Goal: Task Accomplishment & Management: Manage account settings

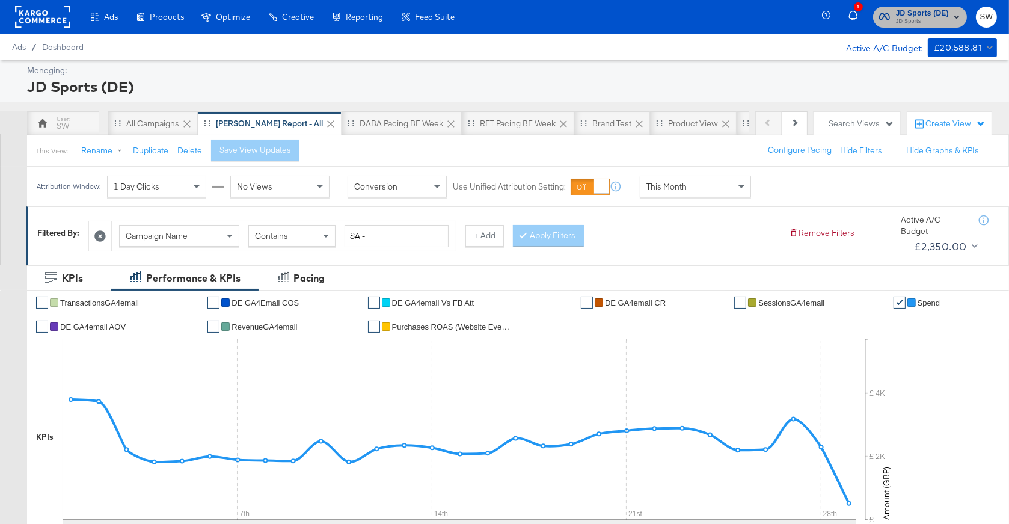
click at [917, 13] on span "JD Sports (DE)" at bounding box center [922, 13] width 53 height 13
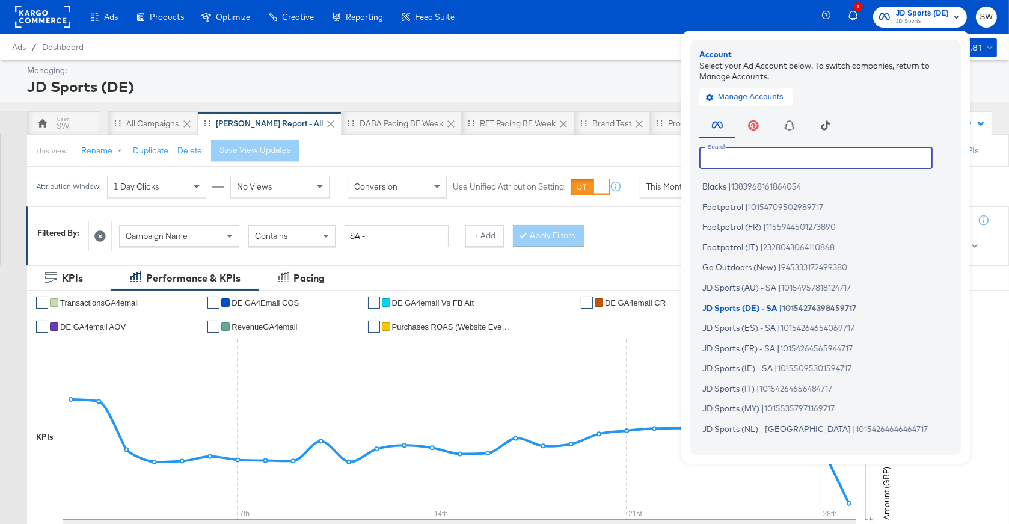
click at [755, 159] on input "text" at bounding box center [815, 158] width 233 height 22
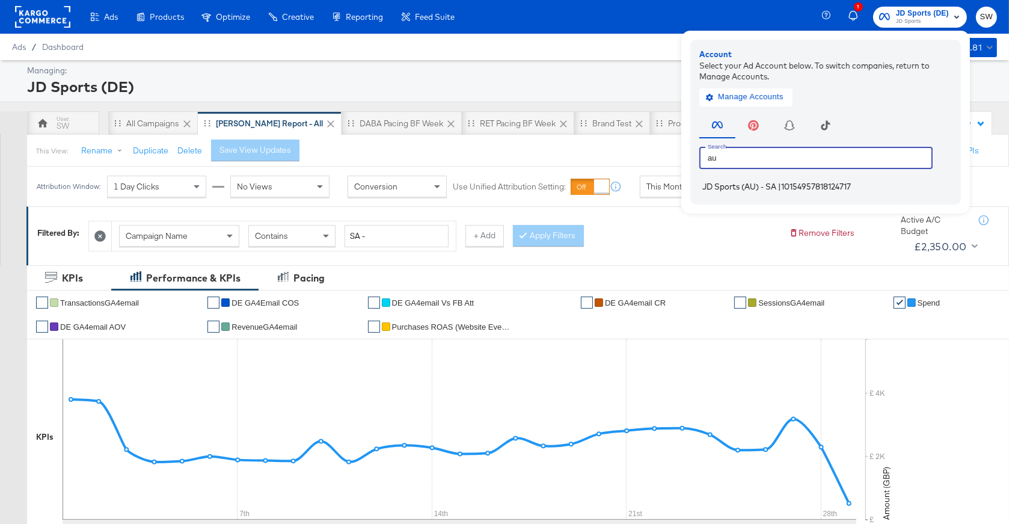
type input "au"
click at [773, 189] on span "JD Sports (AU) - SA" at bounding box center [739, 187] width 74 height 10
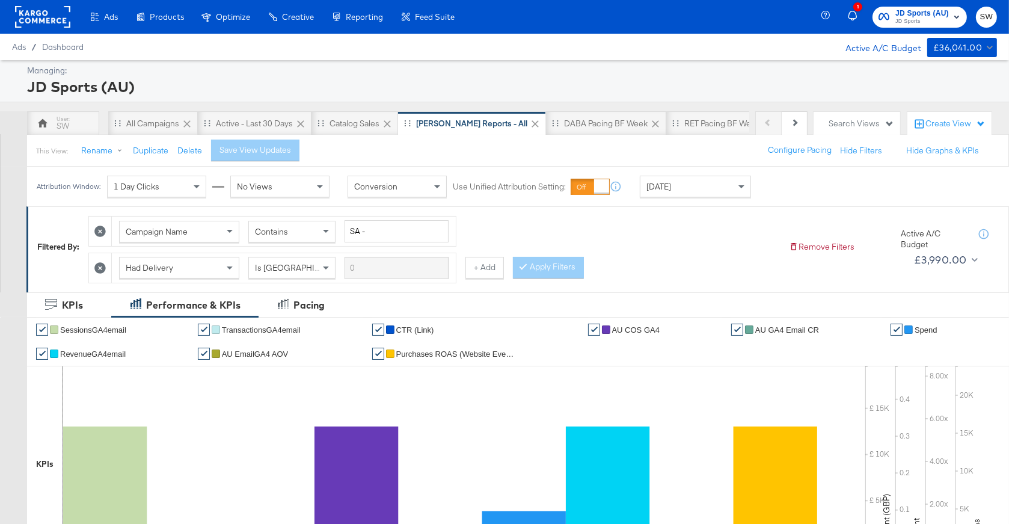
click at [916, 16] on span "JD Sports (AU)" at bounding box center [922, 13] width 54 height 13
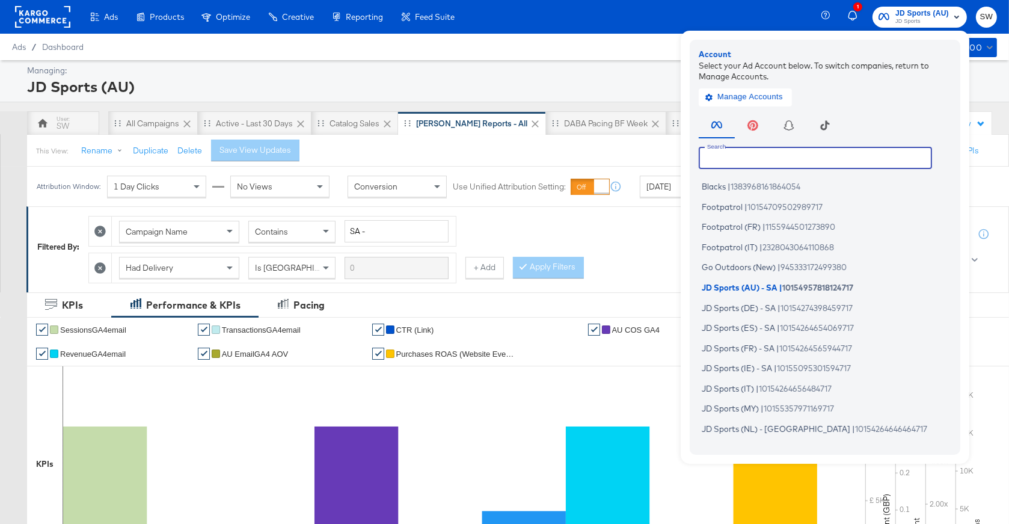
click at [790, 162] on input "text" at bounding box center [815, 158] width 233 height 22
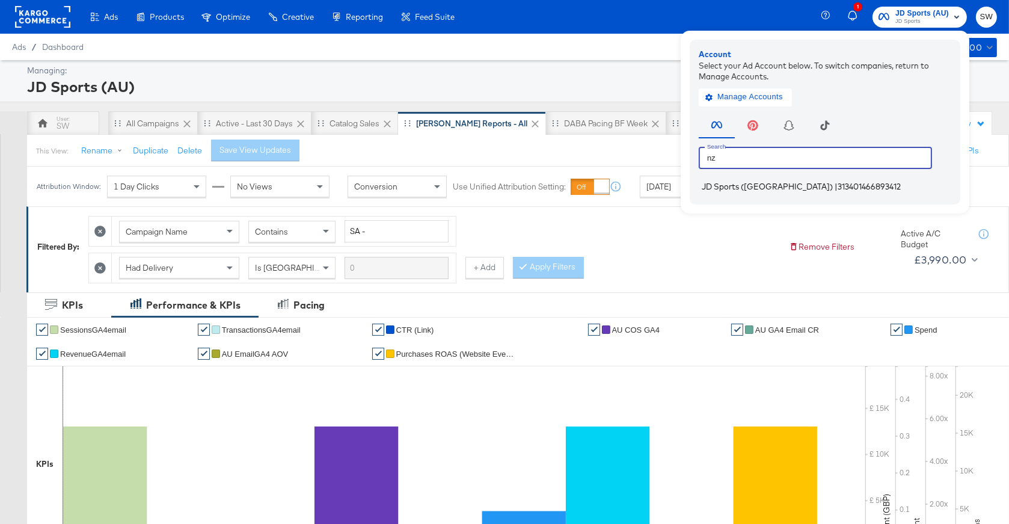
type input "nz"
click at [838, 187] on span "313401466893412" at bounding box center [869, 187] width 63 height 10
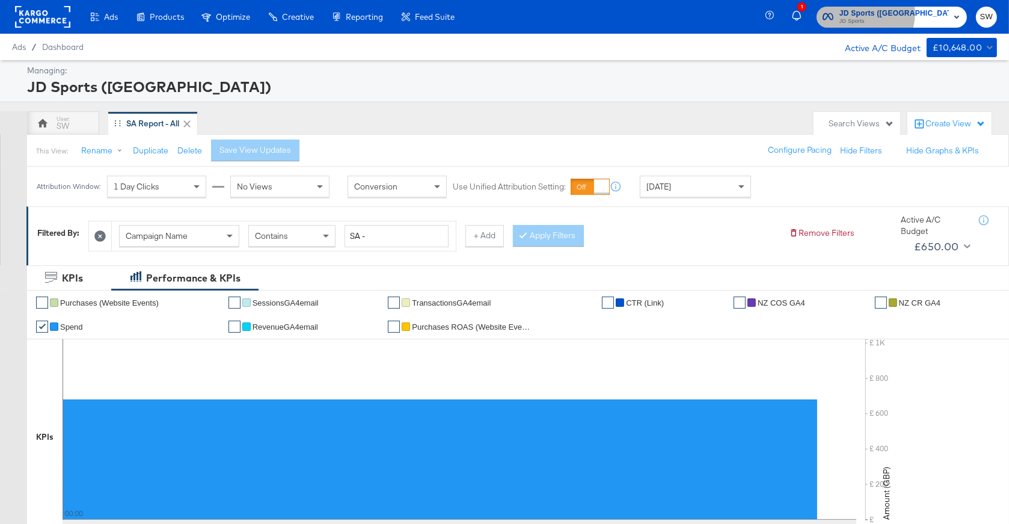
click at [922, 13] on span "JD Sports ([GEOGRAPHIC_DATA])" at bounding box center [893, 13] width 109 height 13
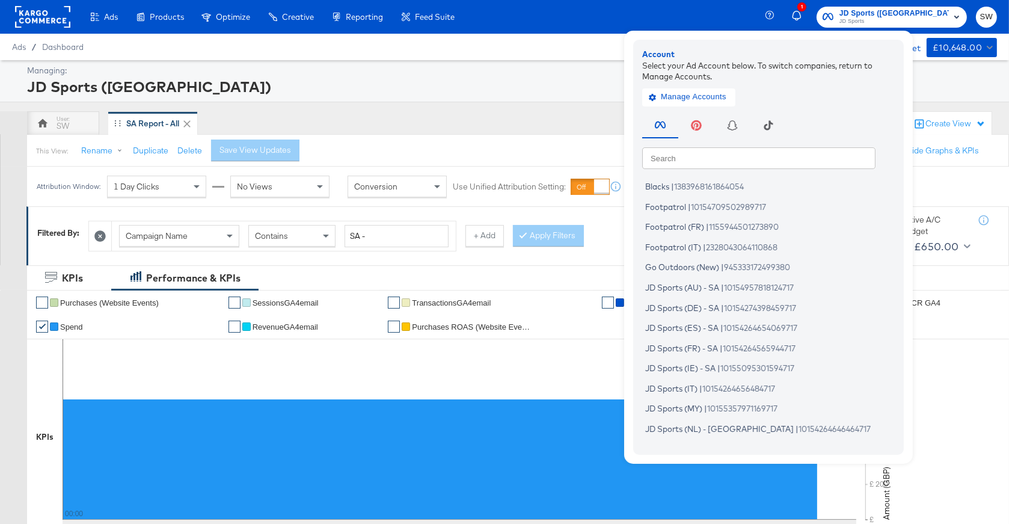
click at [767, 158] on input "text" at bounding box center [758, 158] width 233 height 22
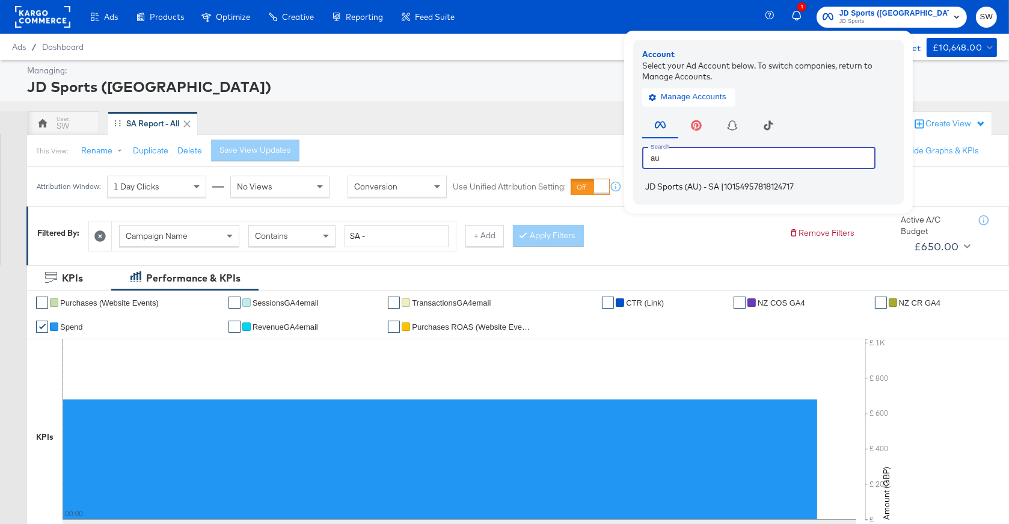
type input "au"
click at [719, 188] on span "JD Sports (AU) - SA" at bounding box center [682, 187] width 74 height 10
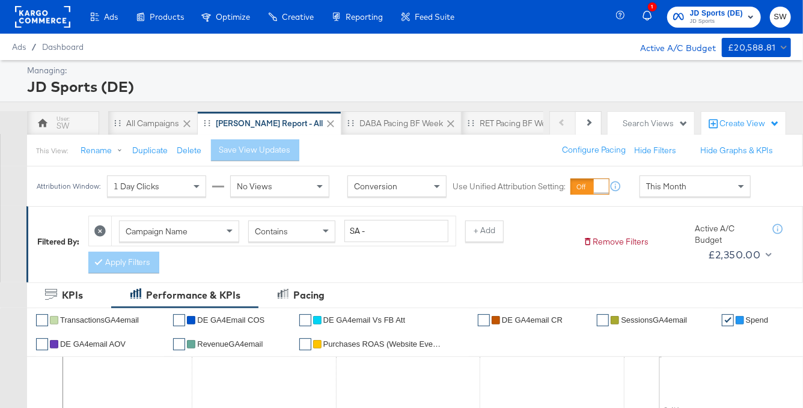
click at [721, 19] on span "JD Sports" at bounding box center [716, 22] width 53 height 10
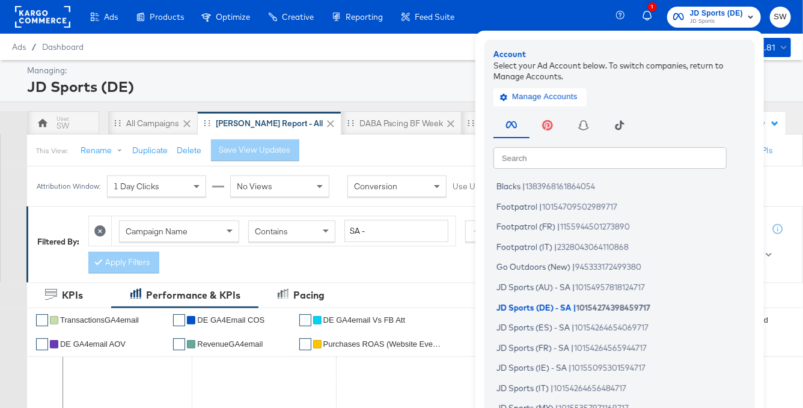
click at [550, 152] on input "text" at bounding box center [610, 158] width 233 height 22
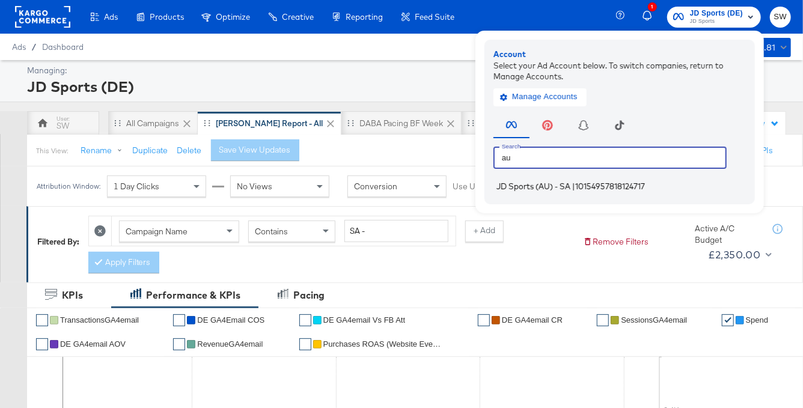
type input "au"
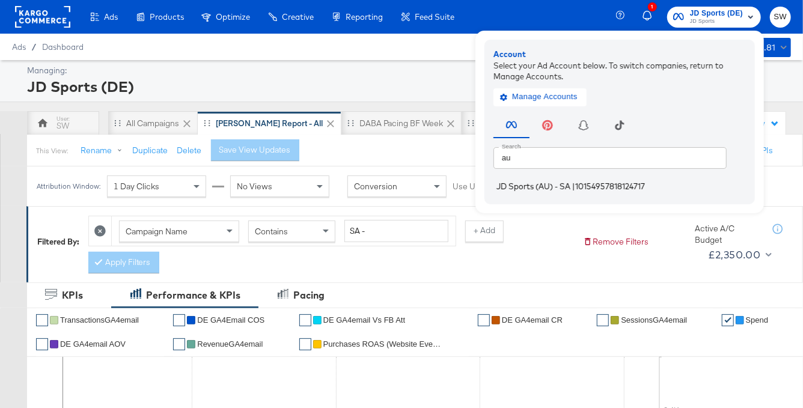
click at [550, 186] on span "JD Sports (AU) - SA" at bounding box center [534, 187] width 74 height 10
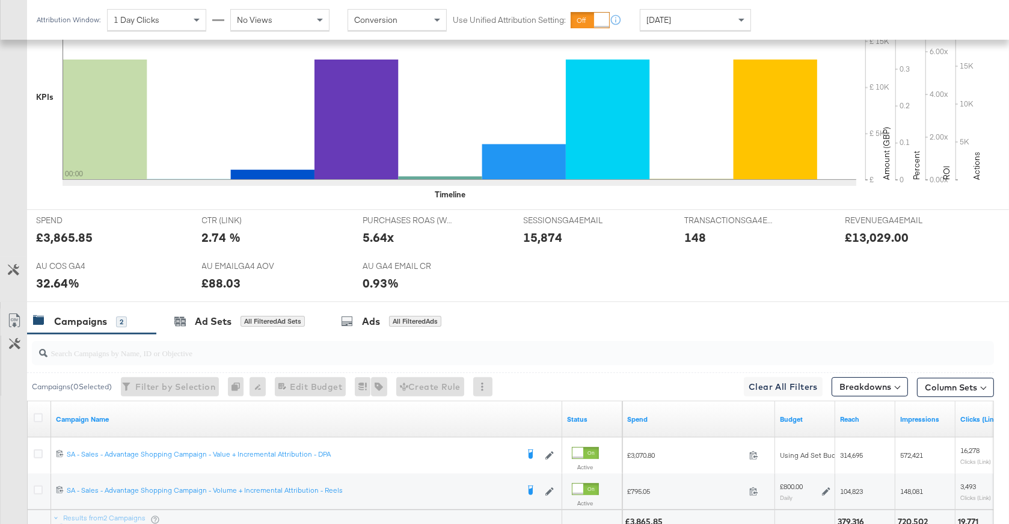
scroll to position [272, 0]
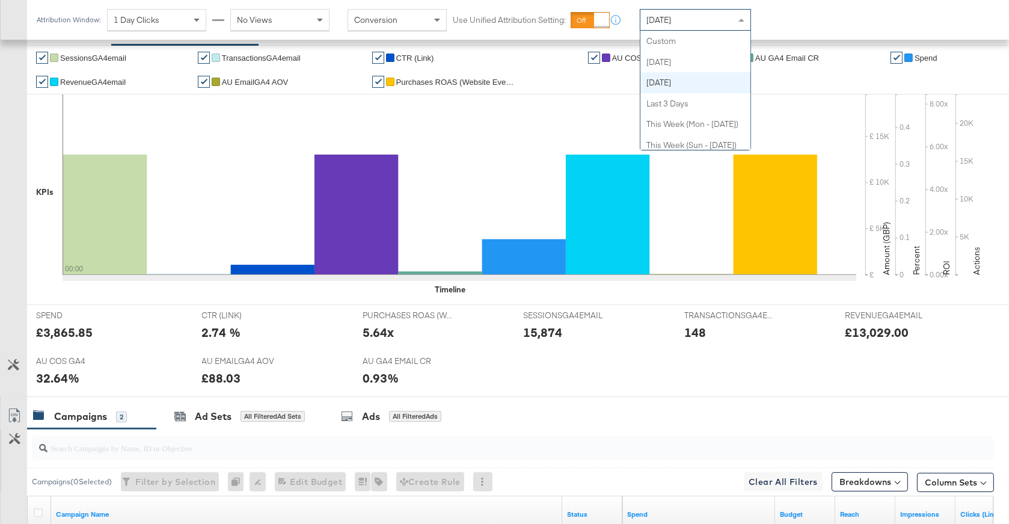
drag, startPoint x: 679, startPoint y: 11, endPoint x: 679, endPoint y: 19, distance: 8.4
click at [679, 12] on div "Yesterday" at bounding box center [695, 20] width 110 height 20
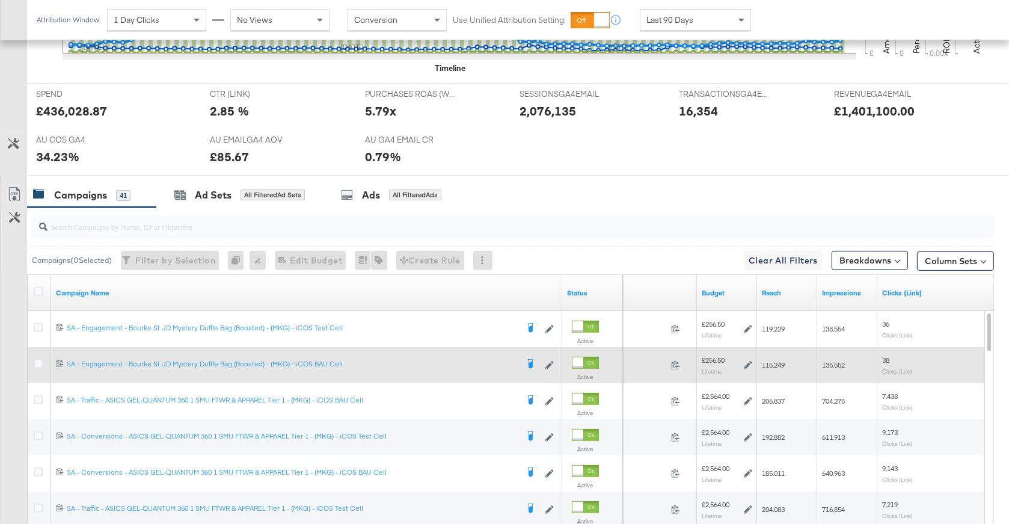
scroll to position [611, 0]
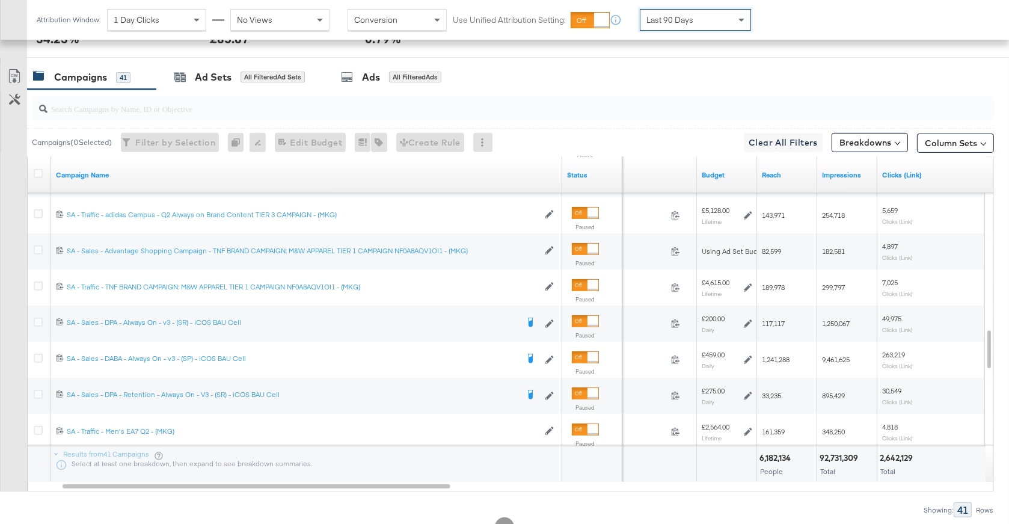
click at [233, 108] on input "search" at bounding box center [477, 103] width 859 height 23
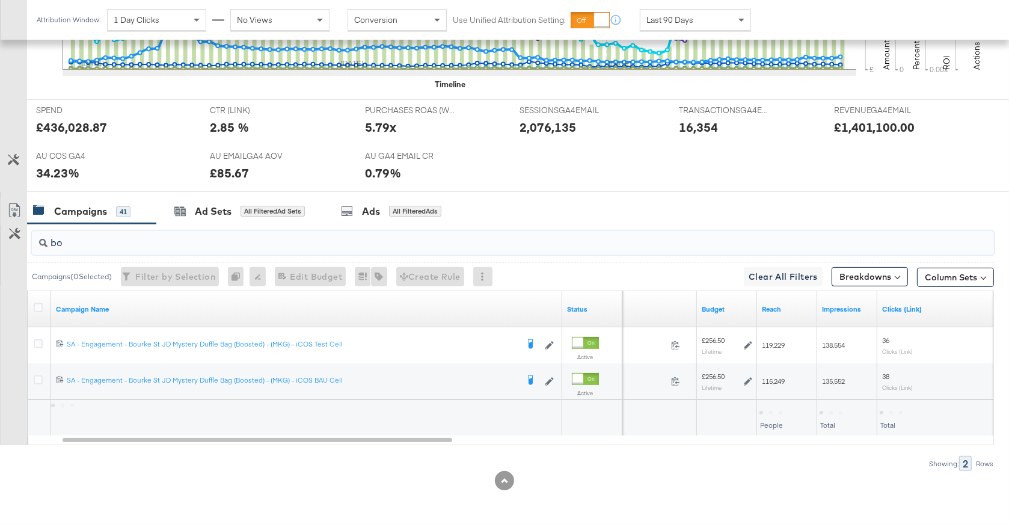
scroll to position [475, 0]
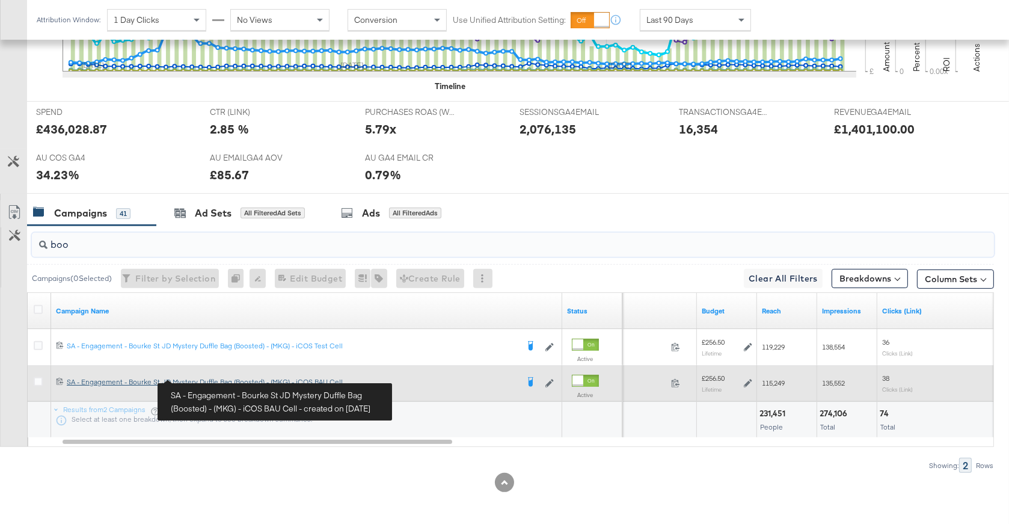
type input "boo"
click at [203, 378] on div "SA - Engagement - Bourke St JD Mystery Duffle Bag (Boosted) - (MKG) - iCOS BAU …" at bounding box center [292, 382] width 451 height 10
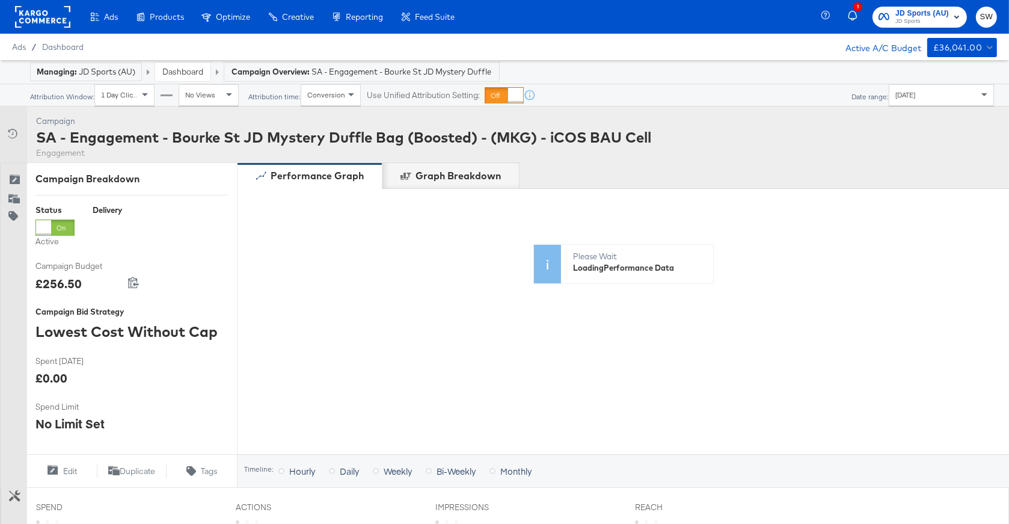
scroll to position [394, 0]
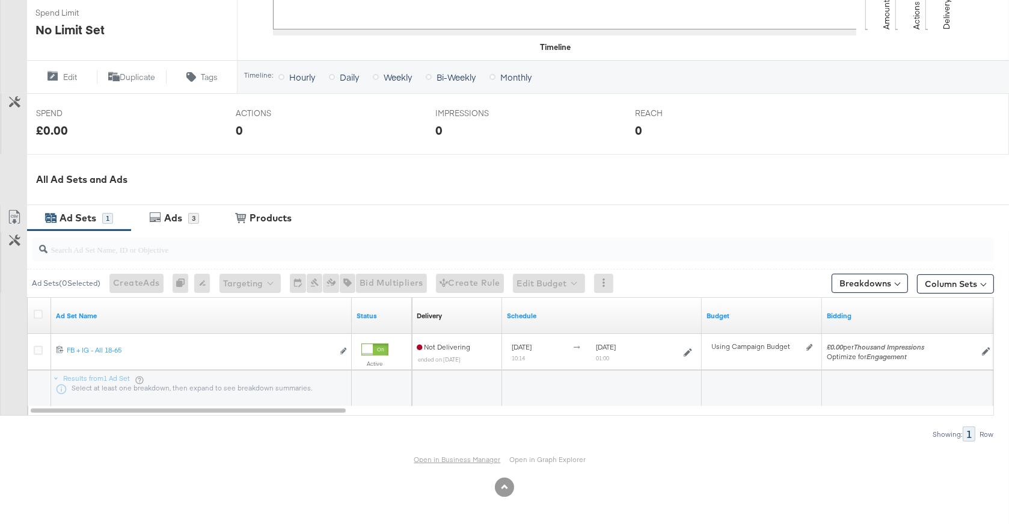
click at [438, 458] on link "Open in Business Manager" at bounding box center [457, 459] width 87 height 9
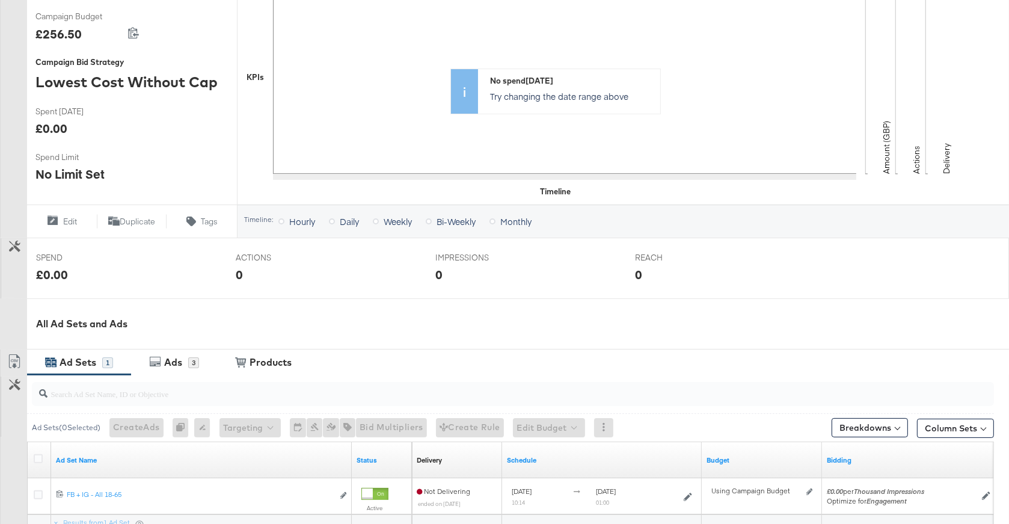
scroll to position [0, 0]
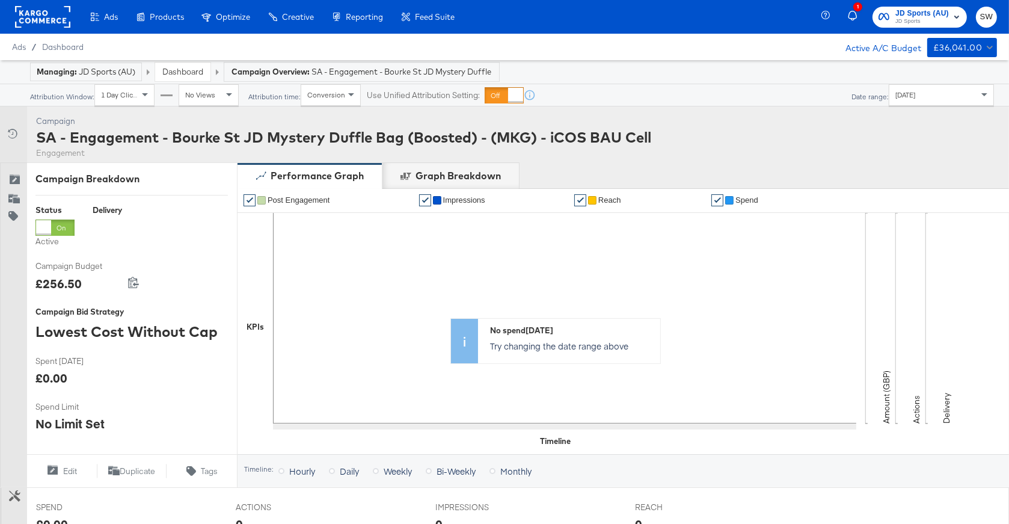
click at [174, 69] on link "Dashboard" at bounding box center [182, 71] width 41 height 11
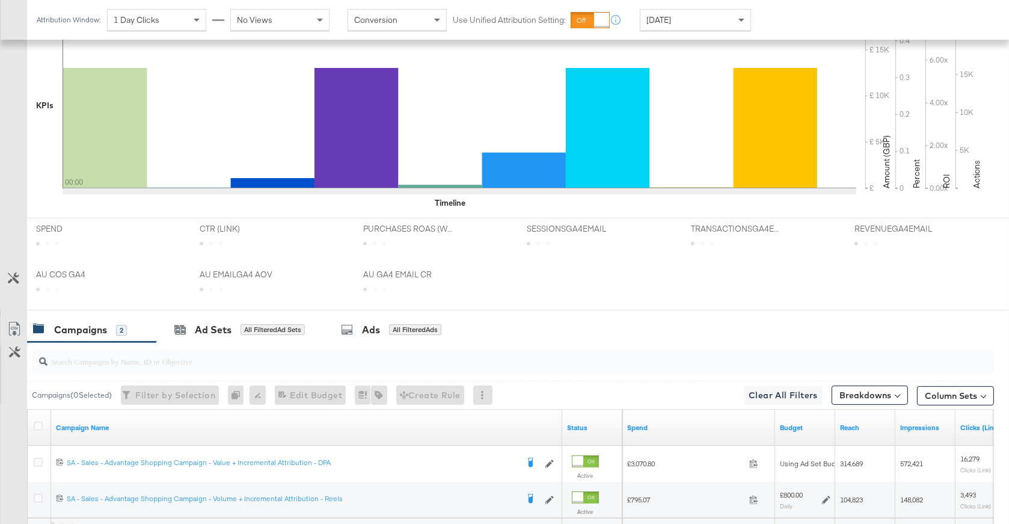
scroll to position [475, 0]
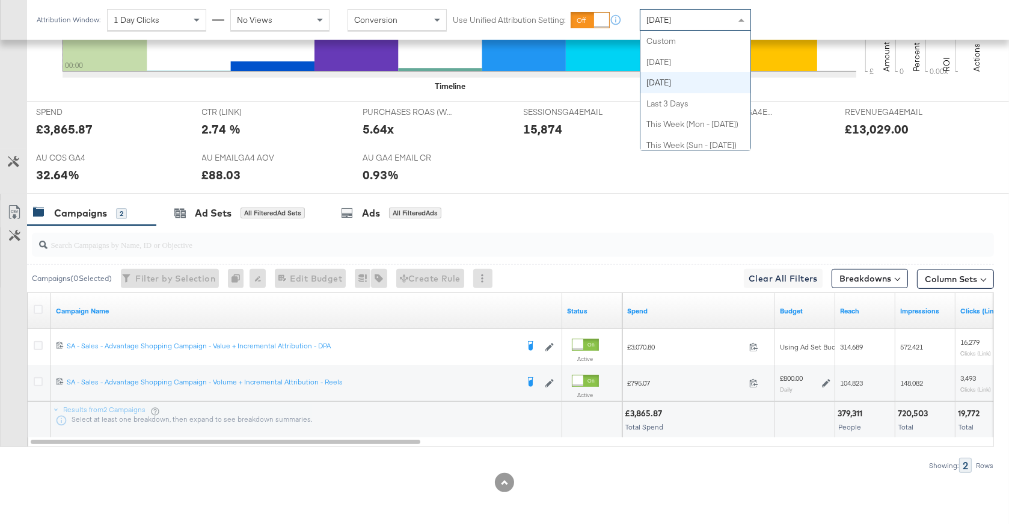
click at [668, 11] on div "[DATE]" at bounding box center [695, 20] width 110 height 20
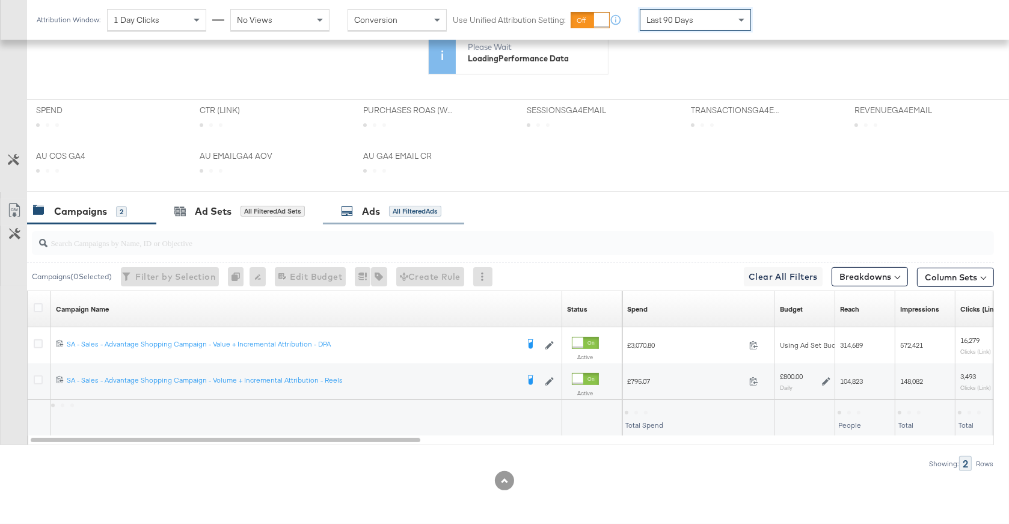
scroll to position [358, 0]
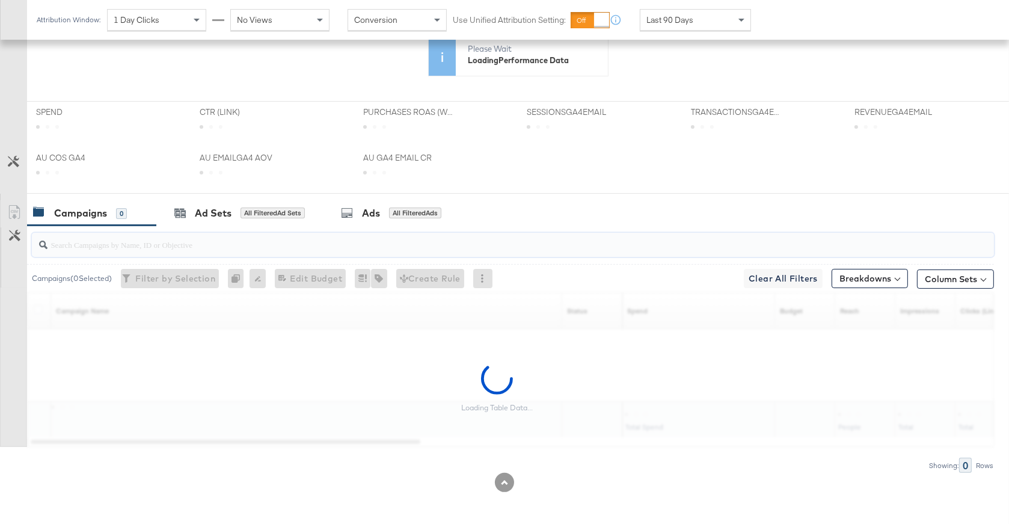
click at [313, 239] on input "search" at bounding box center [477, 239] width 859 height 23
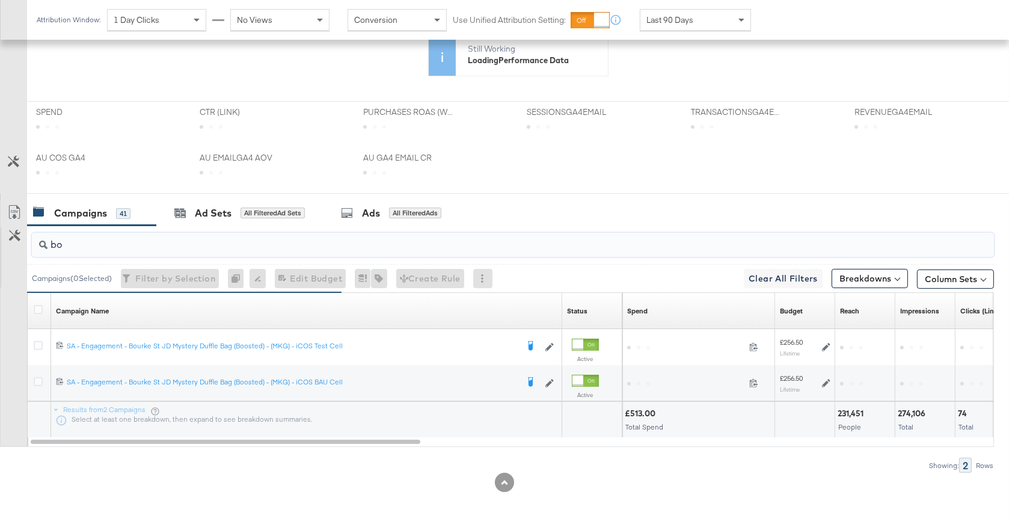
type input "b"
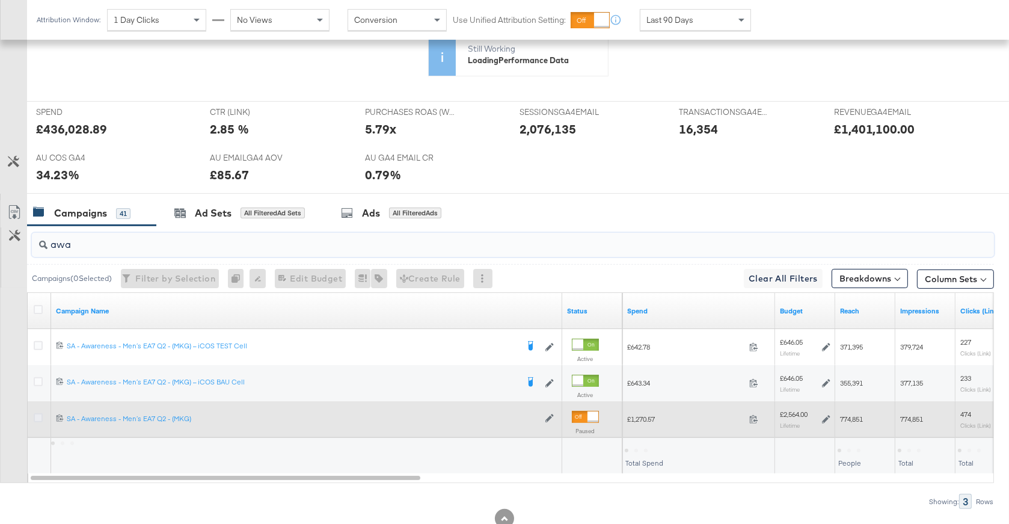
type input "awa"
click at [38, 416] on icon at bounding box center [38, 417] width 9 height 9
click at [0, 0] on input "checkbox" at bounding box center [0, 0] width 0 height 0
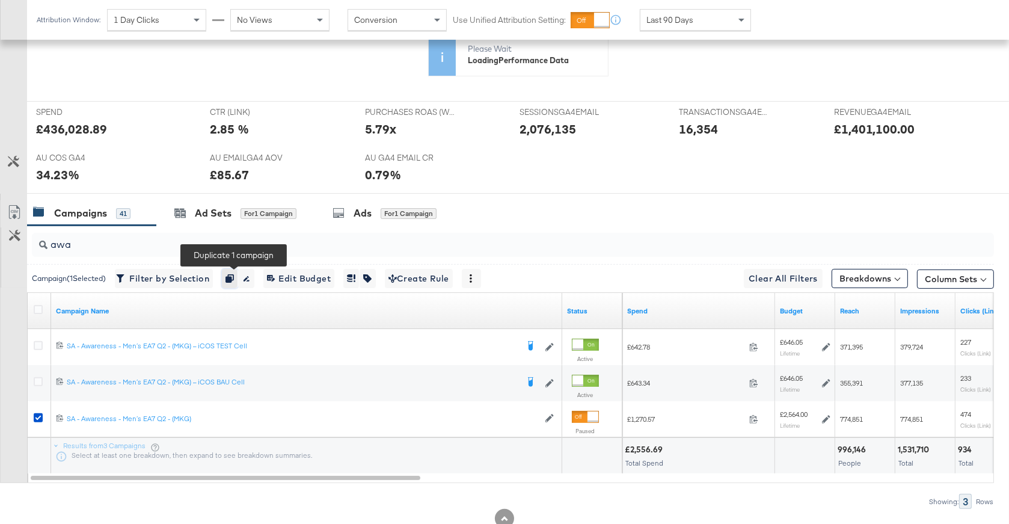
click at [231, 276] on icon "button" at bounding box center [230, 278] width 8 height 8
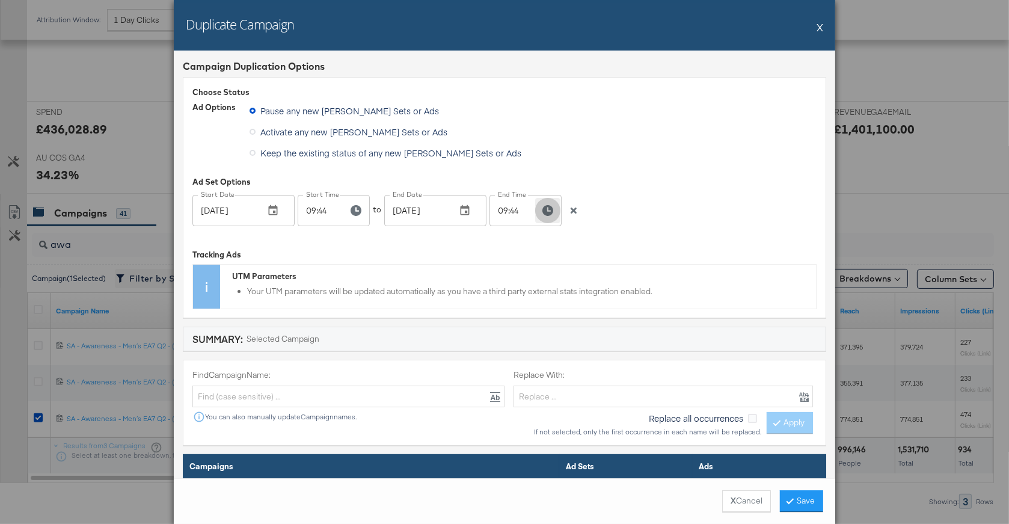
click at [549, 208] on icon "button" at bounding box center [547, 210] width 11 height 11
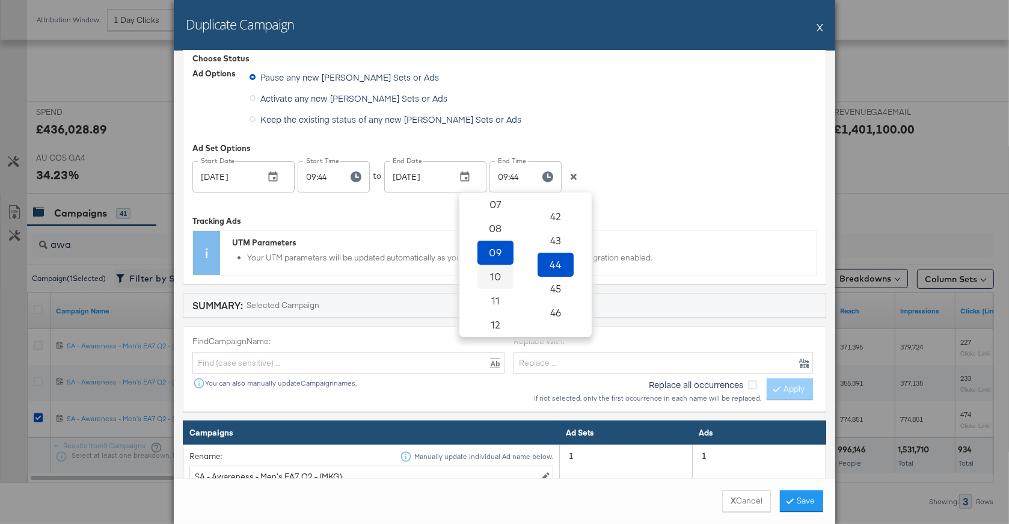
scroll to position [177, 0]
click at [495, 302] on span "11" at bounding box center [495, 298] width 26 height 17
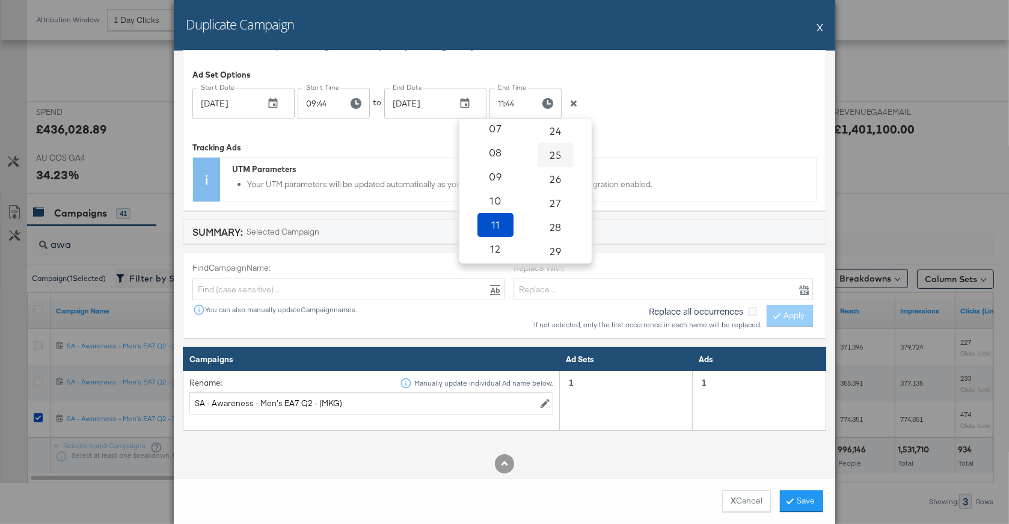
scroll to position [0, 0]
click at [555, 132] on span "00" at bounding box center [555, 137] width 26 height 17
type input "11:00"
click at [667, 158] on div "UTM Parameters Your UTM parameters will be updated automatically as you have a …" at bounding box center [518, 180] width 596 height 44
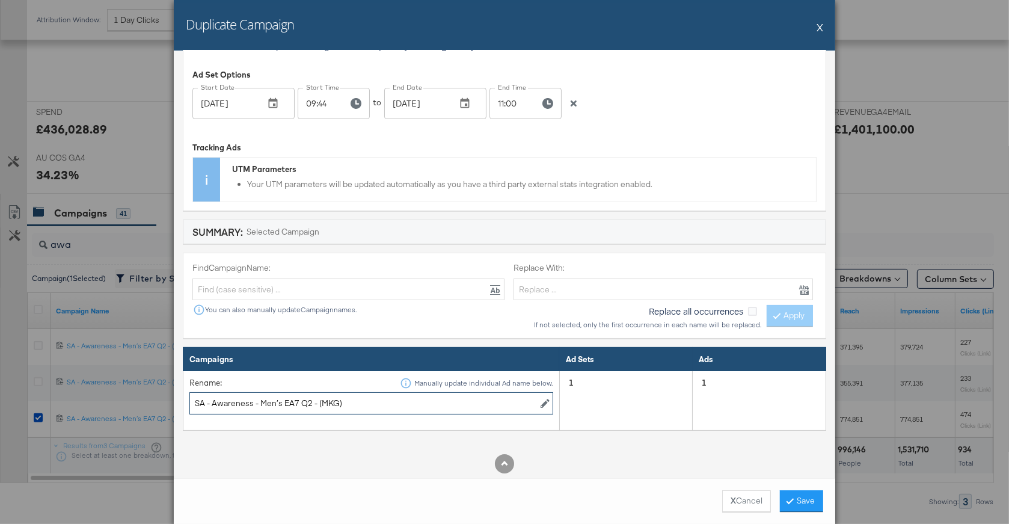
drag, startPoint x: 310, startPoint y: 402, endPoint x: 260, endPoint y: 400, distance: 50.5
click at [260, 400] on input "SA - Awareness - Men’s EA7 Q2 - (MKG)" at bounding box center [371, 403] width 364 height 22
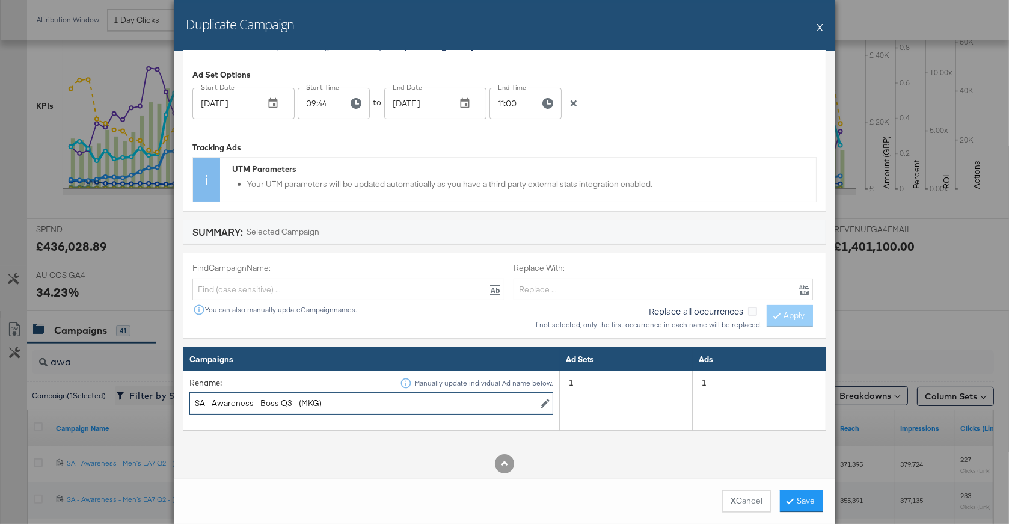
scroll to position [475, 0]
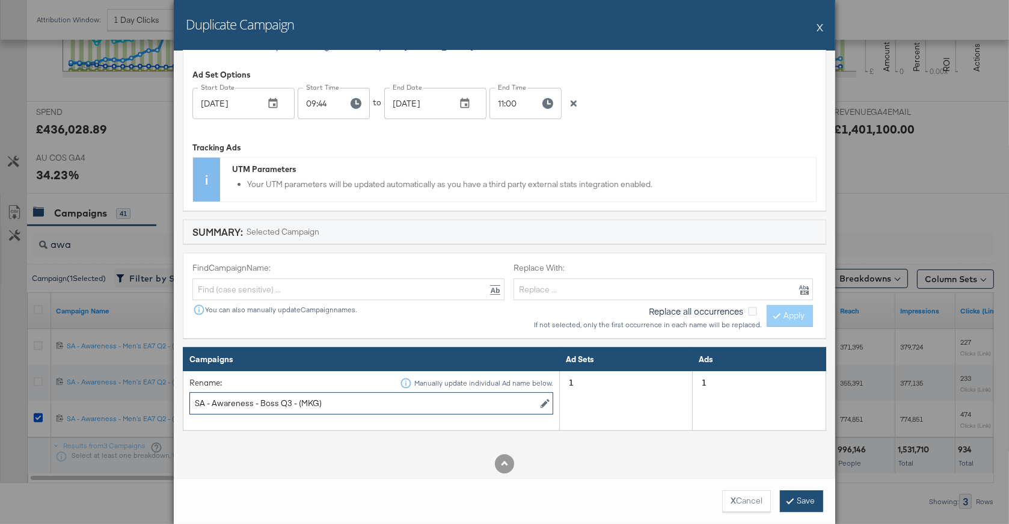
type input "SA - Awareness - Boss Q3 - (MKG)"
click at [790, 499] on button "Save" at bounding box center [801, 501] width 43 height 22
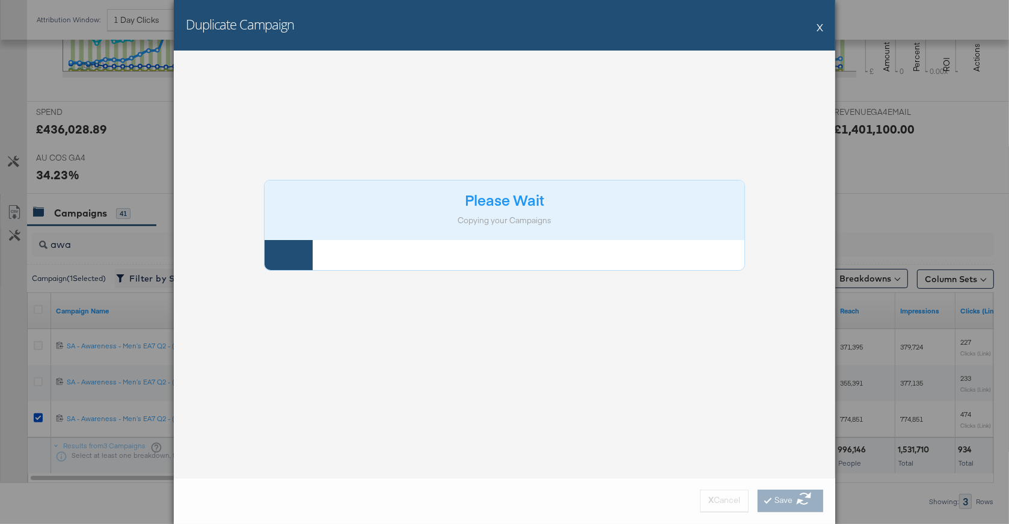
scroll to position [0, 0]
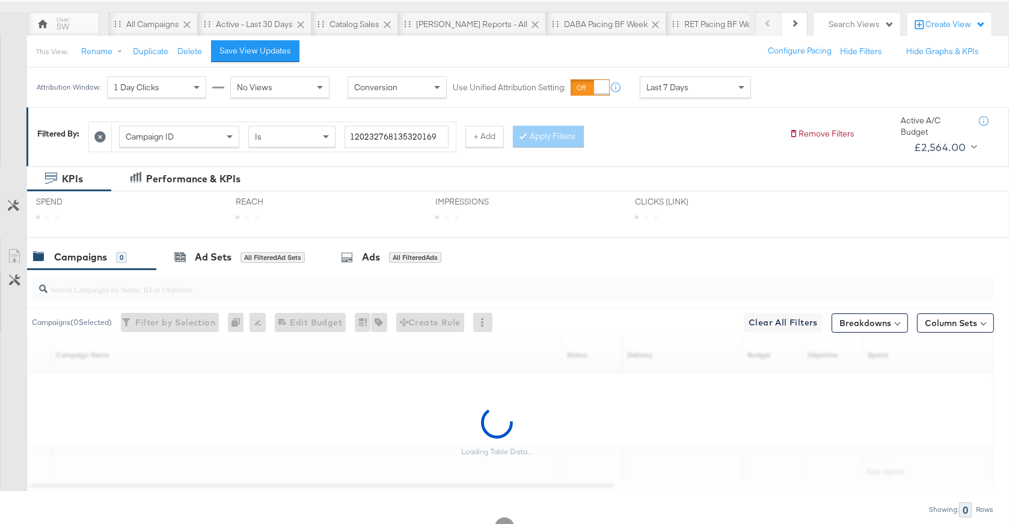
scroll to position [108, 0]
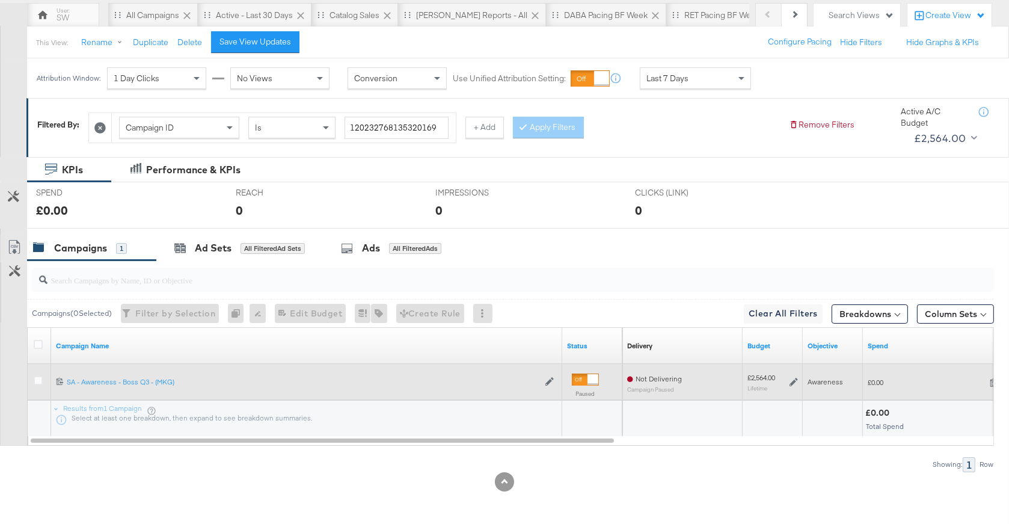
click at [794, 382] on icon at bounding box center [794, 382] width 8 height 8
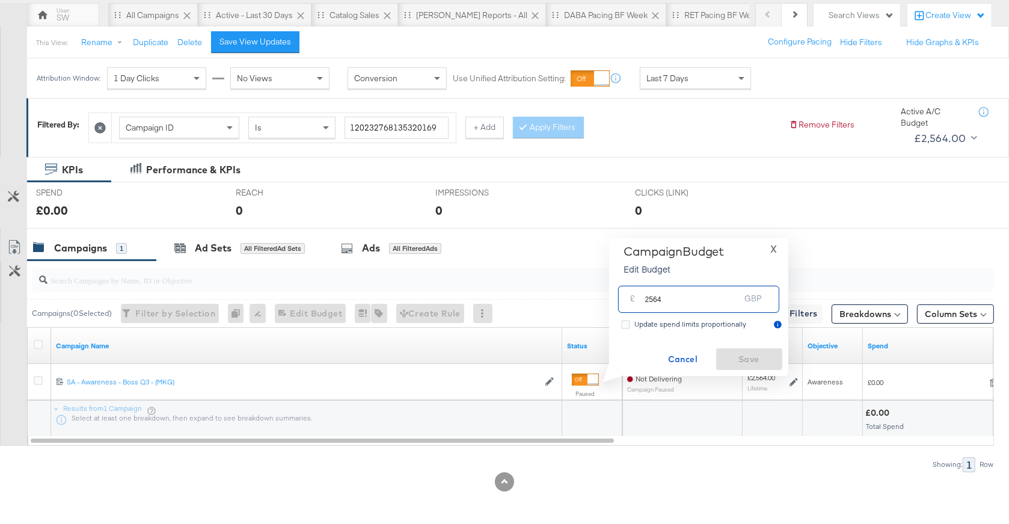
drag, startPoint x: 672, startPoint y: 289, endPoint x: 677, endPoint y: 305, distance: 16.8
click at [677, 305] on input "2564" at bounding box center [692, 294] width 95 height 26
type input "2051"
click at [749, 358] on span "Save" at bounding box center [749, 359] width 57 height 15
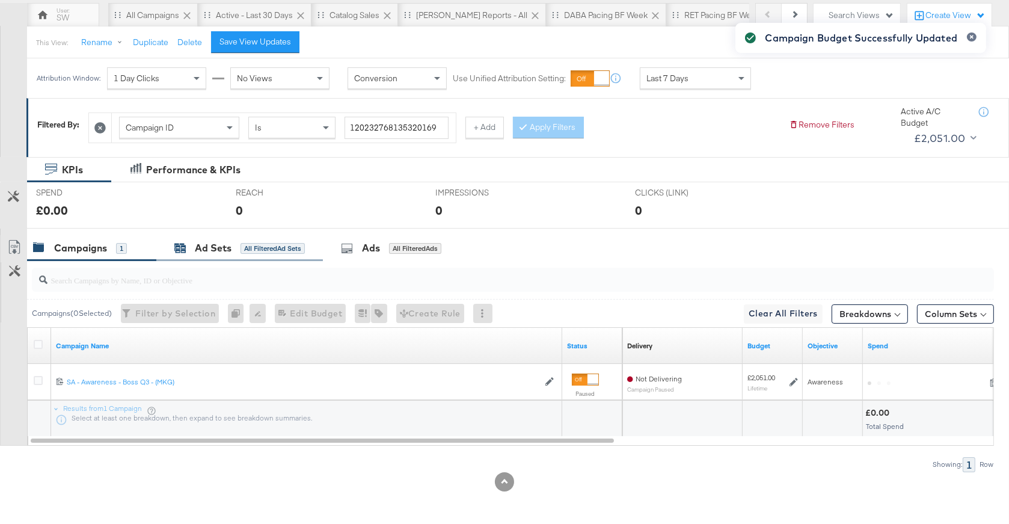
click at [229, 248] on div "Ad Sets" at bounding box center [213, 248] width 37 height 14
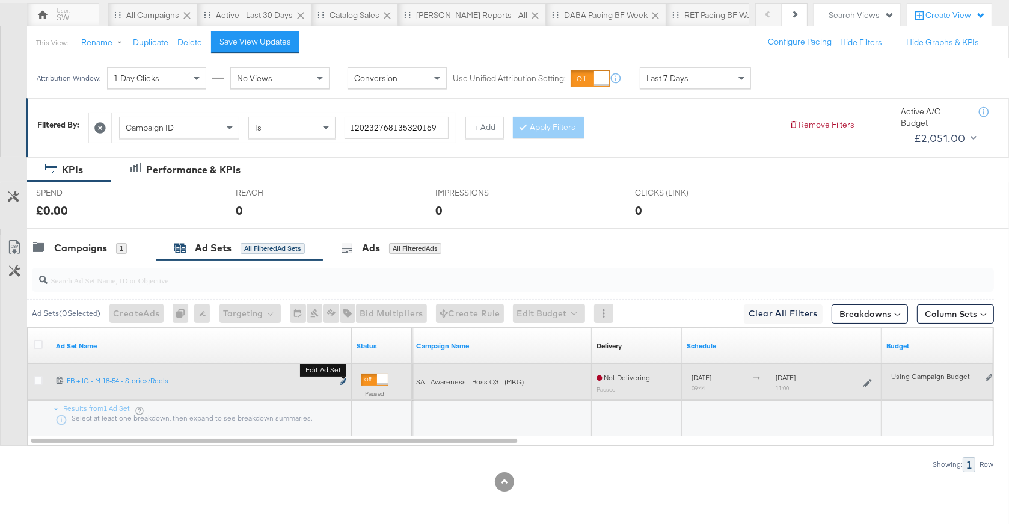
click at [343, 383] on icon "link" at bounding box center [343, 381] width 6 height 7
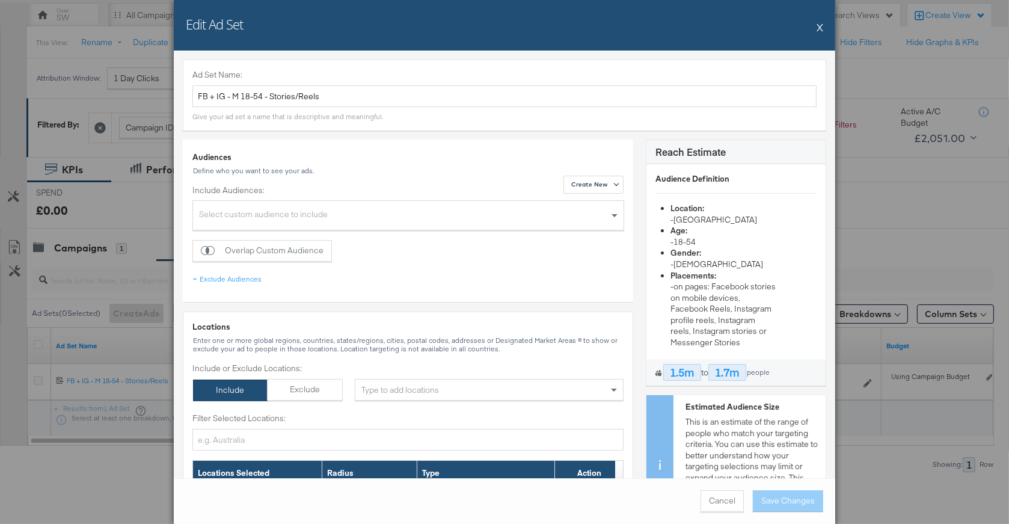
drag, startPoint x: 820, startPoint y: 28, endPoint x: 672, endPoint y: 69, distance: 154.1
click at [820, 28] on button "X" at bounding box center [820, 27] width 7 height 24
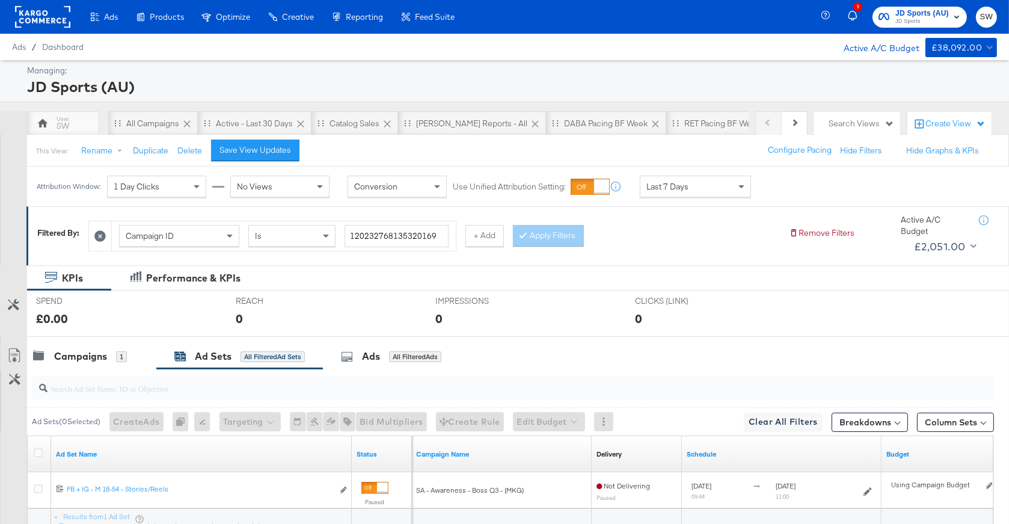
scroll to position [75, 0]
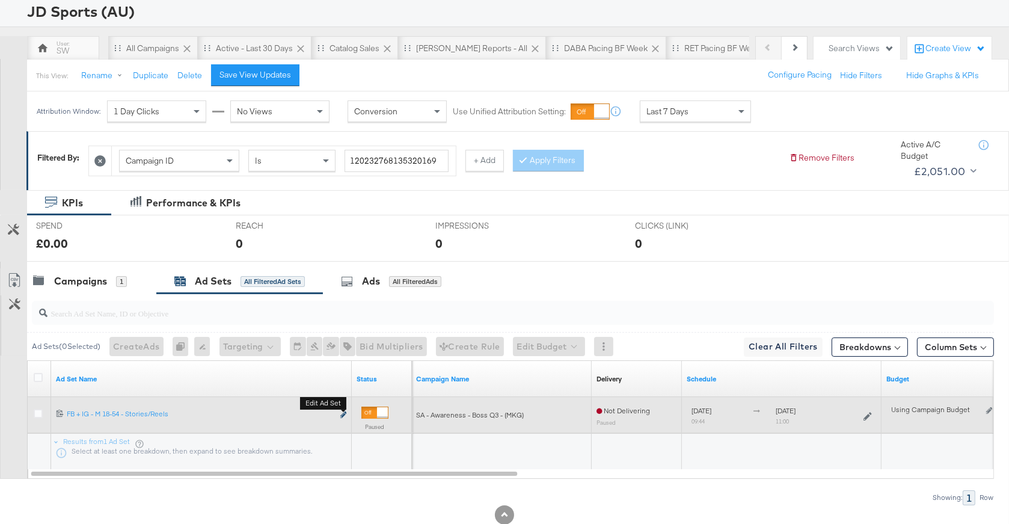
click at [342, 415] on icon "link" at bounding box center [343, 414] width 6 height 7
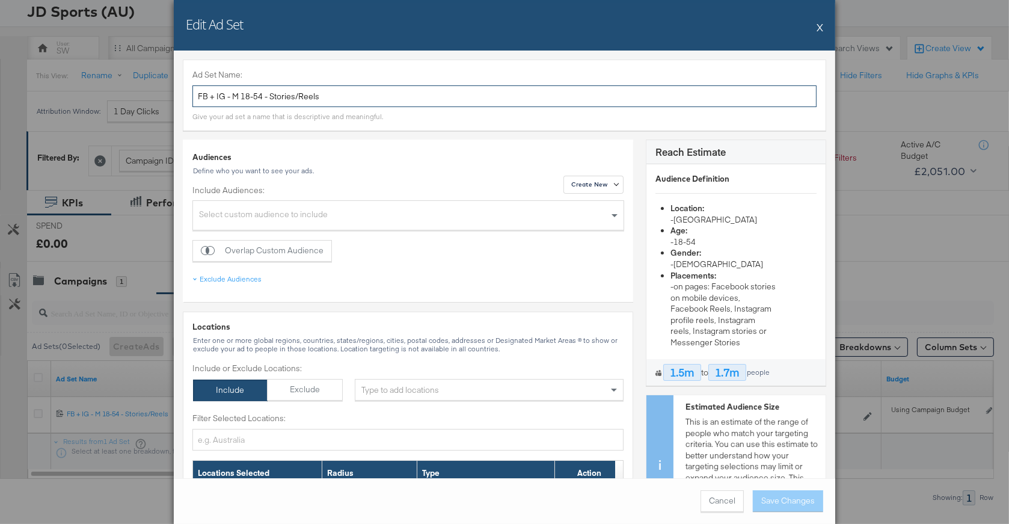
drag, startPoint x: 324, startPoint y: 99, endPoint x: 254, endPoint y: 97, distance: 69.8
click at [254, 97] on input "FB + IG - M 18-54 - Stories/Reels" at bounding box center [504, 96] width 624 height 22
type input "FB + IG - M 18-65+"
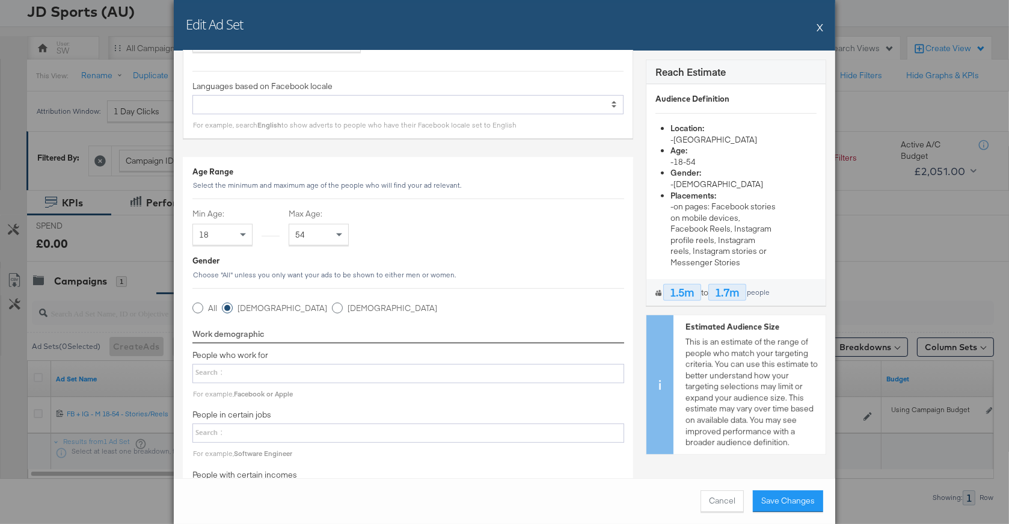
scroll to position [555, 0]
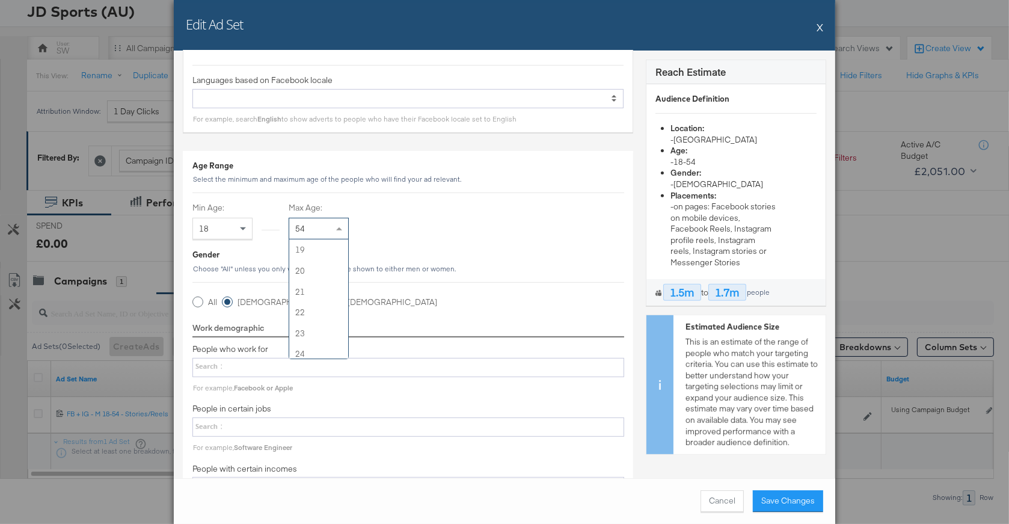
click at [325, 224] on div "54" at bounding box center [318, 228] width 59 height 20
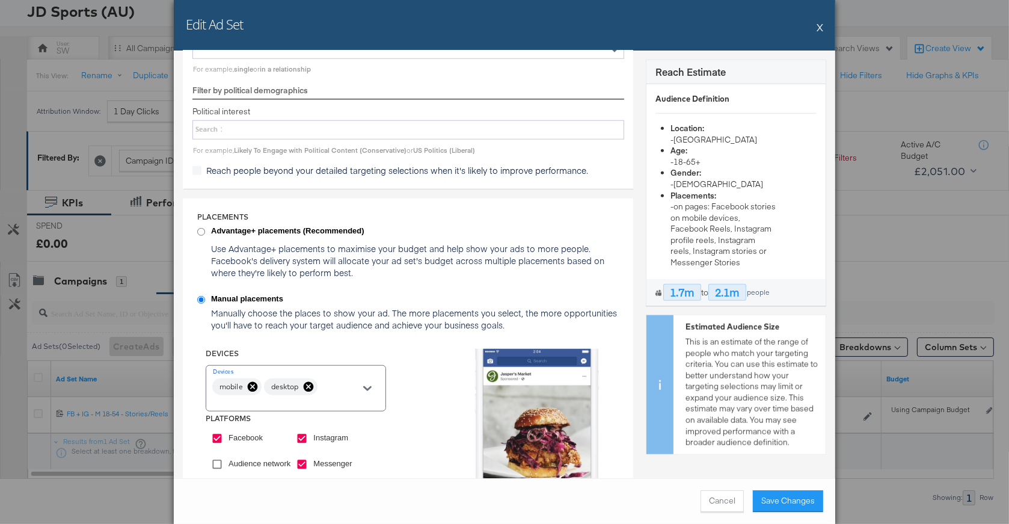
scroll to position [1219, 0]
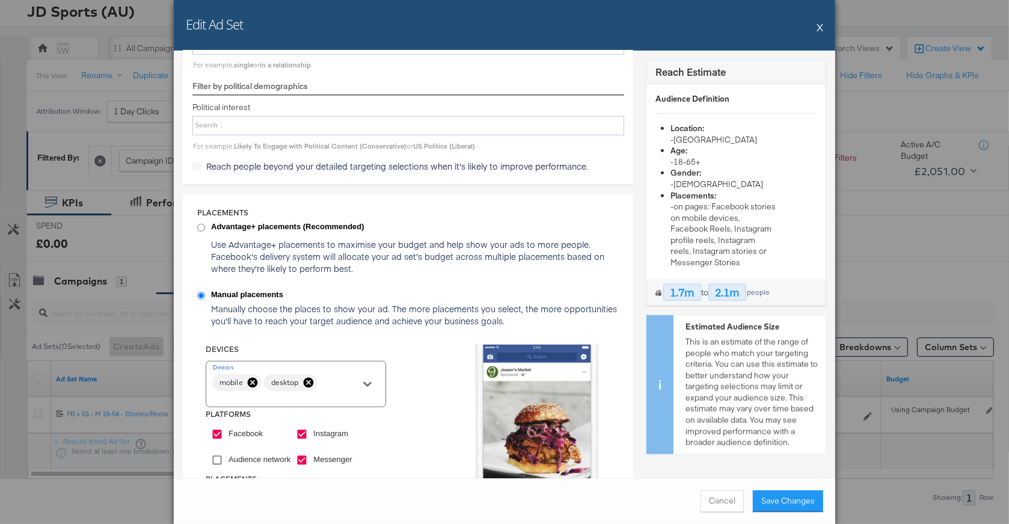
click at [200, 224] on input "Advantage+ placements (Recommended)" at bounding box center [201, 228] width 8 height 8
radio input "true"
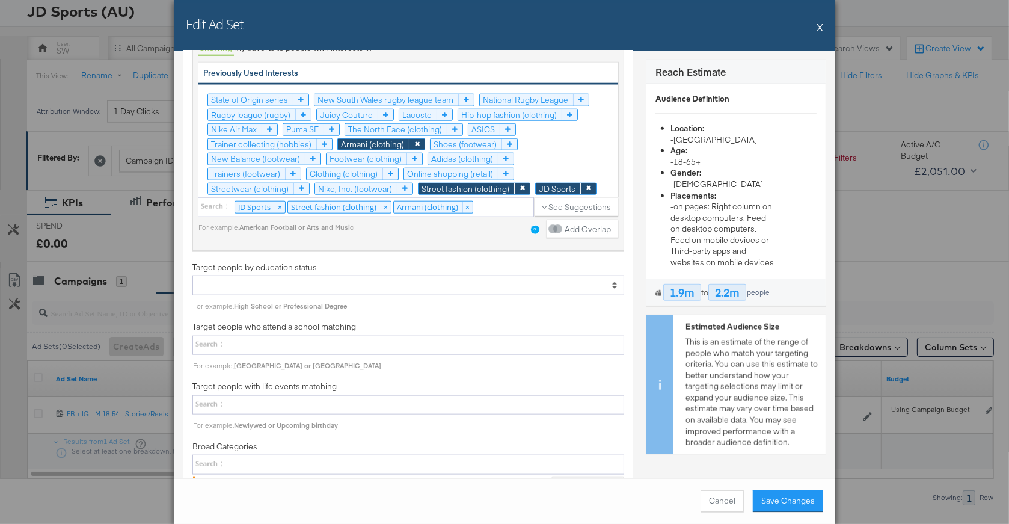
scroll to position [1662, 0]
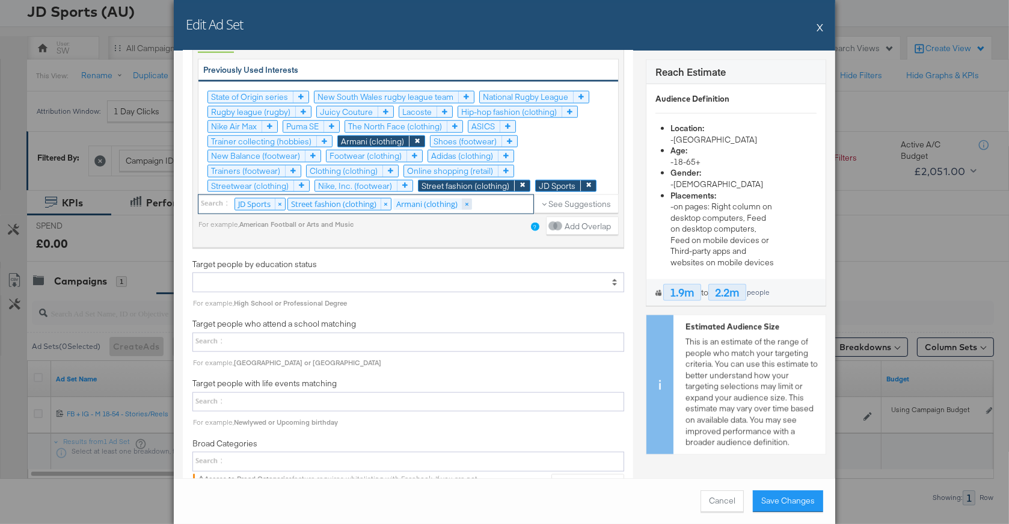
click at [471, 198] on link "×" at bounding box center [467, 203] width 10 height 11
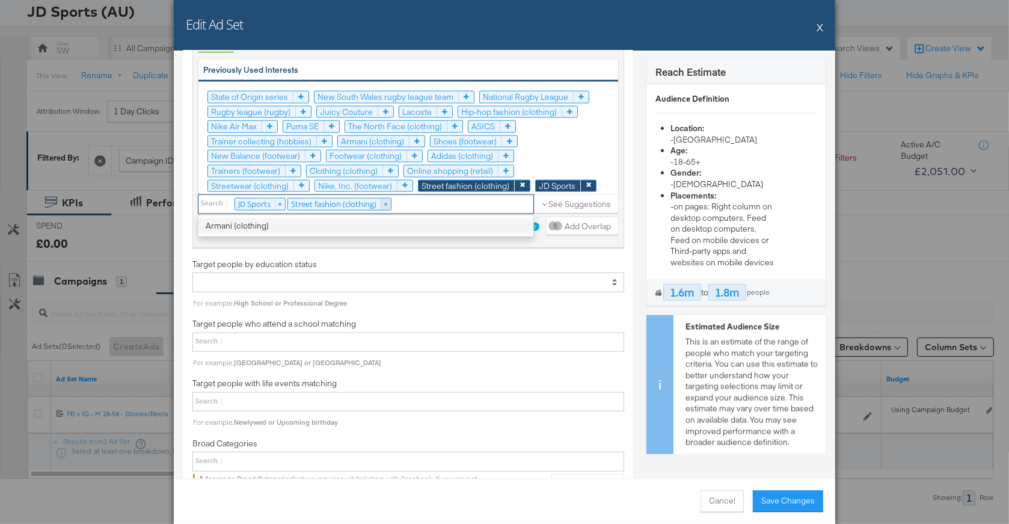
click at [388, 198] on link "×" at bounding box center [386, 203] width 10 height 11
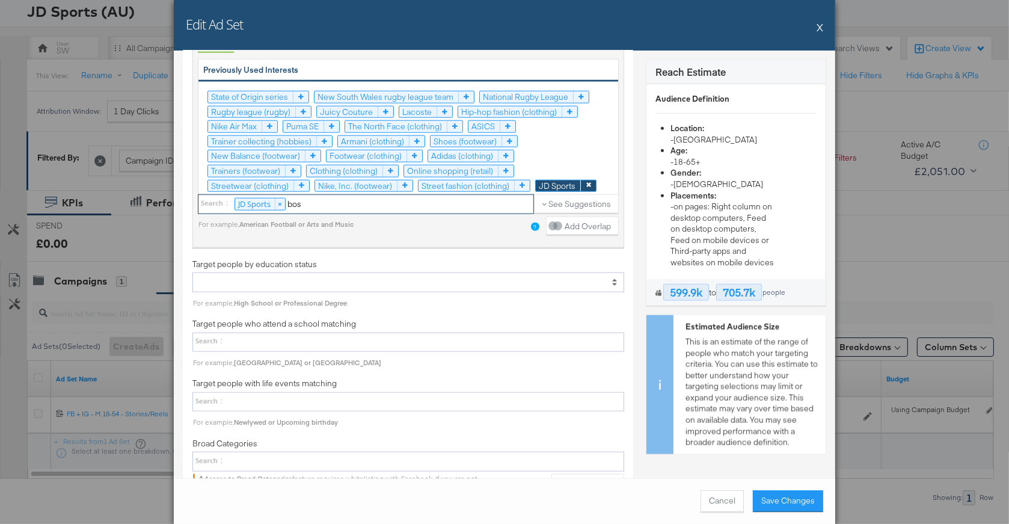
type input "boss"
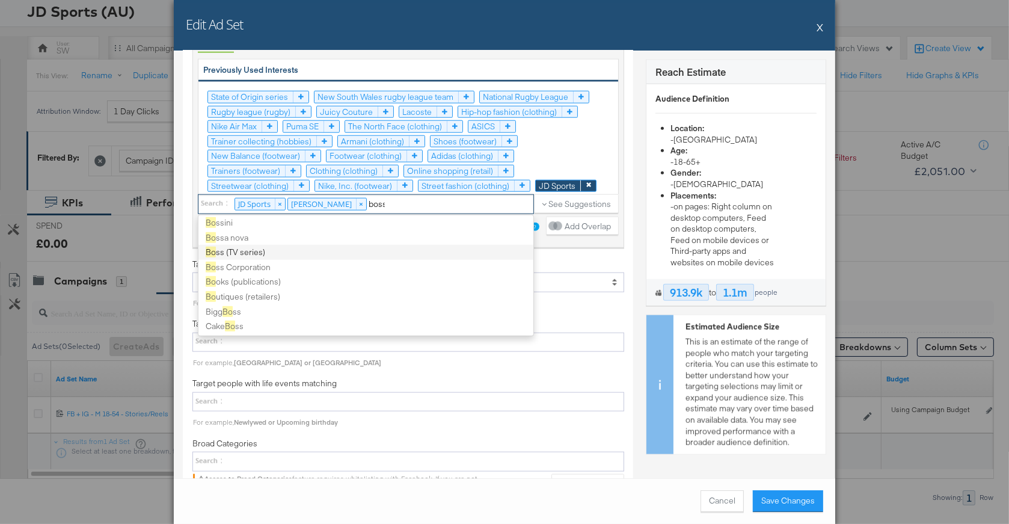
scroll to position [0, 0]
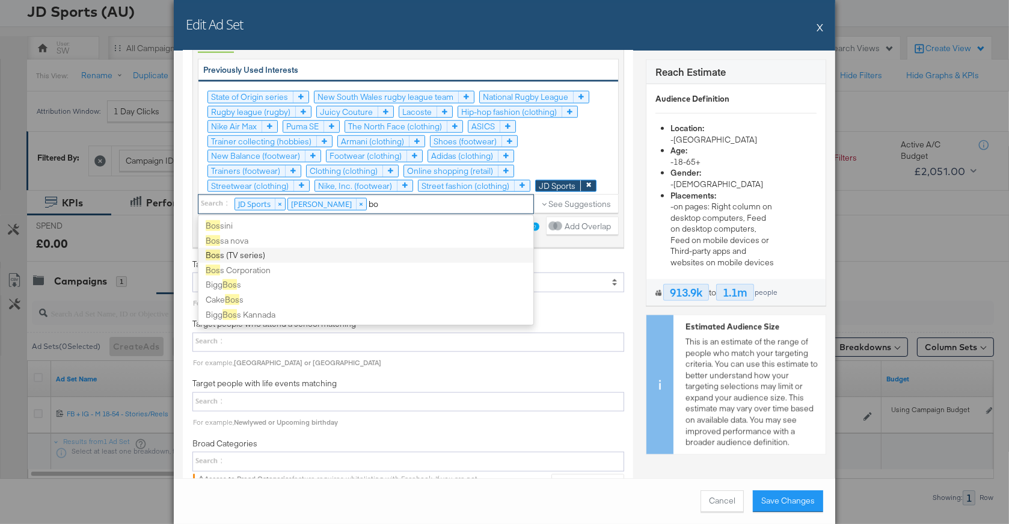
type input "b"
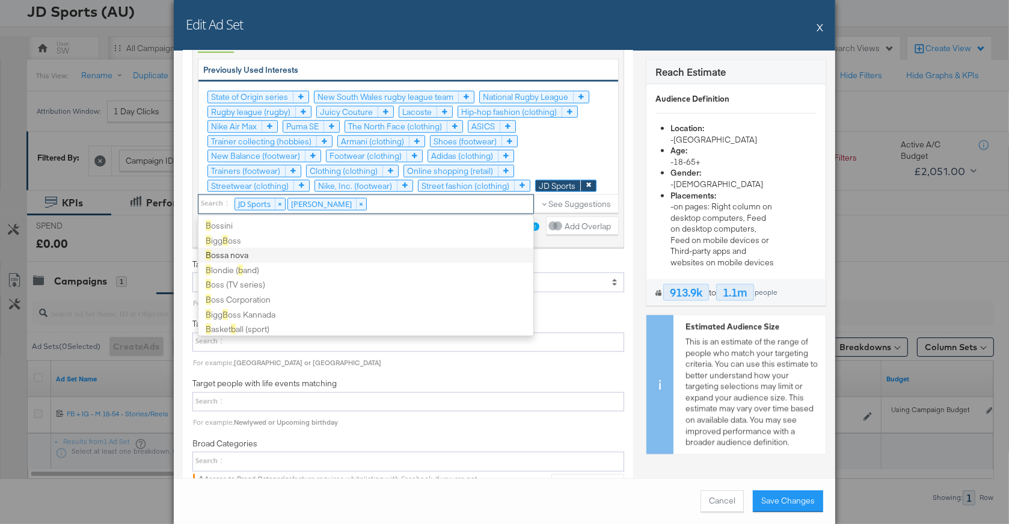
scroll to position [66, 0]
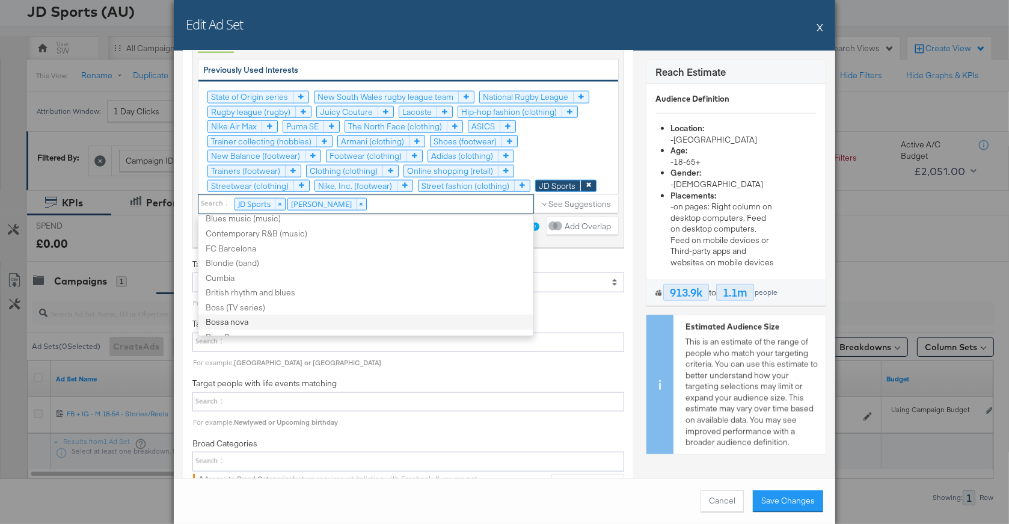
click at [628, 253] on div "Additional targeting options Target people with certain behaviors For example, …" at bounding box center [408, 226] width 450 height 603
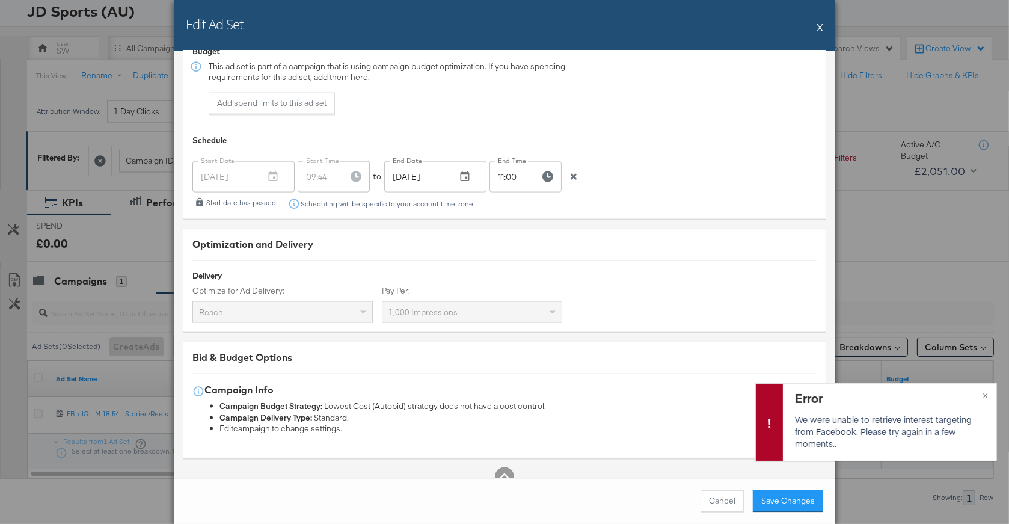
scroll to position [2213, 0]
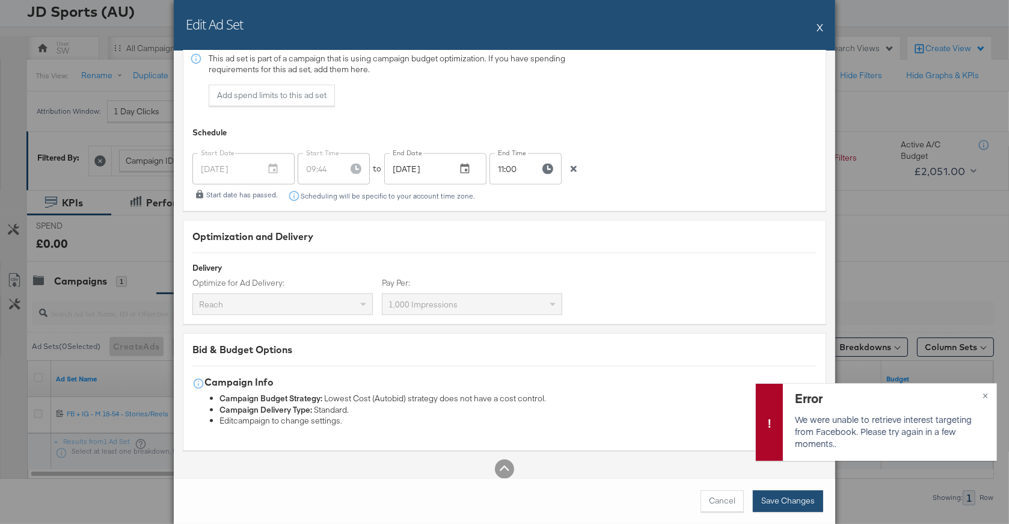
click at [783, 499] on button "Save Changes" at bounding box center [788, 501] width 70 height 22
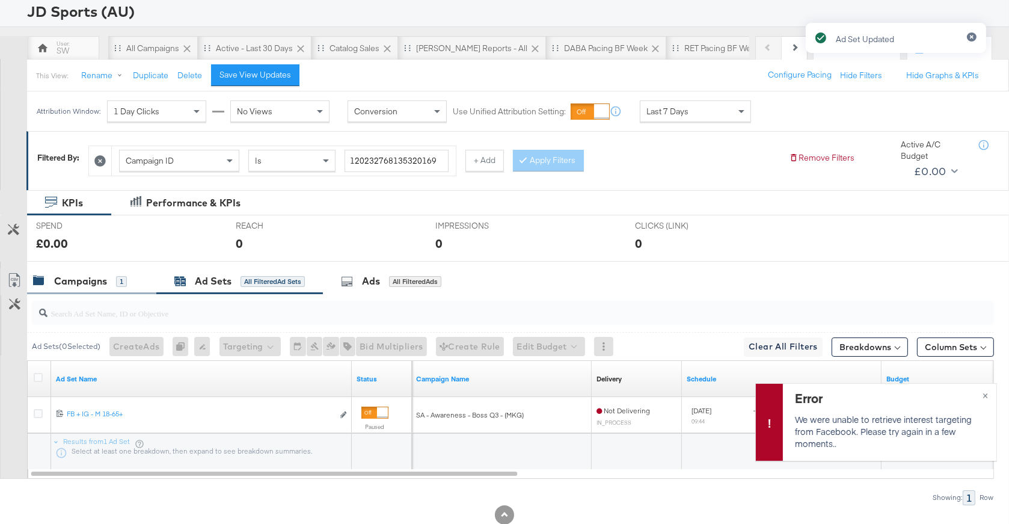
click at [103, 275] on div "Campaigns" at bounding box center [80, 281] width 53 height 14
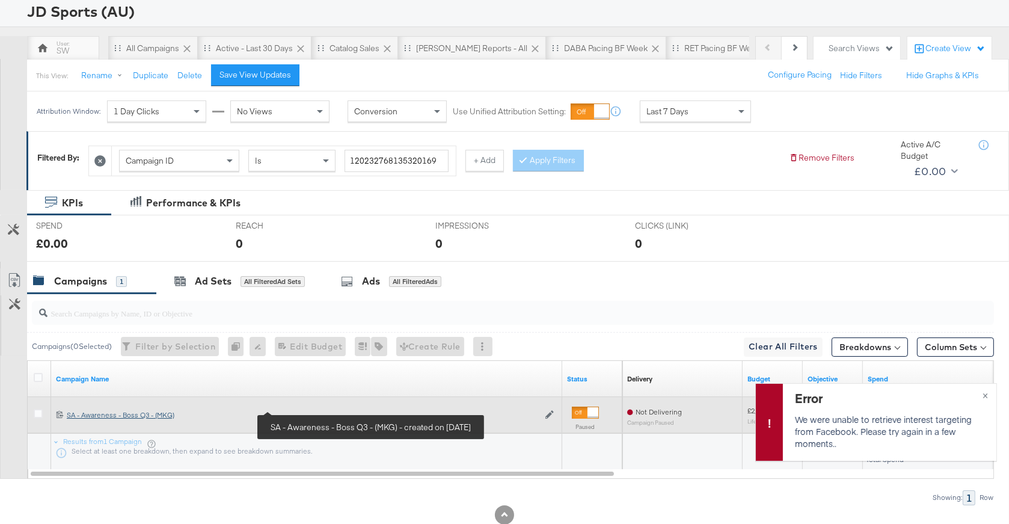
click at [137, 415] on div "SA - Awareness - Boss Q3 - (MKG) SA - Awareness - Boss Q3 - (MKG)" at bounding box center [303, 415] width 472 height 10
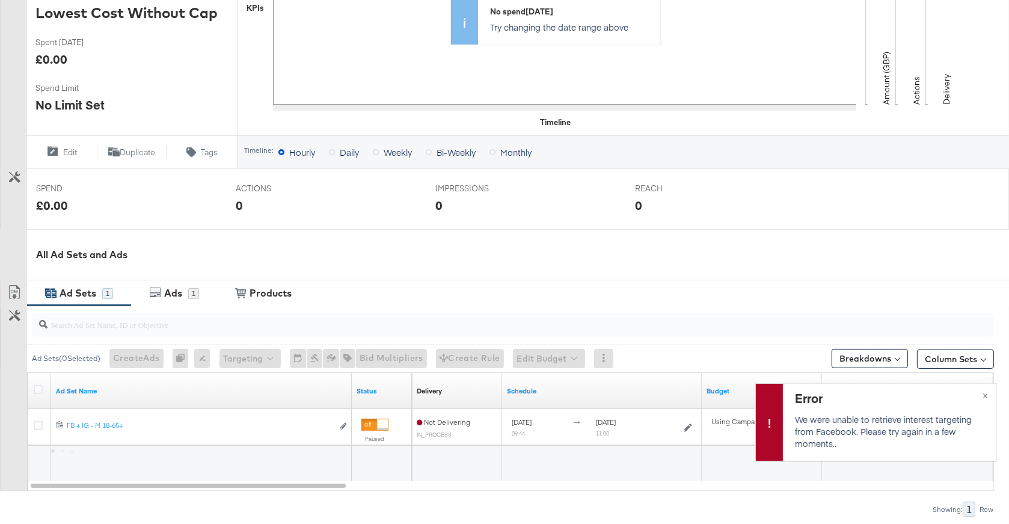
scroll to position [394, 0]
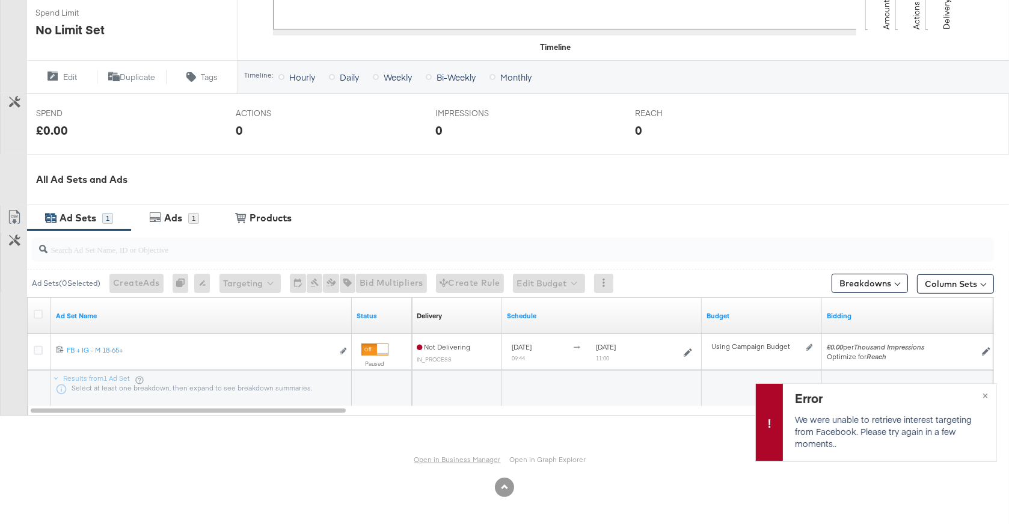
click at [444, 456] on link "Open in Business Manager" at bounding box center [457, 459] width 87 height 9
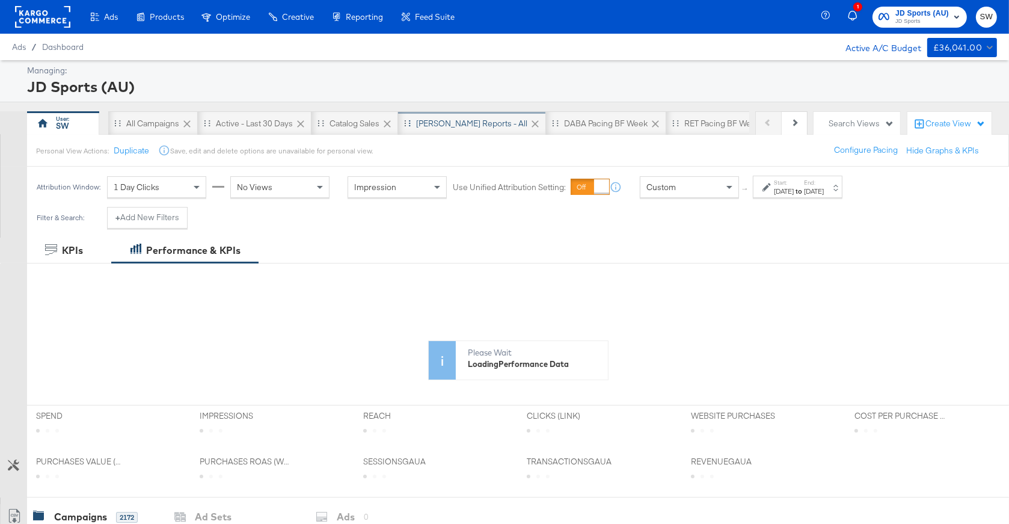
click at [438, 125] on div "SA - JD Reports - All" at bounding box center [471, 123] width 111 height 11
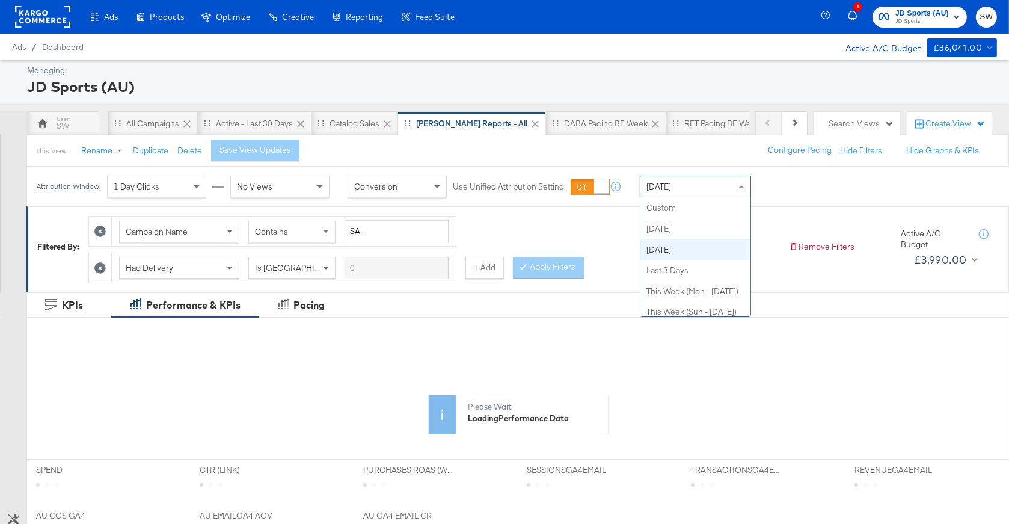
click at [723, 182] on div "Yesterday" at bounding box center [695, 186] width 110 height 20
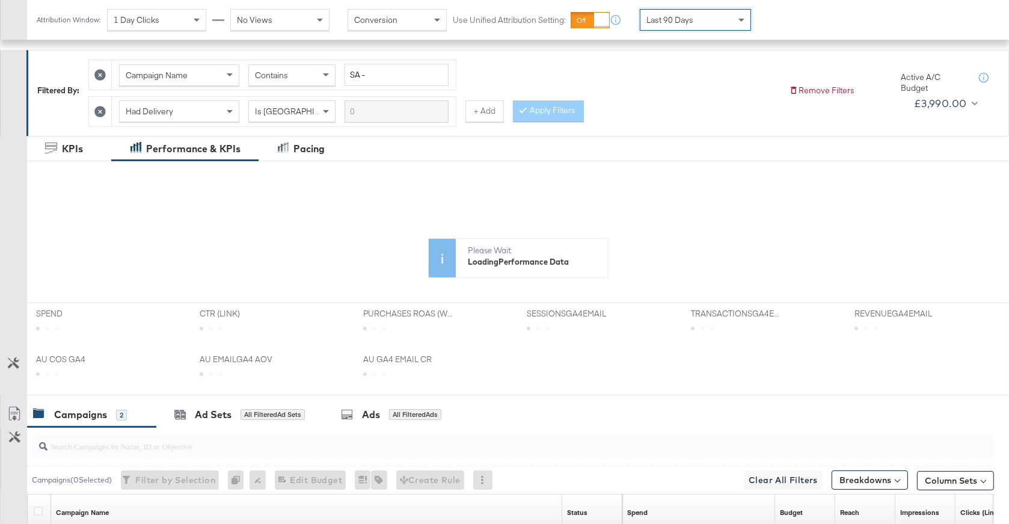
scroll to position [358, 0]
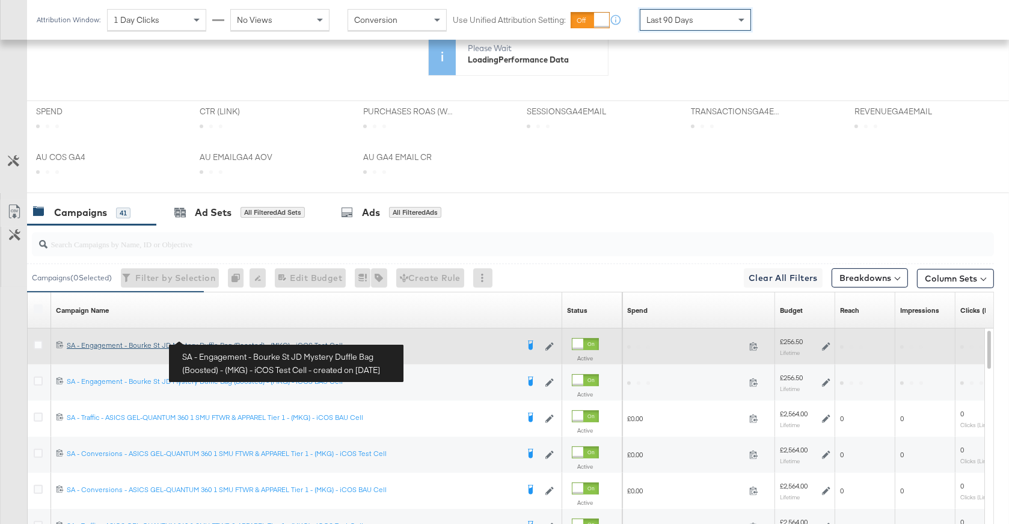
click at [214, 340] on div "SA - Engagement - Bourke St JD Mystery Duffle Bag (Boosted) - (MKG) - iCOS Test…" at bounding box center [292, 345] width 451 height 10
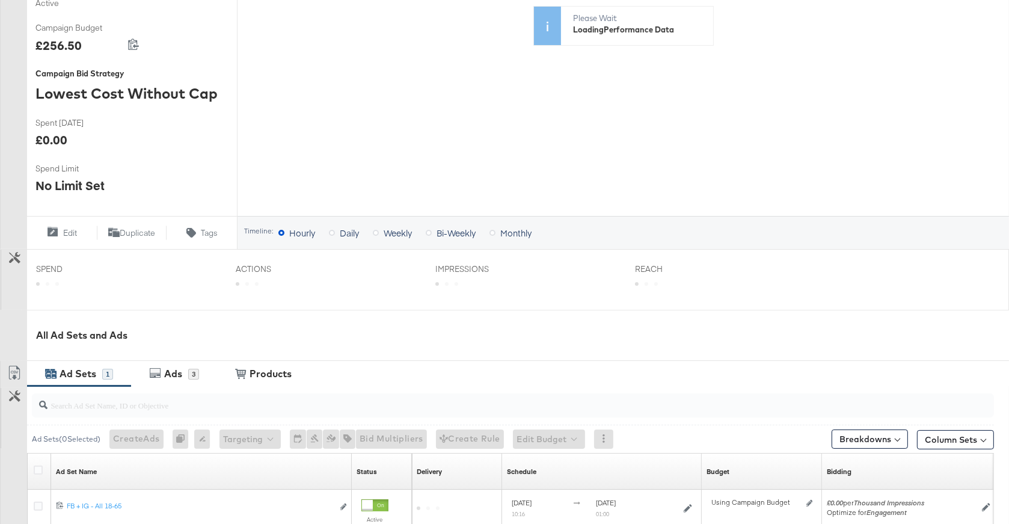
scroll to position [394, 0]
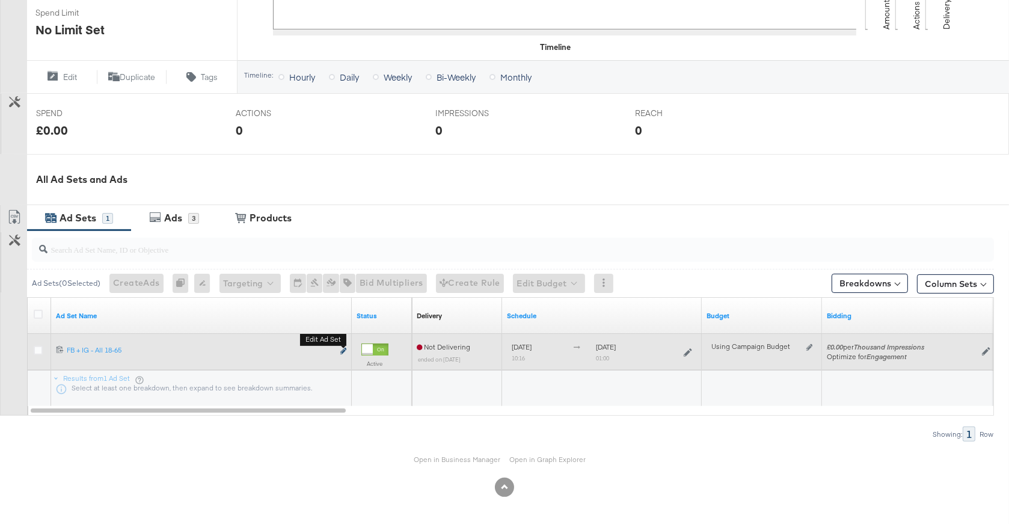
click at [340, 351] on button "Edit ad set" at bounding box center [343, 351] width 7 height 13
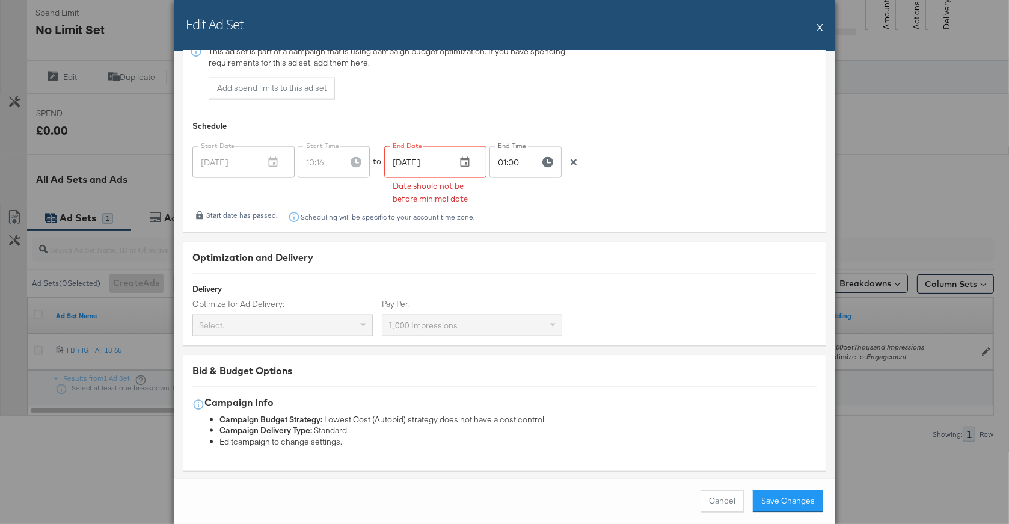
scroll to position [2225, 0]
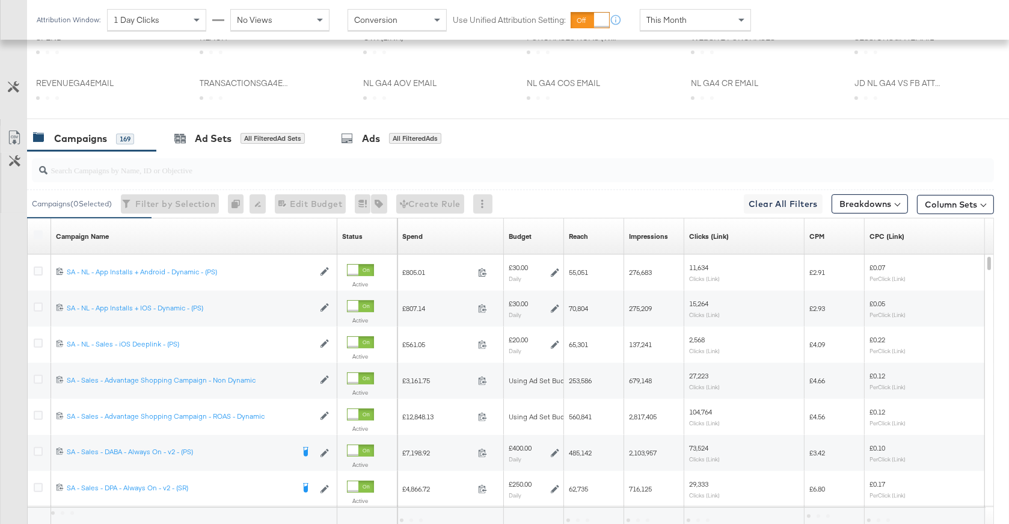
scroll to position [499, 0]
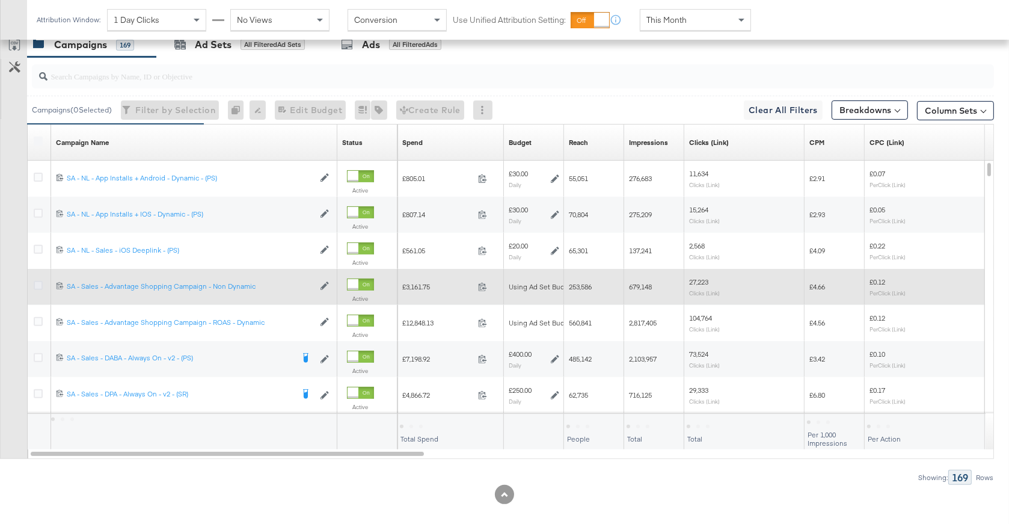
click at [37, 283] on icon at bounding box center [38, 285] width 9 height 9
click at [0, 0] on input "checkbox" at bounding box center [0, 0] width 0 height 0
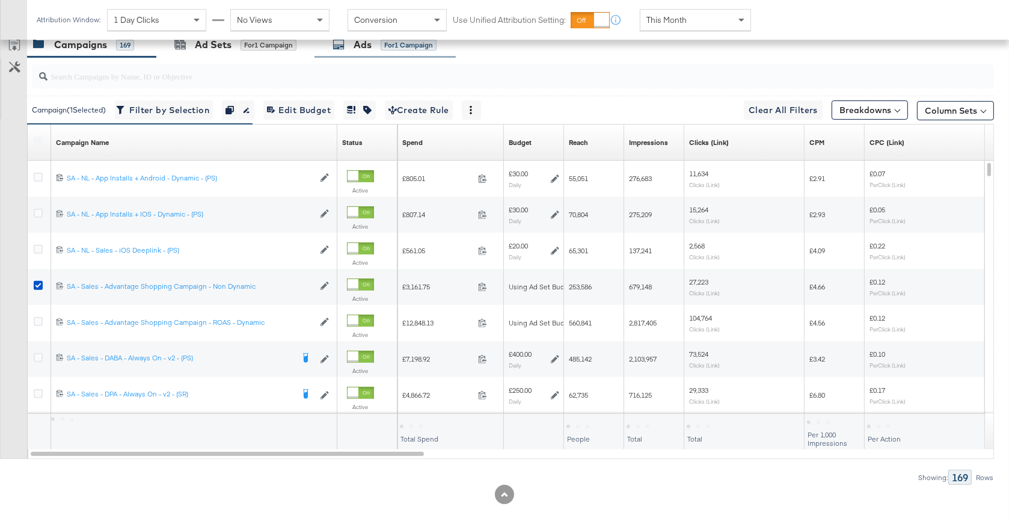
click at [355, 51] on div "Ads for 1 Campaign" at bounding box center [384, 45] width 141 height 26
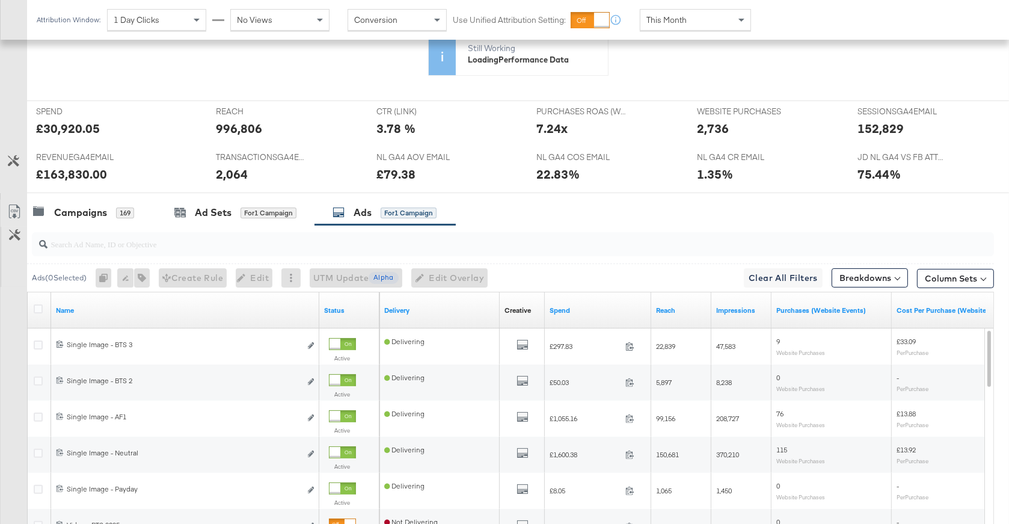
scroll to position [491, 0]
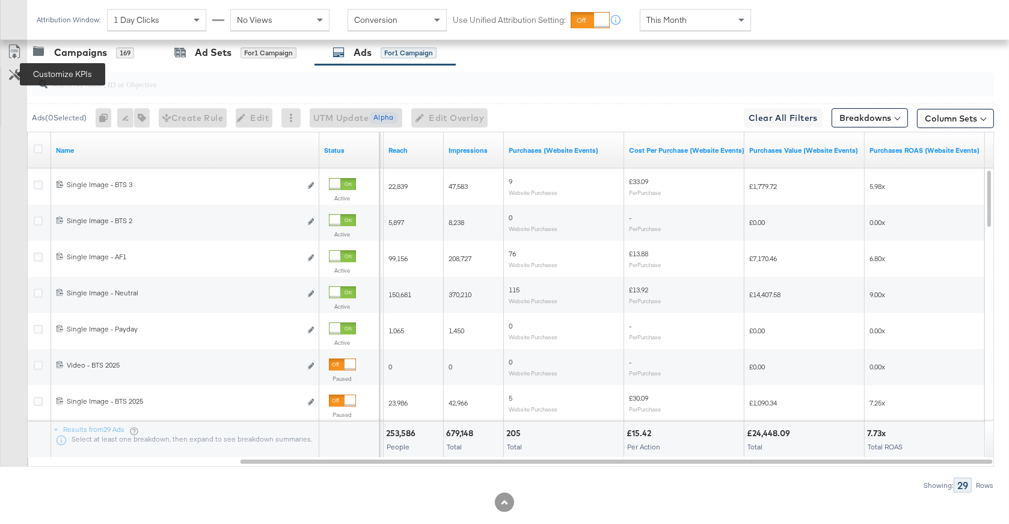
click at [14, 76] on icon at bounding box center [14, 74] width 11 height 11
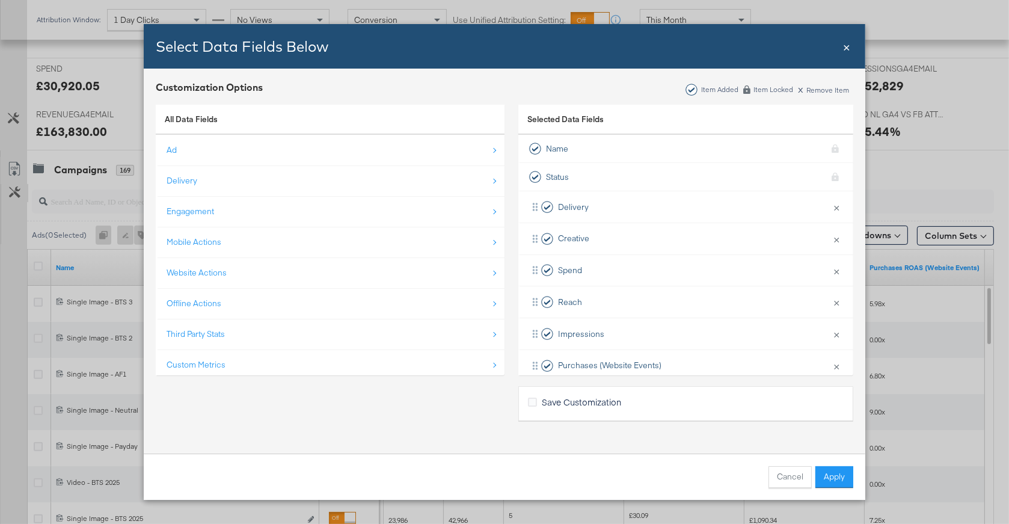
scroll to position [608, 0]
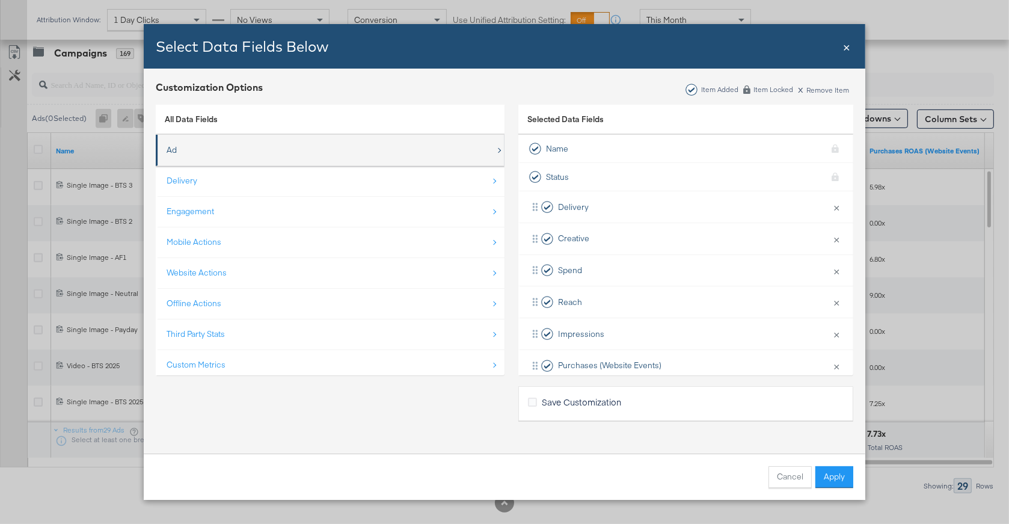
click at [200, 155] on div "Ad" at bounding box center [331, 150] width 329 height 25
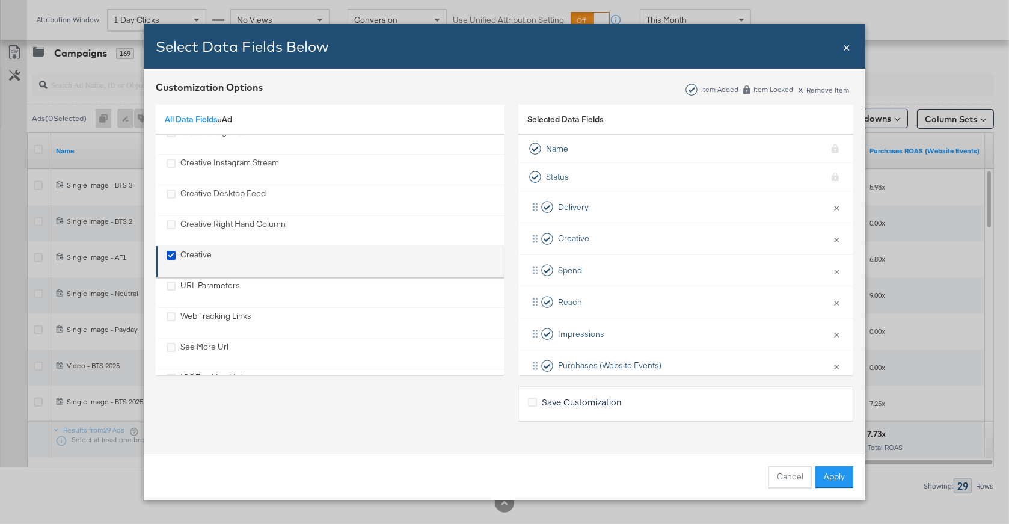
scroll to position [379, 0]
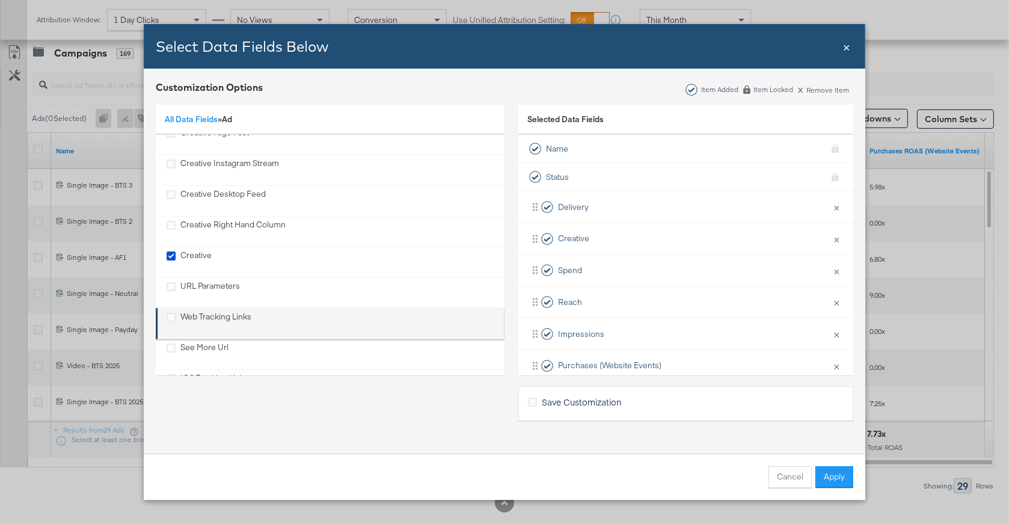
drag, startPoint x: 173, startPoint y: 283, endPoint x: 325, endPoint y: 318, distance: 156.1
click at [173, 283] on icon "URL Parameters" at bounding box center [171, 286] width 9 height 9
click at [0, 0] on input "URL Parameters" at bounding box center [0, 0] width 0 height 0
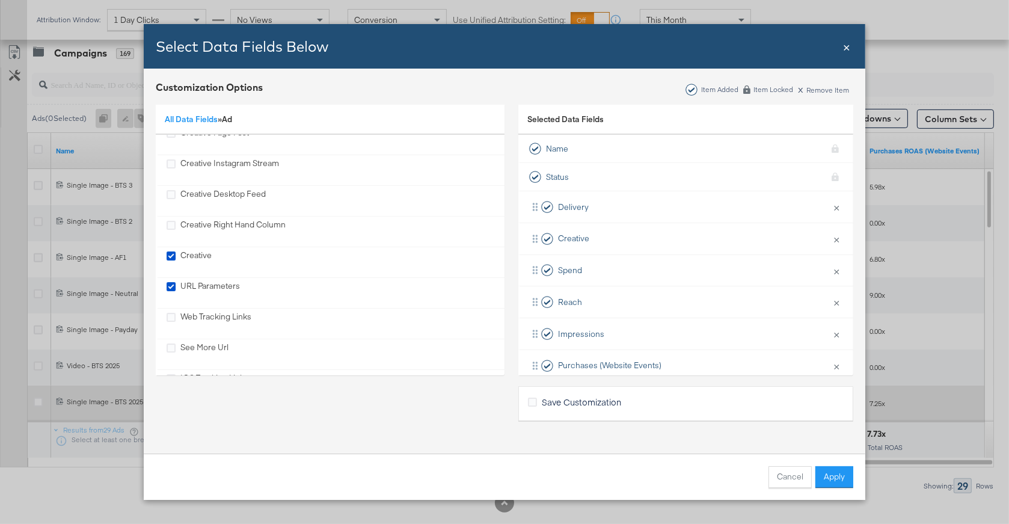
drag, startPoint x: 829, startPoint y: 472, endPoint x: 803, endPoint y: 385, distance: 90.4
click at [829, 472] on button "Apply" at bounding box center [834, 477] width 38 height 22
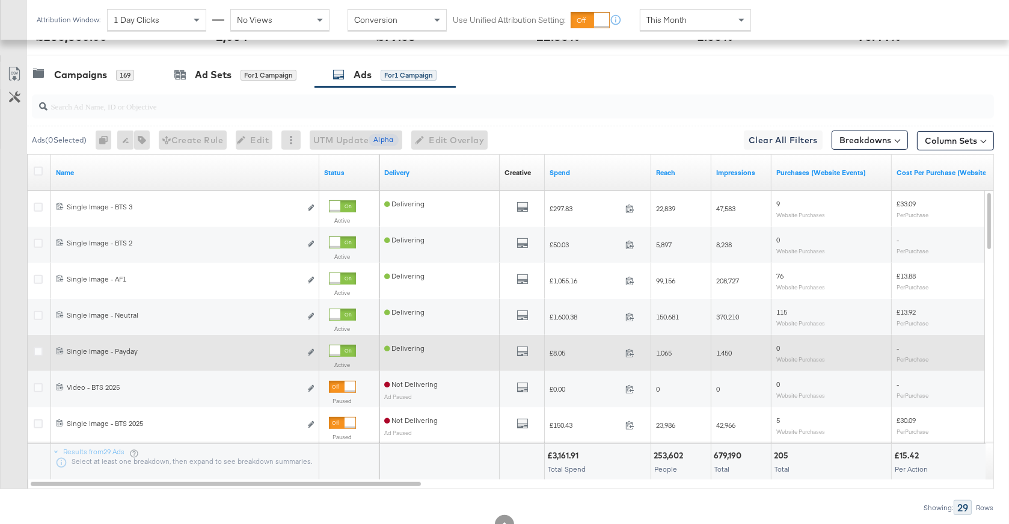
scroll to position [563, 0]
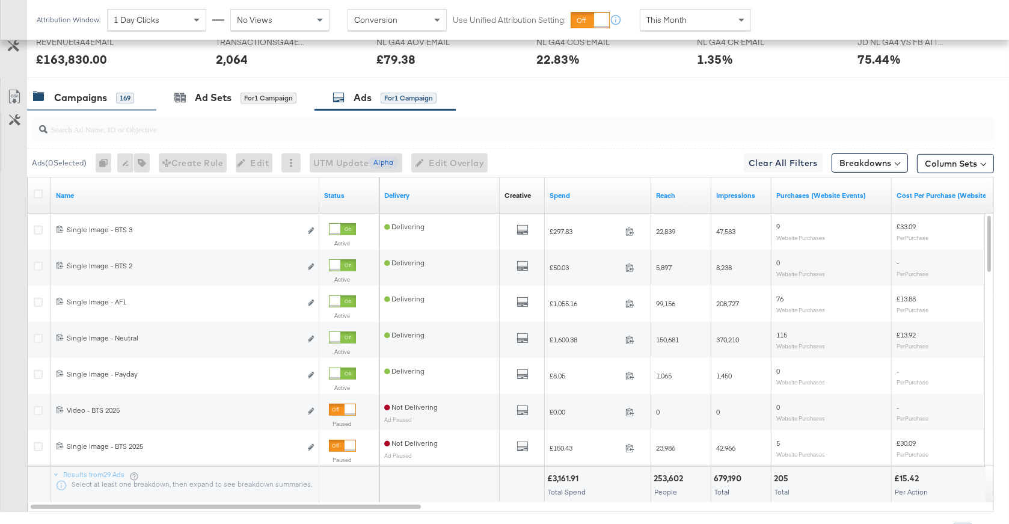
click at [123, 103] on div "Campaigns 169" at bounding box center [83, 98] width 101 height 14
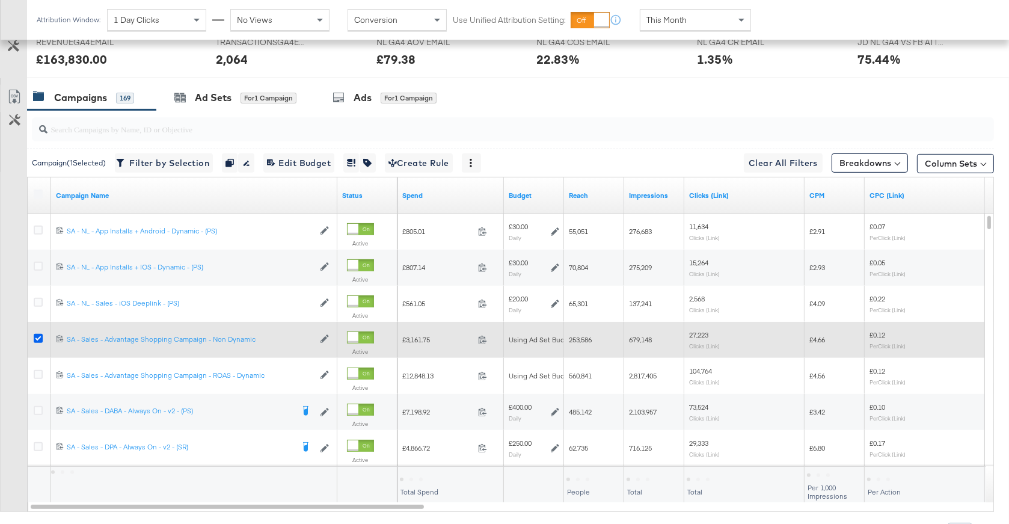
click at [36, 337] on icon at bounding box center [38, 338] width 9 height 9
click at [0, 0] on input "checkbox" at bounding box center [0, 0] width 0 height 0
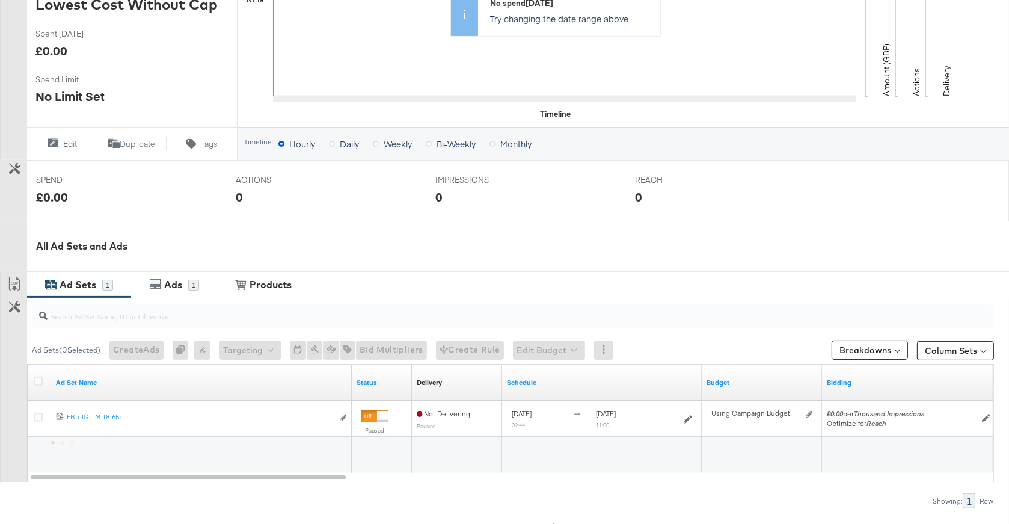
scroll to position [394, 0]
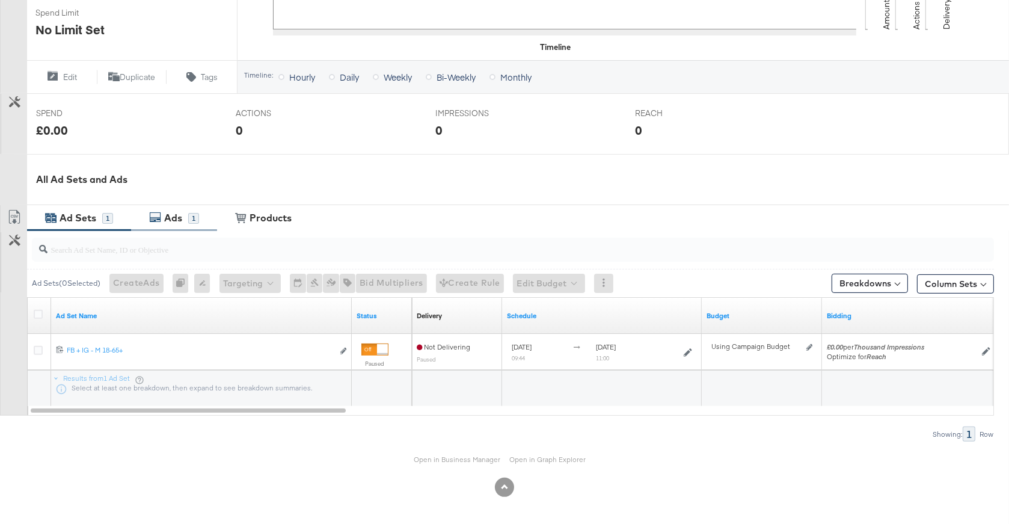
click at [192, 215] on div "1" at bounding box center [193, 218] width 11 height 11
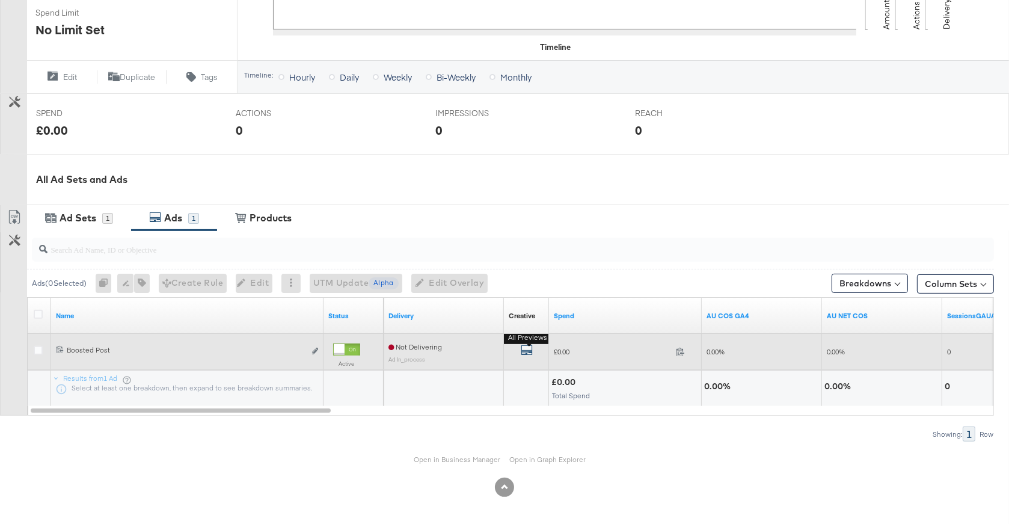
click at [524, 349] on icon "default" at bounding box center [527, 350] width 12 height 12
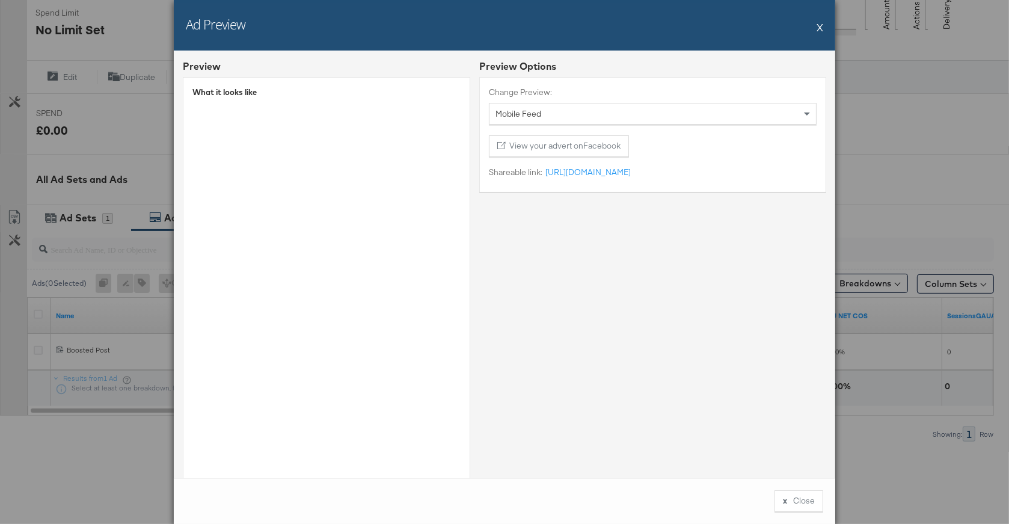
drag, startPoint x: 818, startPoint y: 30, endPoint x: 707, endPoint y: 130, distance: 150.3
click at [817, 31] on button "X" at bounding box center [820, 27] width 7 height 24
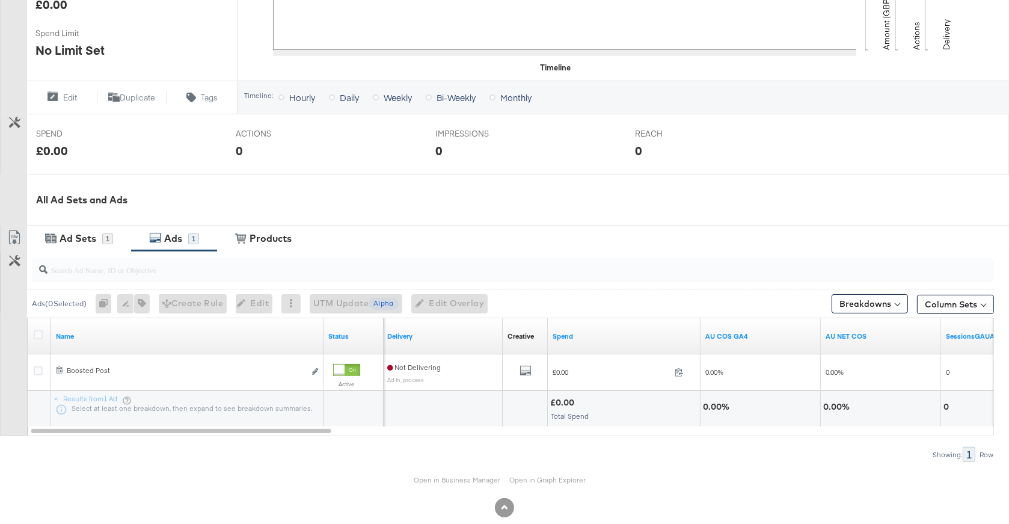
scroll to position [373, 0]
click at [94, 229] on div "Ad Sets 1" at bounding box center [79, 239] width 104 height 26
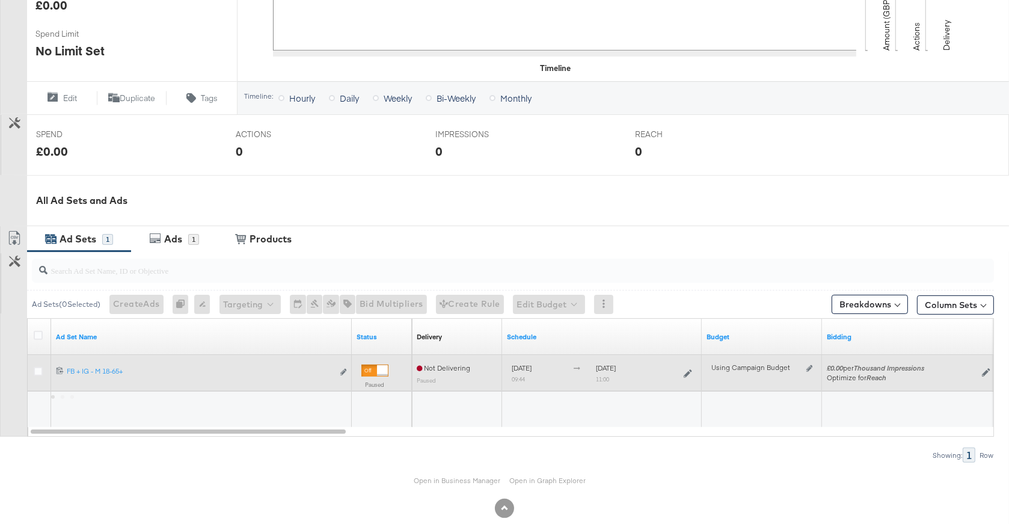
click at [372, 370] on div at bounding box center [374, 370] width 27 height 12
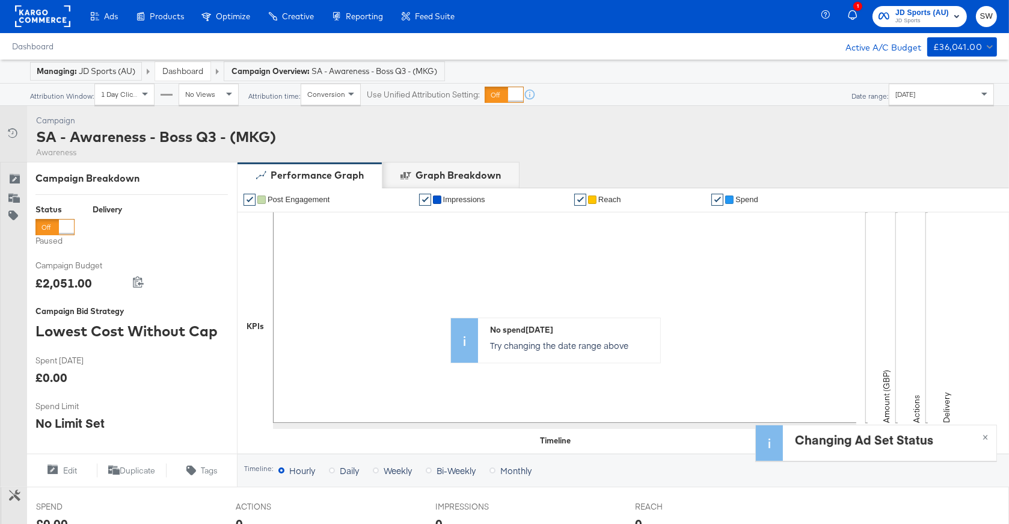
scroll to position [0, 0]
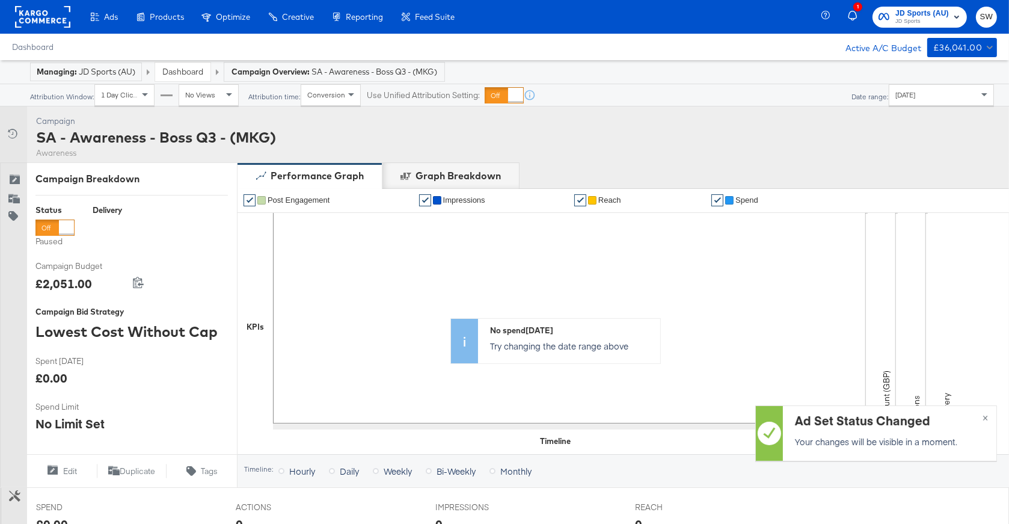
click at [53, 226] on div at bounding box center [54, 227] width 39 height 16
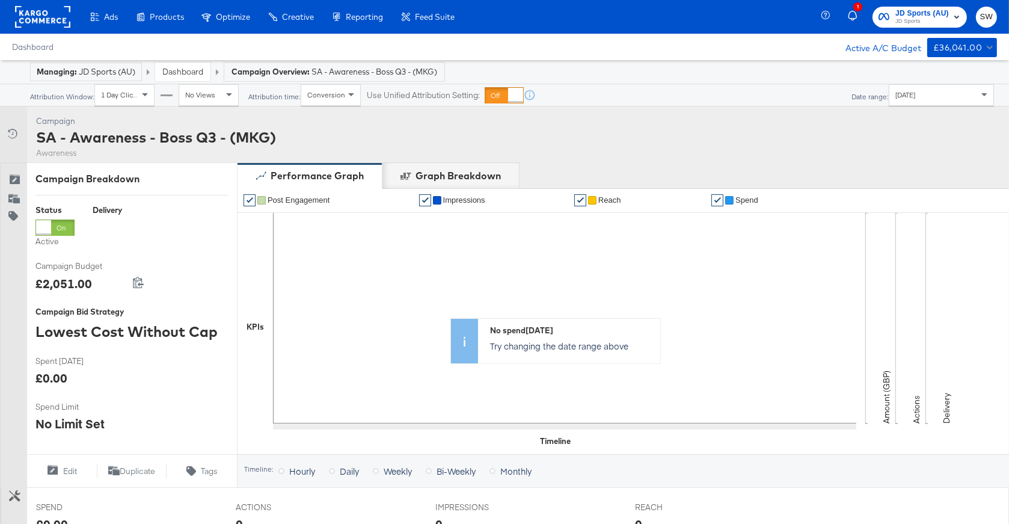
click at [184, 69] on link "Dashboard" at bounding box center [182, 71] width 41 height 11
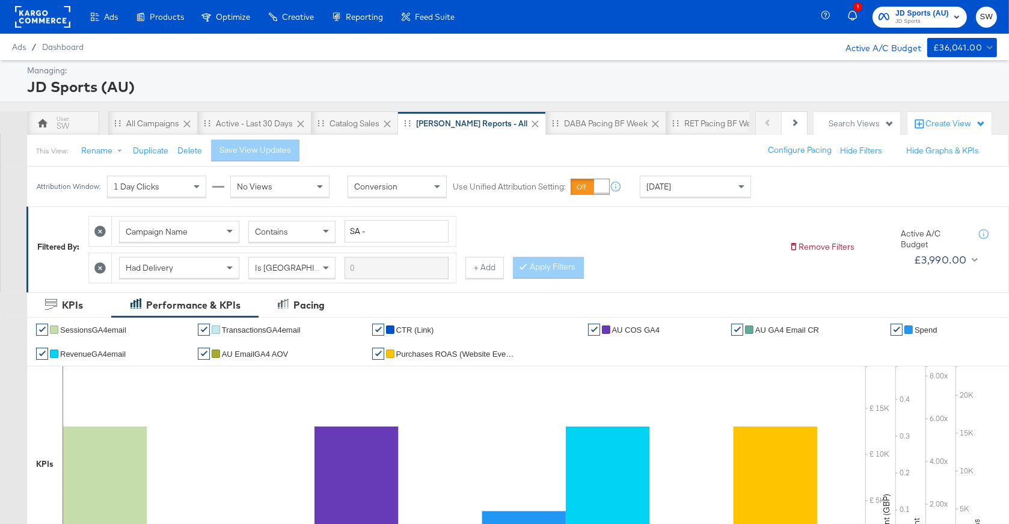
click at [682, 180] on div "[DATE]" at bounding box center [695, 186] width 110 height 20
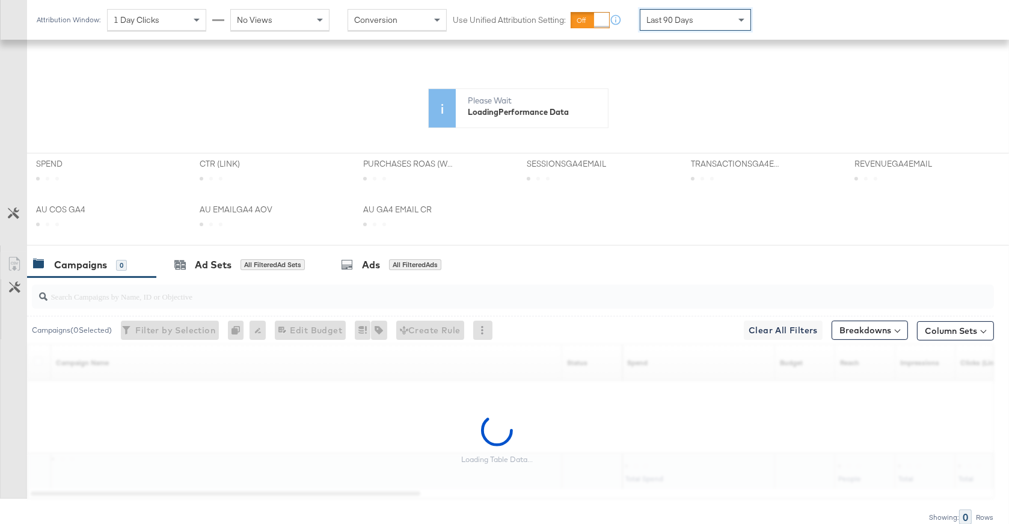
scroll to position [358, 0]
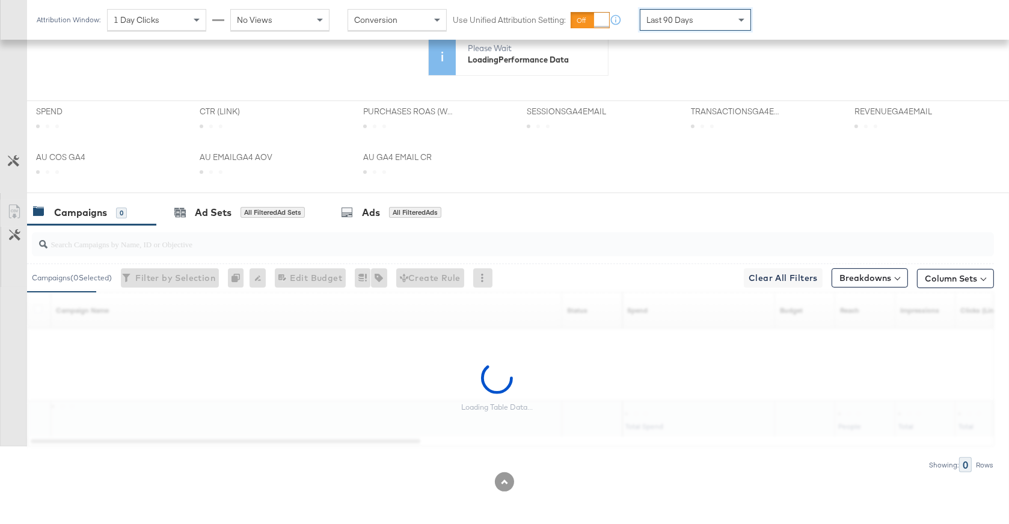
click at [429, 236] on input "search" at bounding box center [477, 238] width 859 height 23
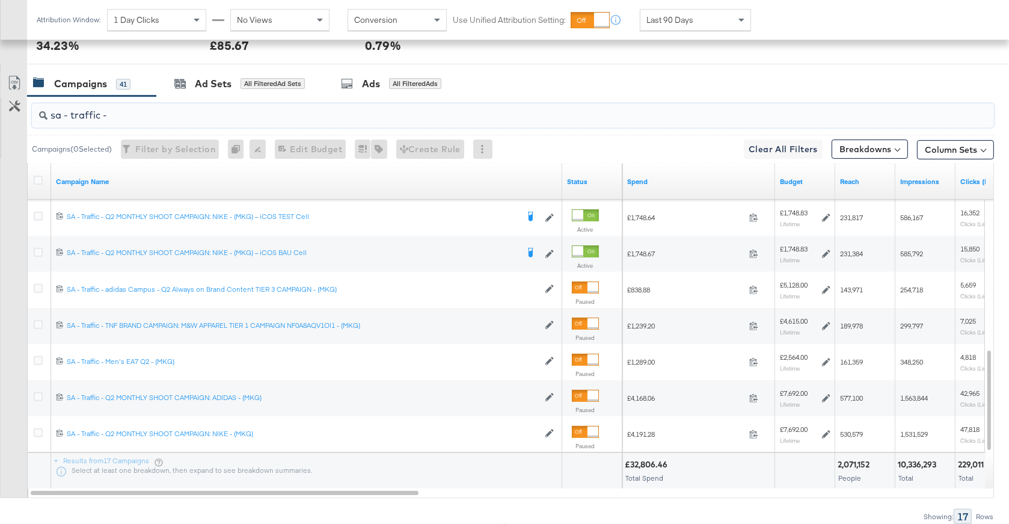
scroll to position [488, 0]
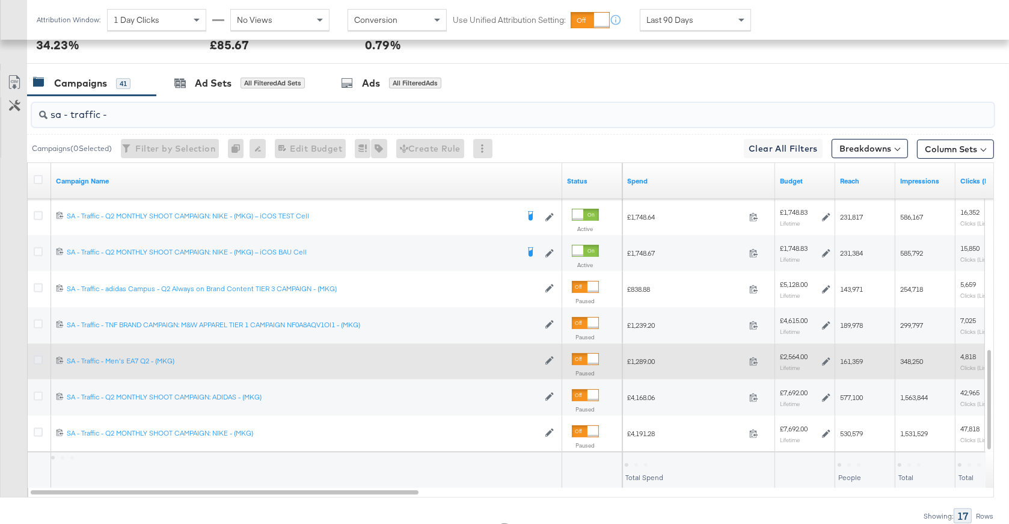
type input "sa - traffic -"
click at [36, 355] on icon at bounding box center [38, 359] width 9 height 9
click at [0, 0] on input "checkbox" at bounding box center [0, 0] width 0 height 0
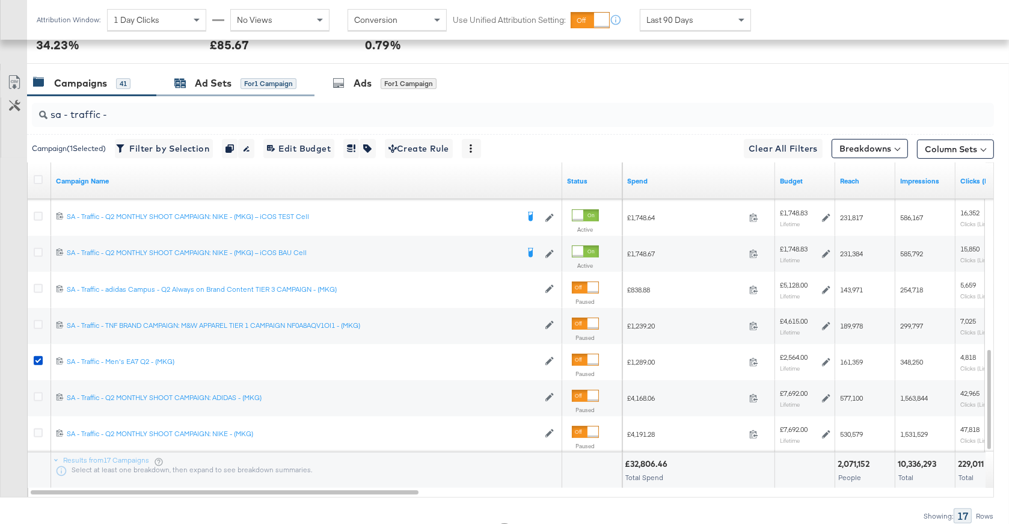
click at [229, 81] on div "Ad Sets" at bounding box center [213, 83] width 37 height 14
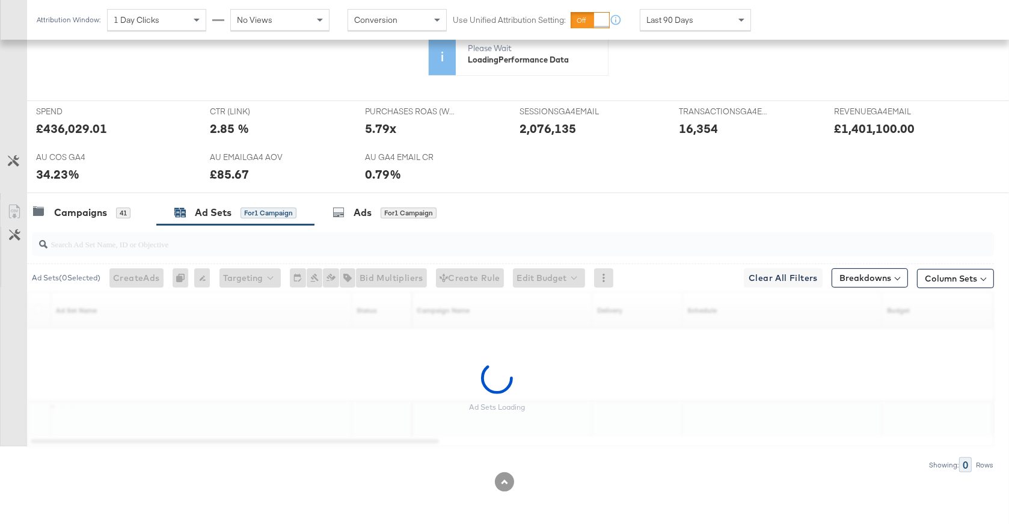
scroll to position [322, 0]
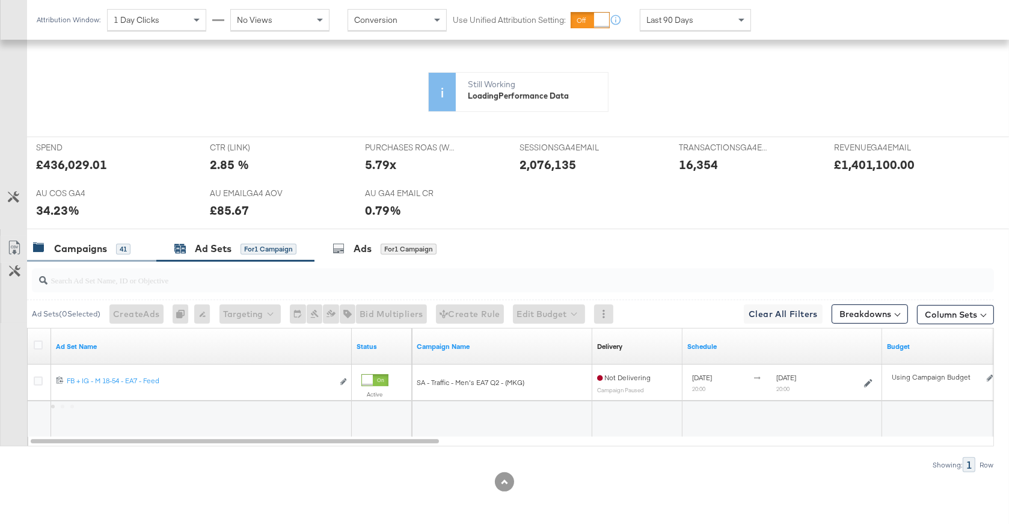
click at [97, 251] on div "Campaigns" at bounding box center [80, 249] width 53 height 14
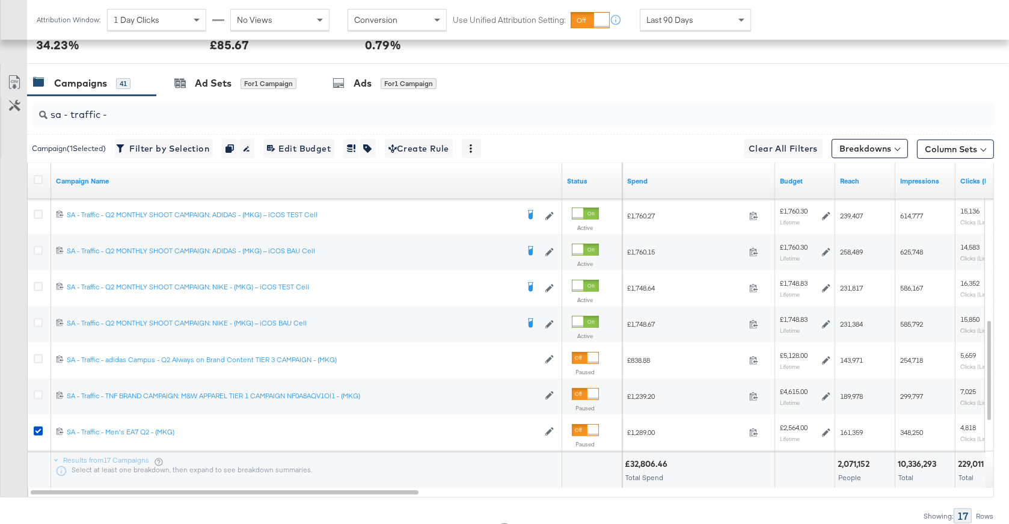
scroll to position [539, 0]
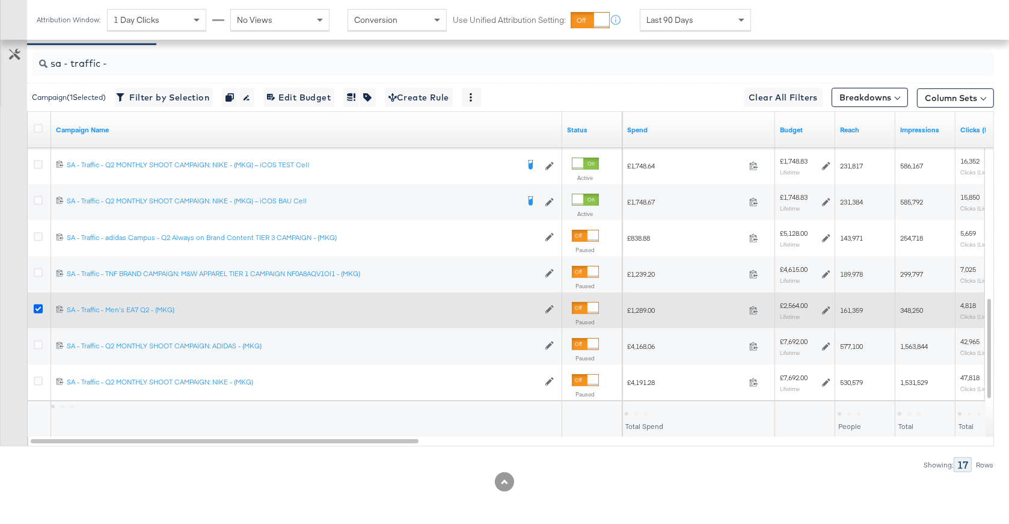
click at [40, 307] on icon at bounding box center [38, 308] width 9 height 9
click at [0, 0] on input "checkbox" at bounding box center [0, 0] width 0 height 0
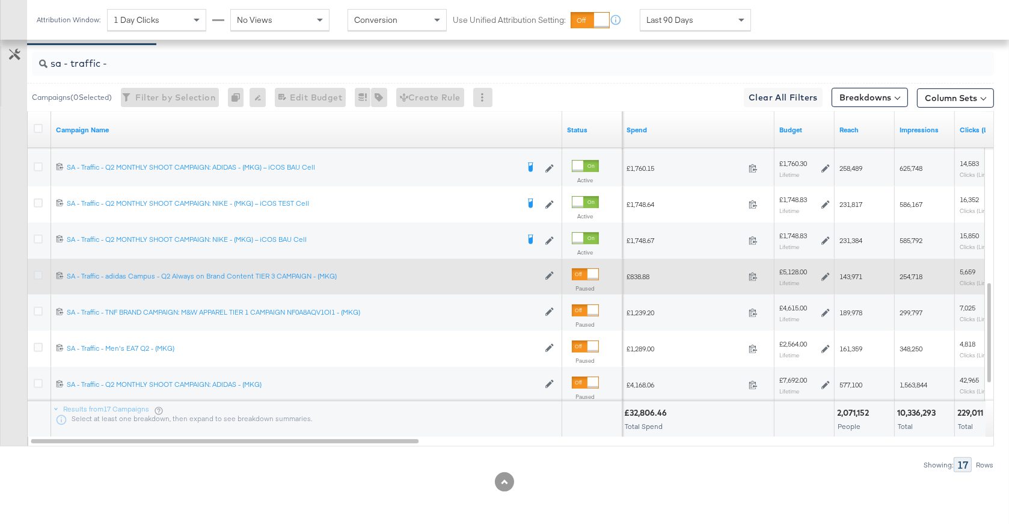
click at [40, 272] on icon at bounding box center [38, 275] width 9 height 9
click at [0, 0] on input "checkbox" at bounding box center [0, 0] width 0 height 0
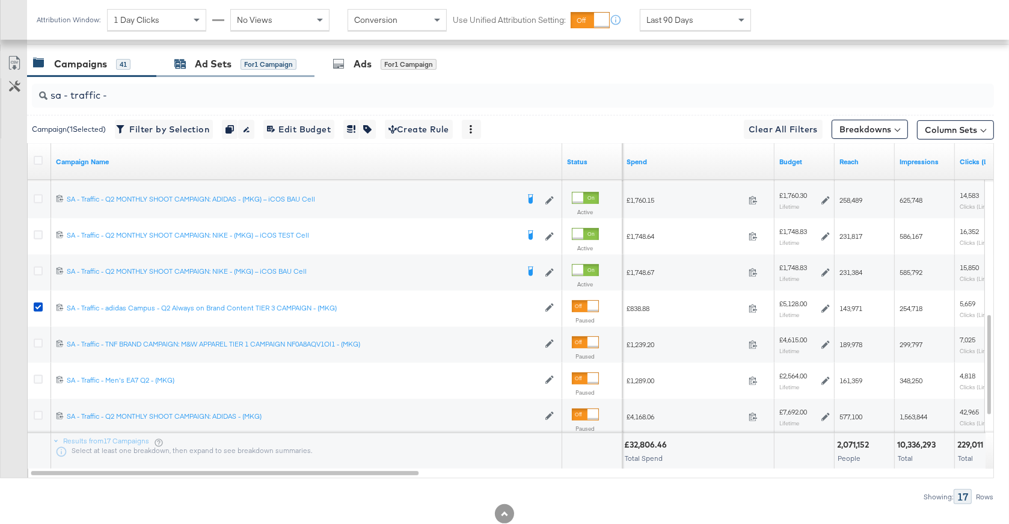
click at [212, 60] on div "Ad Sets" at bounding box center [213, 64] width 37 height 14
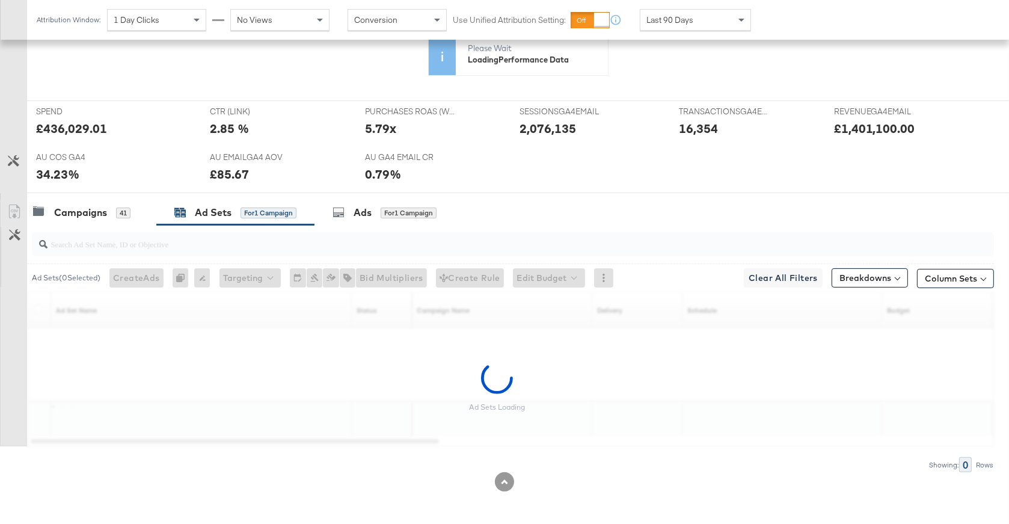
scroll to position [322, 0]
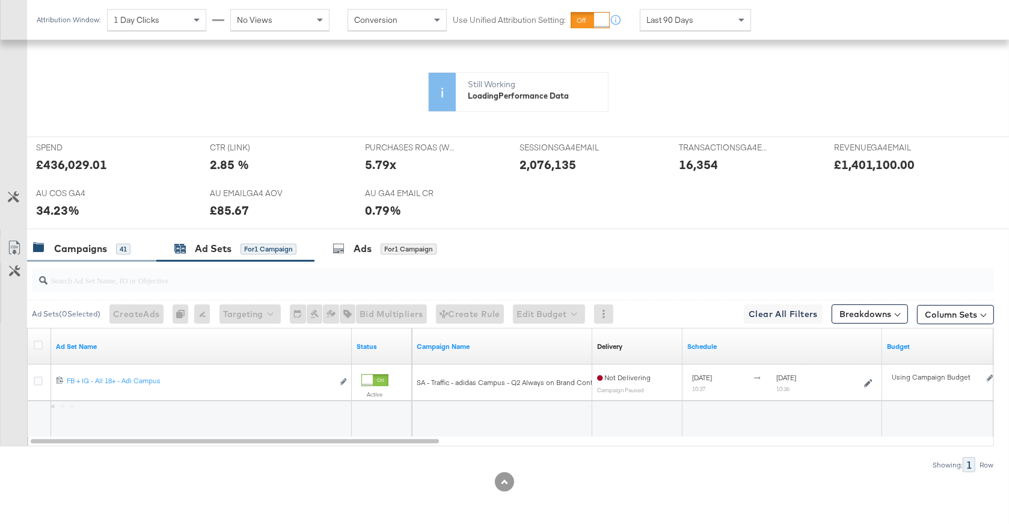
click at [118, 247] on div "41" at bounding box center [123, 249] width 14 height 11
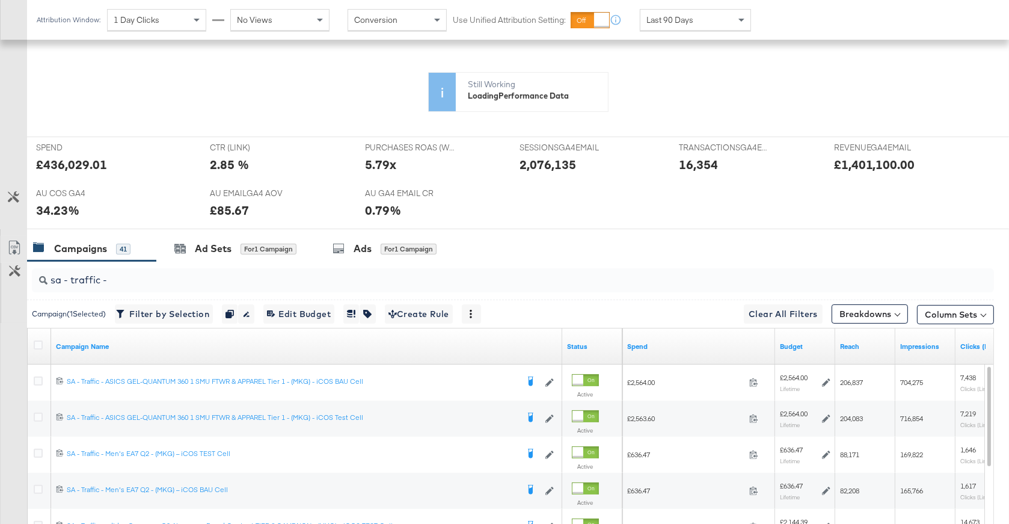
scroll to position [507, 0]
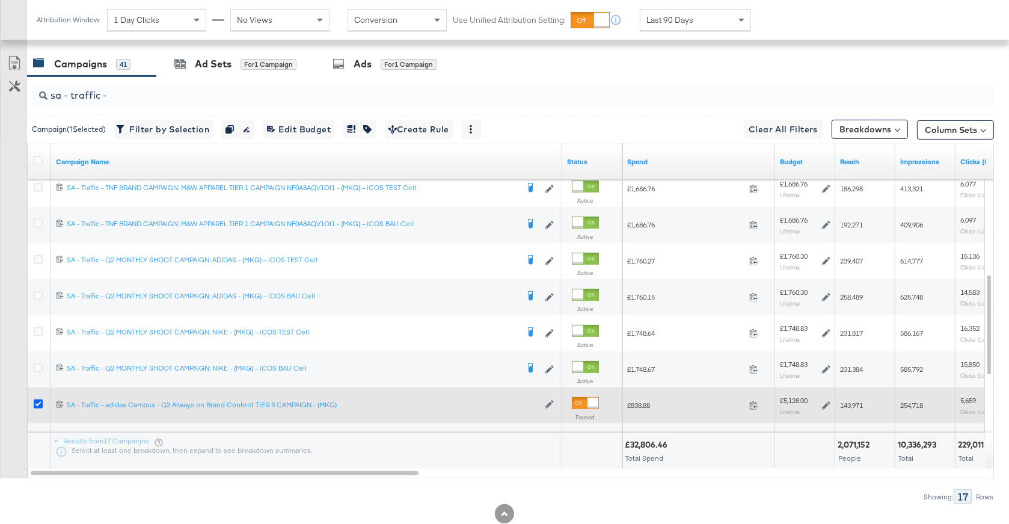
click at [39, 403] on icon at bounding box center [38, 403] width 9 height 9
click at [0, 0] on input "checkbox" at bounding box center [0, 0] width 0 height 0
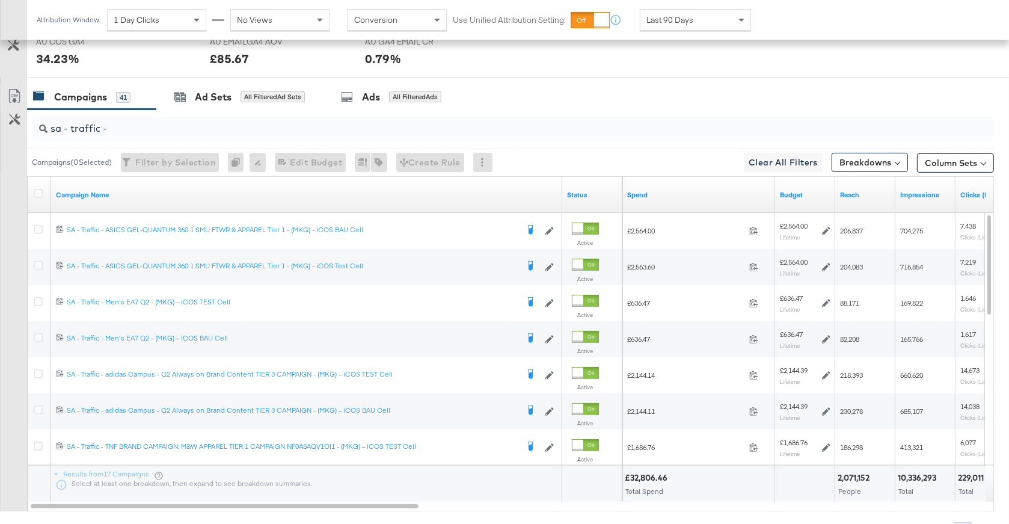
scroll to position [473, 0]
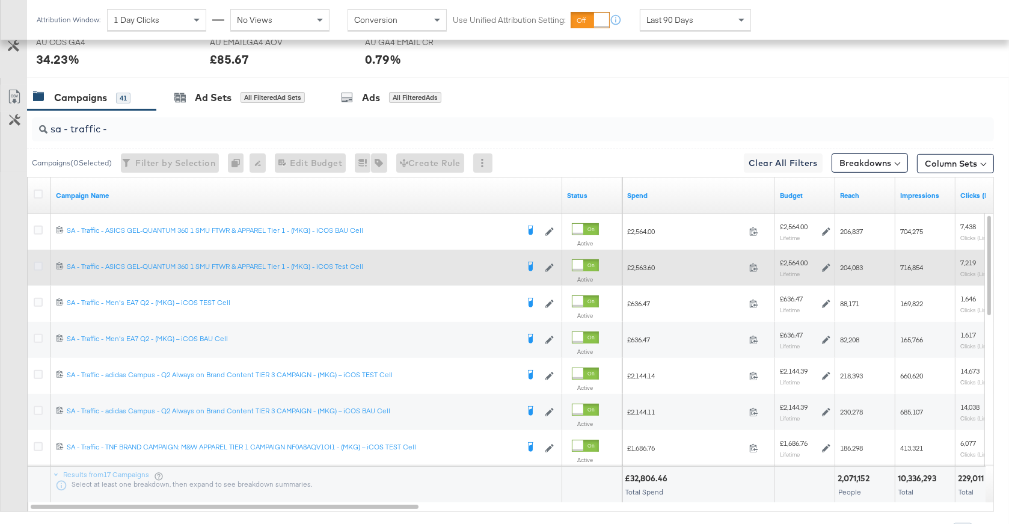
click at [36, 265] on icon at bounding box center [38, 266] width 9 height 9
click at [0, 0] on input "checkbox" at bounding box center [0, 0] width 0 height 0
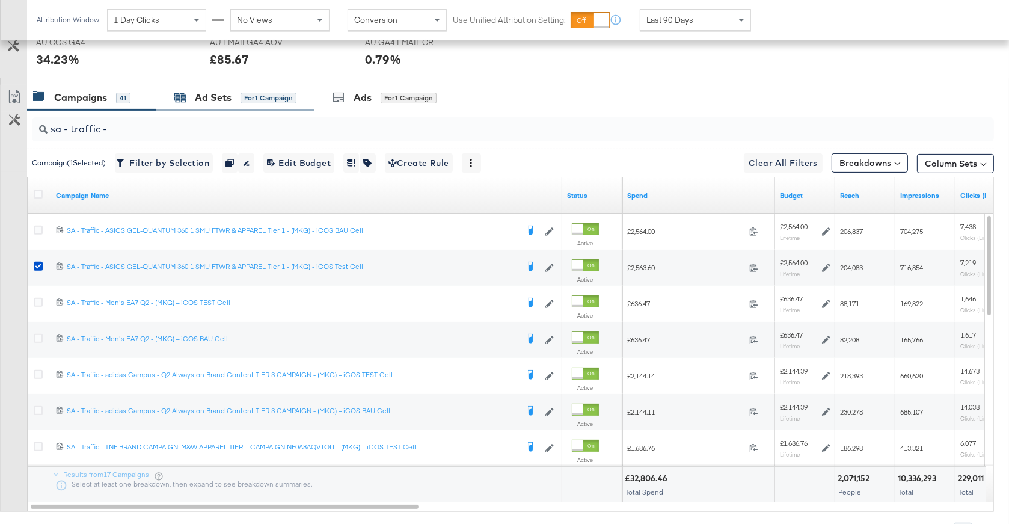
click at [203, 95] on div "Ad Sets" at bounding box center [213, 98] width 37 height 14
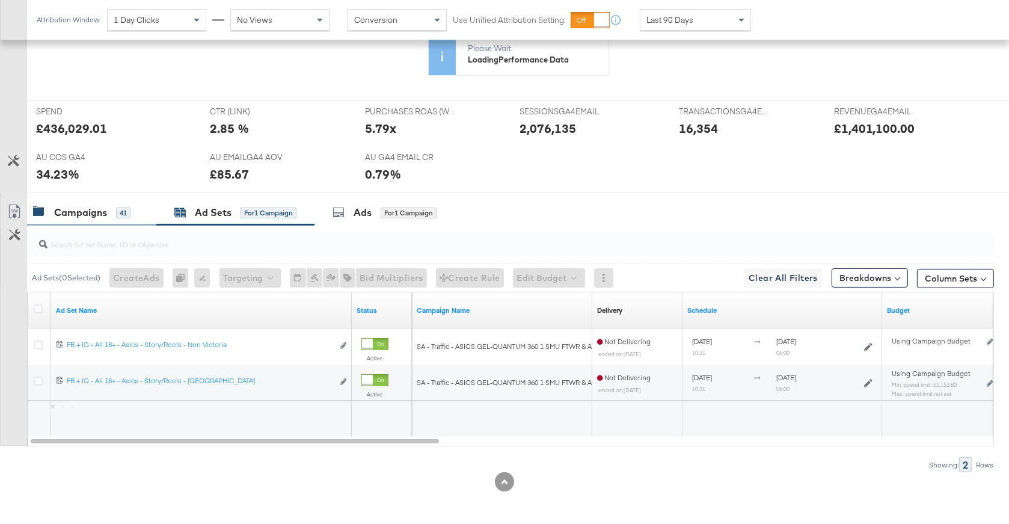
click at [115, 219] on div "Campaigns 41" at bounding box center [91, 213] width 129 height 26
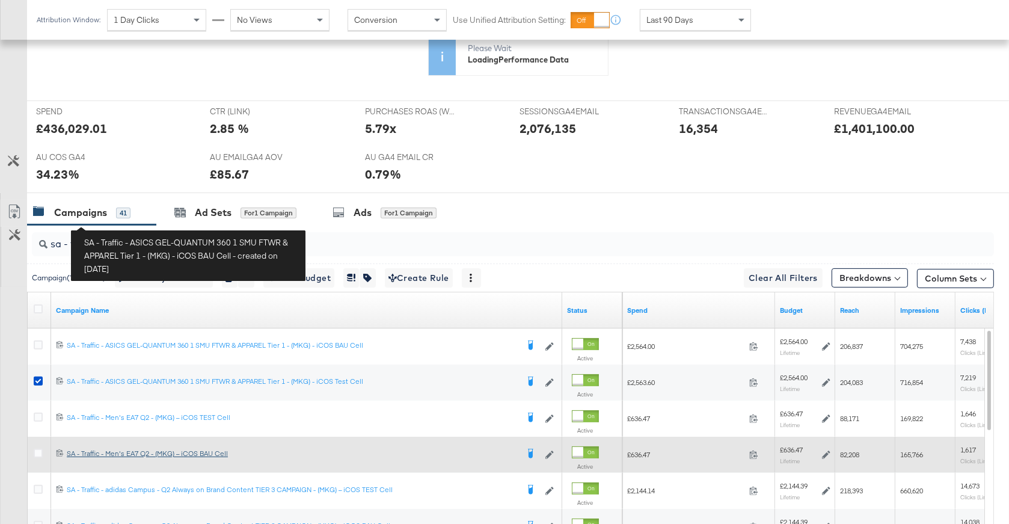
scroll to position [473, 0]
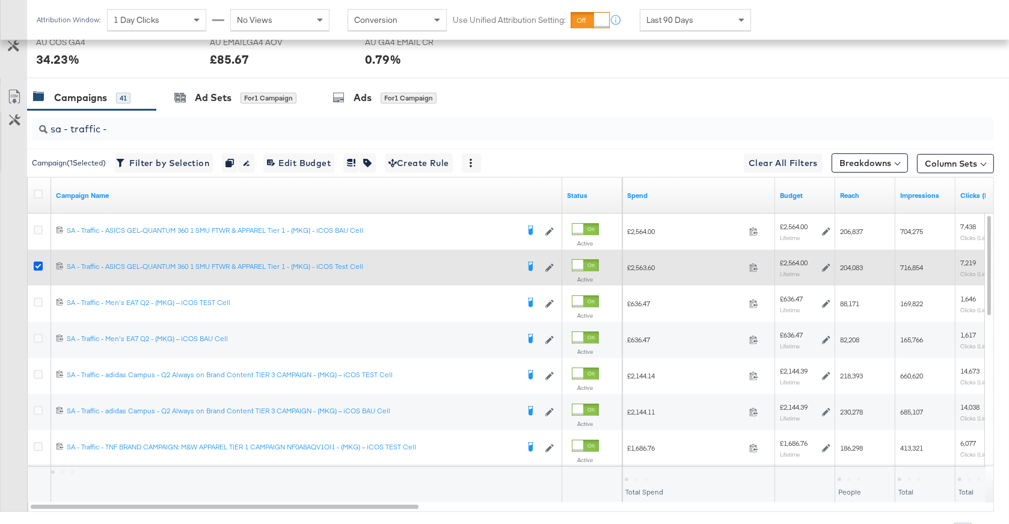
click at [41, 262] on icon at bounding box center [38, 266] width 9 height 9
click at [0, 0] on input "checkbox" at bounding box center [0, 0] width 0 height 0
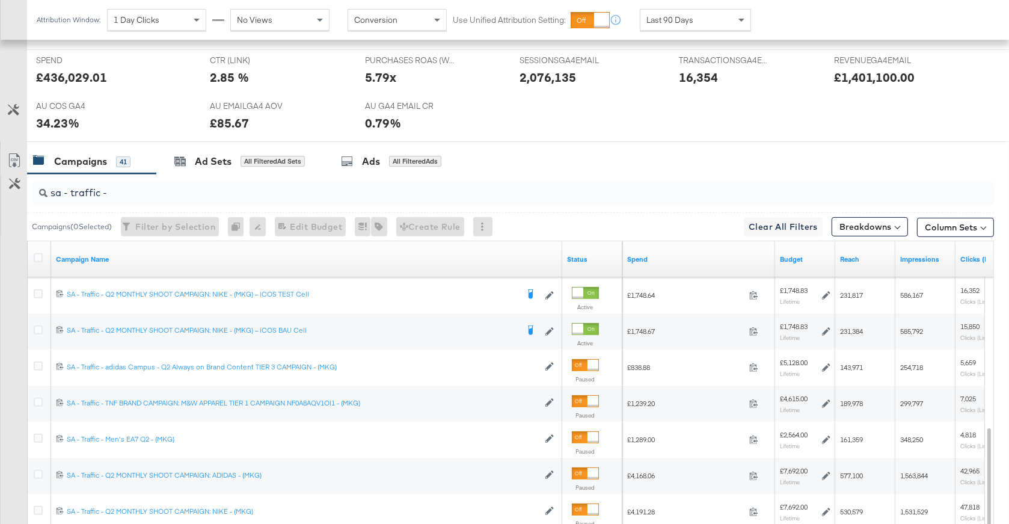
scroll to position [643, 0]
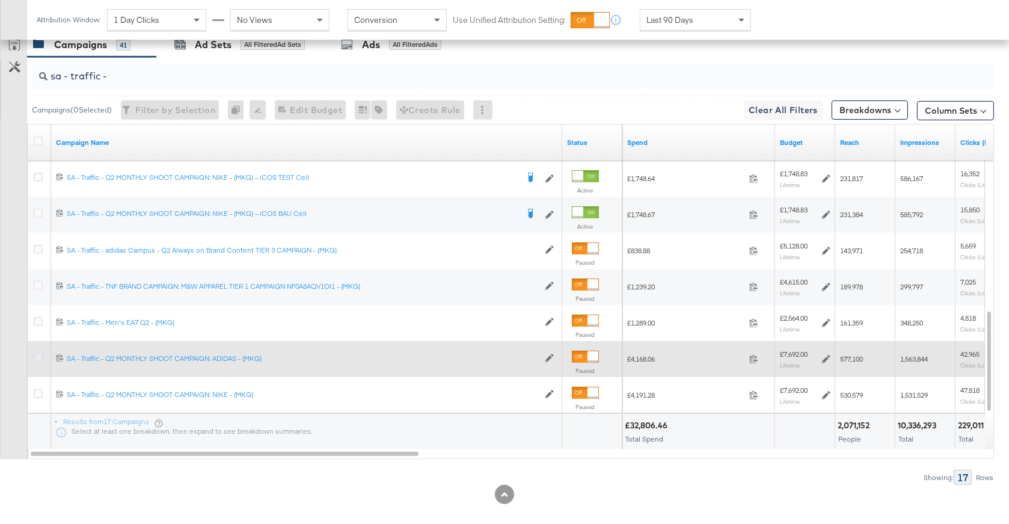
click at [37, 354] on icon at bounding box center [38, 357] width 9 height 9
click at [0, 0] on input "checkbox" at bounding box center [0, 0] width 0 height 0
click at [37, 354] on icon at bounding box center [38, 357] width 9 height 9
click at [0, 0] on input "checkbox" at bounding box center [0, 0] width 0 height 0
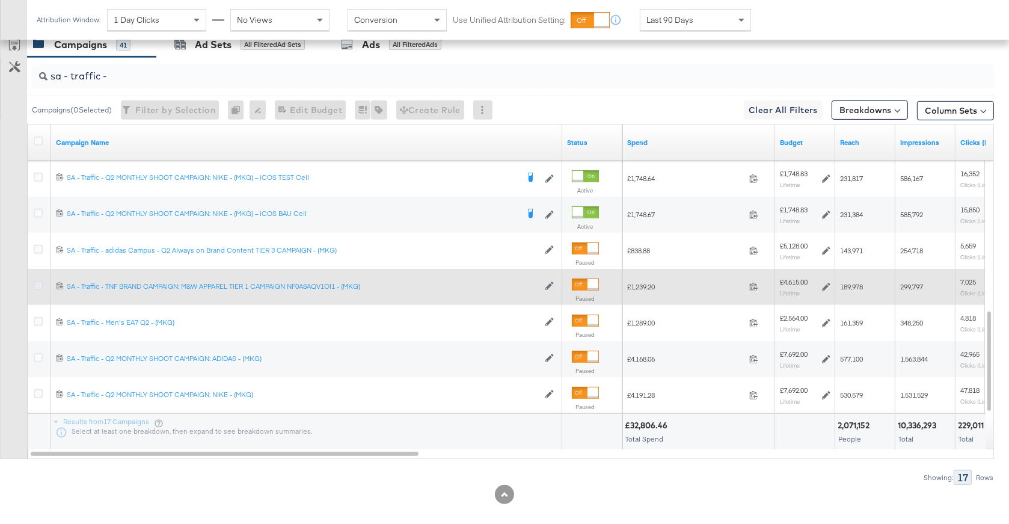
click at [39, 281] on icon at bounding box center [38, 285] width 9 height 9
click at [0, 0] on input "checkbox" at bounding box center [0, 0] width 0 height 0
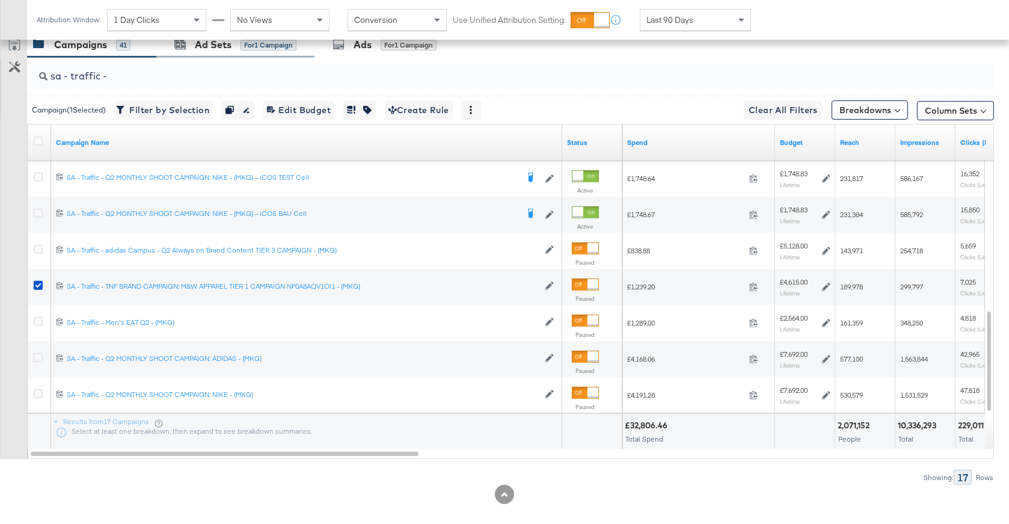
click at [219, 50] on div "Ad Sets for 1 Campaign" at bounding box center [235, 45] width 158 height 26
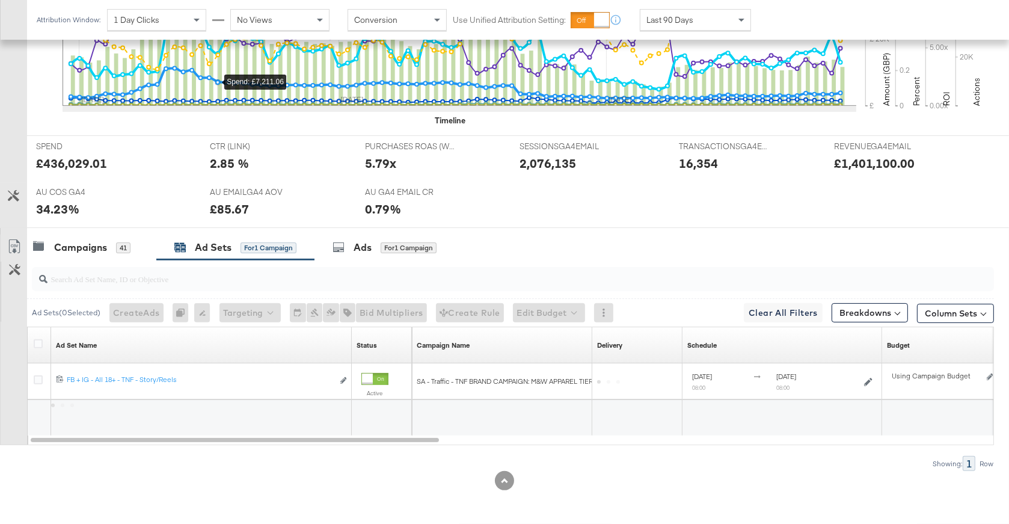
scroll to position [439, 0]
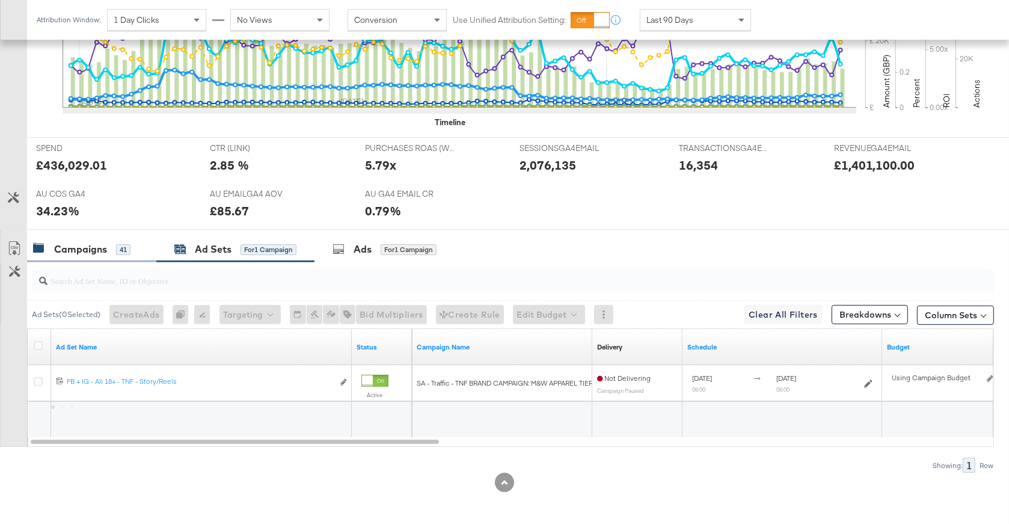
click at [87, 254] on div "Campaigns" at bounding box center [80, 249] width 53 height 14
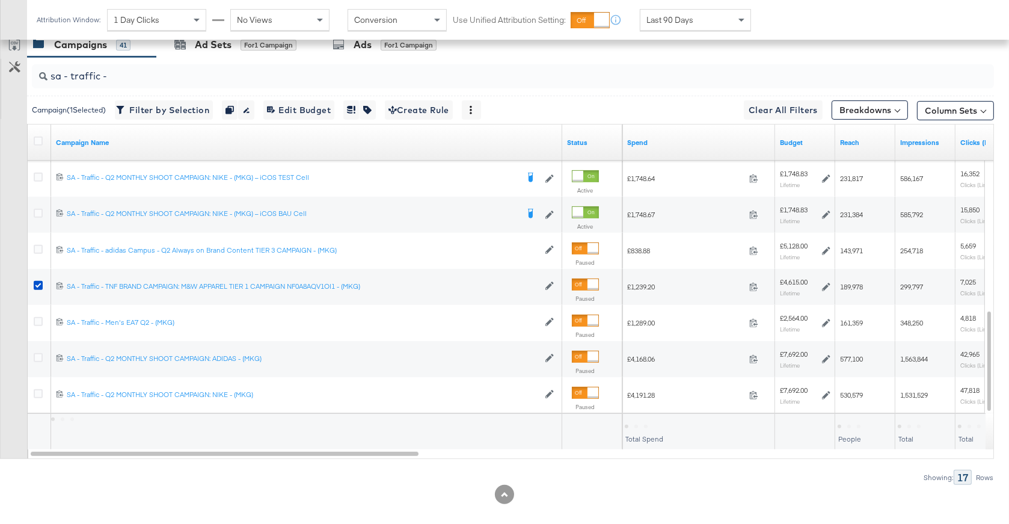
scroll to position [655, 0]
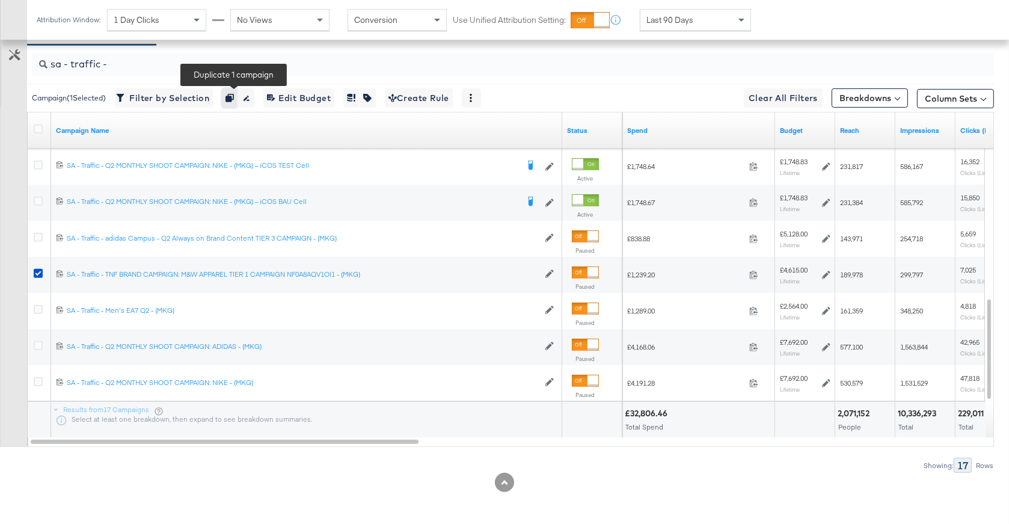
click at [233, 94] on icon "button" at bounding box center [230, 98] width 8 height 8
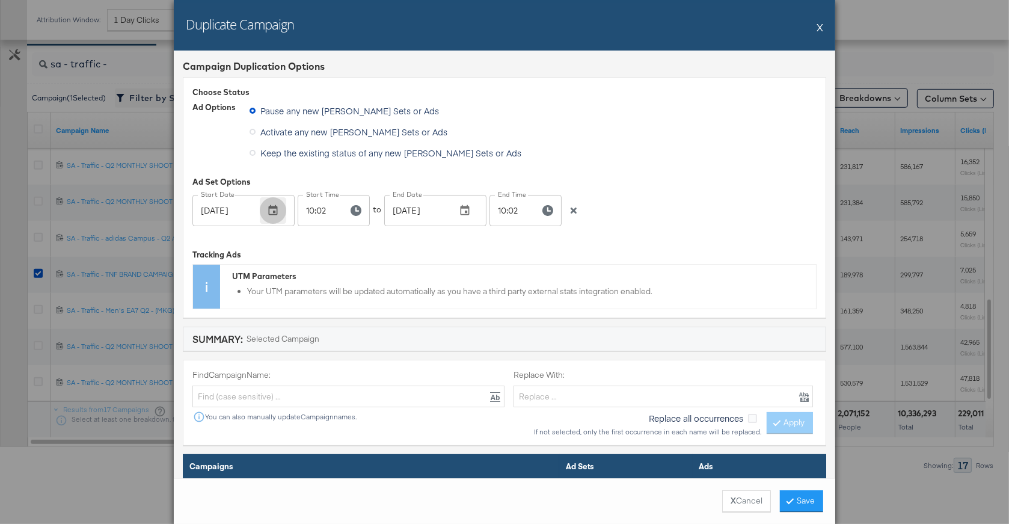
click at [275, 210] on icon "button" at bounding box center [273, 210] width 9 height 10
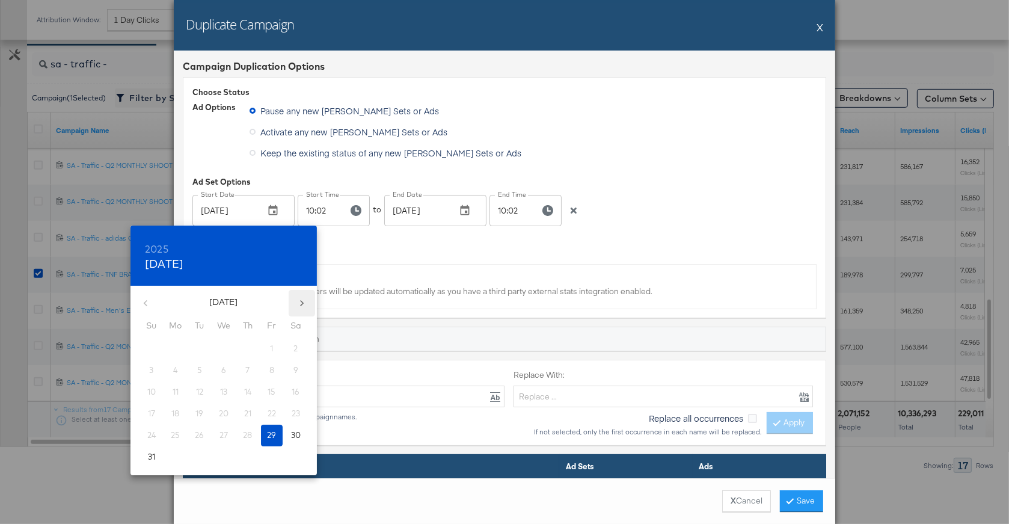
click at [301, 300] on icon "button" at bounding box center [302, 303] width 4 height 6
click at [170, 345] on span "1" at bounding box center [176, 348] width 22 height 11
click at [345, 209] on div at bounding box center [504, 262] width 1009 height 524
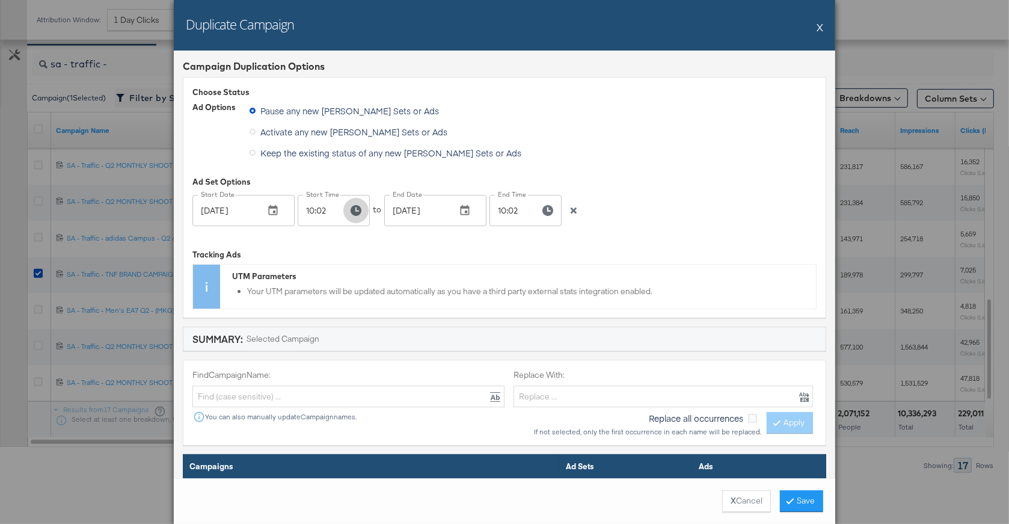
click at [351, 209] on icon "button" at bounding box center [356, 210] width 11 height 11
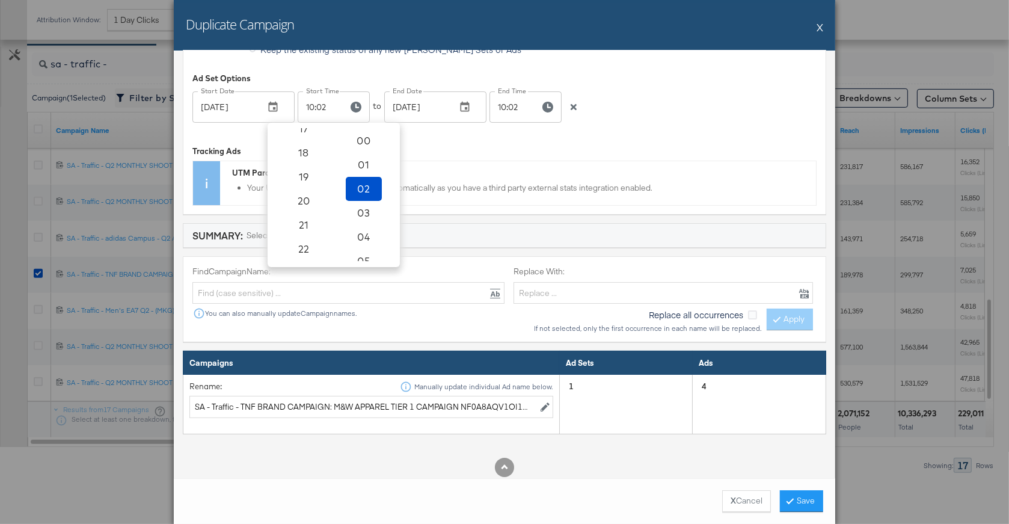
scroll to position [445, 0]
click at [274, 102] on icon "button" at bounding box center [273, 107] width 9 height 10
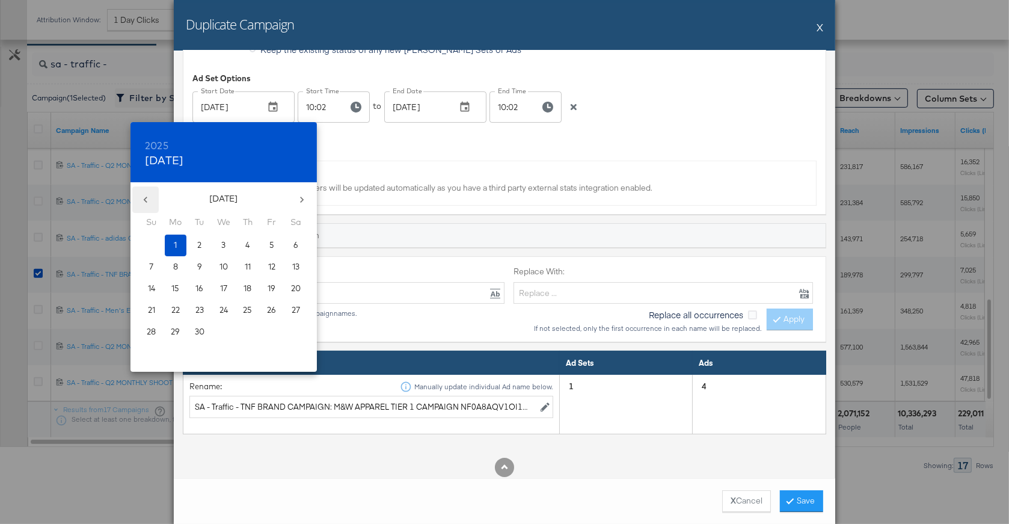
click at [150, 198] on icon "button" at bounding box center [146, 200] width 12 height 12
click at [293, 336] on p "30" at bounding box center [296, 331] width 10 height 11
click at [148, 355] on p "31" at bounding box center [151, 353] width 7 height 11
click at [350, 107] on div at bounding box center [504, 262] width 1009 height 524
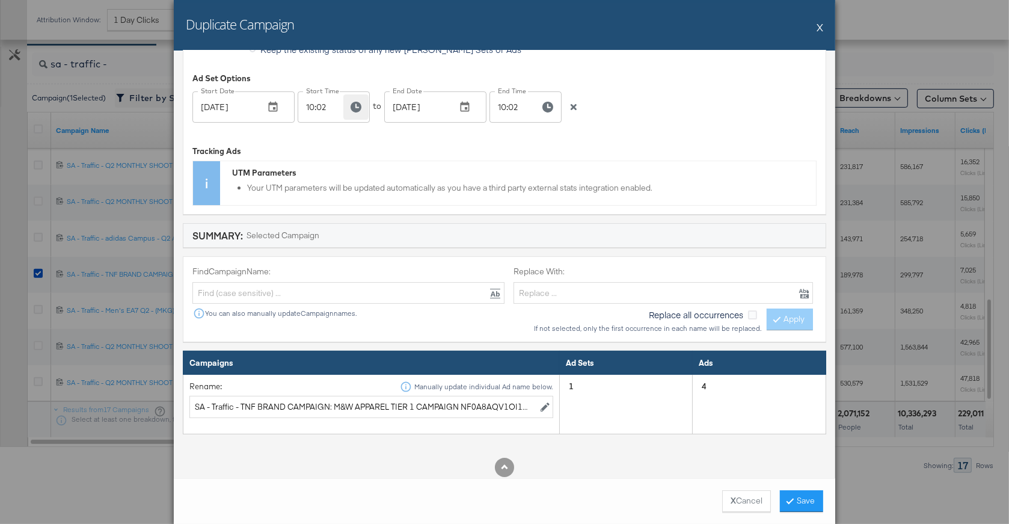
click at [355, 106] on icon "button" at bounding box center [356, 107] width 11 height 11
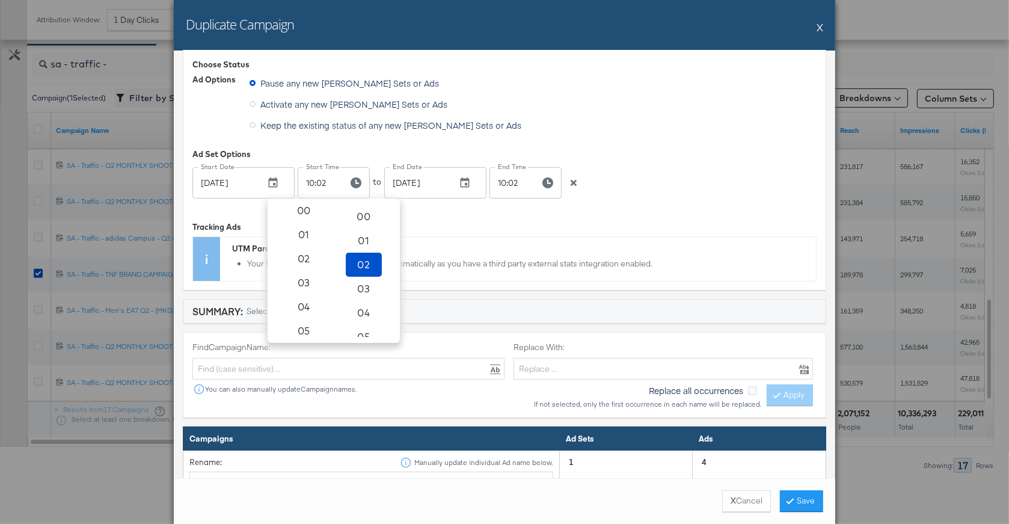
scroll to position [0, 0]
click at [430, 221] on div "Tracking Ads" at bounding box center [504, 226] width 624 height 11
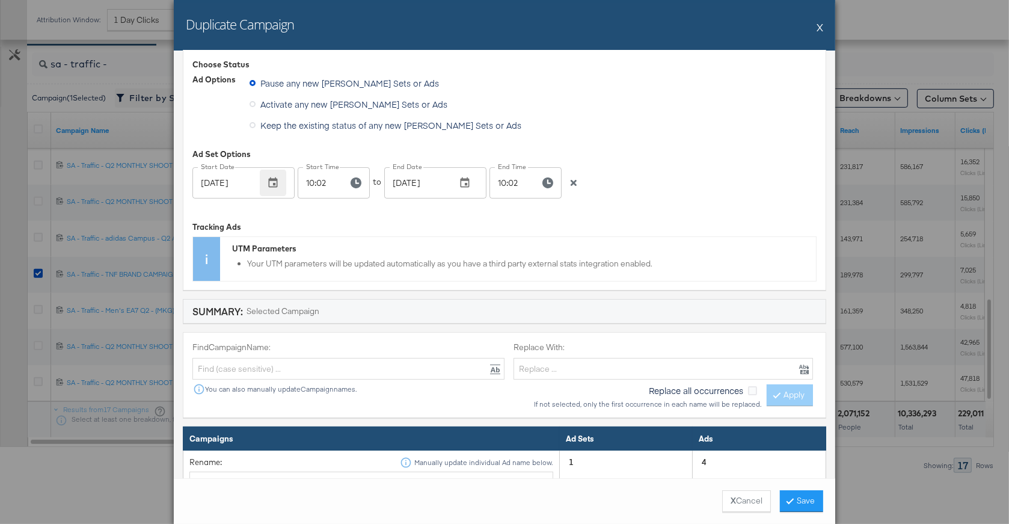
click at [275, 181] on icon "button" at bounding box center [273, 183] width 12 height 12
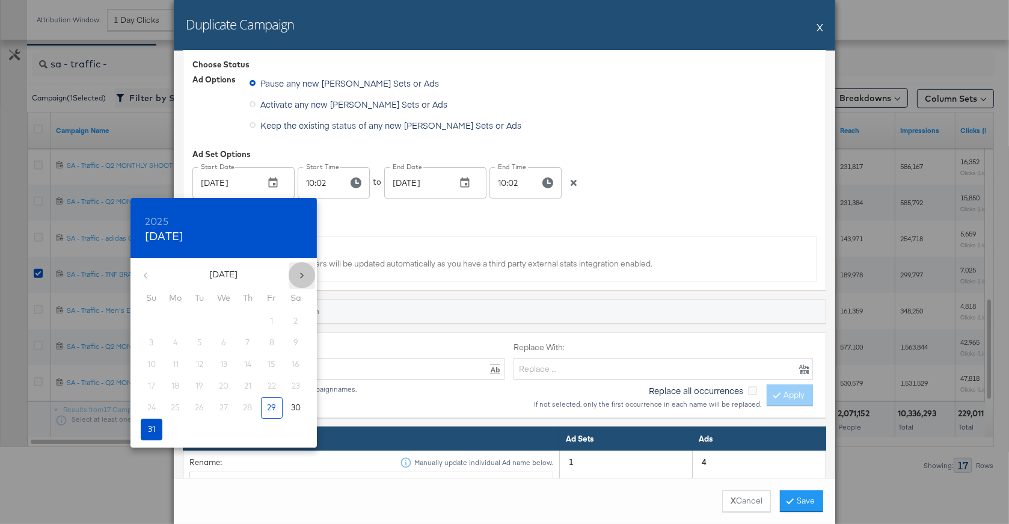
click at [299, 272] on icon "button" at bounding box center [302, 275] width 12 height 12
click at [173, 316] on span "1" at bounding box center [176, 320] width 22 height 11
type input "Sep 01, 2025"
drag, startPoint x: 407, startPoint y: 215, endPoint x: 354, endPoint y: 188, distance: 59.2
click at [405, 215] on div at bounding box center [504, 262] width 1009 height 524
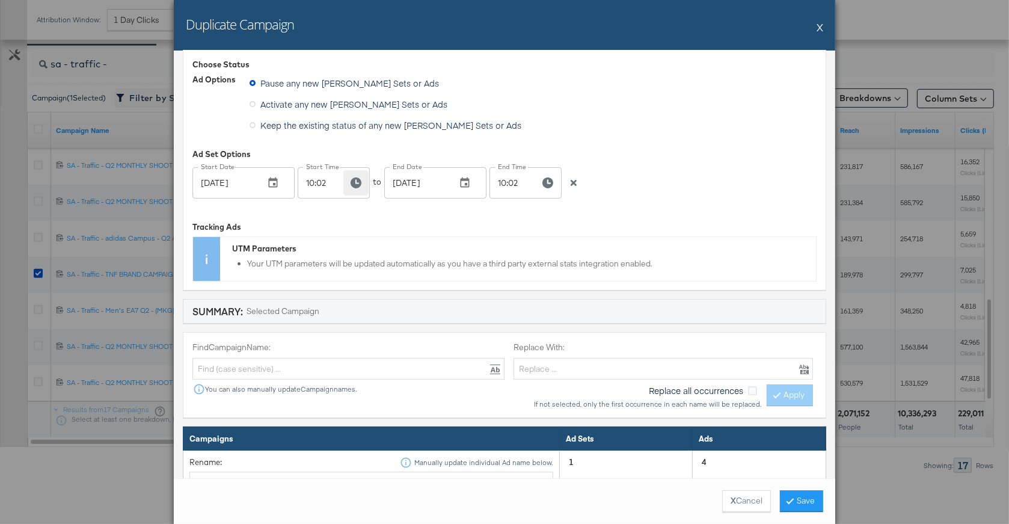
click at [356, 181] on icon "button" at bounding box center [356, 182] width 11 height 11
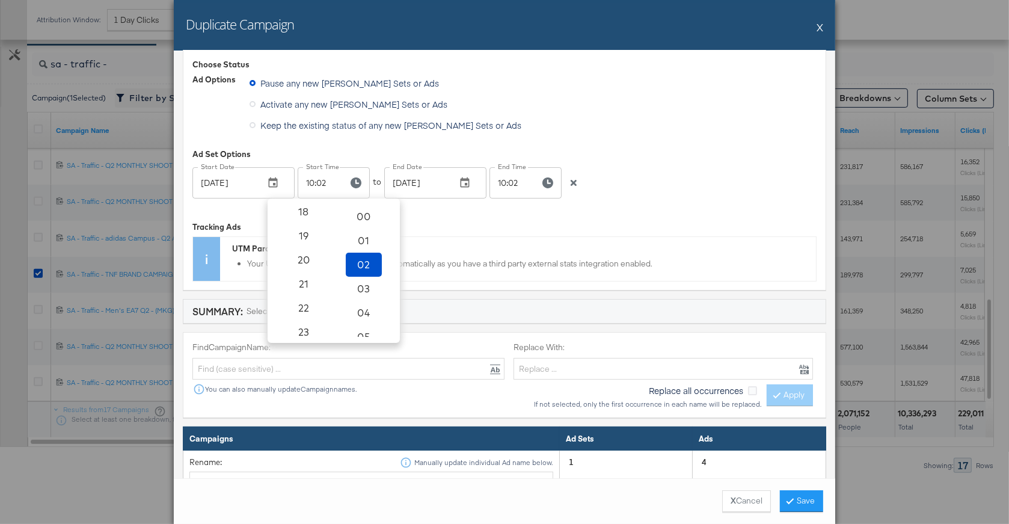
scroll to position [445, 0]
drag, startPoint x: 303, startPoint y: 321, endPoint x: 335, endPoint y: 302, distance: 36.9
click at [303, 321] on span "23" at bounding box center [303, 324] width 26 height 17
click at [361, 324] on span "59" at bounding box center [364, 324] width 26 height 17
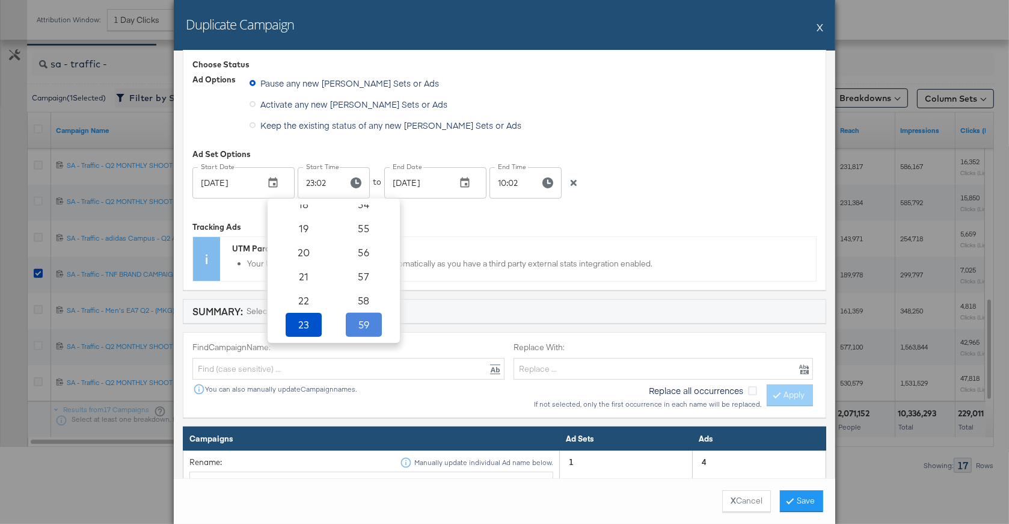
type input "23:59"
click at [510, 204] on div "Choose Status Ad Options Pause any new Campaigns, Ad Sets or Ads Activate any n…" at bounding box center [504, 169] width 643 height 241
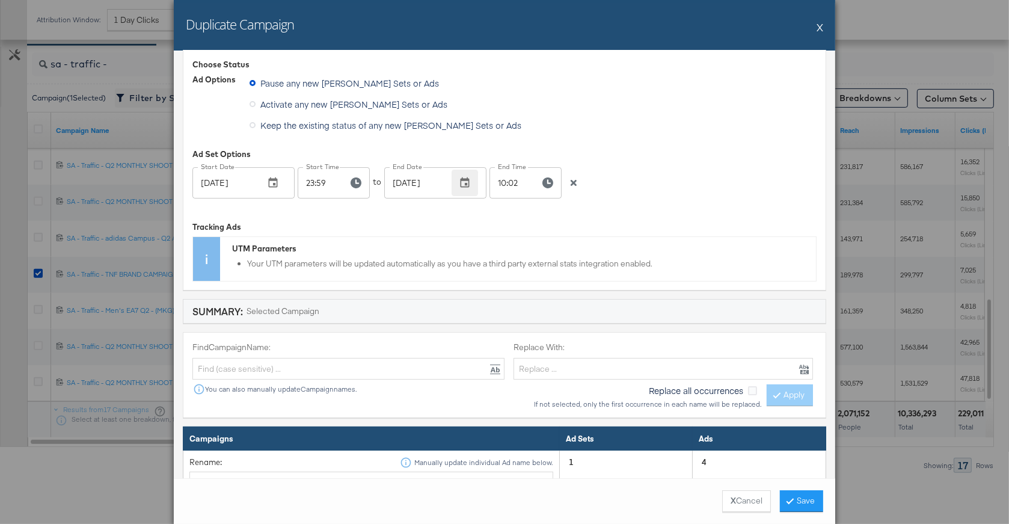
click at [470, 178] on icon "button" at bounding box center [465, 183] width 12 height 12
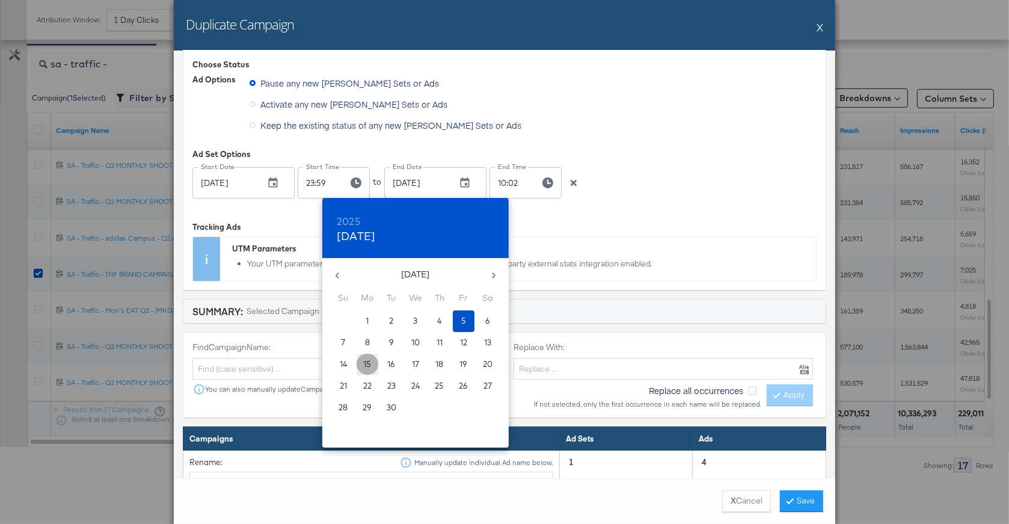
click at [369, 361] on p "15" at bounding box center [368, 363] width 8 height 11
type input "Sep 15, 2025"
click at [577, 206] on div at bounding box center [504, 262] width 1009 height 524
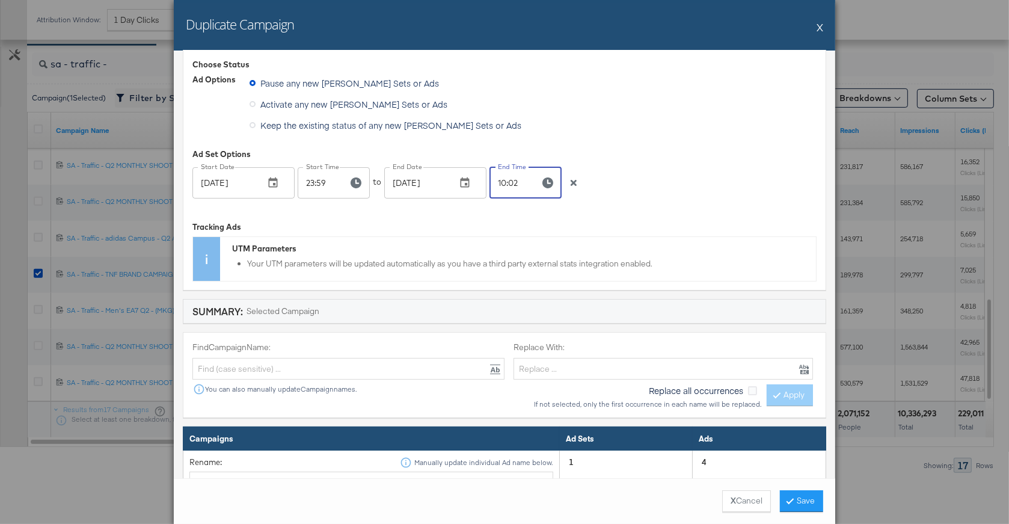
click at [521, 182] on input "10:02" at bounding box center [509, 182] width 41 height 31
click at [544, 184] on icon "button" at bounding box center [547, 182] width 11 height 11
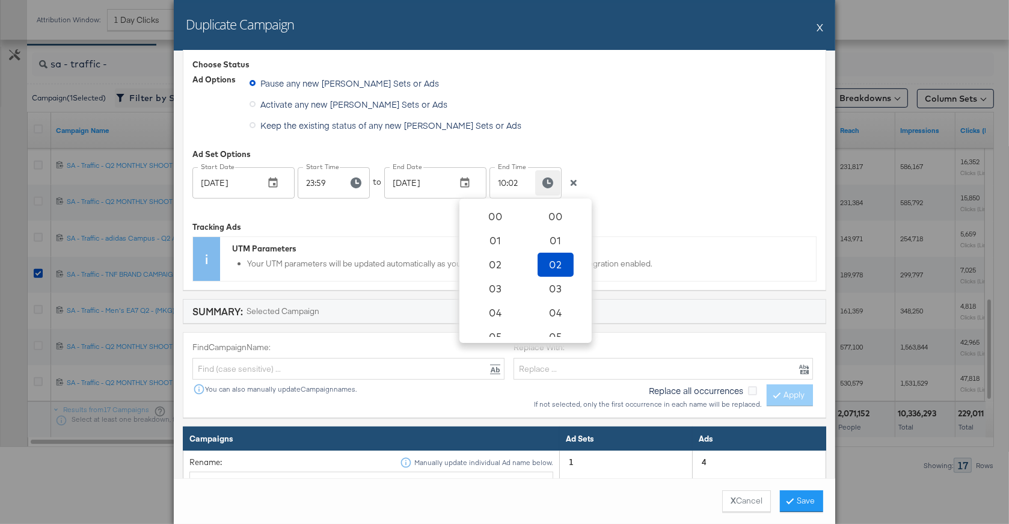
scroll to position [186, 0]
click at [556, 223] on span "00" at bounding box center [555, 216] width 26 height 17
type input "10:00"
click at [633, 207] on div "Choose Status Ad Options Pause any new Campaigns, Ad Sets or Ads Activate any n…" at bounding box center [504, 169] width 643 height 241
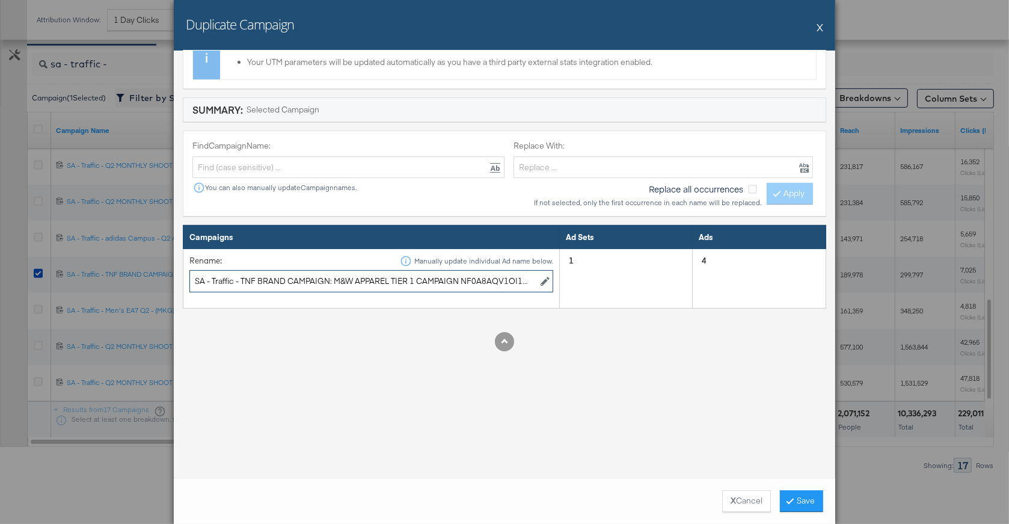
scroll to position [0, 23]
drag, startPoint x: 241, startPoint y: 279, endPoint x: 588, endPoint y: 298, distance: 347.5
click at [588, 298] on tr "Rename: Manually update individual Ad name below. SA - Traffic - TNF BRAND CAMP…" at bounding box center [504, 279] width 643 height 60
type input "SA - Traffic - Criminal Damage Q3 Men's SMU Apparel - (MKG)"
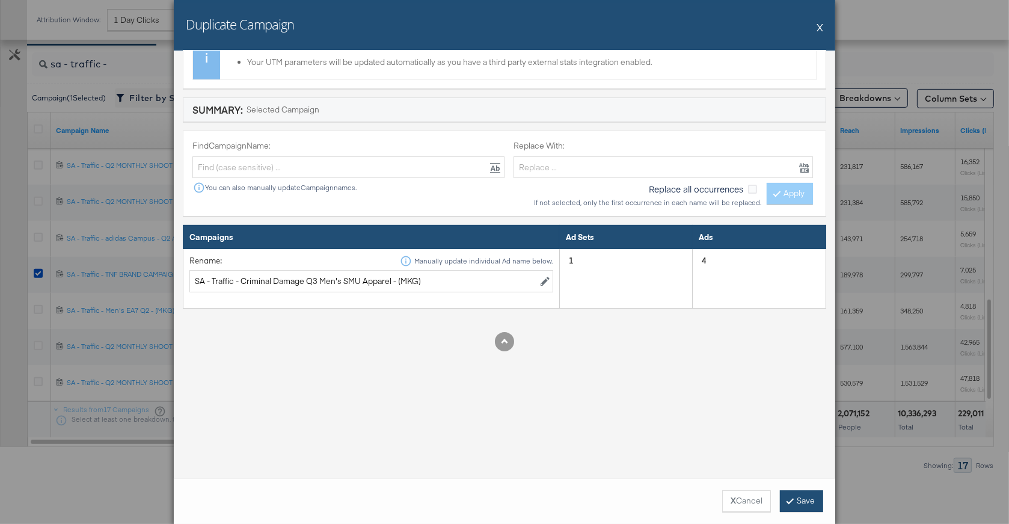
click at [798, 503] on button "Save" at bounding box center [801, 501] width 43 height 22
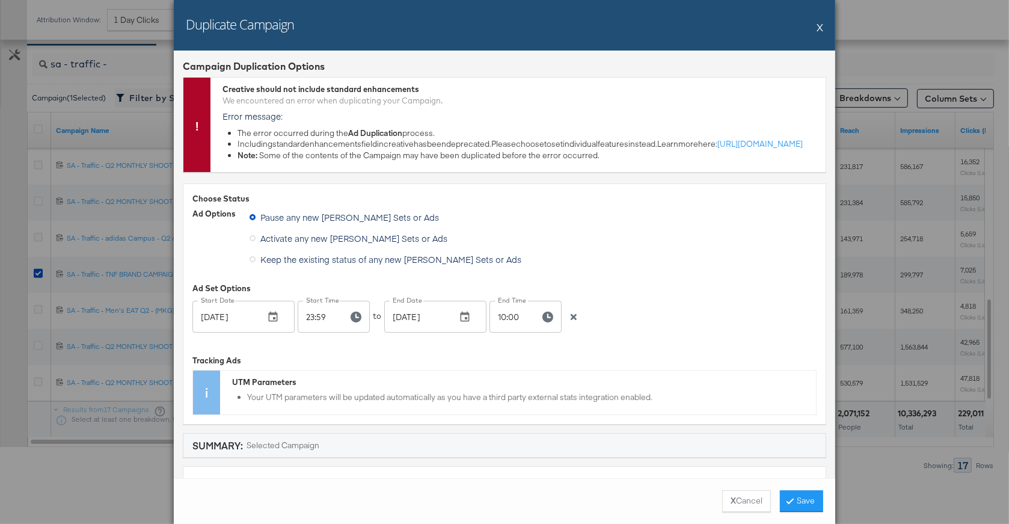
scroll to position [26, 0]
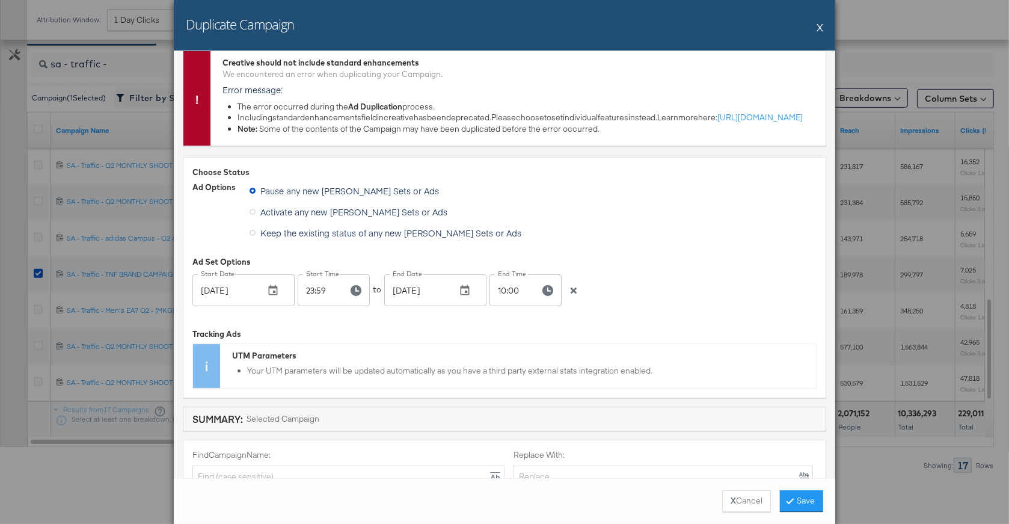
click at [818, 28] on button "X" at bounding box center [820, 27] width 7 height 24
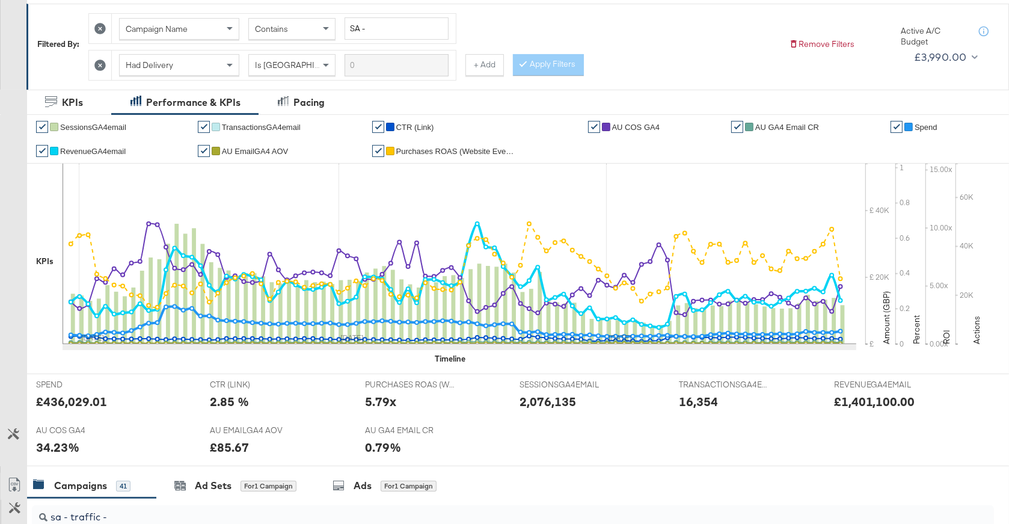
scroll to position [0, 0]
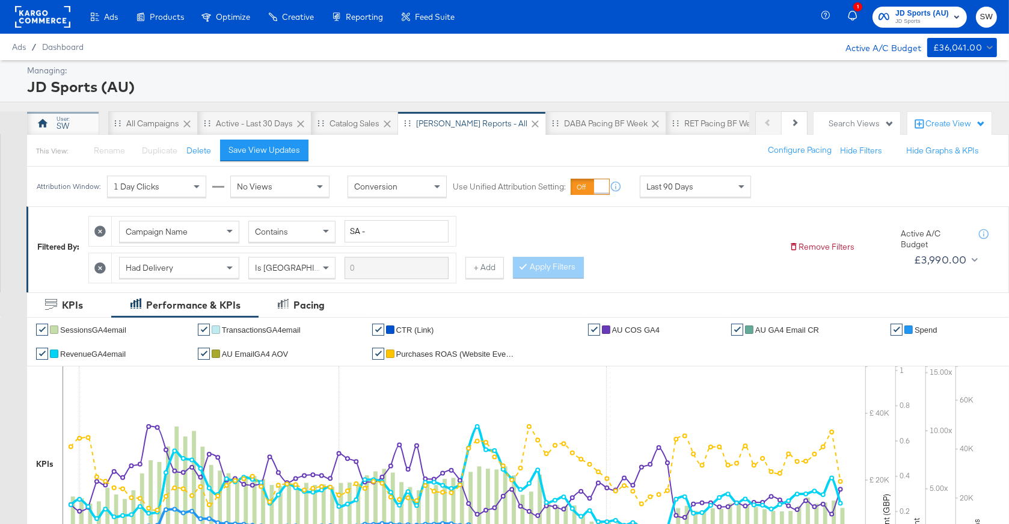
click at [78, 121] on div "SW" at bounding box center [63, 123] width 72 height 24
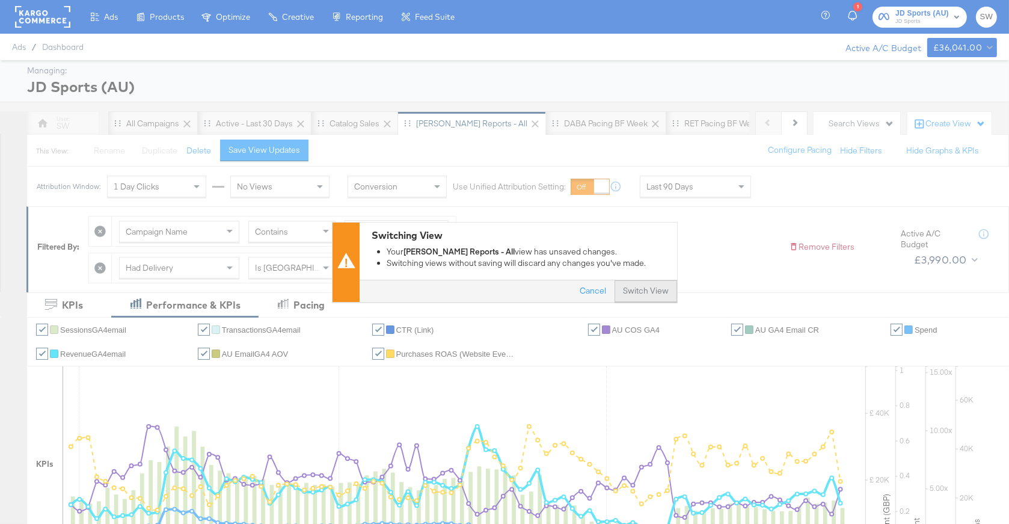
click at [627, 296] on button "Switch View" at bounding box center [646, 291] width 63 height 22
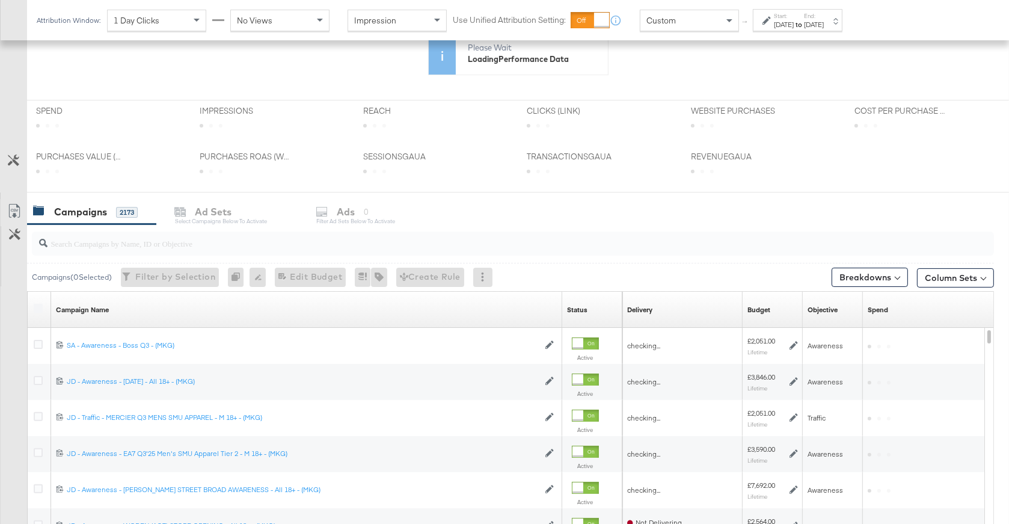
scroll to position [313, 0]
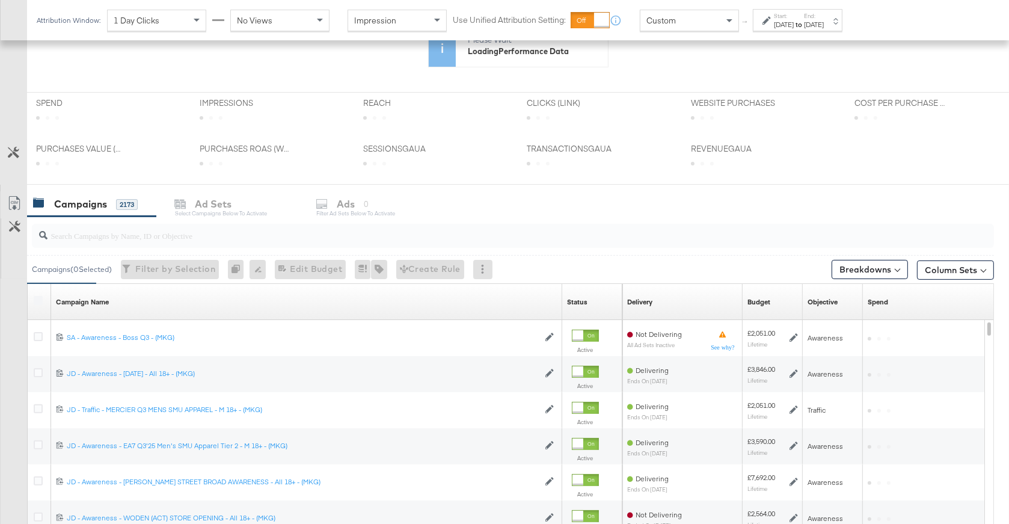
click at [225, 240] on input "search" at bounding box center [477, 230] width 859 height 23
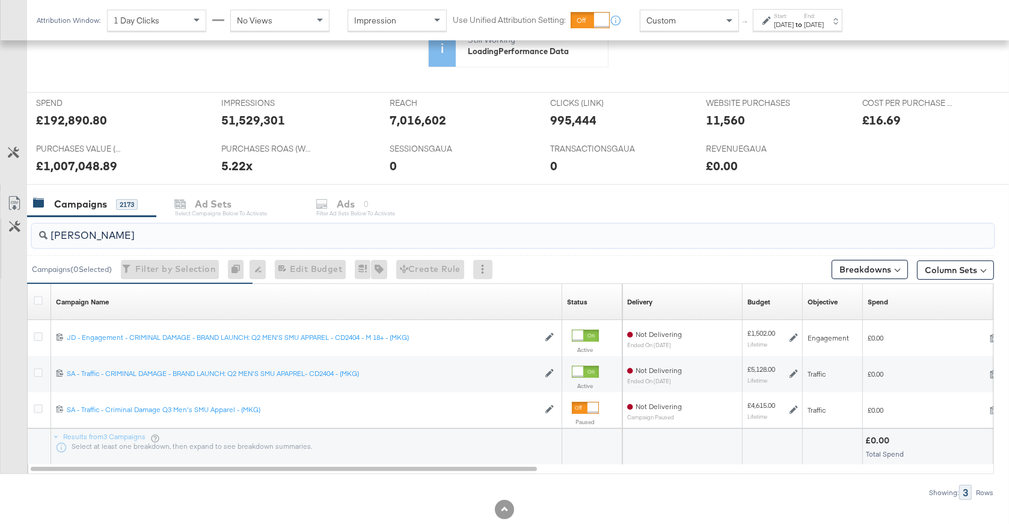
type input "crimi"
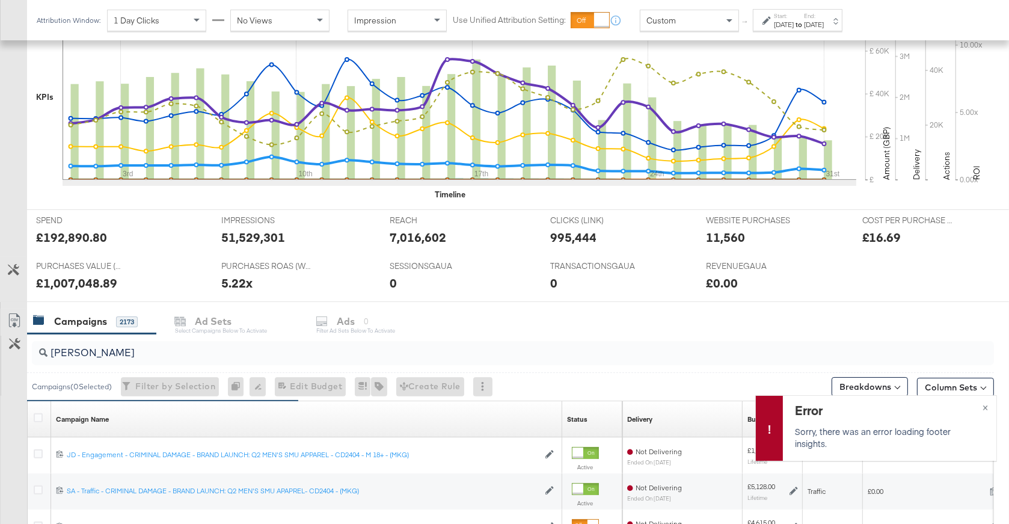
scroll to position [431, 0]
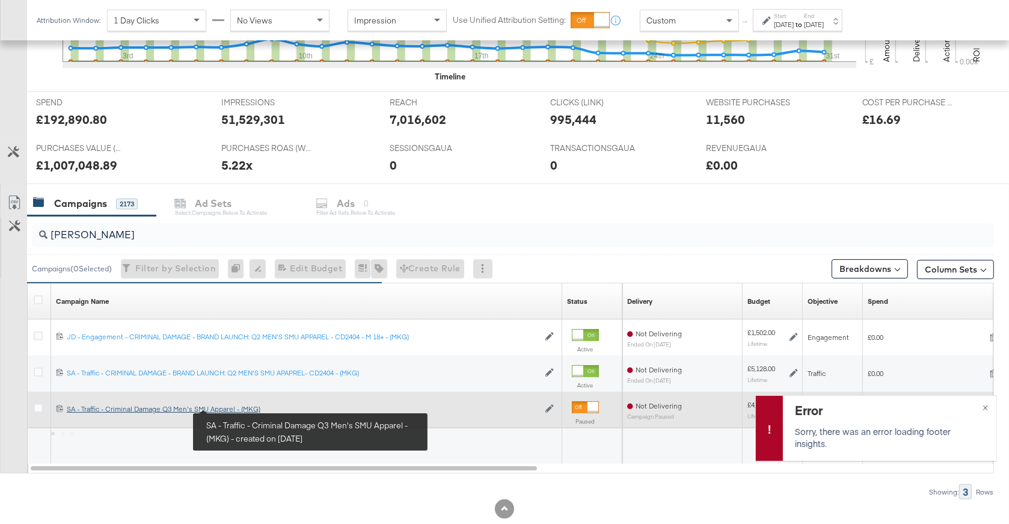
click at [238, 408] on div "SA - Traffic - Criminal Damage Q3 Men's SMU Apparel - (MKG) SA - Traffic - Crim…" at bounding box center [303, 409] width 472 height 10
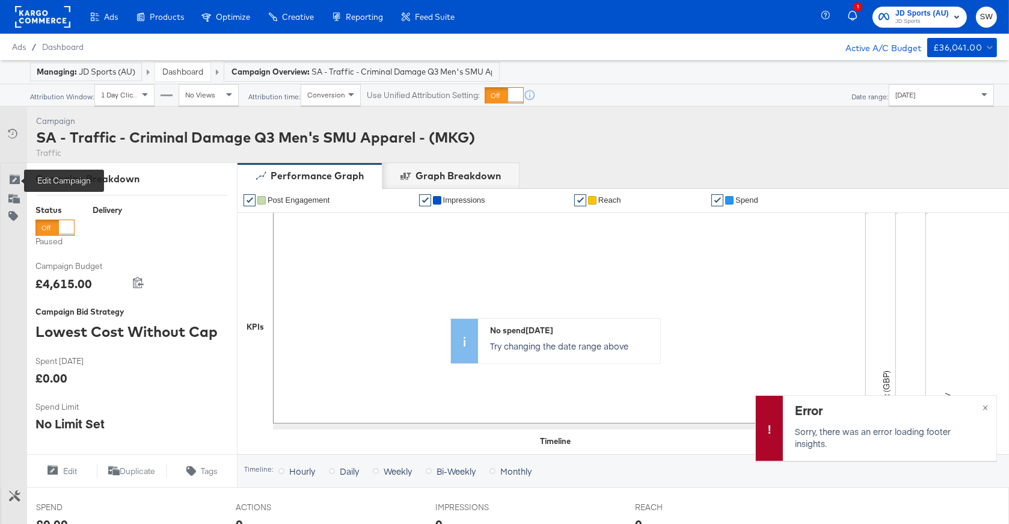
click at [23, 182] on div "Edit Campaign" at bounding box center [16, 180] width 17 height 12
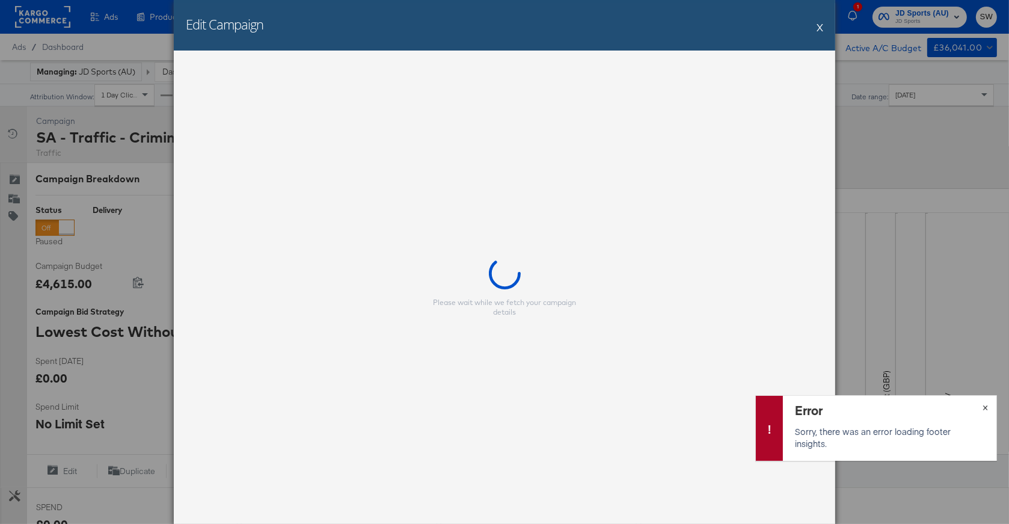
click at [986, 405] on span "×" at bounding box center [985, 406] width 5 height 14
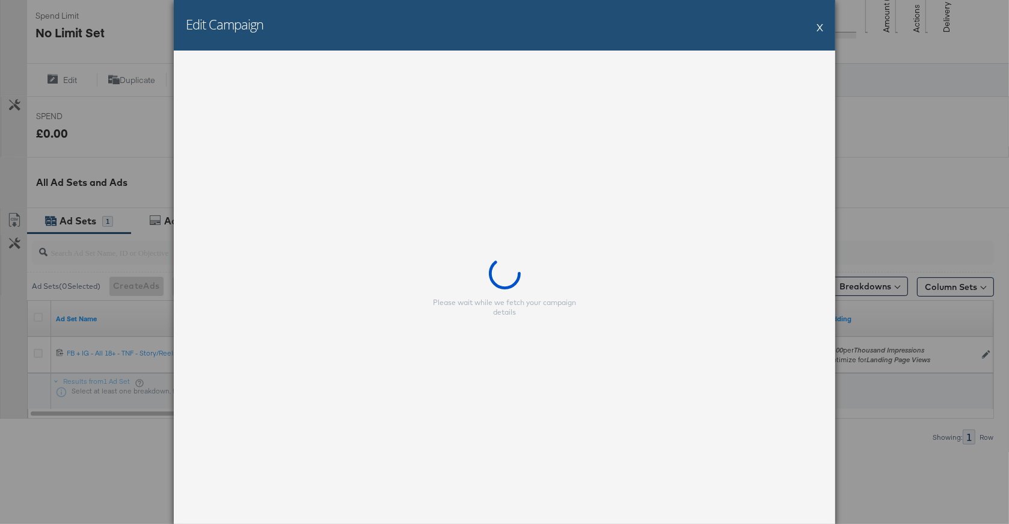
scroll to position [394, 0]
click at [817, 25] on button "X" at bounding box center [820, 27] width 7 height 24
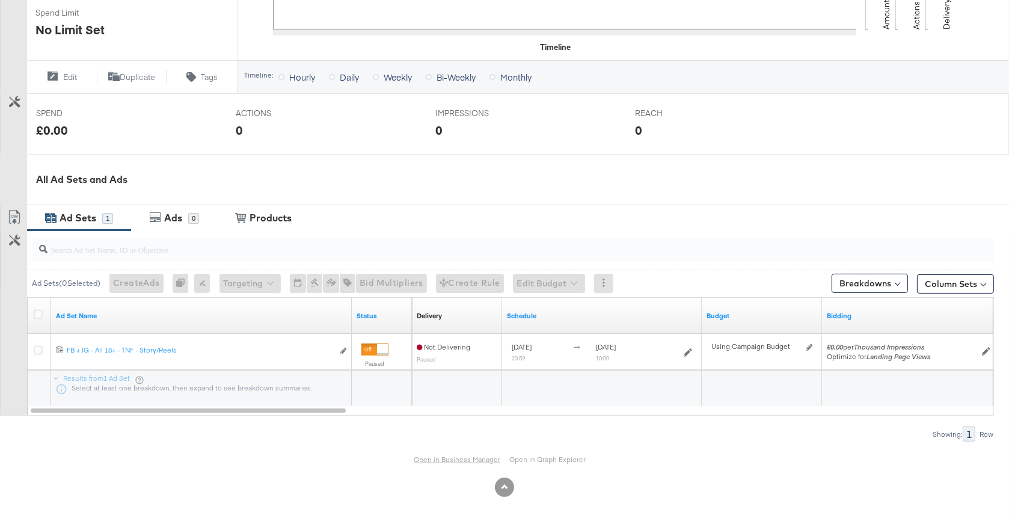
click at [465, 458] on link "Open in Business Manager" at bounding box center [457, 459] width 87 height 9
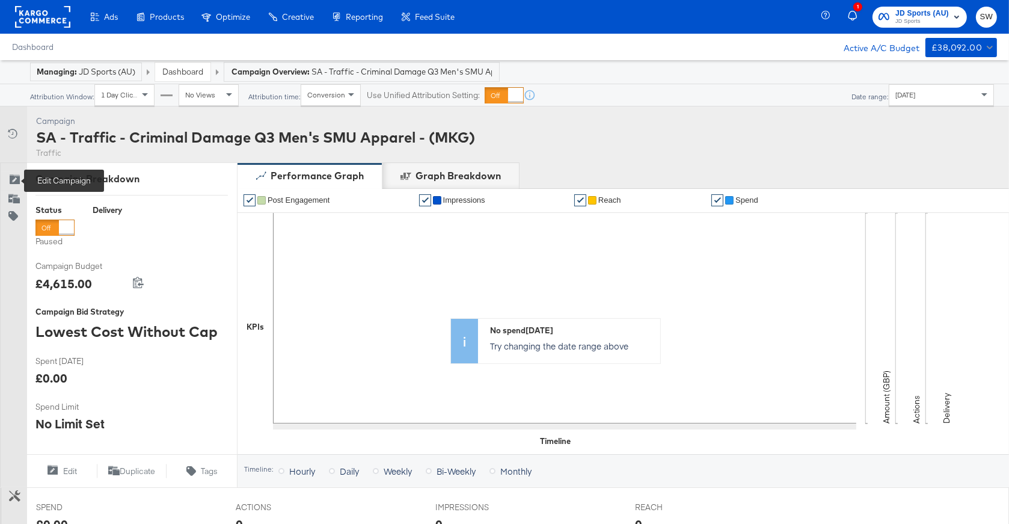
click at [18, 180] on icon at bounding box center [14, 180] width 12 height 12
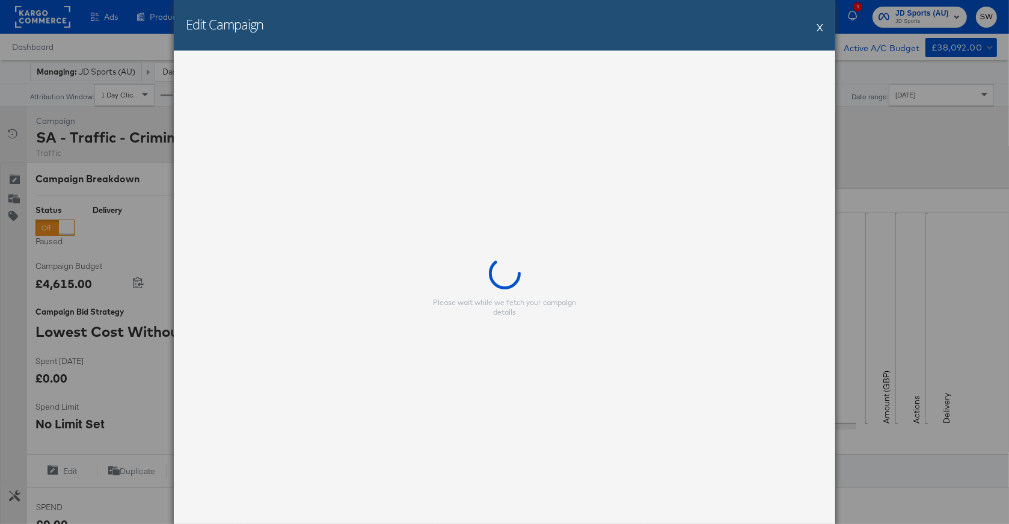
click at [823, 29] on div "Edit Campaign X" at bounding box center [504, 25] width 661 height 51
click at [820, 29] on button "X" at bounding box center [820, 27] width 7 height 24
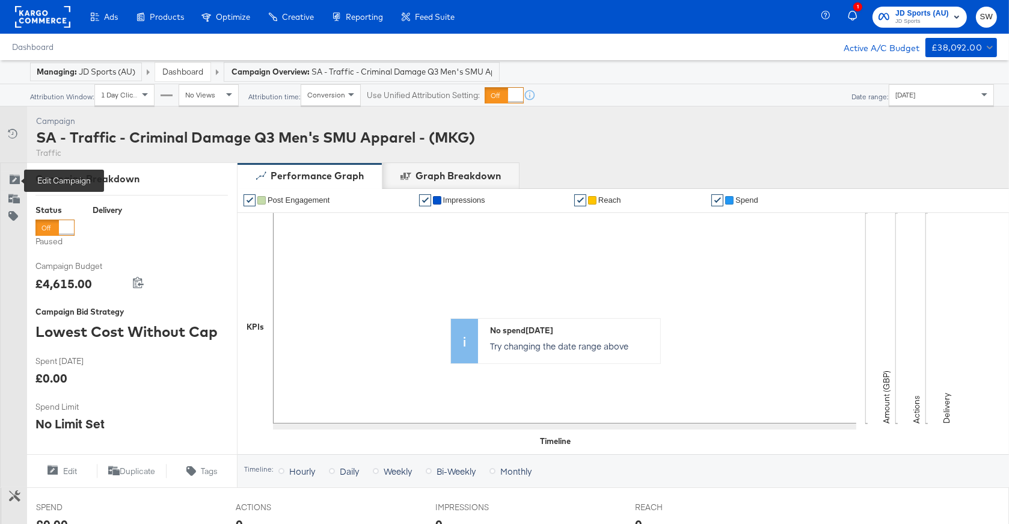
click at [20, 183] on icon at bounding box center [14, 180] width 12 height 12
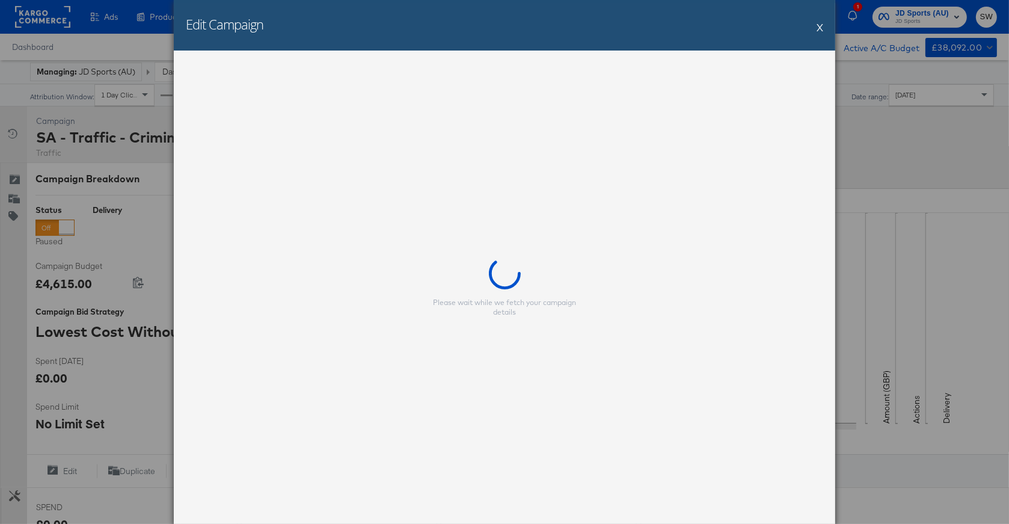
click at [823, 28] on div "Edit Campaign X" at bounding box center [504, 25] width 661 height 51
click at [820, 26] on button "X" at bounding box center [820, 27] width 7 height 24
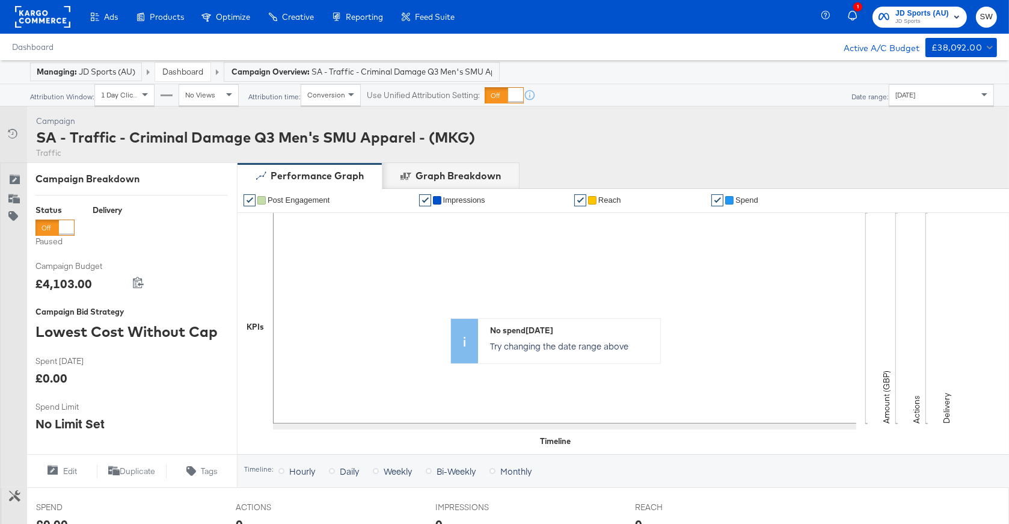
click at [57, 222] on div at bounding box center [54, 227] width 39 height 16
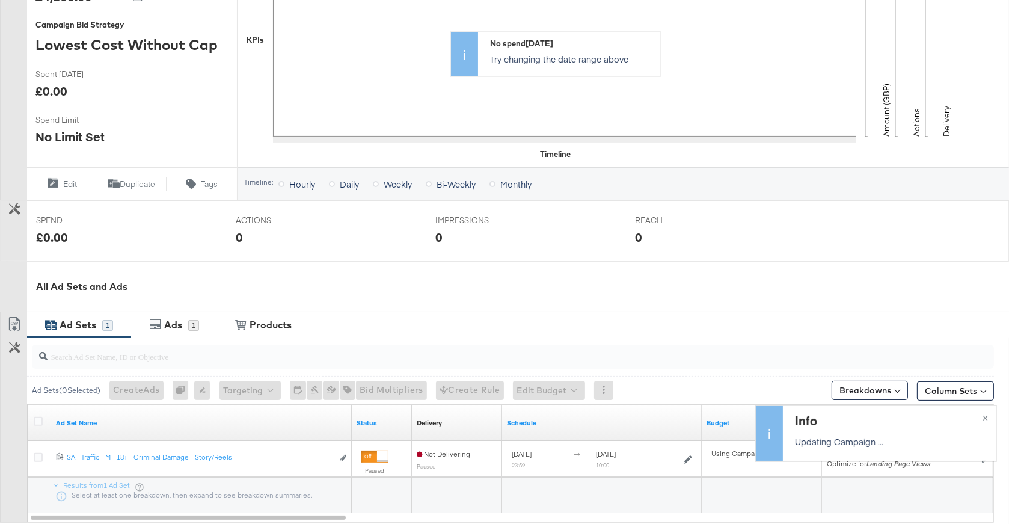
scroll to position [394, 0]
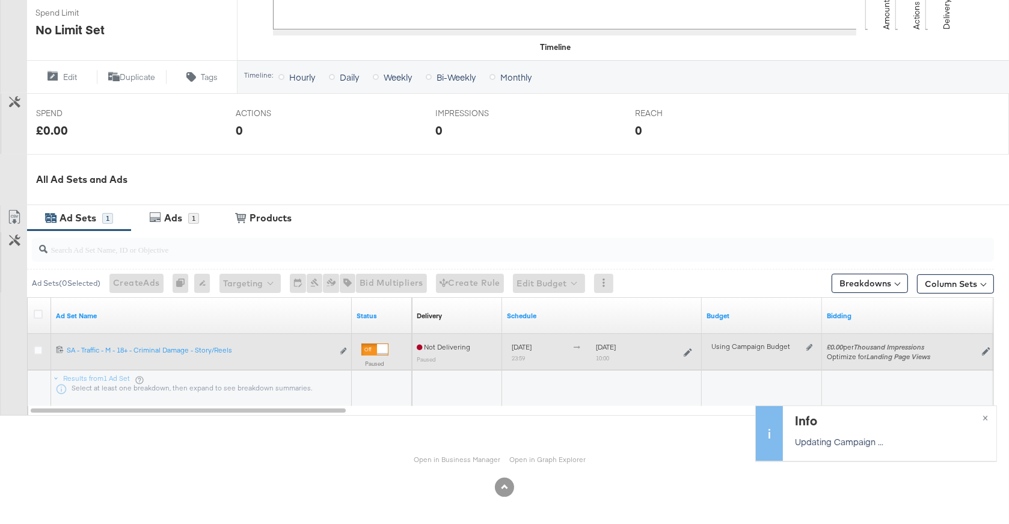
click at [377, 351] on div at bounding box center [382, 349] width 11 height 11
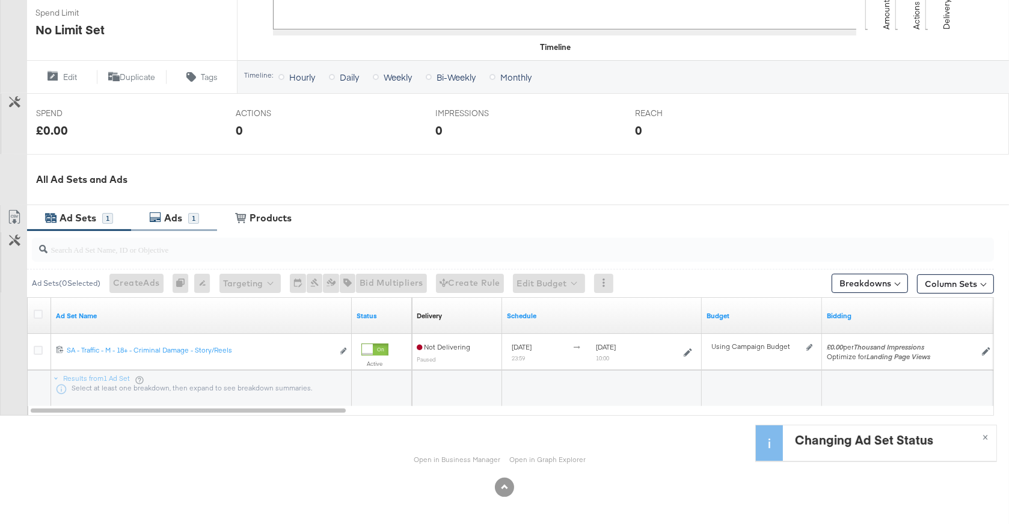
click at [170, 218] on div "Ads" at bounding box center [173, 218] width 18 height 14
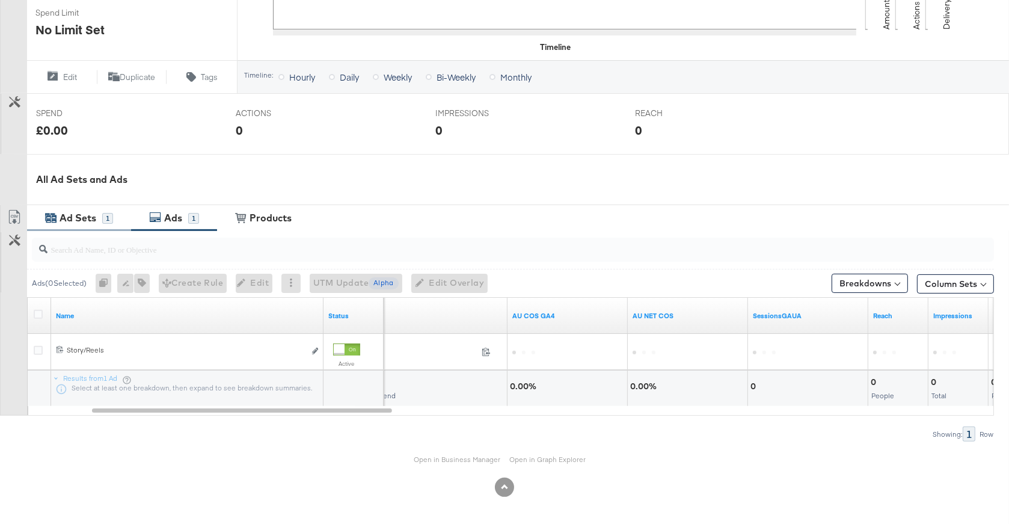
click at [91, 213] on div "Ad Sets" at bounding box center [78, 218] width 37 height 14
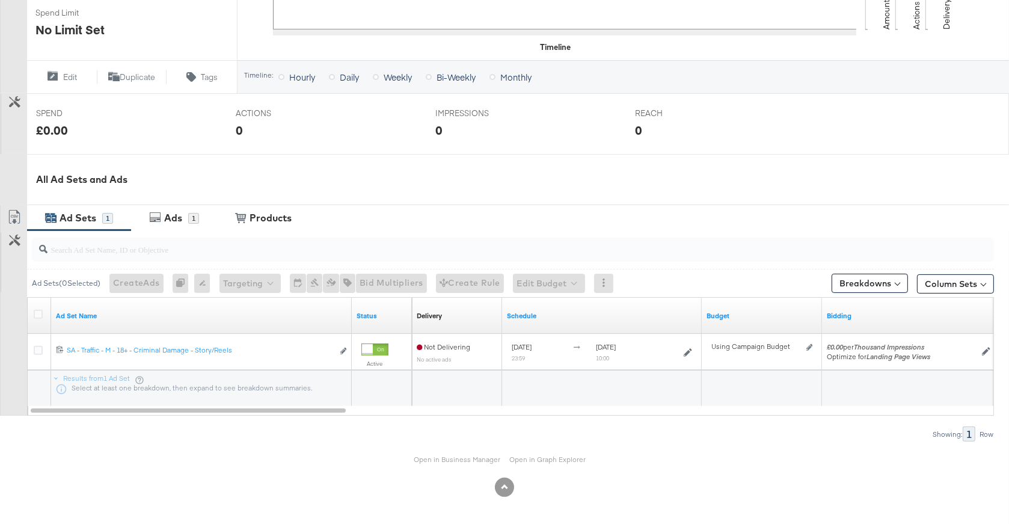
scroll to position [375, 0]
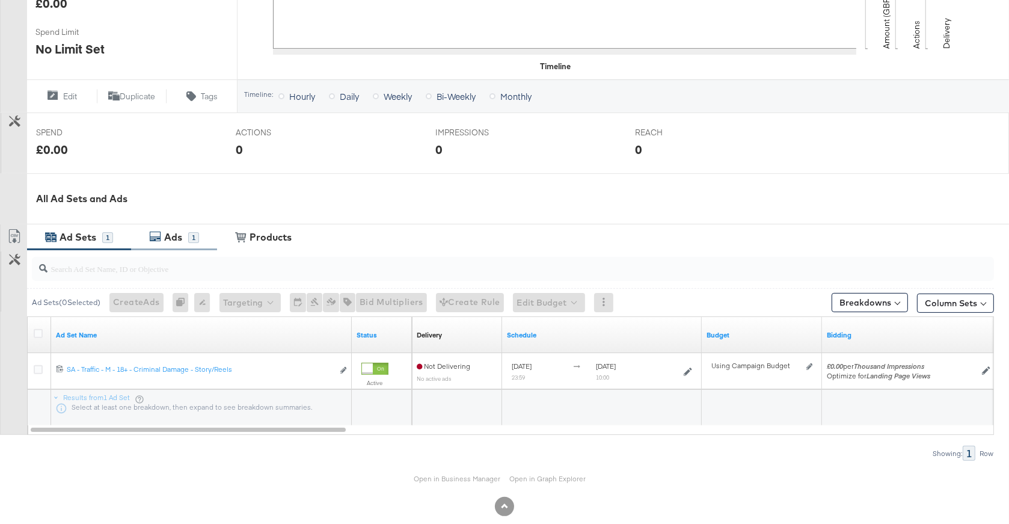
click at [176, 249] on div "Ads 1" at bounding box center [174, 237] width 86 height 26
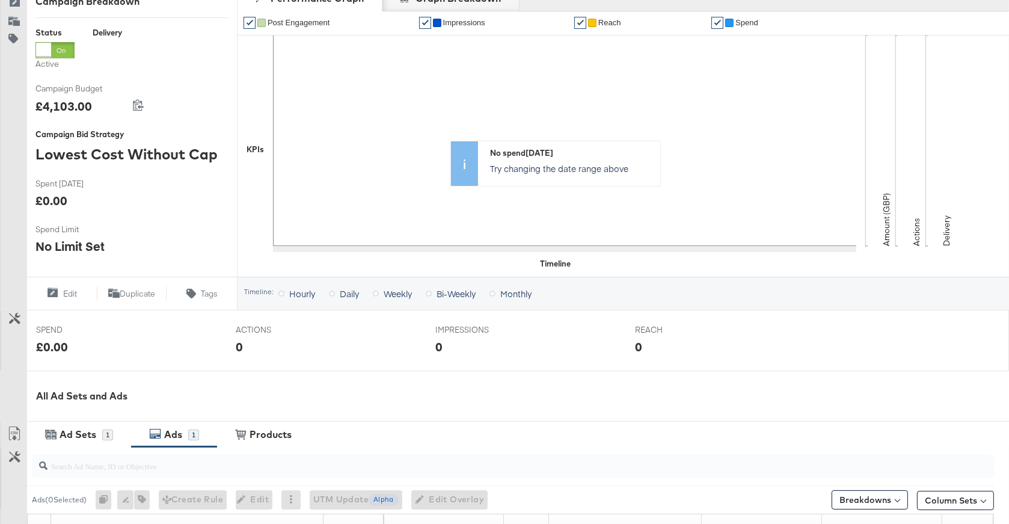
scroll to position [394, 0]
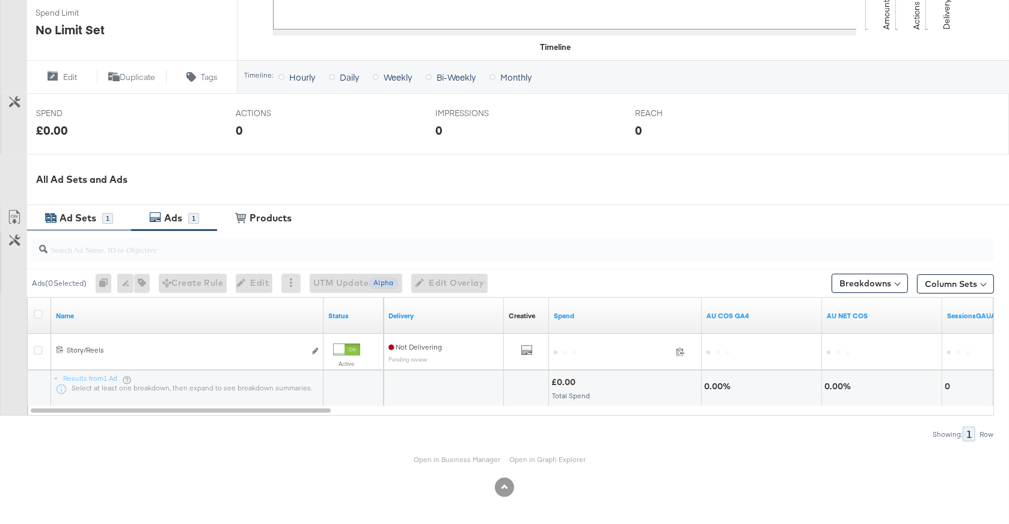
click at [83, 220] on div "Ad Sets" at bounding box center [78, 218] width 37 height 14
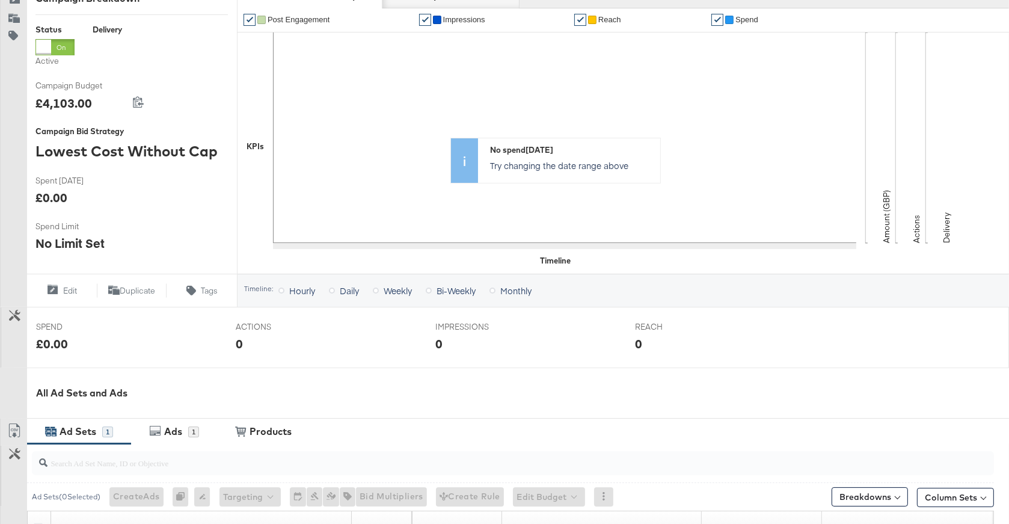
scroll to position [0, 0]
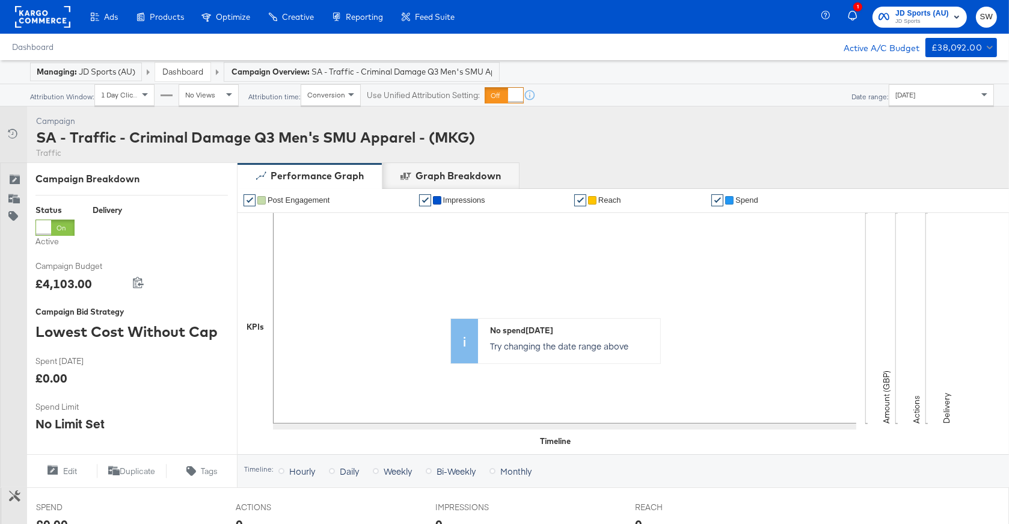
click at [933, 16] on span "JD Sports (AU)" at bounding box center [922, 13] width 54 height 13
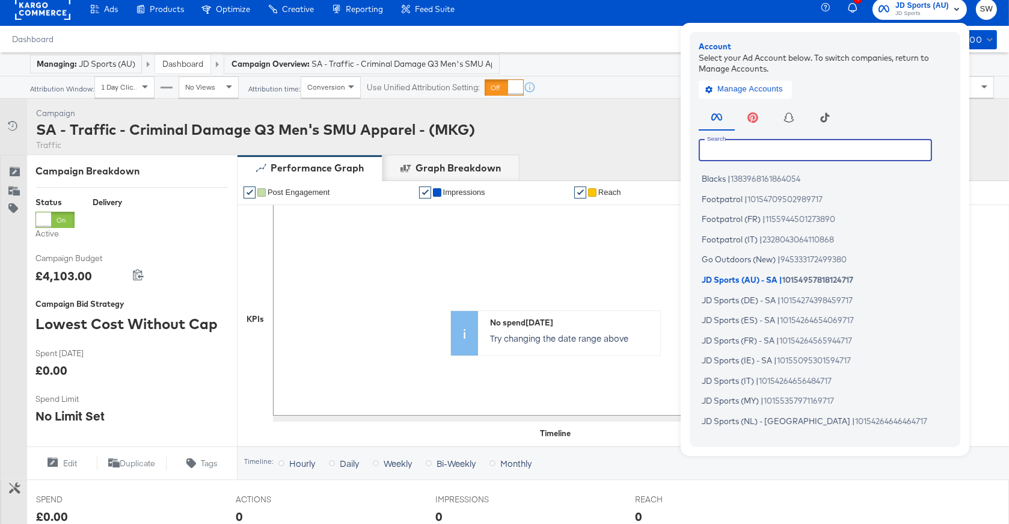
click at [784, 146] on input "text" at bounding box center [815, 150] width 233 height 22
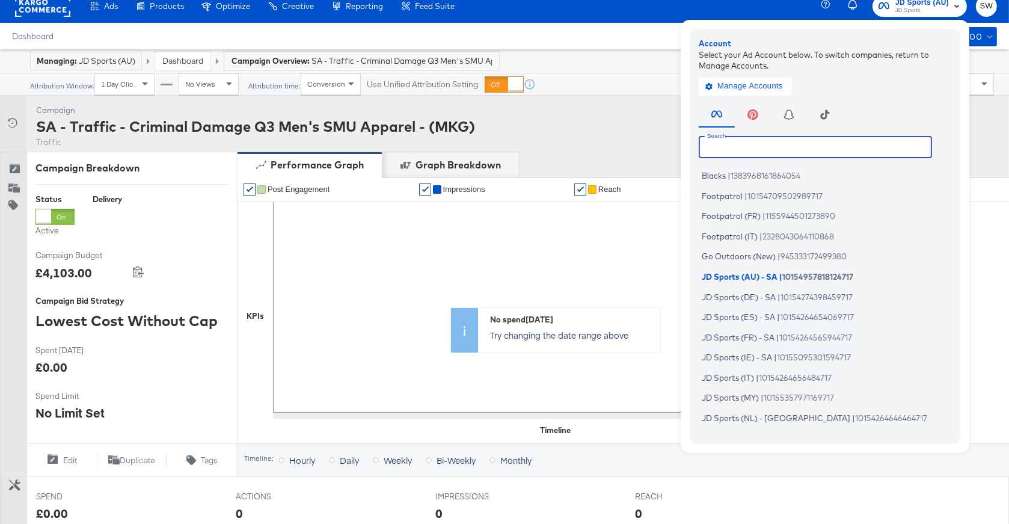
scroll to position [12, 0]
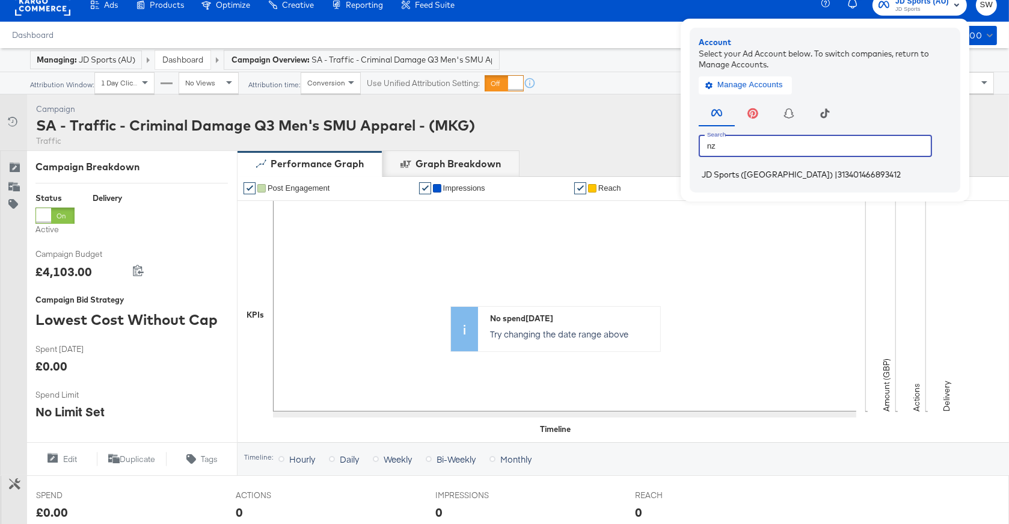
type input "nz"
click at [759, 170] on li "JD Sports (NZ) | 313401466893412" at bounding box center [828, 174] width 259 height 17
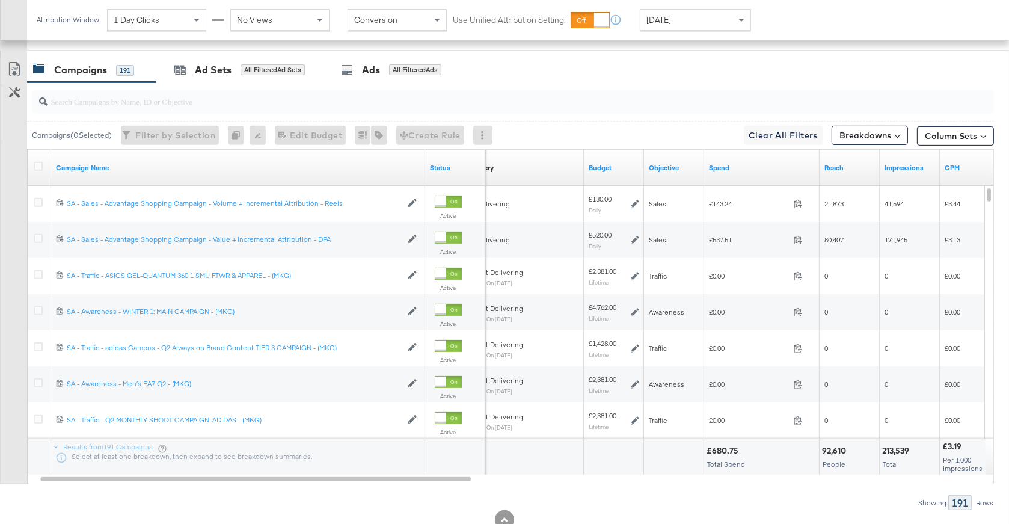
scroll to position [589, 0]
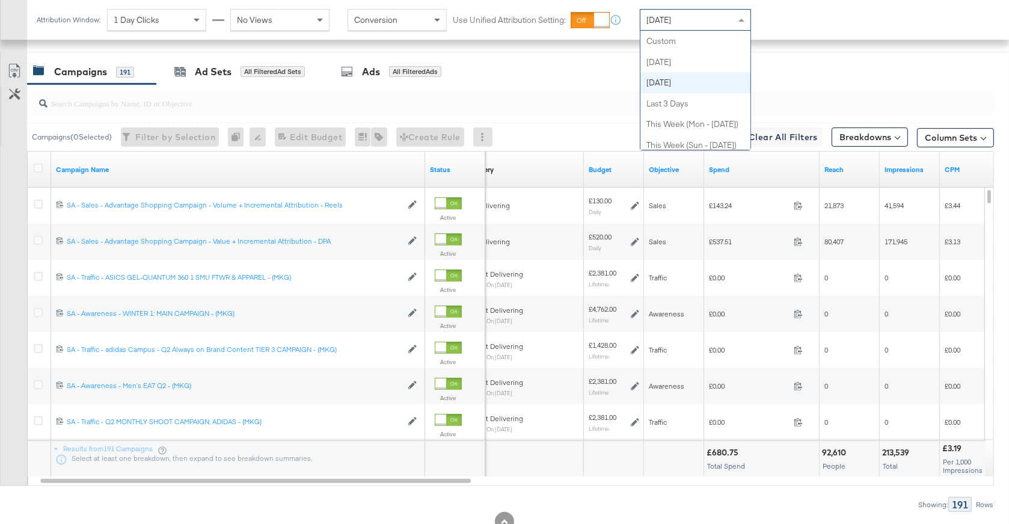
click at [671, 21] on span "[DATE]" at bounding box center [658, 19] width 25 height 11
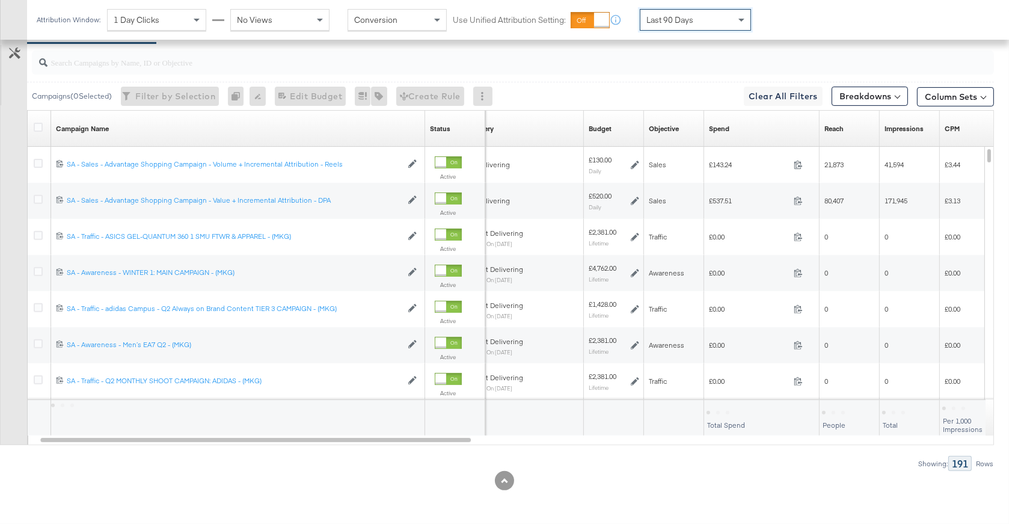
scroll to position [473, 0]
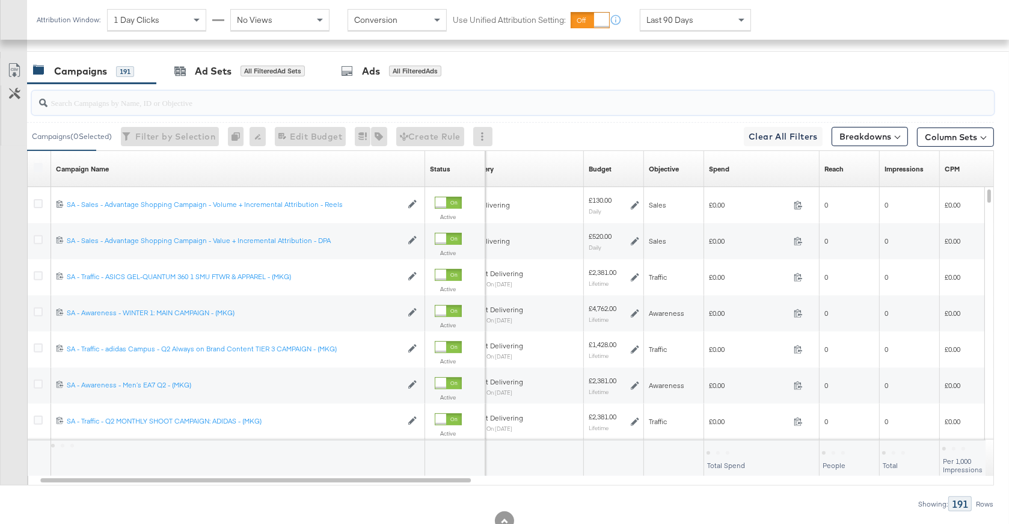
click at [257, 103] on input "search" at bounding box center [477, 97] width 859 height 23
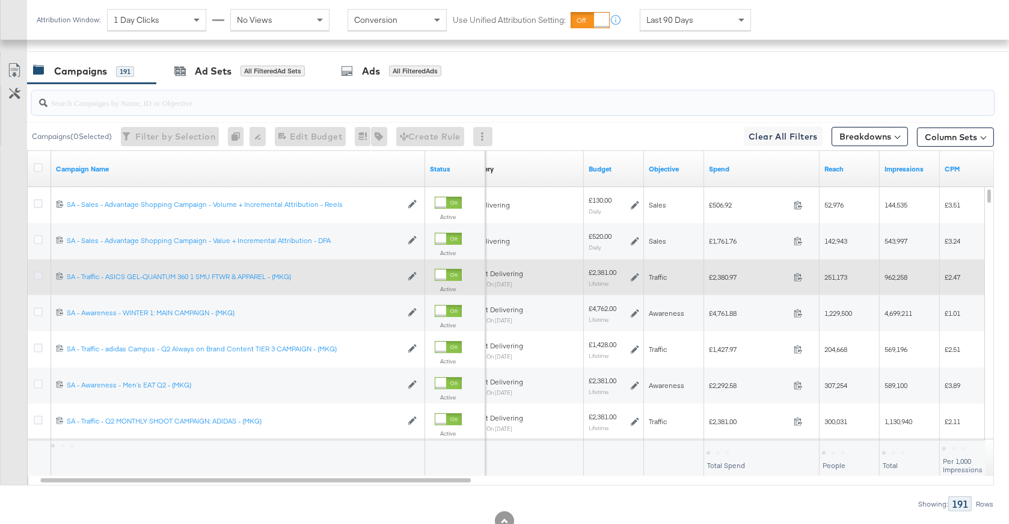
click at [37, 276] on icon at bounding box center [38, 275] width 9 height 9
click at [0, 0] on input "checkbox" at bounding box center [0, 0] width 0 height 0
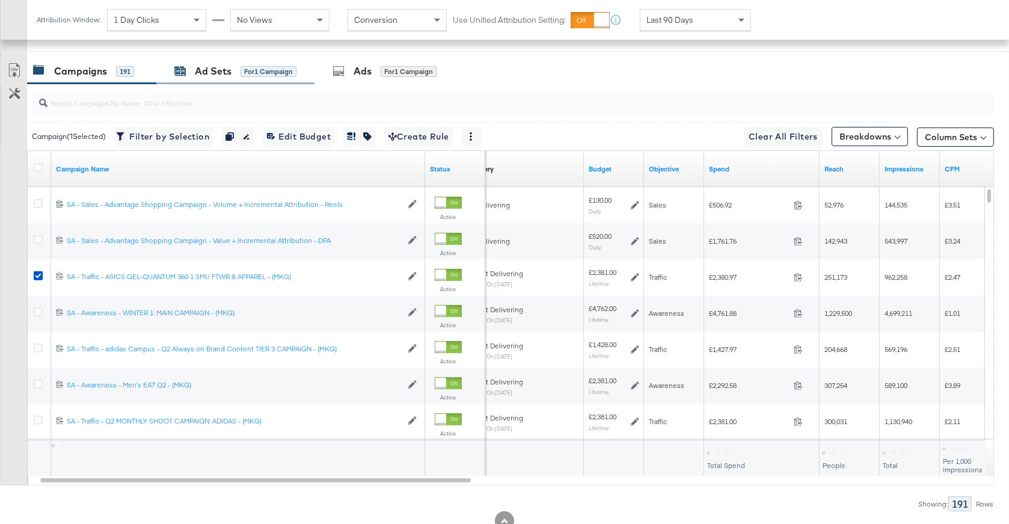
click at [251, 66] on div "for 1 Campaign" at bounding box center [269, 71] width 56 height 11
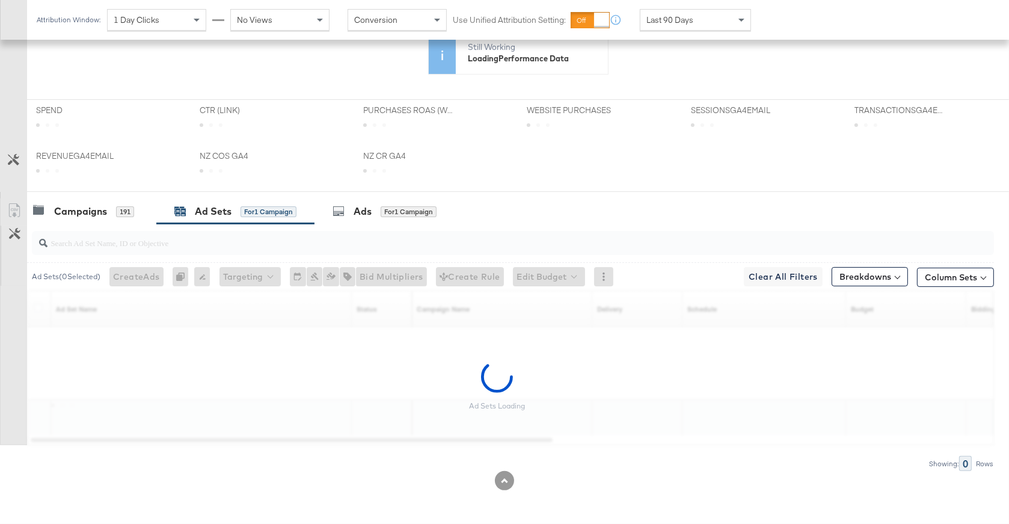
scroll to position [331, 0]
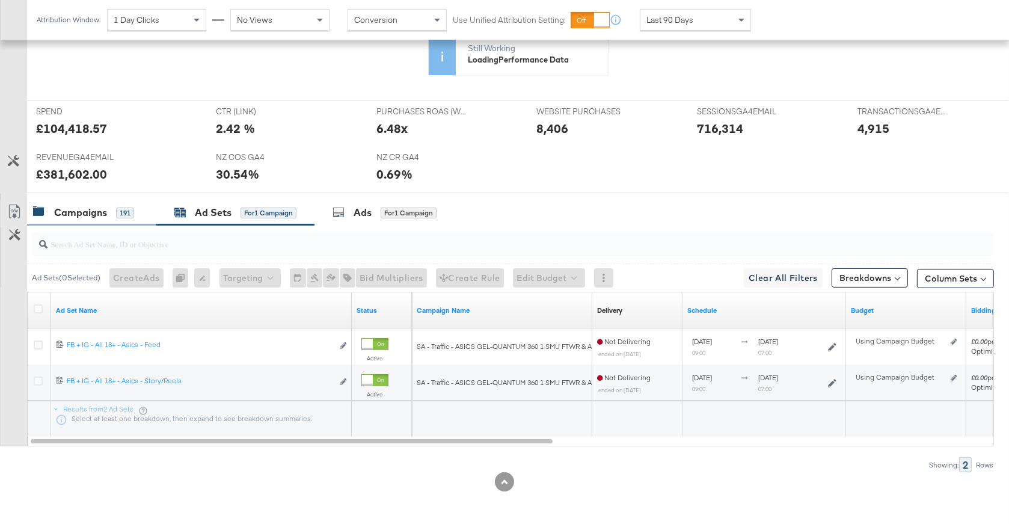
click at [109, 208] on div "Campaigns 191" at bounding box center [83, 213] width 101 height 14
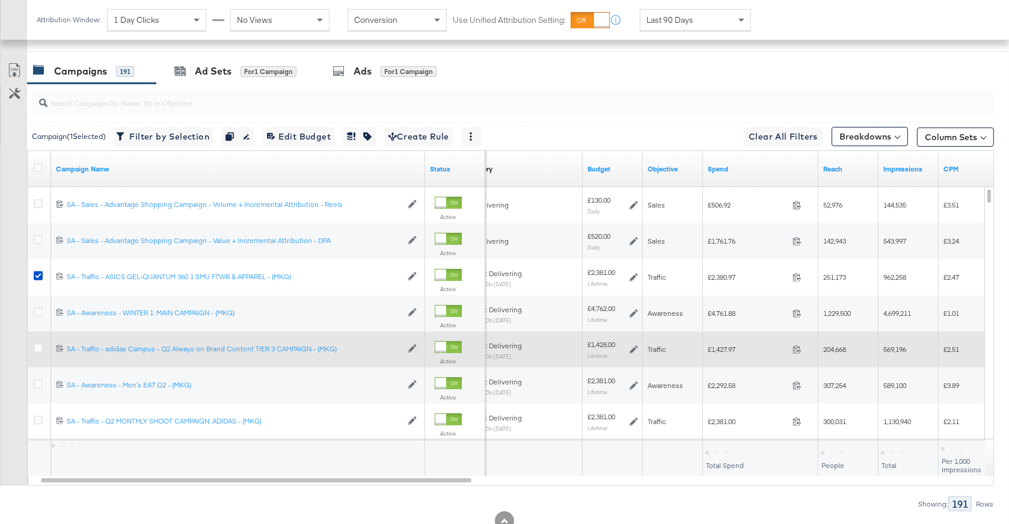
scroll to position [472, 0]
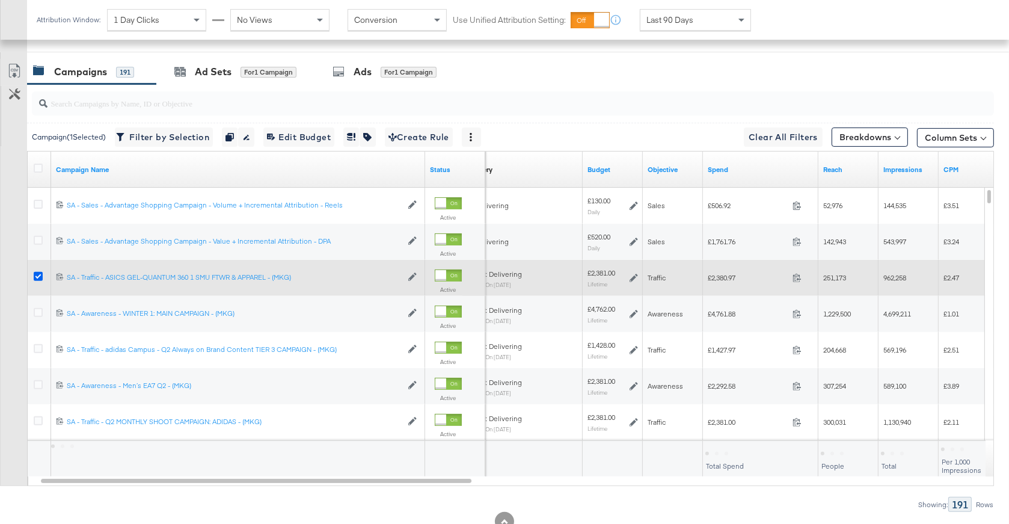
click at [40, 276] on icon at bounding box center [38, 276] width 9 height 9
click at [0, 0] on input "checkbox" at bounding box center [0, 0] width 0 height 0
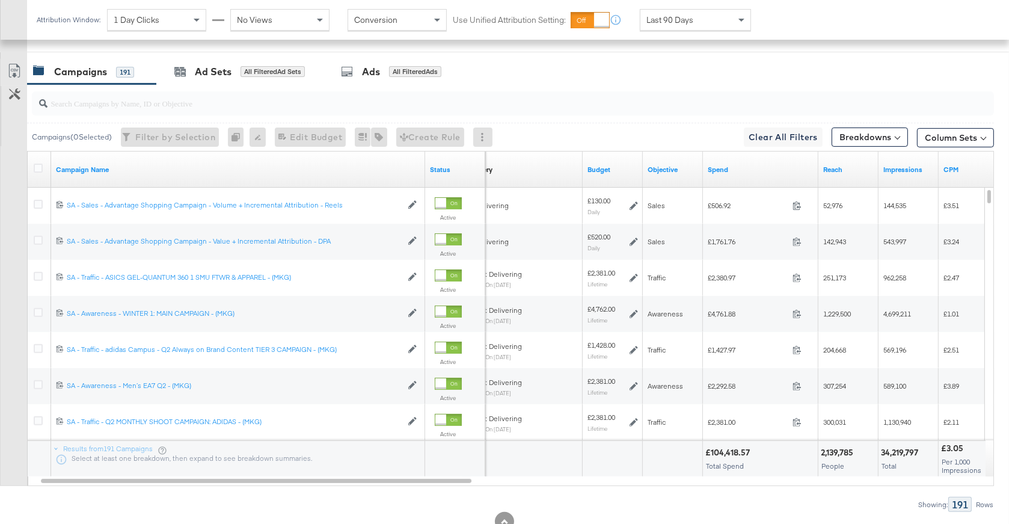
click at [226, 109] on input "search" at bounding box center [477, 98] width 859 height 23
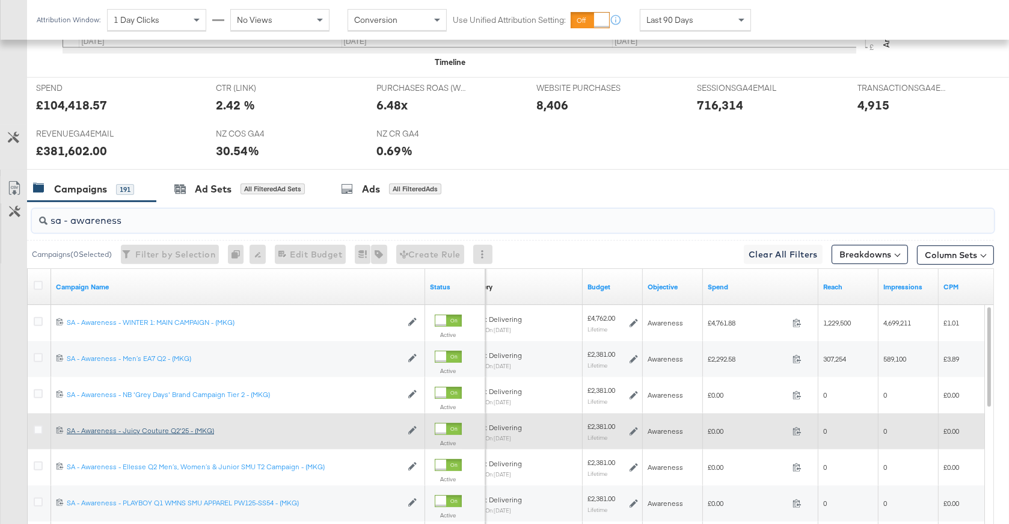
scroll to position [589, 0]
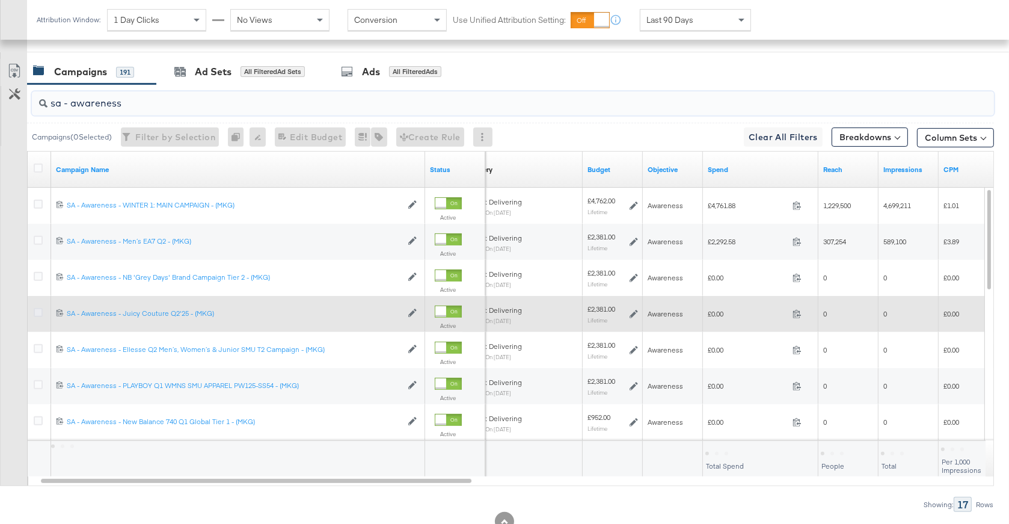
type input "sa - awareness"
click at [40, 314] on icon at bounding box center [38, 312] width 9 height 9
click at [0, 0] on input "checkbox" at bounding box center [0, 0] width 0 height 0
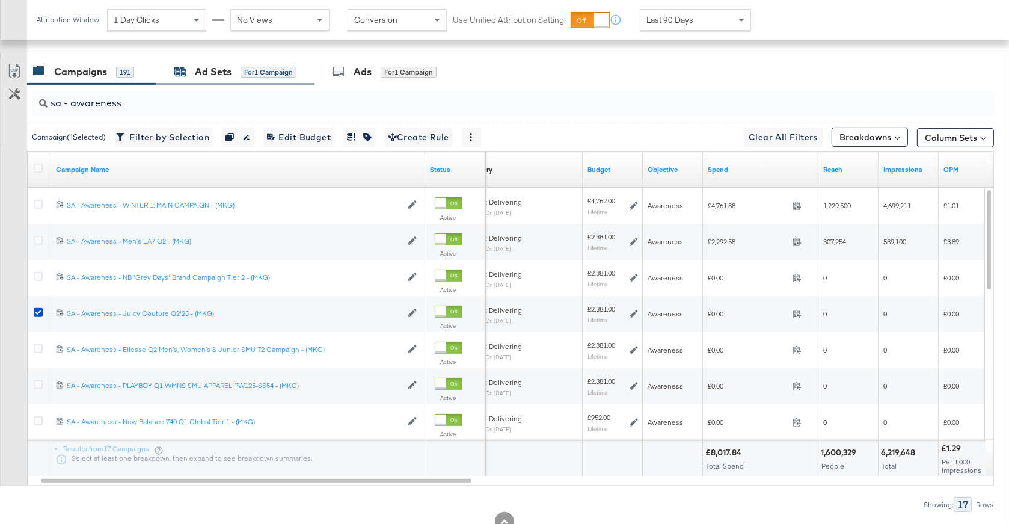
click at [212, 77] on div "Ad Sets" at bounding box center [213, 72] width 37 height 14
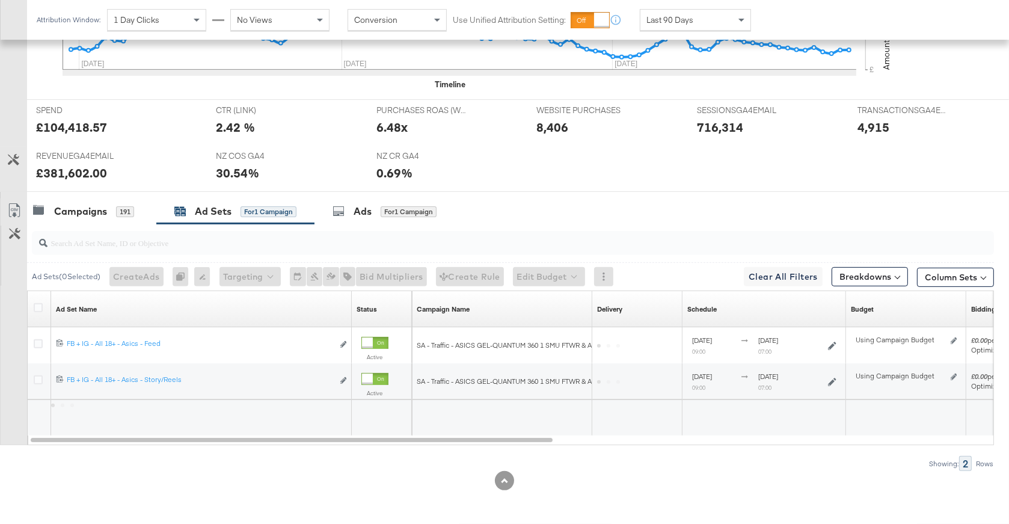
scroll to position [449, 0]
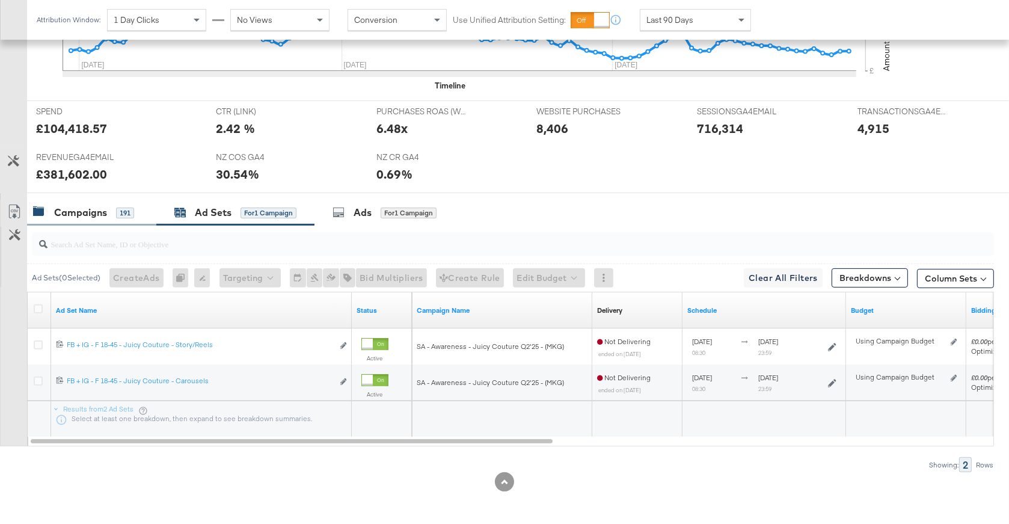
click at [116, 210] on div "191" at bounding box center [125, 212] width 18 height 11
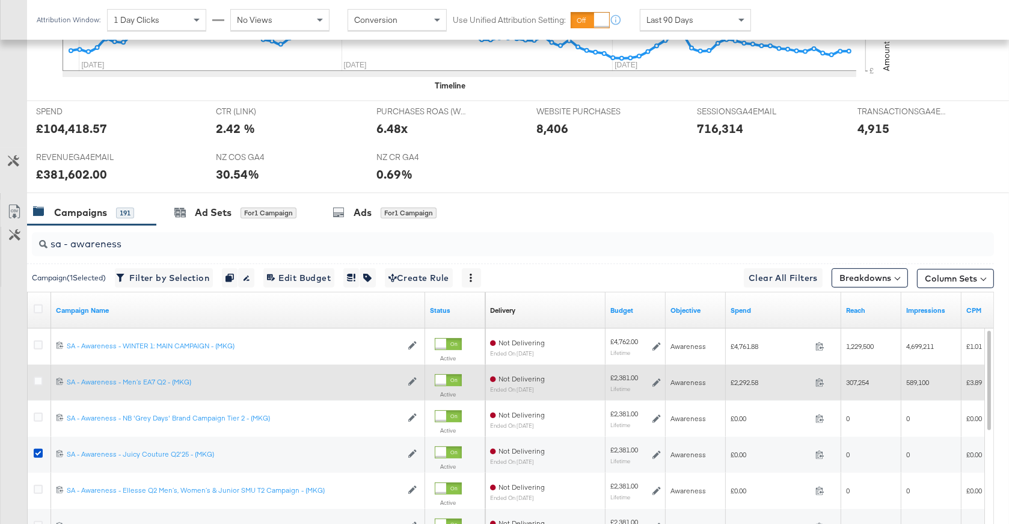
scroll to position [589, 0]
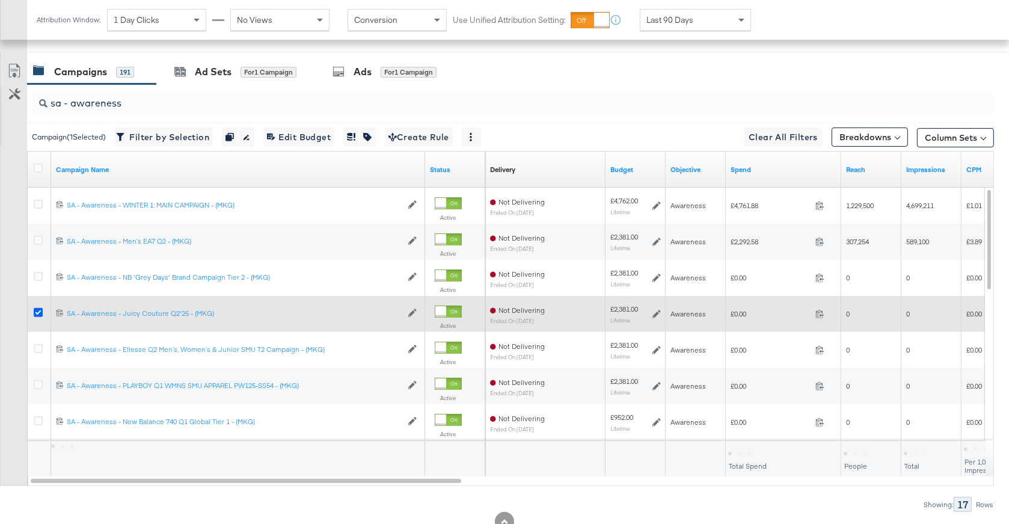
click at [34, 308] on icon at bounding box center [38, 312] width 9 height 9
click at [0, 0] on input "checkbox" at bounding box center [0, 0] width 0 height 0
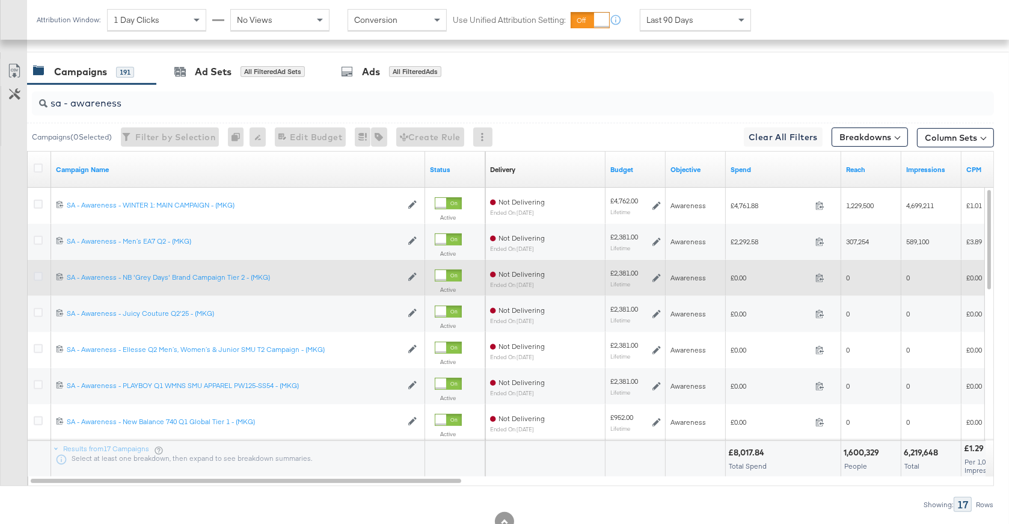
click at [38, 274] on icon at bounding box center [38, 276] width 9 height 9
click at [0, 0] on input "checkbox" at bounding box center [0, 0] width 0 height 0
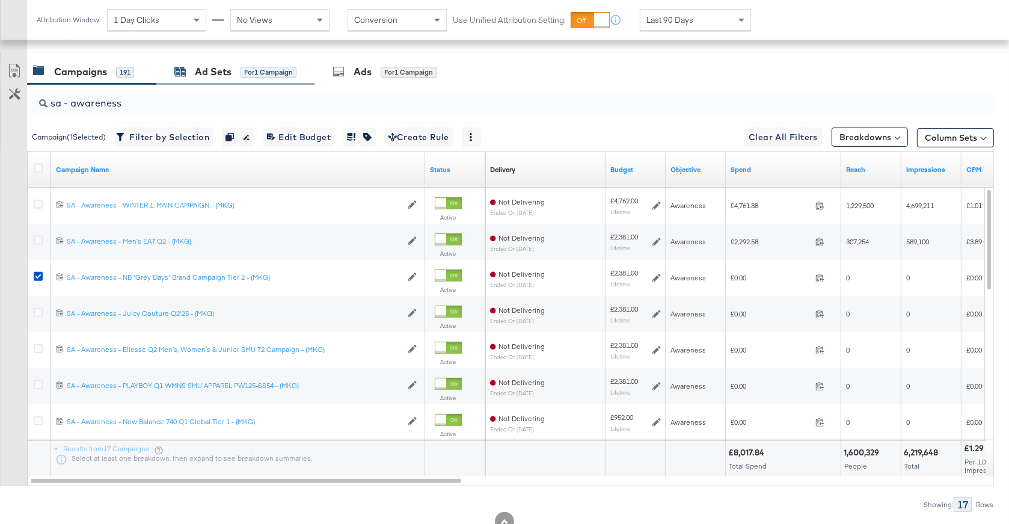
click at [227, 73] on div "Ad Sets" at bounding box center [213, 72] width 37 height 14
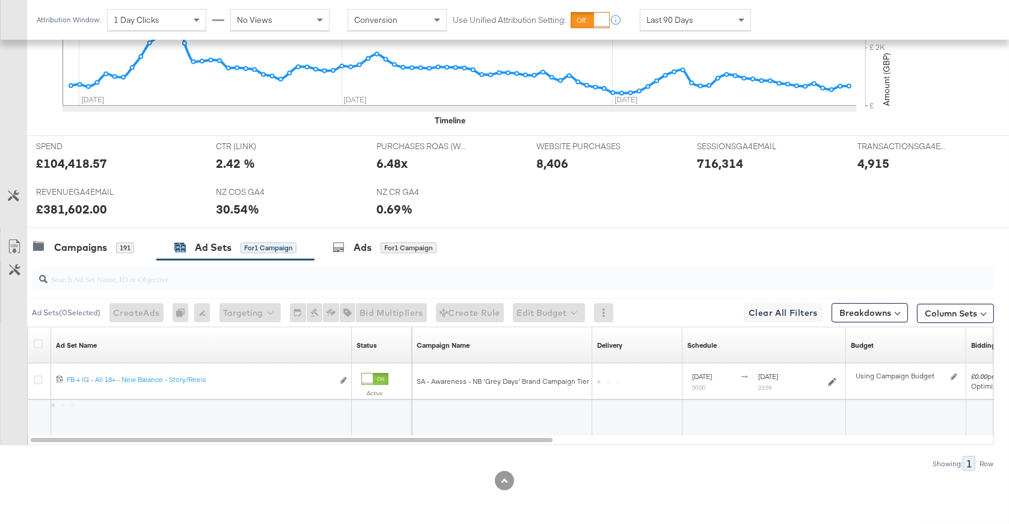
scroll to position [413, 0]
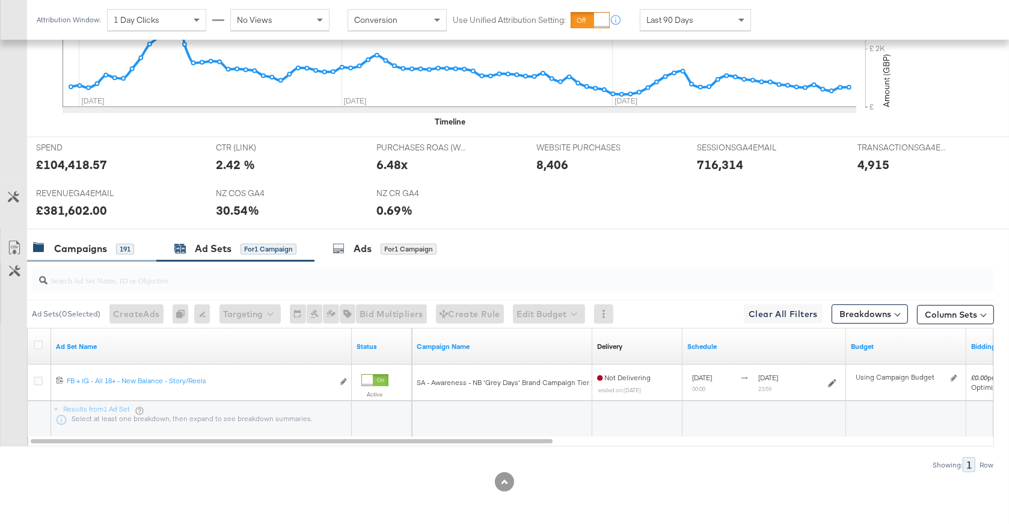
click at [112, 243] on div "Campaigns 191" at bounding box center [83, 249] width 101 height 14
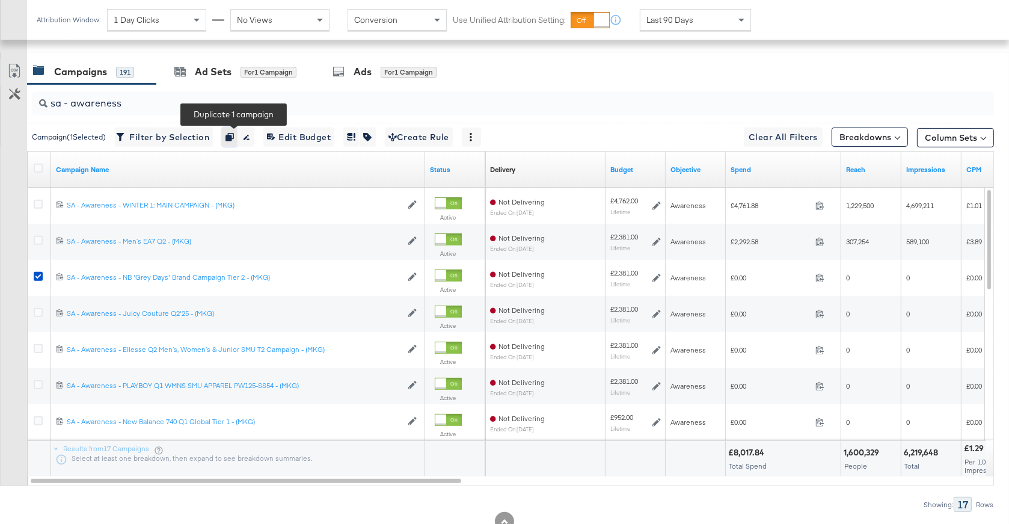
click at [234, 133] on icon "button" at bounding box center [230, 137] width 8 height 8
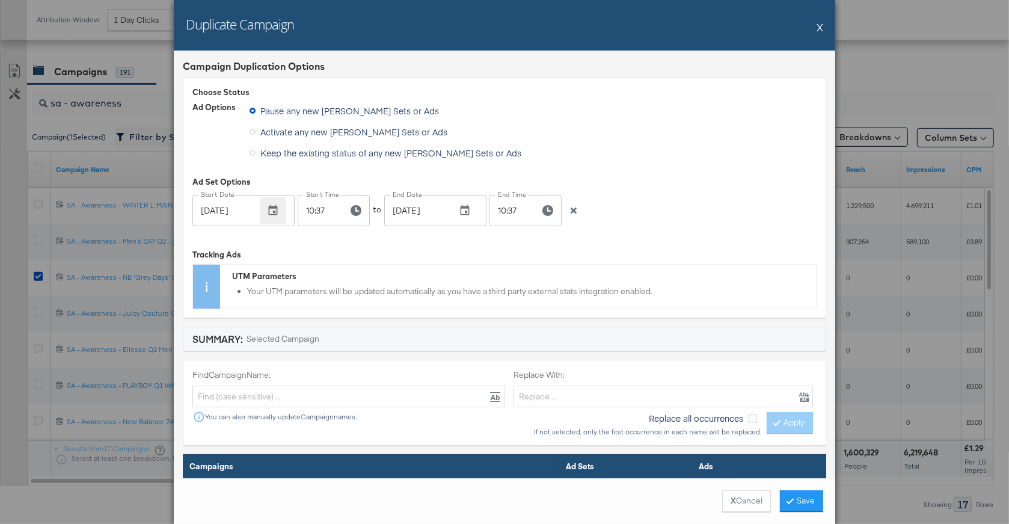
click at [269, 204] on icon "button" at bounding box center [273, 210] width 12 height 12
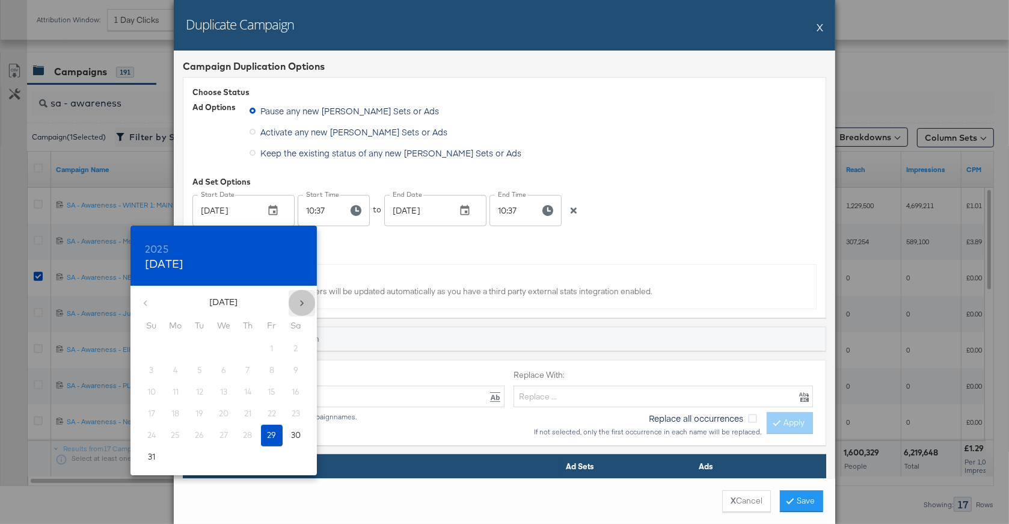
click at [301, 302] on icon "button" at bounding box center [302, 303] width 12 height 12
click at [172, 346] on span "1" at bounding box center [176, 348] width 22 height 11
type input "Sep 01, 2025"
click at [352, 215] on div at bounding box center [504, 262] width 1009 height 524
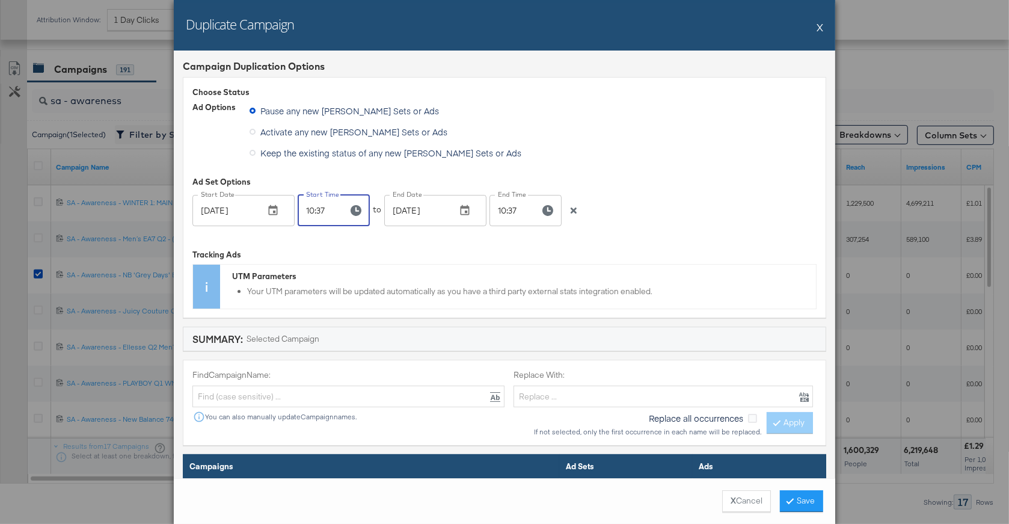
click at [319, 211] on input "10:37" at bounding box center [318, 210] width 41 height 31
click at [358, 209] on icon "button" at bounding box center [356, 210] width 11 height 11
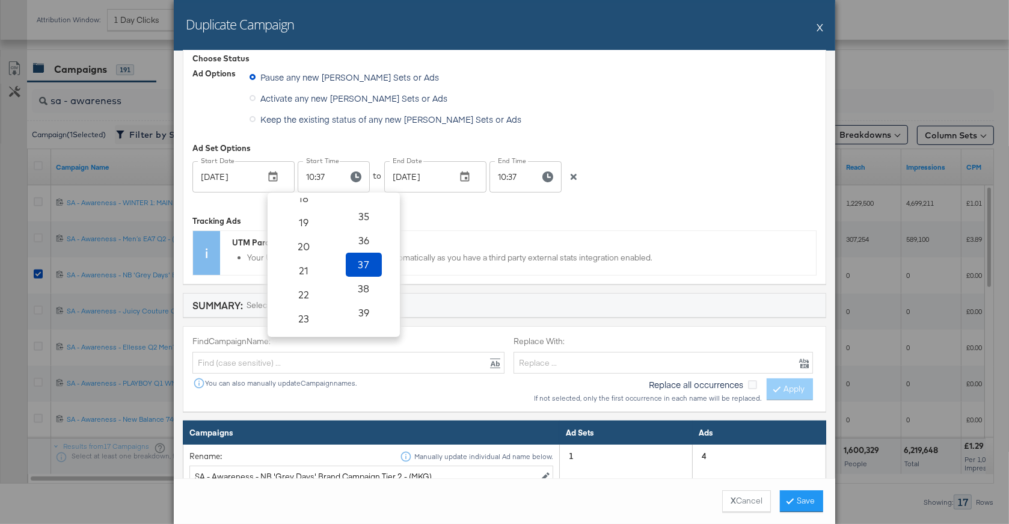
scroll to position [229, 0]
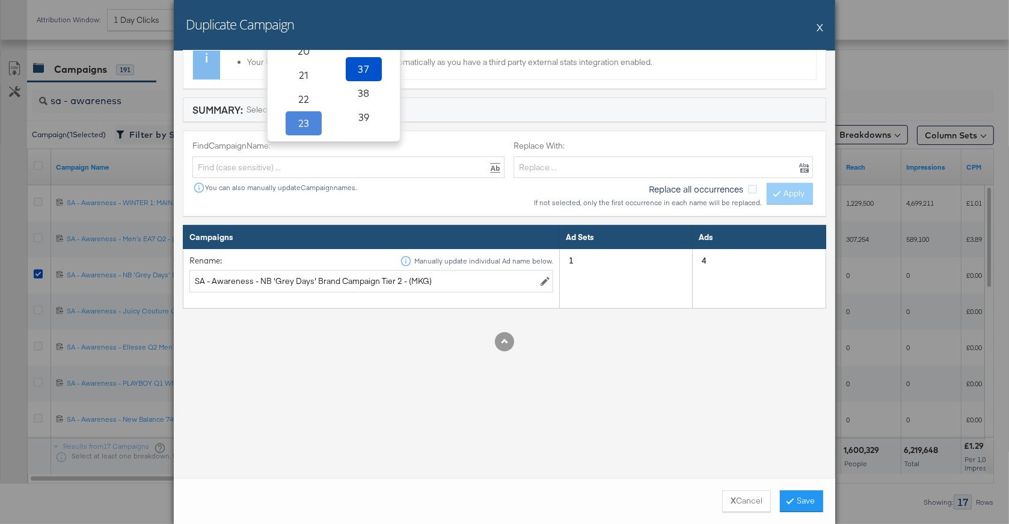
click at [306, 123] on span "23" at bounding box center [303, 123] width 26 height 17
click at [357, 127] on span "59" at bounding box center [364, 123] width 26 height 17
type input "23:59"
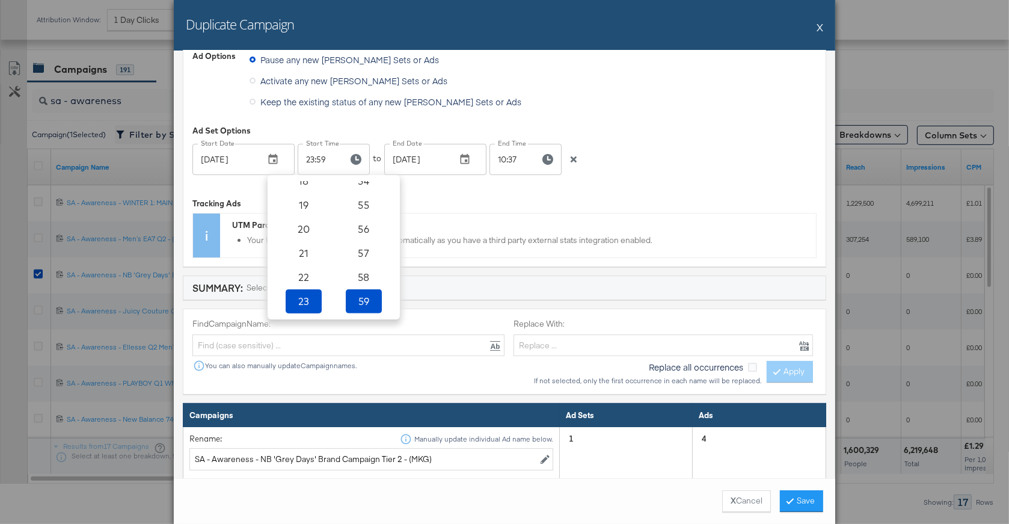
scroll to position [51, 0]
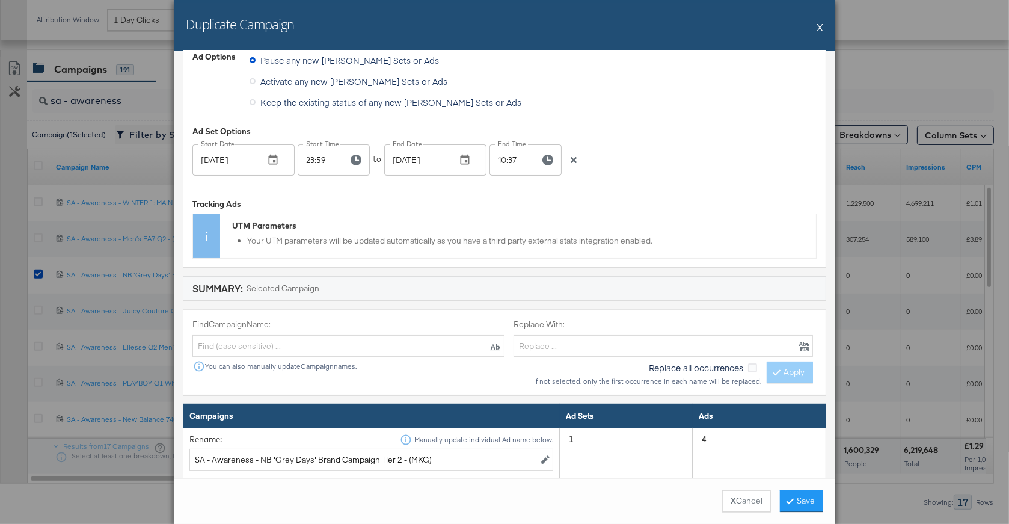
click at [520, 208] on div "Tracking Ads" at bounding box center [504, 203] width 624 height 11
click at [465, 158] on icon "button" at bounding box center [465, 160] width 12 height 12
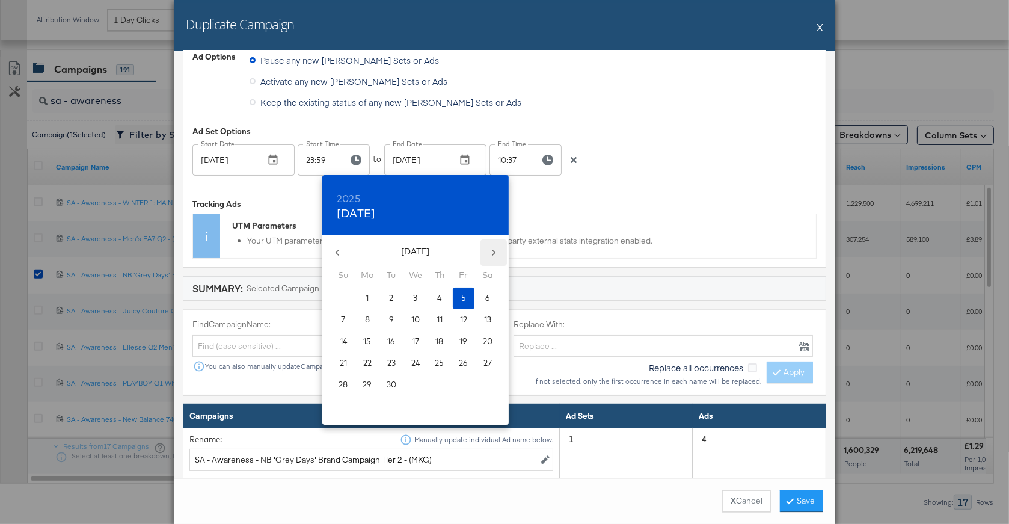
click at [492, 254] on icon "button" at bounding box center [494, 253] width 12 height 12
click at [414, 338] on p "15" at bounding box center [416, 341] width 8 height 11
type input "Oct 15, 2025"
click at [574, 201] on div at bounding box center [504, 262] width 1009 height 524
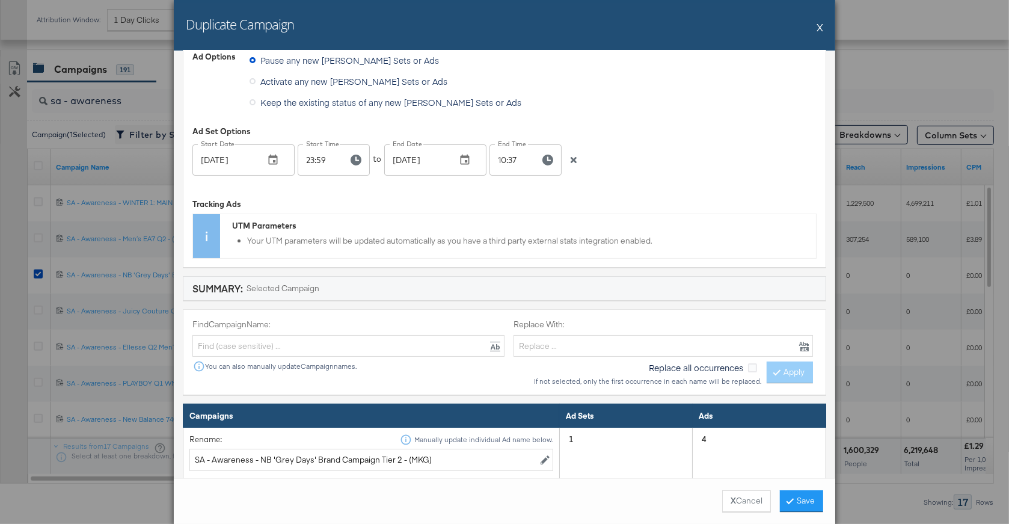
click at [516, 159] on input "10:37" at bounding box center [509, 159] width 41 height 31
type input "10:00"
click at [606, 187] on div "Tracking Ads UTM Parameters Your UTM parameters will be updated automatically a…" at bounding box center [504, 222] width 624 height 71
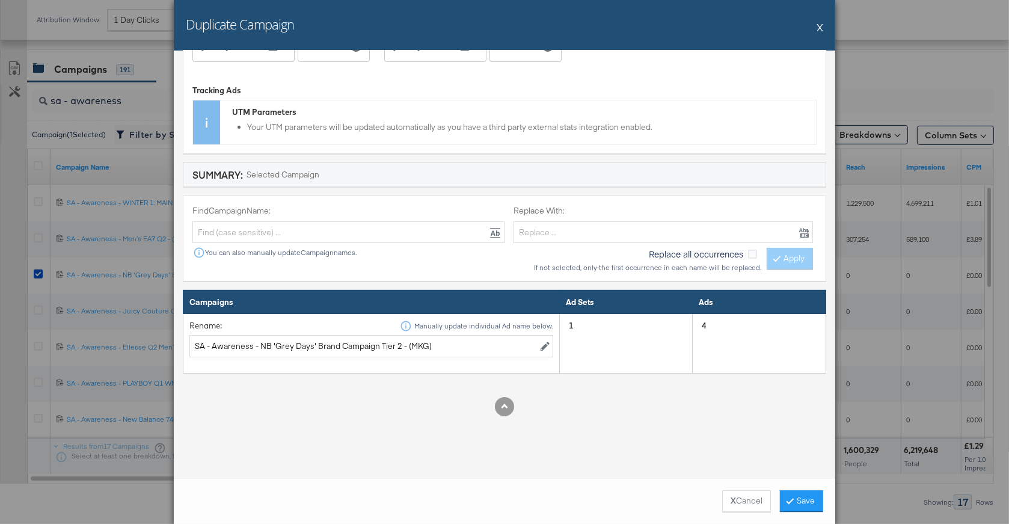
scroll to position [190, 0]
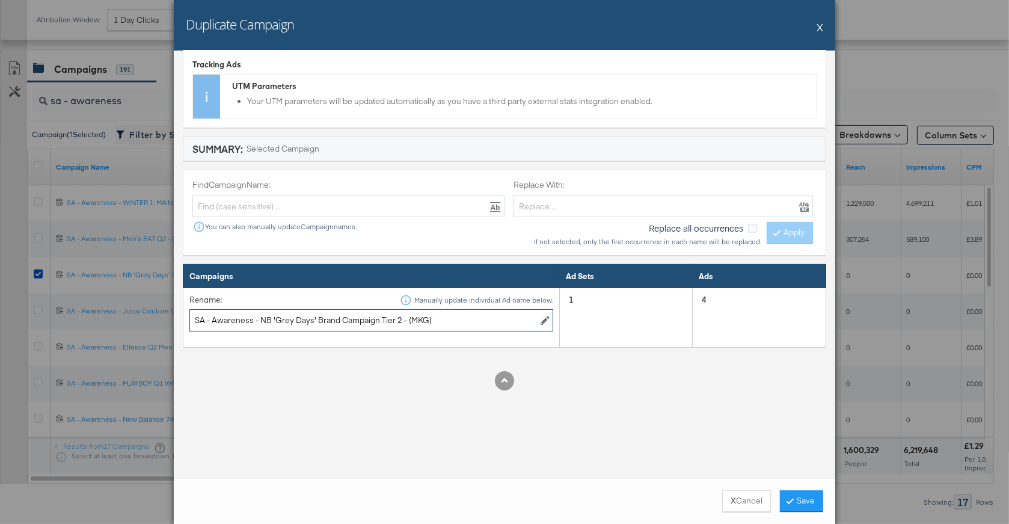
drag, startPoint x: 400, startPoint y: 318, endPoint x: 259, endPoint y: 317, distance: 141.3
click at [259, 317] on input "SA - Awareness - NB 'Grey Days' Brand Campaign Tier 2 - (MKG)" at bounding box center [371, 320] width 364 height 22
paste input "Criminal Damage Q3 Men's SMU Apparel"
type input "SA - Awareness - Criminal Damage Q3 Men's SMU Apparel - (MKG)"
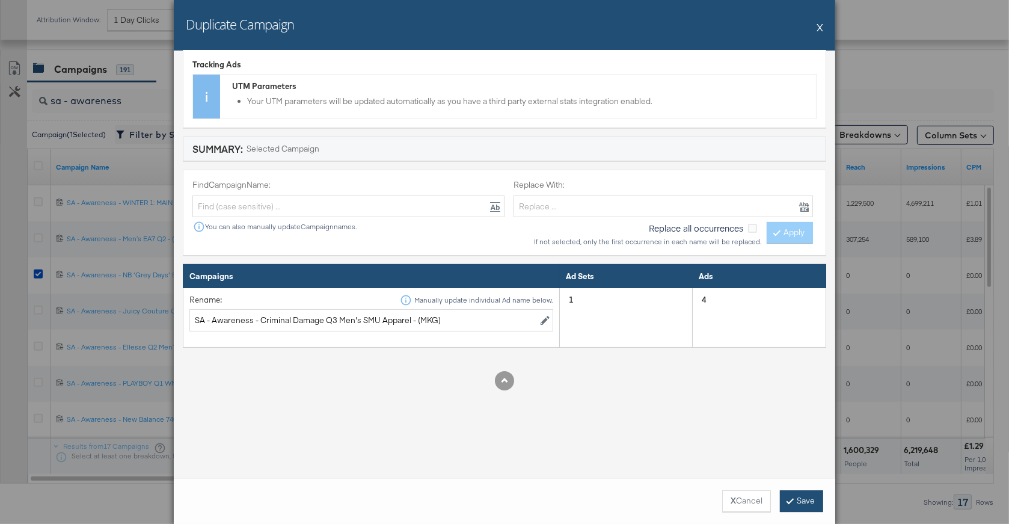
click at [818, 500] on button "Save" at bounding box center [801, 501] width 43 height 22
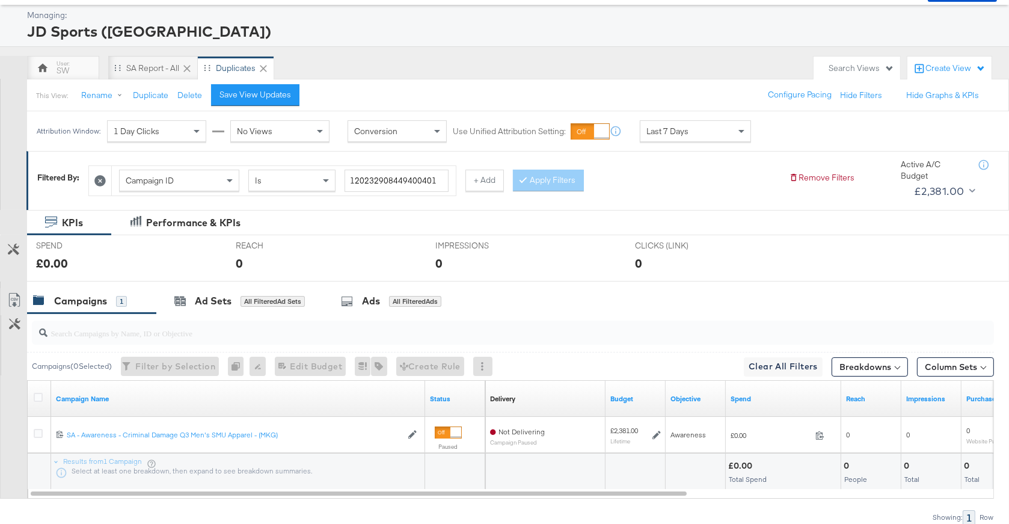
scroll to position [108, 0]
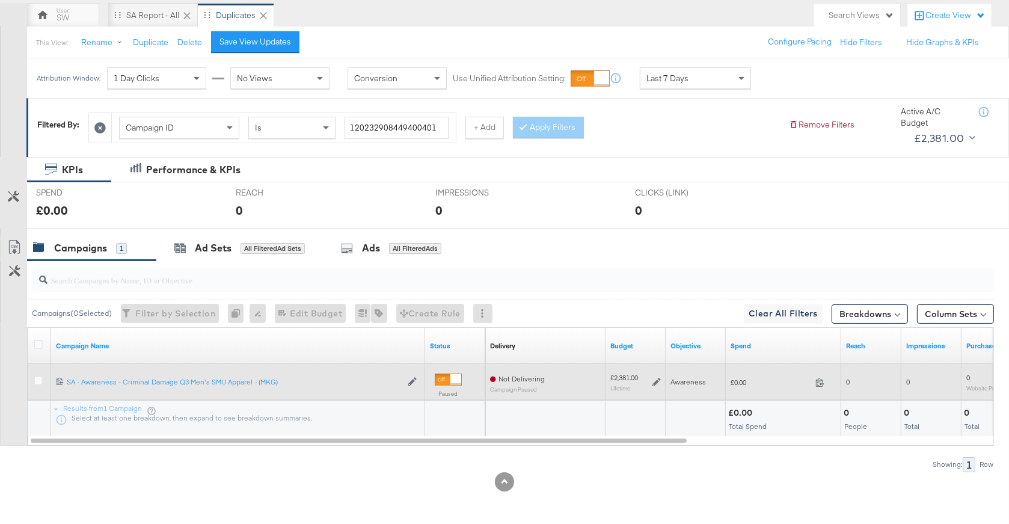
click at [651, 377] on div "£2,381.00 Lifetime" at bounding box center [635, 382] width 51 height 19
click at [657, 380] on icon at bounding box center [656, 382] width 8 height 8
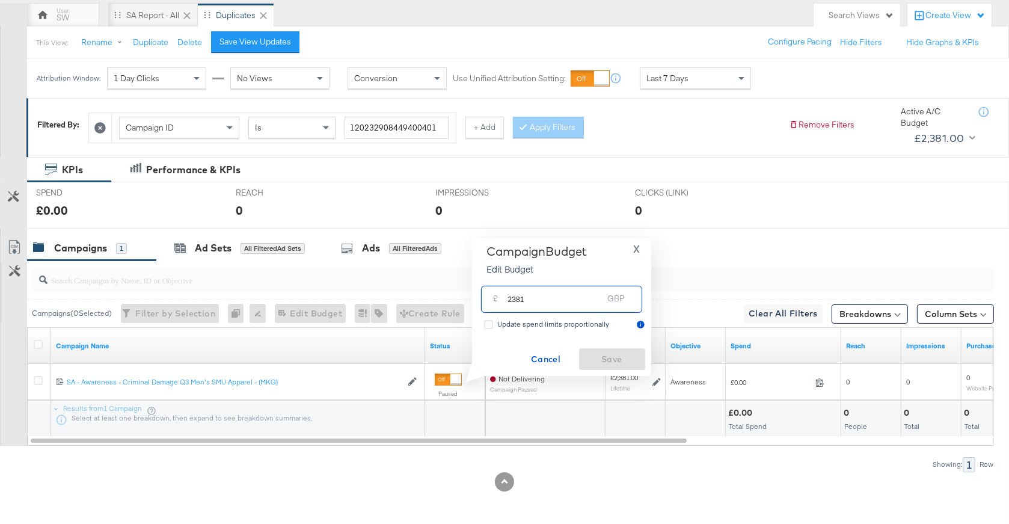
drag, startPoint x: 566, startPoint y: 297, endPoint x: 471, endPoint y: 296, distance: 94.4
click at [472, 296] on div "Campaign Budget Edit Budget X £ 2381 GBP Update spend limits proportionally Can…" at bounding box center [561, 307] width 179 height 138
type input "1905"
click at [613, 357] on span "Save" at bounding box center [612, 359] width 57 height 15
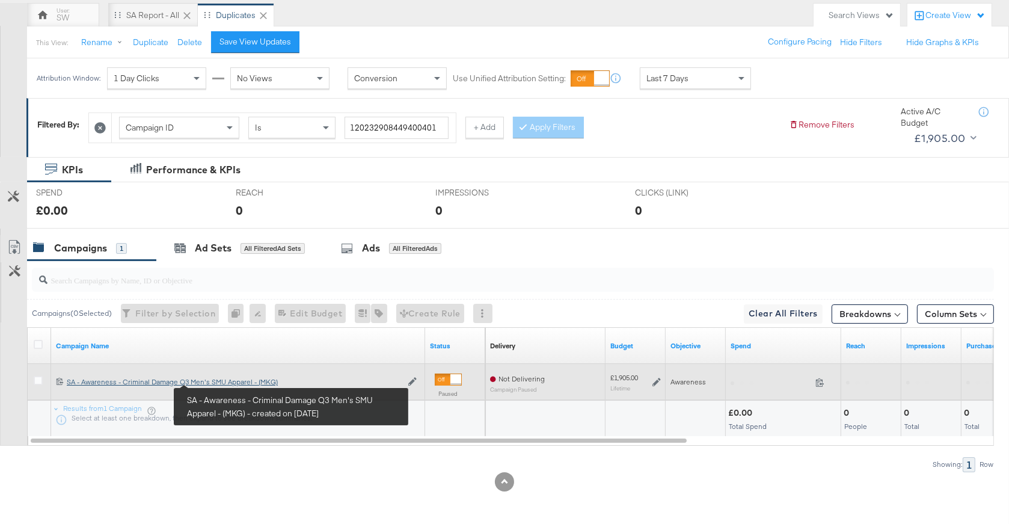
click at [219, 382] on div "SA - Awareness - Criminal Damage Q3 Men's SMU Apparel - (MKG) SA - Awareness - …" at bounding box center [234, 382] width 335 height 10
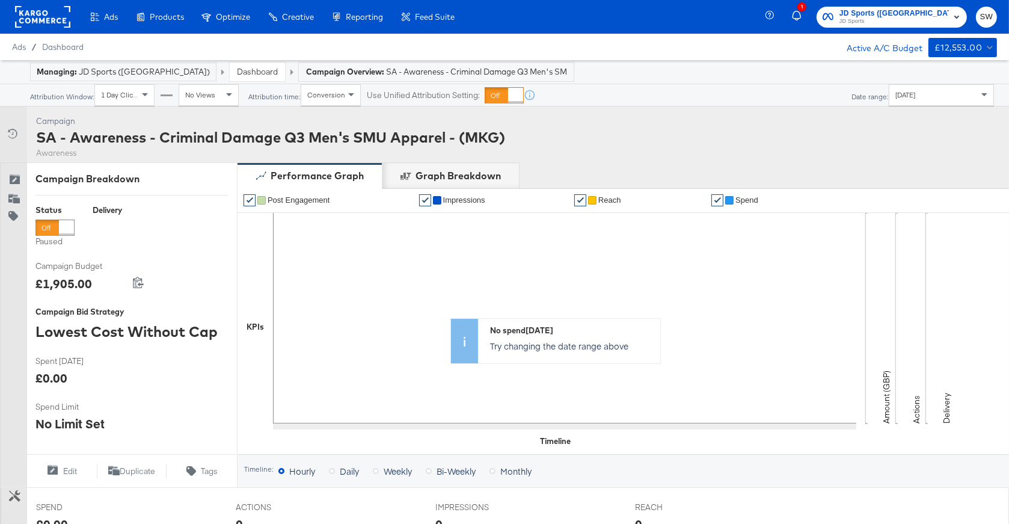
scroll to position [394, 0]
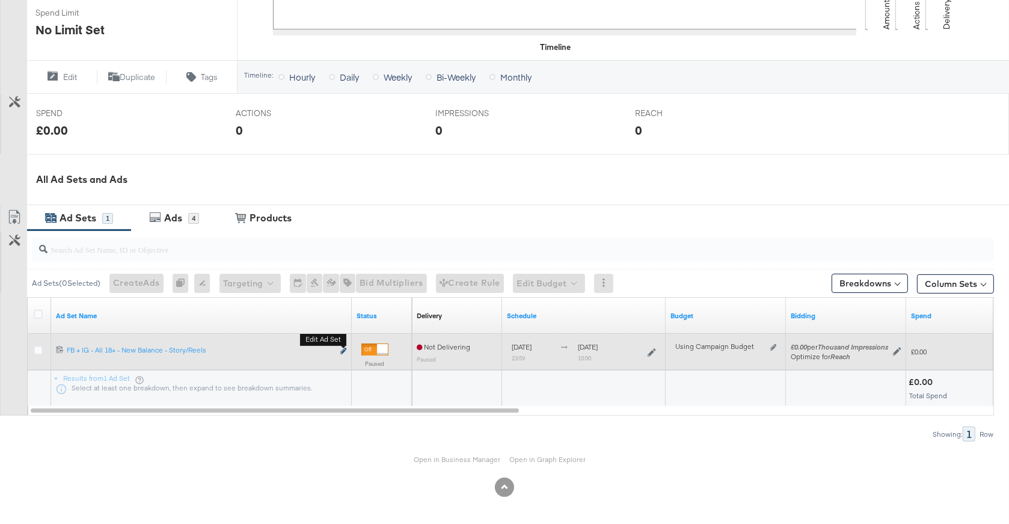
click at [340, 349] on icon "link" at bounding box center [343, 351] width 6 height 7
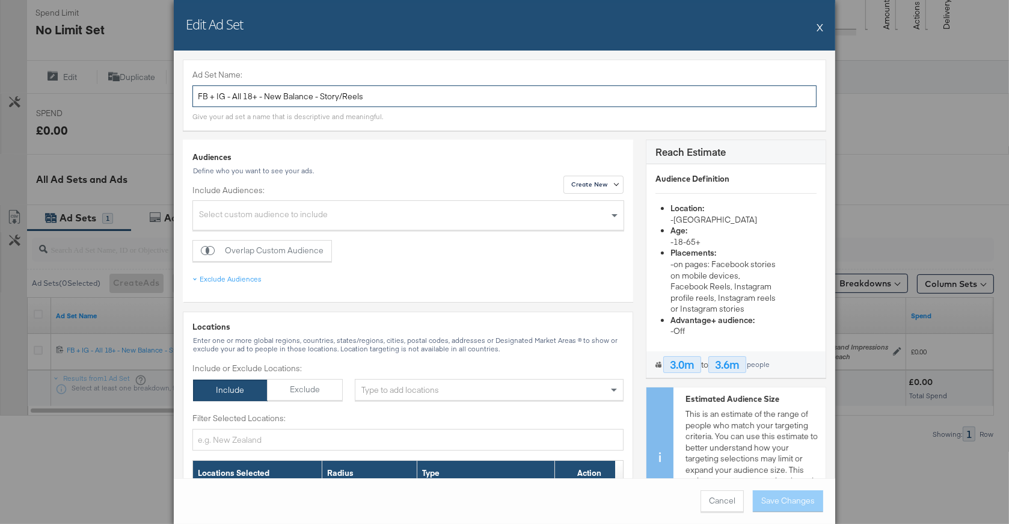
click at [396, 98] on input "FB + IG - All 18+ - New Balance - Story/Reels" at bounding box center [504, 96] width 624 height 22
paste input "SA - Traffic - M - 18+ - Criminal Damag"
drag, startPoint x: 239, startPoint y: 97, endPoint x: 216, endPoint y: 97, distance: 22.9
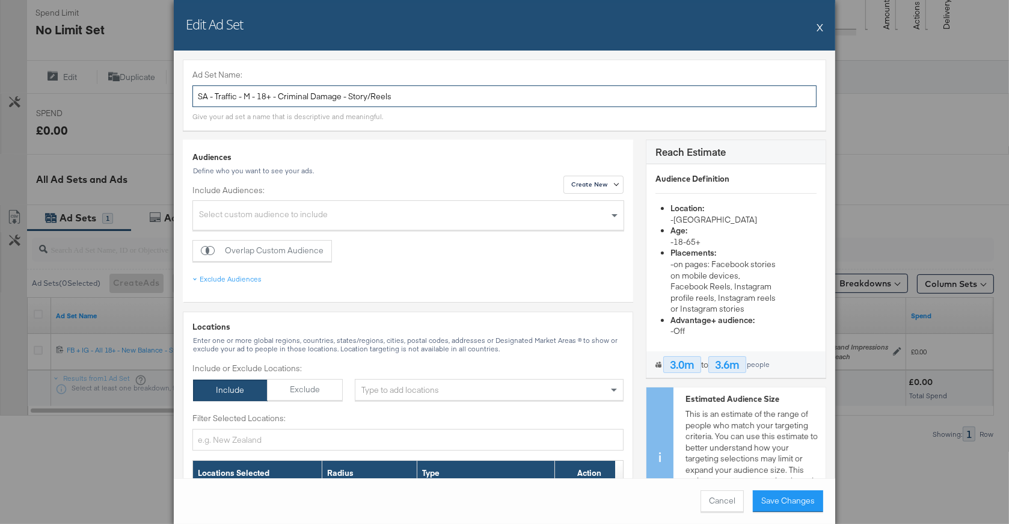
click at [216, 97] on input "SA - Traffic - M - 18+ - Criminal Damage - Story/Reels" at bounding box center [504, 96] width 624 height 22
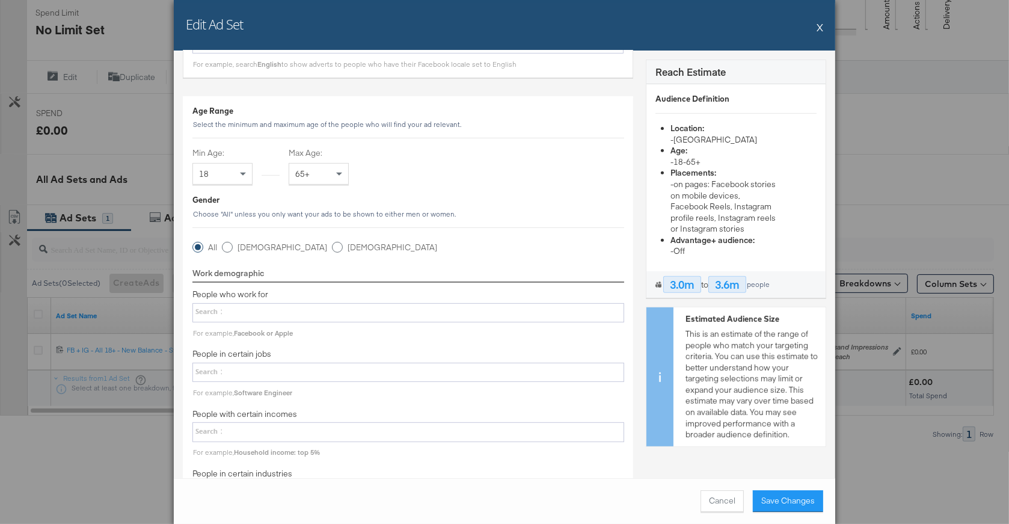
scroll to position [616, 0]
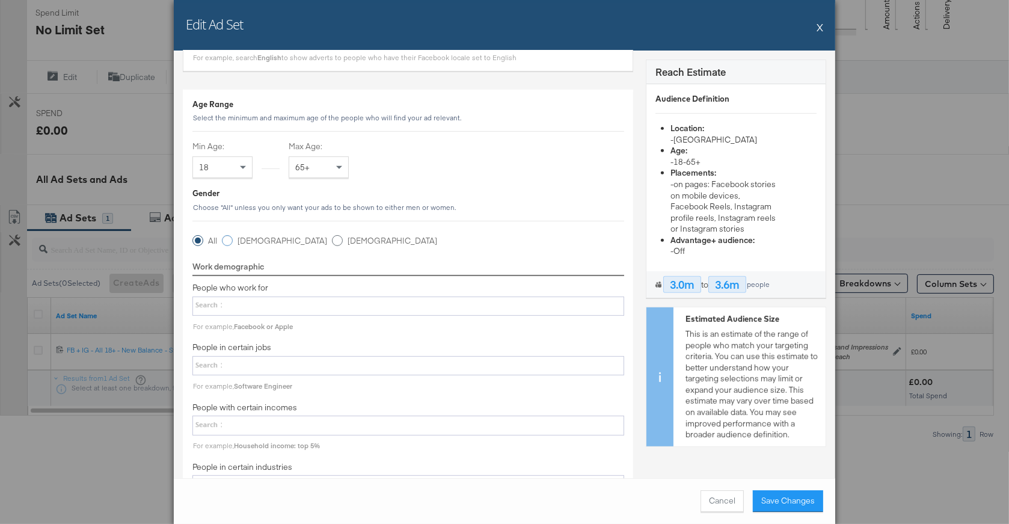
type input "SA - Awareness - M - 18+ - Criminal Damage - Story/Reels"
click at [231, 242] on icon at bounding box center [227, 240] width 11 height 11
click at [0, 0] on input "Male" at bounding box center [0, 0] width 0 height 0
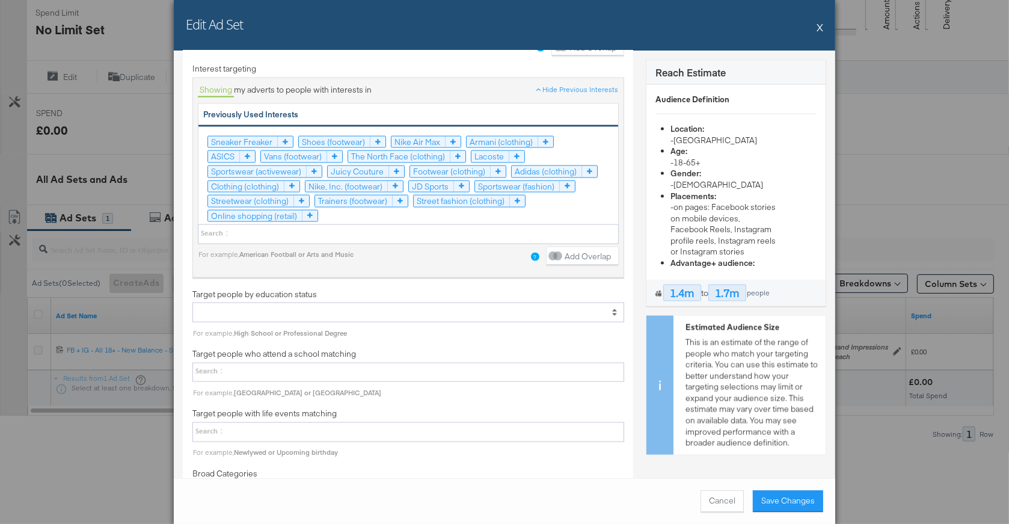
scroll to position [2100, 0]
click at [309, 194] on icon at bounding box center [301, 199] width 16 height 11
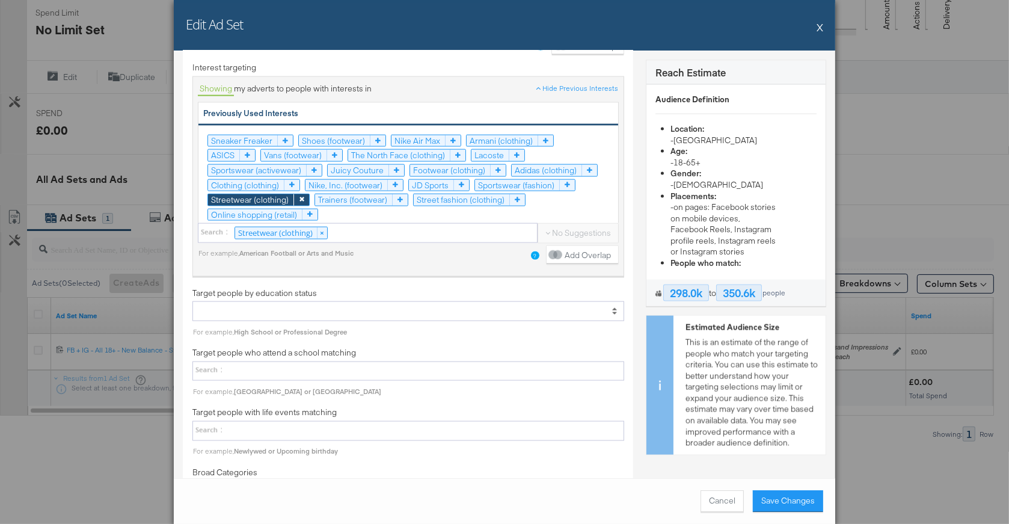
click at [509, 194] on icon at bounding box center [517, 199] width 16 height 11
click at [581, 165] on icon at bounding box center [589, 170] width 16 height 11
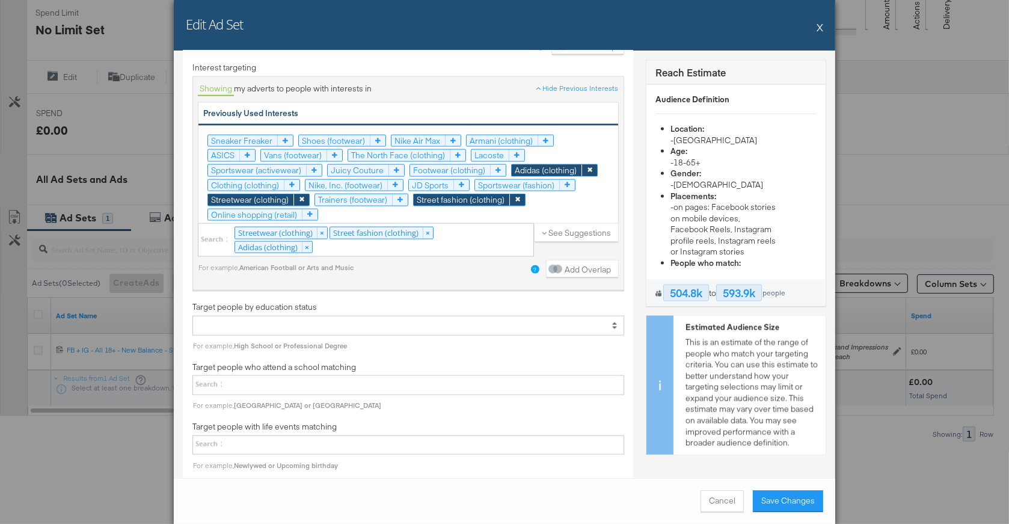
click at [299, 180] on icon at bounding box center [292, 185] width 16 height 11
click at [453, 180] on icon at bounding box center [461, 185] width 16 height 11
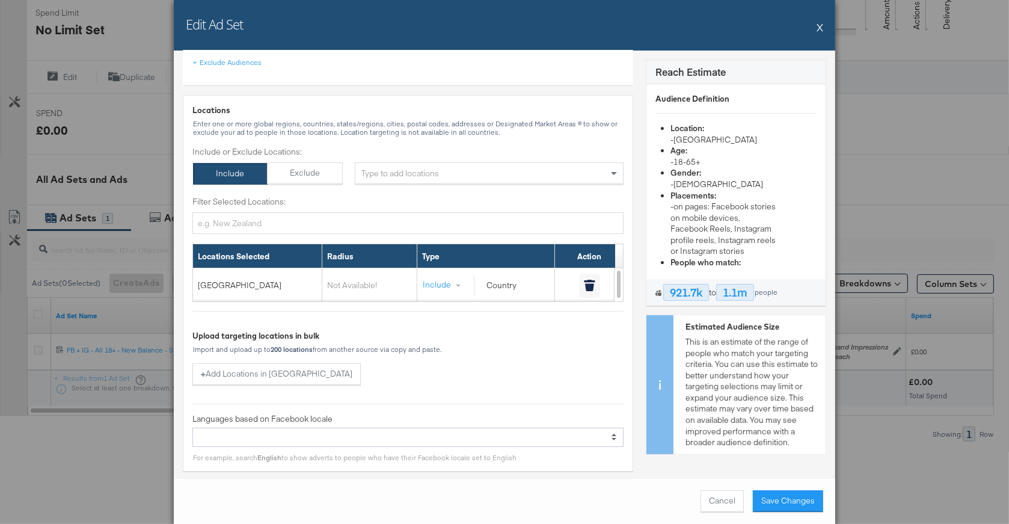
scroll to position [0, 0]
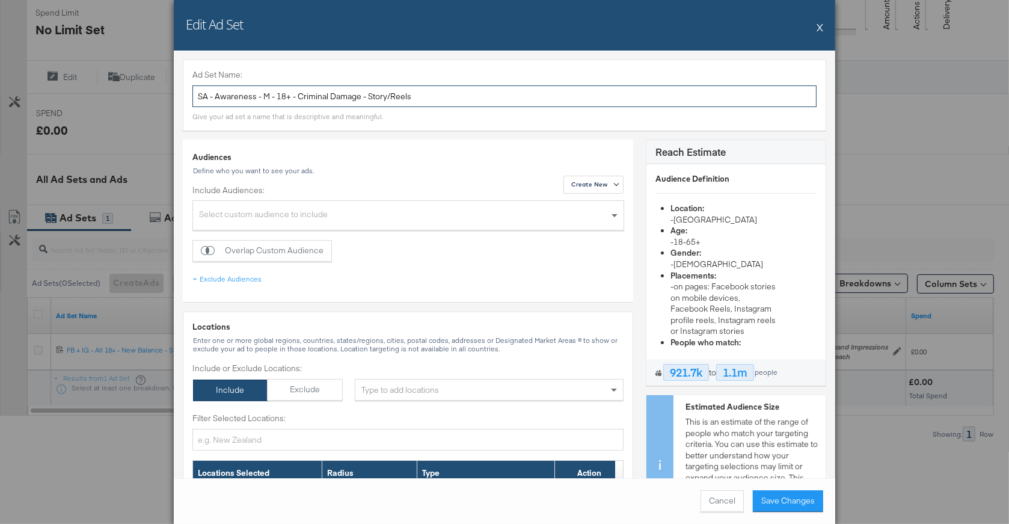
click at [417, 99] on input "SA - Awareness - M - 18+ - Criminal Damage - Story/Reels" at bounding box center [504, 96] width 624 height 22
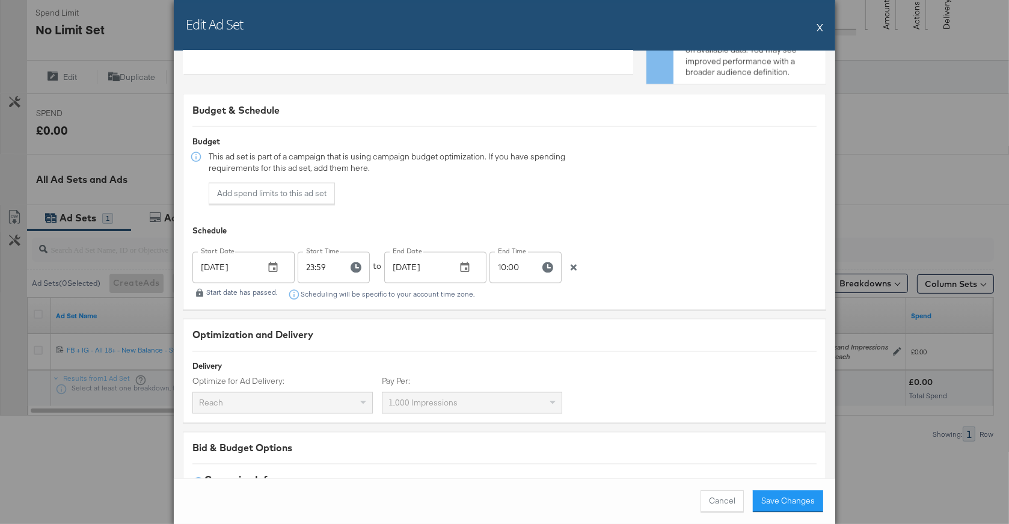
scroll to position [2665, 0]
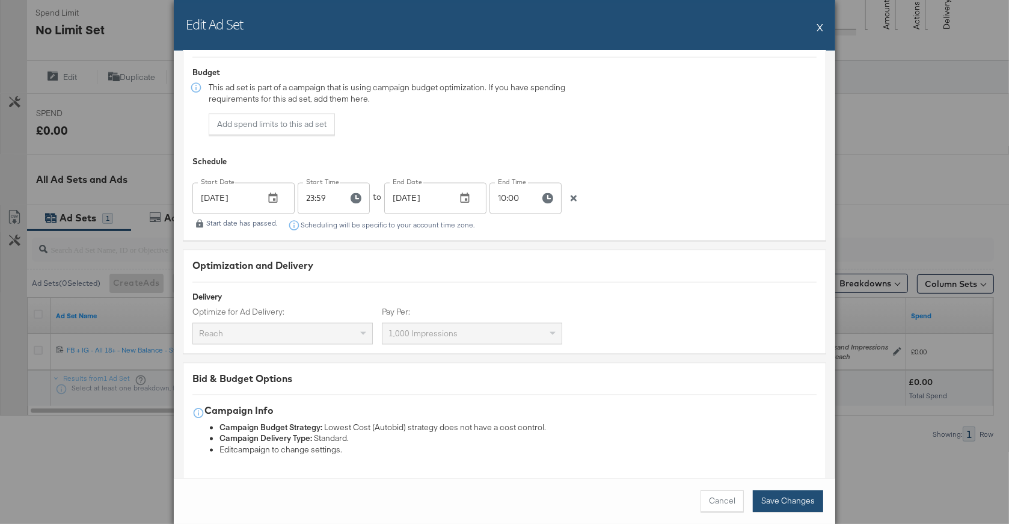
click at [772, 495] on button "Save Changes" at bounding box center [788, 501] width 70 height 22
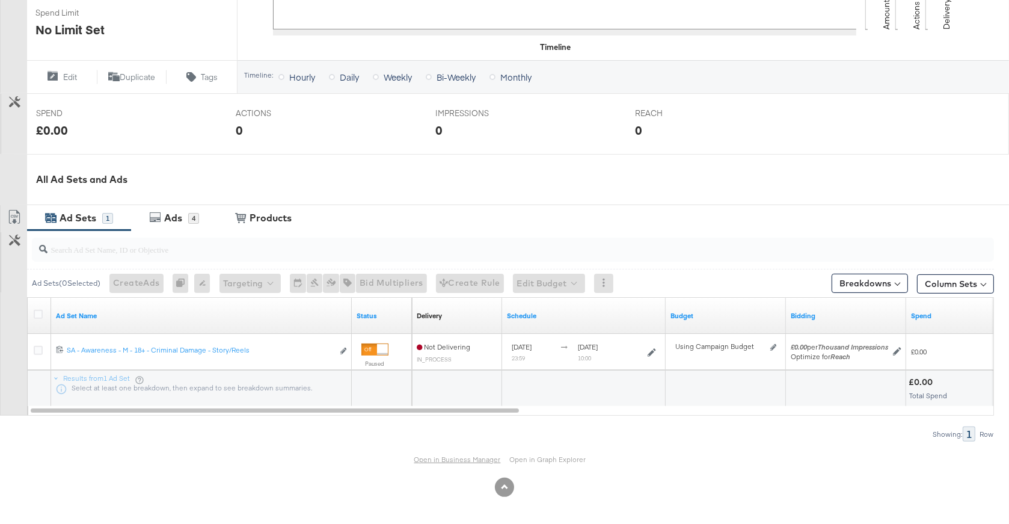
click at [459, 457] on link "Open in Business Manager" at bounding box center [457, 459] width 87 height 9
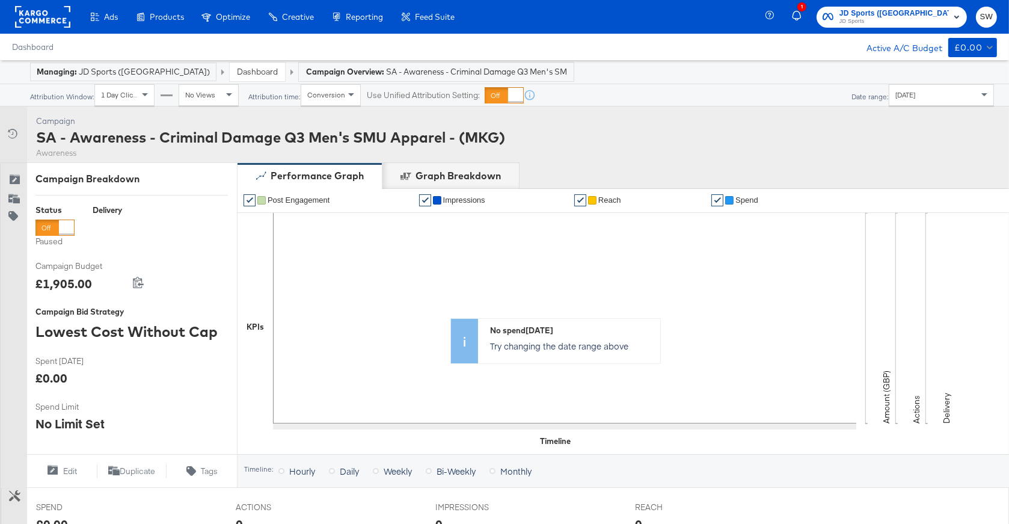
scroll to position [394, 0]
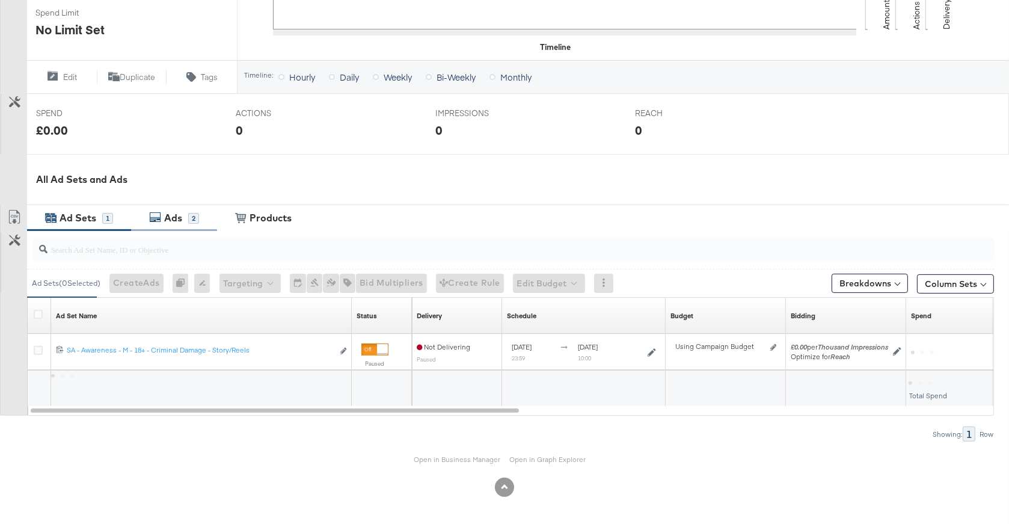
click at [185, 220] on div "Ads" at bounding box center [174, 218] width 27 height 14
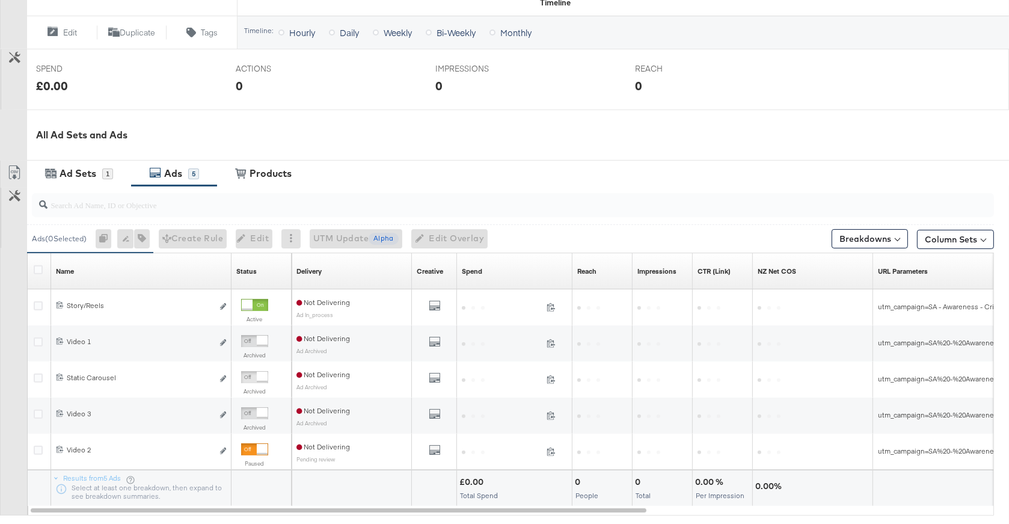
scroll to position [465, 0]
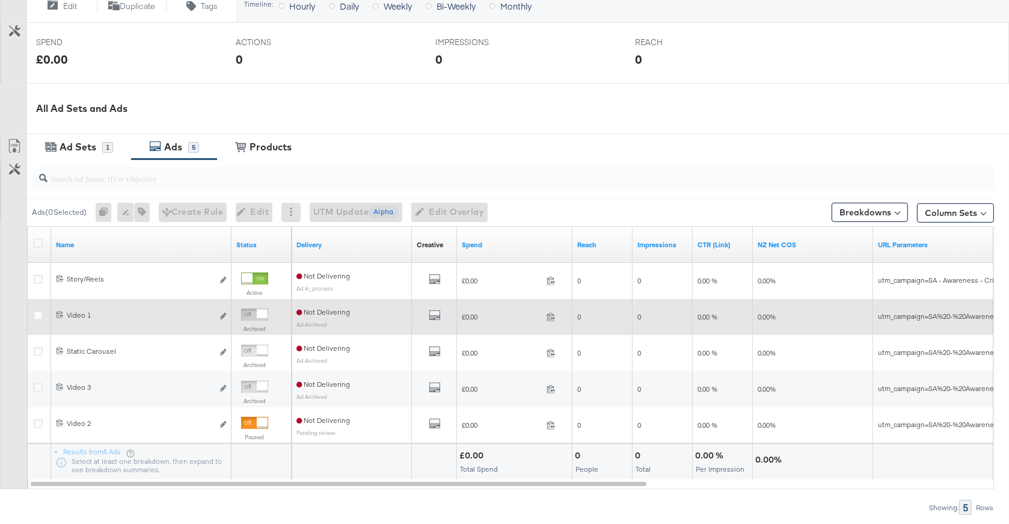
drag, startPoint x: 35, startPoint y: 314, endPoint x: 42, endPoint y: 329, distance: 16.7
click at [35, 314] on icon at bounding box center [38, 315] width 9 height 9
click at [0, 0] on input "checkbox" at bounding box center [0, 0] width 0 height 0
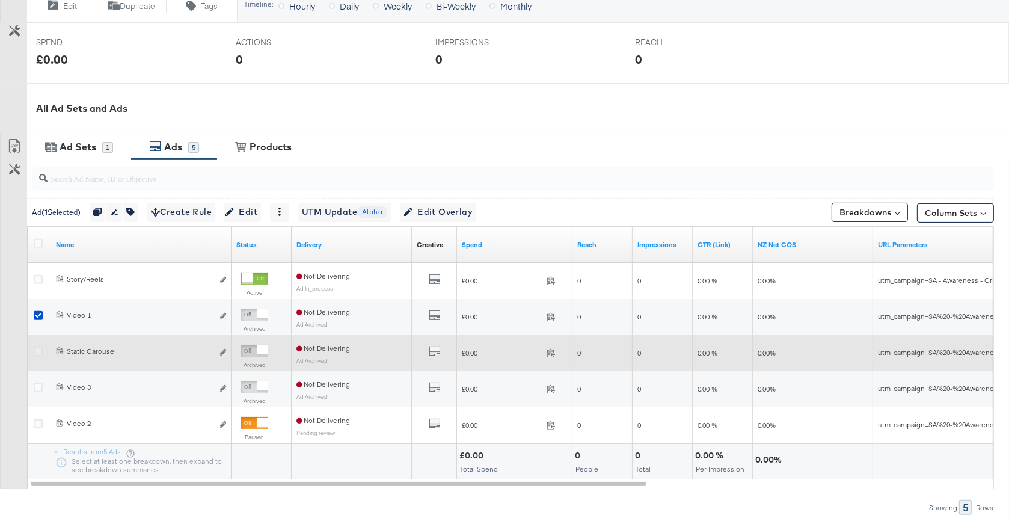
click at [38, 347] on icon at bounding box center [38, 351] width 9 height 9
click at [0, 0] on input "checkbox" at bounding box center [0, 0] width 0 height 0
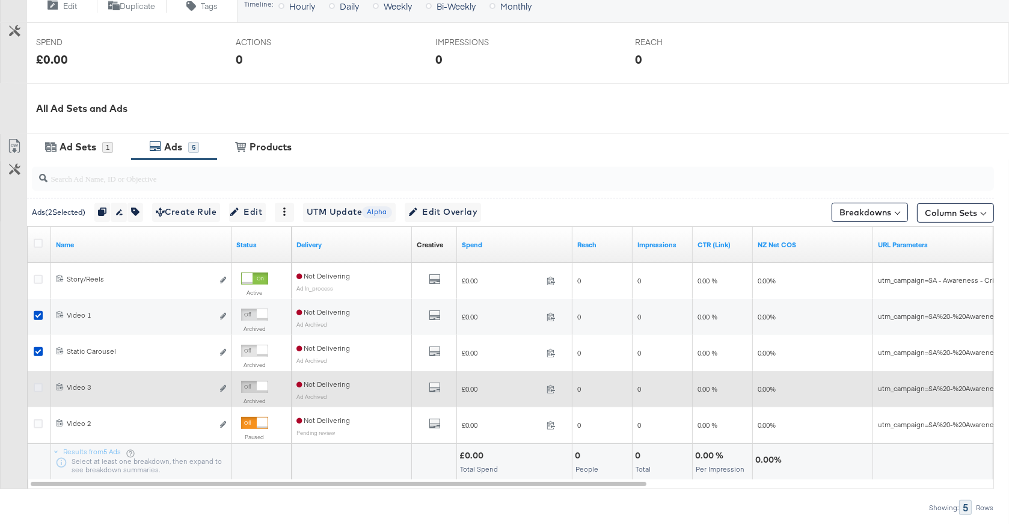
click at [35, 387] on icon at bounding box center [38, 387] width 9 height 9
click at [0, 0] on input "checkbox" at bounding box center [0, 0] width 0 height 0
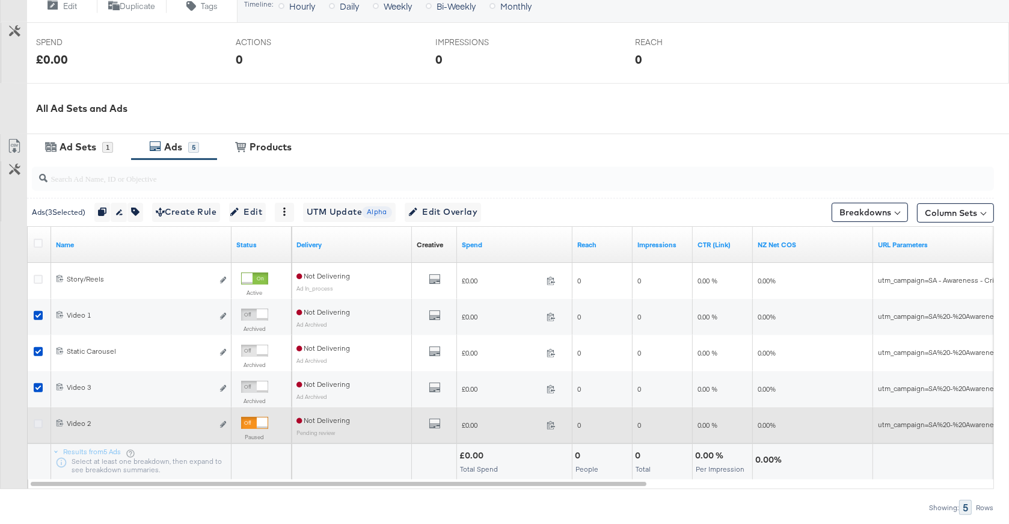
click at [36, 420] on icon at bounding box center [38, 423] width 9 height 9
click at [0, 0] on input "checkbox" at bounding box center [0, 0] width 0 height 0
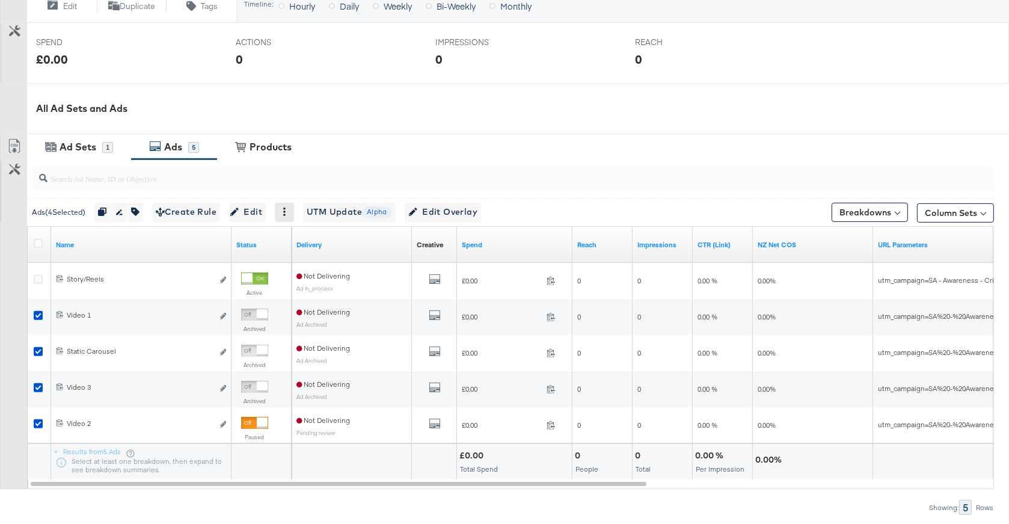
click at [289, 212] on icon at bounding box center [284, 211] width 8 height 8
click at [307, 271] on div "Delete" at bounding box center [326, 270] width 66 height 19
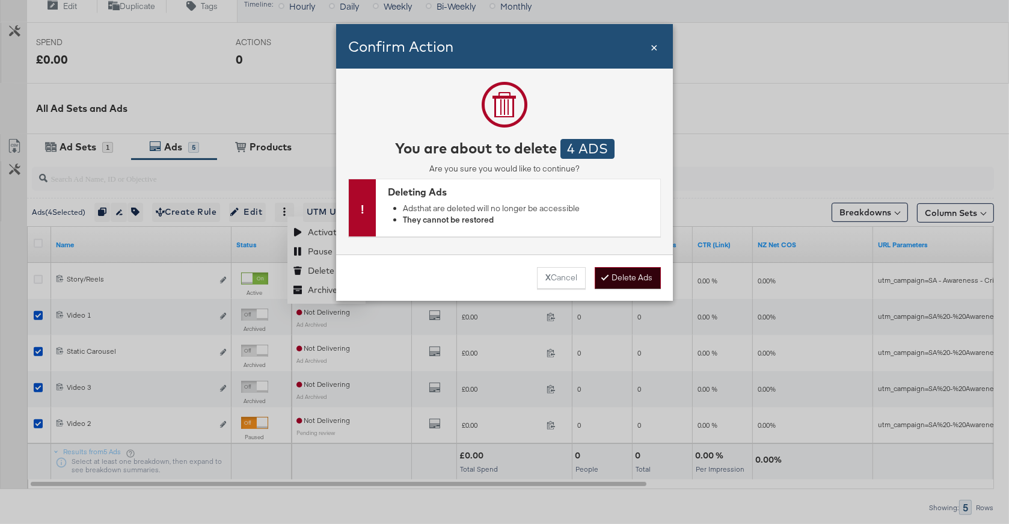
click at [634, 276] on button "Delete Ads" at bounding box center [628, 278] width 66 height 22
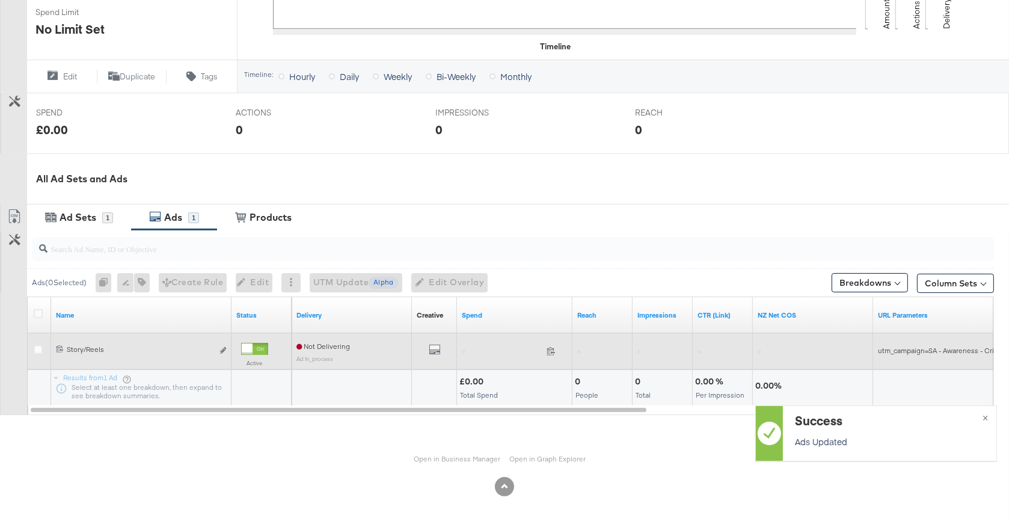
scroll to position [394, 0]
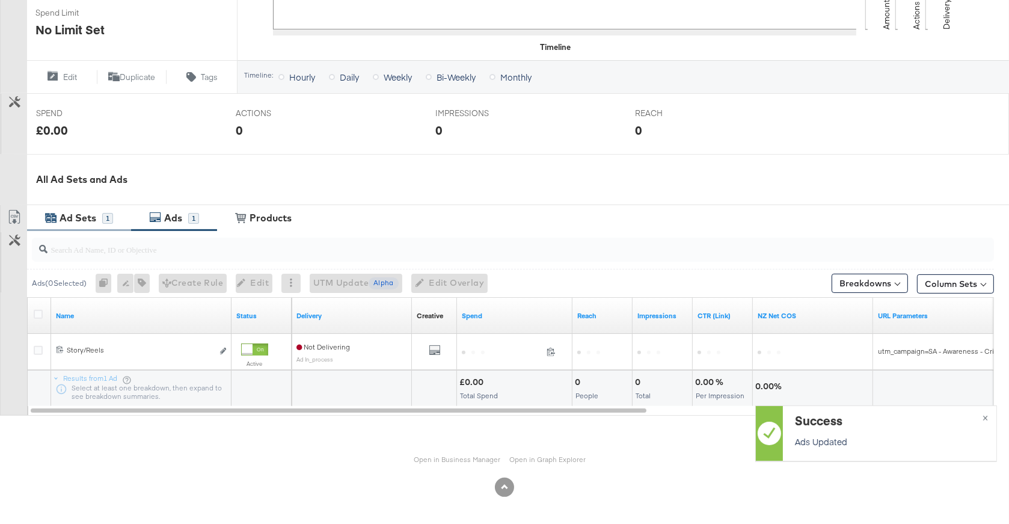
click at [96, 221] on div "Ad Sets" at bounding box center [80, 218] width 46 height 14
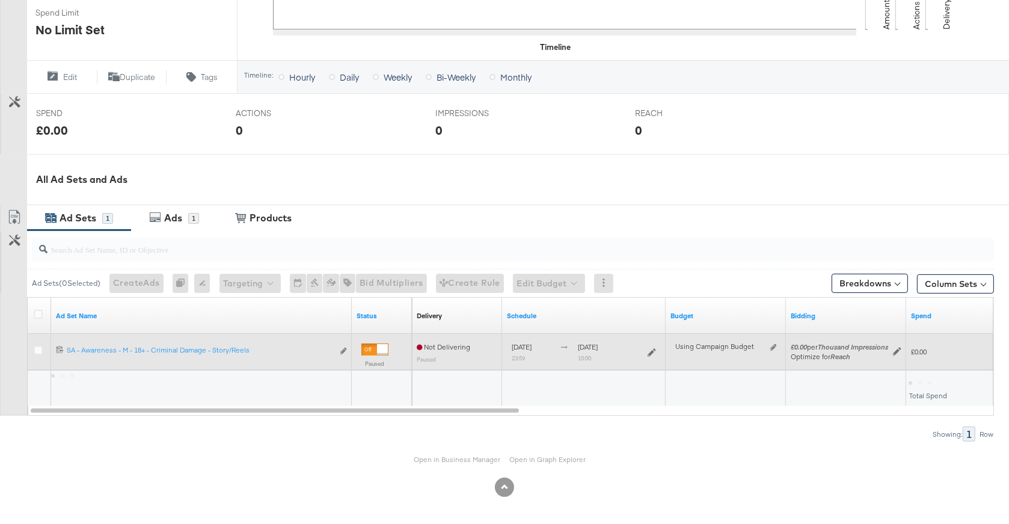
click at [375, 349] on div at bounding box center [374, 349] width 27 height 12
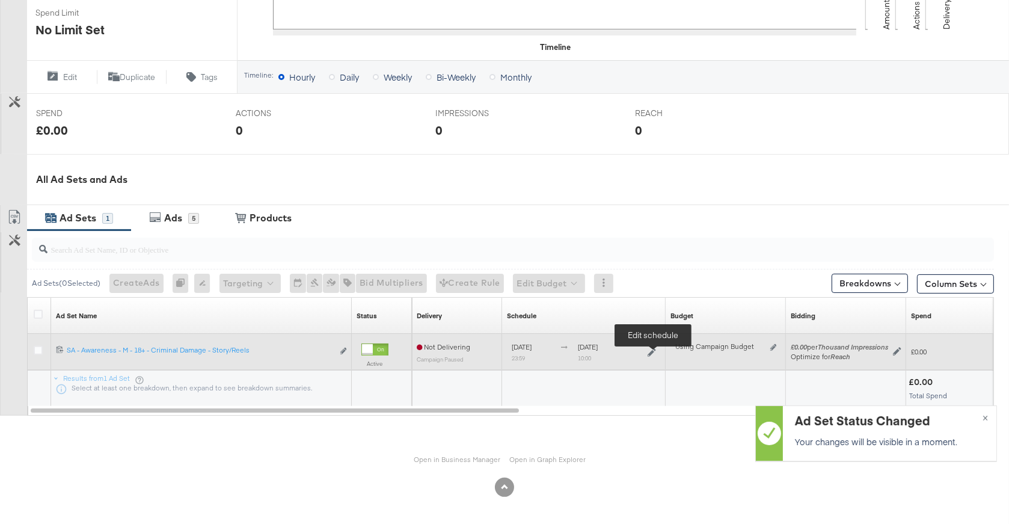
click at [653, 354] on icon at bounding box center [652, 352] width 8 height 8
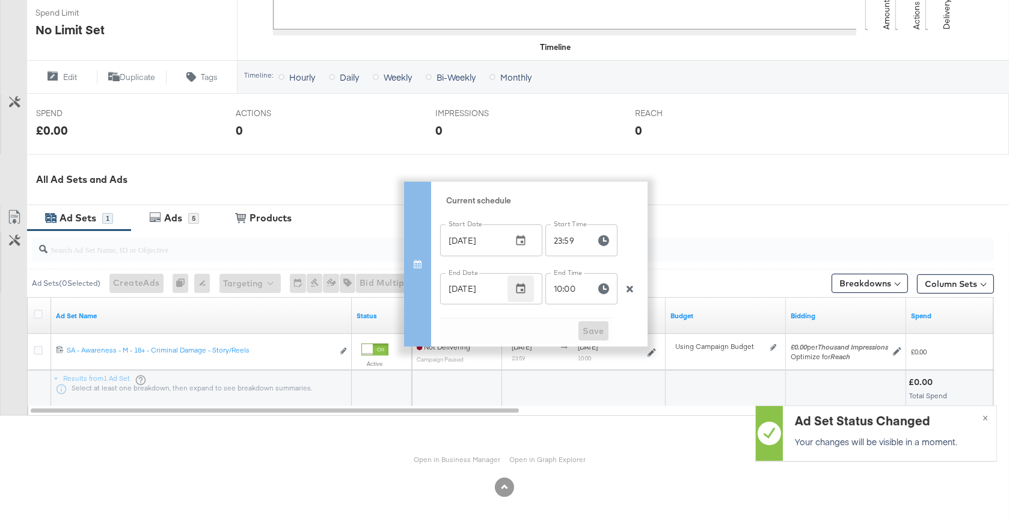
click at [523, 287] on icon "button" at bounding box center [521, 289] width 12 height 12
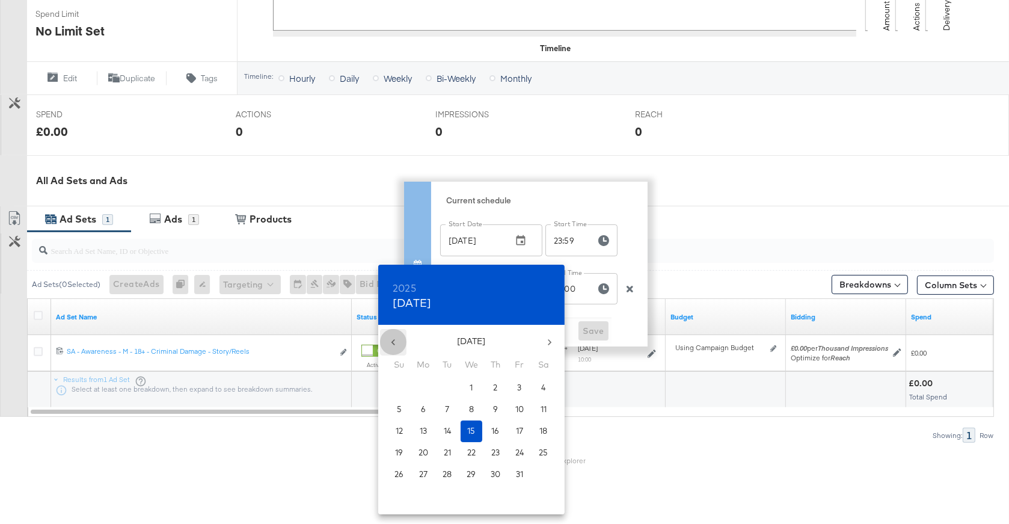
click at [392, 342] on icon "button" at bounding box center [393, 342] width 4 height 6
click at [442, 409] on span "9" at bounding box center [448, 408] width 22 height 11
type input "[DATE]"
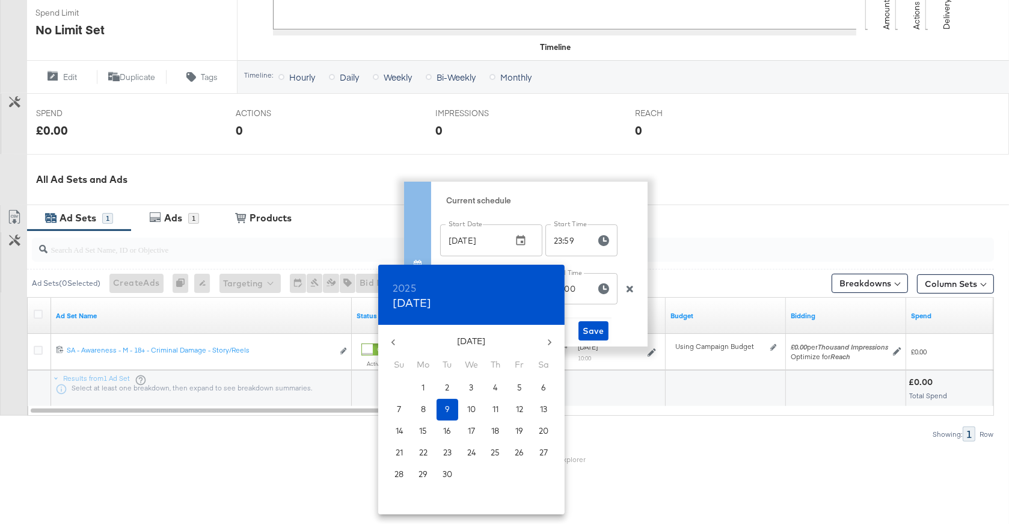
click at [572, 318] on div at bounding box center [504, 262] width 1009 height 524
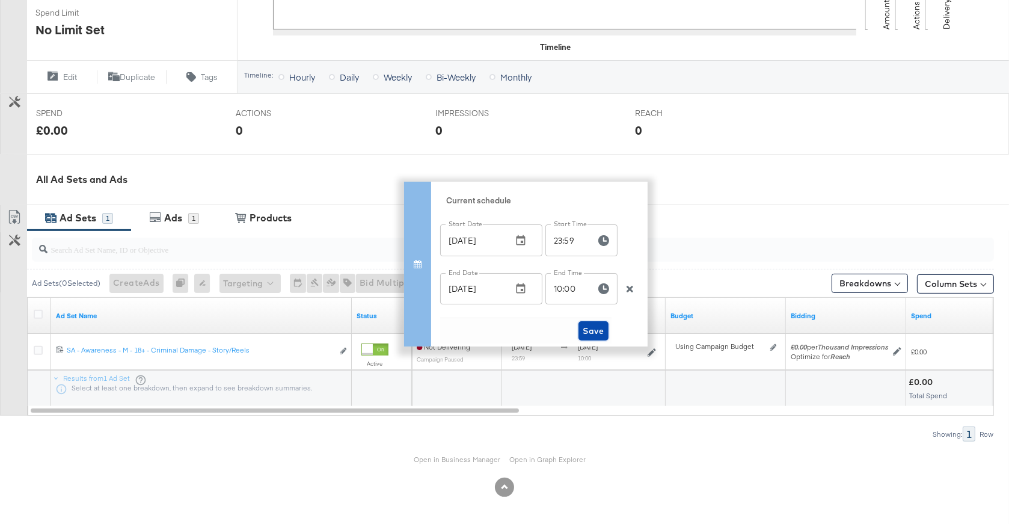
click at [598, 334] on span "Save" at bounding box center [593, 331] width 21 height 15
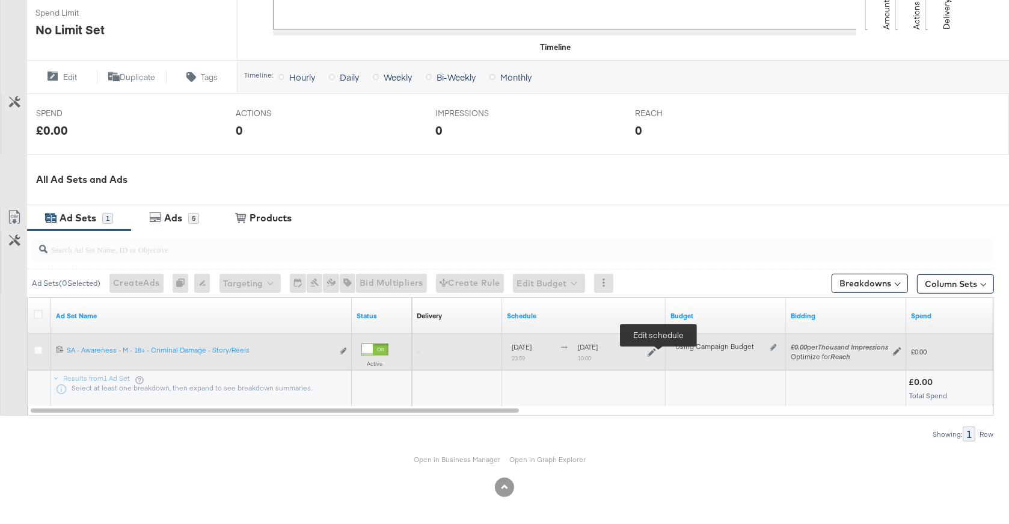
click at [653, 351] on icon at bounding box center [652, 352] width 8 height 8
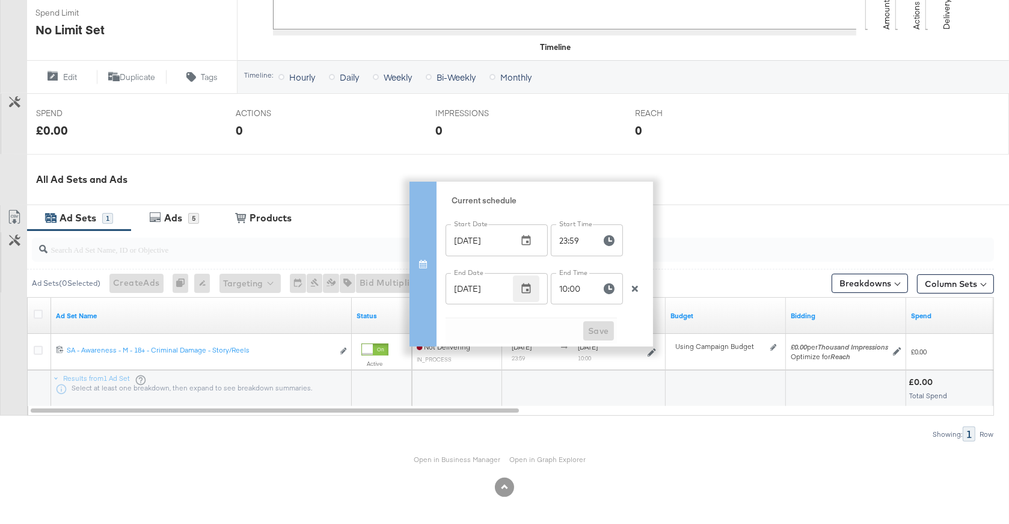
click at [535, 290] on button "button" at bounding box center [526, 288] width 26 height 26
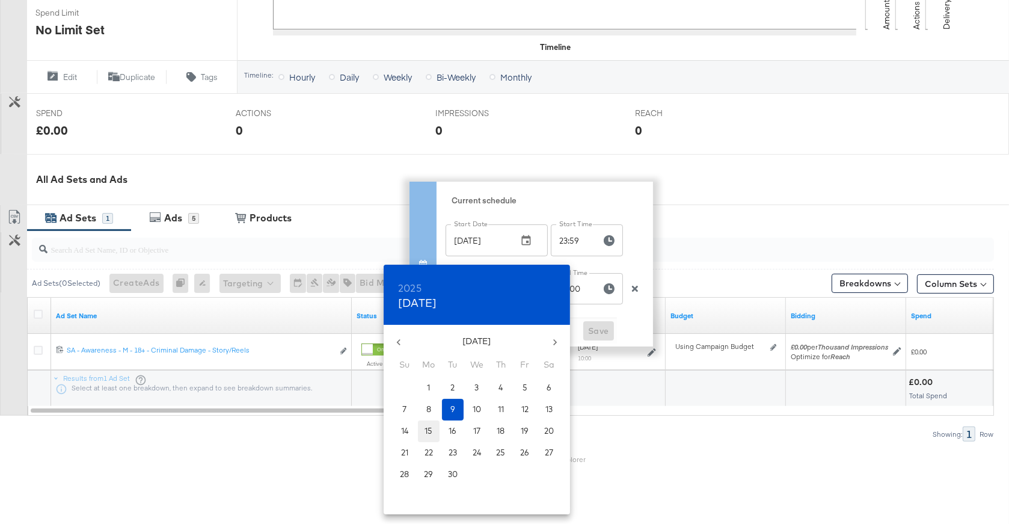
click at [428, 429] on p "15" at bounding box center [429, 430] width 8 height 11
type input "[DATE]"
click at [627, 325] on div at bounding box center [504, 262] width 1009 height 524
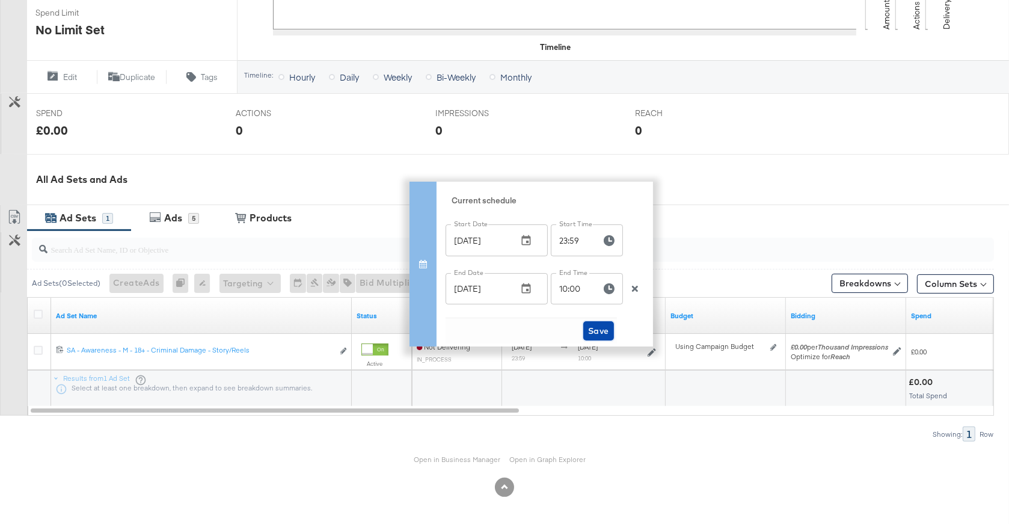
click at [602, 331] on span "Save" at bounding box center [598, 331] width 21 height 15
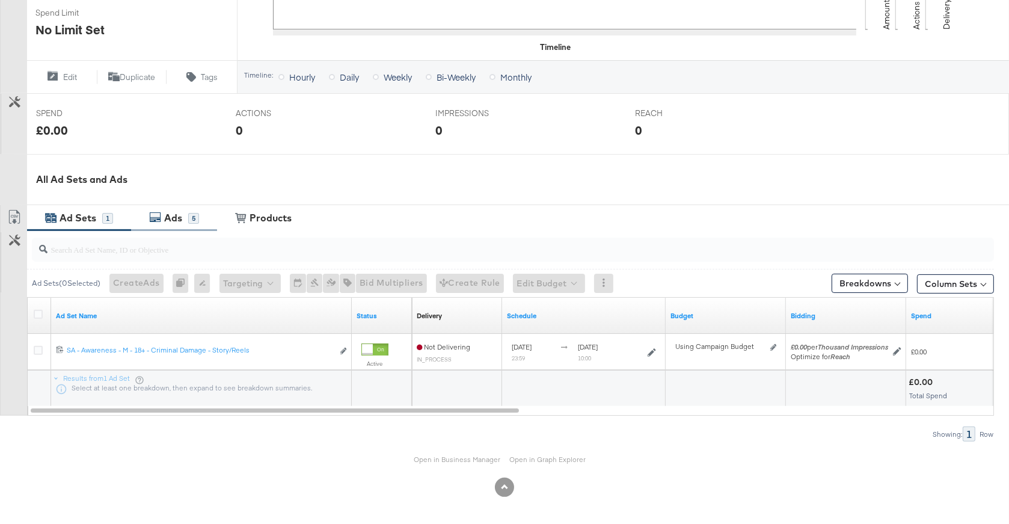
click at [189, 215] on div "5" at bounding box center [193, 218] width 11 height 11
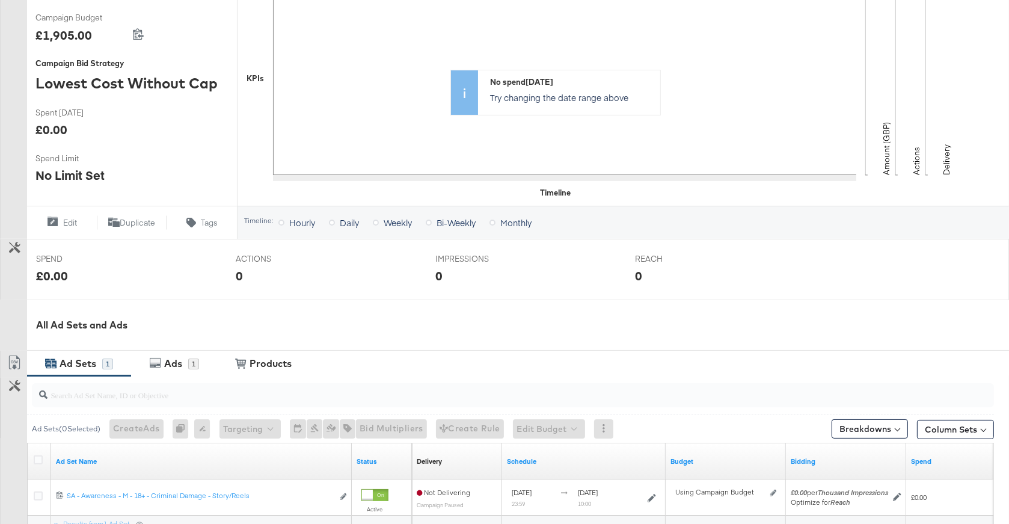
scroll to position [394, 0]
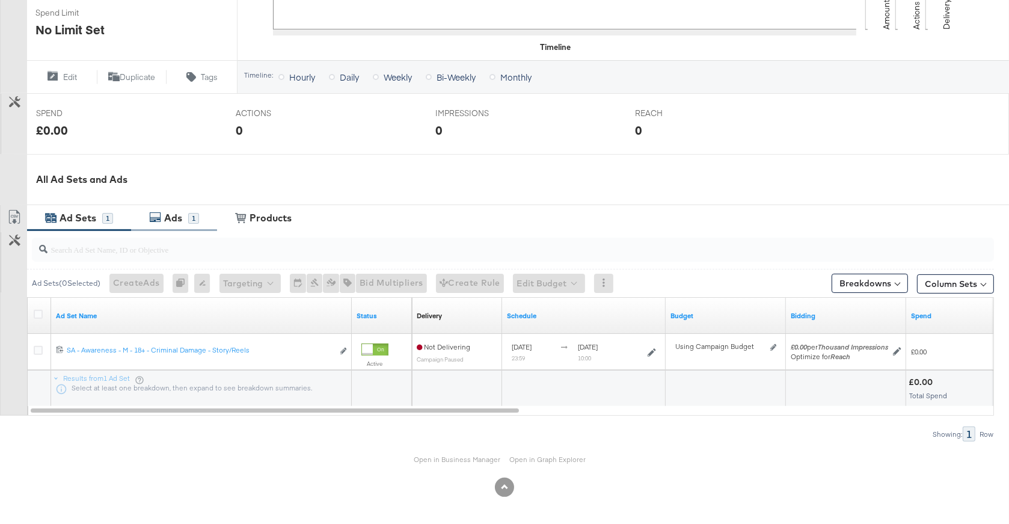
click at [164, 215] on div "Ads" at bounding box center [173, 218] width 18 height 14
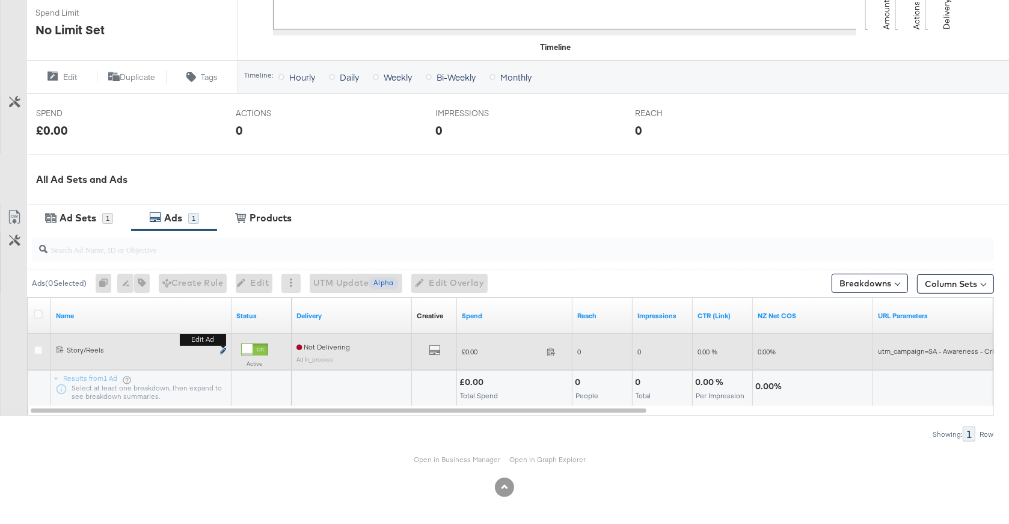
click at [222, 352] on icon "link" at bounding box center [223, 351] width 6 height 7
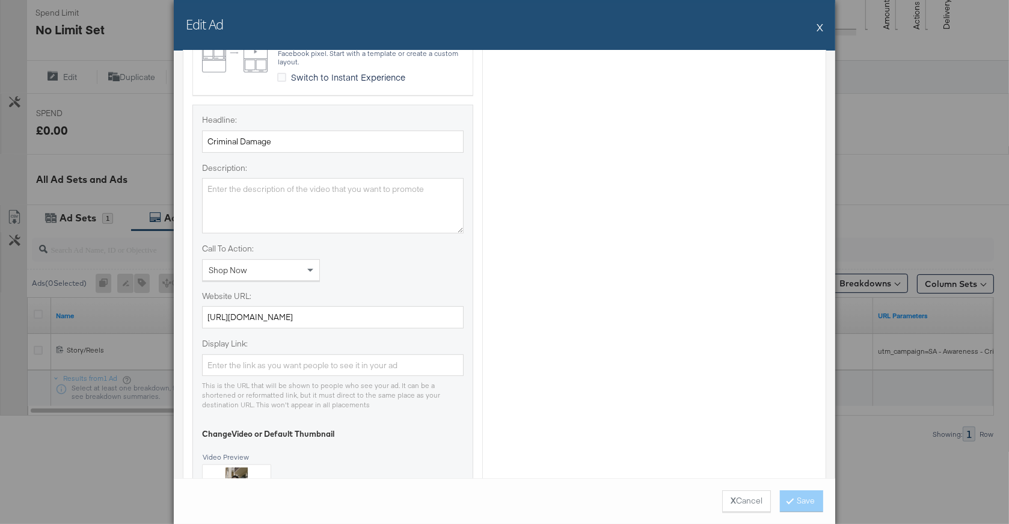
scroll to position [559, 0]
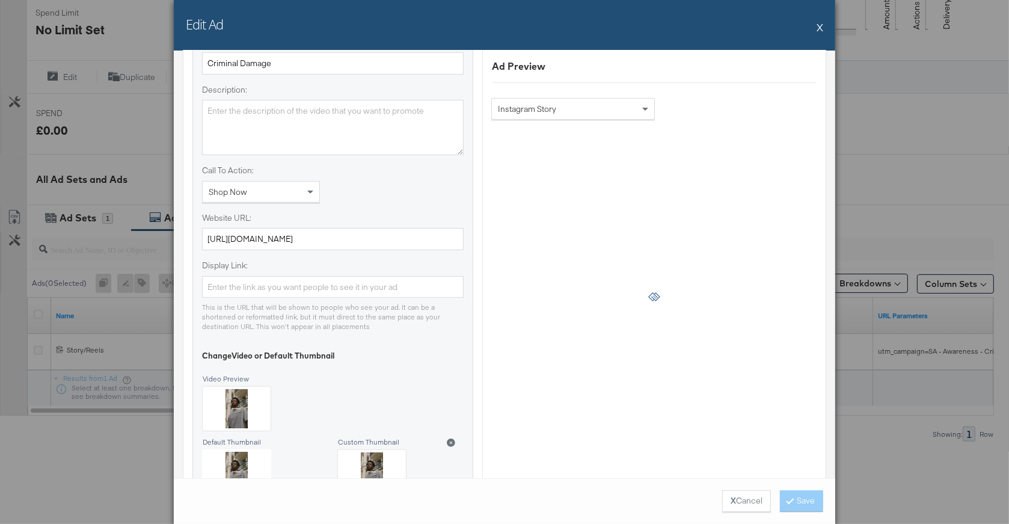
click at [818, 25] on button "X" at bounding box center [820, 27] width 7 height 24
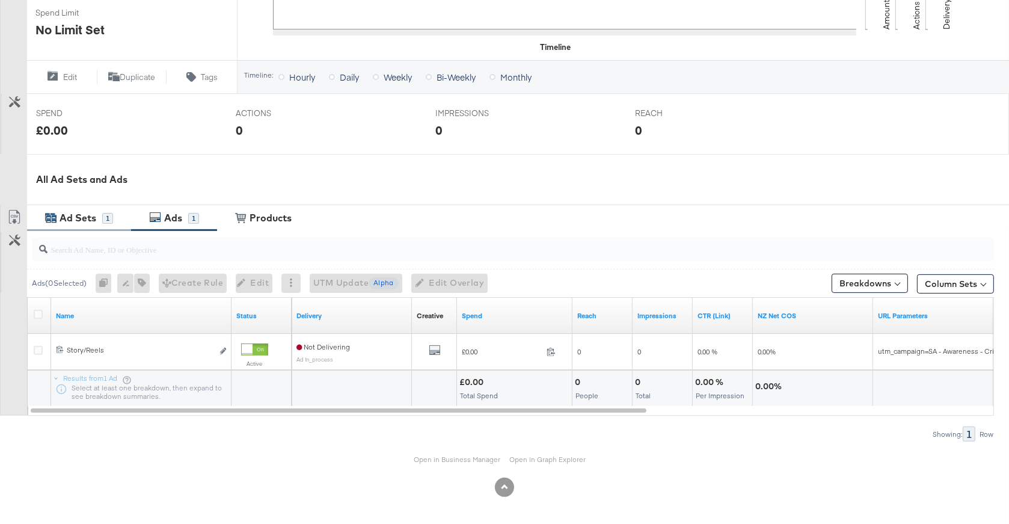
click at [90, 221] on div "Ad Sets" at bounding box center [78, 218] width 37 height 14
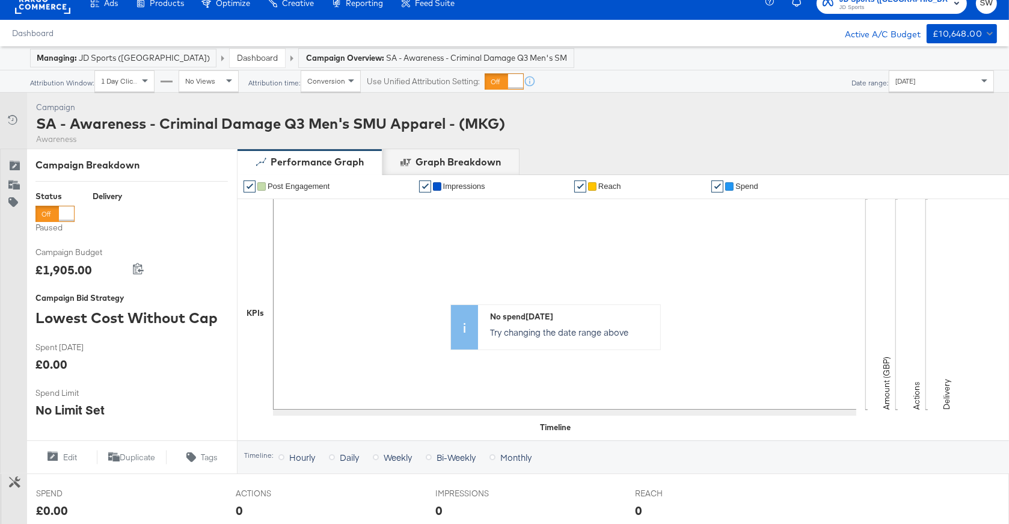
scroll to position [3, 0]
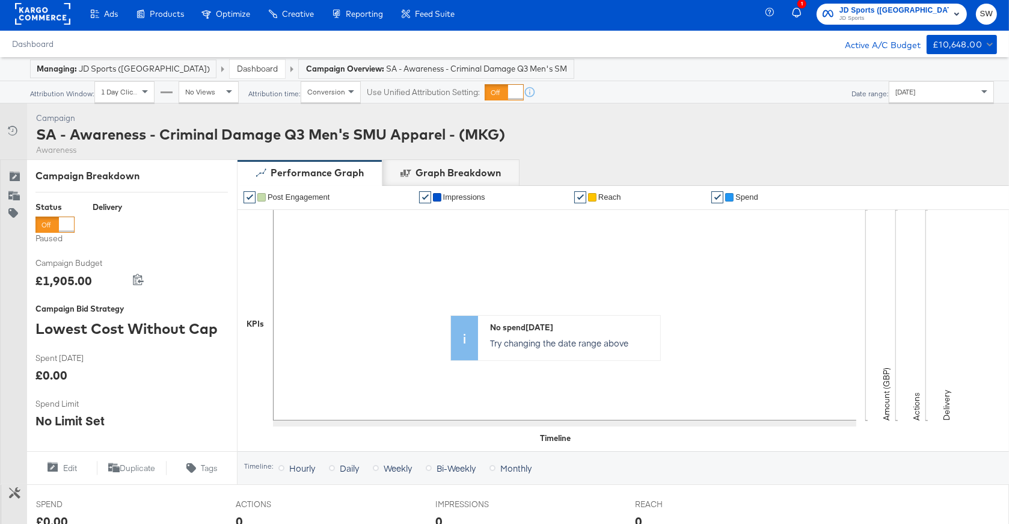
click at [58, 221] on div at bounding box center [54, 224] width 39 height 16
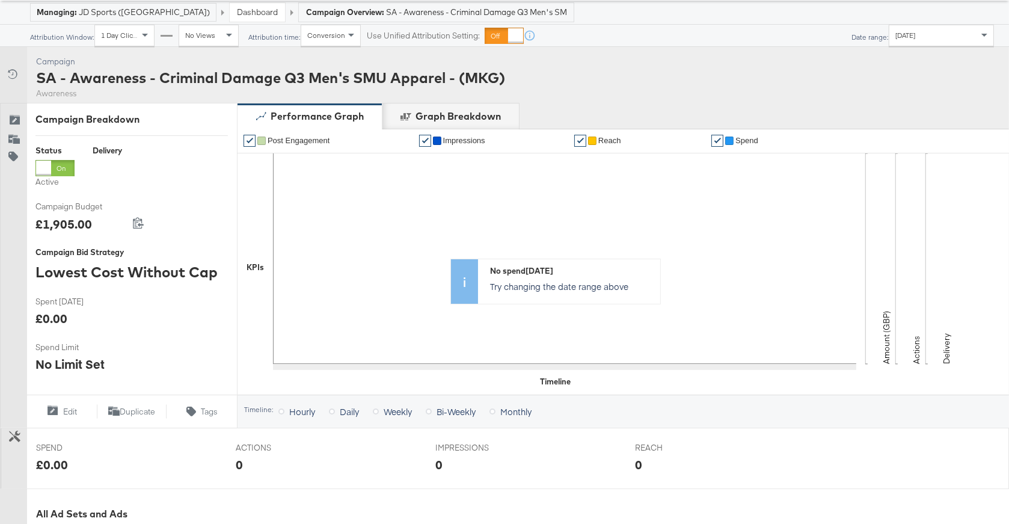
scroll to position [0, 0]
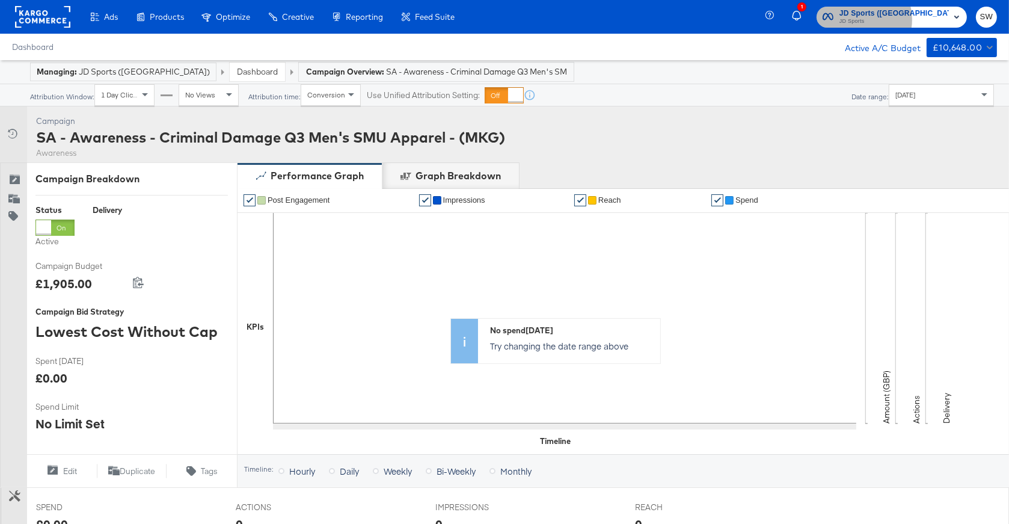
click at [916, 19] on span "JD Sports" at bounding box center [893, 22] width 109 height 10
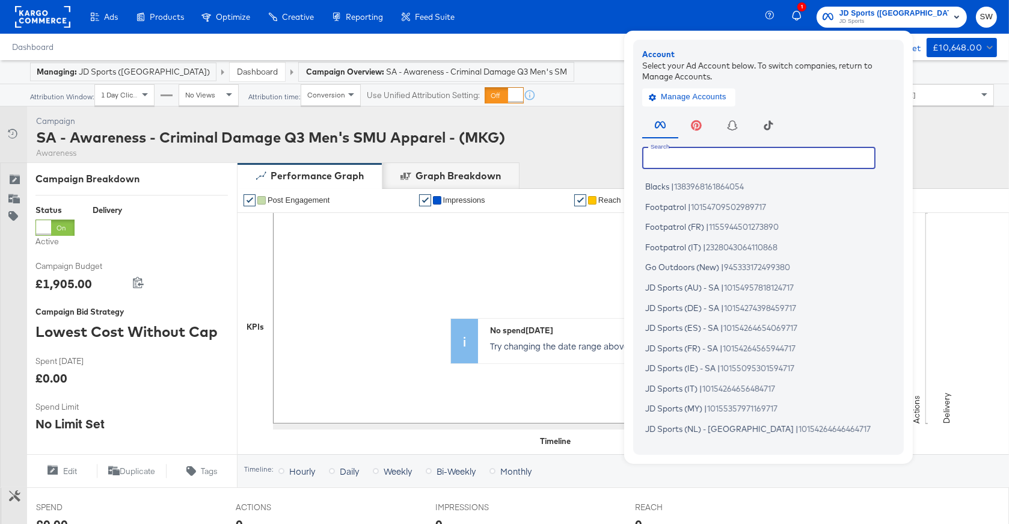
click at [794, 158] on input "text" at bounding box center [758, 158] width 233 height 22
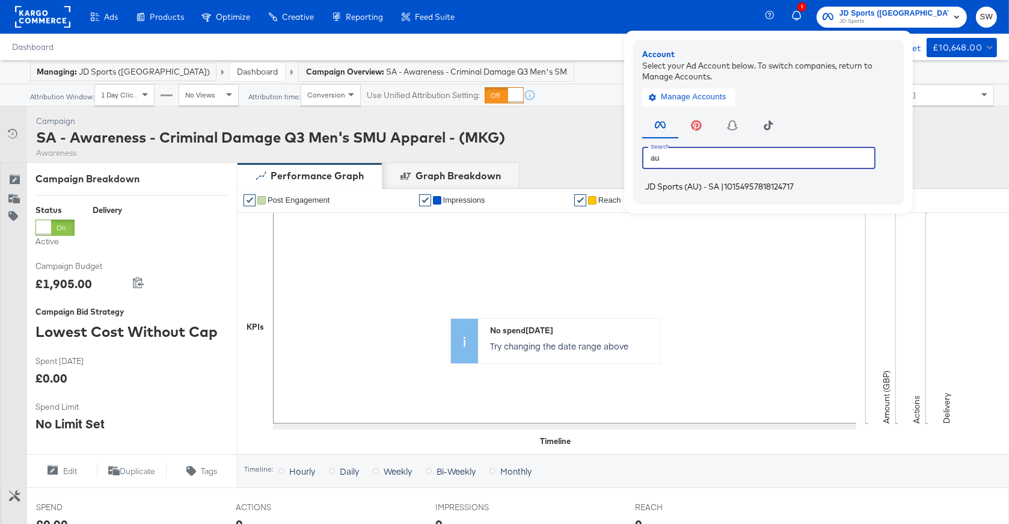
type input "au"
click at [794, 186] on span "10154957818124717" at bounding box center [759, 187] width 70 height 10
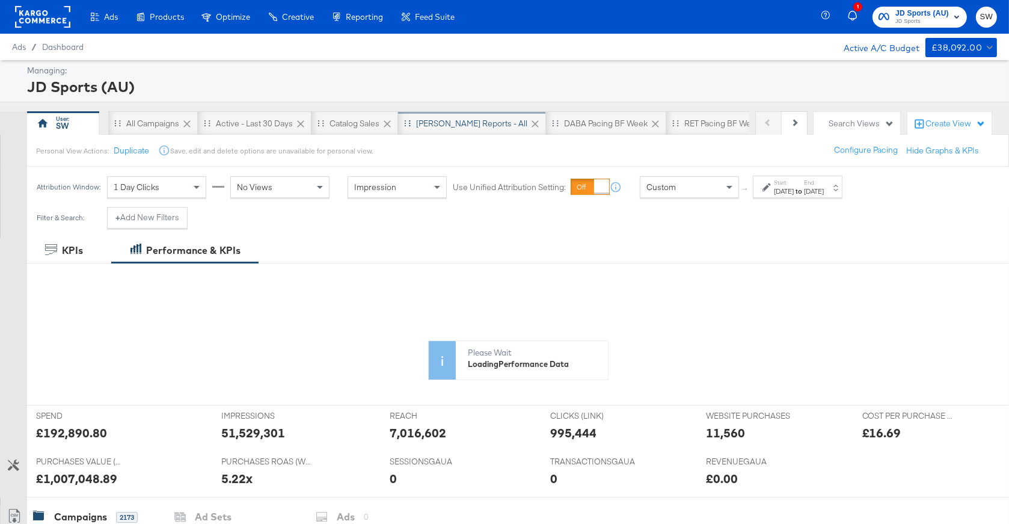
click at [458, 123] on div "SA - JD Reports - All" at bounding box center [471, 123] width 111 height 11
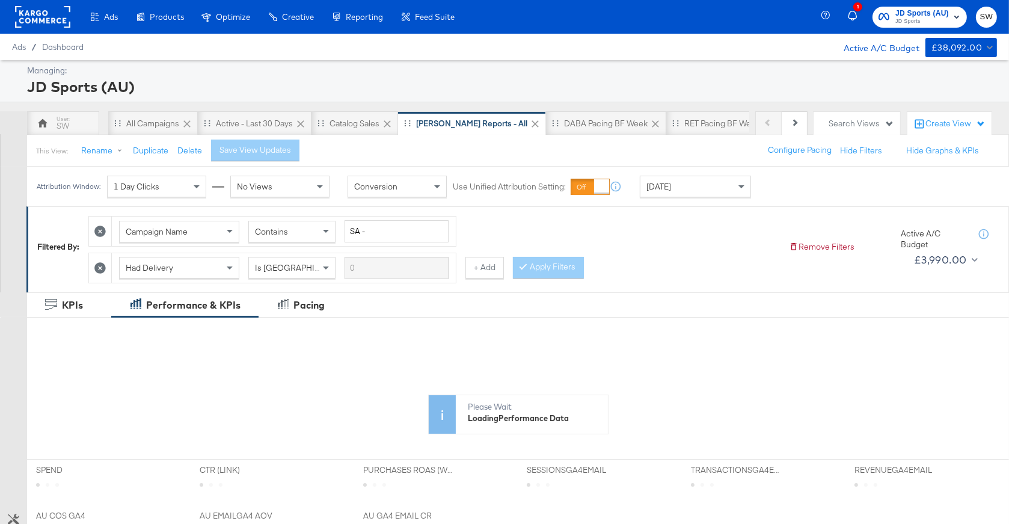
scroll to position [12, 0]
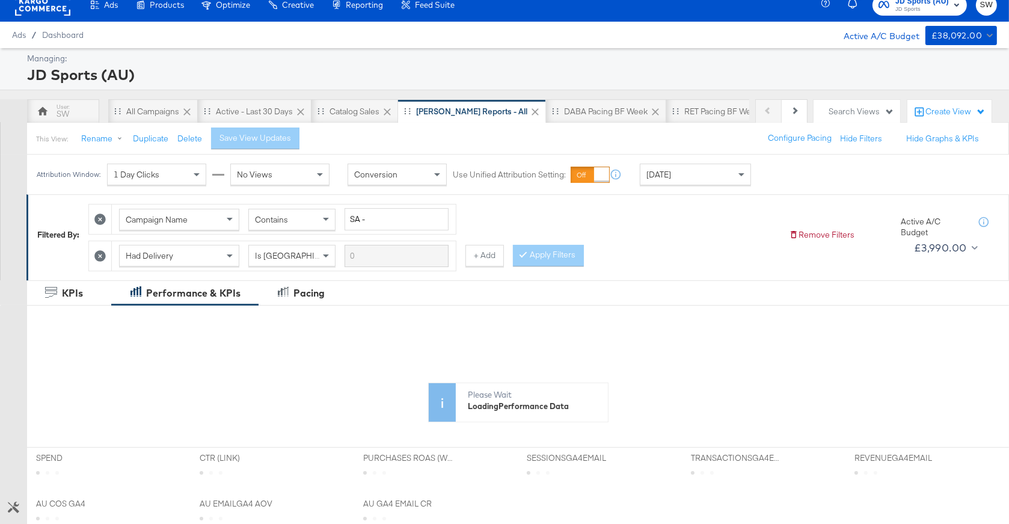
click at [710, 182] on div "[DATE]" at bounding box center [695, 174] width 110 height 20
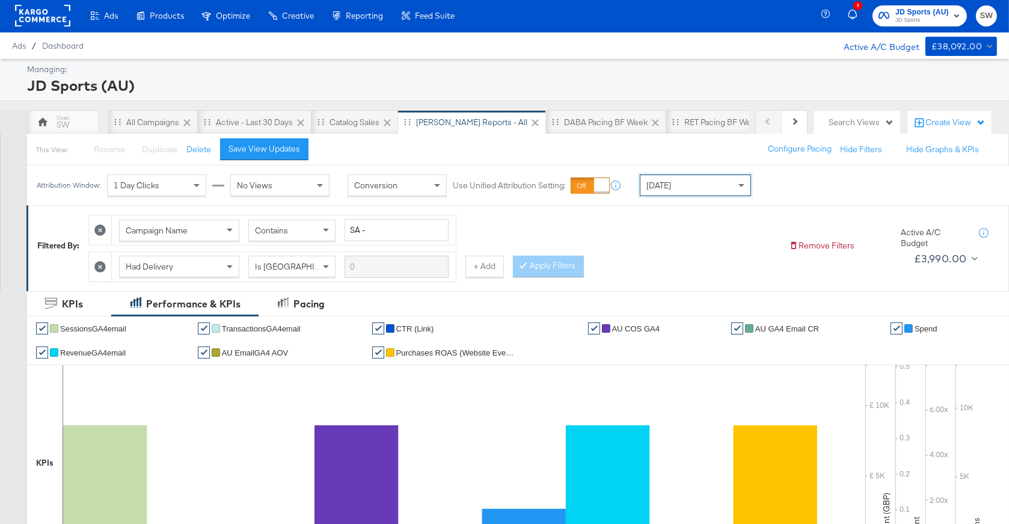
scroll to position [0, 0]
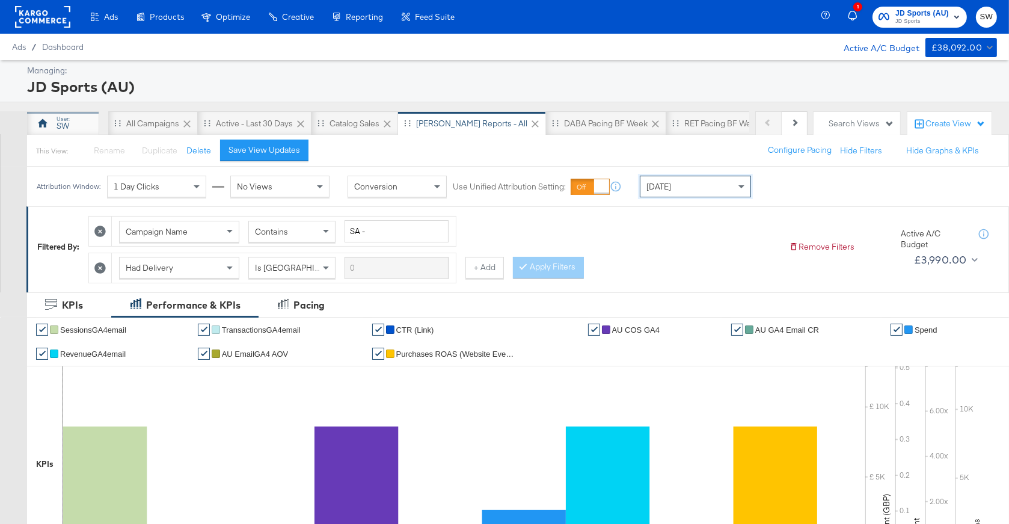
click at [65, 129] on div "SW" at bounding box center [63, 125] width 13 height 11
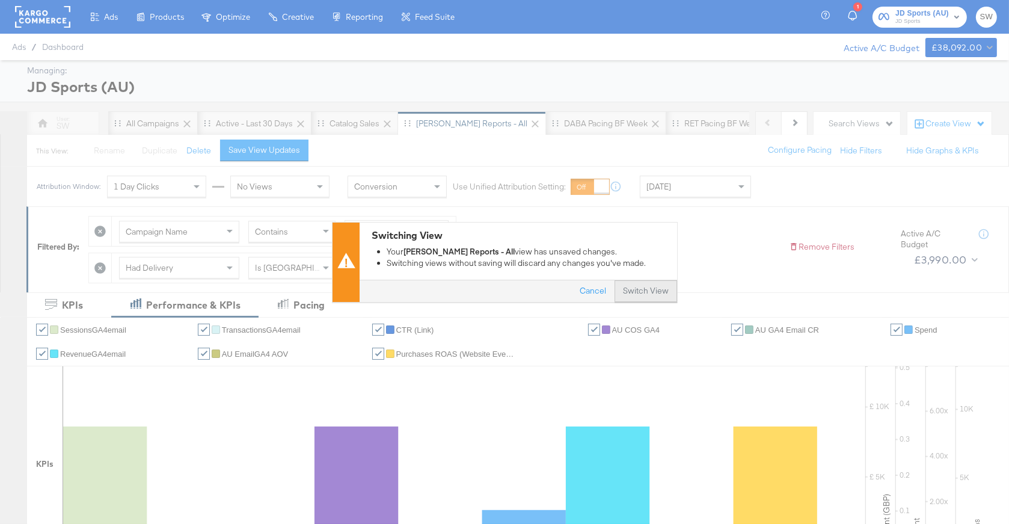
click at [646, 288] on button "Switch View" at bounding box center [646, 291] width 63 height 22
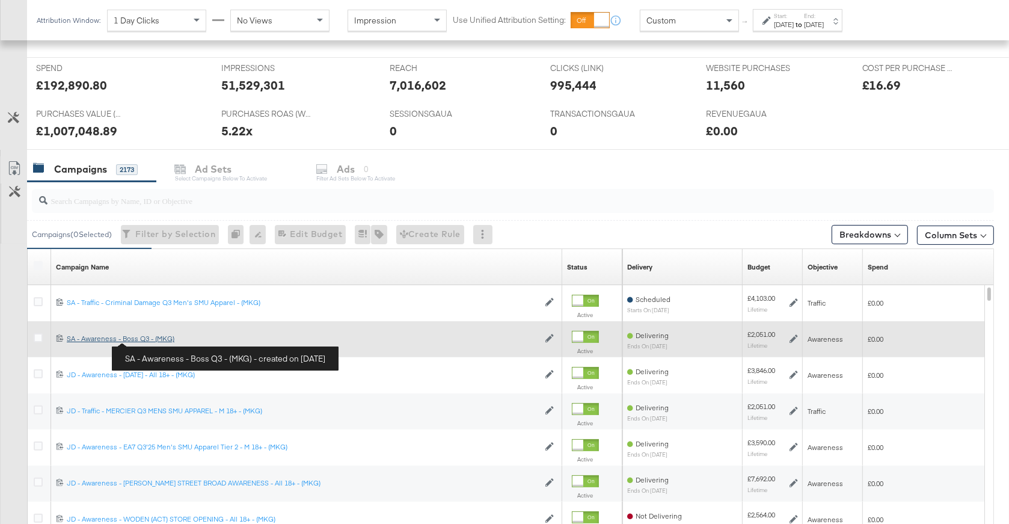
scroll to position [465, 0]
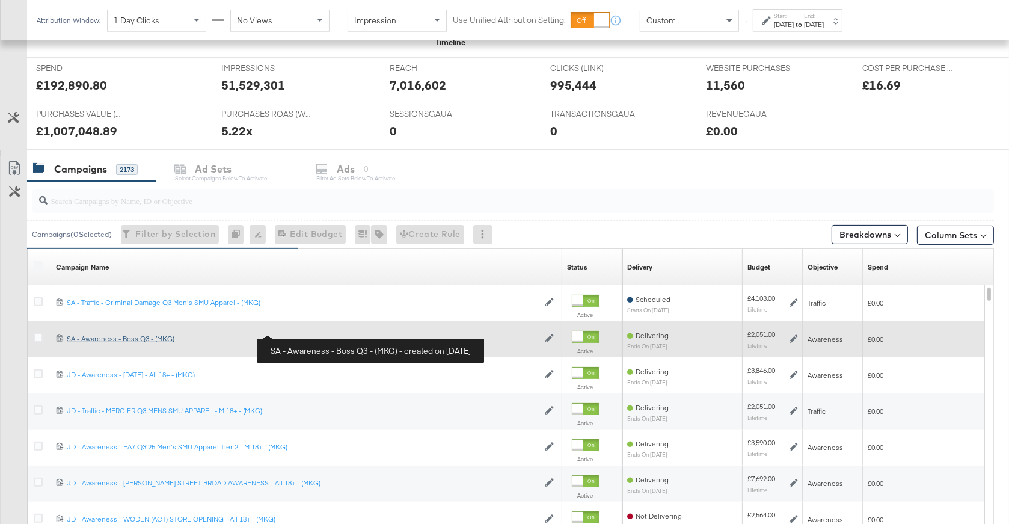
click at [157, 337] on div "SA - Awareness - Boss Q3 - (MKG) SA - Awareness - Boss Q3 - (MKG)" at bounding box center [303, 339] width 472 height 10
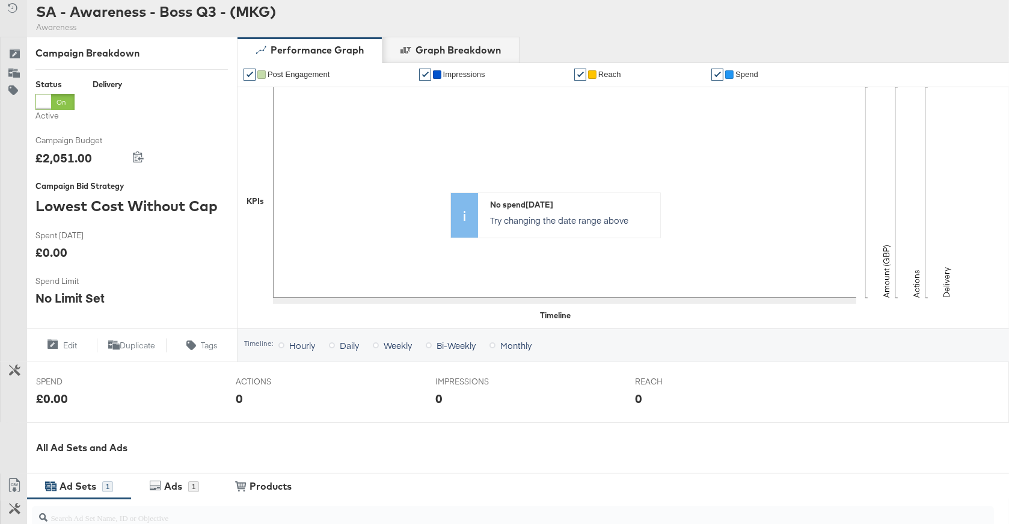
scroll to position [95, 0]
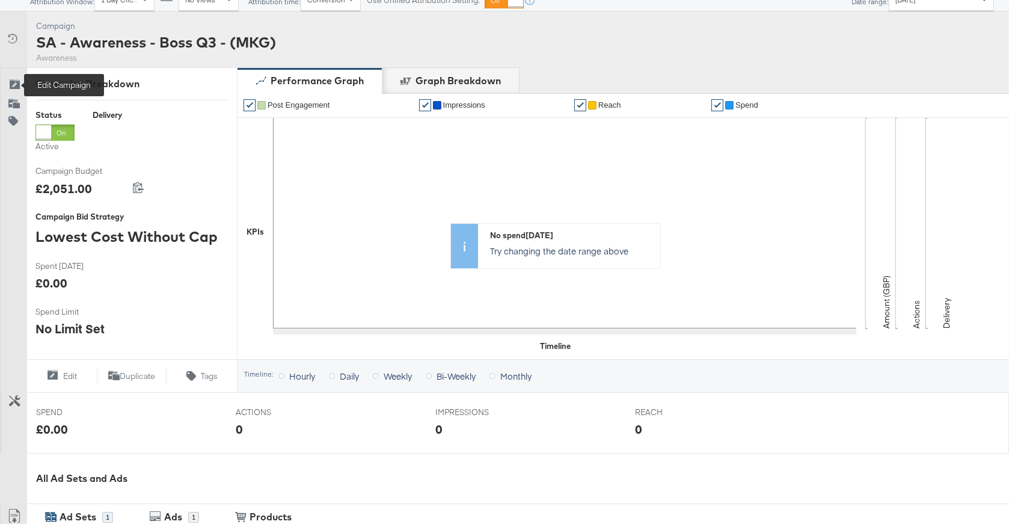
click at [15, 84] on icon at bounding box center [14, 85] width 12 height 12
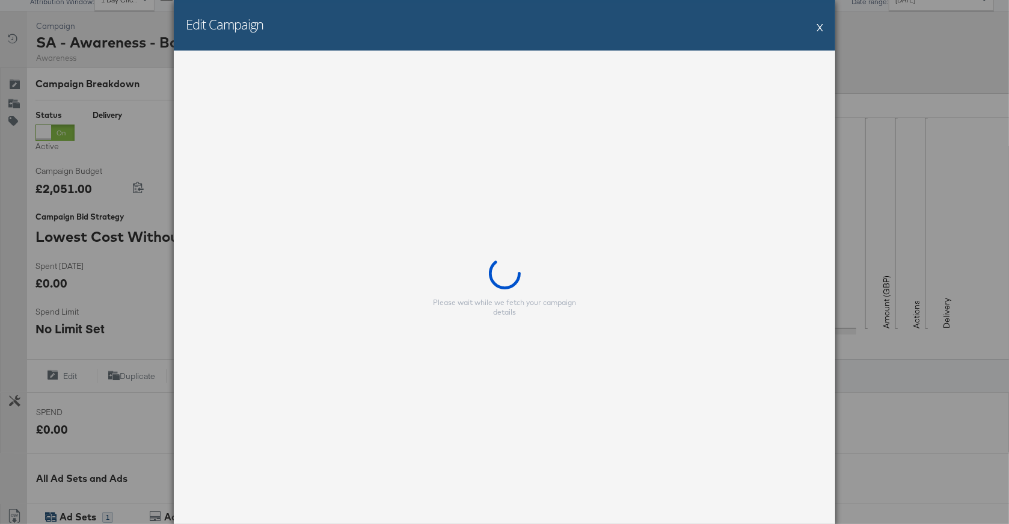
click at [819, 27] on button "X" at bounding box center [820, 27] width 7 height 24
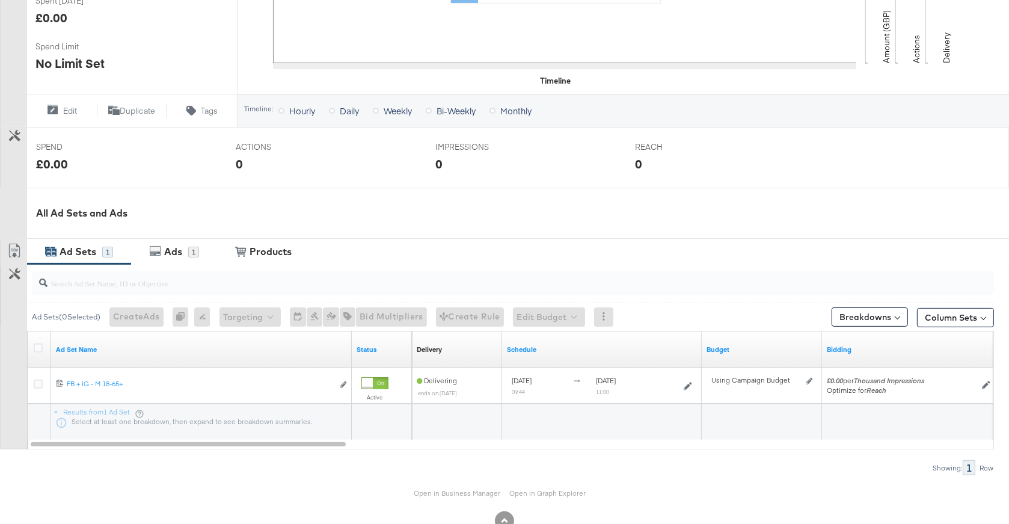
scroll to position [362, 0]
click at [177, 247] on div "Ads" at bounding box center [173, 250] width 18 height 14
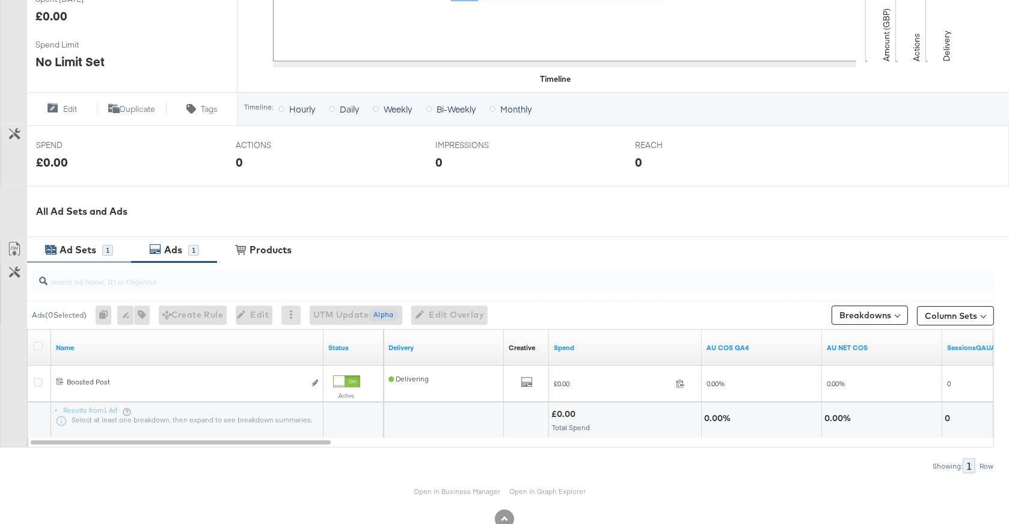
click at [87, 248] on div "Ad Sets" at bounding box center [78, 250] width 37 height 14
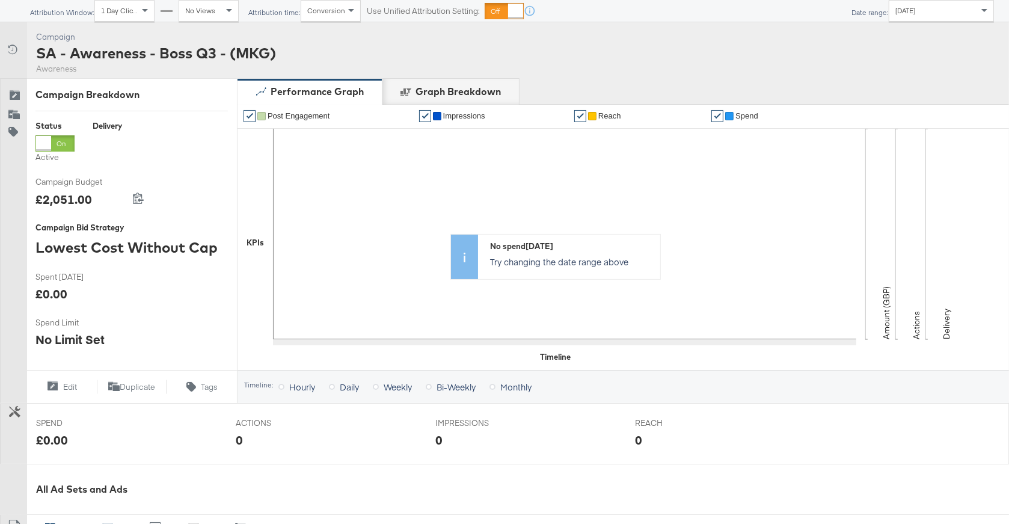
scroll to position [0, 0]
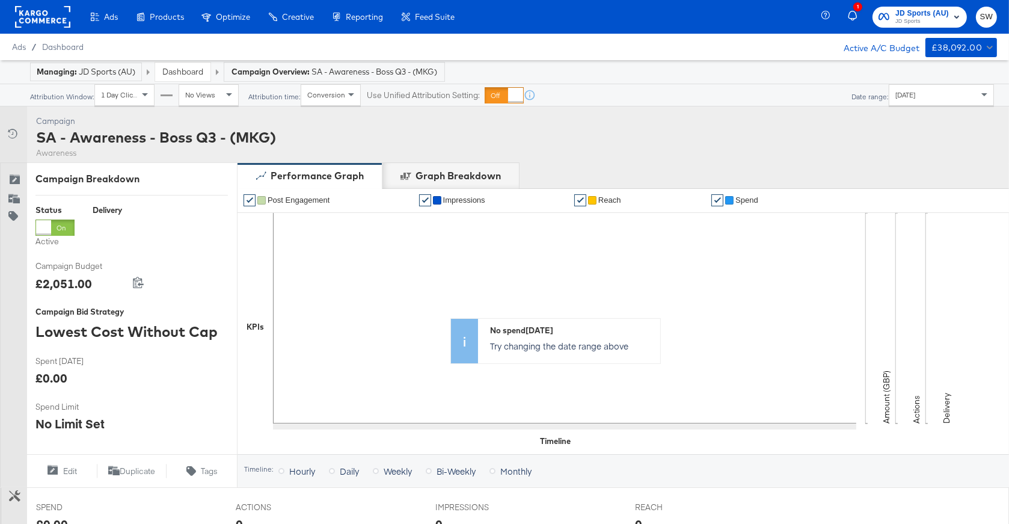
click at [176, 70] on link "Dashboard" at bounding box center [182, 71] width 41 height 11
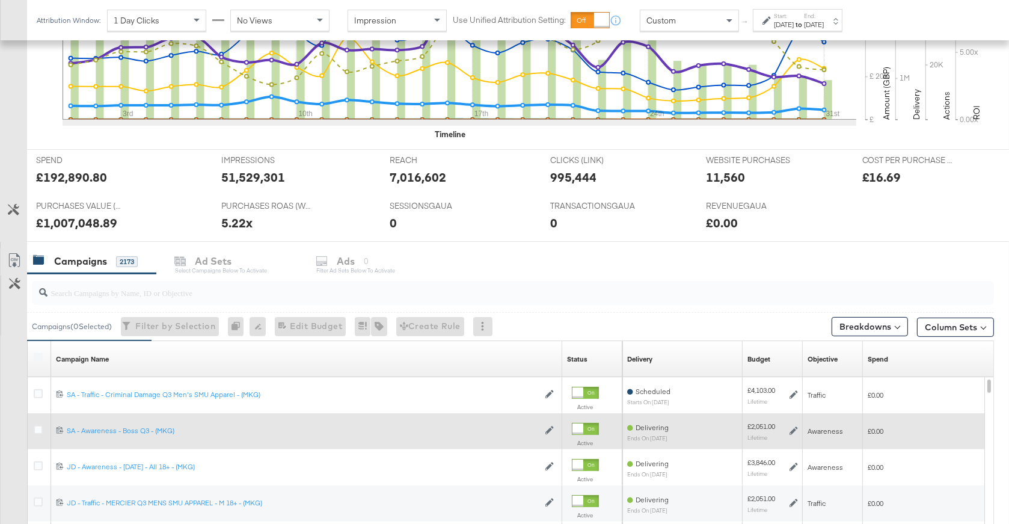
scroll to position [490, 0]
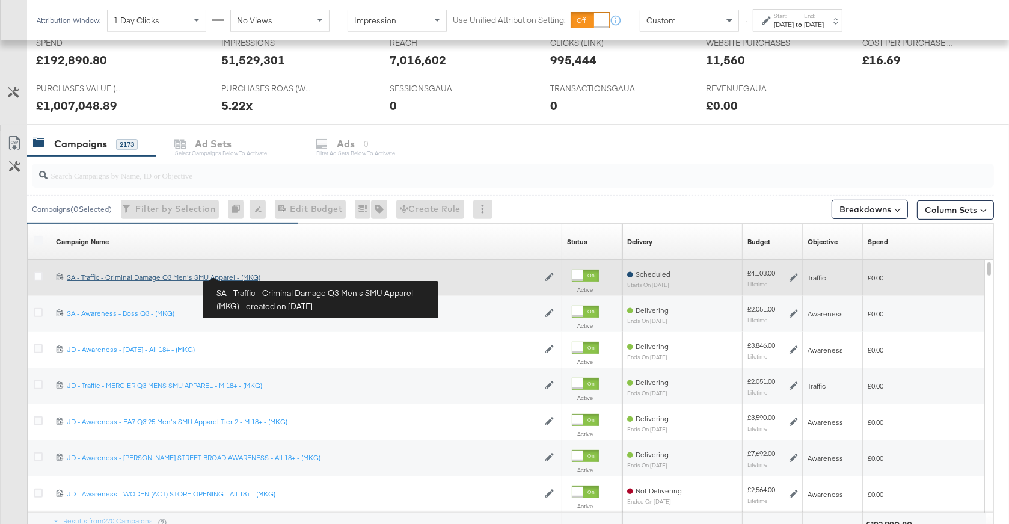
click at [248, 275] on div "SA - Traffic - Criminal Damage Q3 Men's SMU Apparel - (MKG) SA - Traffic - Crim…" at bounding box center [303, 277] width 472 height 10
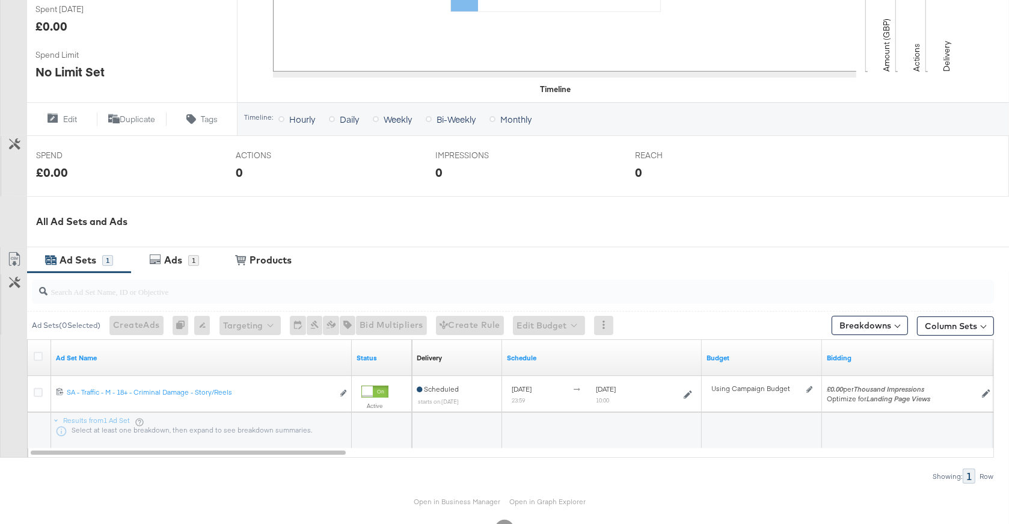
scroll to position [354, 0]
click at [186, 260] on div "Ads" at bounding box center [174, 258] width 27 height 14
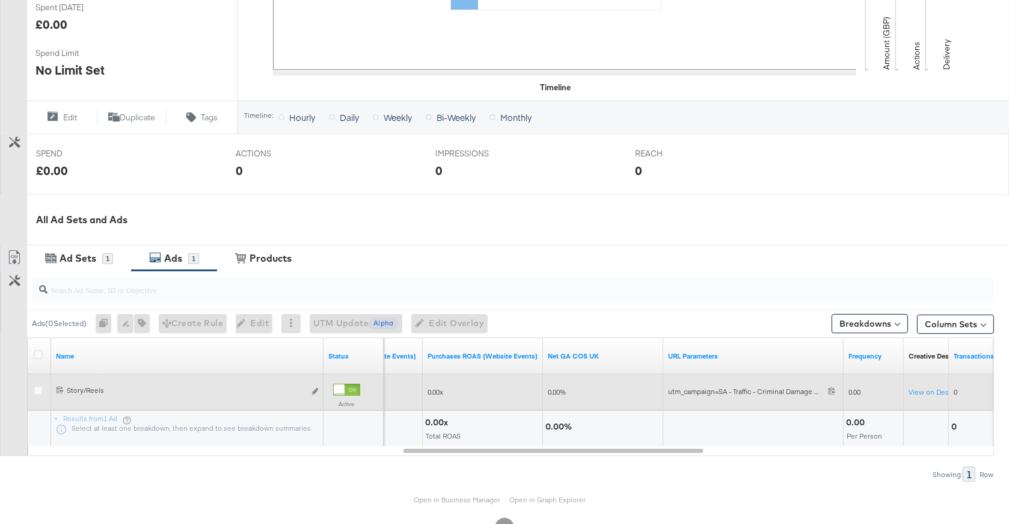
click at [318, 393] on div "Edit ad" at bounding box center [312, 391] width 14 height 13
click at [314, 390] on icon "link" at bounding box center [315, 391] width 6 height 7
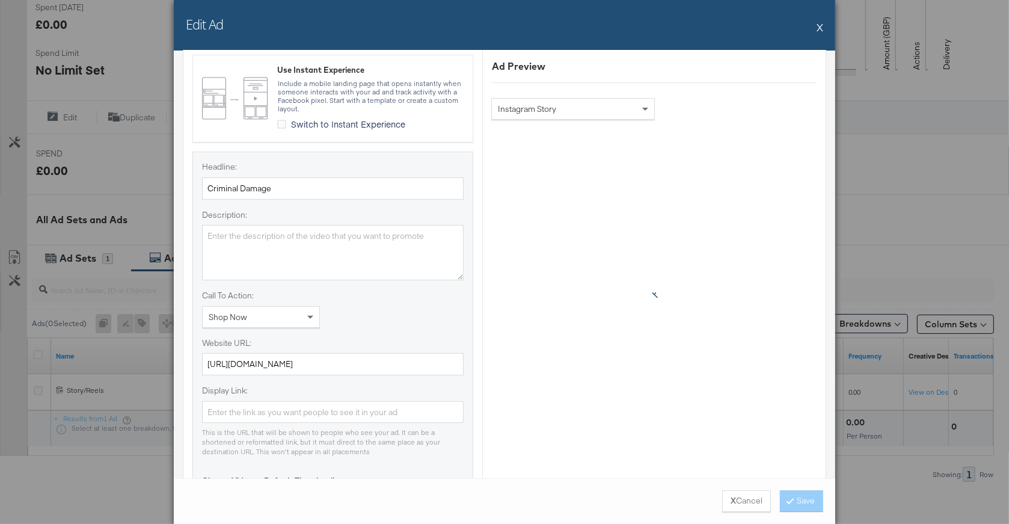
scroll to position [437, 0]
click at [820, 28] on button "X" at bounding box center [820, 27] width 7 height 24
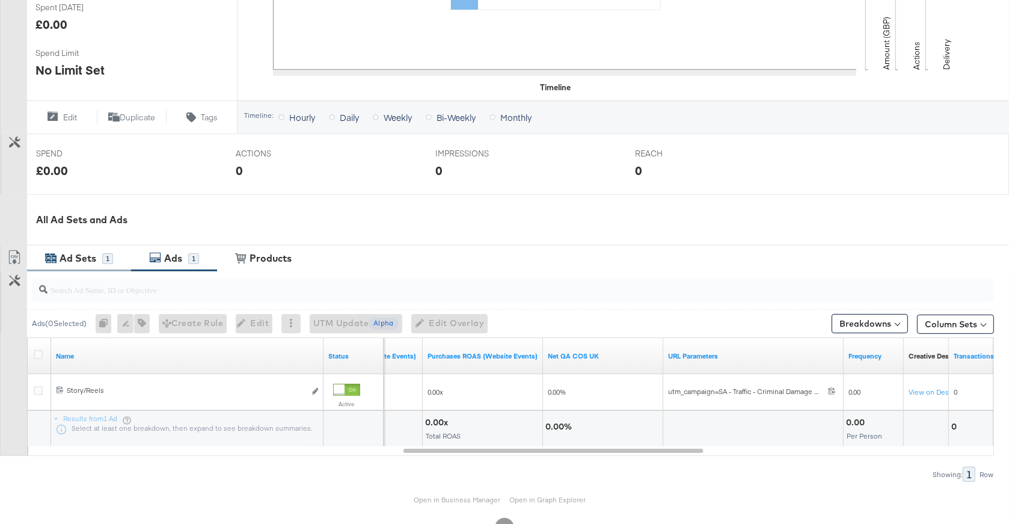
click at [93, 250] on div "Ad Sets 1" at bounding box center [79, 258] width 104 height 26
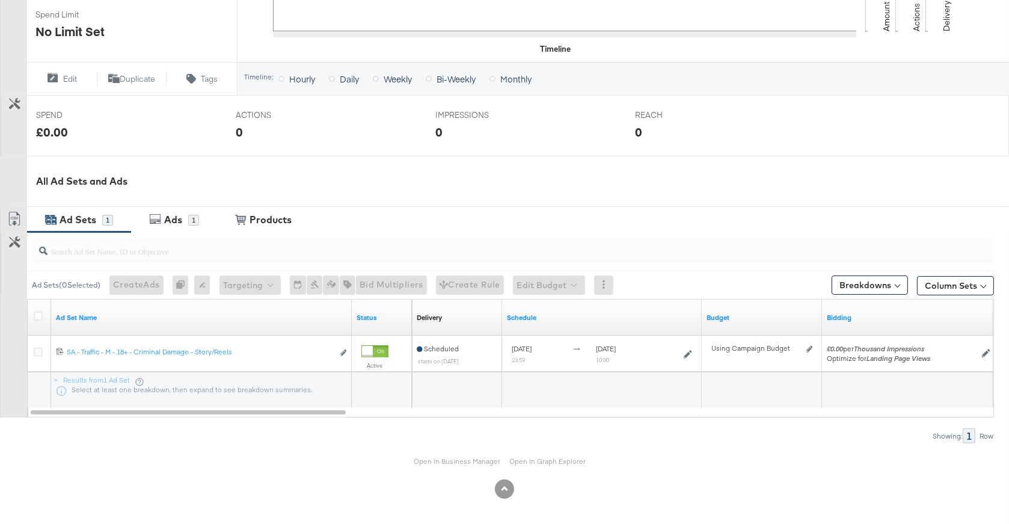
scroll to position [394, 0]
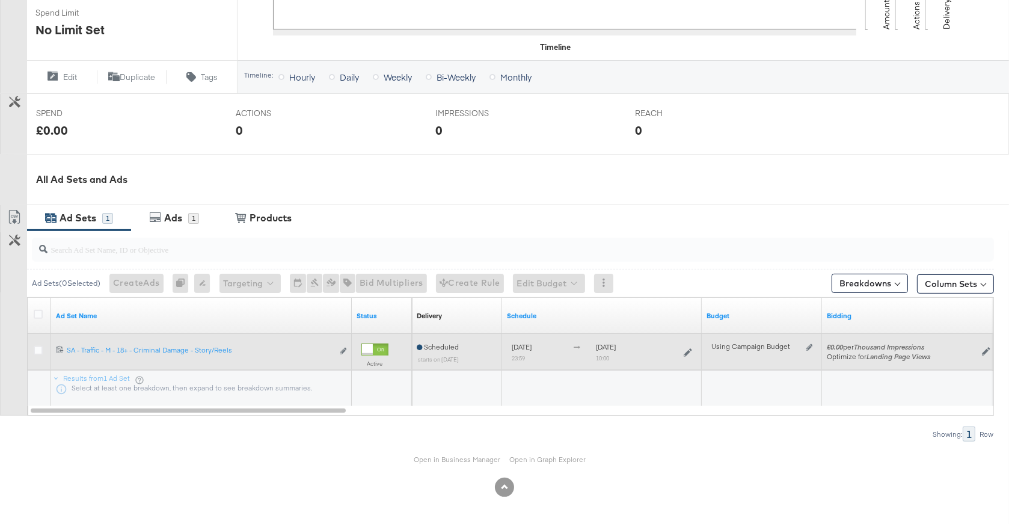
click at [339, 351] on div "Edit ad set" at bounding box center [340, 351] width 14 height 13
click at [342, 351] on icon "link" at bounding box center [343, 351] width 6 height 7
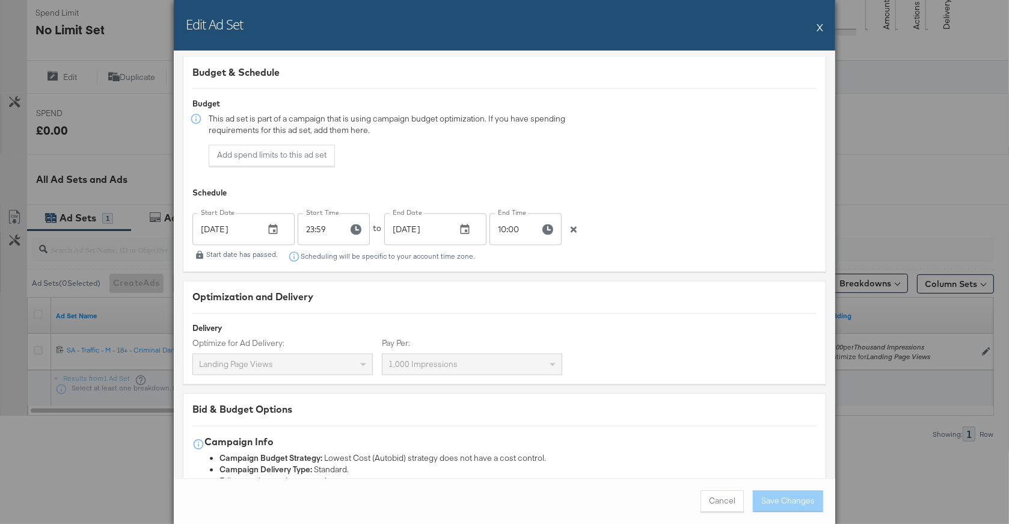
scroll to position [2737, 0]
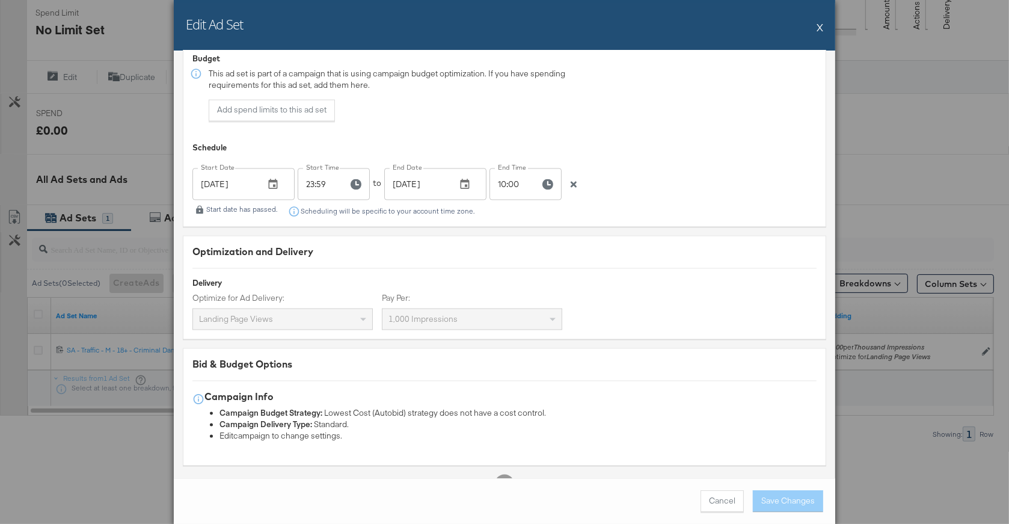
drag, startPoint x: 822, startPoint y: 26, endPoint x: 738, endPoint y: 62, distance: 91.4
click at [822, 26] on button "X" at bounding box center [820, 27] width 7 height 24
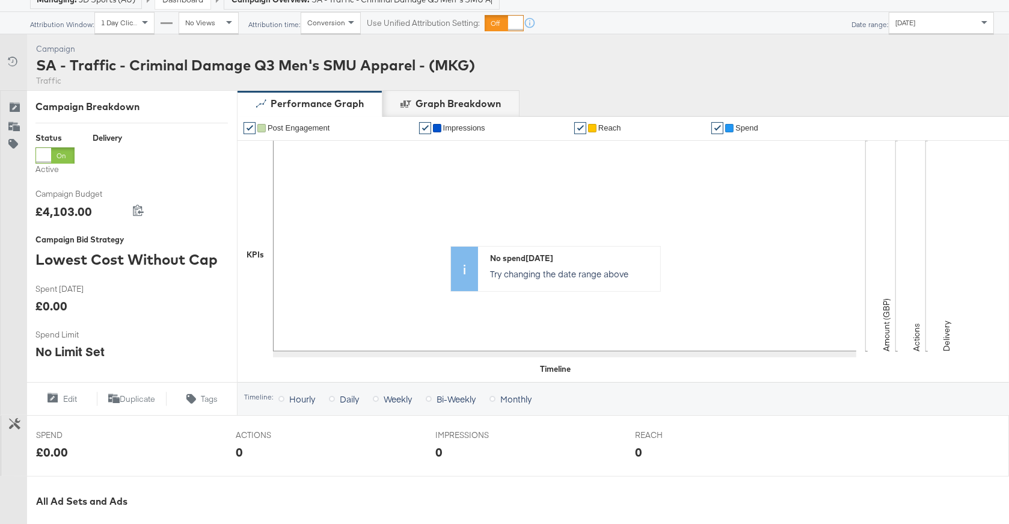
scroll to position [0, 0]
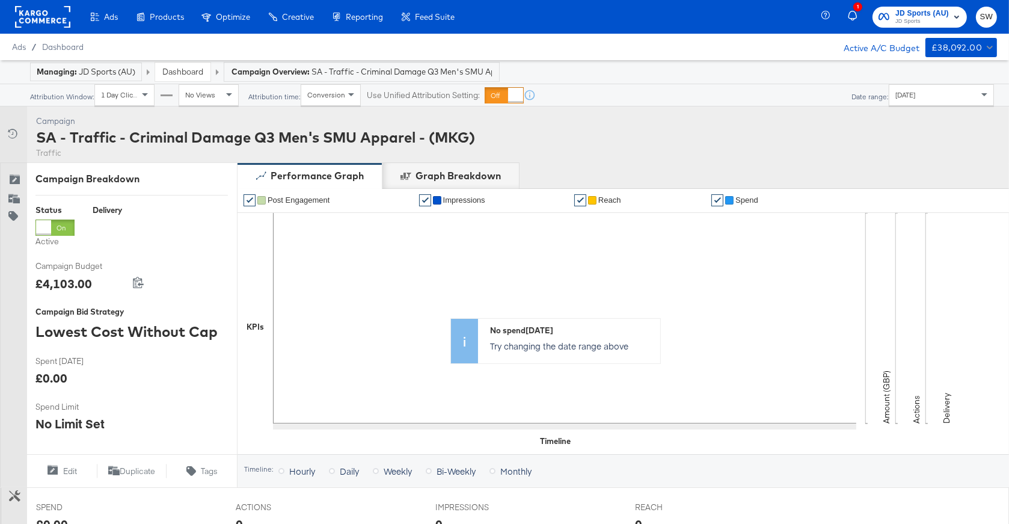
click at [186, 69] on link "Dashboard" at bounding box center [182, 71] width 41 height 11
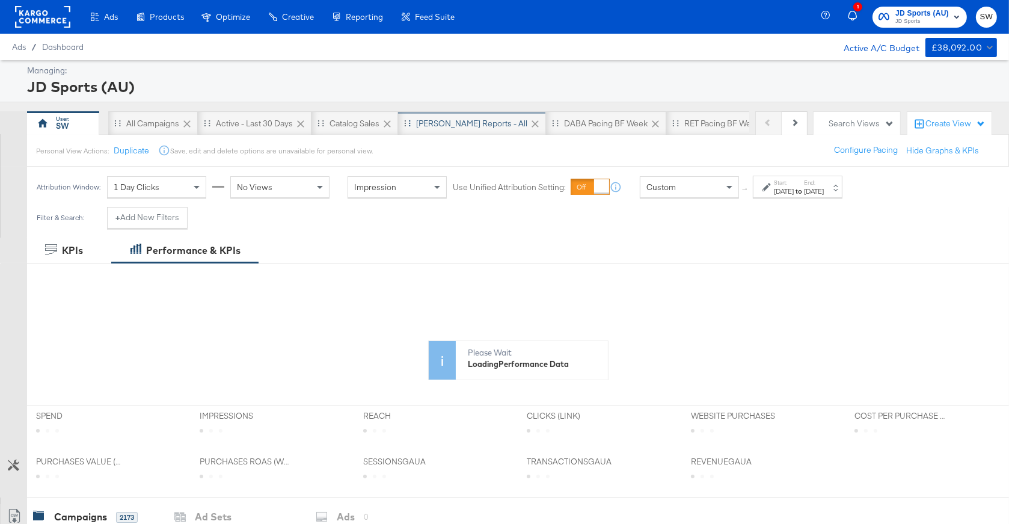
click at [454, 125] on div "SA - JD Reports - All" at bounding box center [471, 123] width 111 height 11
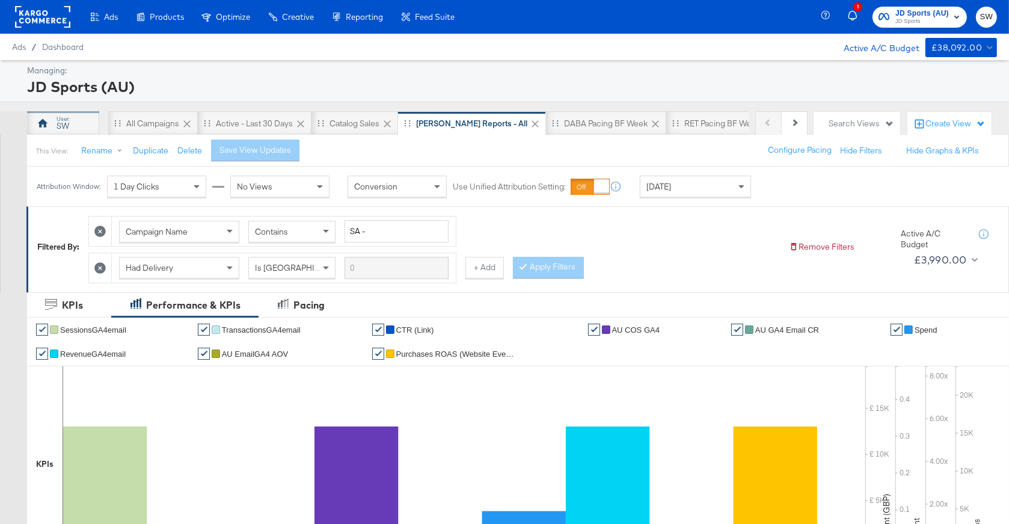
click at [64, 120] on div "SW" at bounding box center [63, 125] width 13 height 11
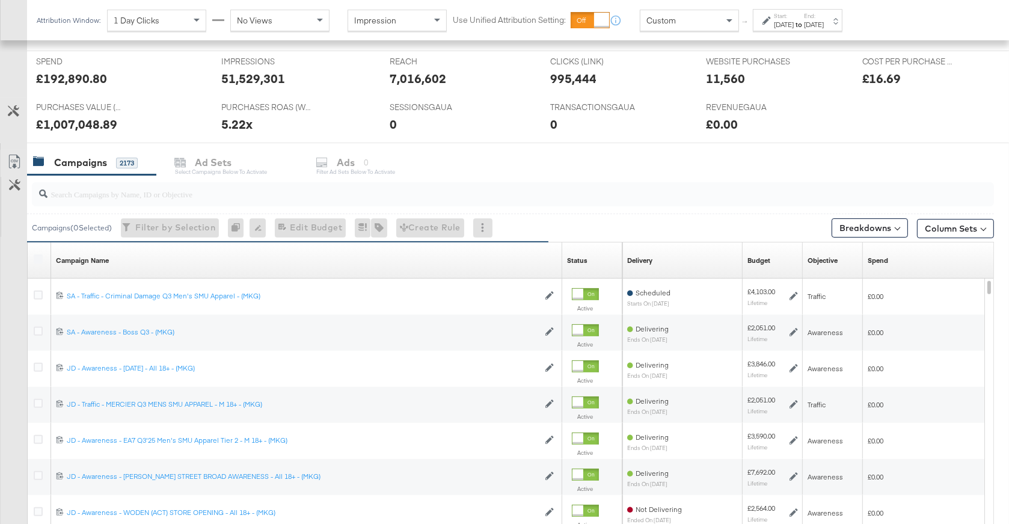
scroll to position [509, 0]
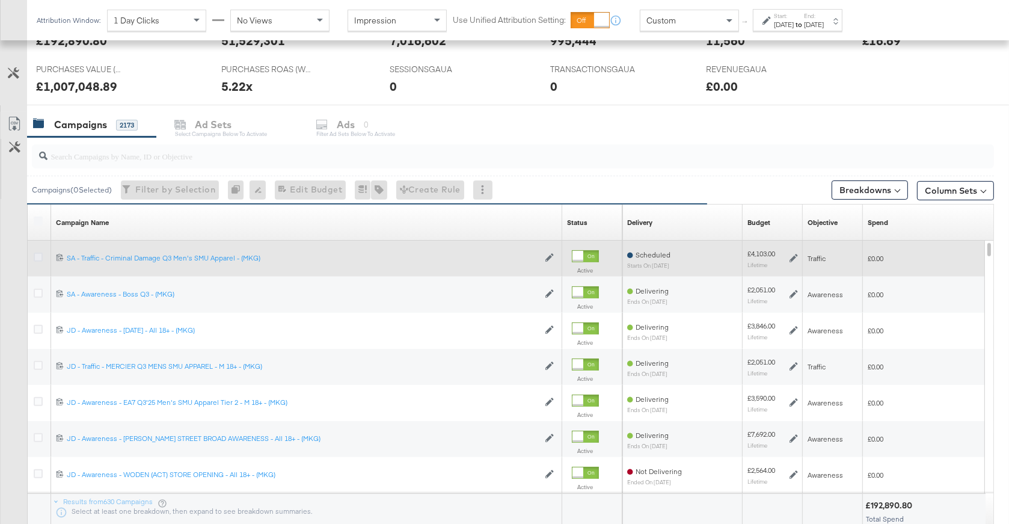
click at [38, 256] on icon at bounding box center [38, 257] width 9 height 9
click at [0, 0] on input "checkbox" at bounding box center [0, 0] width 0 height 0
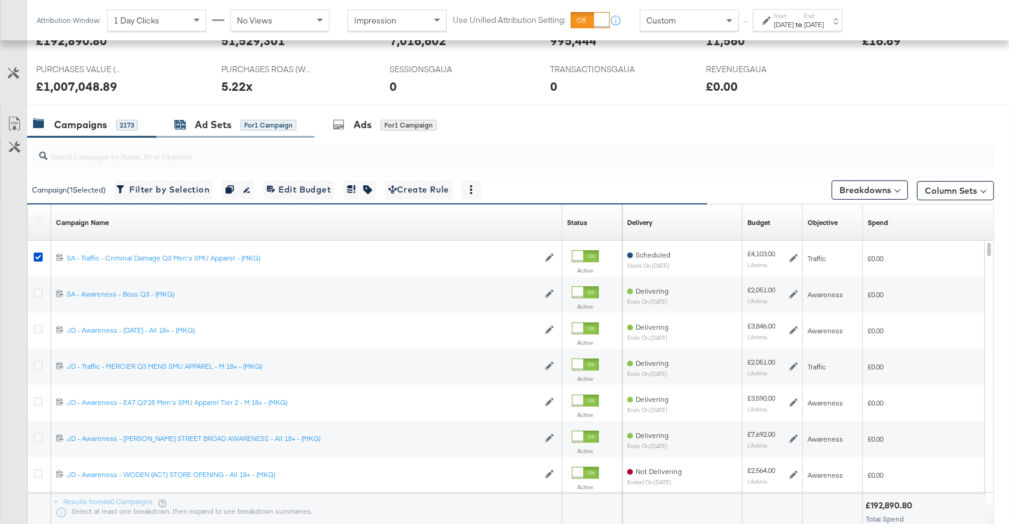
click at [238, 125] on div "Ad Sets for 1 Campaign" at bounding box center [235, 125] width 122 height 14
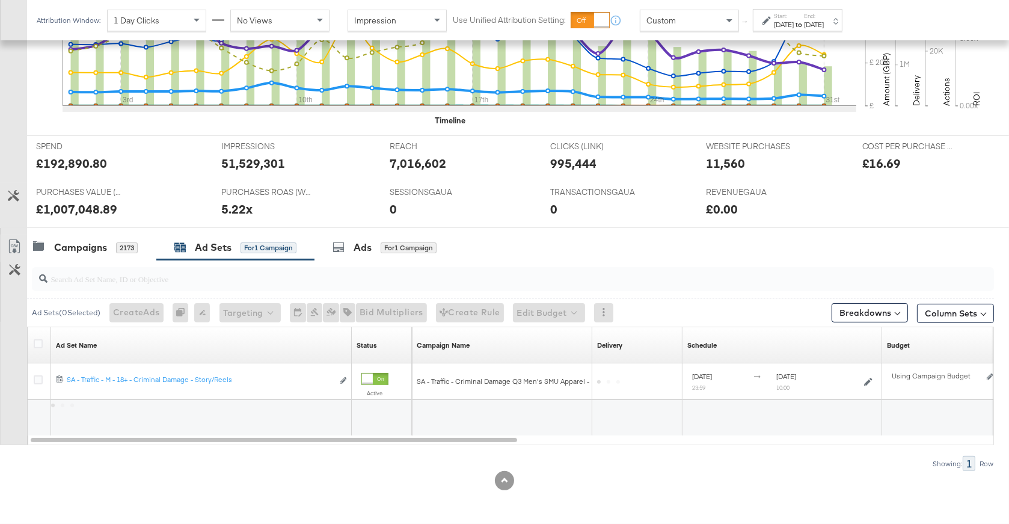
scroll to position [385, 0]
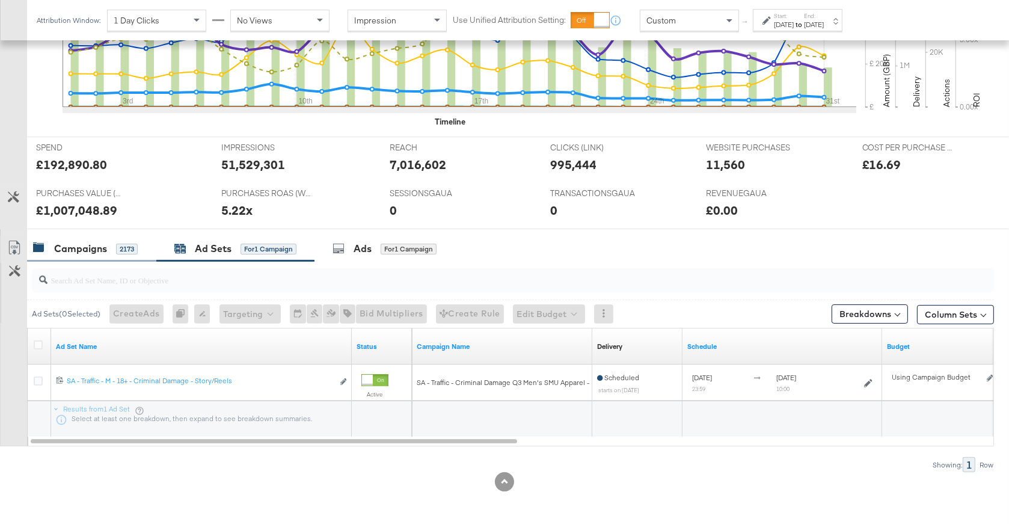
click at [66, 248] on div "Campaigns" at bounding box center [80, 249] width 53 height 14
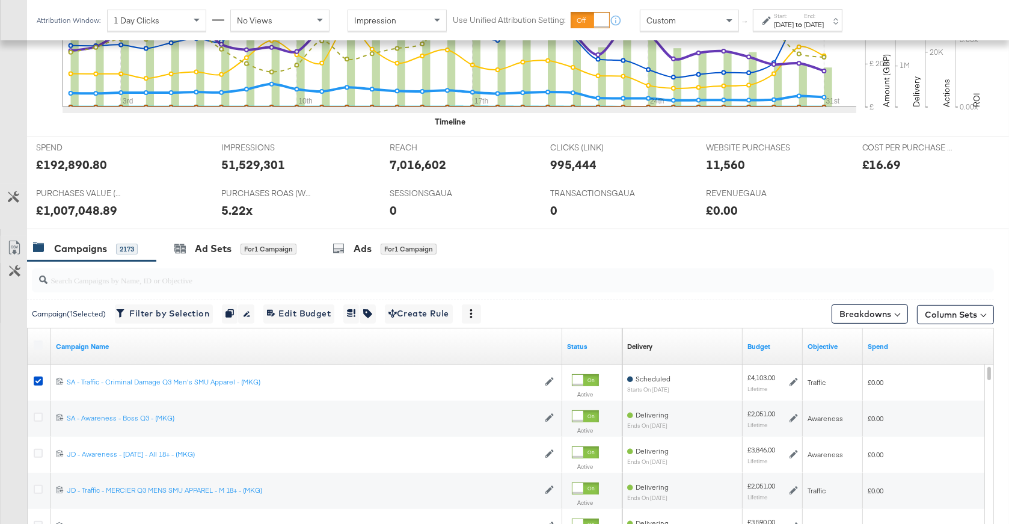
scroll to position [509, 0]
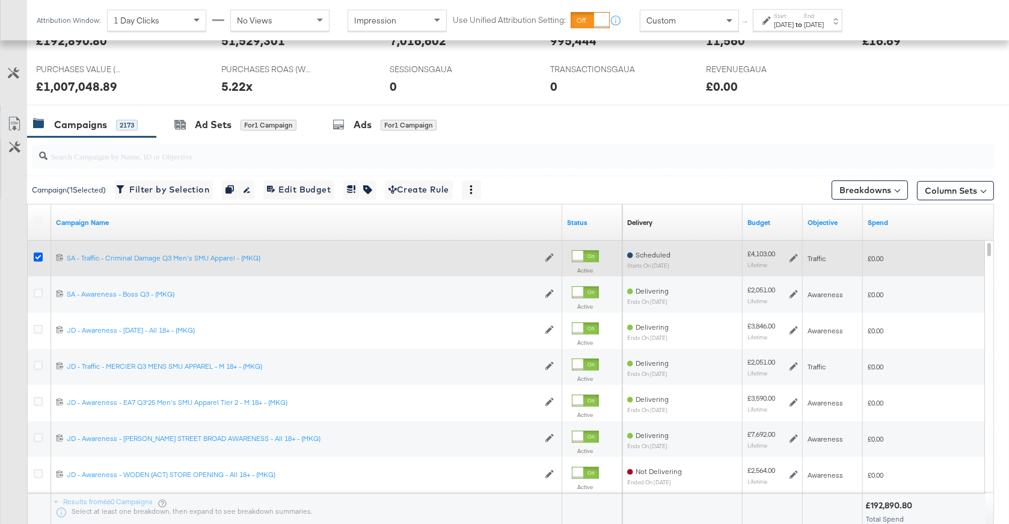
click at [37, 253] on icon at bounding box center [38, 257] width 9 height 9
click at [0, 0] on input "checkbox" at bounding box center [0, 0] width 0 height 0
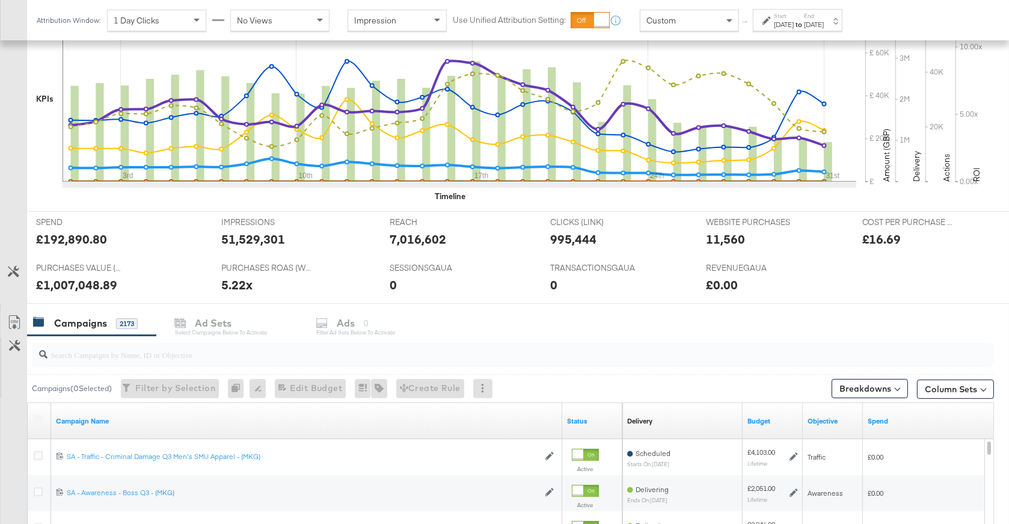
scroll to position [0, 0]
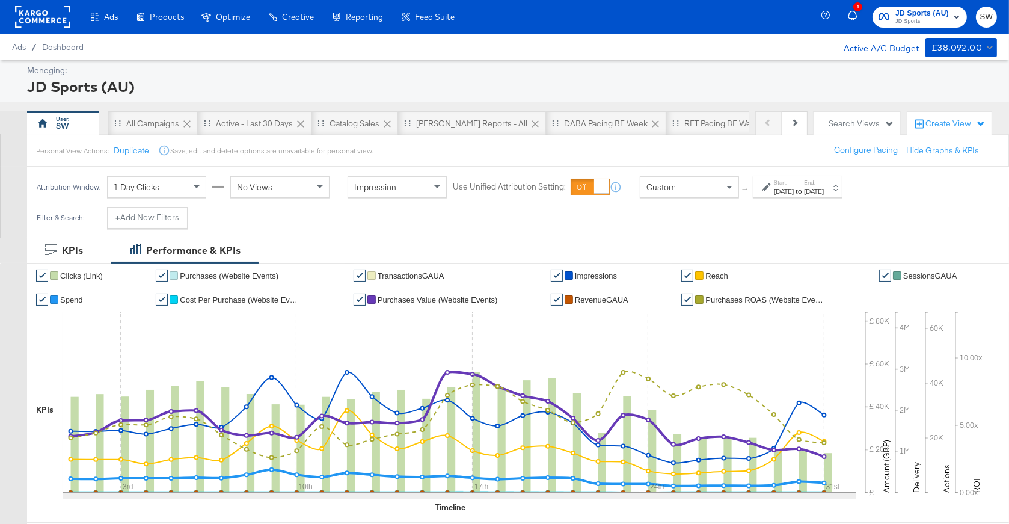
click at [934, 17] on span "JD Sports" at bounding box center [922, 22] width 54 height 10
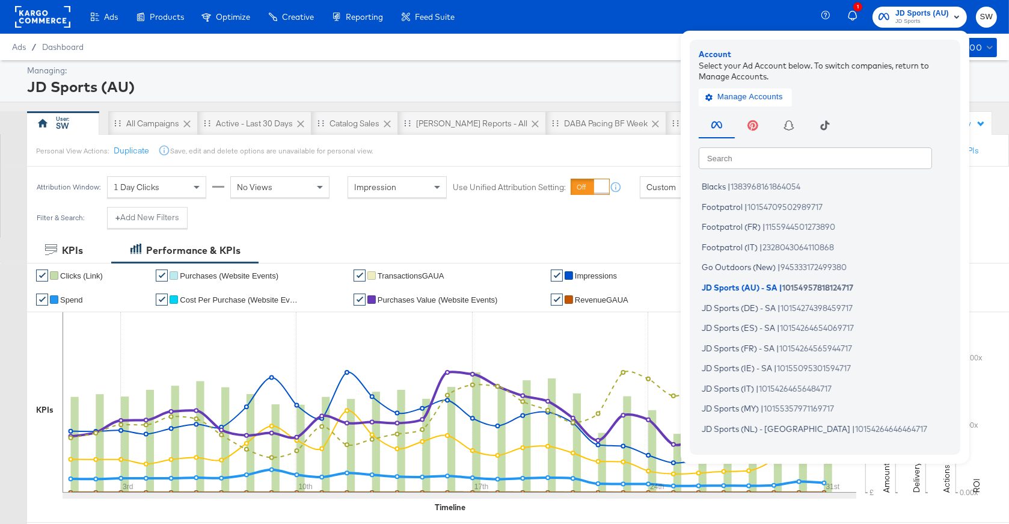
click at [746, 162] on input "text" at bounding box center [815, 158] width 233 height 22
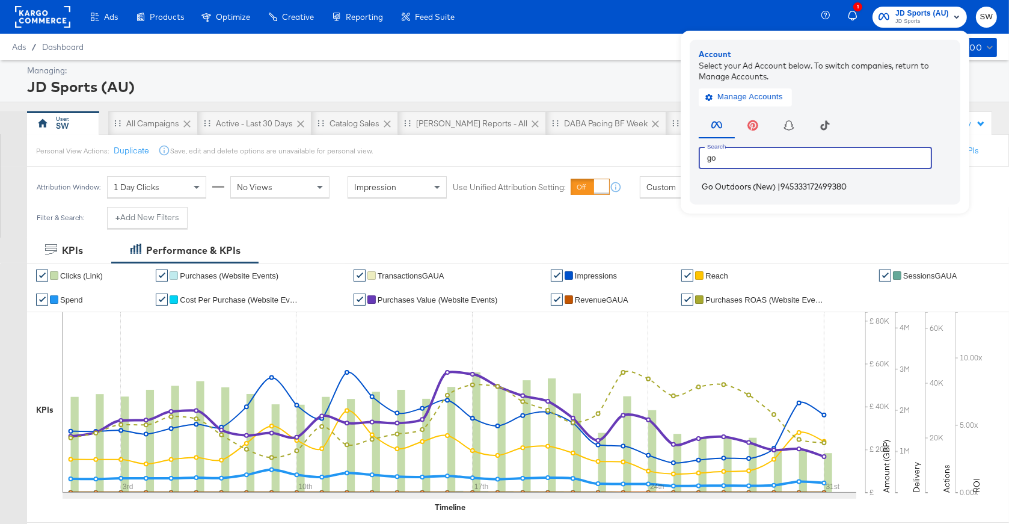
type input "go"
click at [771, 187] on span "Go Outdoors (New)" at bounding box center [739, 187] width 74 height 10
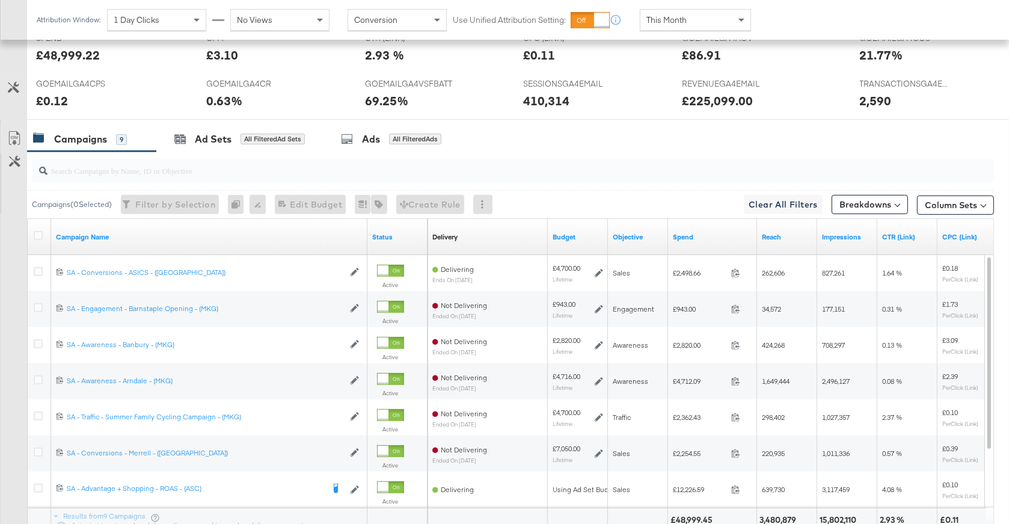
scroll to position [556, 0]
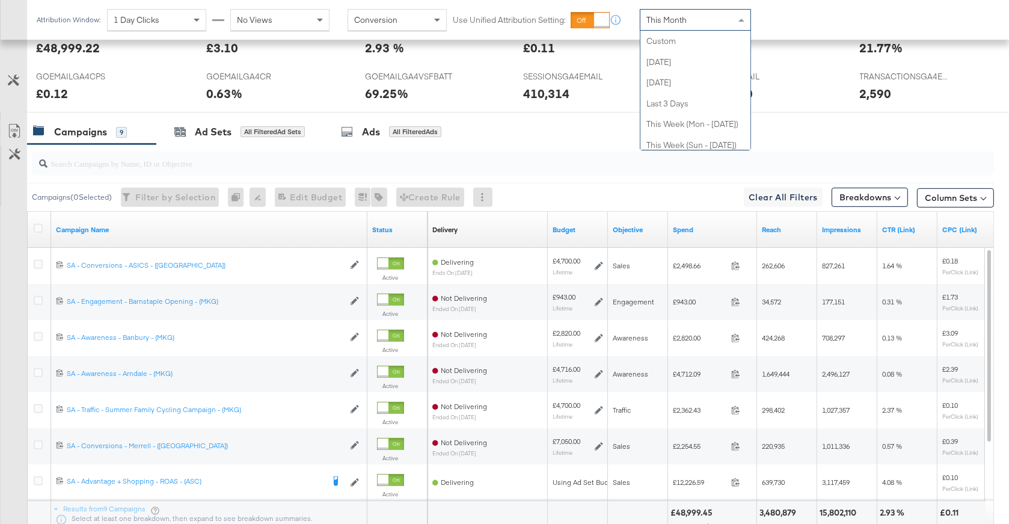
click at [708, 21] on div "This Month" at bounding box center [695, 20] width 110 height 20
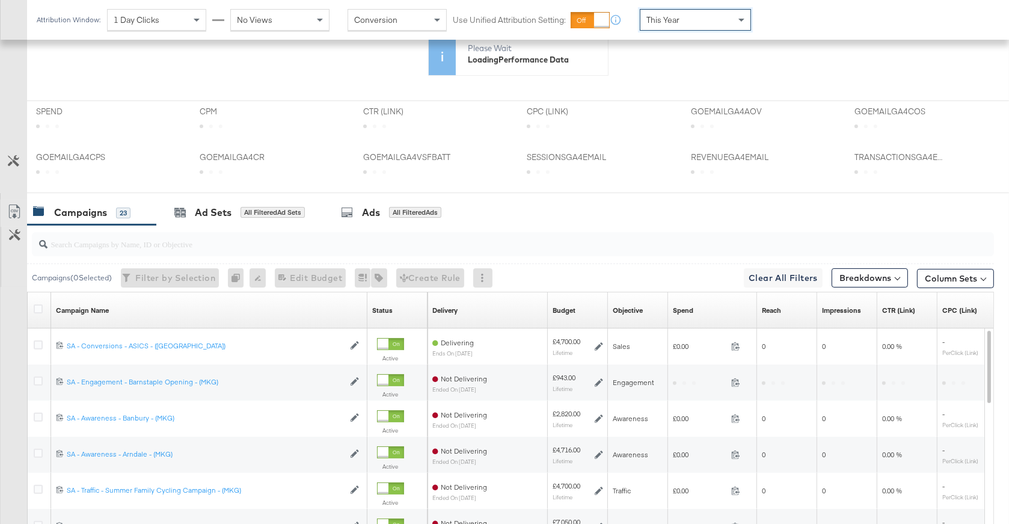
scroll to position [439, 0]
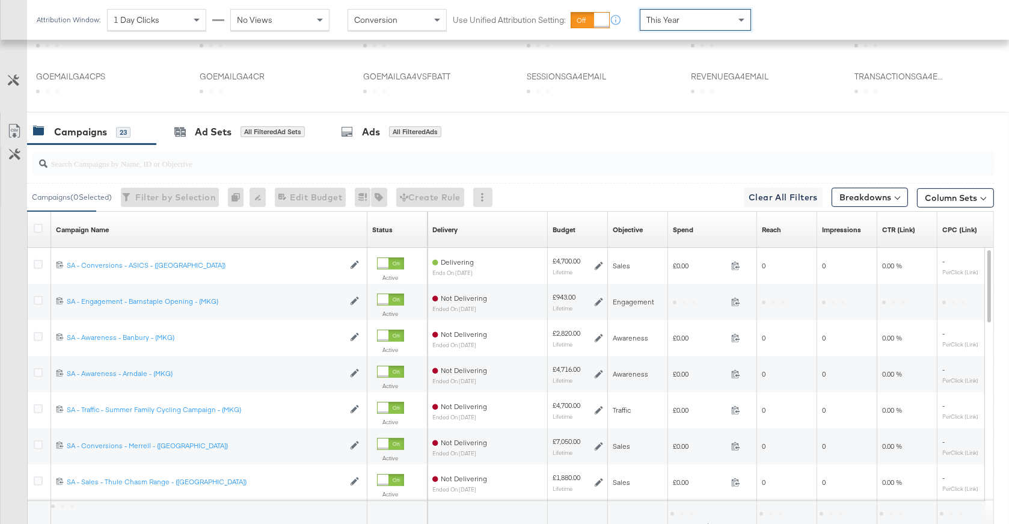
click at [342, 165] on input "search" at bounding box center [477, 158] width 859 height 23
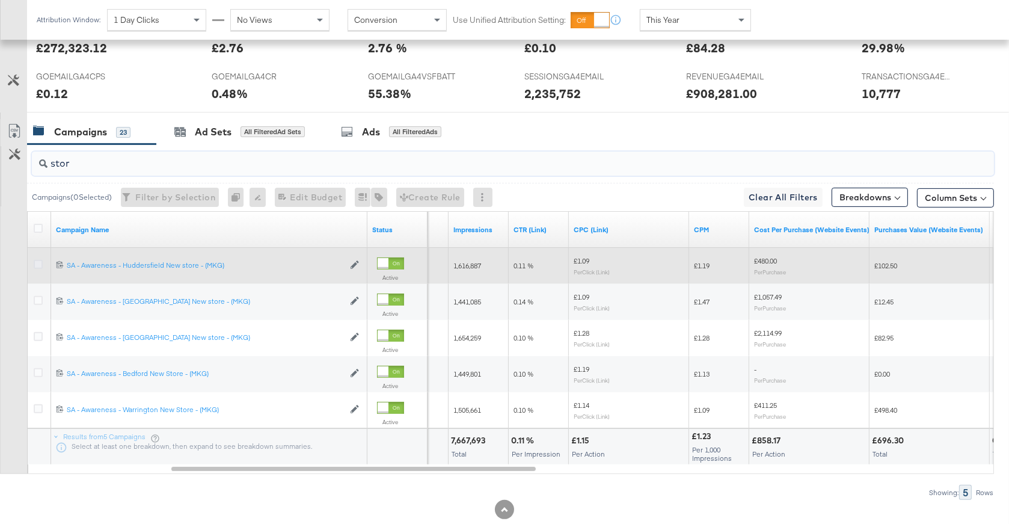
type input "stor"
click at [38, 263] on icon at bounding box center [38, 264] width 9 height 9
click at [0, 0] on input "checkbox" at bounding box center [0, 0] width 0 height 0
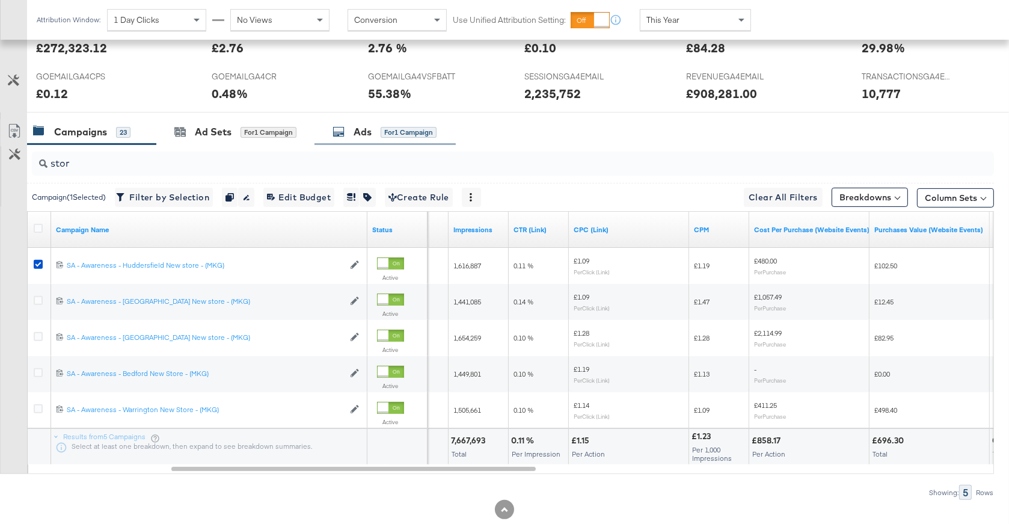
click at [373, 129] on div "Ads for 1 Campaign" at bounding box center [385, 132] width 104 height 14
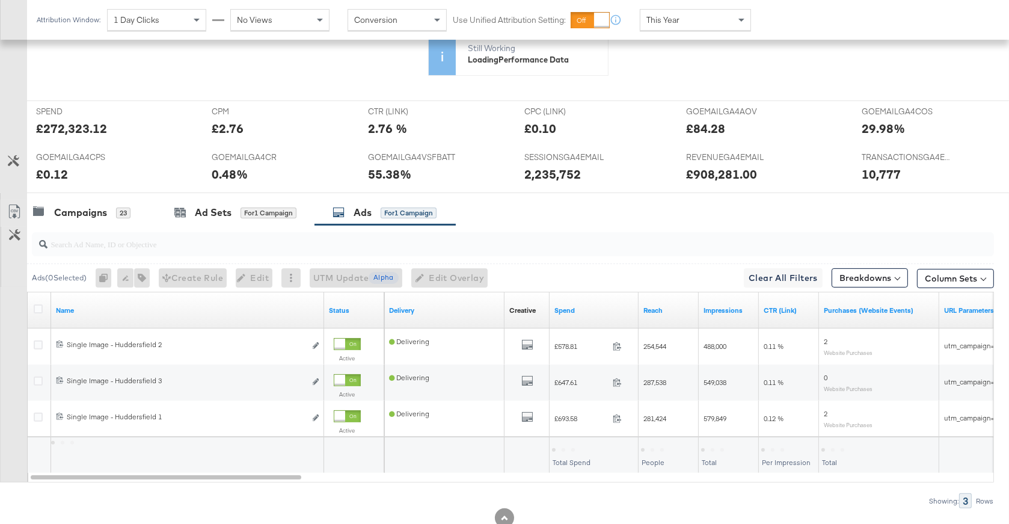
scroll to position [394, 0]
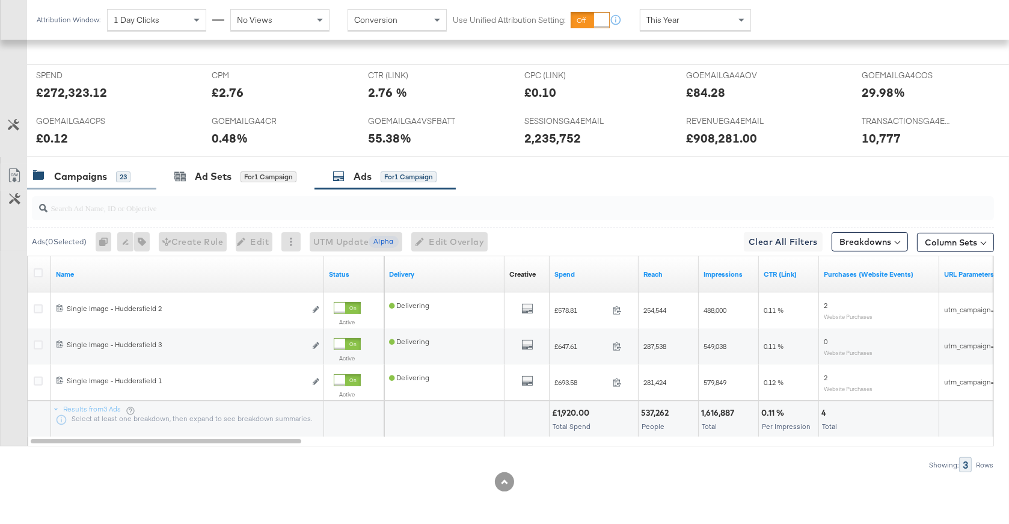
click at [108, 184] on div "Campaigns 23" at bounding box center [91, 177] width 129 height 26
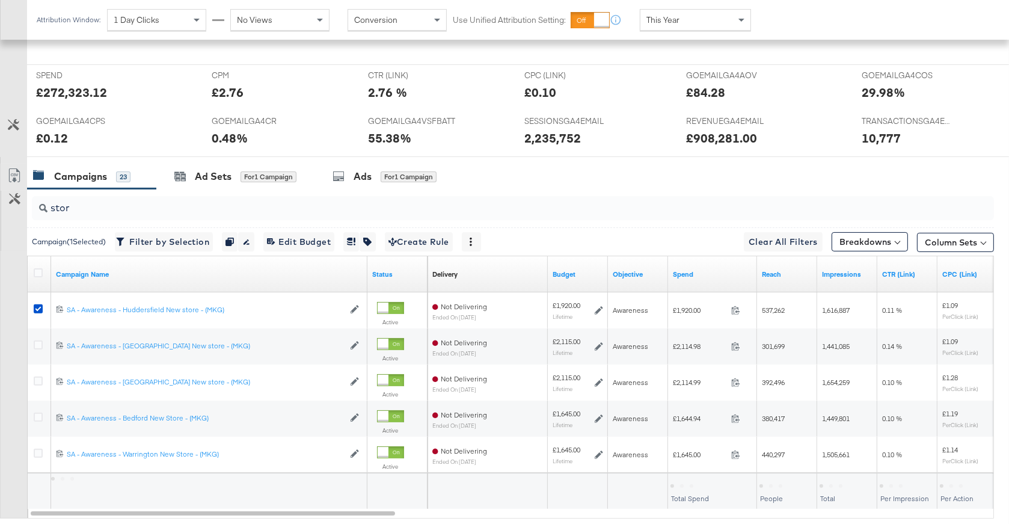
scroll to position [439, 0]
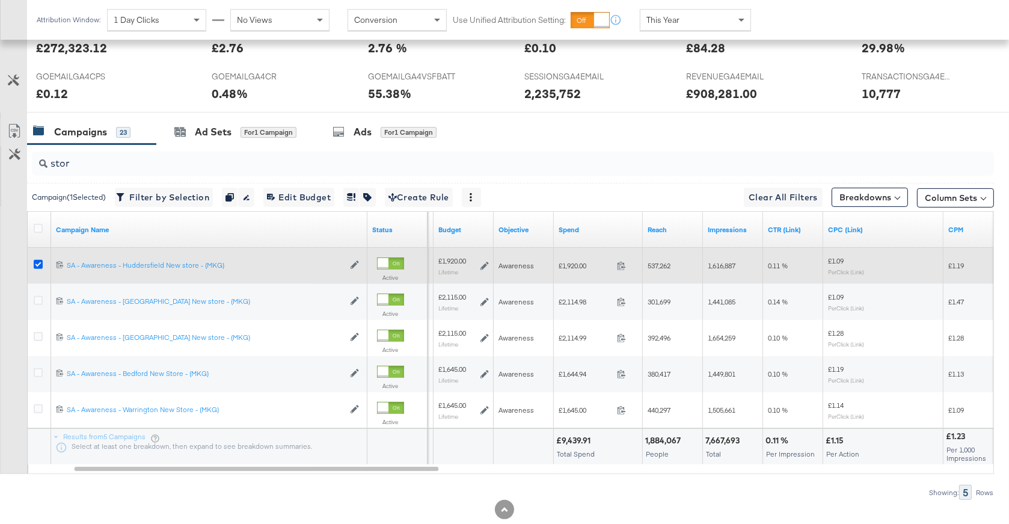
drag, startPoint x: 38, startPoint y: 261, endPoint x: 33, endPoint y: 265, distance: 6.4
click at [38, 261] on icon at bounding box center [38, 264] width 9 height 9
click at [0, 0] on input "checkbox" at bounding box center [0, 0] width 0 height 0
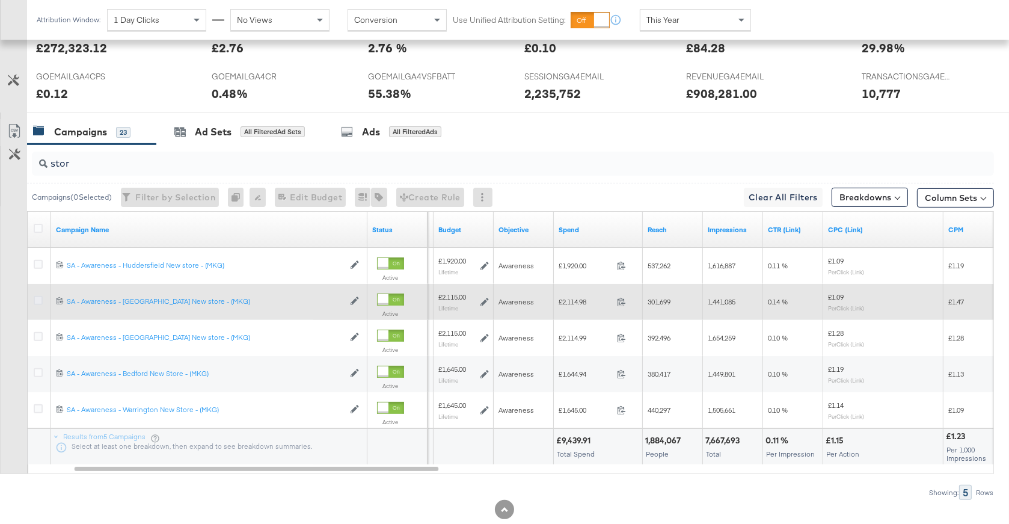
click at [39, 296] on icon at bounding box center [38, 300] width 9 height 9
click at [0, 0] on input "checkbox" at bounding box center [0, 0] width 0 height 0
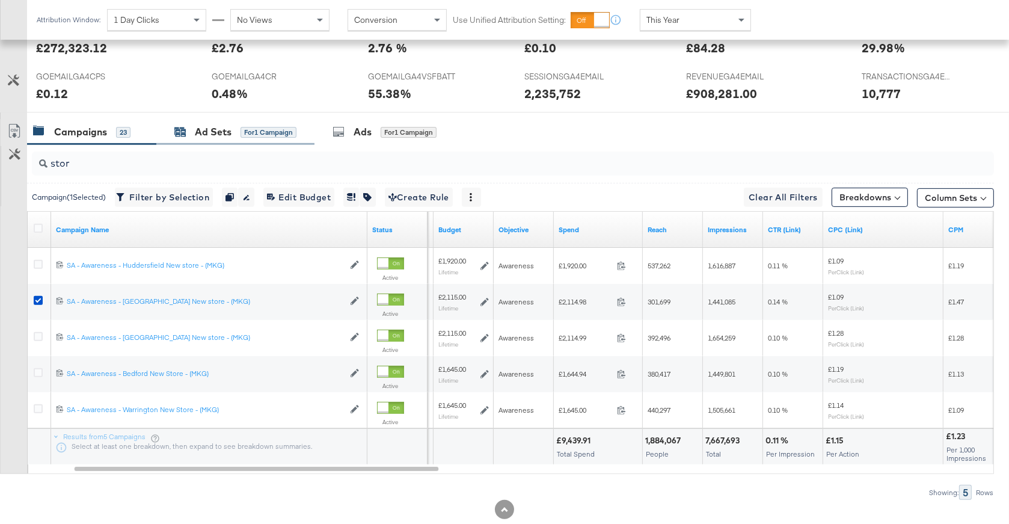
click at [222, 131] on div "Ad Sets" at bounding box center [213, 132] width 37 height 14
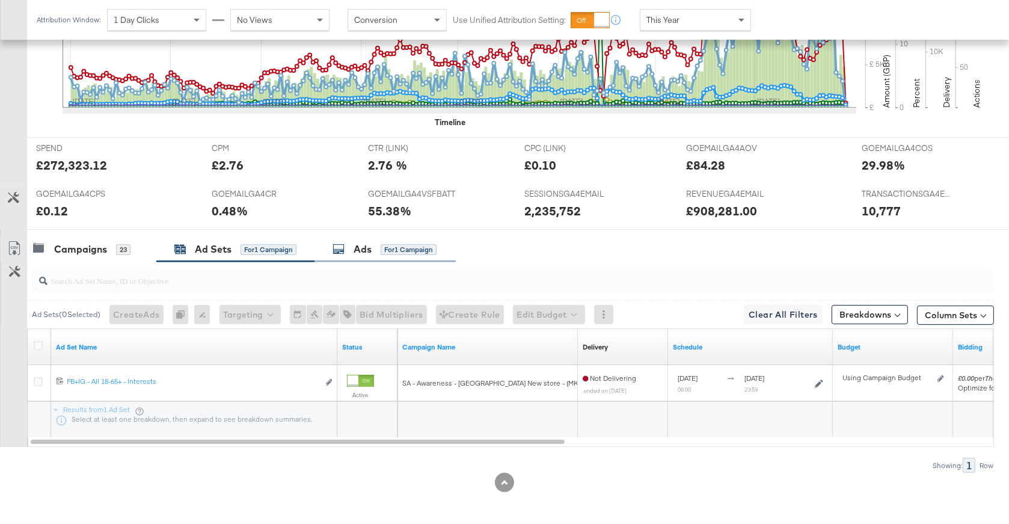
click at [362, 245] on div "Ads" at bounding box center [363, 249] width 18 height 14
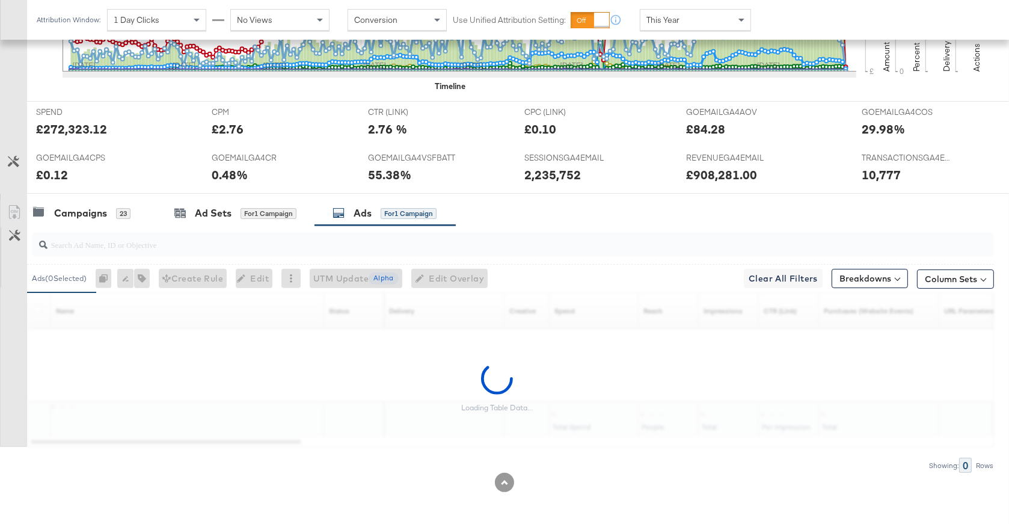
scroll to position [511, 0]
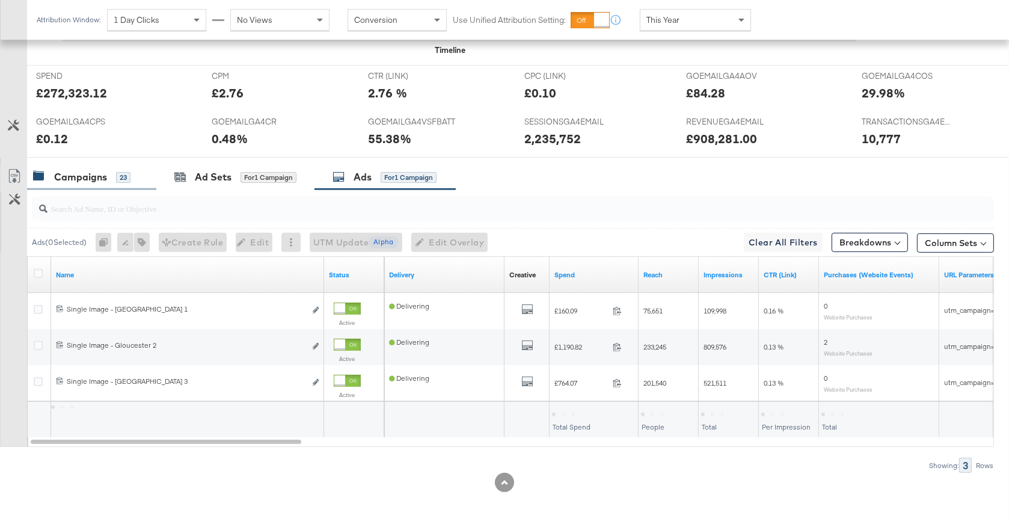
click at [87, 179] on div "Campaigns" at bounding box center [80, 177] width 53 height 14
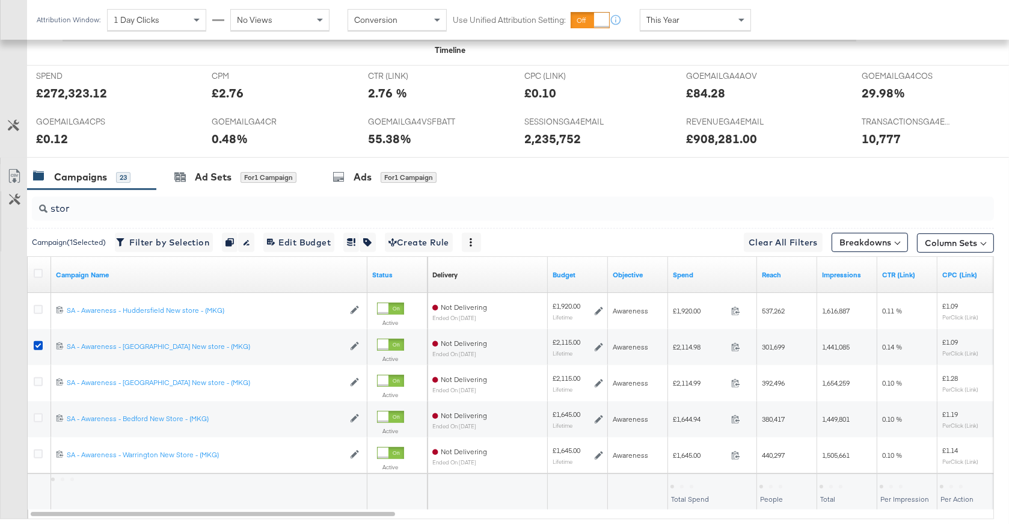
scroll to position [556, 0]
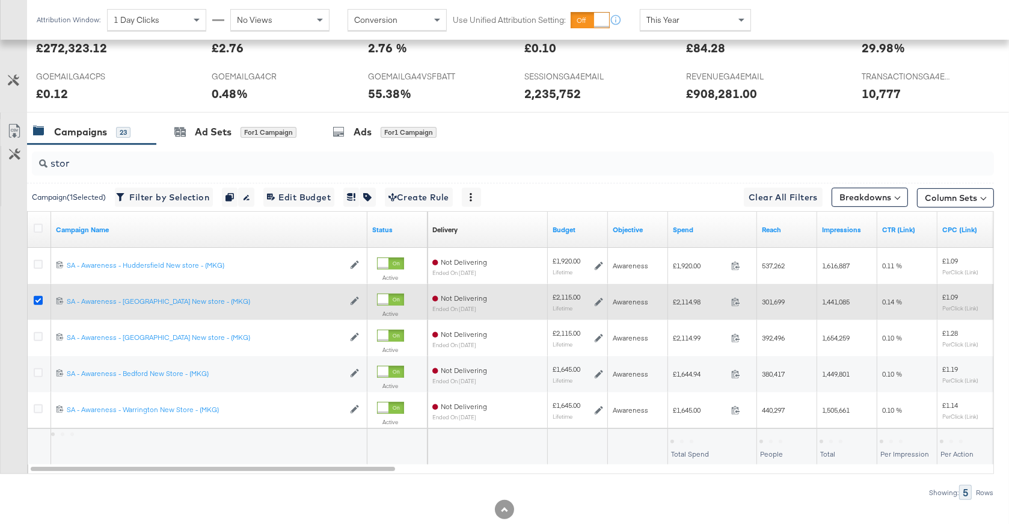
click at [34, 301] on icon at bounding box center [38, 300] width 9 height 9
click at [0, 0] on input "checkbox" at bounding box center [0, 0] width 0 height 0
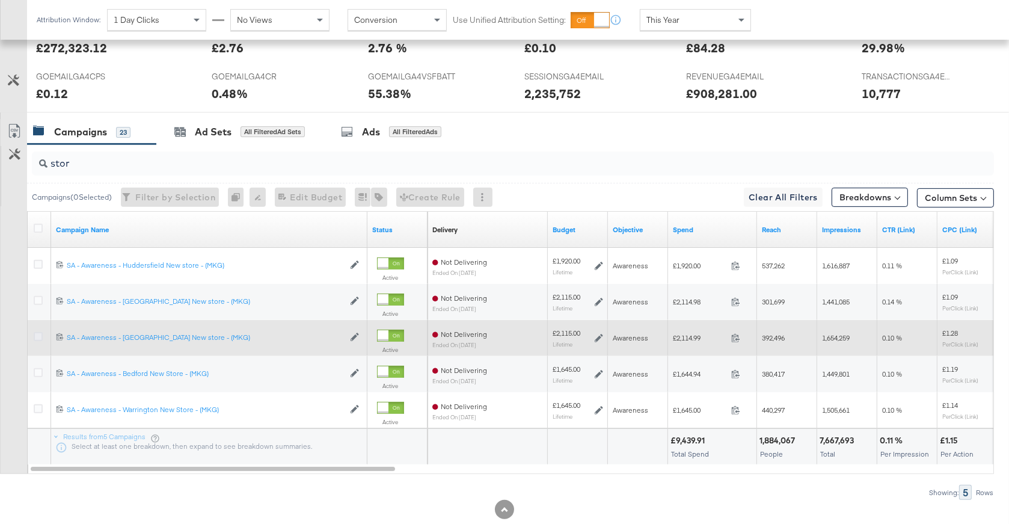
click at [39, 333] on icon at bounding box center [38, 336] width 9 height 9
click at [0, 0] on input "checkbox" at bounding box center [0, 0] width 0 height 0
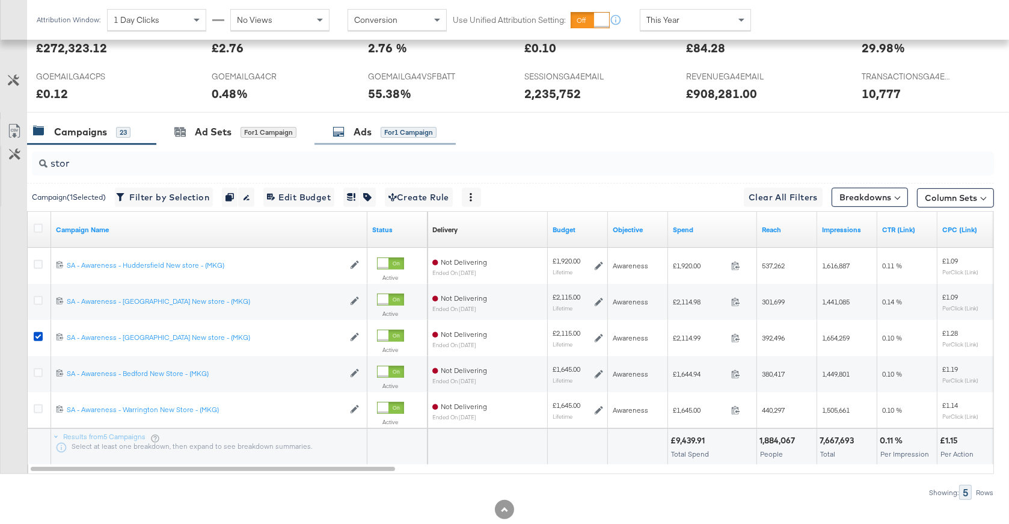
click at [381, 137] on div "Ads for 1 Campaign" at bounding box center [385, 132] width 104 height 14
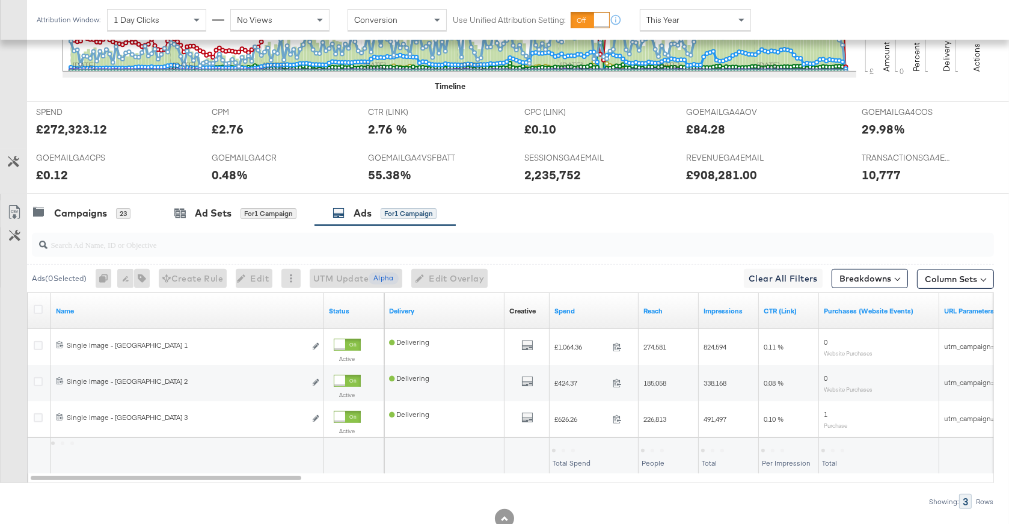
scroll to position [511, 0]
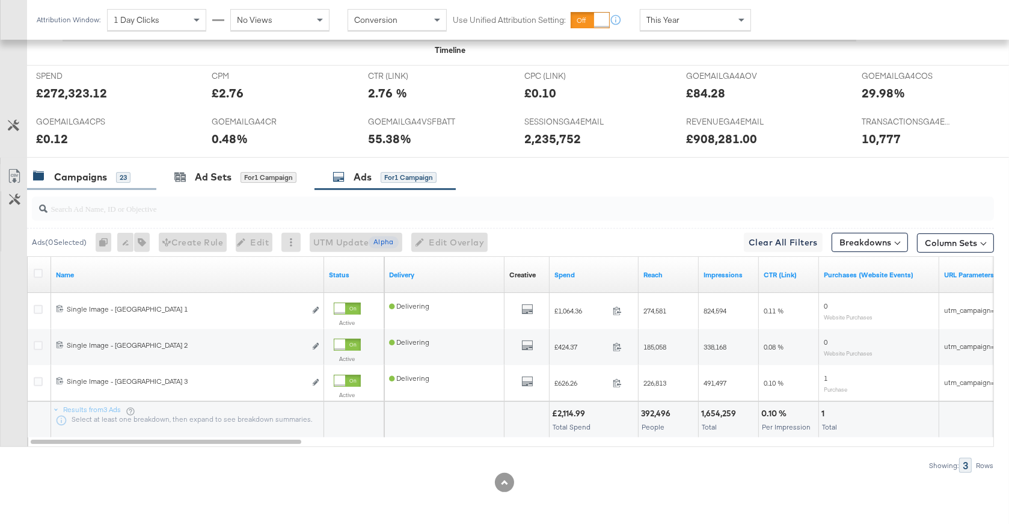
click at [97, 181] on div "Campaigns" at bounding box center [80, 177] width 53 height 14
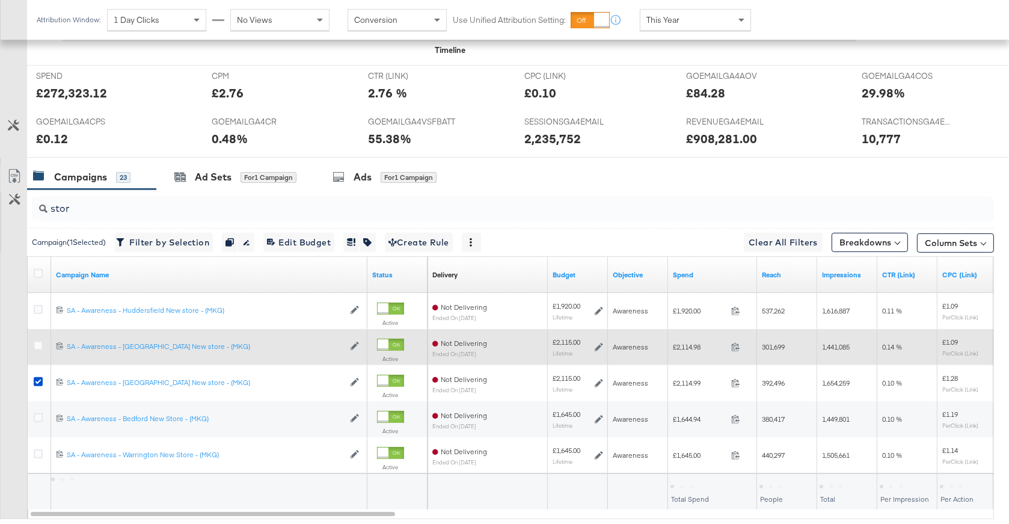
scroll to position [556, 0]
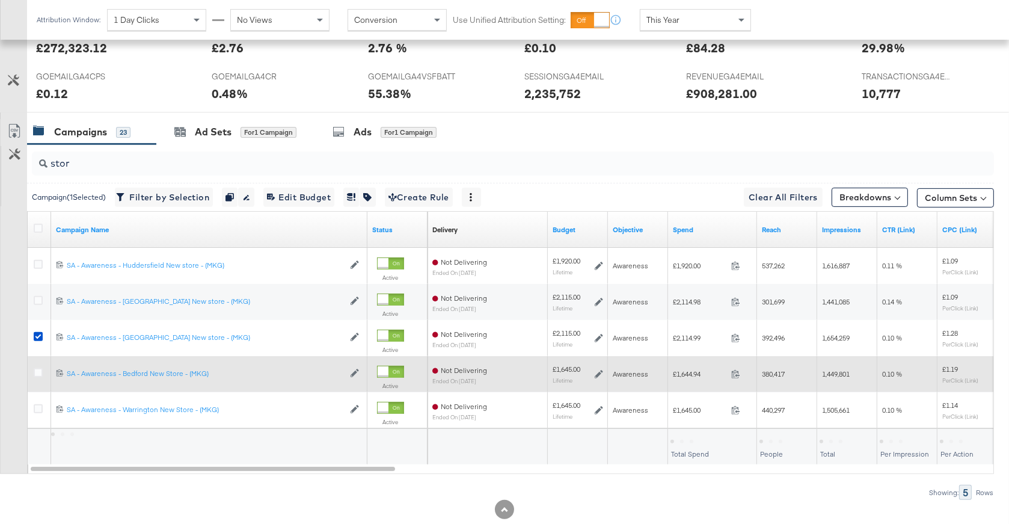
drag, startPoint x: 37, startPoint y: 336, endPoint x: 38, endPoint y: 361, distance: 25.9
click at [37, 336] on icon at bounding box center [38, 336] width 9 height 9
click at [0, 0] on input "checkbox" at bounding box center [0, 0] width 0 height 0
click at [38, 372] on icon at bounding box center [38, 372] width 9 height 9
click at [0, 0] on input "checkbox" at bounding box center [0, 0] width 0 height 0
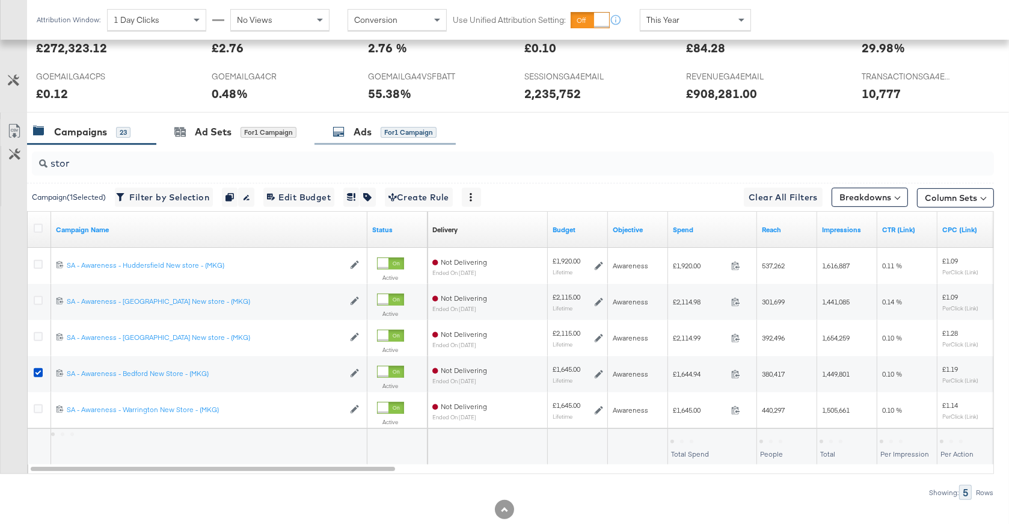
click at [370, 127] on div "Ads" at bounding box center [363, 132] width 18 height 14
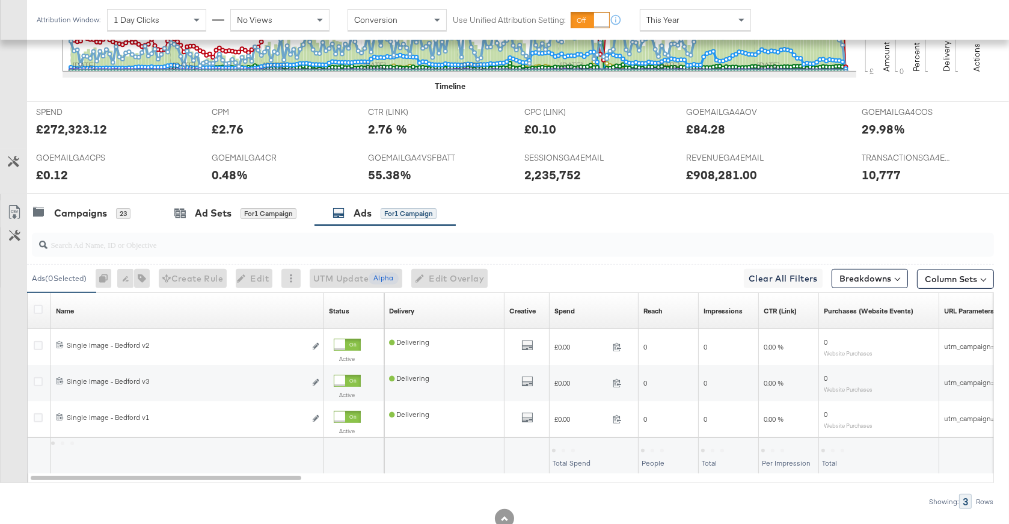
scroll to position [511, 0]
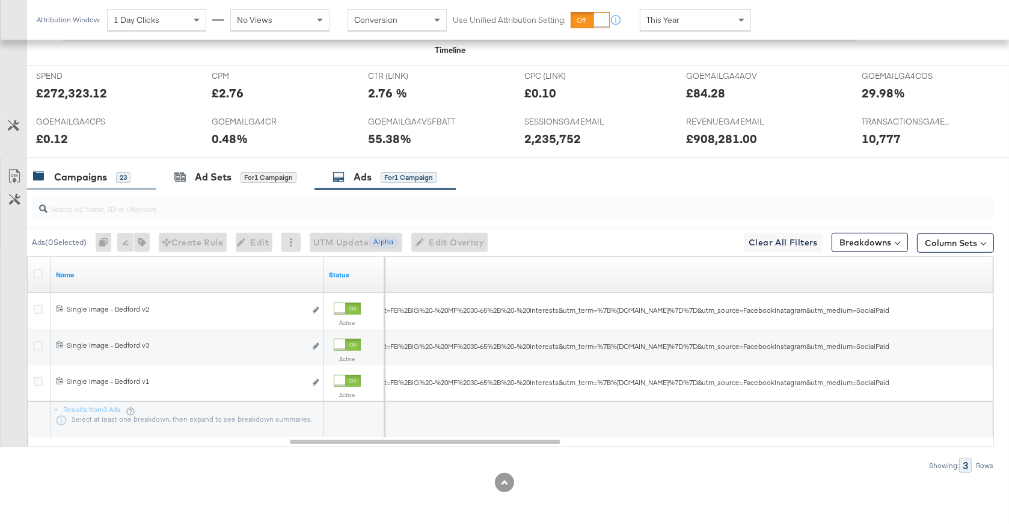
click at [93, 170] on div "Campaigns" at bounding box center [80, 177] width 53 height 14
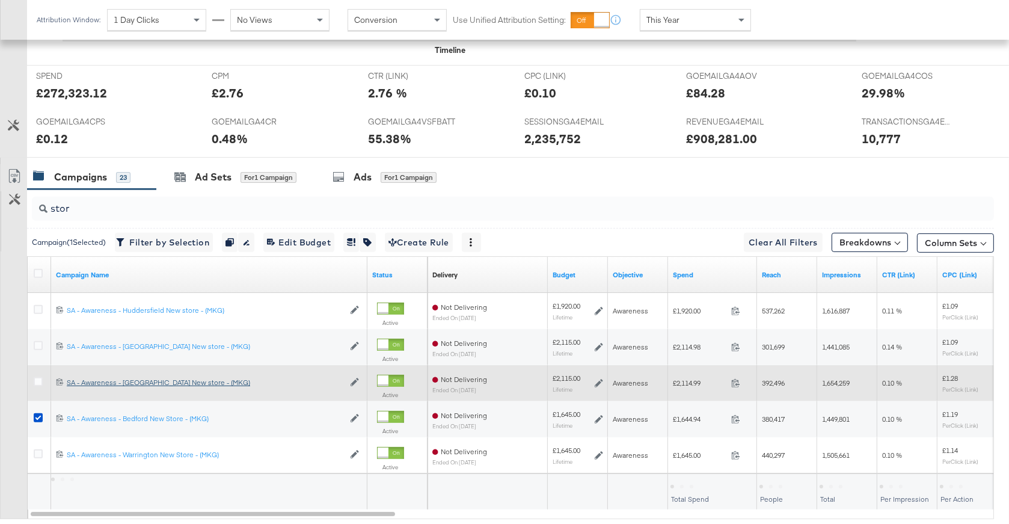
scroll to position [556, 0]
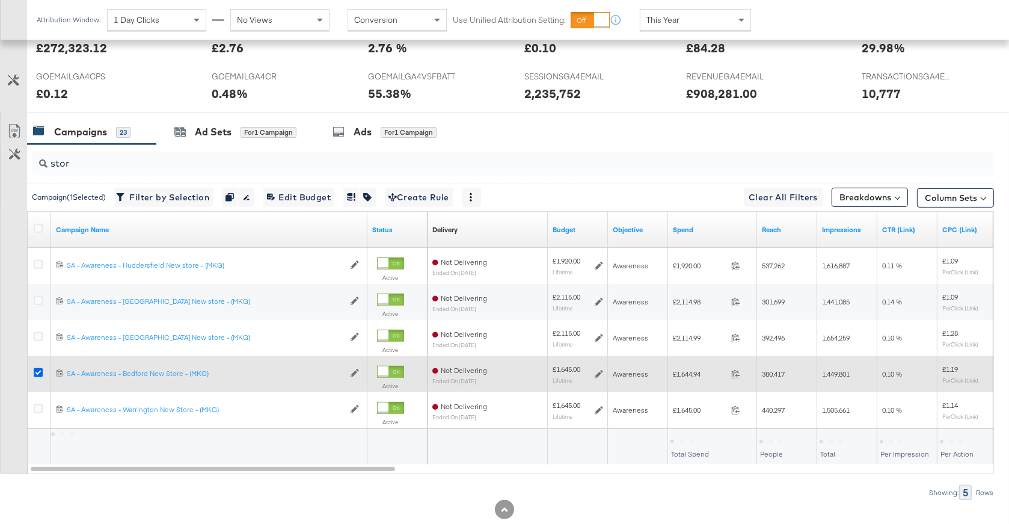
click at [40, 372] on icon at bounding box center [38, 372] width 9 height 9
click at [0, 0] on input "checkbox" at bounding box center [0, 0] width 0 height 0
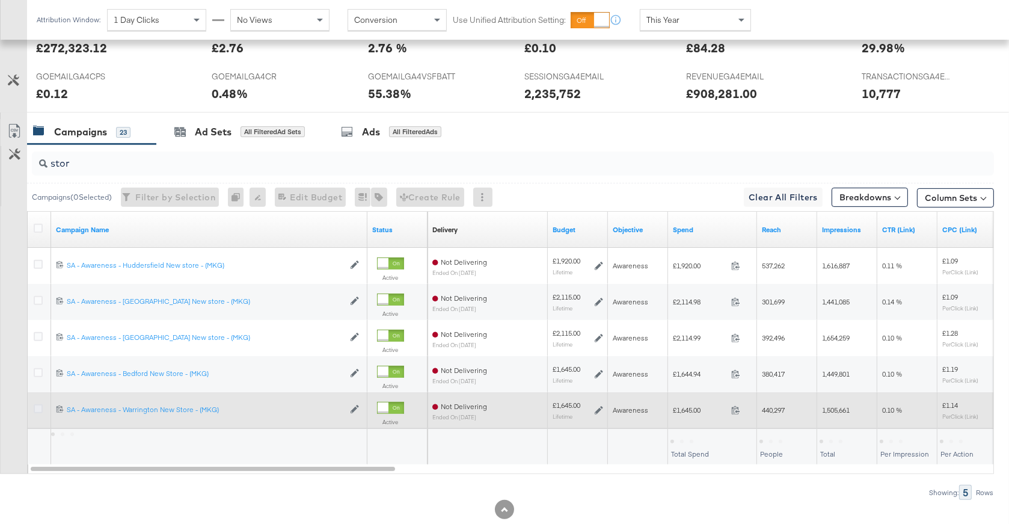
click at [36, 409] on icon at bounding box center [38, 408] width 9 height 9
click at [0, 0] on input "checkbox" at bounding box center [0, 0] width 0 height 0
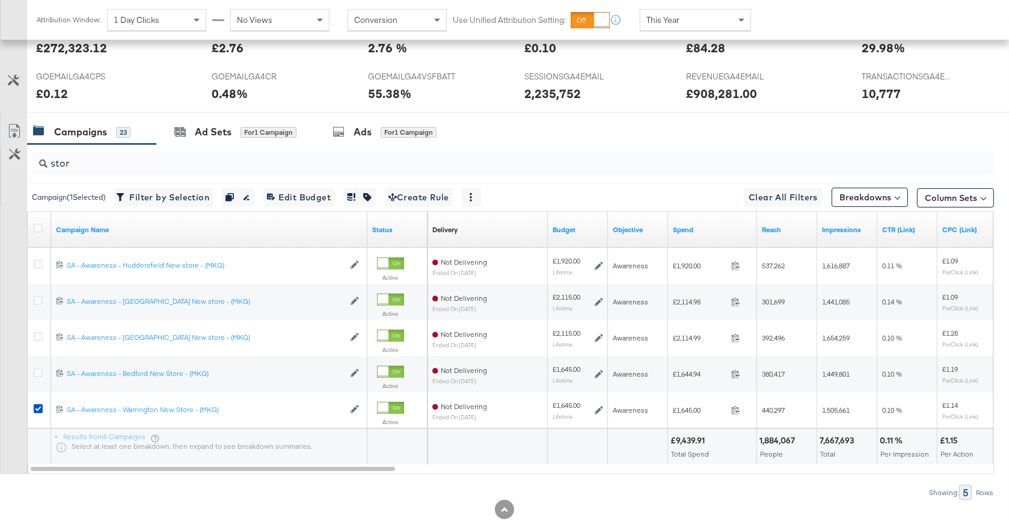
click at [377, 135] on div "Ads for 1 Campaign" at bounding box center [385, 132] width 104 height 14
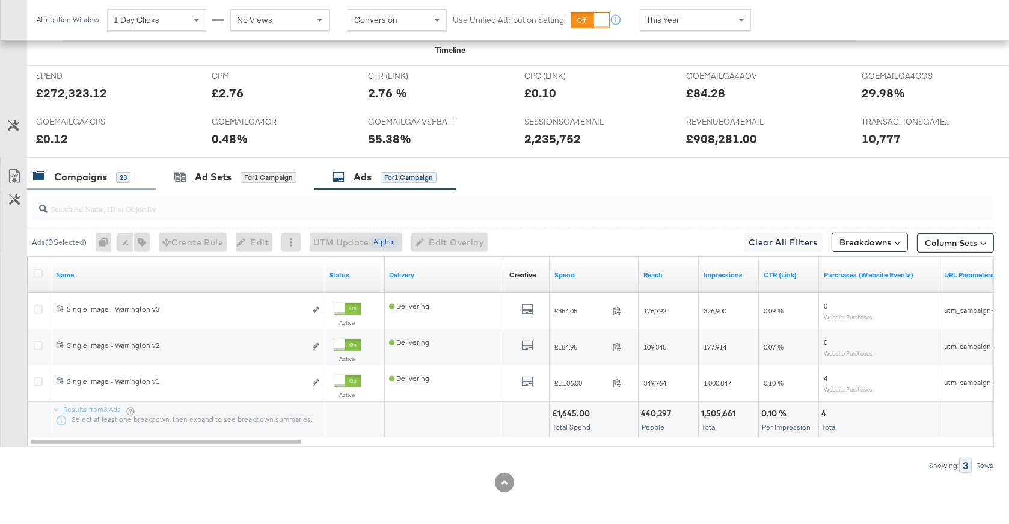
scroll to position [511, 0]
click at [102, 180] on div "Campaigns" at bounding box center [80, 178] width 53 height 14
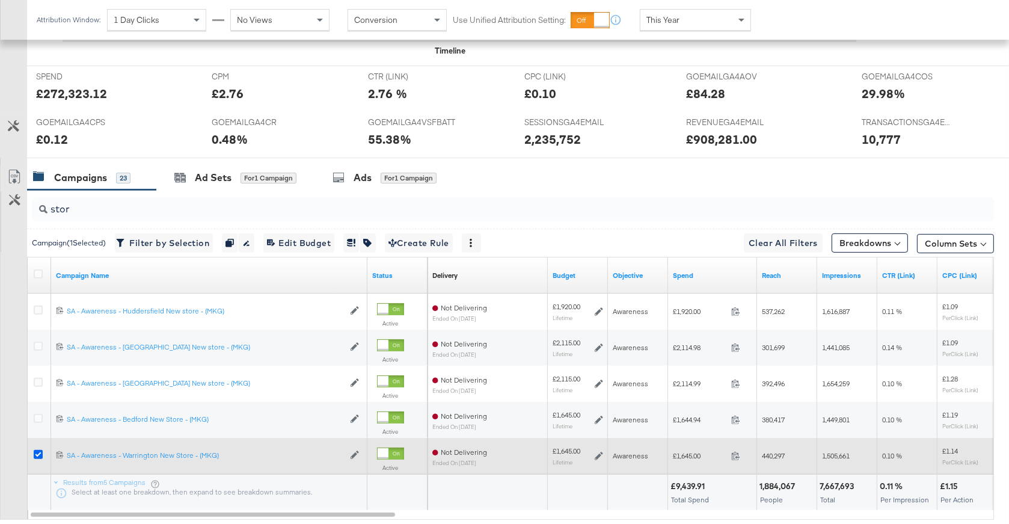
click at [37, 452] on icon at bounding box center [38, 454] width 9 height 9
click at [0, 0] on input "checkbox" at bounding box center [0, 0] width 0 height 0
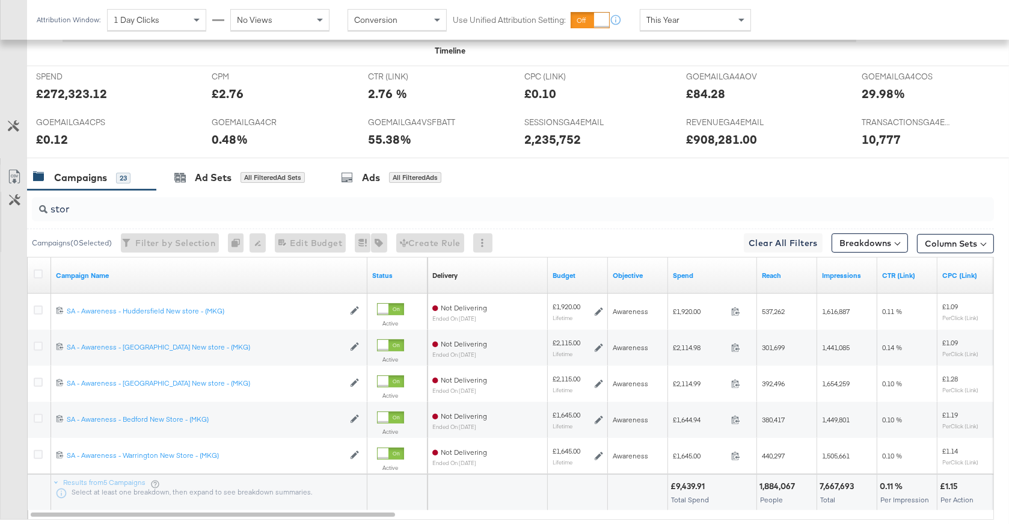
click at [78, 206] on input "stor" at bounding box center [477, 203] width 859 height 23
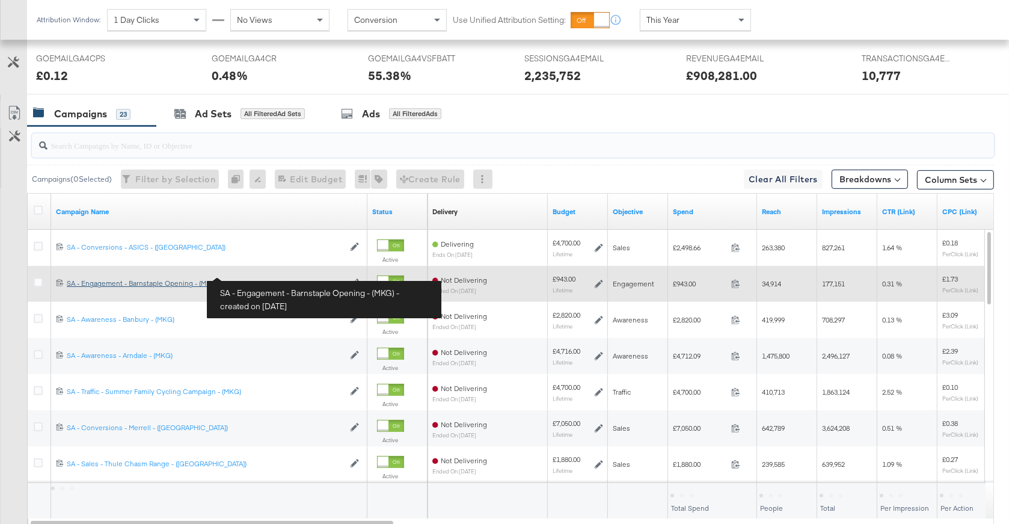
scroll to position [577, 0]
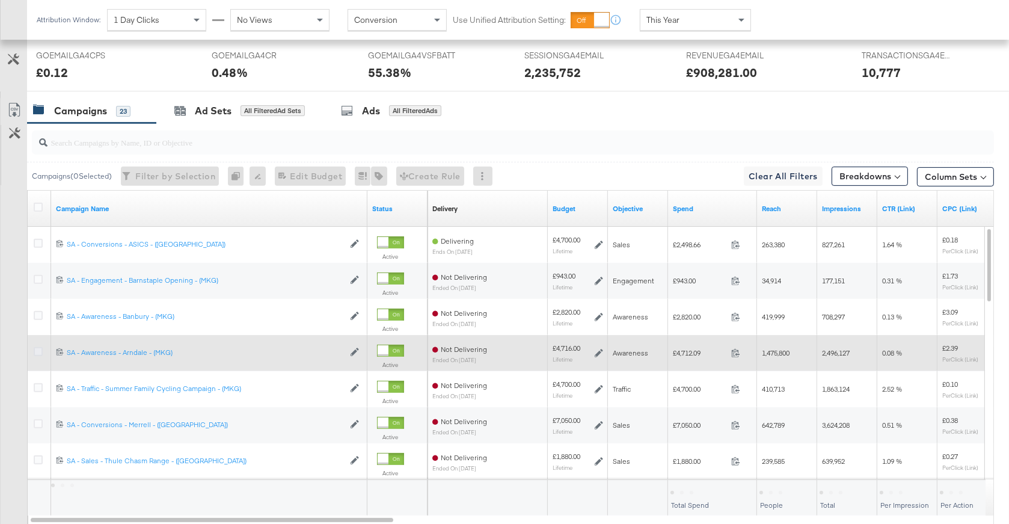
click at [36, 349] on icon at bounding box center [38, 351] width 9 height 9
click at [0, 0] on input "checkbox" at bounding box center [0, 0] width 0 height 0
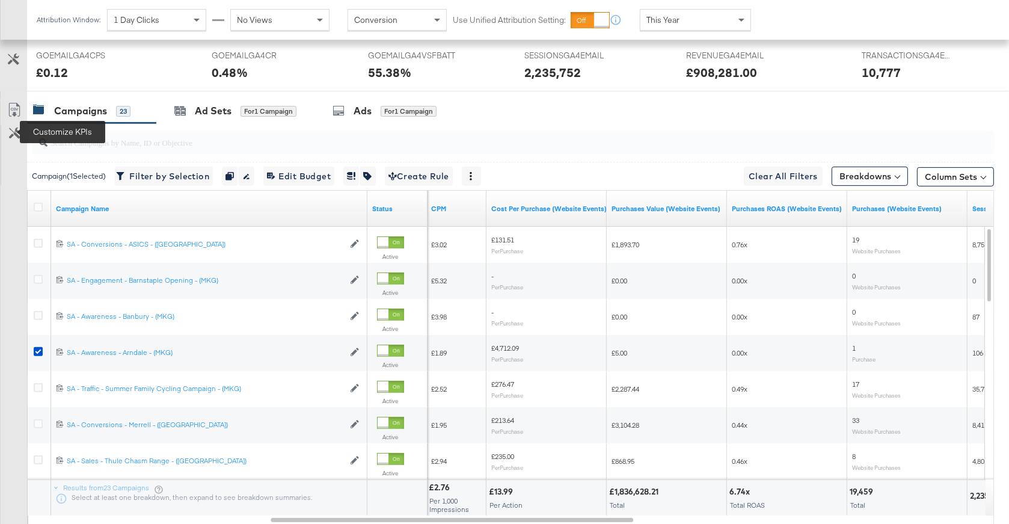
click at [17, 129] on icon at bounding box center [14, 132] width 11 height 11
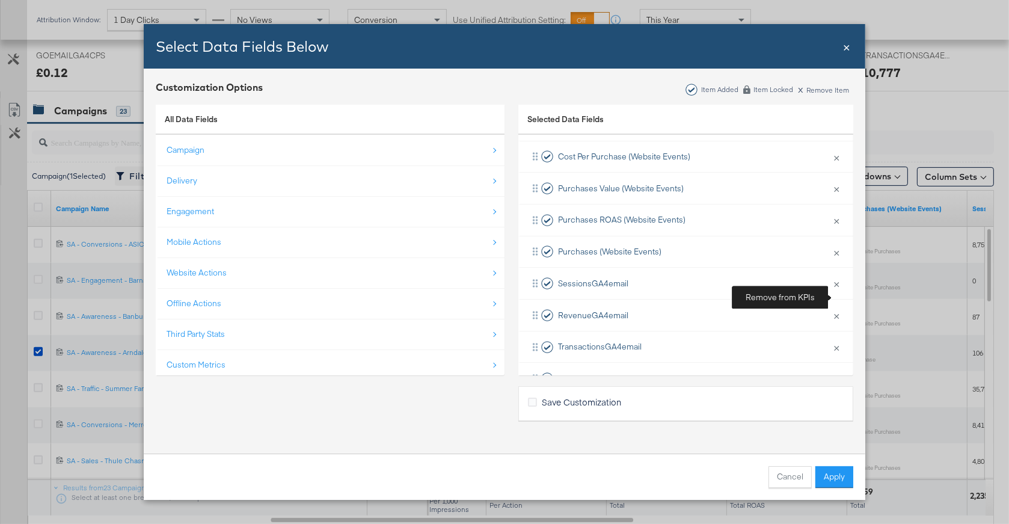
scroll to position [369, 0]
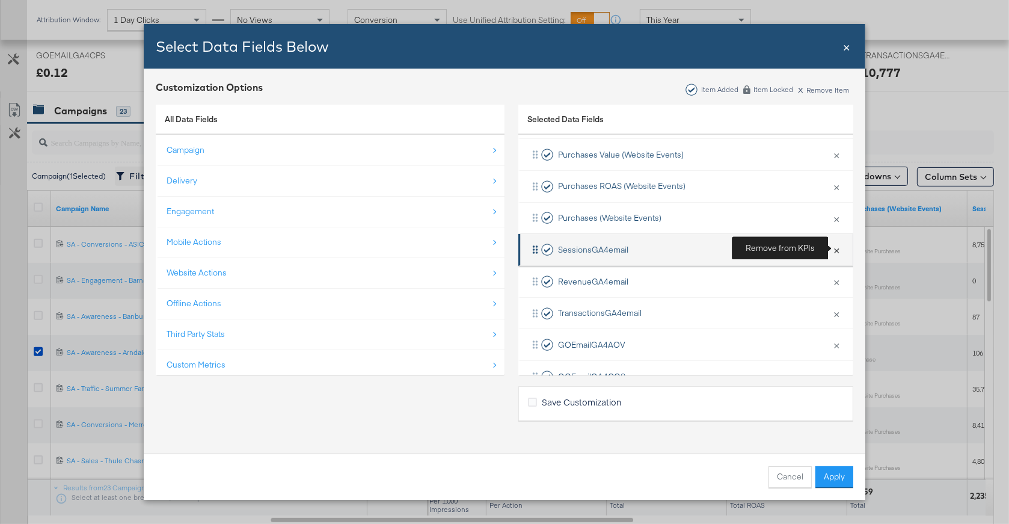
click at [833, 247] on button "×" at bounding box center [837, 249] width 16 height 25
click at [834, 248] on button "×" at bounding box center [837, 249] width 16 height 25
click at [834, 250] on button "×" at bounding box center [837, 249] width 16 height 25
click at [835, 252] on button "×" at bounding box center [837, 249] width 16 height 25
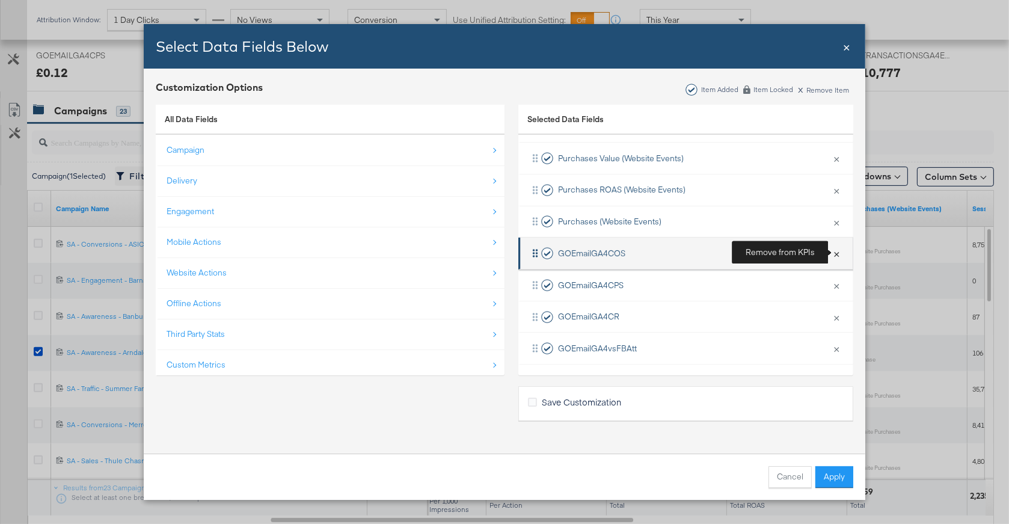
click at [835, 253] on button "×" at bounding box center [837, 253] width 16 height 25
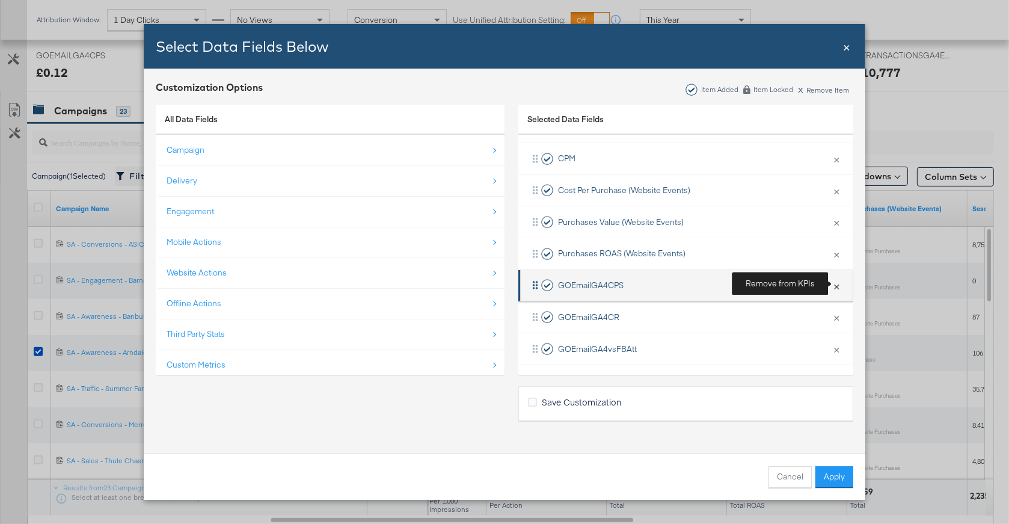
click at [835, 291] on button "×" at bounding box center [837, 285] width 16 height 25
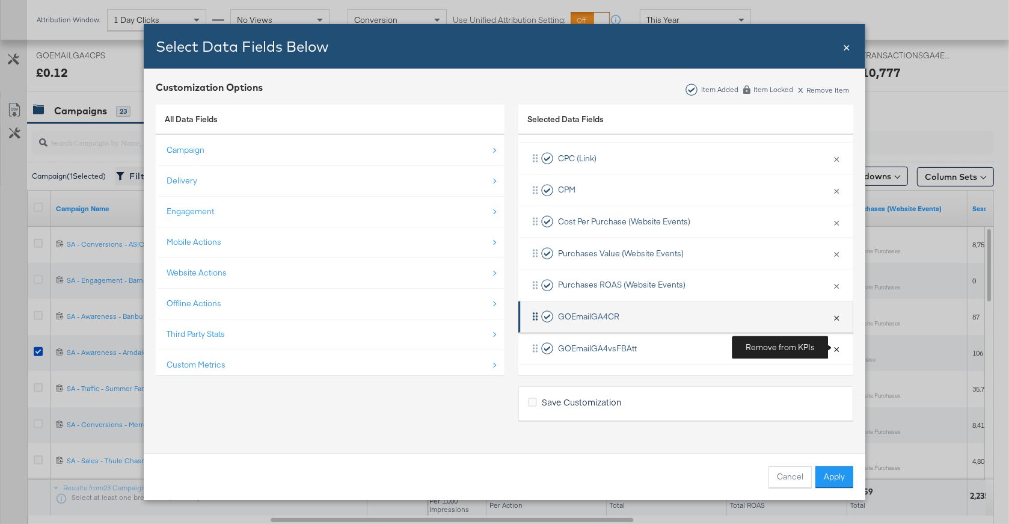
click at [836, 346] on button "×" at bounding box center [837, 348] width 16 height 25
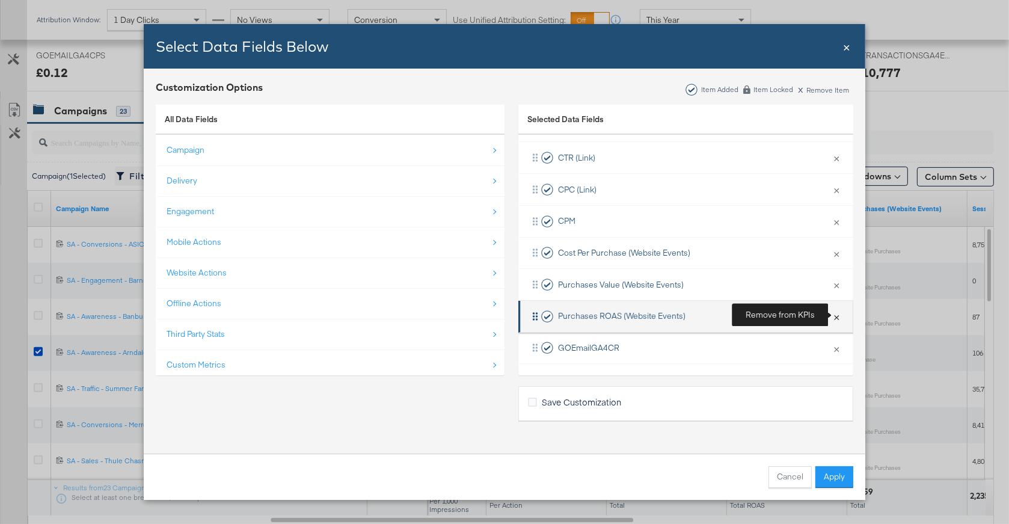
click at [838, 321] on button "×" at bounding box center [837, 316] width 16 height 25
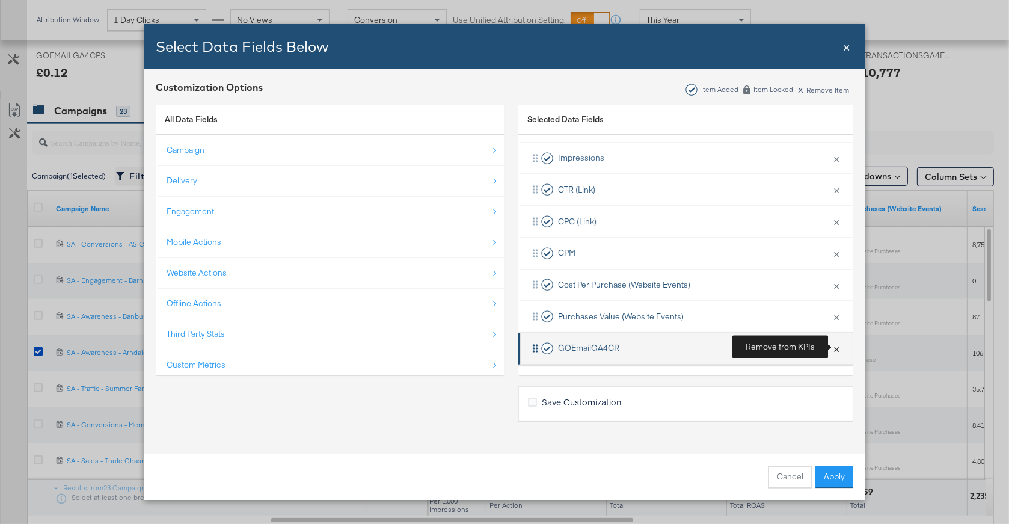
click at [834, 346] on button "×" at bounding box center [837, 348] width 16 height 25
click at [835, 336] on button "×" at bounding box center [837, 348] width 16 height 25
click at [836, 345] on button "×" at bounding box center [837, 348] width 16 height 25
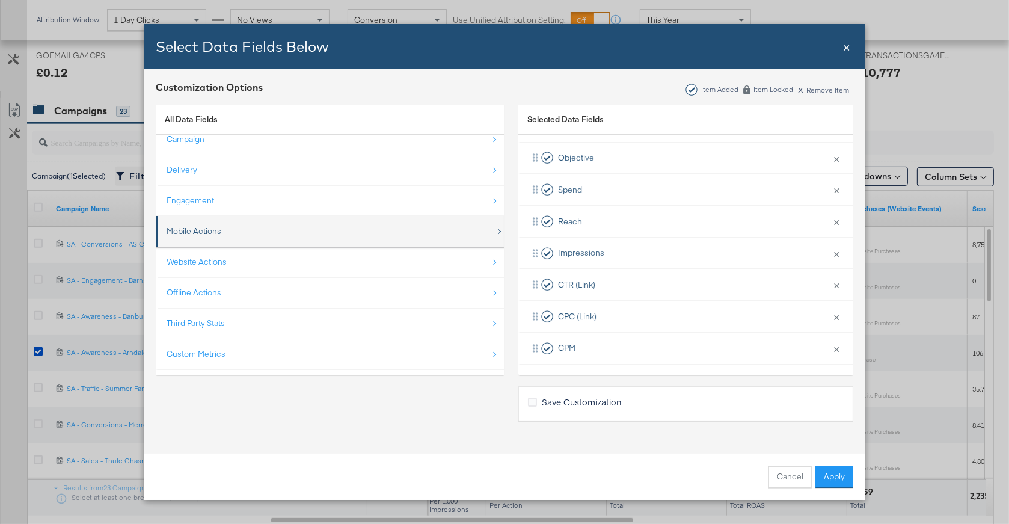
scroll to position [17, 0]
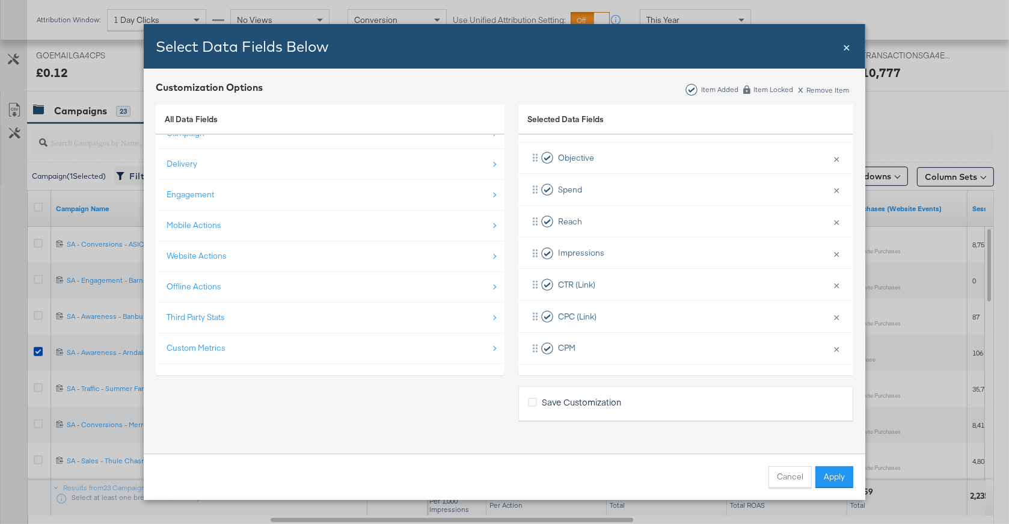
click at [215, 275] on div "Offline Actions" at bounding box center [331, 286] width 329 height 25
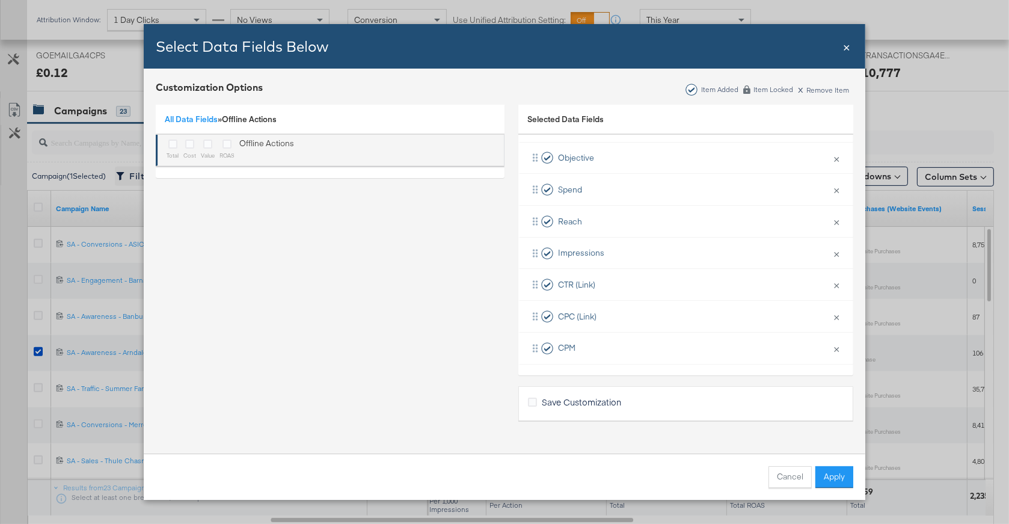
click at [236, 141] on div "total cost value ROAS Offline Actions" at bounding box center [230, 150] width 127 height 25
click at [225, 141] on icon "Bulk Add Locations Modal" at bounding box center [226, 144] width 9 height 9
click at [0, 0] on input "Bulk Add Locations Modal" at bounding box center [0, 0] width 0 height 0
click at [191, 142] on icon "Bulk Add Locations Modal" at bounding box center [189, 144] width 9 height 9
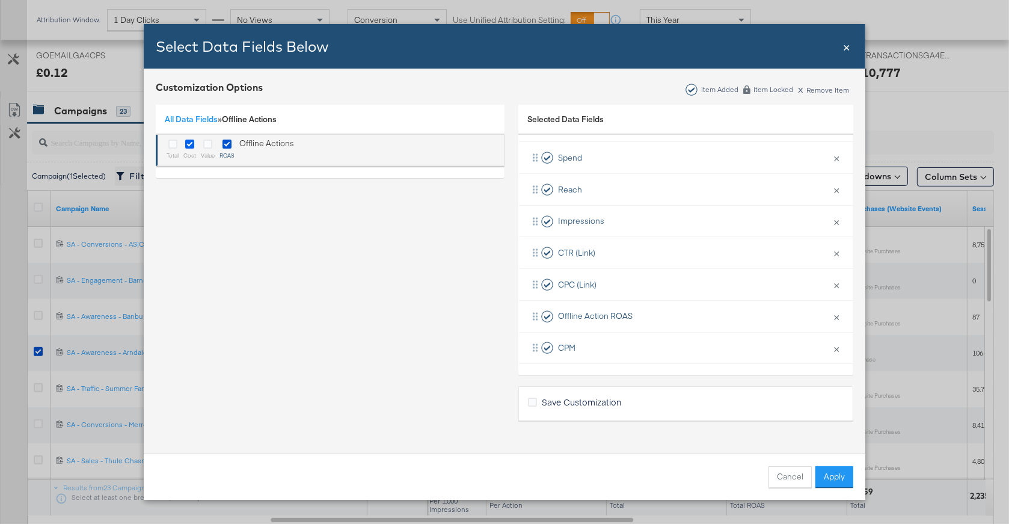
click at [0, 0] on input "Bulk Add Locations Modal" at bounding box center [0, 0] width 0 height 0
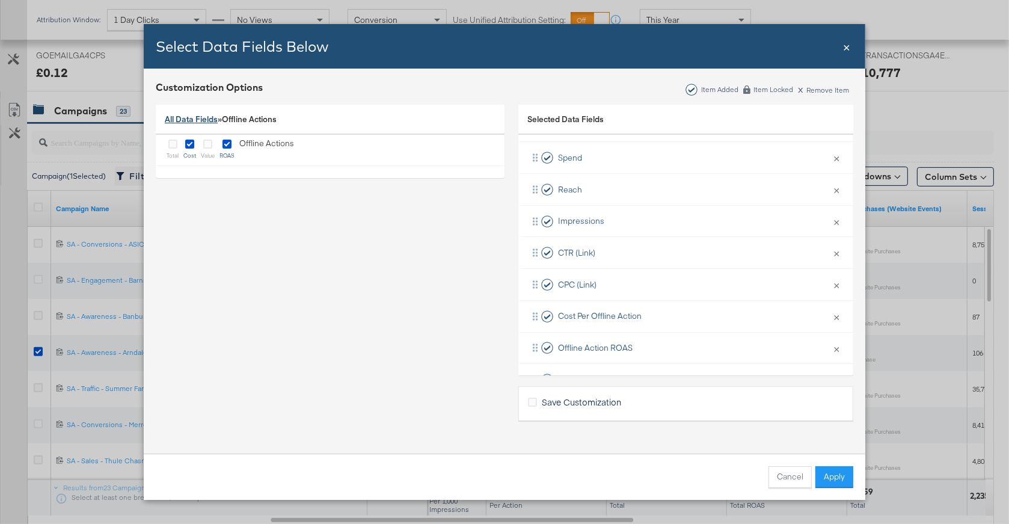
click at [194, 123] on link "All Data Fields" at bounding box center [191, 119] width 53 height 11
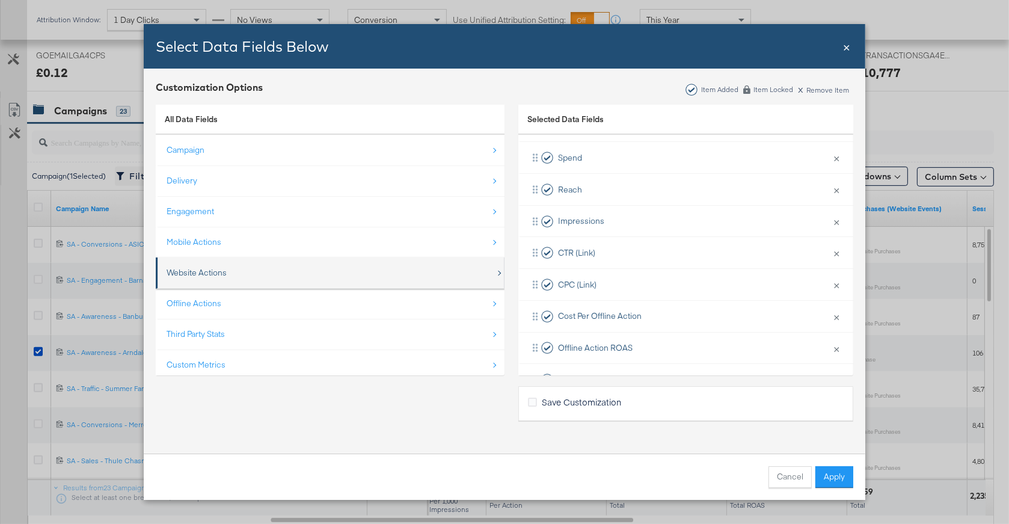
scroll to position [17, 0]
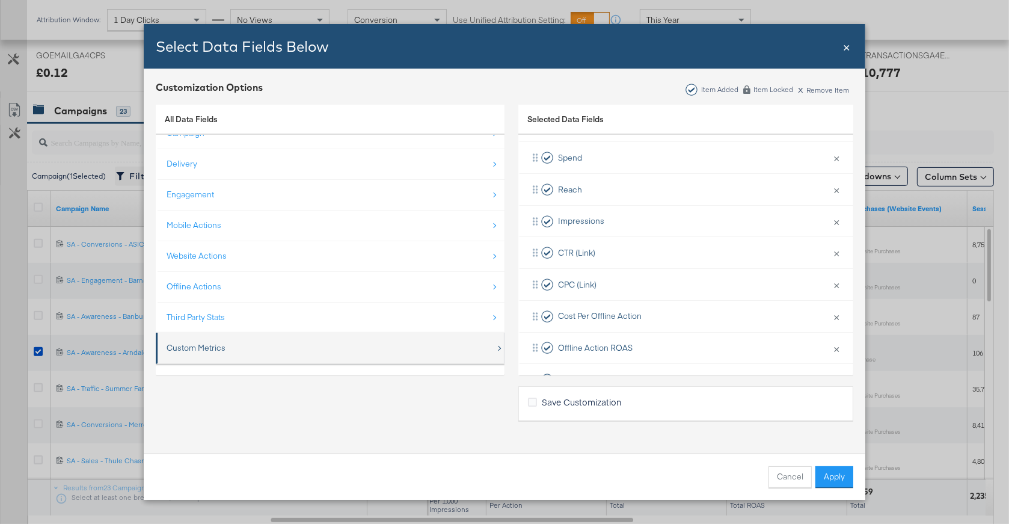
click at [287, 348] on div "Custom Metrics" at bounding box center [331, 348] width 329 height 25
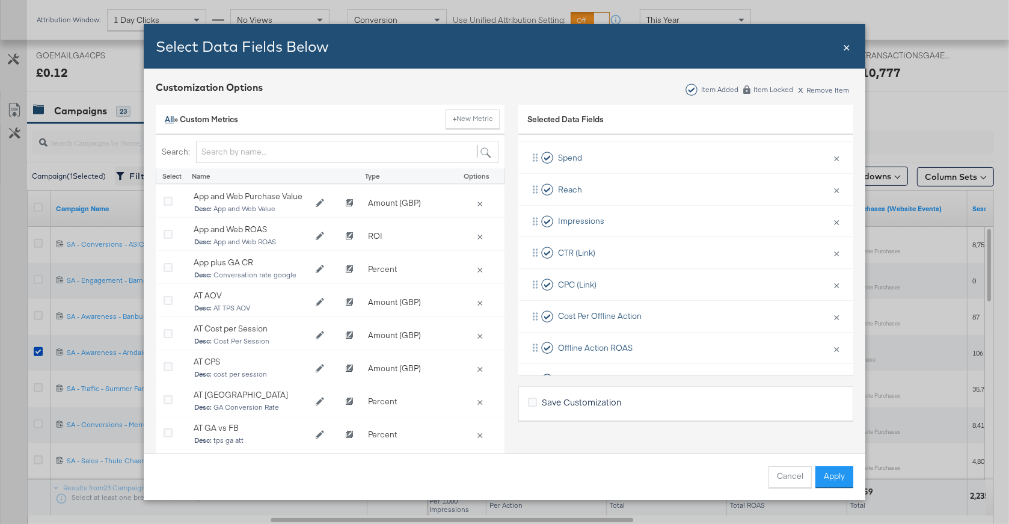
click at [170, 117] on link "All" at bounding box center [169, 119] width 9 height 11
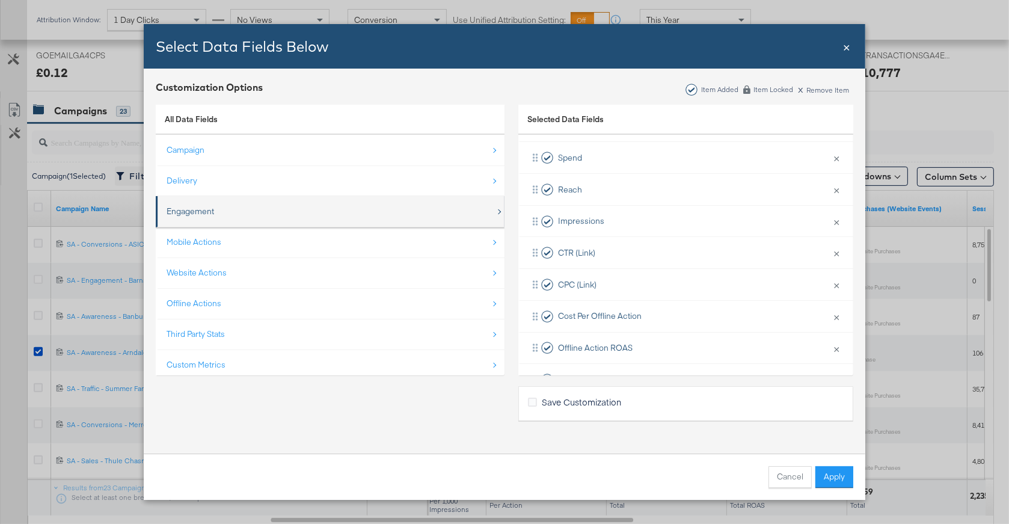
click at [189, 208] on div "Engagement" at bounding box center [191, 211] width 48 height 11
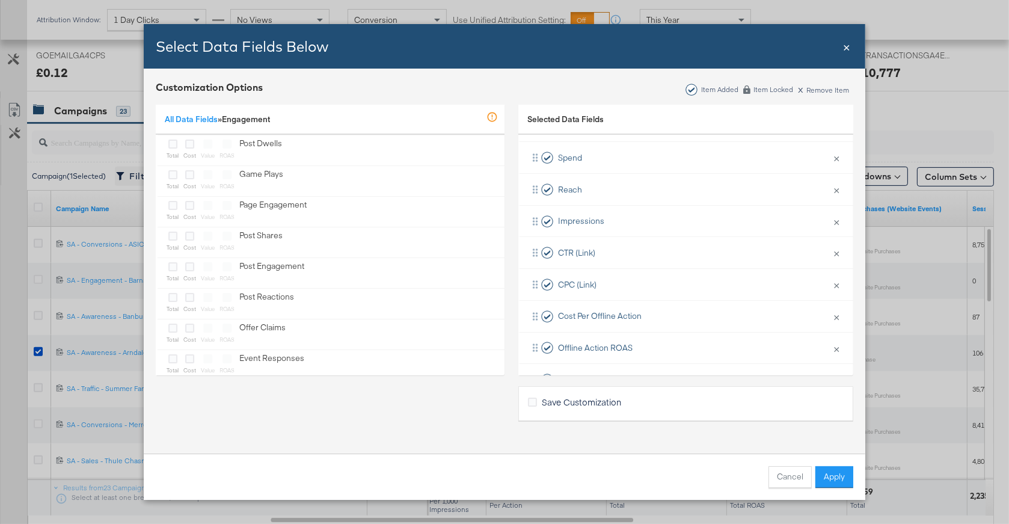
scroll to position [331, 0]
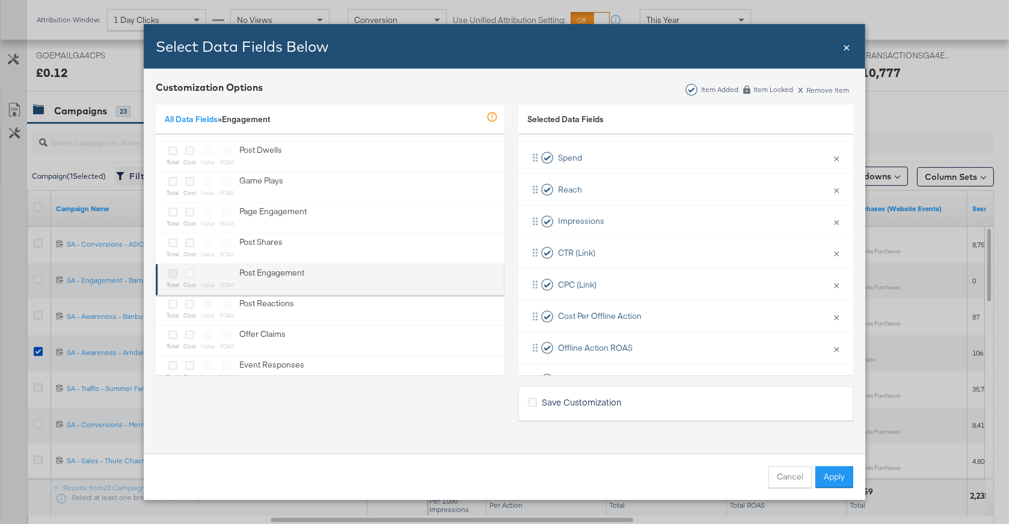
click at [176, 270] on icon "Bulk Add Locations Modal" at bounding box center [172, 273] width 9 height 9
click at [0, 0] on input "Bulk Add Locations Modal" at bounding box center [0, 0] width 0 height 0
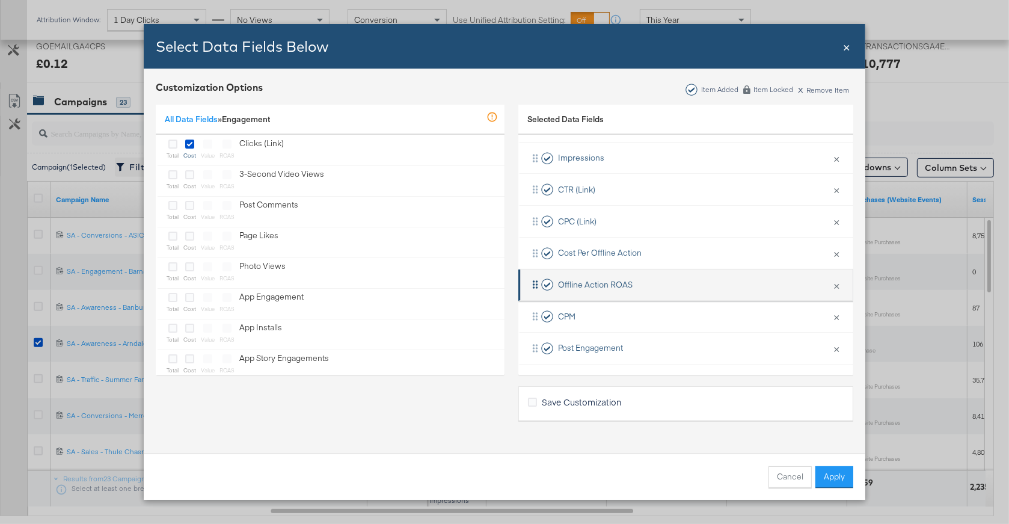
scroll to position [588, 0]
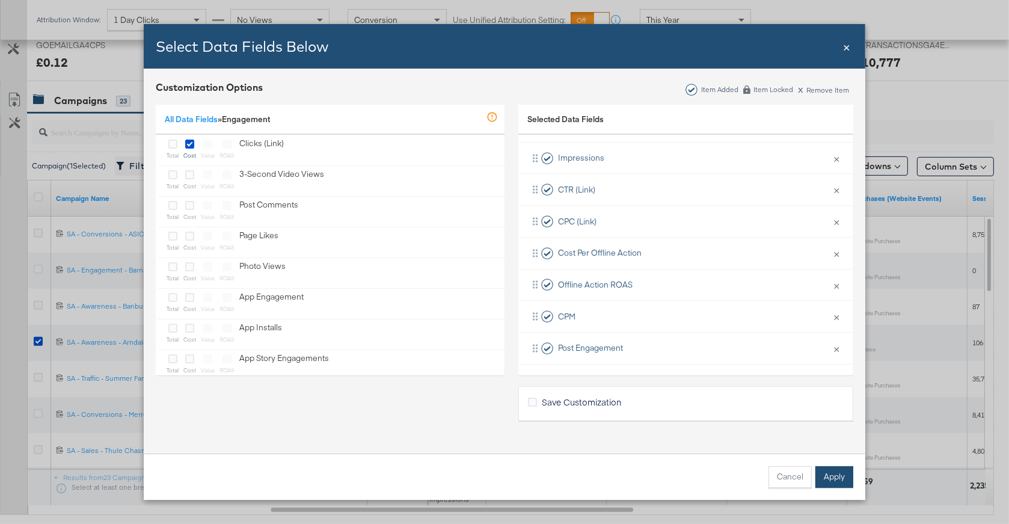
click at [840, 480] on button "Apply" at bounding box center [834, 477] width 38 height 22
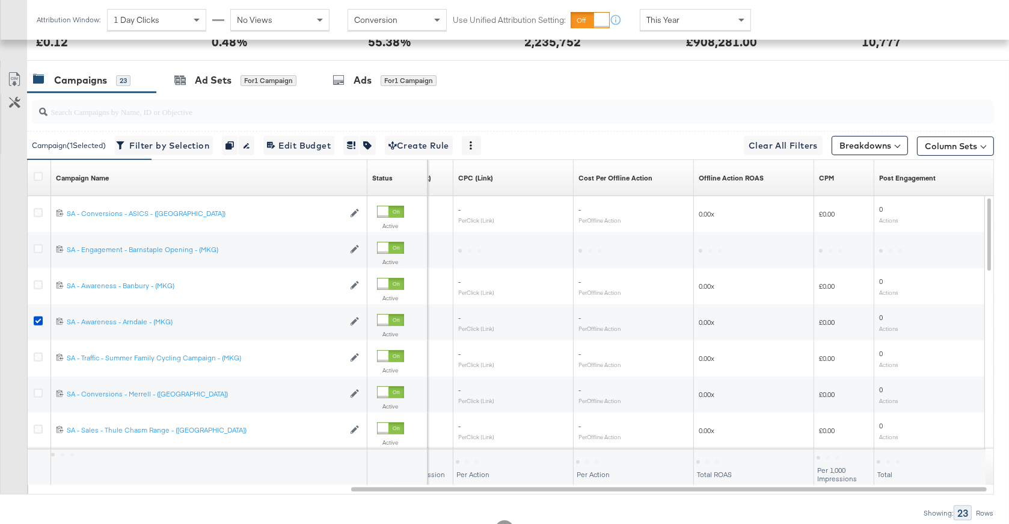
scroll to position [611, 0]
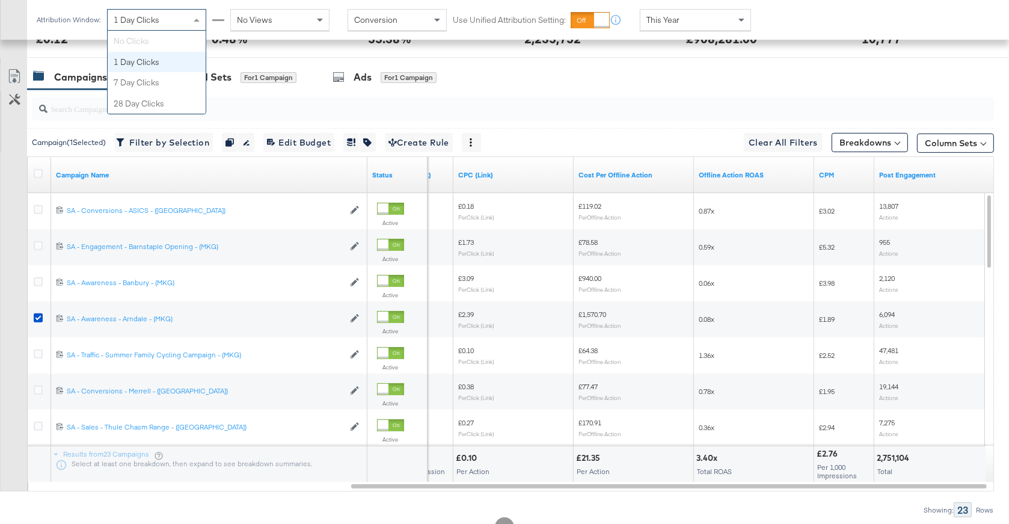
click at [145, 22] on span "1 Day Clicks" at bounding box center [137, 19] width 46 height 11
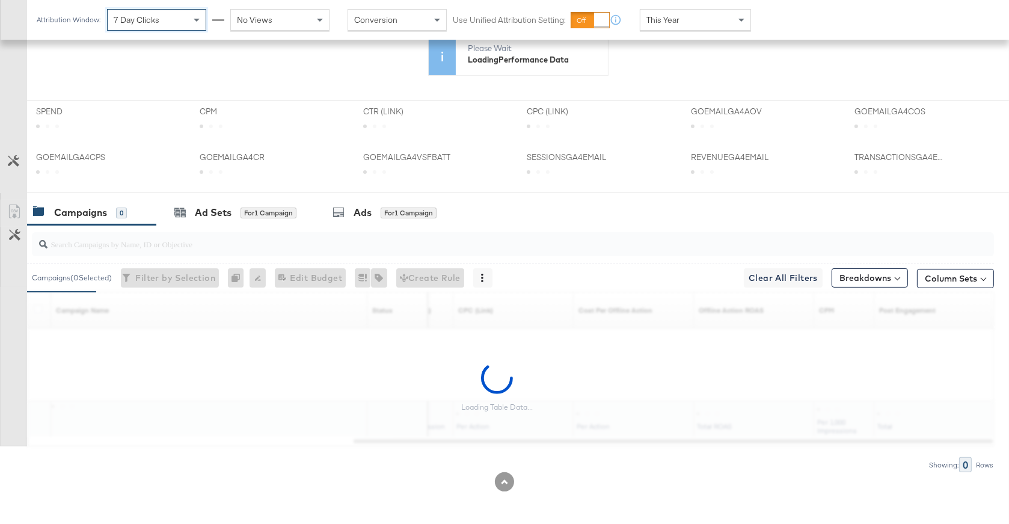
scroll to position [493, 0]
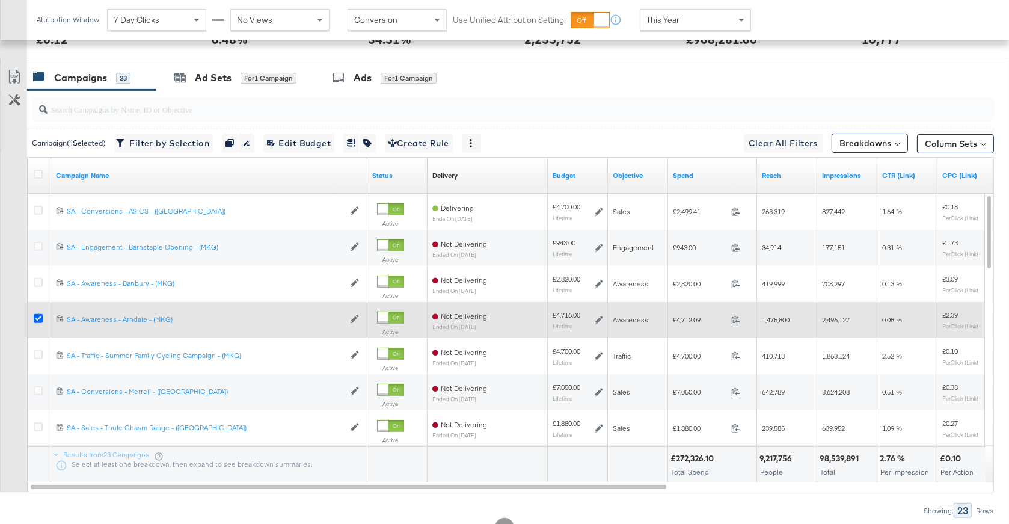
click at [38, 316] on icon at bounding box center [38, 318] width 9 height 9
click at [0, 0] on input "checkbox" at bounding box center [0, 0] width 0 height 0
click at [40, 314] on icon at bounding box center [38, 318] width 9 height 9
click at [0, 0] on input "checkbox" at bounding box center [0, 0] width 0 height 0
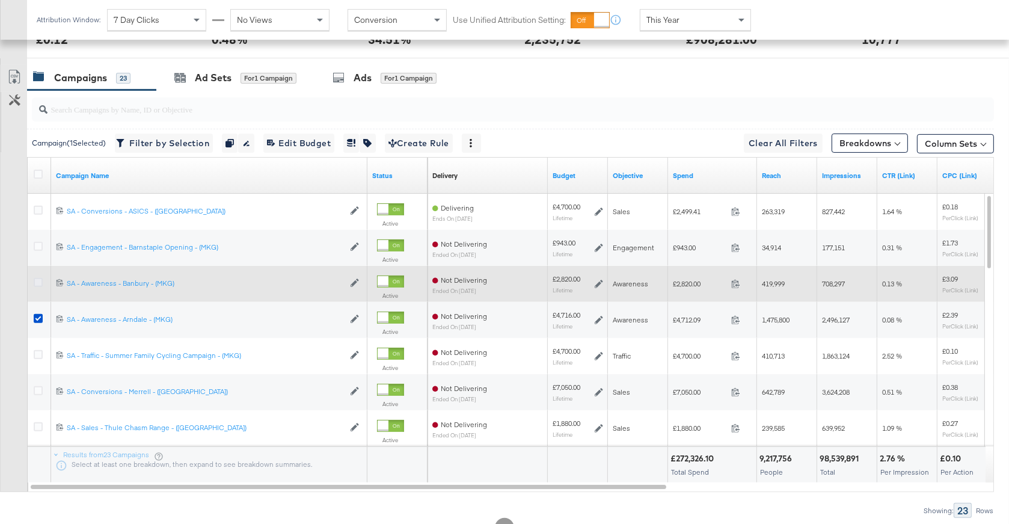
click at [40, 280] on icon at bounding box center [38, 282] width 9 height 9
click at [0, 0] on input "checkbox" at bounding box center [0, 0] width 0 height 0
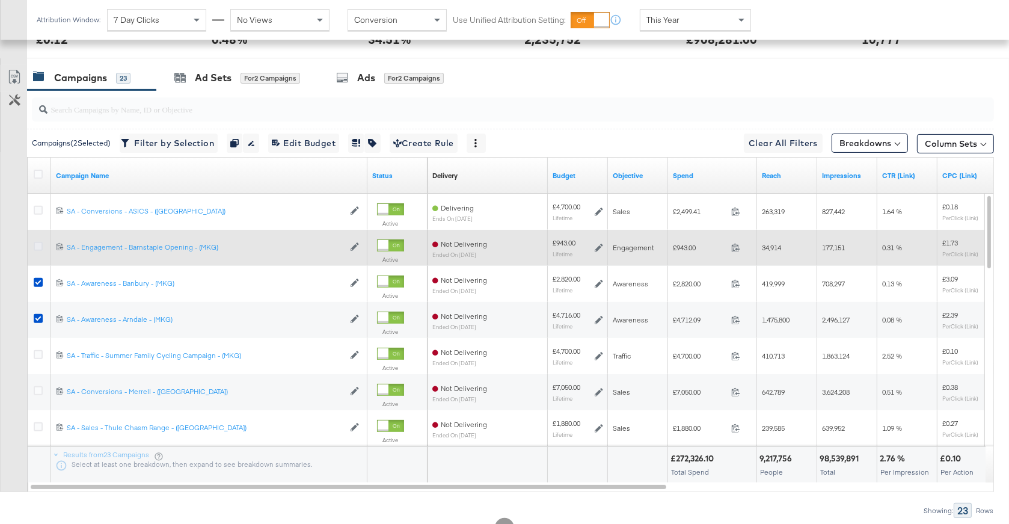
click at [37, 244] on icon at bounding box center [38, 246] width 9 height 9
click at [0, 0] on input "checkbox" at bounding box center [0, 0] width 0 height 0
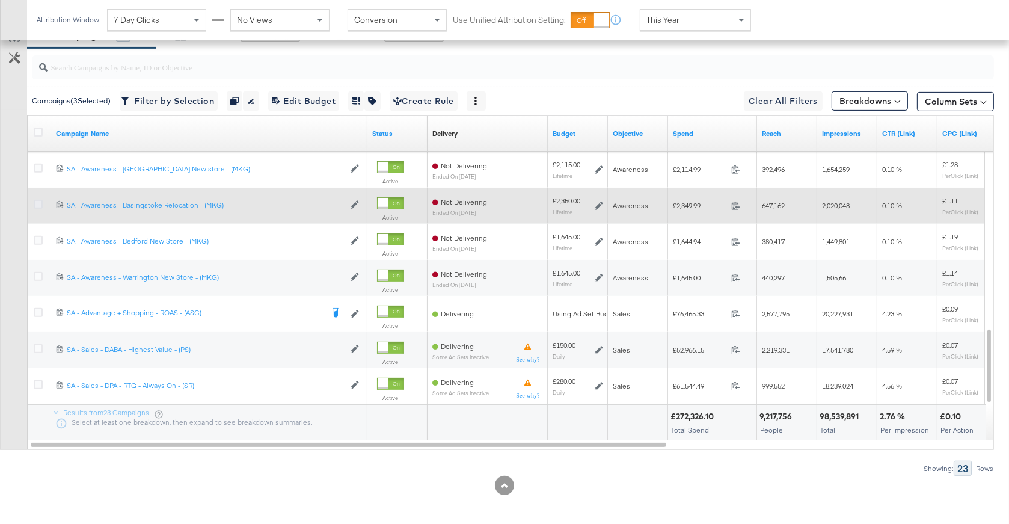
scroll to position [537, 0]
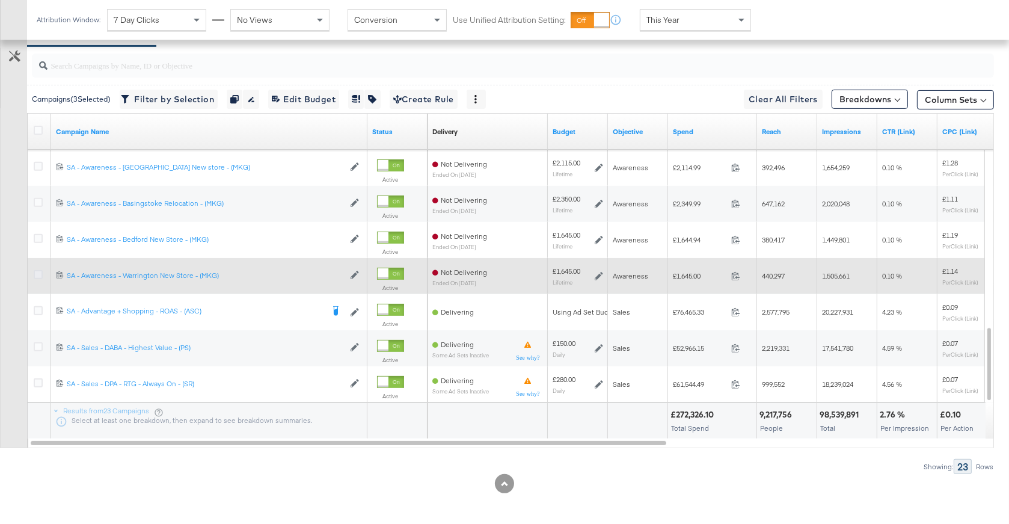
click at [40, 274] on icon at bounding box center [38, 274] width 9 height 9
click at [0, 0] on input "checkbox" at bounding box center [0, 0] width 0 height 0
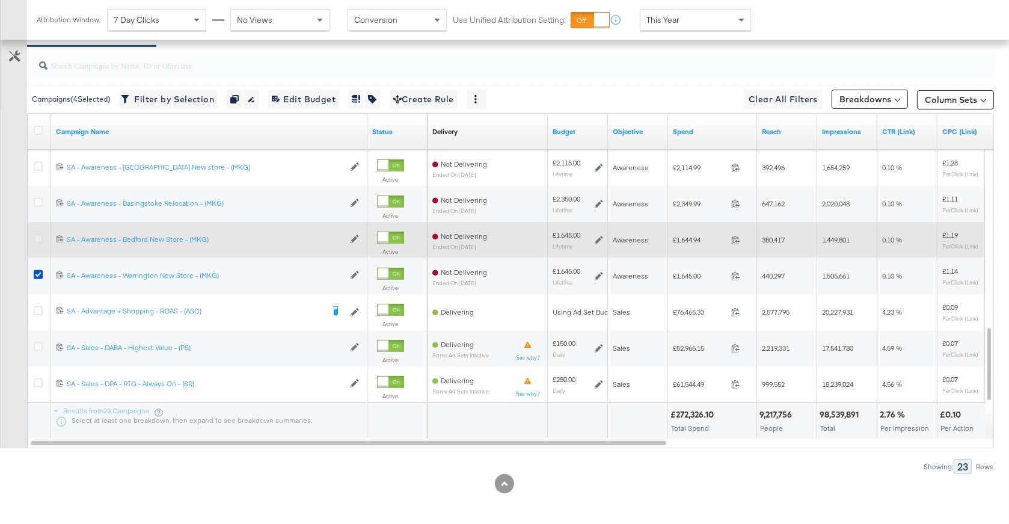
click at [38, 236] on icon at bounding box center [38, 238] width 9 height 9
click at [0, 0] on input "checkbox" at bounding box center [0, 0] width 0 height 0
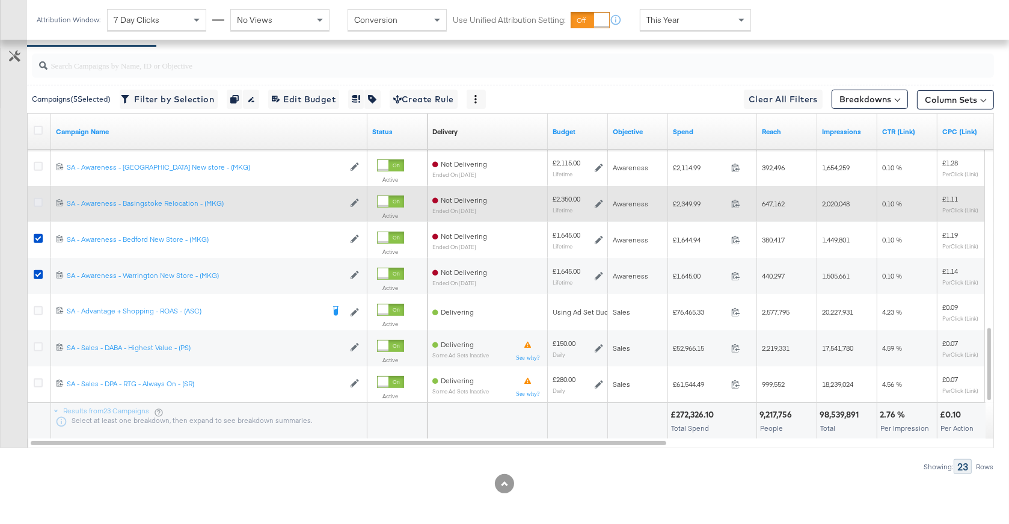
click at [38, 201] on icon at bounding box center [38, 202] width 9 height 9
click at [0, 0] on input "checkbox" at bounding box center [0, 0] width 0 height 0
click at [40, 201] on icon at bounding box center [38, 202] width 9 height 9
click at [0, 0] on input "checkbox" at bounding box center [0, 0] width 0 height 0
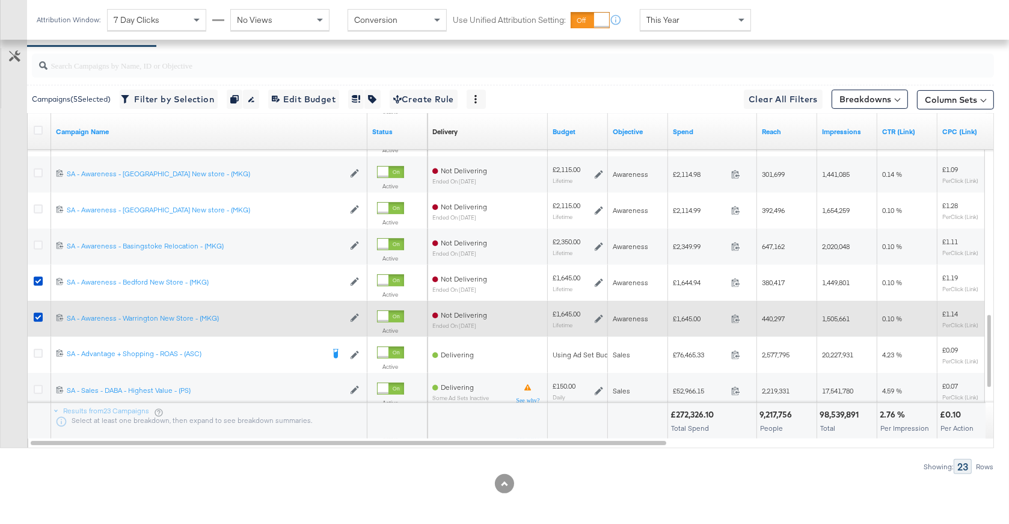
drag, startPoint x: 38, startPoint y: 280, endPoint x: 32, endPoint y: 312, distance: 32.9
click at [38, 280] on icon at bounding box center [38, 281] width 9 height 9
click at [0, 0] on input "checkbox" at bounding box center [0, 0] width 0 height 0
click at [40, 316] on icon at bounding box center [38, 317] width 9 height 9
click at [0, 0] on input "checkbox" at bounding box center [0, 0] width 0 height 0
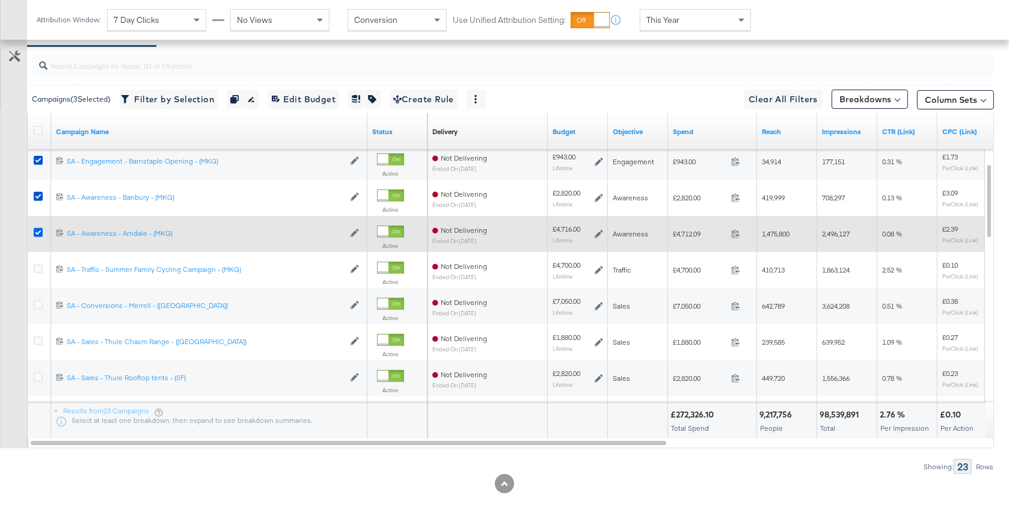
click at [40, 228] on icon at bounding box center [38, 232] width 9 height 9
click at [0, 0] on input "checkbox" at bounding box center [0, 0] width 0 height 0
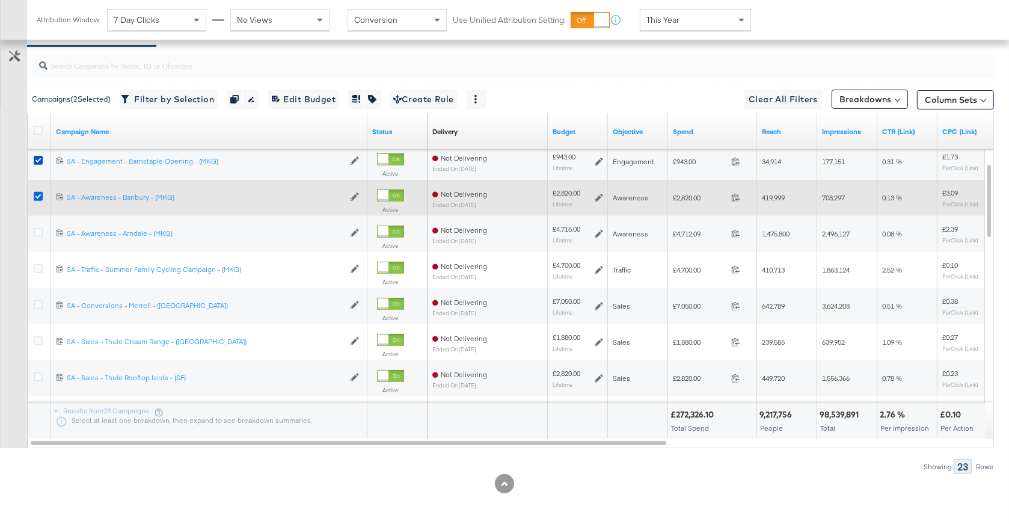
click at [37, 195] on icon at bounding box center [38, 196] width 9 height 9
click at [0, 0] on input "checkbox" at bounding box center [0, 0] width 0 height 0
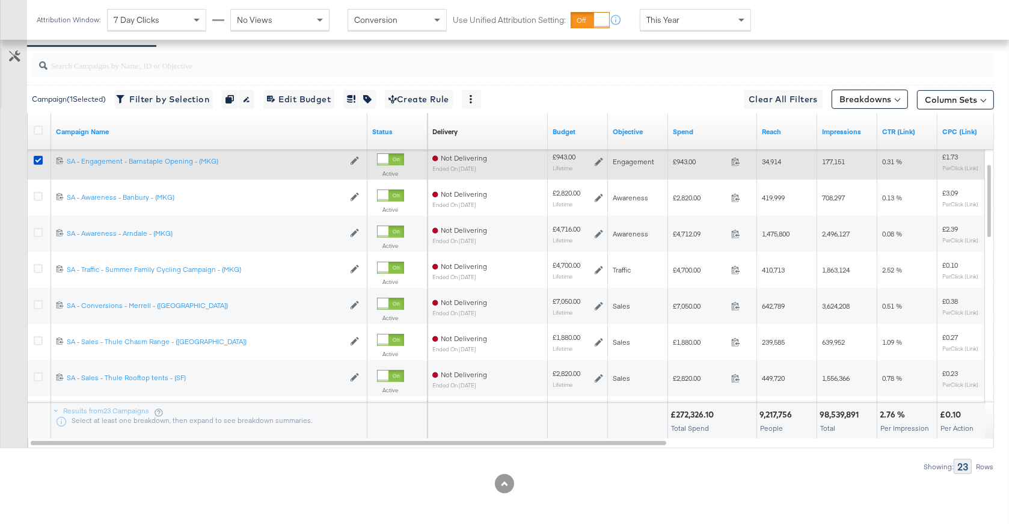
drag, startPoint x: 41, startPoint y: 160, endPoint x: 42, endPoint y: 167, distance: 6.7
click at [41, 160] on icon at bounding box center [38, 160] width 9 height 9
click at [0, 0] on input "checkbox" at bounding box center [0, 0] width 0 height 0
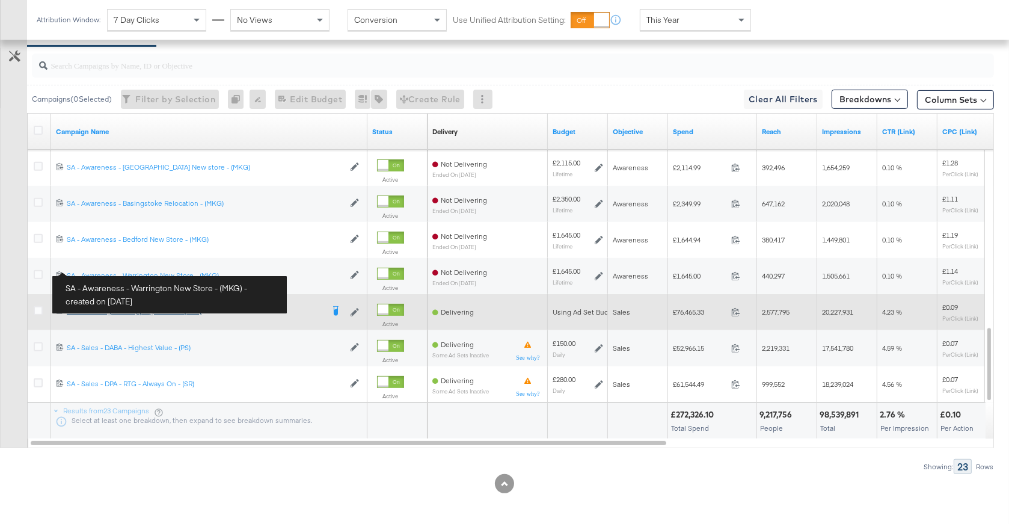
scroll to position [539, 0]
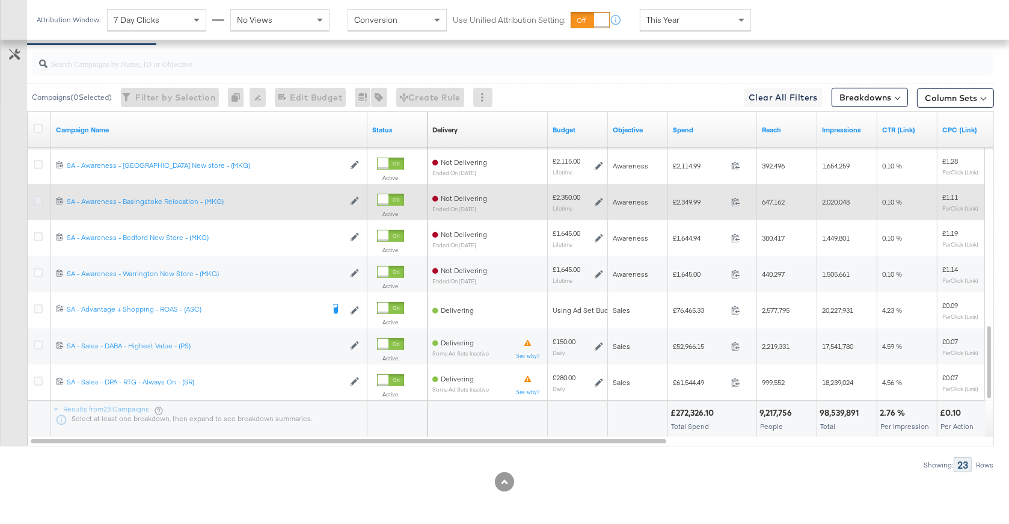
click at [37, 198] on icon at bounding box center [38, 200] width 9 height 9
click at [0, 0] on input "checkbox" at bounding box center [0, 0] width 0 height 0
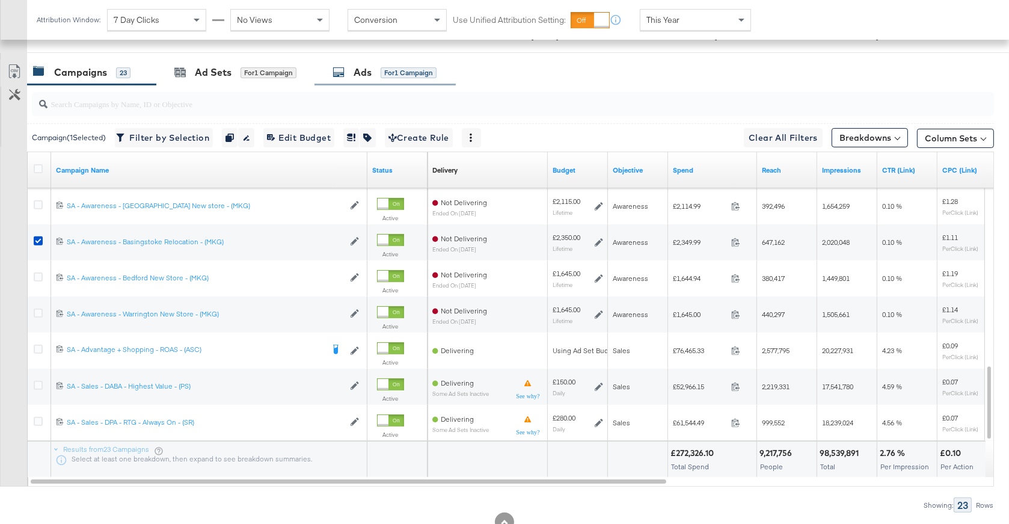
click at [358, 77] on div "Ads" at bounding box center [363, 73] width 18 height 14
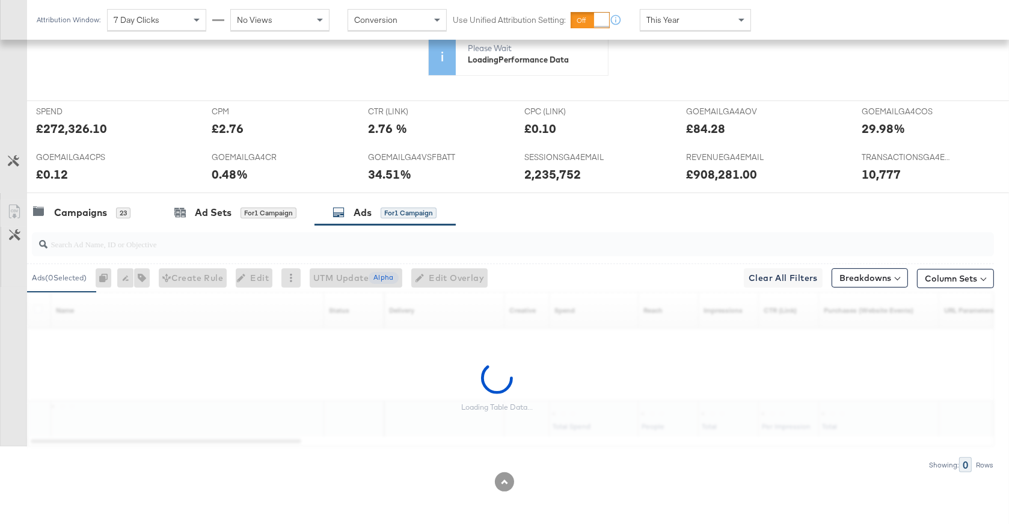
scroll to position [394, 0]
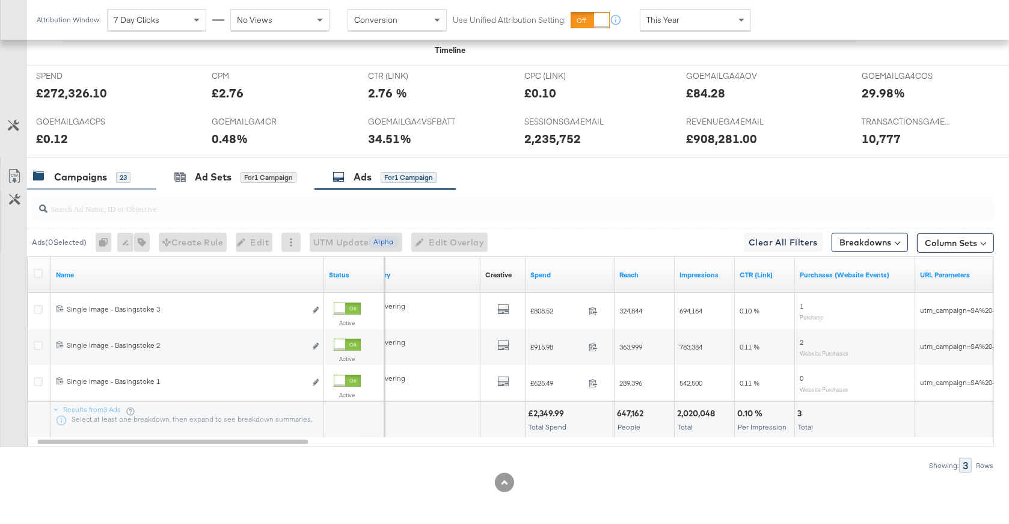
click at [73, 178] on div "Campaigns" at bounding box center [80, 177] width 53 height 14
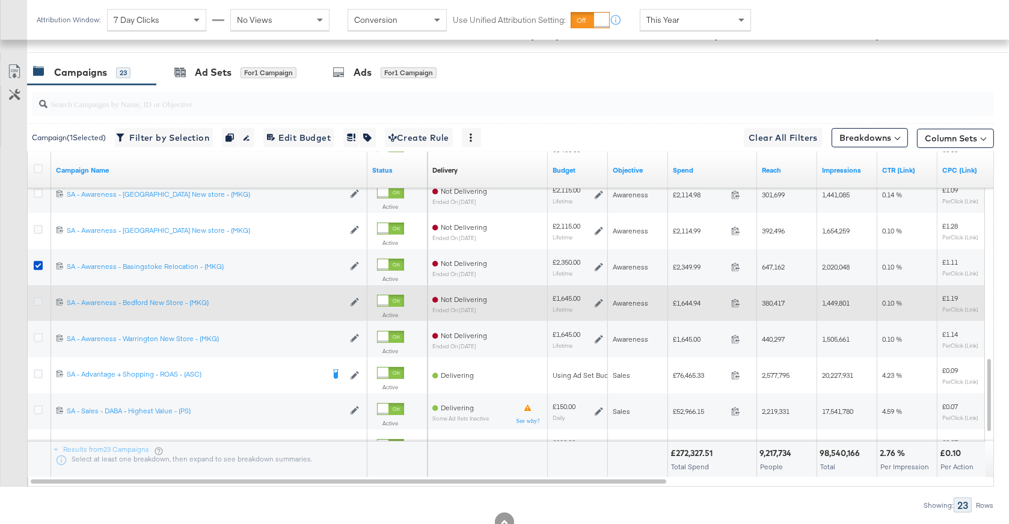
click at [39, 299] on icon at bounding box center [38, 301] width 9 height 9
click at [0, 0] on input "checkbox" at bounding box center [0, 0] width 0 height 0
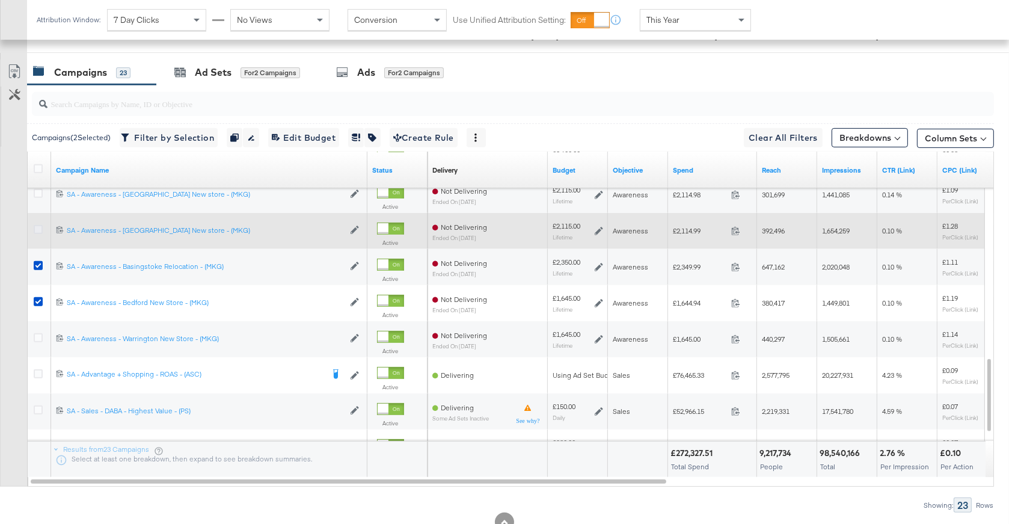
click at [40, 228] on icon at bounding box center [38, 229] width 9 height 9
click at [0, 0] on input "checkbox" at bounding box center [0, 0] width 0 height 0
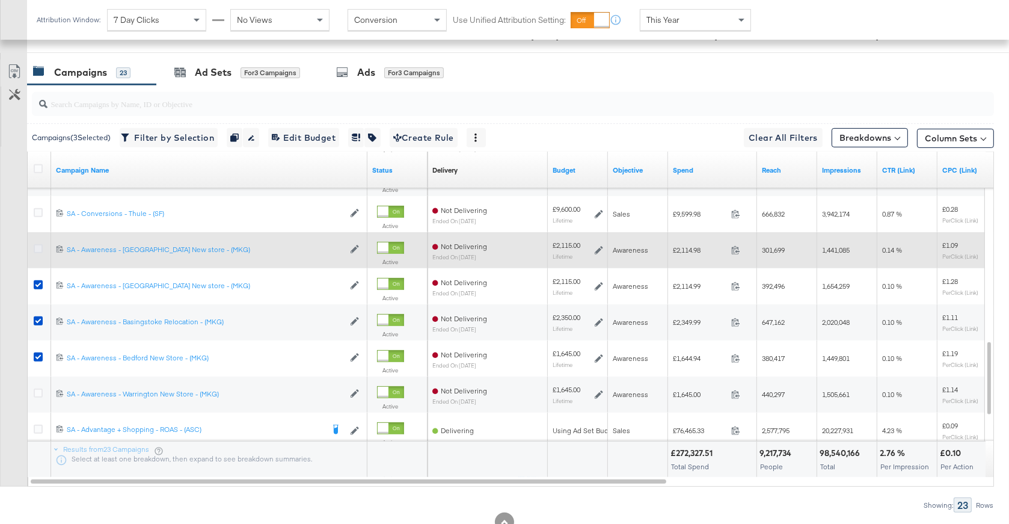
click at [40, 244] on icon at bounding box center [38, 248] width 9 height 9
click at [0, 0] on input "checkbox" at bounding box center [0, 0] width 0 height 0
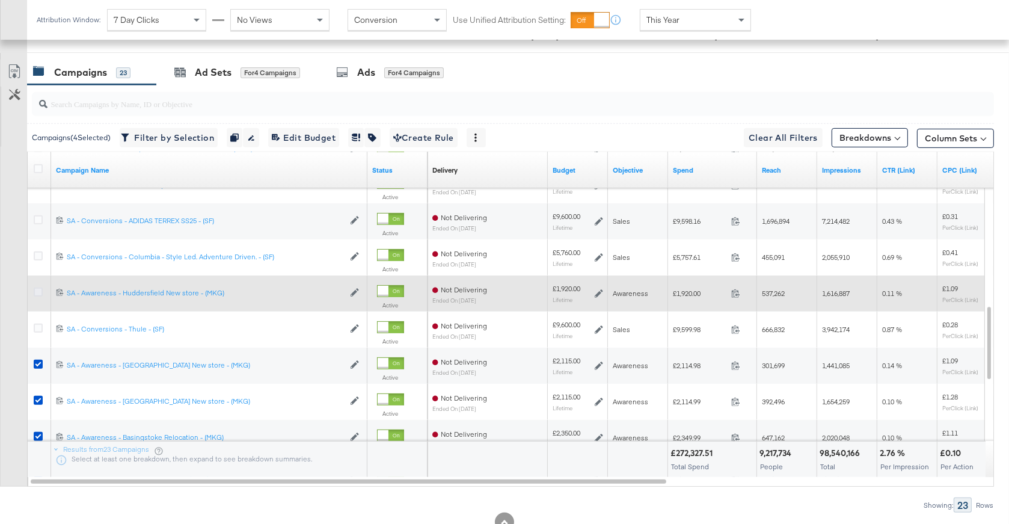
click at [38, 289] on icon at bounding box center [38, 291] width 9 height 9
click at [0, 0] on input "checkbox" at bounding box center [0, 0] width 0 height 0
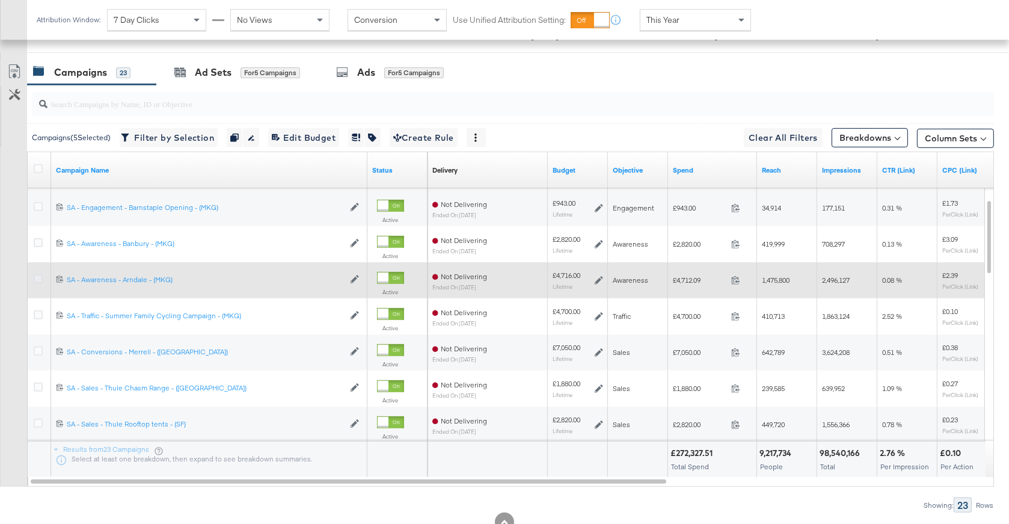
click at [34, 274] on icon at bounding box center [38, 278] width 9 height 9
click at [0, 0] on input "checkbox" at bounding box center [0, 0] width 0 height 0
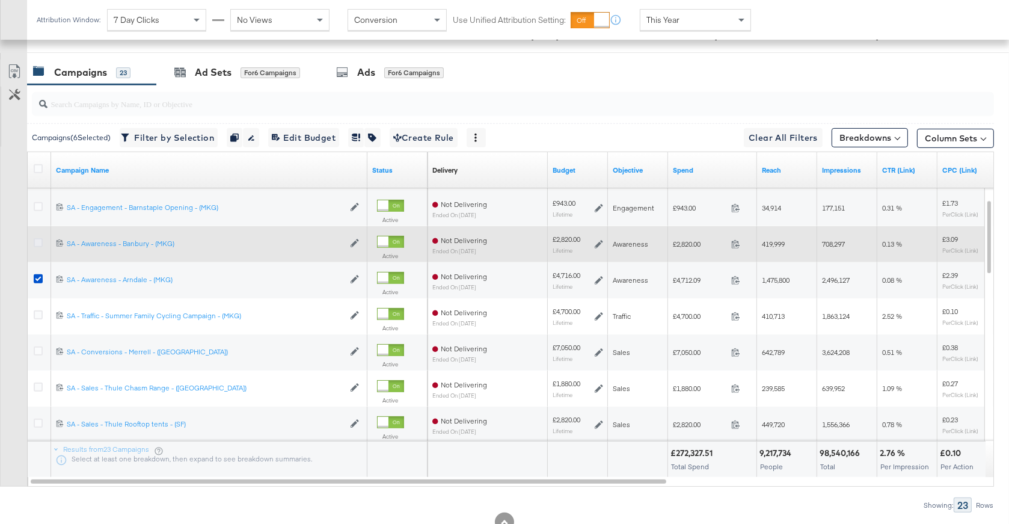
click at [38, 238] on icon at bounding box center [38, 242] width 9 height 9
click at [0, 0] on input "checkbox" at bounding box center [0, 0] width 0 height 0
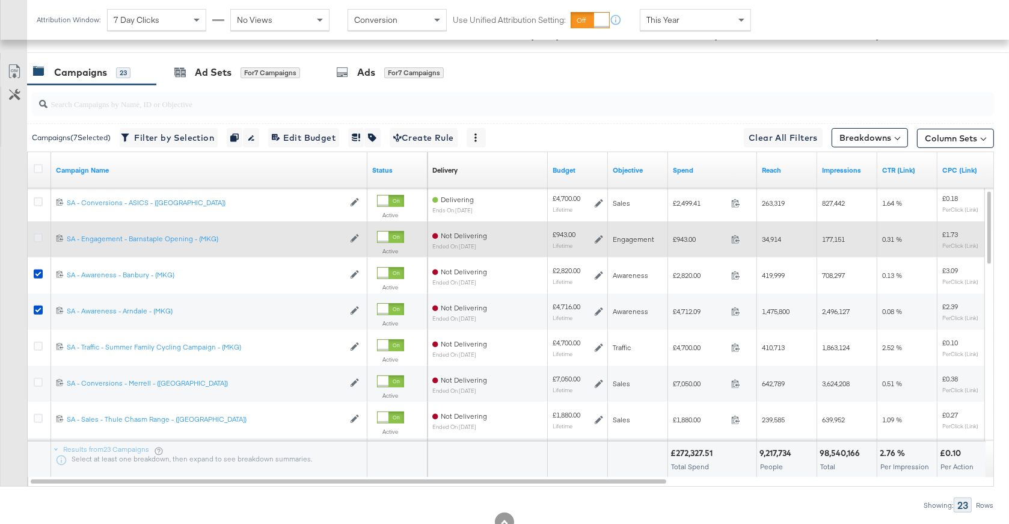
click at [39, 237] on icon at bounding box center [38, 237] width 9 height 9
click at [0, 0] on input "checkbox" at bounding box center [0, 0] width 0 height 0
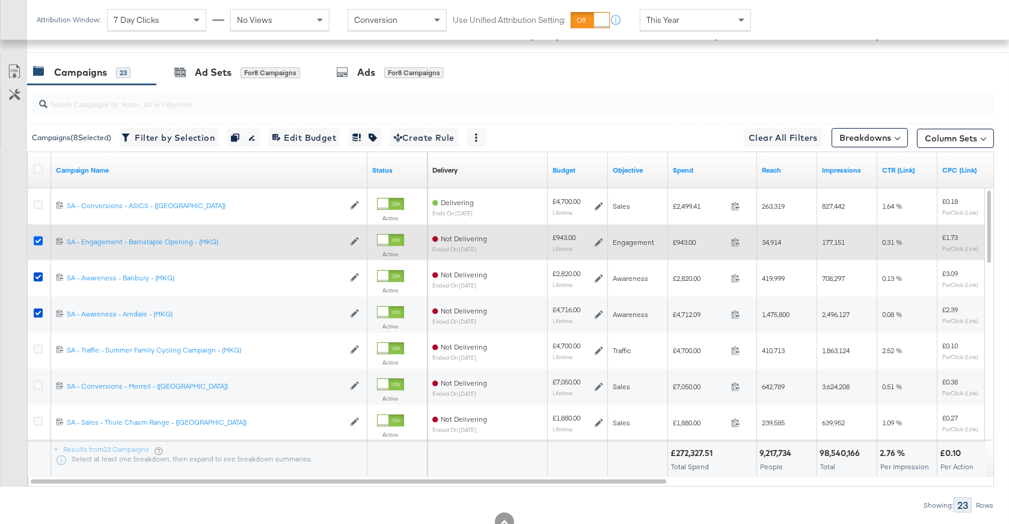
scroll to position [584, 0]
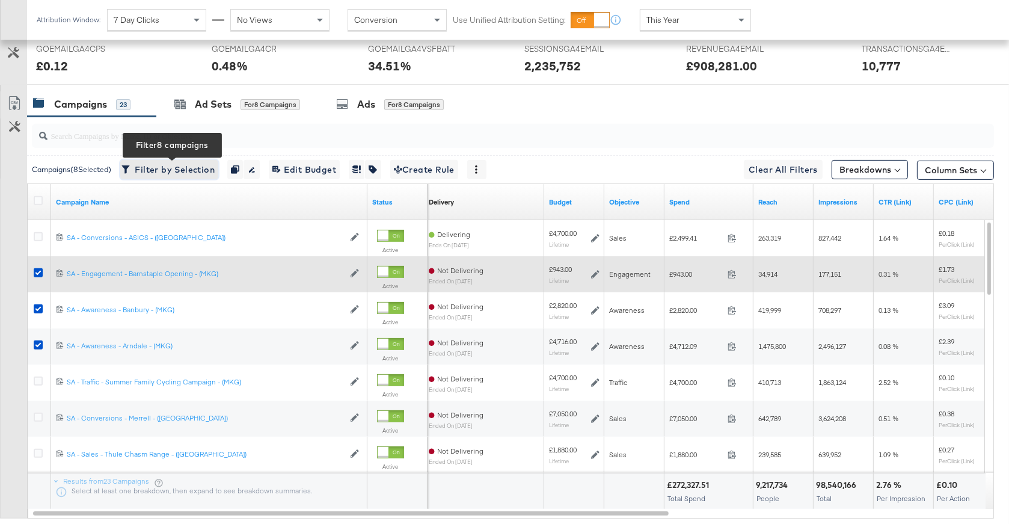
drag, startPoint x: 156, startPoint y: 170, endPoint x: 248, endPoint y: 266, distance: 133.6
click at [156, 170] on span "Filter by Selection Filter 8 campaigns" at bounding box center [169, 169] width 91 height 15
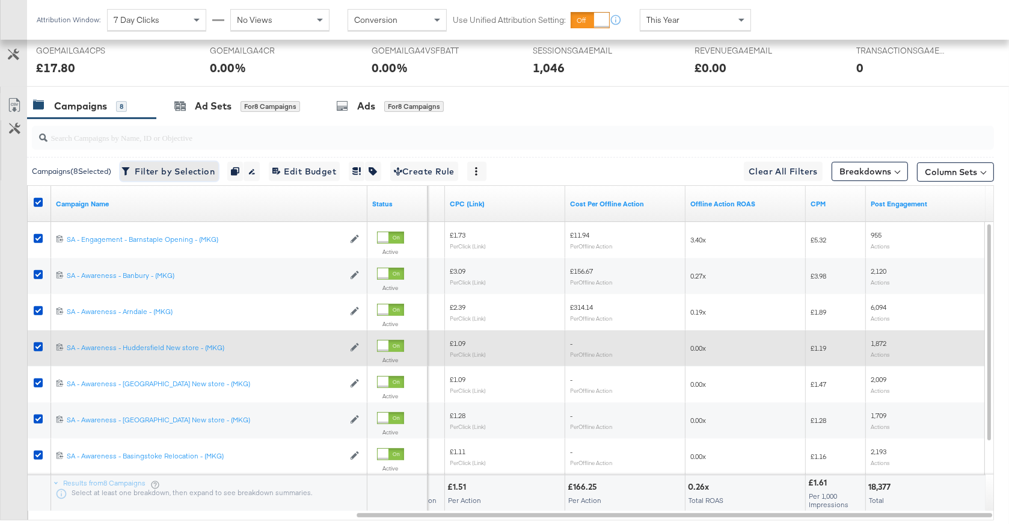
scroll to position [548, 0]
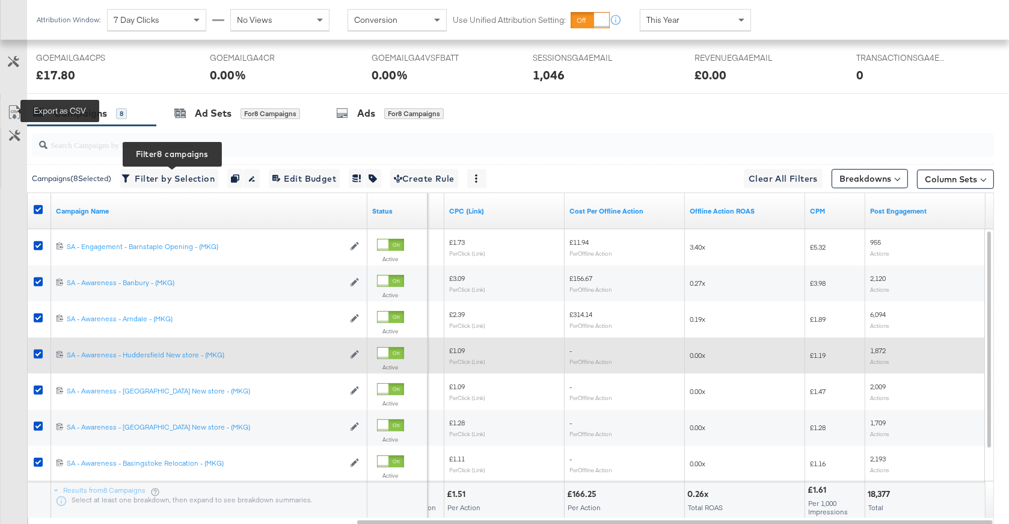
click at [16, 107] on icon at bounding box center [14, 112] width 14 height 14
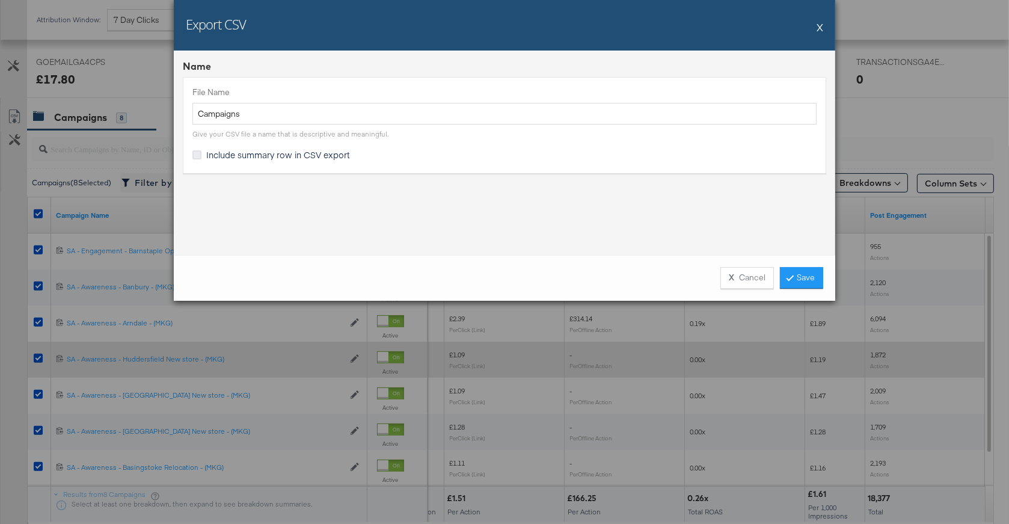
click at [197, 153] on icon at bounding box center [196, 154] width 9 height 9
click at [0, 0] on input "Include summary row in CSV export" at bounding box center [0, 0] width 0 height 0
click at [793, 277] on link "Save" at bounding box center [801, 278] width 43 height 22
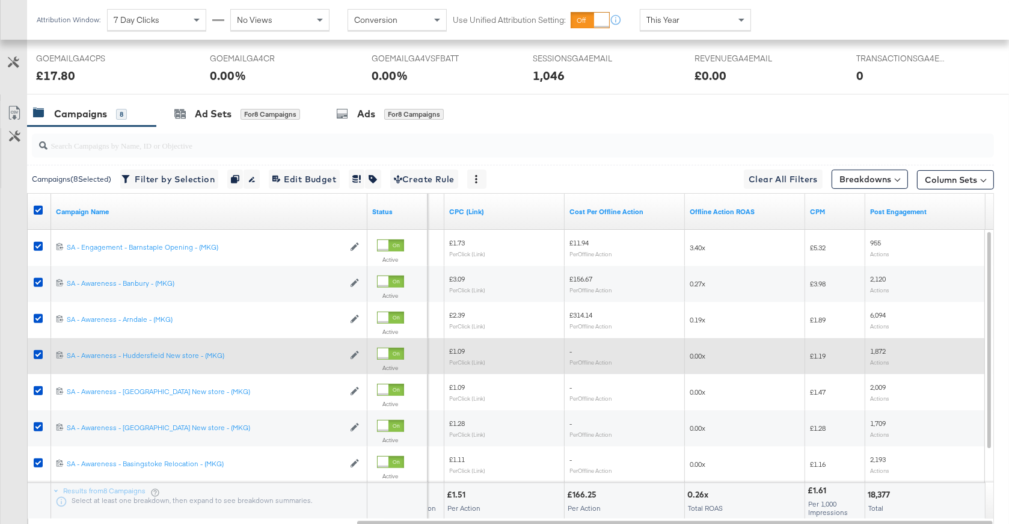
click at [701, 14] on div "This Year" at bounding box center [695, 20] width 110 height 20
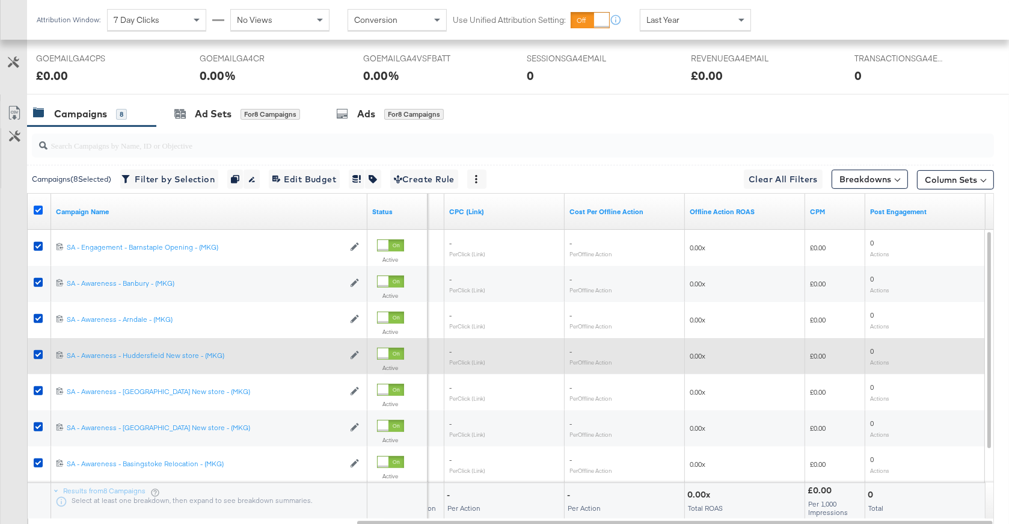
click at [40, 207] on icon at bounding box center [38, 210] width 9 height 9
click at [0, 0] on input "checkbox" at bounding box center [0, 0] width 0 height 0
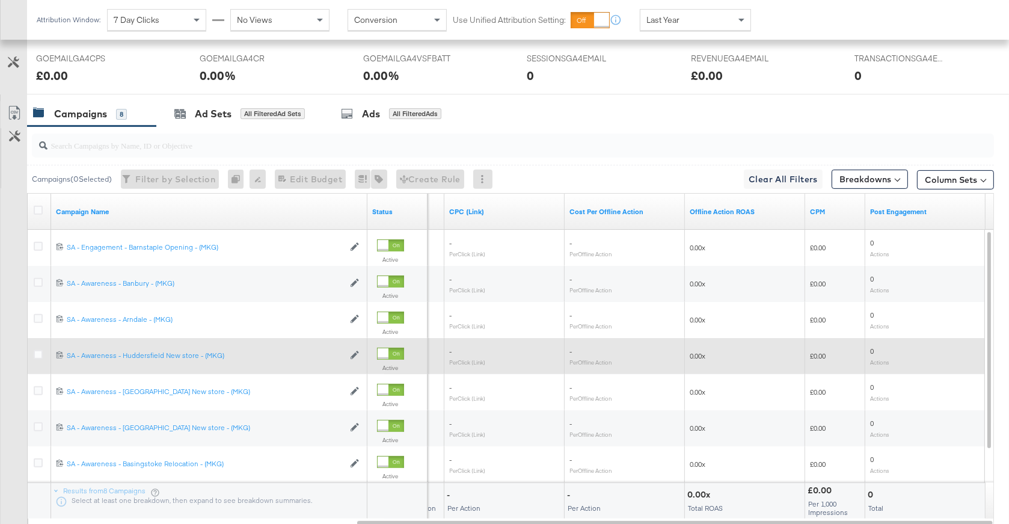
click at [111, 144] on input "search" at bounding box center [477, 140] width 859 height 23
type input "r"
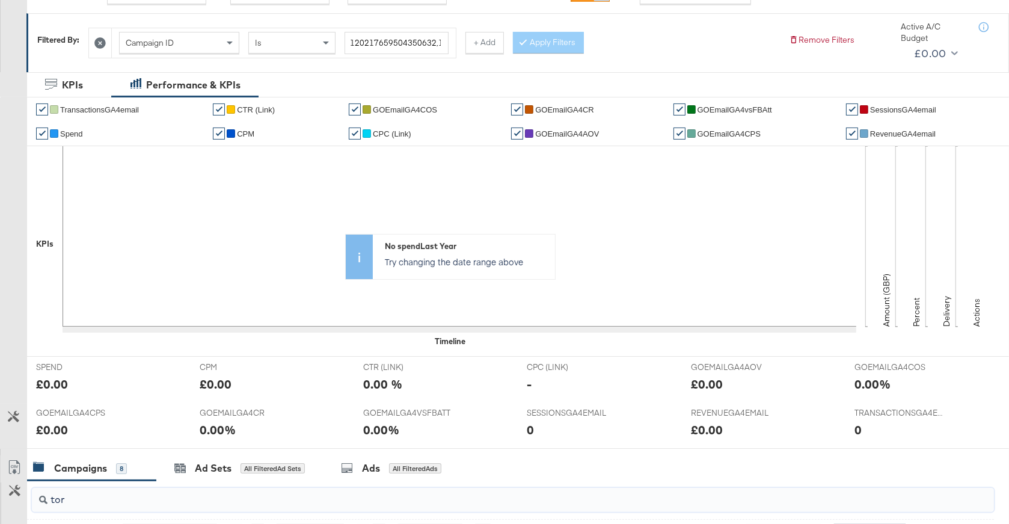
scroll to position [0, 0]
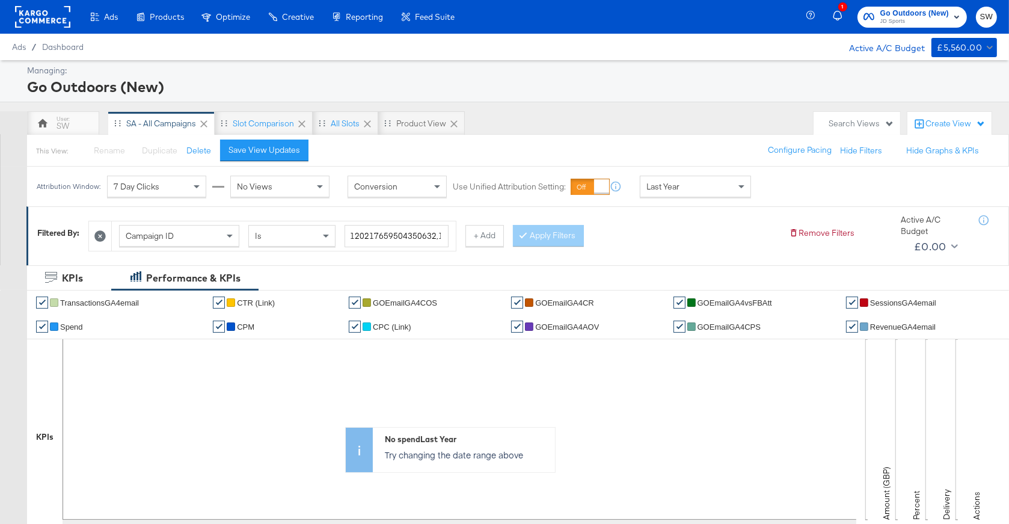
type input "tor"
click at [152, 239] on span "Campaign ID" at bounding box center [150, 235] width 48 height 11
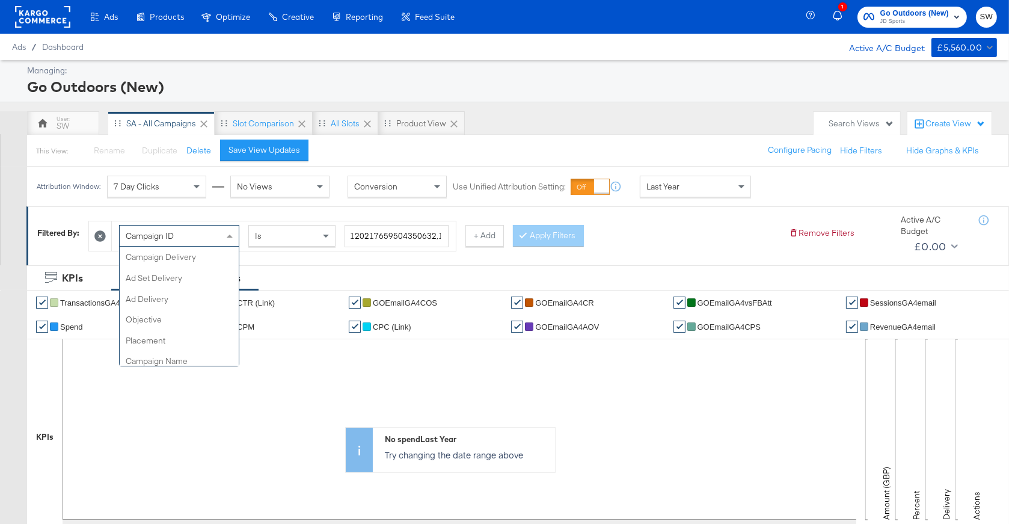
scroll to position [124, 0]
type input "cam"
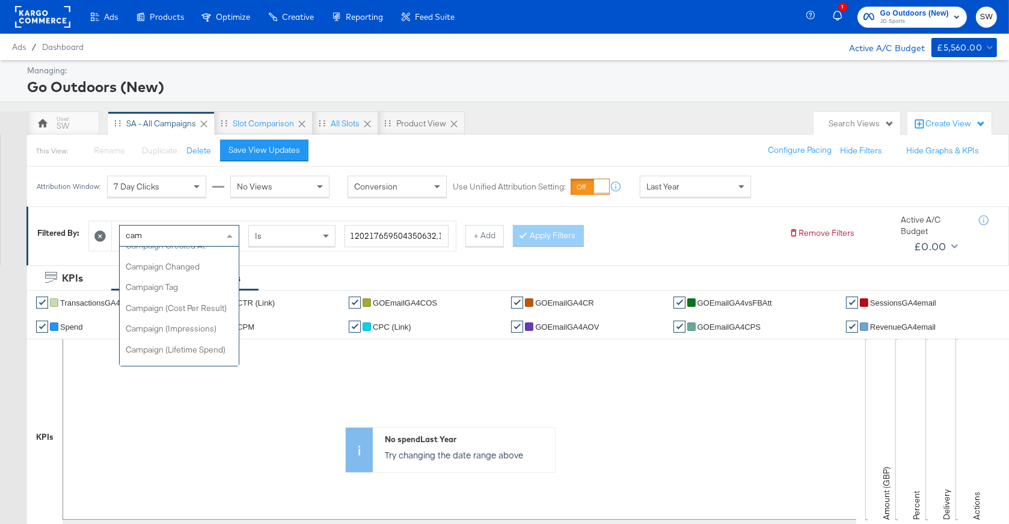
scroll to position [0, 0]
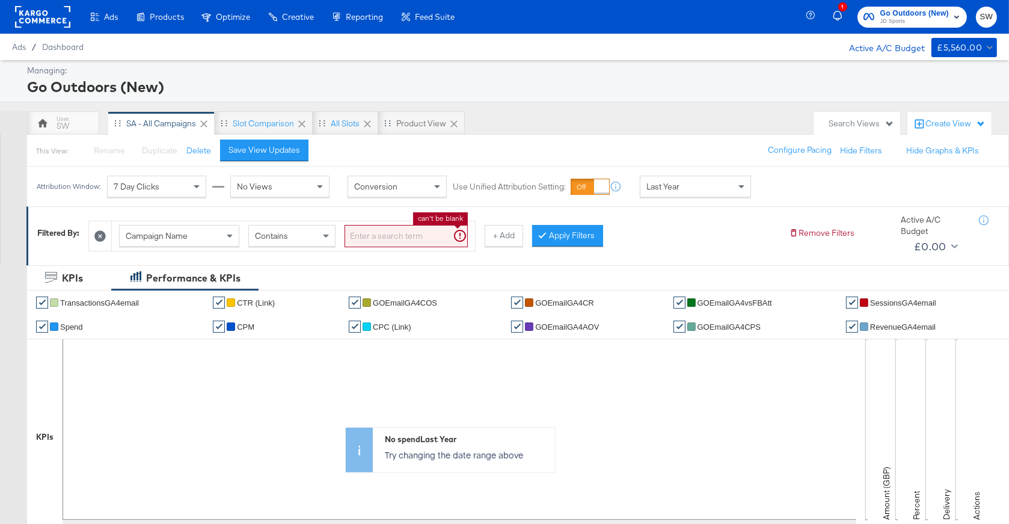
click at [391, 236] on input "search" at bounding box center [406, 236] width 123 height 22
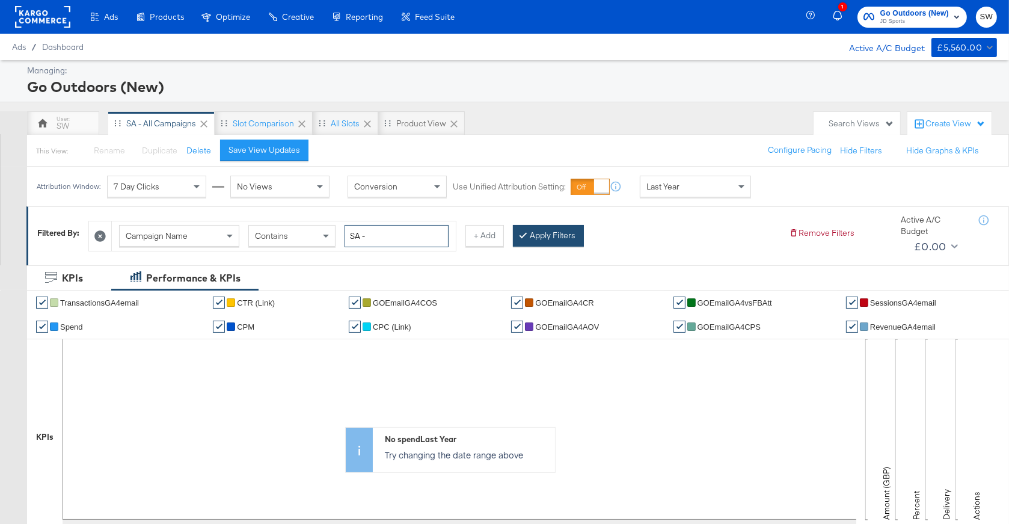
type input "SA -"
click at [555, 232] on button "Apply Filters" at bounding box center [548, 236] width 71 height 22
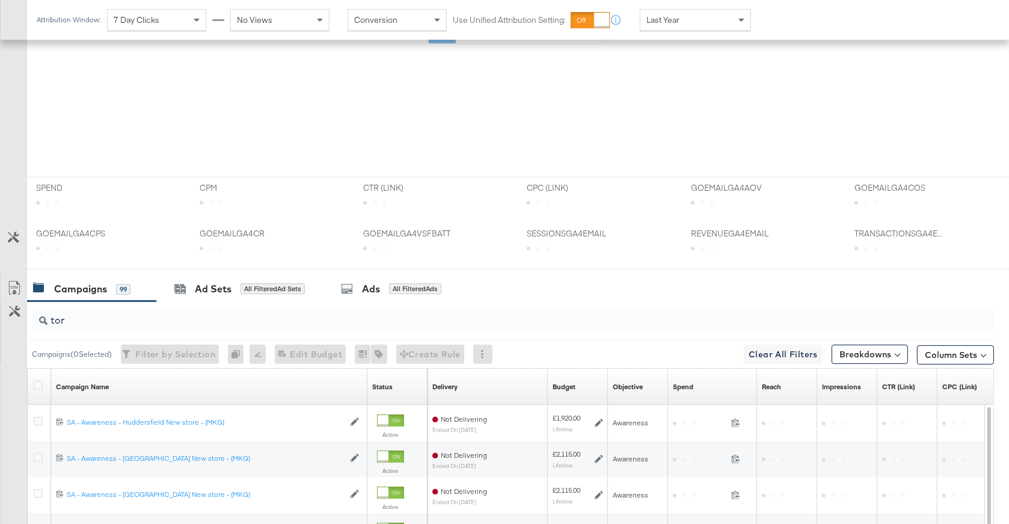
scroll to position [593, 0]
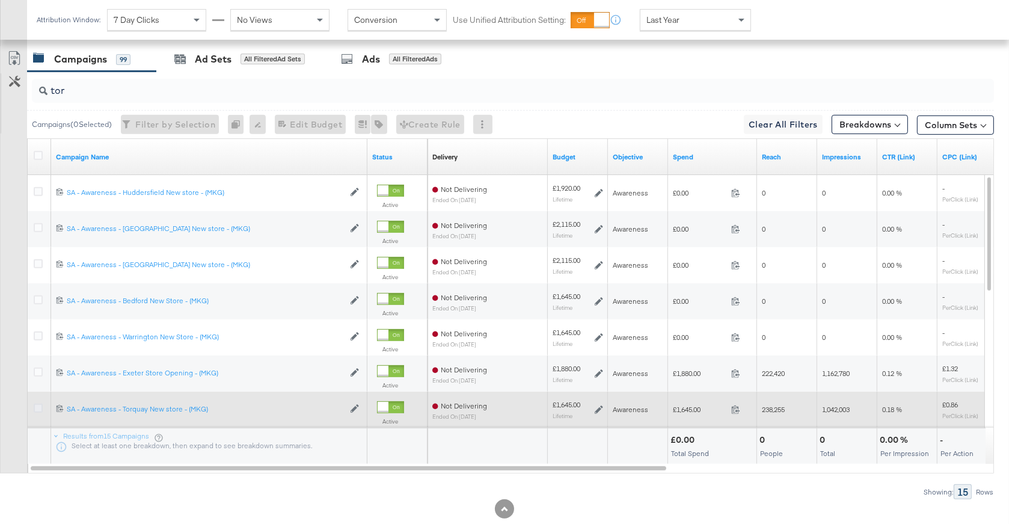
click at [37, 406] on icon at bounding box center [38, 407] width 9 height 9
click at [0, 0] on input "checkbox" at bounding box center [0, 0] width 0 height 0
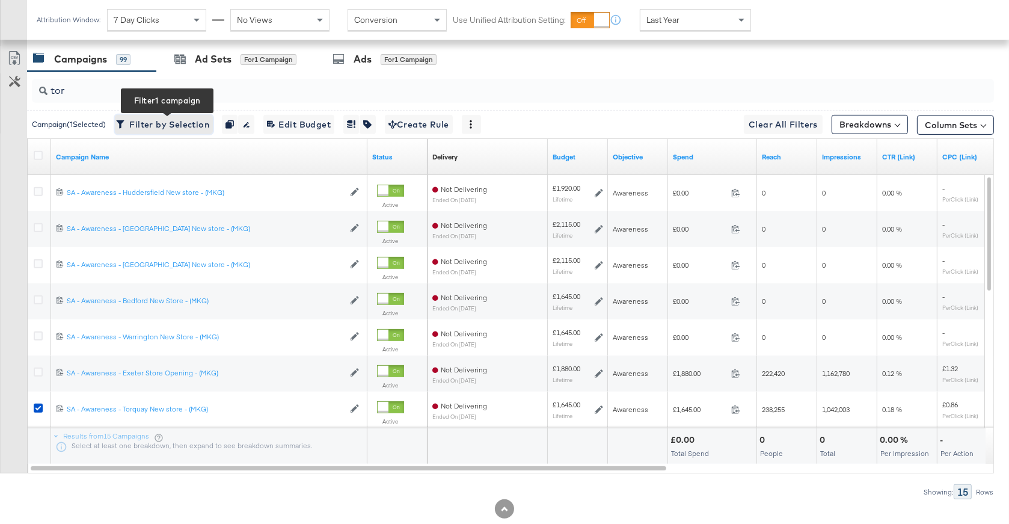
click at [164, 128] on span "Filter by Selection Filter 1 campaign" at bounding box center [163, 124] width 91 height 15
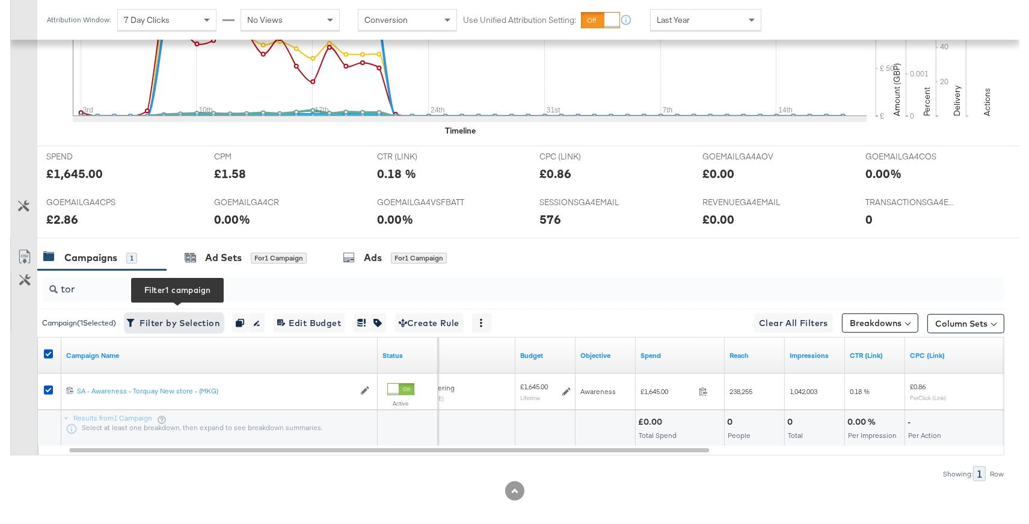
scroll to position [413, 0]
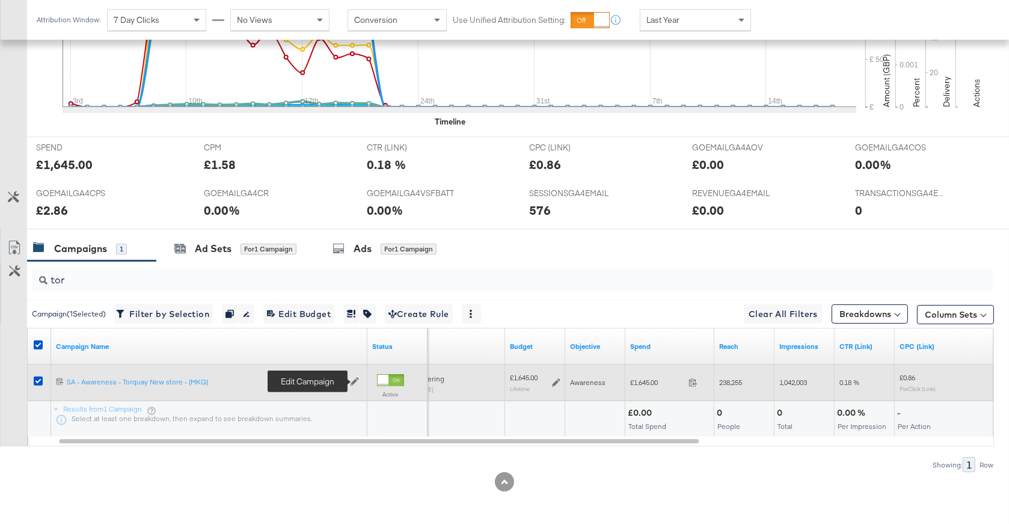
click at [355, 381] on icon at bounding box center [355, 382] width 8 height 8
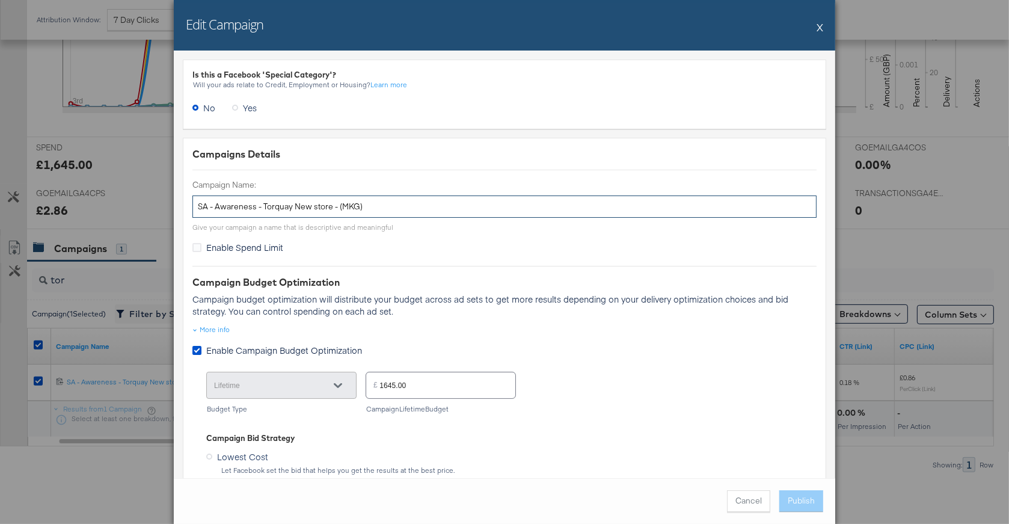
click at [354, 202] on input "SA - Awareness - Torquay New store - (MKG)" at bounding box center [504, 206] width 624 height 22
click at [818, 31] on button "X" at bounding box center [820, 27] width 7 height 24
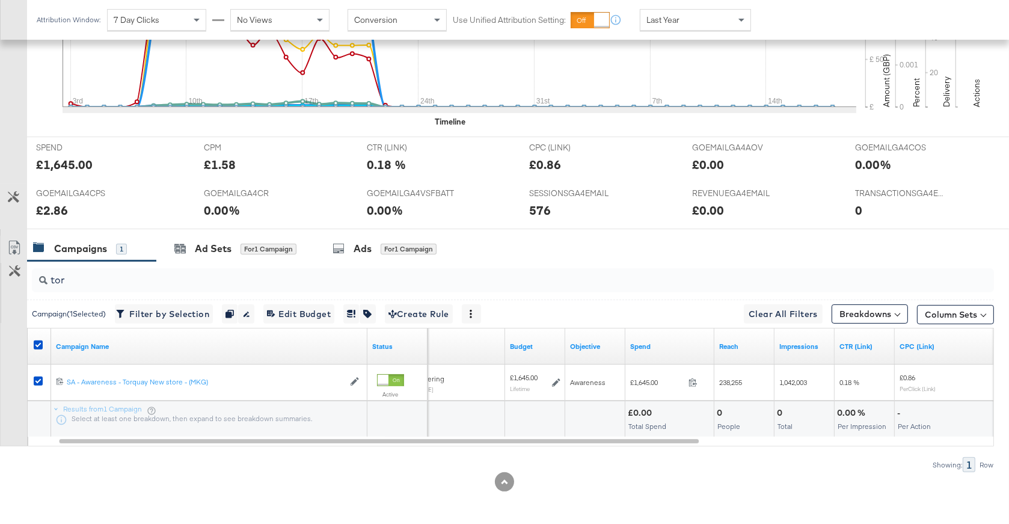
click at [818, 31] on div "Attribution Window: 7 Day Clicks No Views Conversion Use Unified Attribution Se…" at bounding box center [504, 20] width 1009 height 40
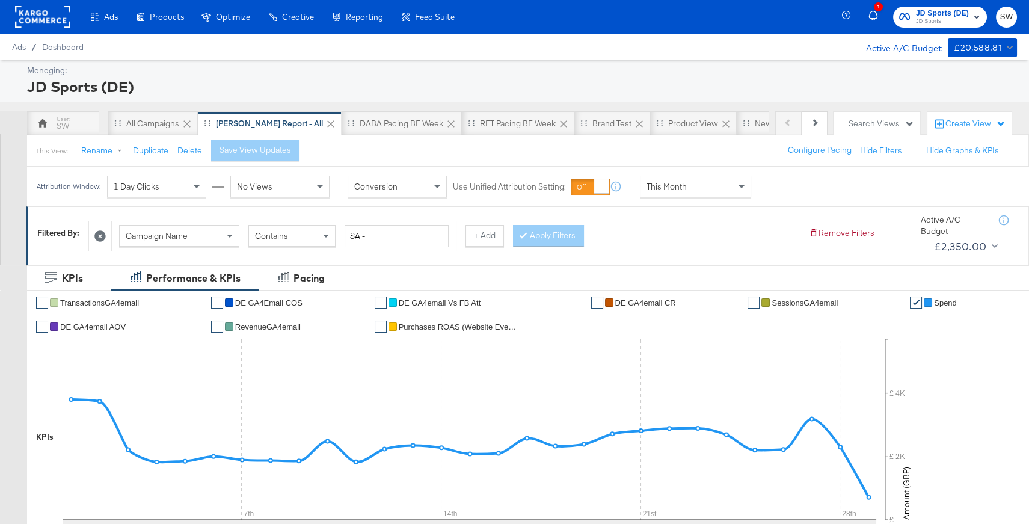
click at [0, 0] on div "Product Catalogs" at bounding box center [0, 0] width 0 height 0
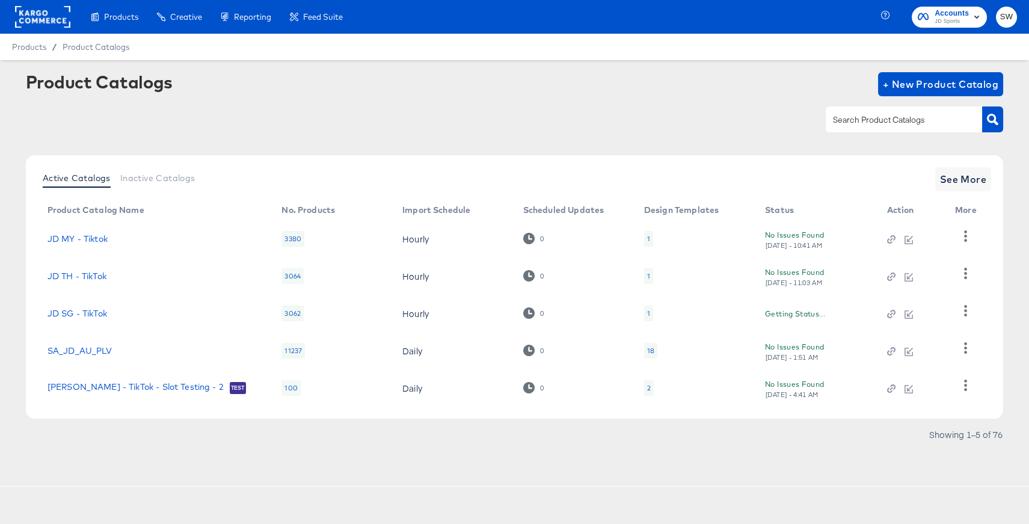
click at [859, 123] on input "text" at bounding box center [894, 120] width 128 height 14
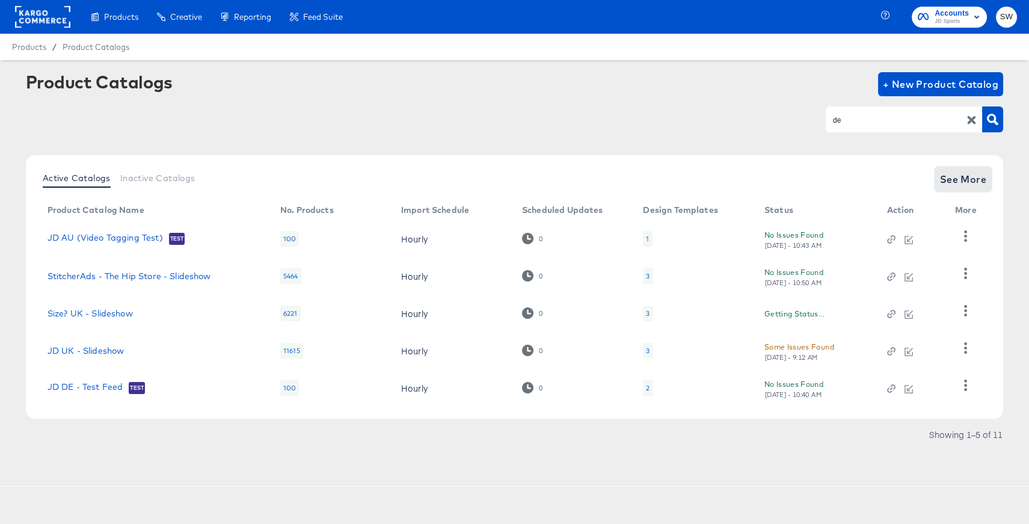
click at [956, 179] on span "See More" at bounding box center [963, 179] width 47 height 17
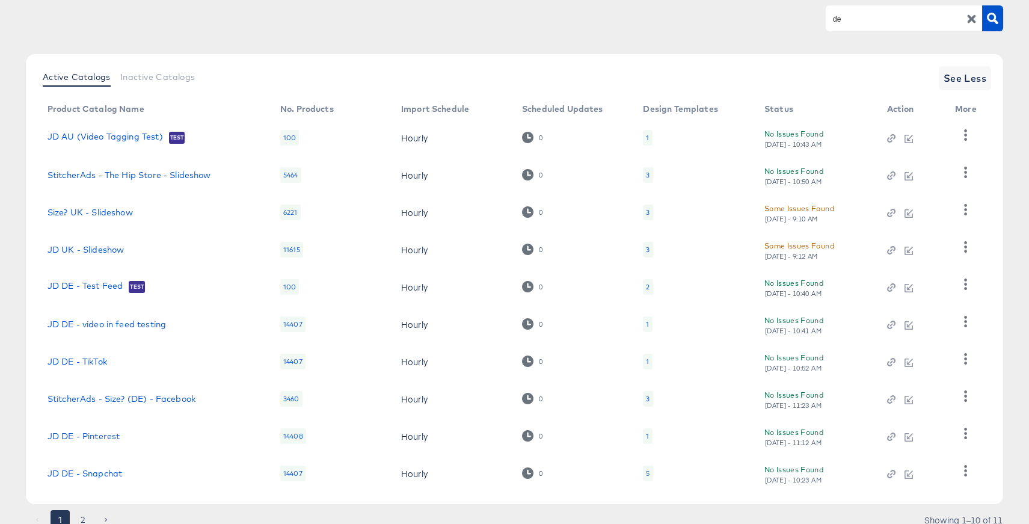
scroll to position [148, 0]
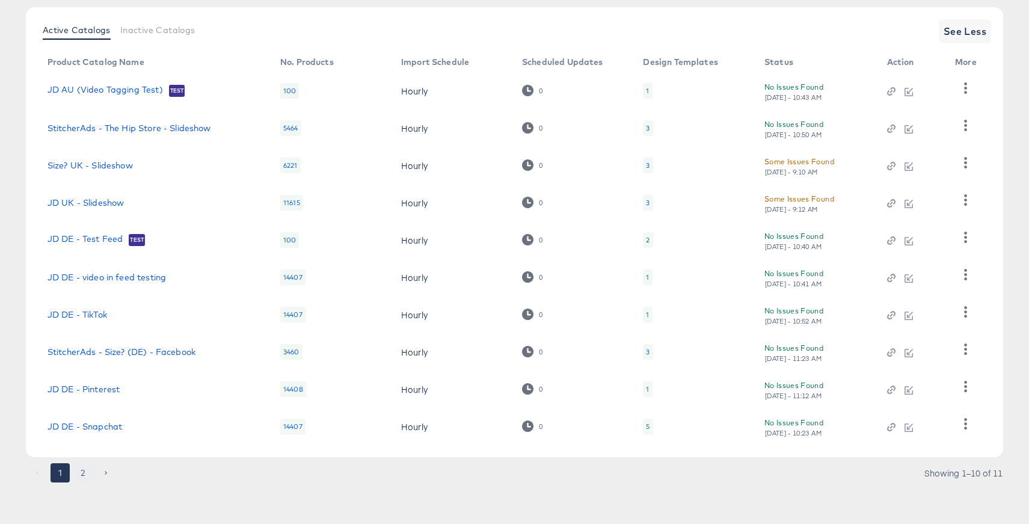
click at [88, 467] on button "2" at bounding box center [82, 472] width 19 height 19
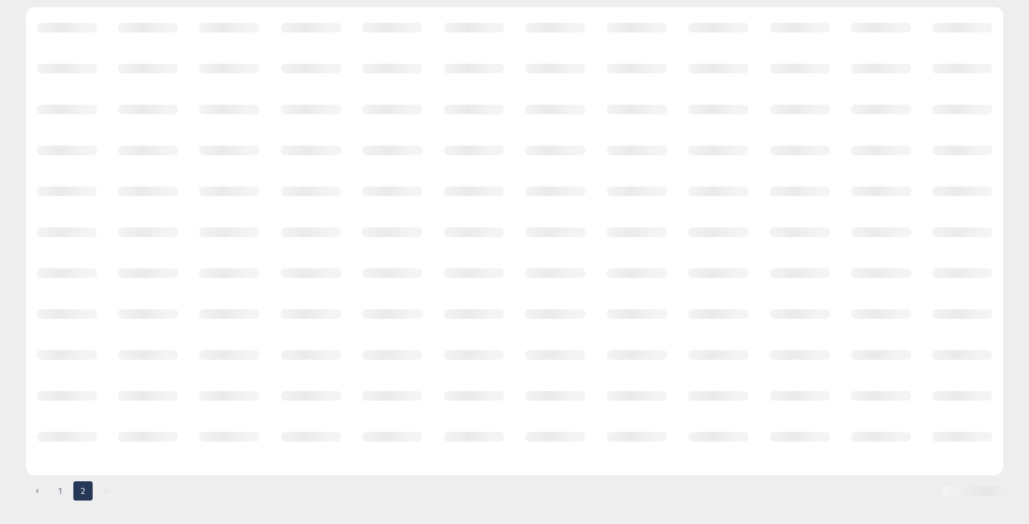
scroll to position [0, 0]
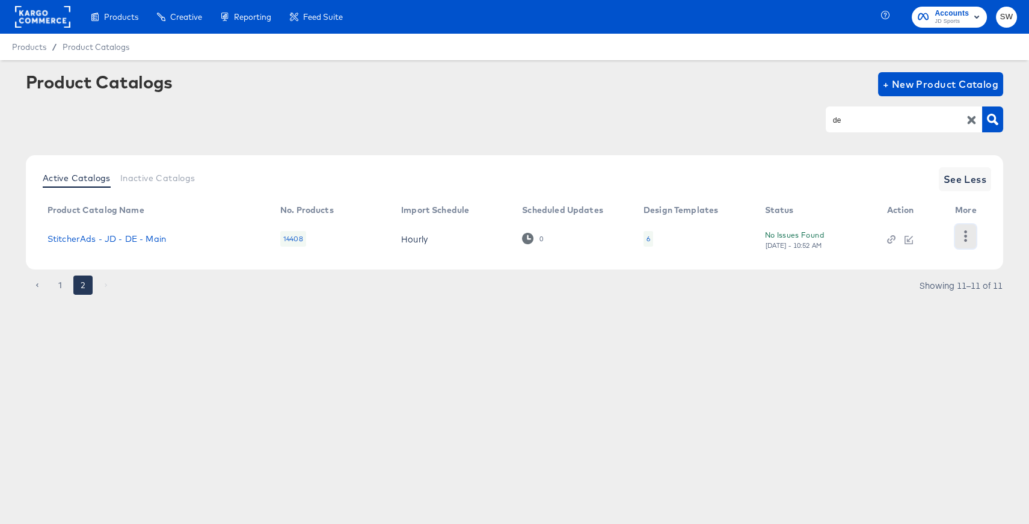
click at [969, 232] on icon "button" at bounding box center [965, 235] width 11 height 11
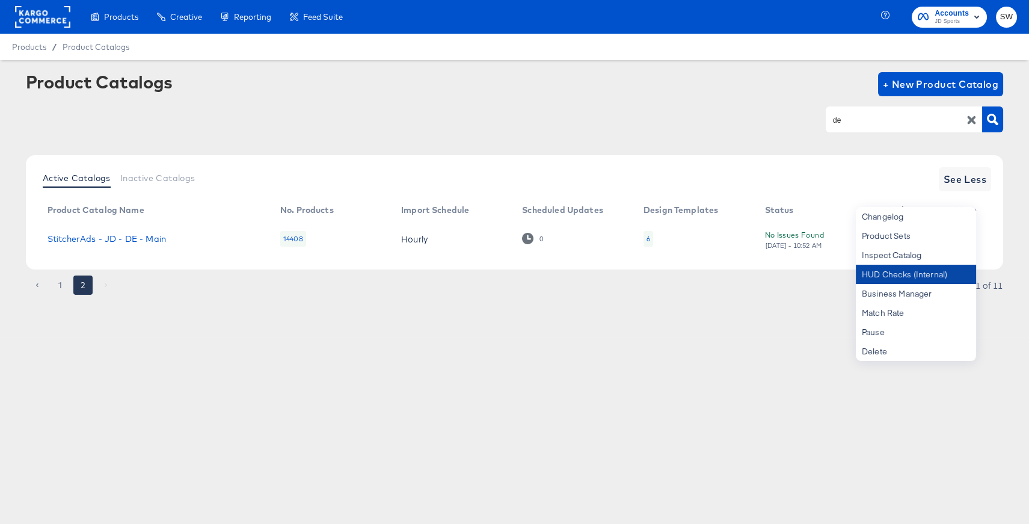
click at [949, 273] on div "HUD Checks (Internal)" at bounding box center [916, 274] width 120 height 19
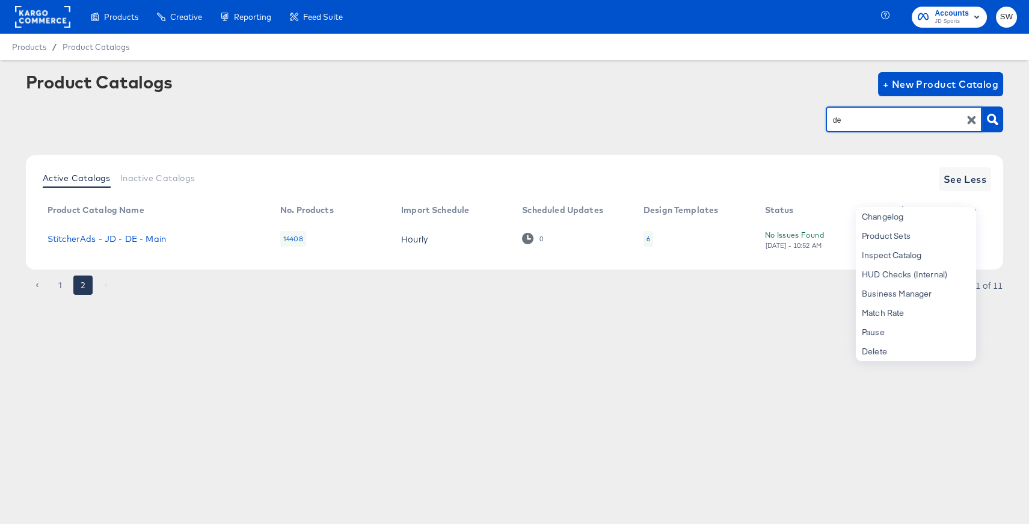
drag, startPoint x: 874, startPoint y: 115, endPoint x: 851, endPoint y: 120, distance: 23.9
click at [851, 120] on input "de" at bounding box center [894, 120] width 128 height 14
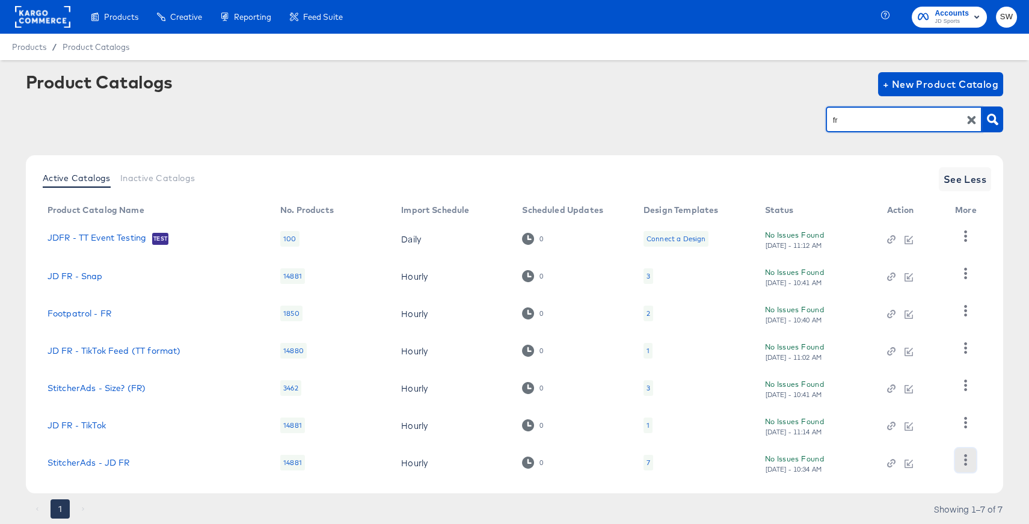
click at [969, 459] on icon "button" at bounding box center [965, 459] width 11 height 11
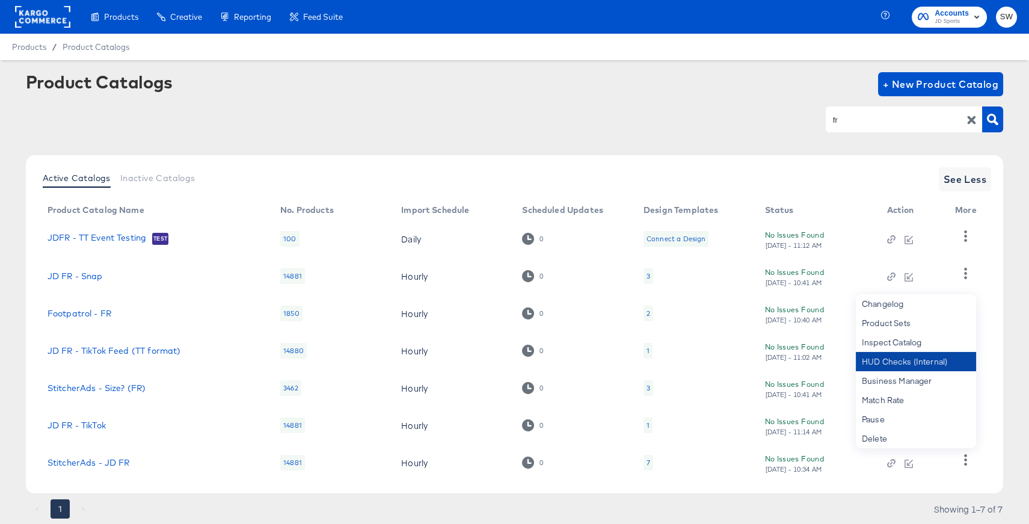
click at [900, 361] on div "HUD Checks (Internal)" at bounding box center [916, 361] width 120 height 19
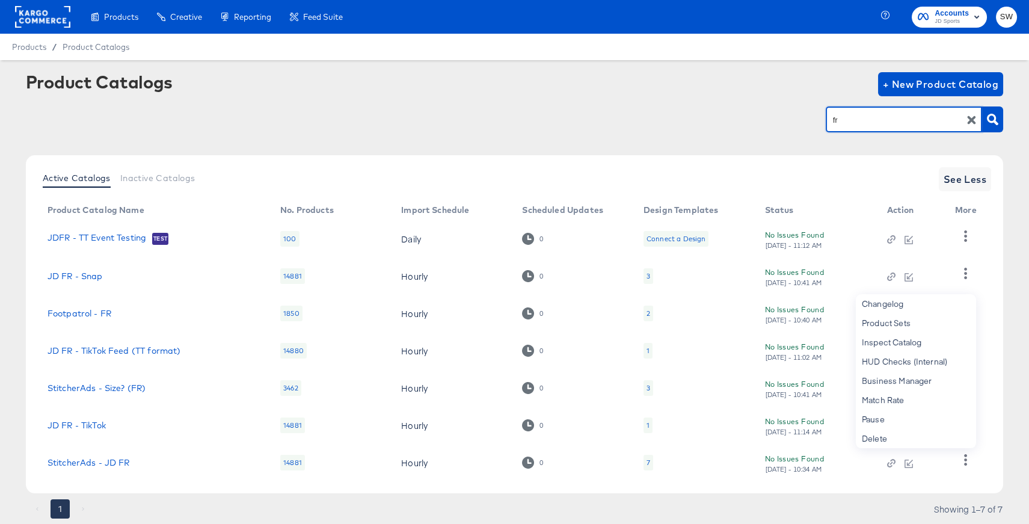
drag, startPoint x: 882, startPoint y: 126, endPoint x: 823, endPoint y: 123, distance: 58.4
click at [823, 123] on div "fr" at bounding box center [514, 119] width 977 height 27
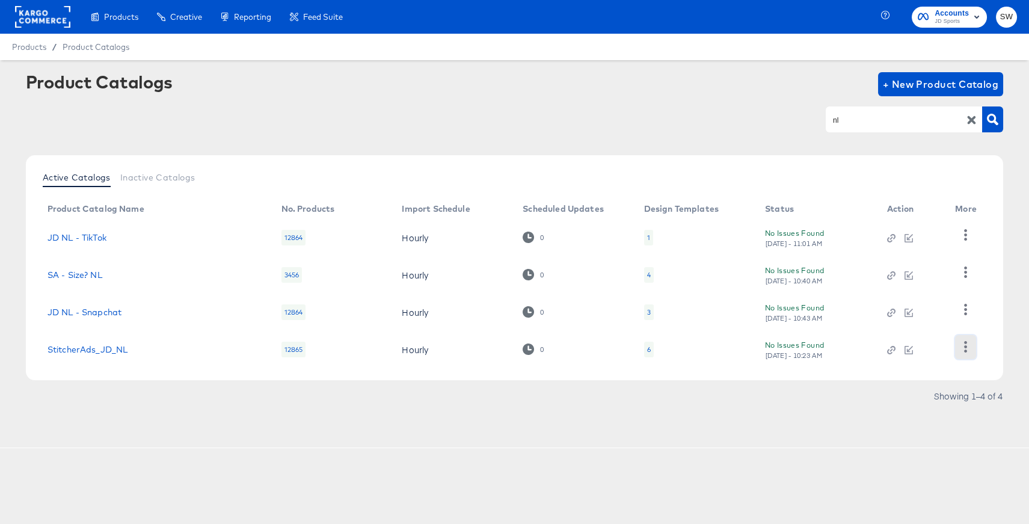
click at [968, 347] on icon "button" at bounding box center [965, 346] width 11 height 11
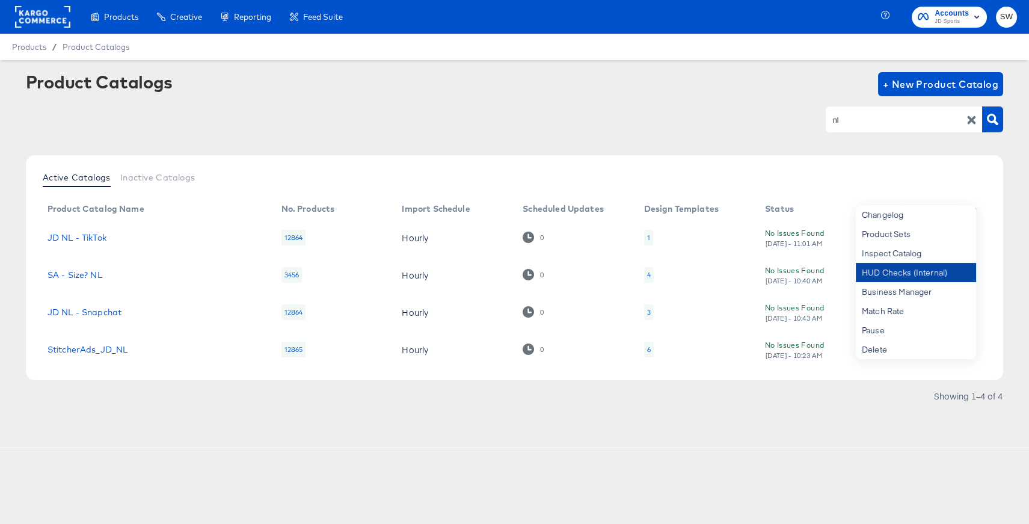
click at [933, 275] on div "HUD Checks (Internal)" at bounding box center [916, 272] width 120 height 19
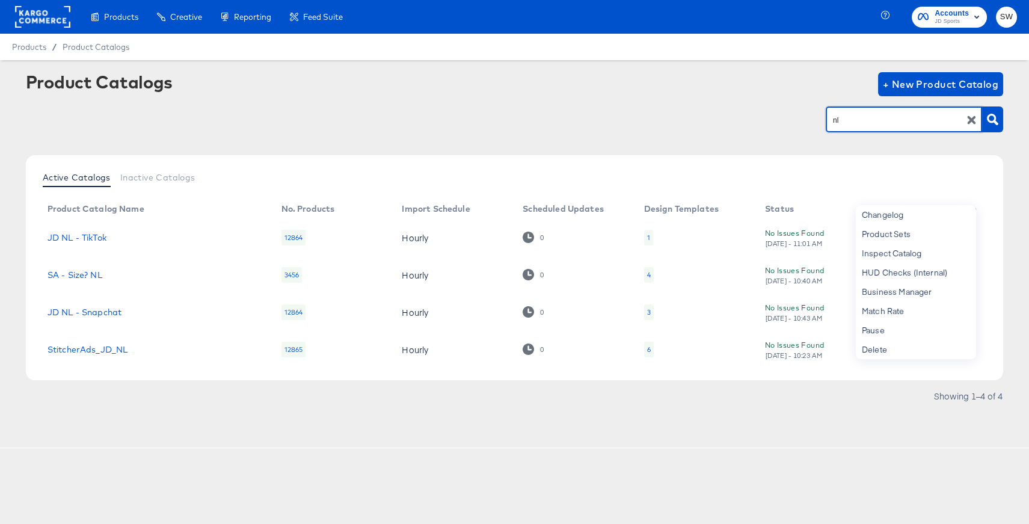
drag, startPoint x: 861, startPoint y: 121, endPoint x: 817, endPoint y: 118, distance: 44.0
click at [817, 118] on div "nl" at bounding box center [514, 119] width 977 height 27
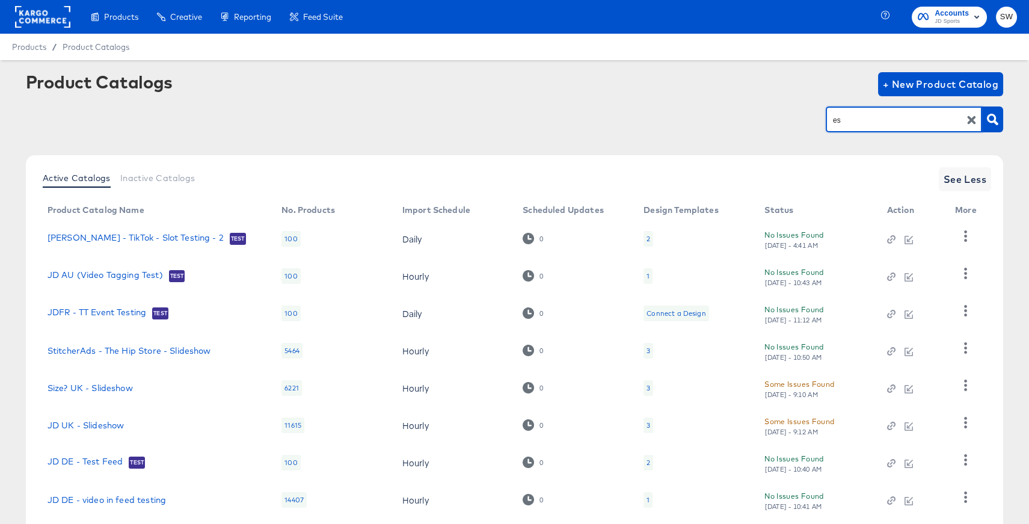
scroll to position [148, 0]
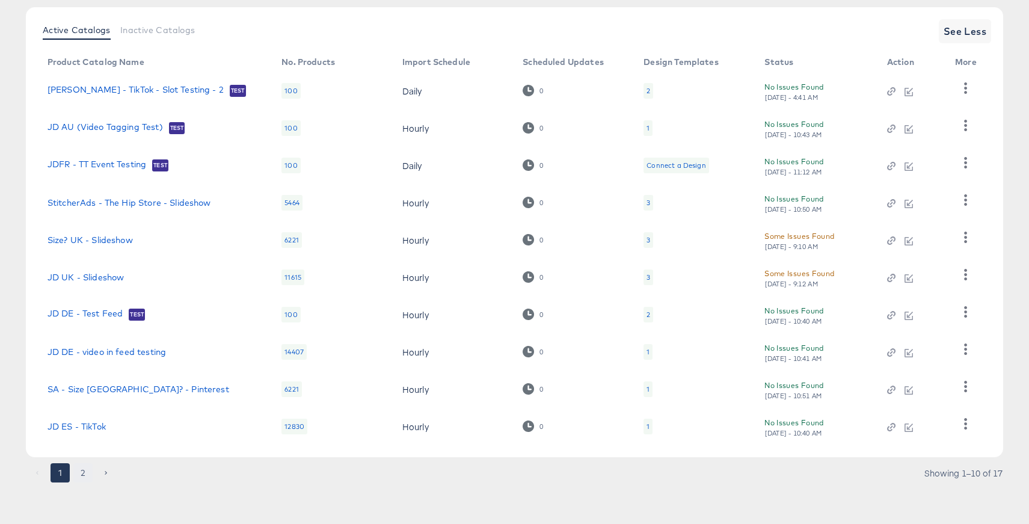
click at [85, 474] on button "2" at bounding box center [82, 472] width 19 height 19
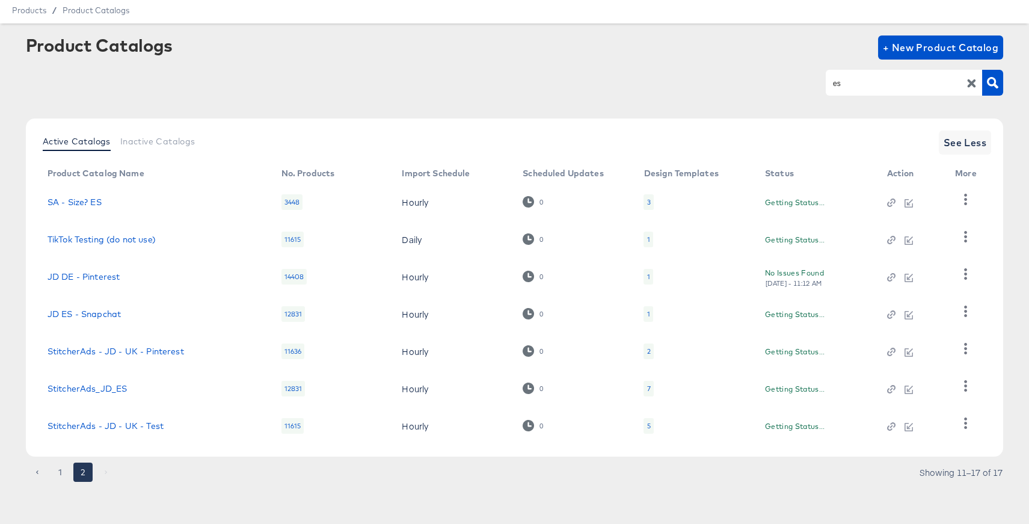
scroll to position [36, 0]
click at [966, 385] on icon "button" at bounding box center [965, 386] width 3 height 11
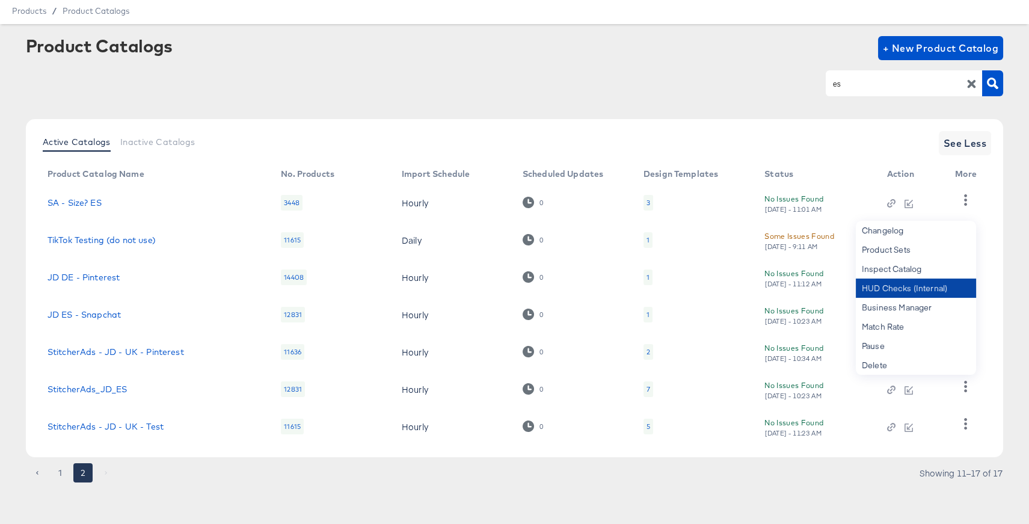
click at [907, 280] on div "HUD Checks (Internal)" at bounding box center [916, 287] width 120 height 19
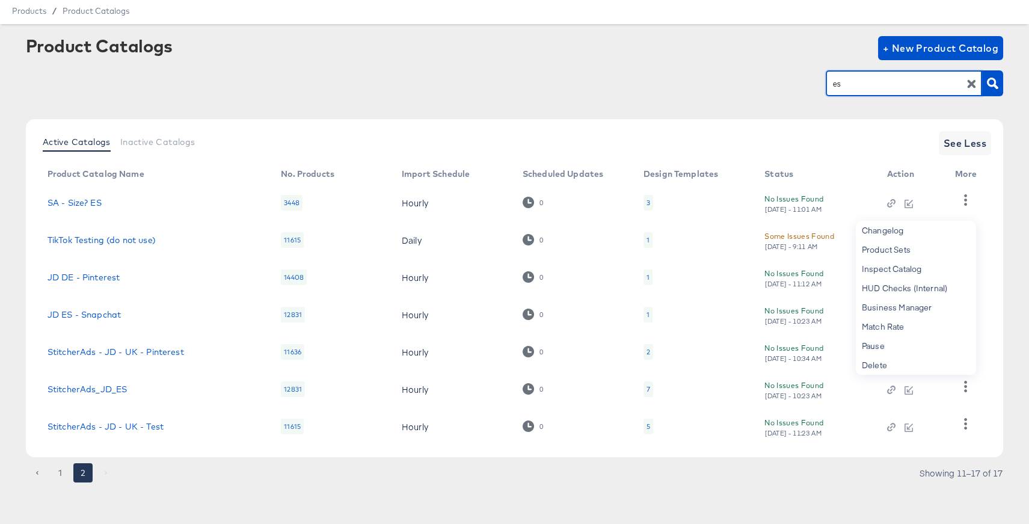
drag, startPoint x: 883, startPoint y: 86, endPoint x: 824, endPoint y: 86, distance: 58.9
click at [824, 86] on div "es" at bounding box center [514, 83] width 977 height 27
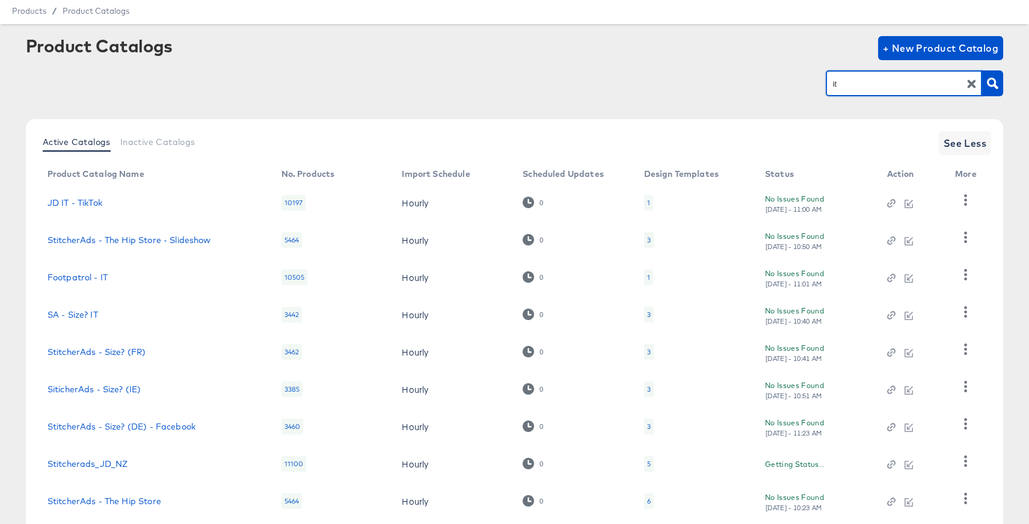
scroll to position [148, 0]
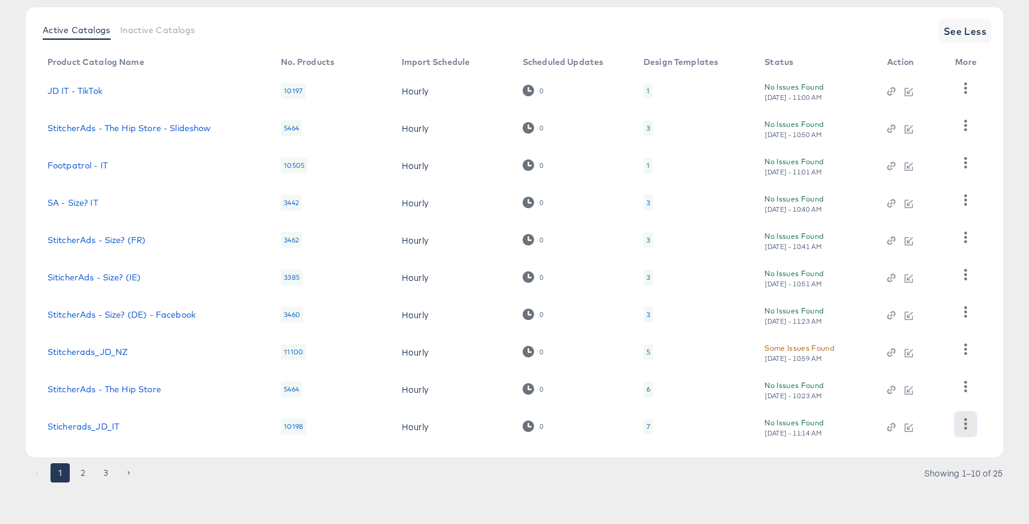
click at [974, 425] on button "button" at bounding box center [965, 424] width 21 height 24
click at [916, 360] on div "HUD Checks (Internal)" at bounding box center [916, 363] width 120 height 19
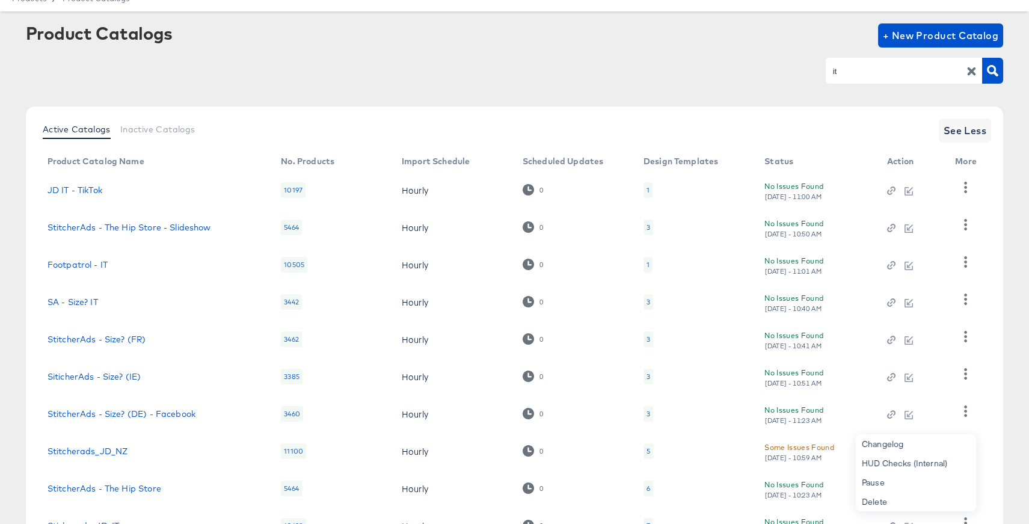
scroll to position [0, 0]
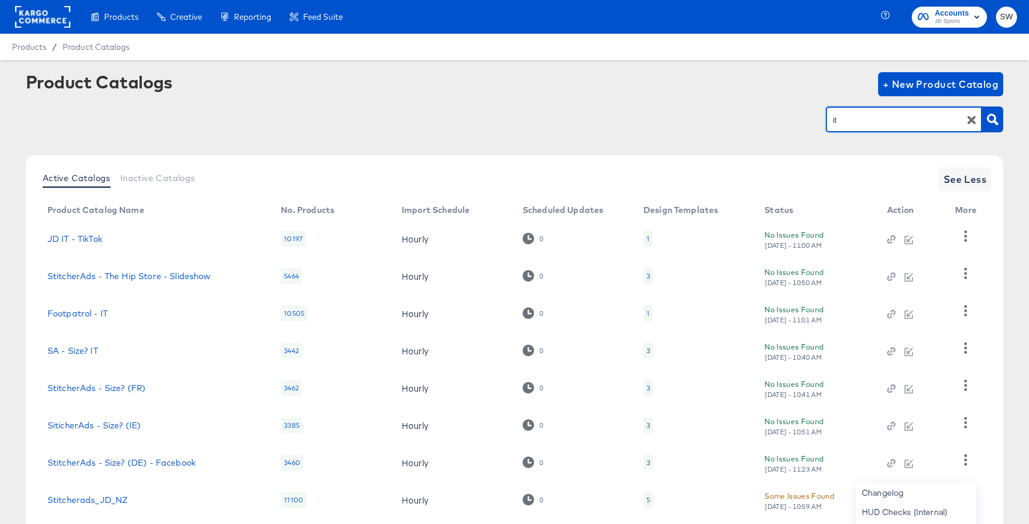
click at [842, 115] on input "it" at bounding box center [894, 120] width 128 height 14
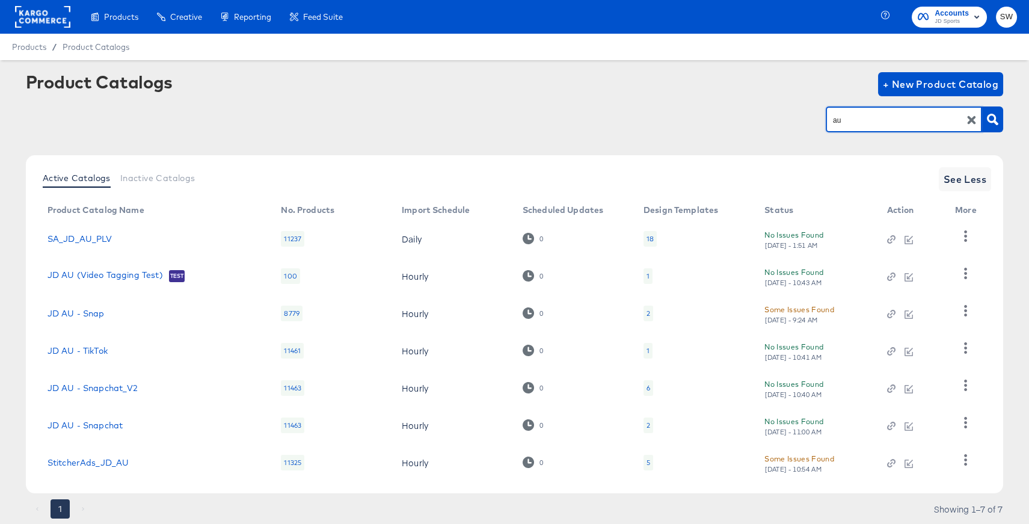
scroll to position [36, 0]
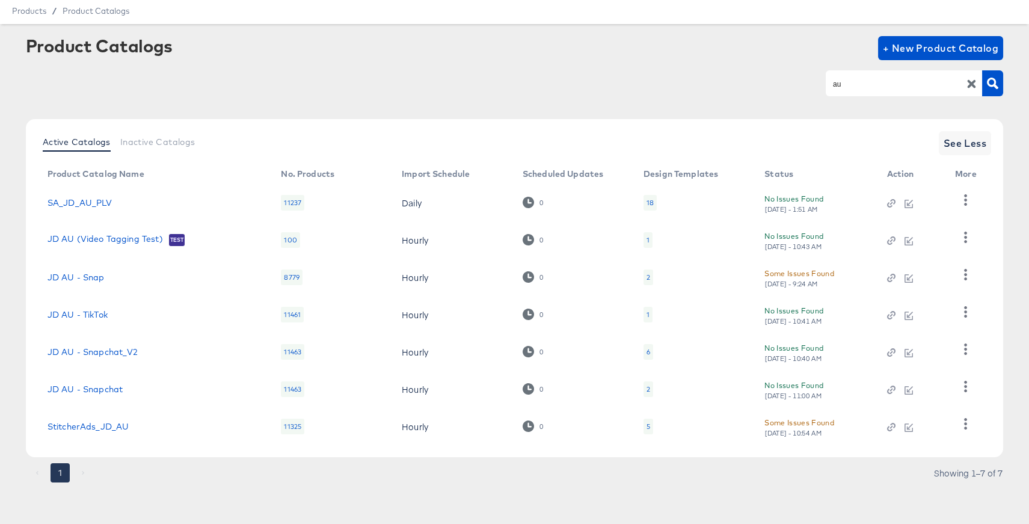
click at [976, 423] on td at bounding box center [968, 426] width 46 height 37
click at [972, 422] on button "button" at bounding box center [965, 424] width 21 height 24
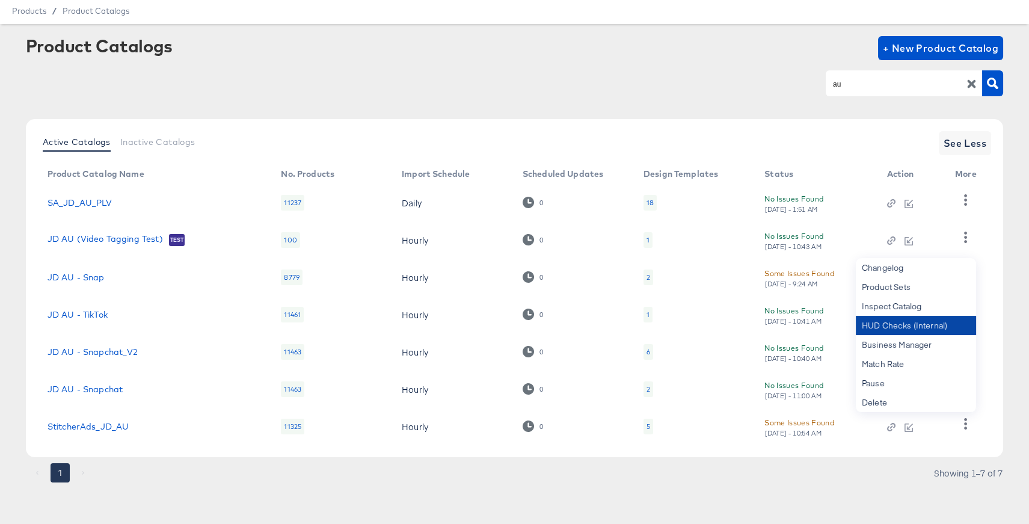
click at [903, 318] on div "HUD Checks (Internal)" at bounding box center [916, 325] width 120 height 19
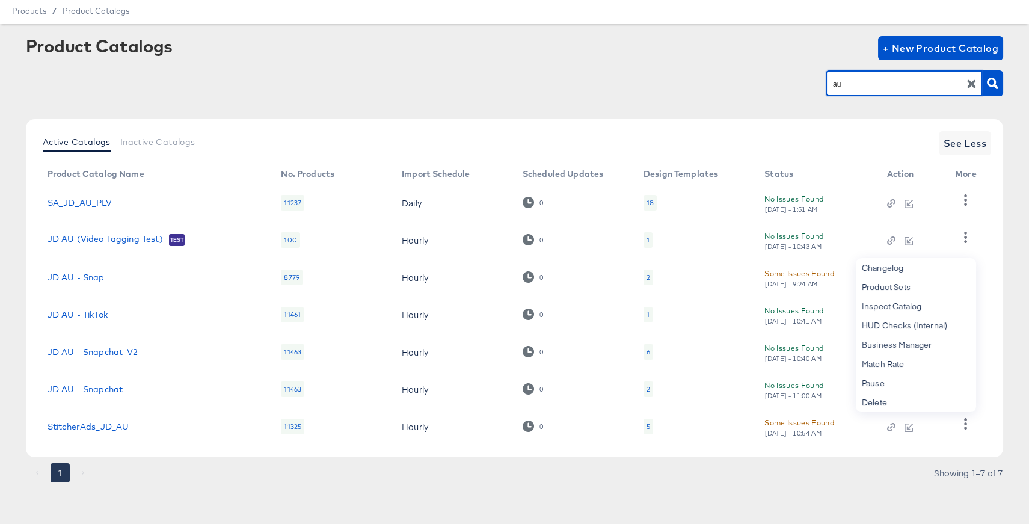
drag, startPoint x: 865, startPoint y: 88, endPoint x: 822, endPoint y: 82, distance: 43.7
click at [822, 82] on div "au" at bounding box center [514, 83] width 977 height 27
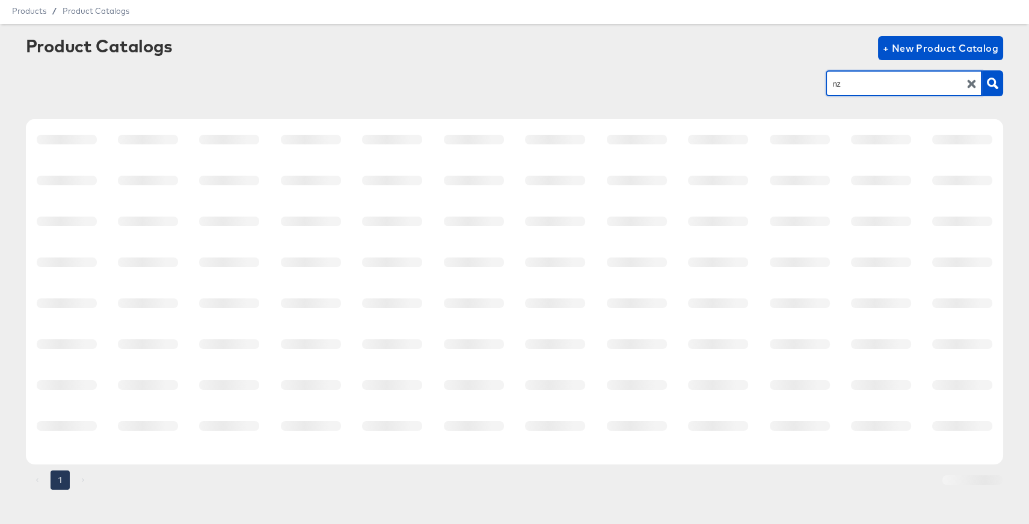
scroll to position [0, 0]
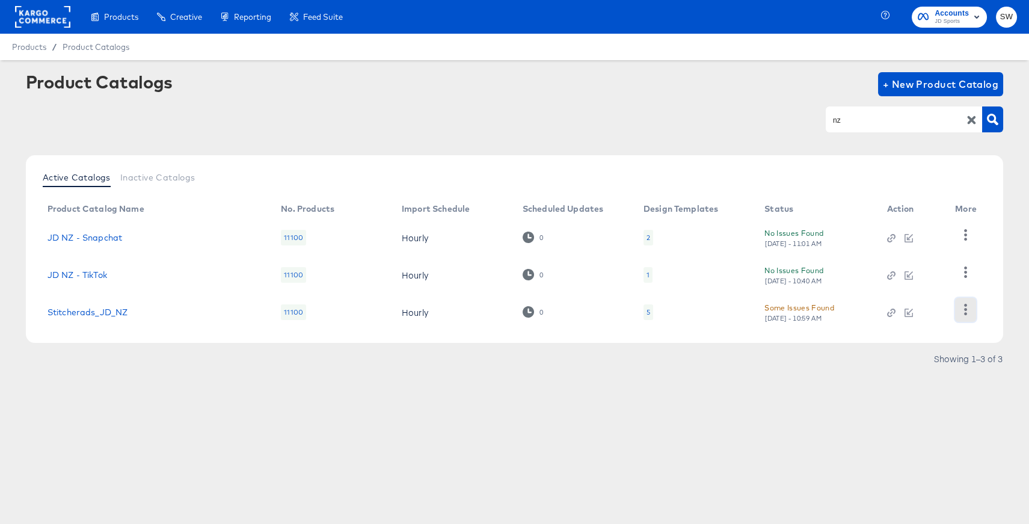
click at [969, 310] on icon "button" at bounding box center [965, 309] width 11 height 11
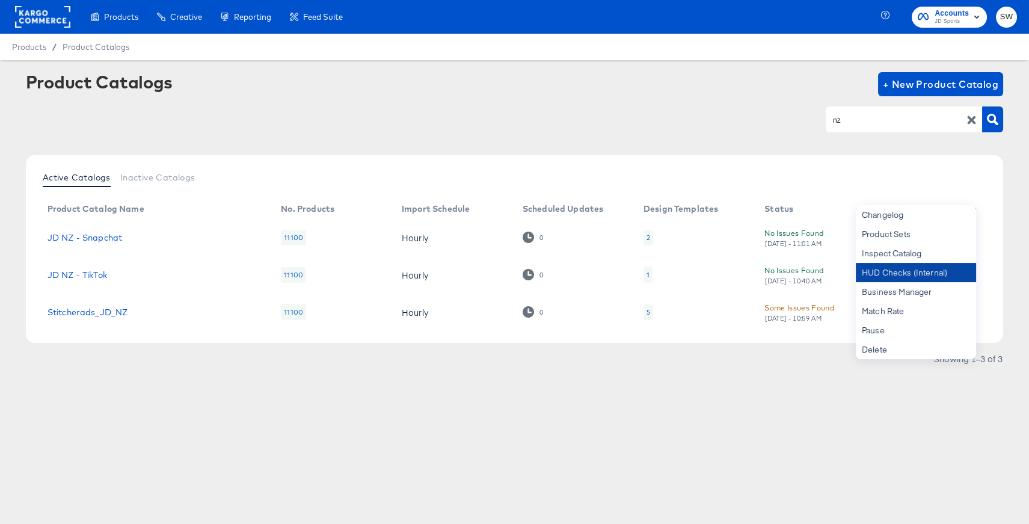
click at [941, 280] on div "HUD Checks (Internal)" at bounding box center [916, 272] width 120 height 19
drag, startPoint x: 852, startPoint y: 132, endPoint x: 854, endPoint y: 122, distance: 10.5
click at [853, 132] on div "nz" at bounding box center [914, 119] width 177 height 27
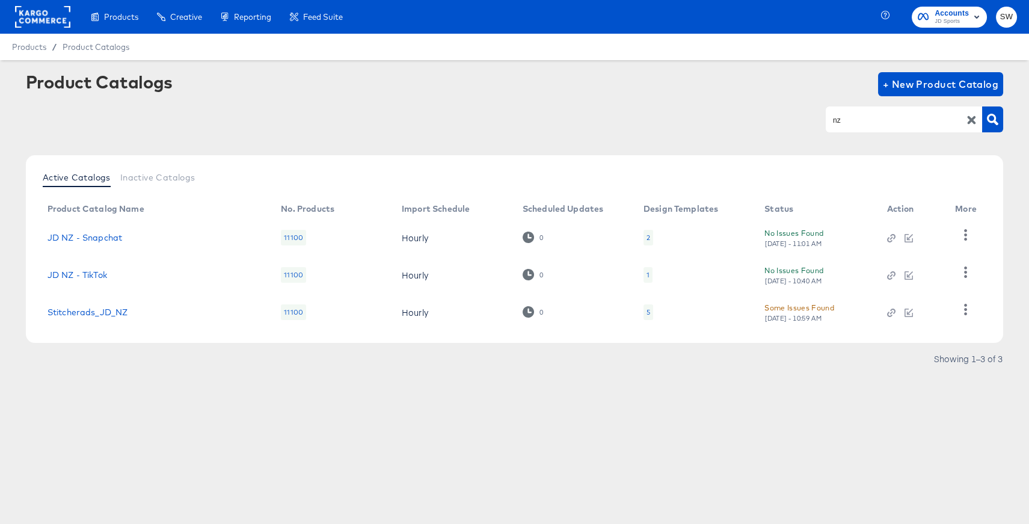
click at [854, 122] on input "nz" at bounding box center [894, 120] width 128 height 14
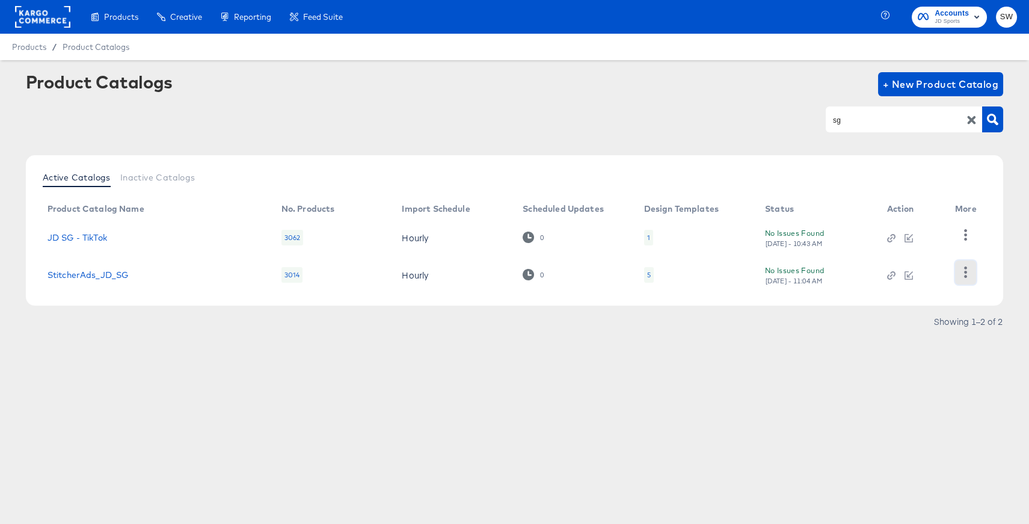
click at [960, 269] on icon "button" at bounding box center [965, 271] width 11 height 11
click at [934, 235] on div "HUD Checks (Internal)" at bounding box center [916, 233] width 120 height 19
click at [873, 121] on input "sg" at bounding box center [894, 120] width 128 height 14
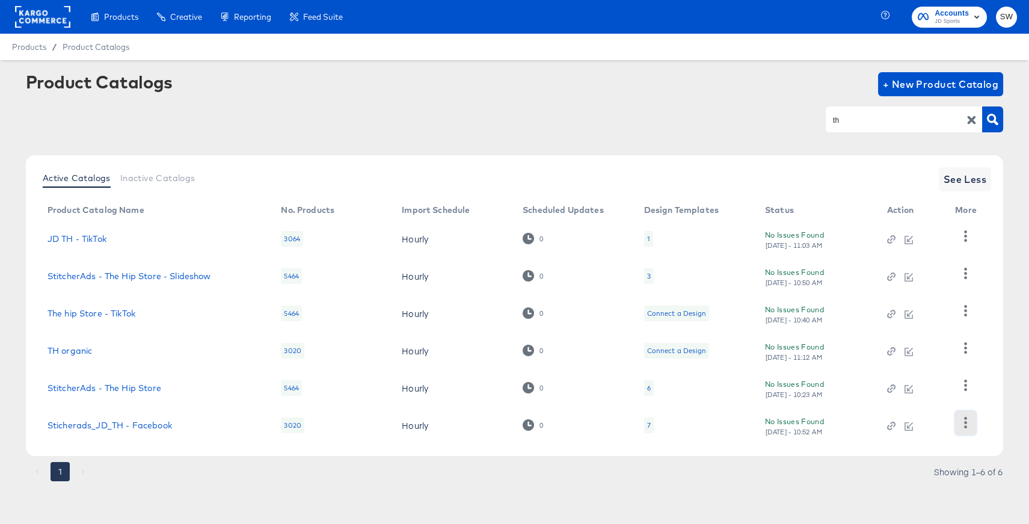
click at [961, 424] on icon "button" at bounding box center [965, 422] width 11 height 11
click at [868, 359] on div "HUD Checks (Internal)" at bounding box center [916, 362] width 120 height 19
click at [883, 127] on input "th" at bounding box center [894, 120] width 128 height 14
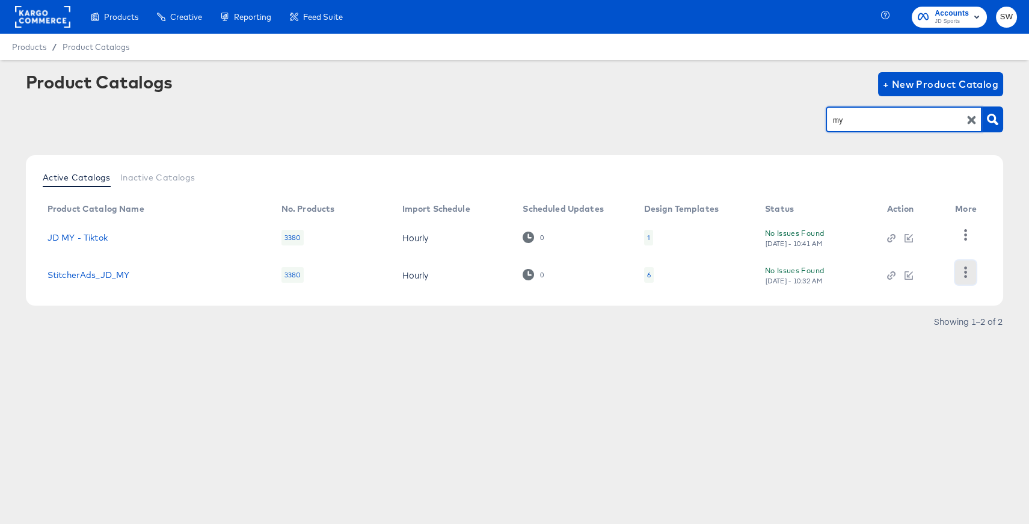
click at [957, 270] on button "button" at bounding box center [965, 272] width 21 height 24
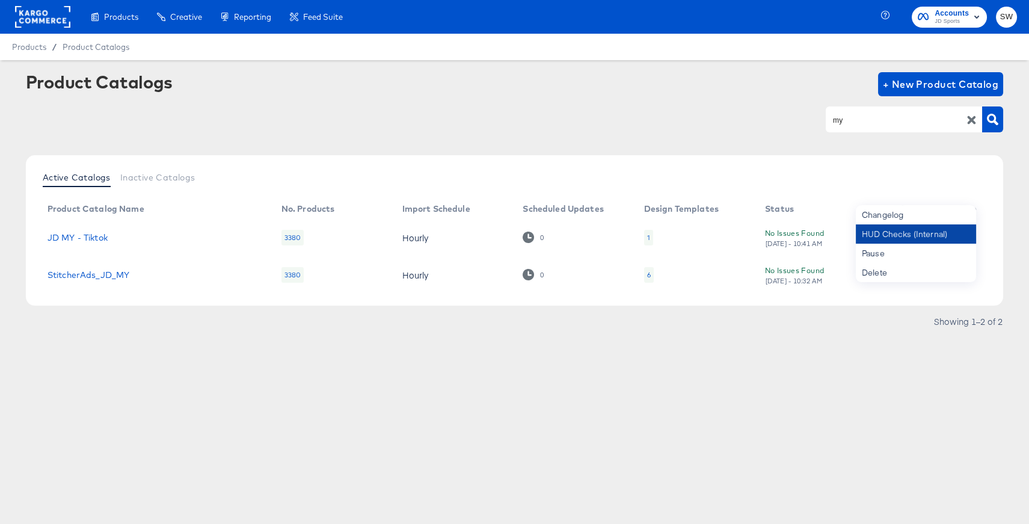
click at [915, 236] on div "HUD Checks (Internal)" at bounding box center [916, 233] width 120 height 19
click at [851, 119] on input "my" at bounding box center [894, 120] width 128 height 14
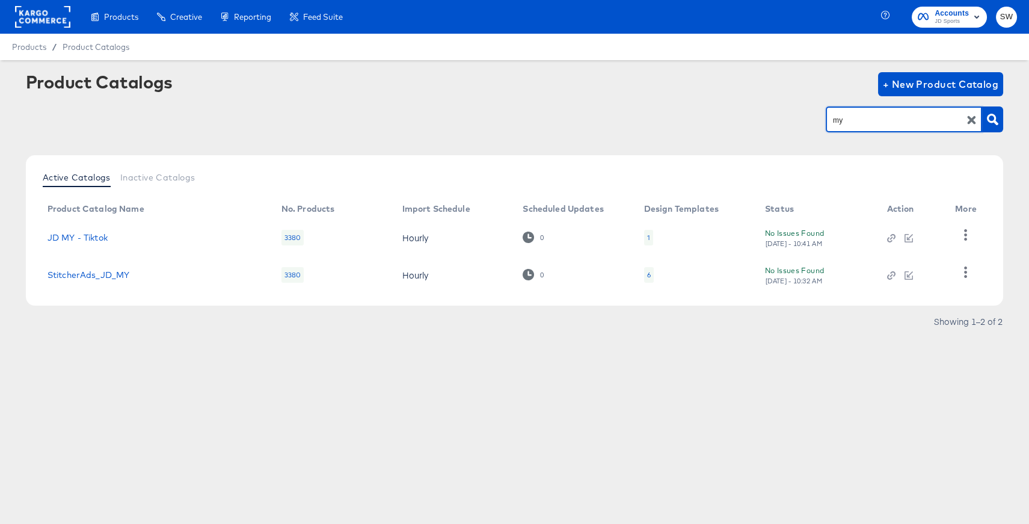
click at [851, 119] on input "my" at bounding box center [894, 120] width 128 height 14
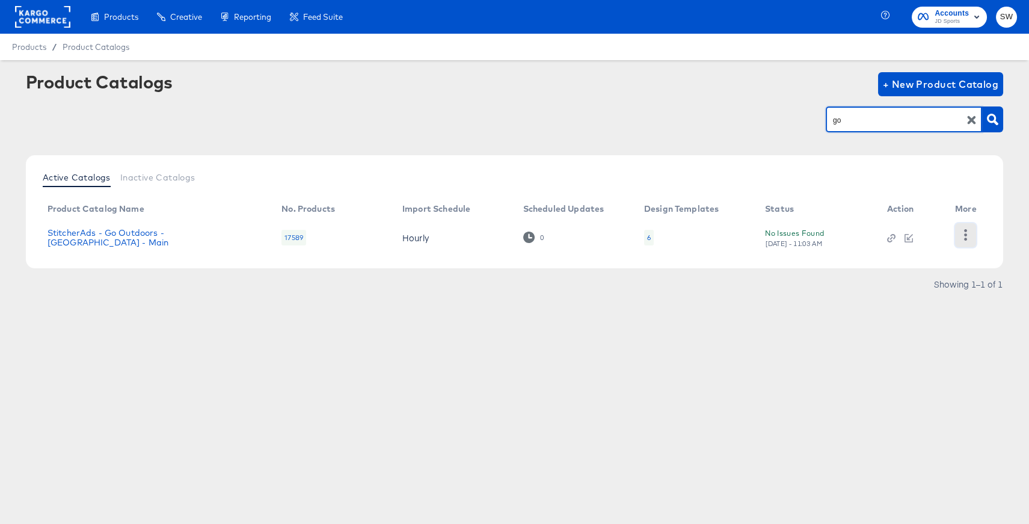
click at [965, 236] on icon "button" at bounding box center [965, 234] width 11 height 11
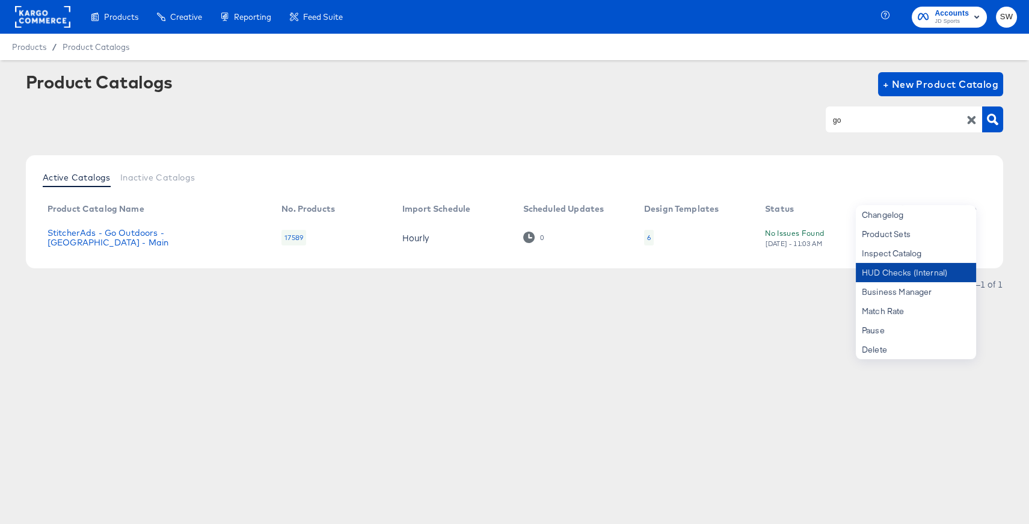
click at [939, 270] on div "HUD Checks (Internal)" at bounding box center [916, 272] width 120 height 19
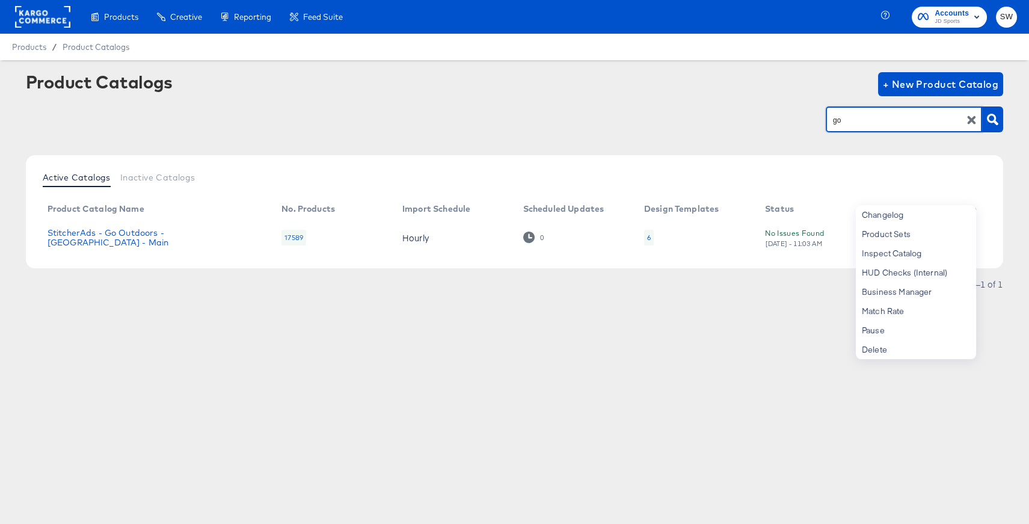
click at [871, 114] on input "go" at bounding box center [894, 120] width 128 height 14
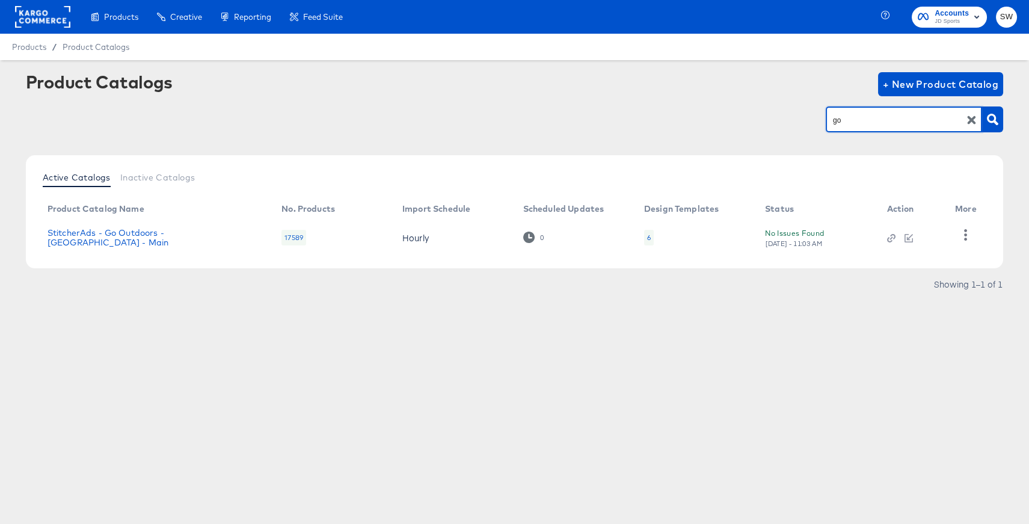
click at [871, 114] on input "go" at bounding box center [894, 120] width 128 height 14
click at [972, 236] on button "button" at bounding box center [965, 235] width 21 height 24
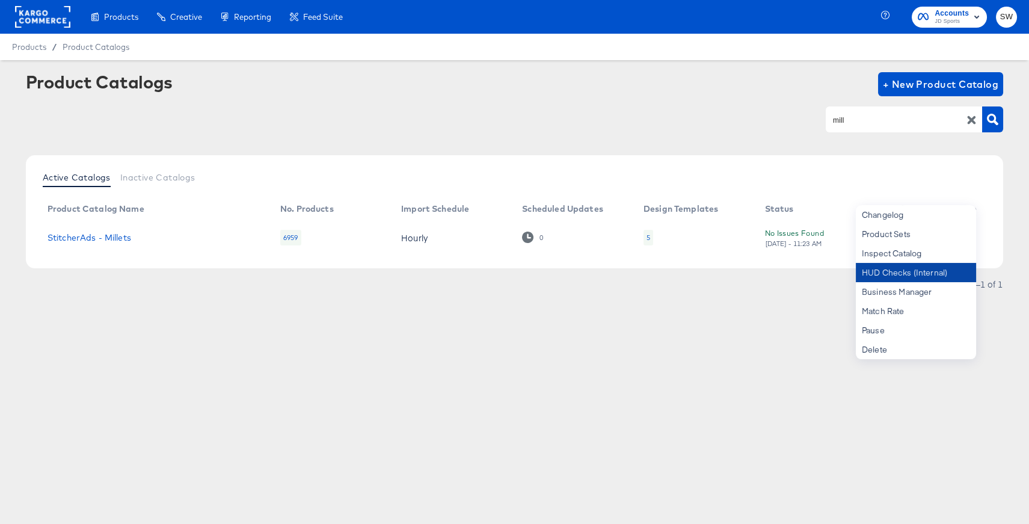
click at [925, 270] on div "HUD Checks (Internal)" at bounding box center [916, 272] width 120 height 19
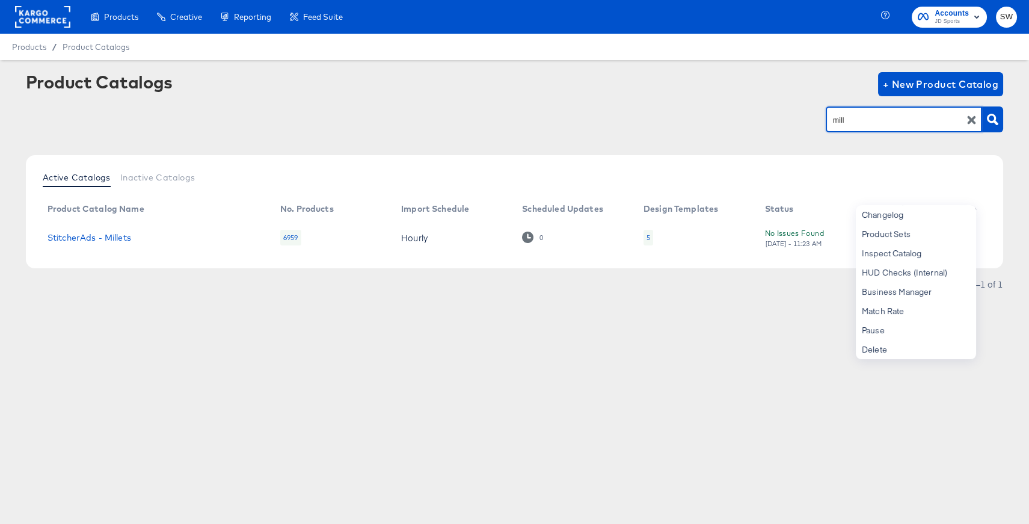
click at [869, 122] on input "mill" at bounding box center [894, 120] width 128 height 14
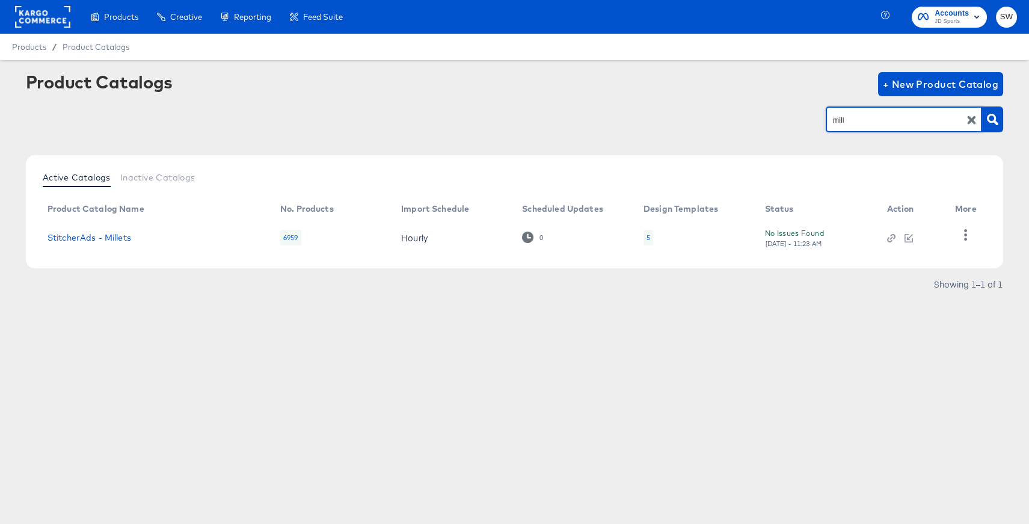
click at [869, 122] on input "mill" at bounding box center [894, 120] width 128 height 14
type input "black"
click at [969, 231] on icon "button" at bounding box center [965, 234] width 11 height 11
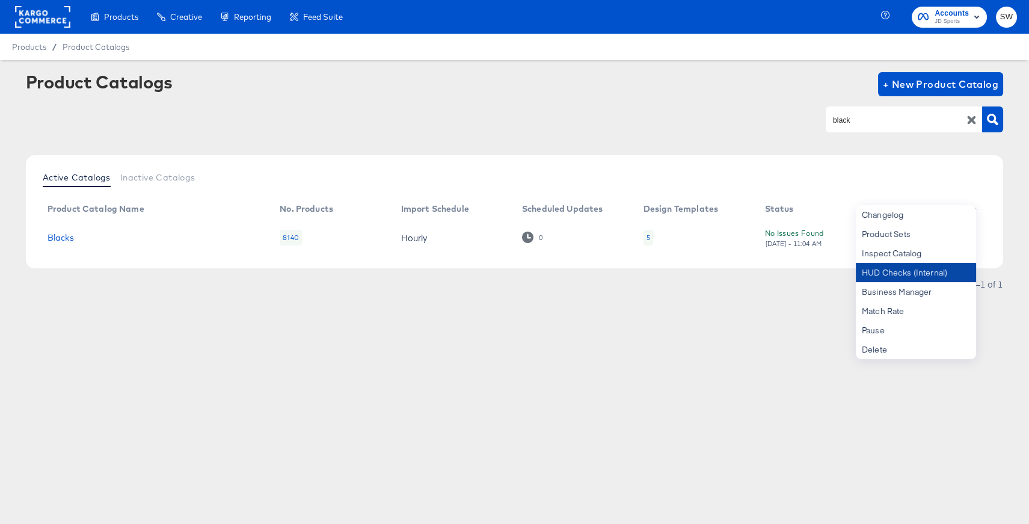
click at [950, 273] on div "HUD Checks (Internal)" at bounding box center [916, 272] width 120 height 19
click at [43, 14] on rect at bounding box center [42, 17] width 55 height 22
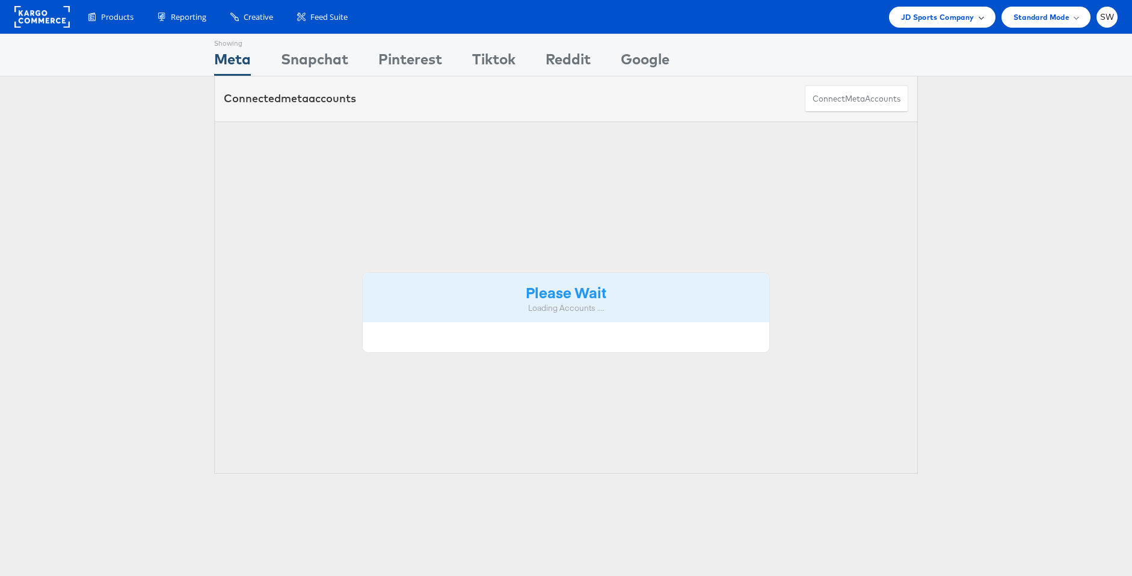
click at [969, 11] on span "JD Sports Company" at bounding box center [937, 17] width 73 height 13
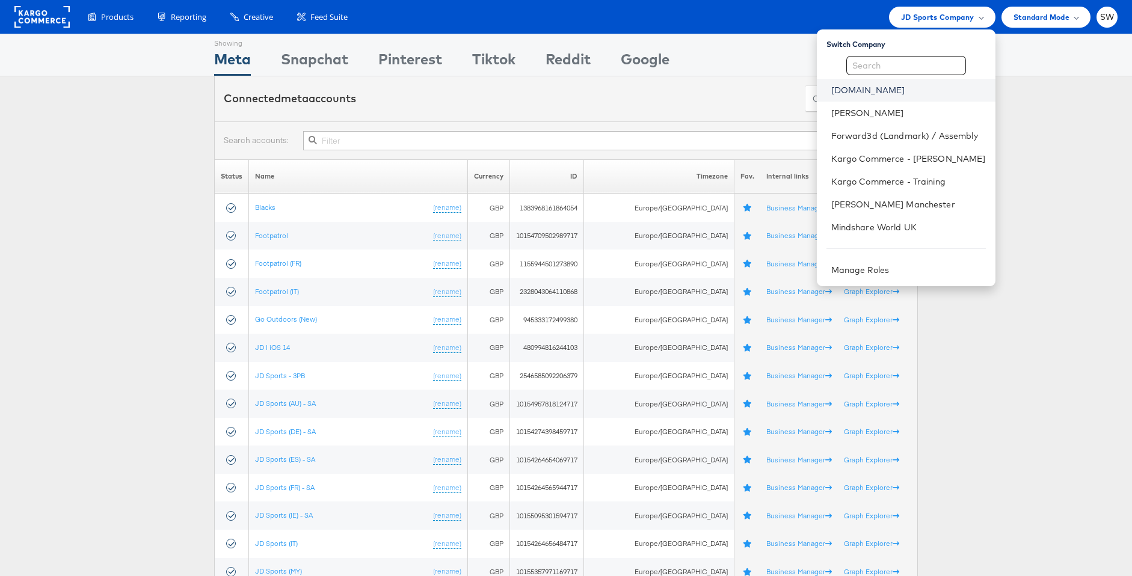
click at [871, 94] on link "[DOMAIN_NAME]" at bounding box center [908, 90] width 155 height 12
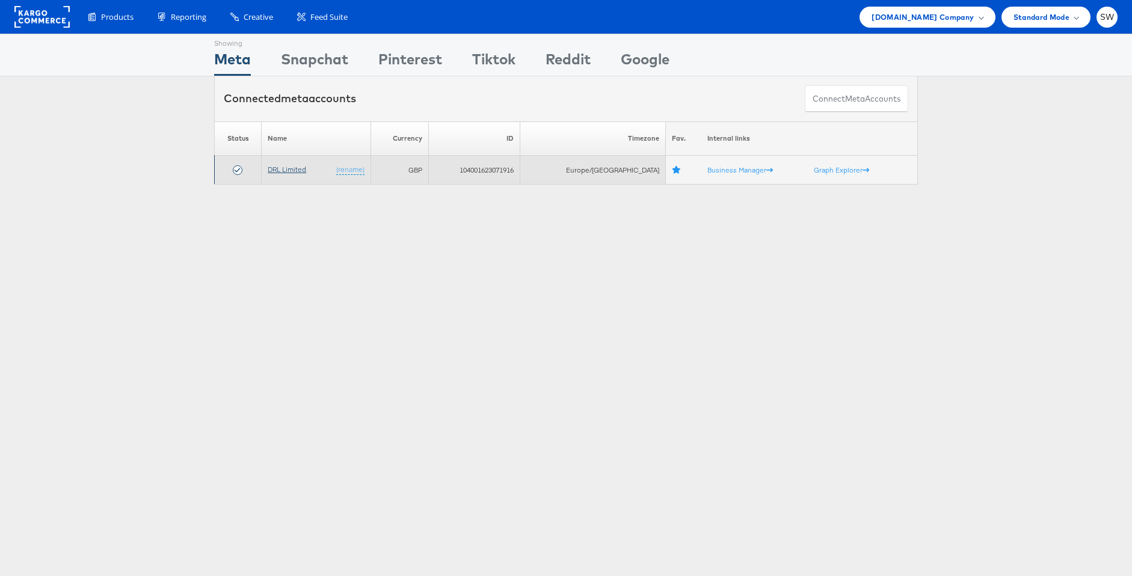
click at [300, 170] on link "DRL Limited" at bounding box center [287, 169] width 38 height 9
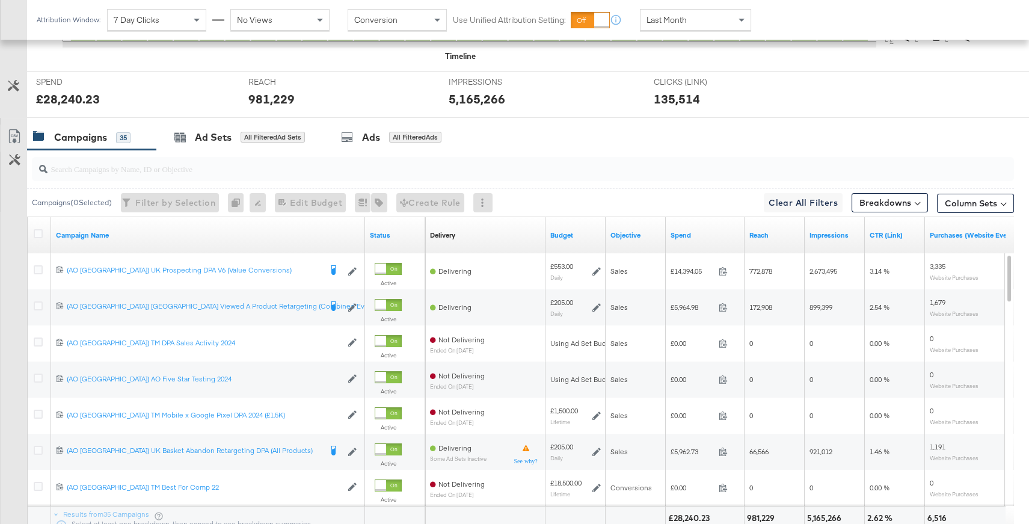
scroll to position [559, 0]
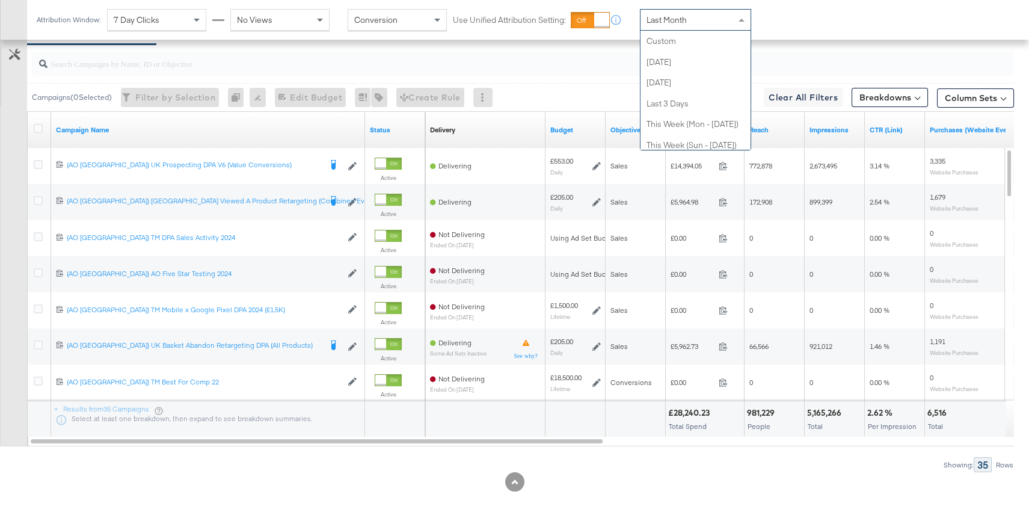
drag, startPoint x: 698, startPoint y: 25, endPoint x: 693, endPoint y: 43, distance: 19.1
click at [698, 25] on div "Last Month" at bounding box center [695, 20] width 110 height 20
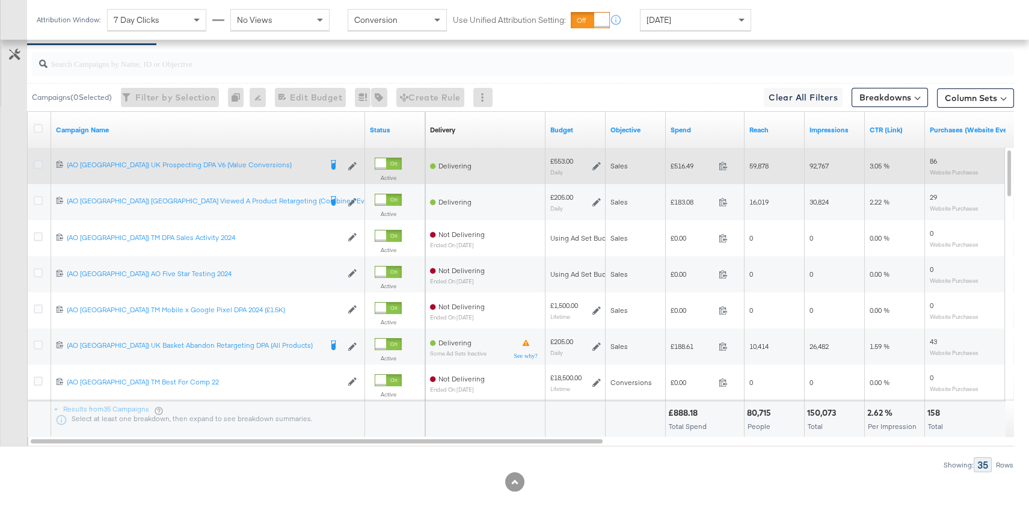
click at [40, 164] on icon at bounding box center [38, 164] width 9 height 9
click at [0, 0] on input "checkbox" at bounding box center [0, 0] width 0 height 0
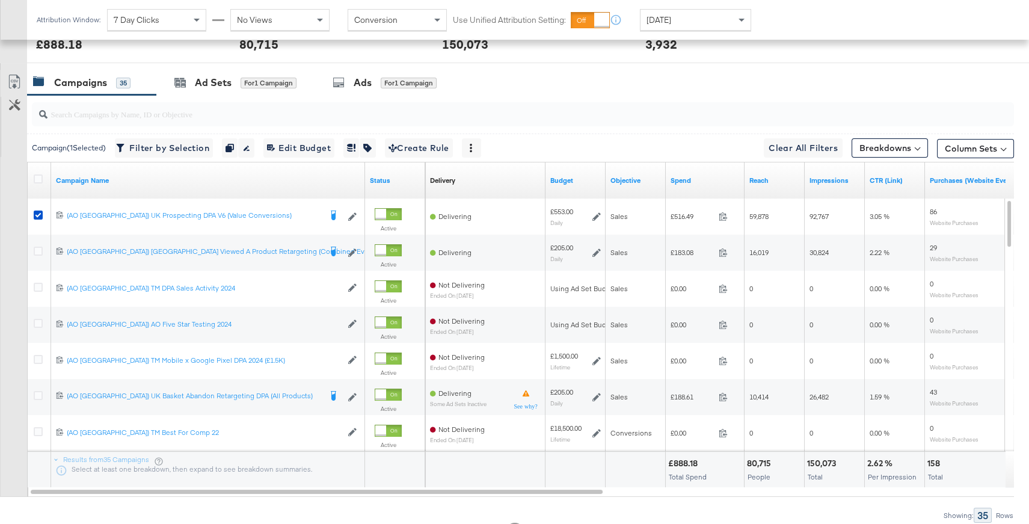
scroll to position [466, 0]
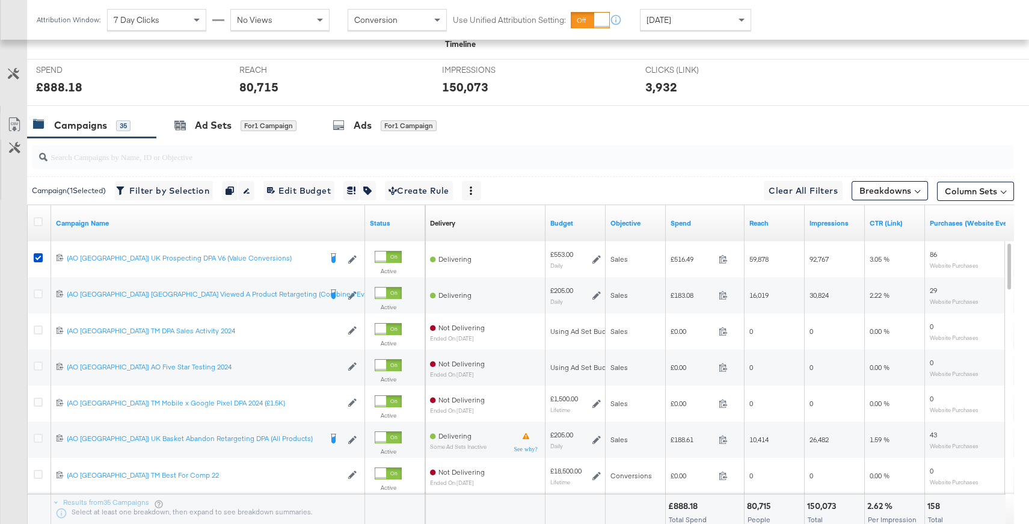
click at [244, 142] on input "search" at bounding box center [486, 151] width 877 height 23
click at [241, 129] on div "for 1 Campaign" at bounding box center [269, 125] width 56 height 11
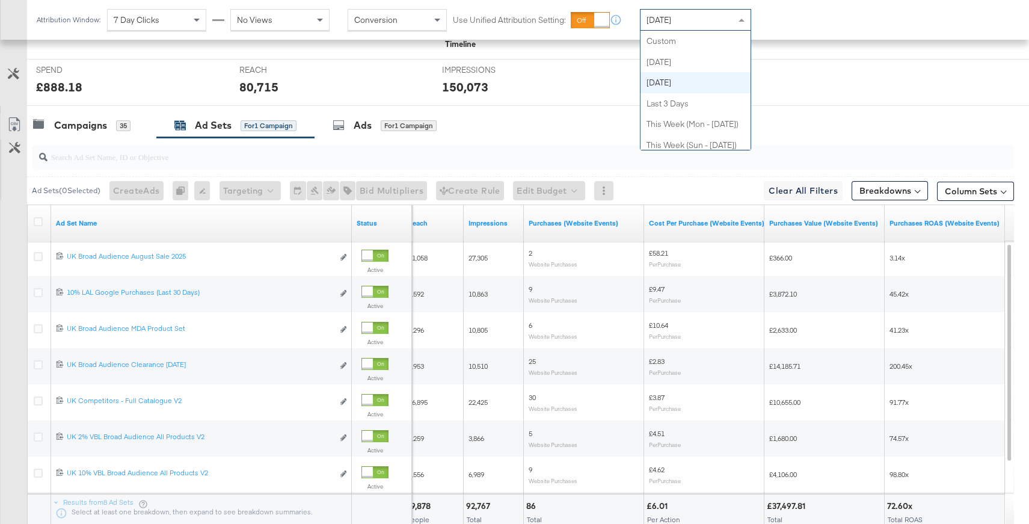
click at [671, 22] on span "[DATE]" at bounding box center [658, 19] width 25 height 11
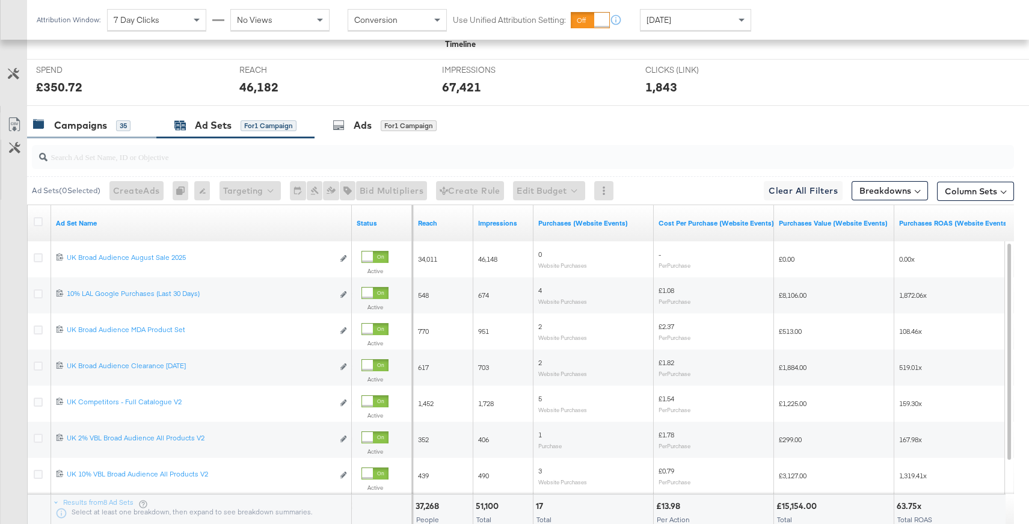
click at [66, 118] on div "Campaigns" at bounding box center [80, 125] width 53 height 14
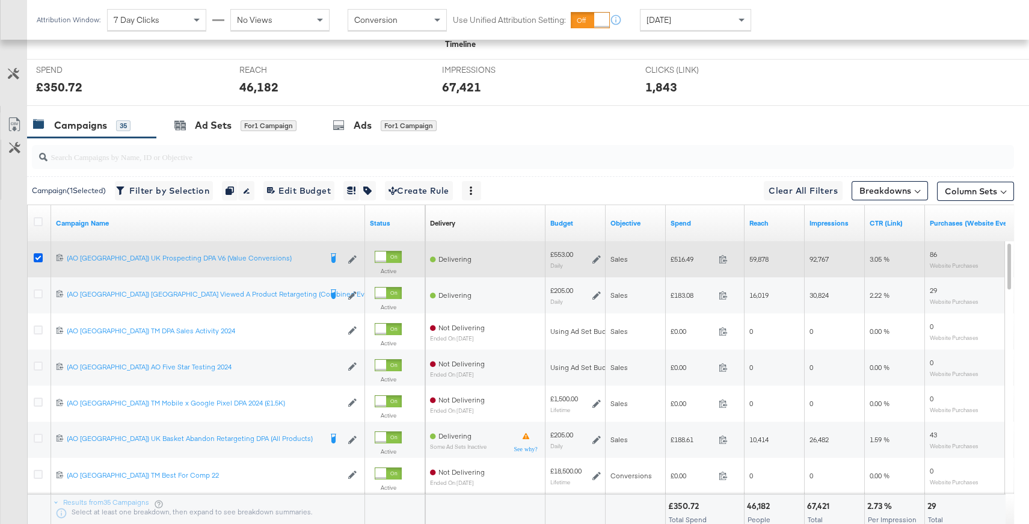
click at [34, 257] on icon at bounding box center [38, 257] width 9 height 9
click at [0, 0] on input "checkbox" at bounding box center [0, 0] width 0 height 0
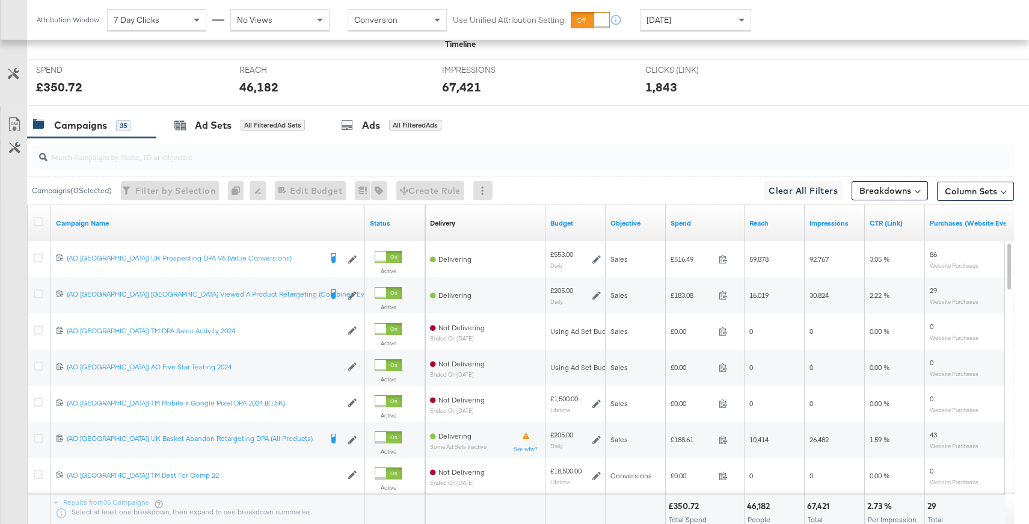
scroll to position [0, 0]
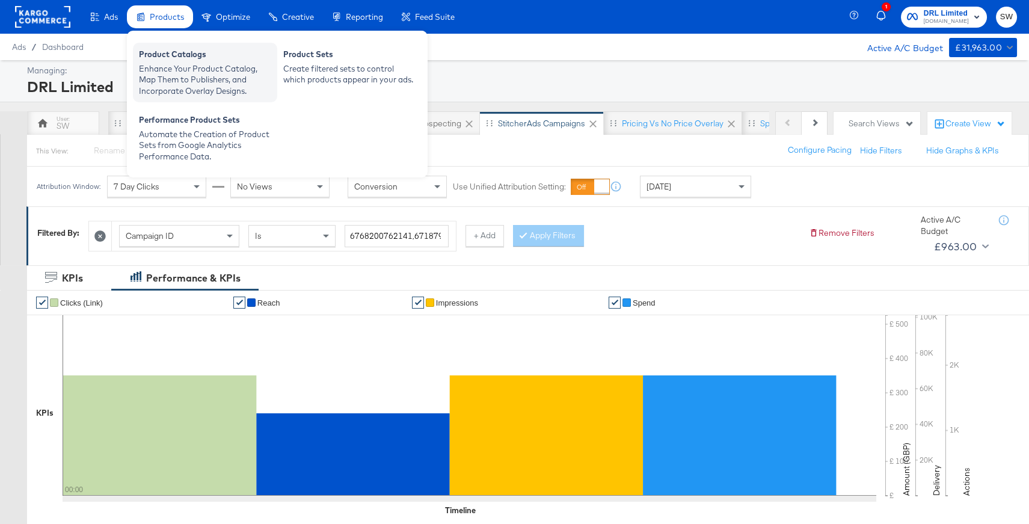
click at [176, 64] on div "Enhance Your Product Catalog, Map Them to Publishers, and Incorporate Overlay D…" at bounding box center [205, 80] width 132 height 34
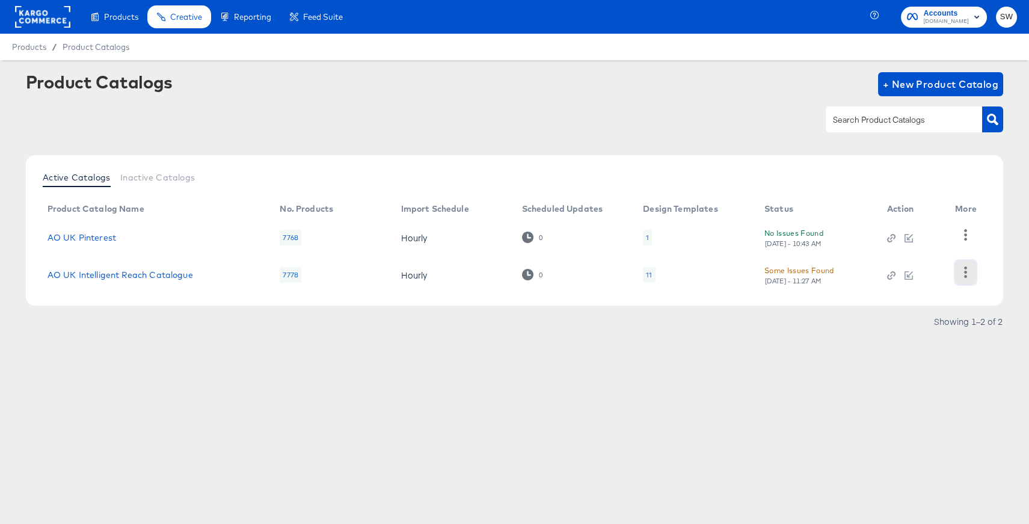
click at [962, 272] on icon "button" at bounding box center [965, 271] width 11 height 11
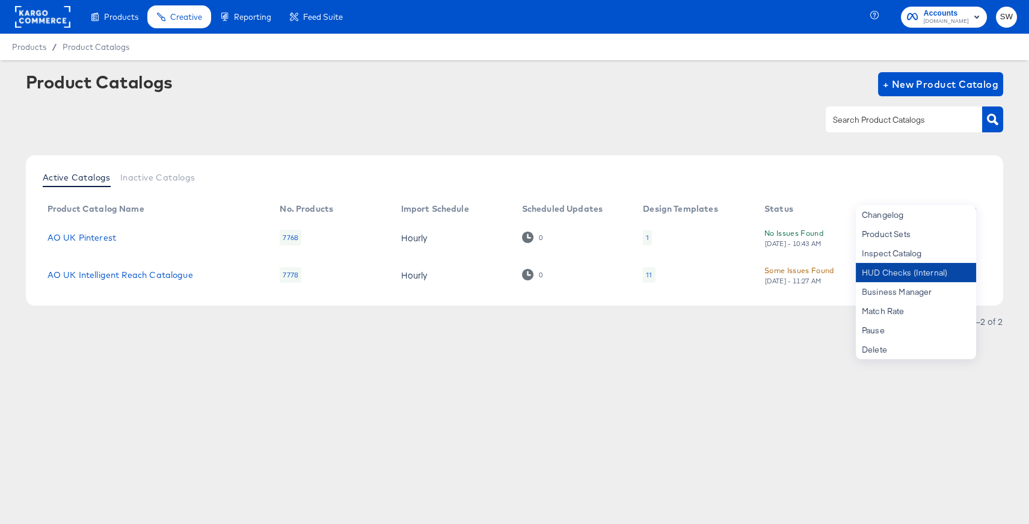
click at [954, 274] on div "HUD Checks (Internal)" at bounding box center [916, 272] width 120 height 19
click at [60, 20] on rect at bounding box center [42, 17] width 55 height 22
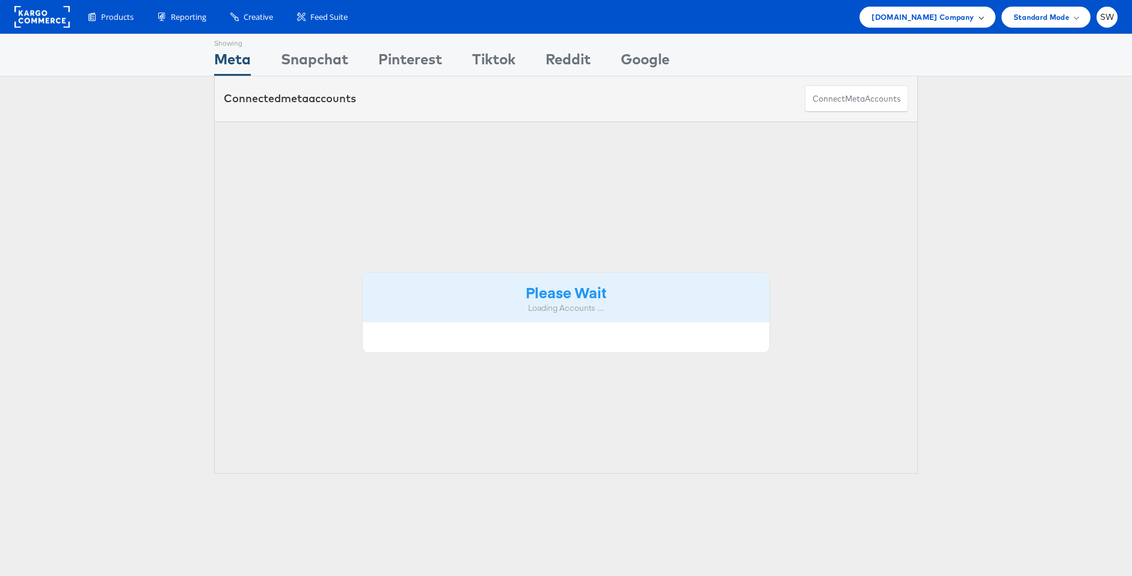
click at [928, 20] on span "[DOMAIN_NAME] Company" at bounding box center [922, 17] width 102 height 13
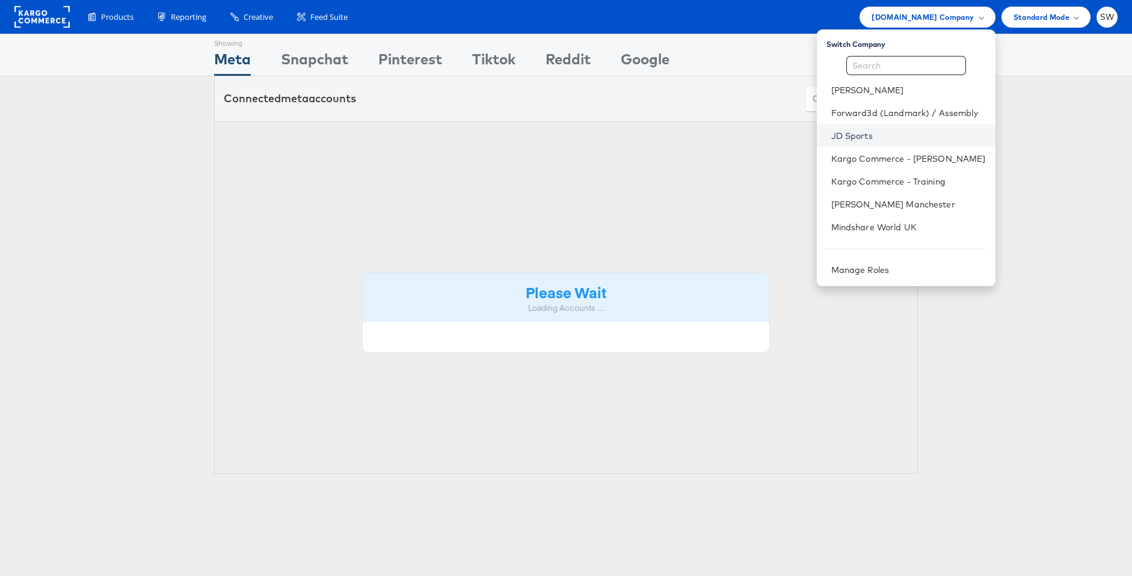
click at [860, 136] on link "JD Sports" at bounding box center [908, 136] width 155 height 12
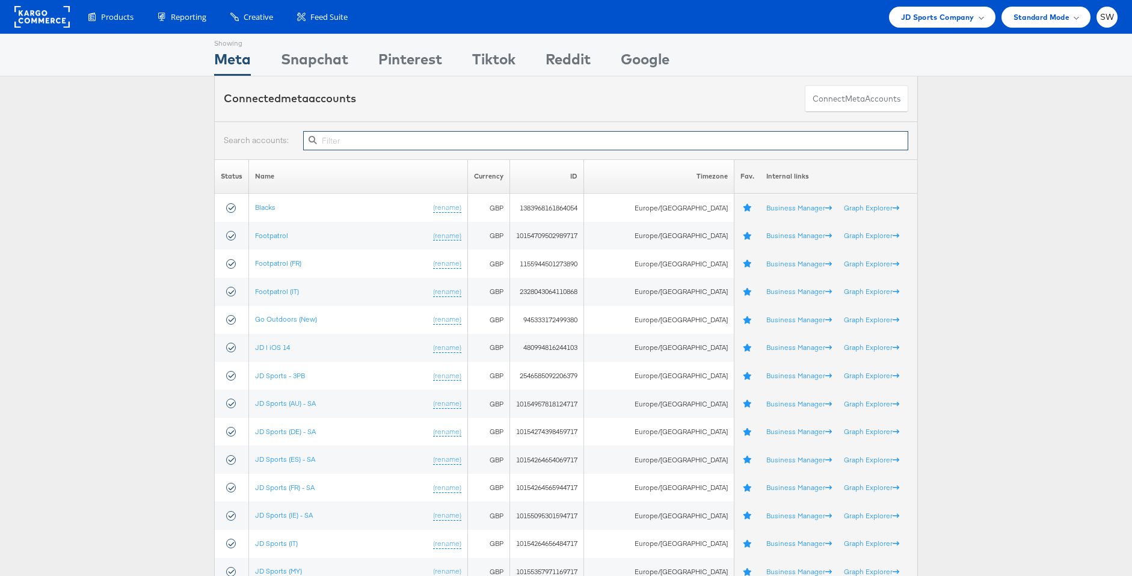
click at [602, 141] on input "text" at bounding box center [605, 140] width 605 height 19
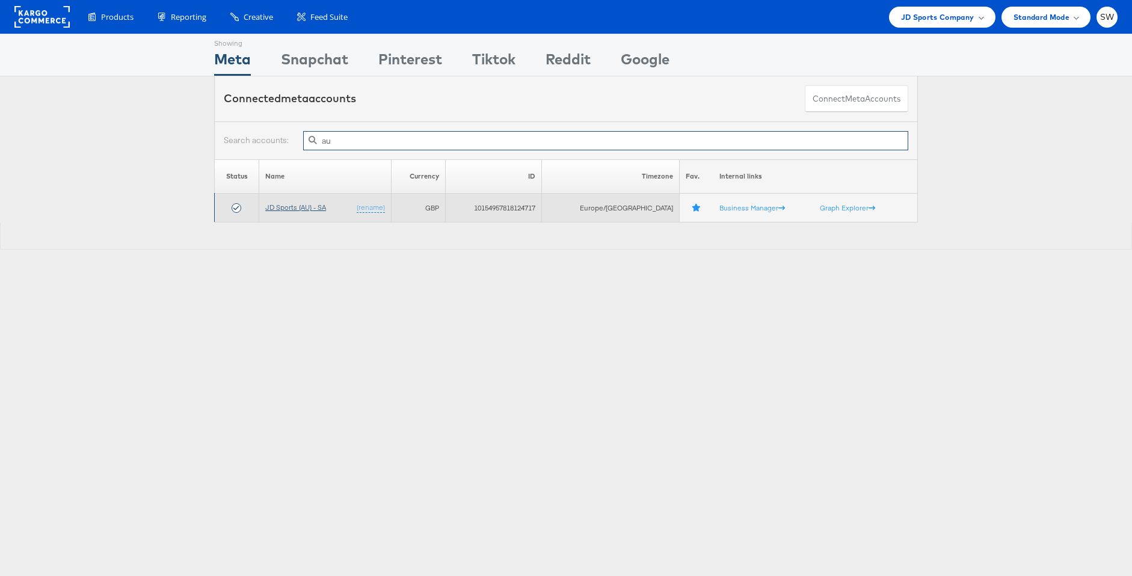
type input "au"
click at [316, 210] on link "JD Sports (AU) - SA" at bounding box center [295, 207] width 61 height 9
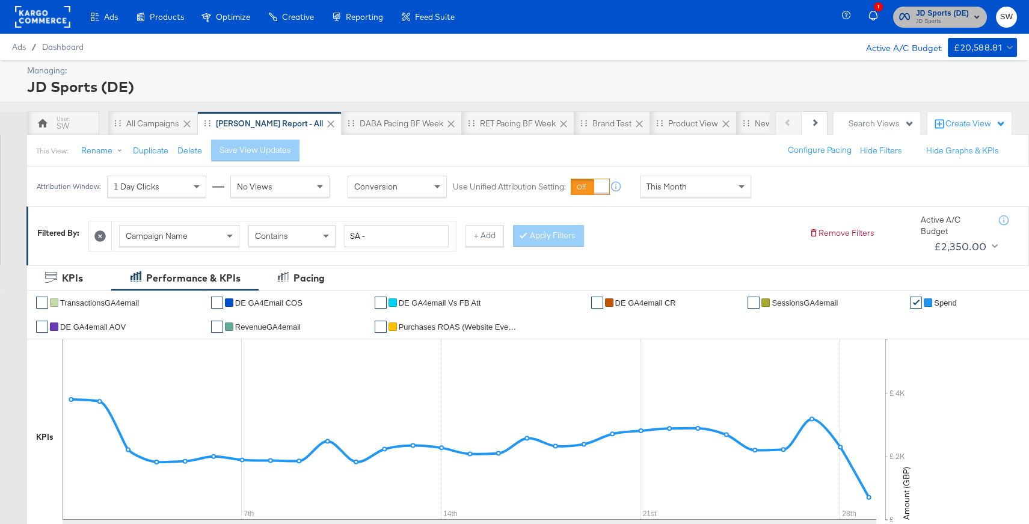
click at [936, 19] on span "JD Sports" at bounding box center [942, 22] width 53 height 10
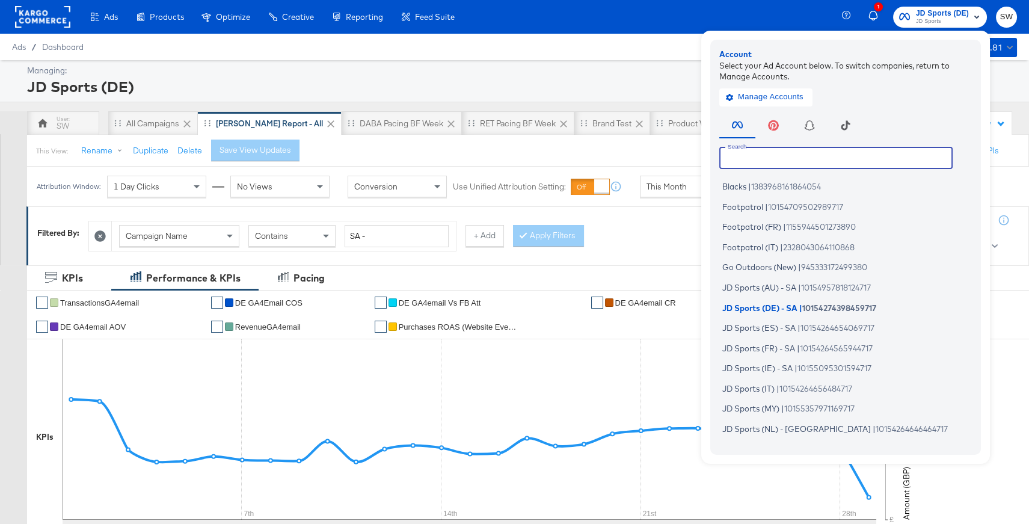
click at [809, 160] on input "text" at bounding box center [835, 158] width 233 height 22
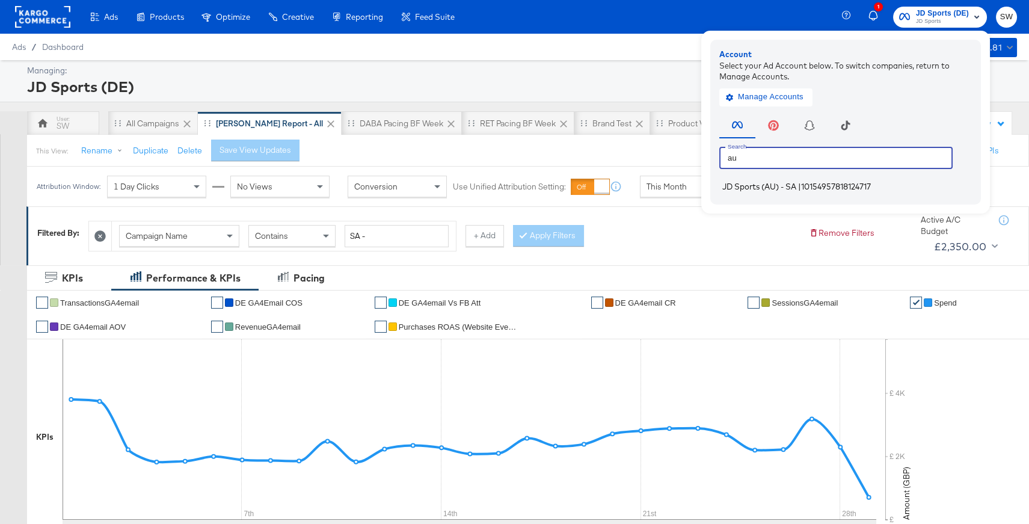
type input "au"
click at [806, 183] on span "10154957818124717" at bounding box center [836, 187] width 70 height 10
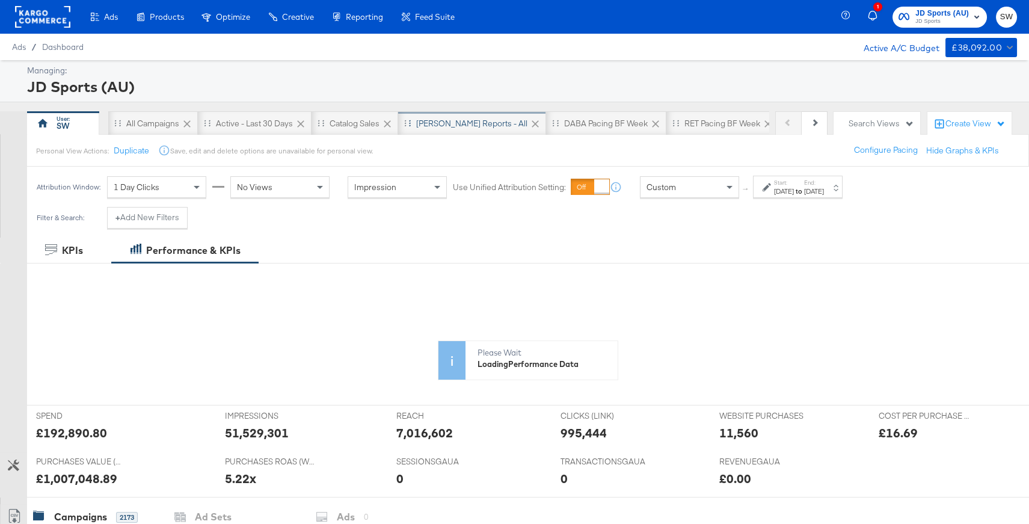
click at [440, 120] on div "[PERSON_NAME] Reports - All" at bounding box center [471, 123] width 111 height 11
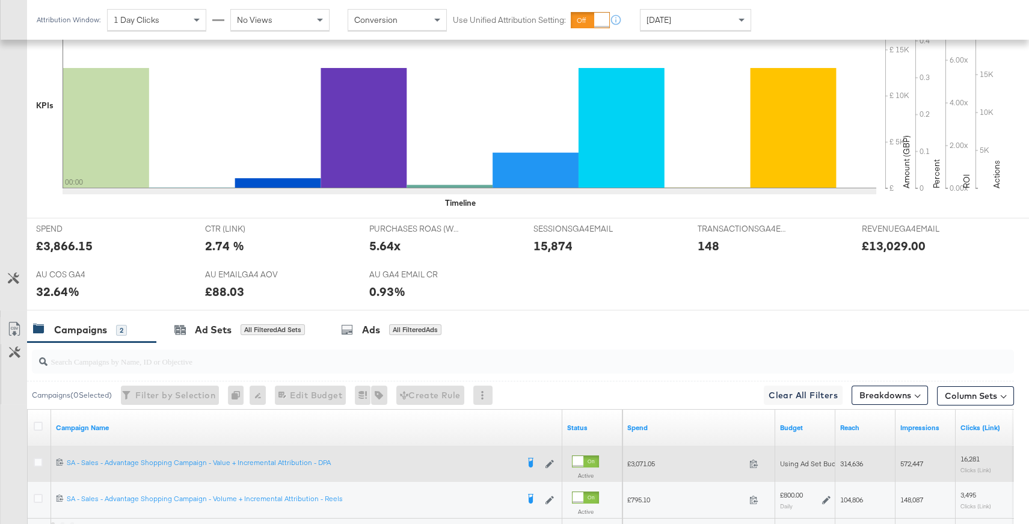
scroll to position [475, 0]
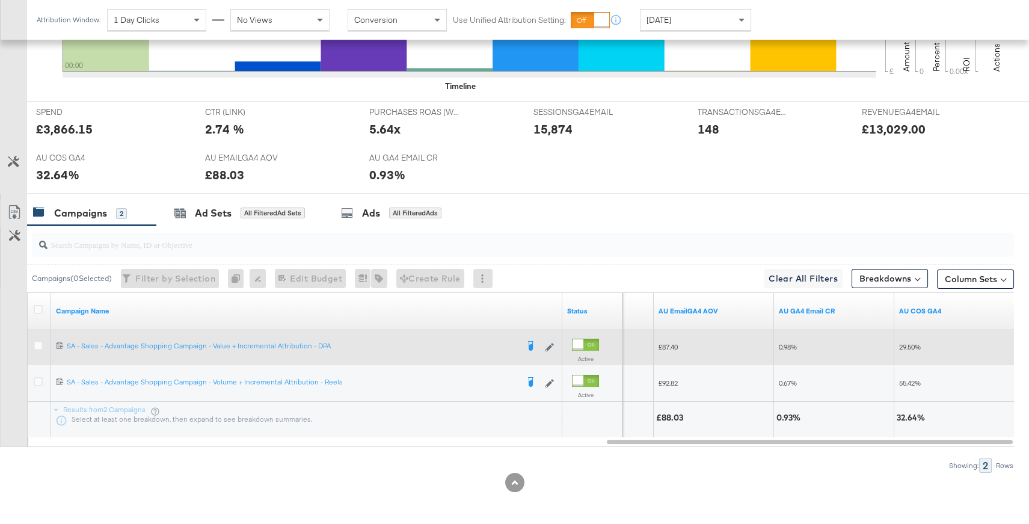
click at [678, 10] on div "[DATE]" at bounding box center [695, 20] width 111 height 22
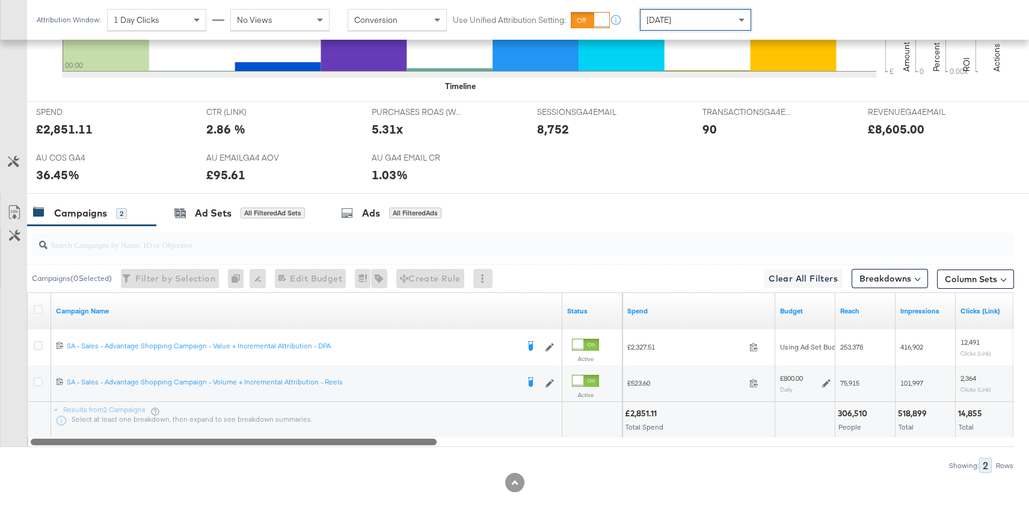
drag, startPoint x: 688, startPoint y: 439, endPoint x: -21, endPoint y: 419, distance: 709.3
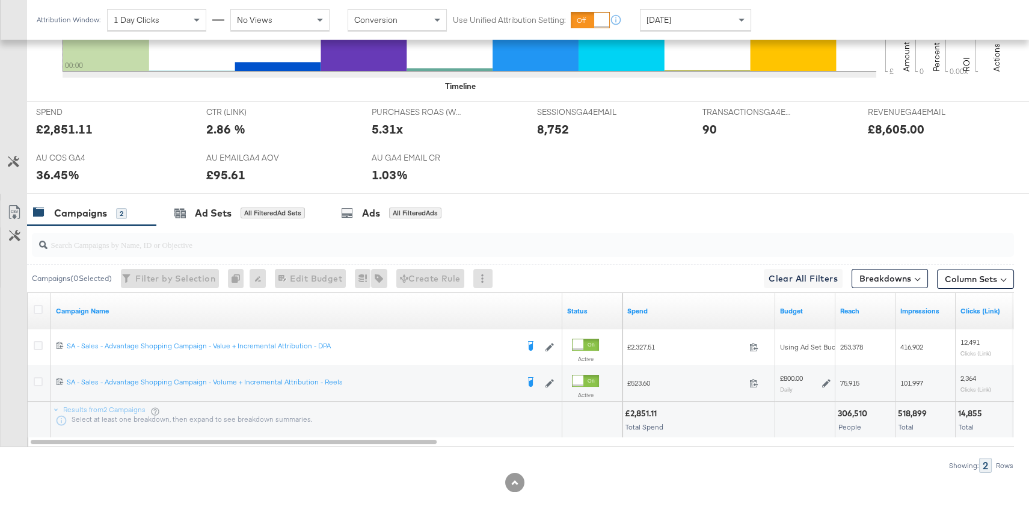
drag, startPoint x: 37, startPoint y: 340, endPoint x: 206, endPoint y: 251, distance: 190.7
click at [37, 341] on icon at bounding box center [38, 345] width 9 height 9
click at [0, 0] on input "checkbox" at bounding box center [0, 0] width 0 height 0
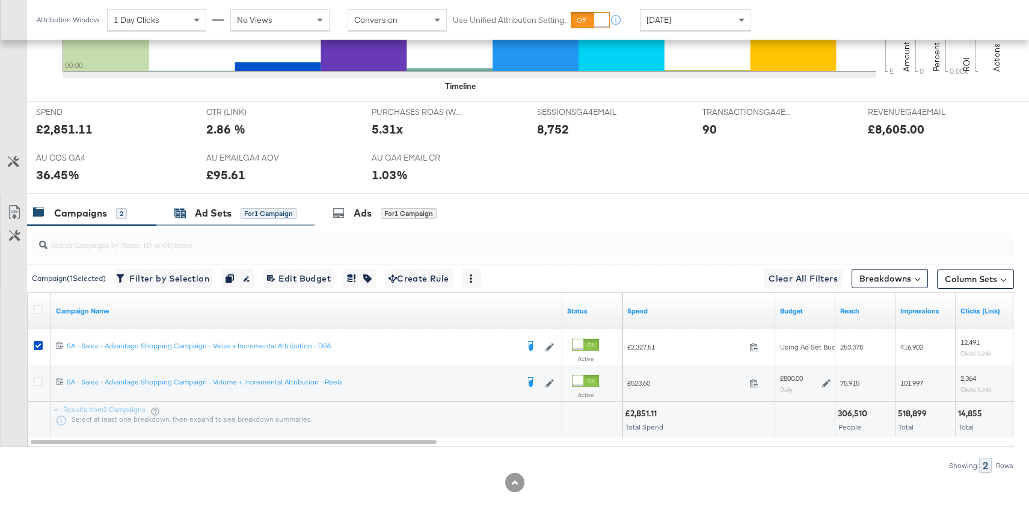
click at [293, 209] on div "for 1 Campaign" at bounding box center [269, 213] width 56 height 11
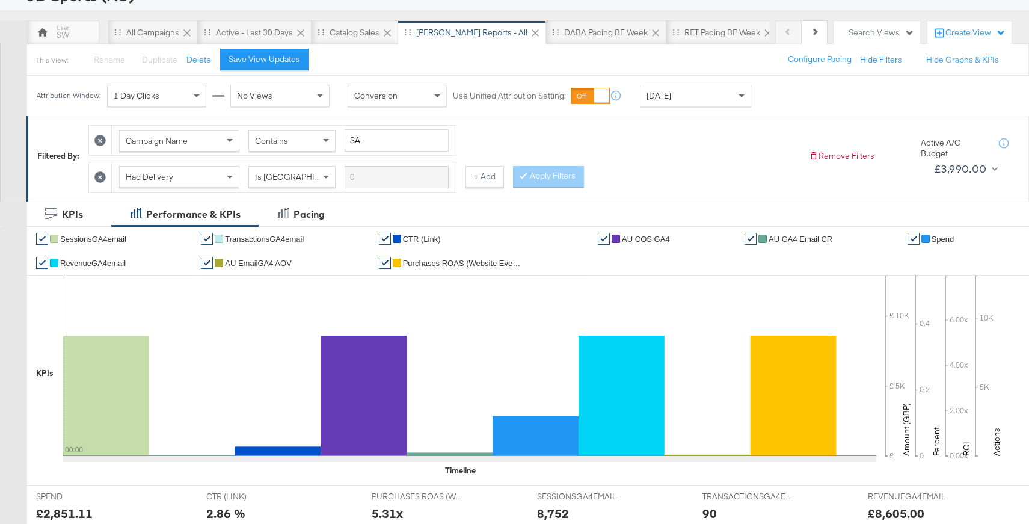
scroll to position [5, 0]
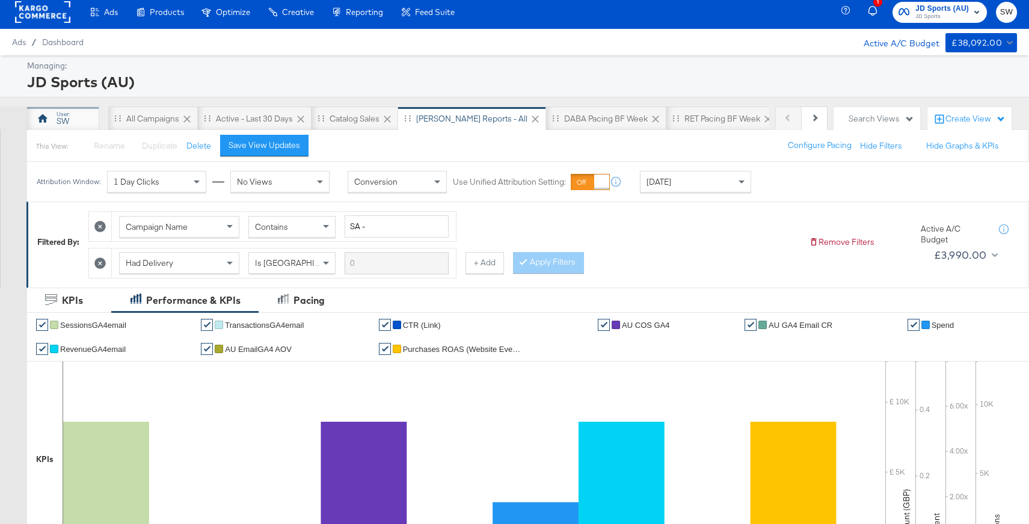
click at [69, 115] on div "SW" at bounding box center [63, 120] width 13 height 11
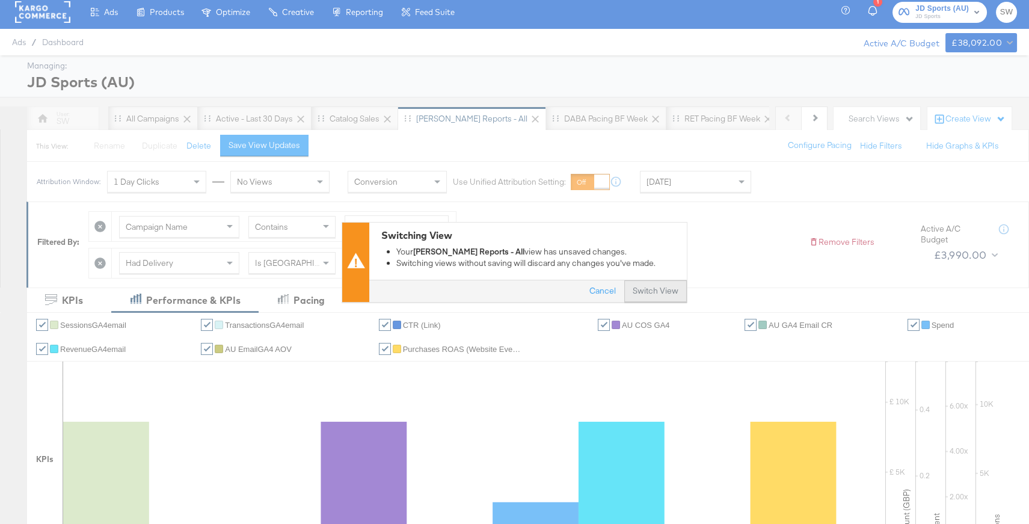
click at [647, 293] on button "Switch View" at bounding box center [655, 291] width 63 height 22
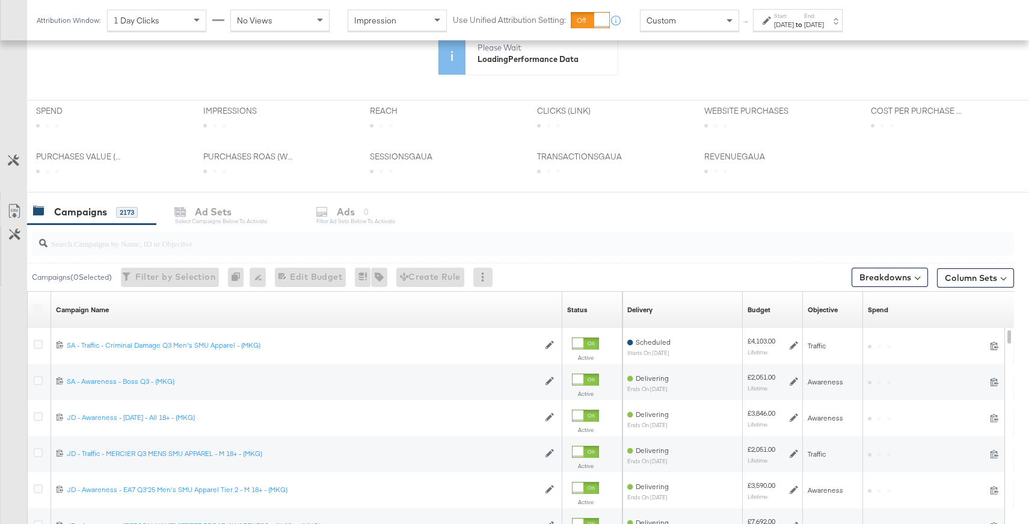
scroll to position [313, 0]
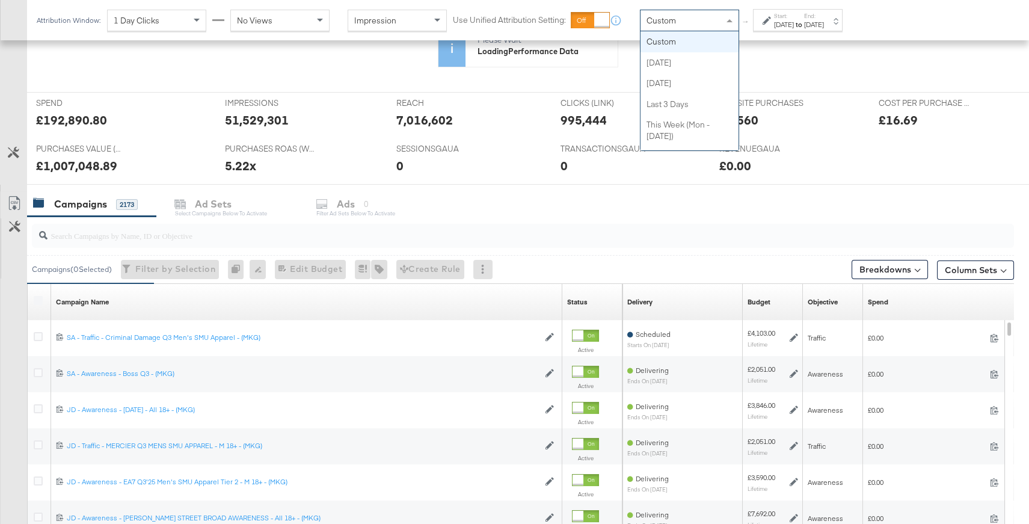
click at [728, 11] on span at bounding box center [730, 20] width 15 height 20
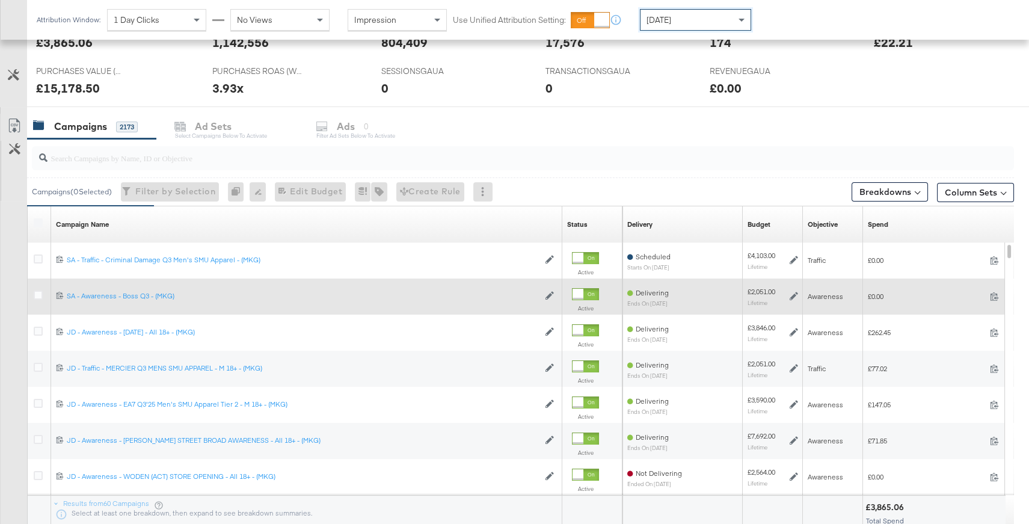
scroll to position [508, 0]
click at [38, 290] on icon at bounding box center [38, 293] width 9 height 9
click at [0, 0] on input "checkbox" at bounding box center [0, 0] width 0 height 0
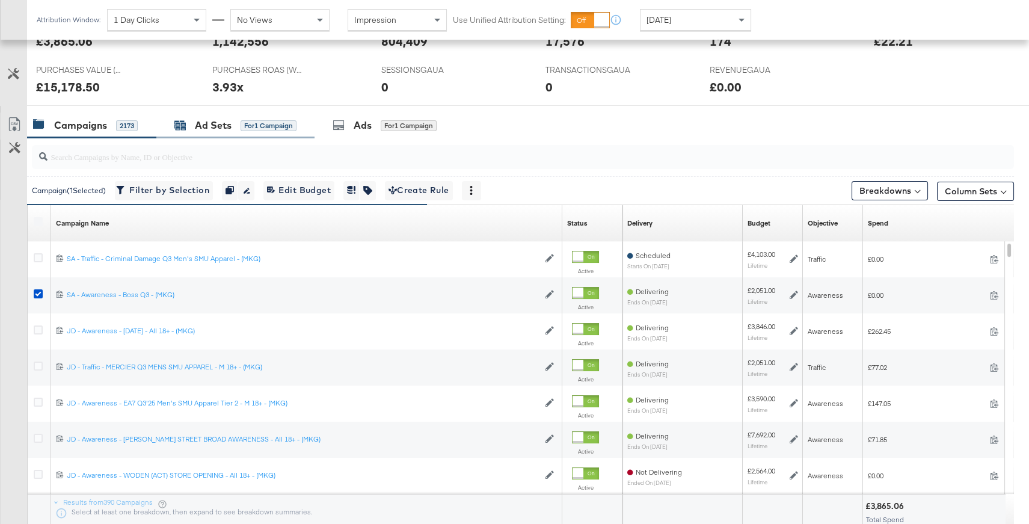
click at [219, 126] on div "Ad Sets" at bounding box center [213, 125] width 37 height 14
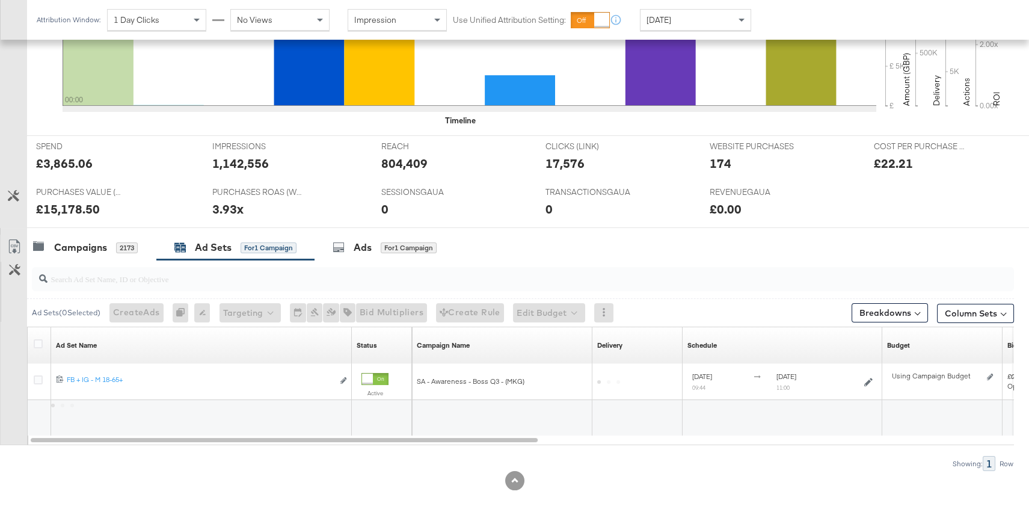
scroll to position [385, 0]
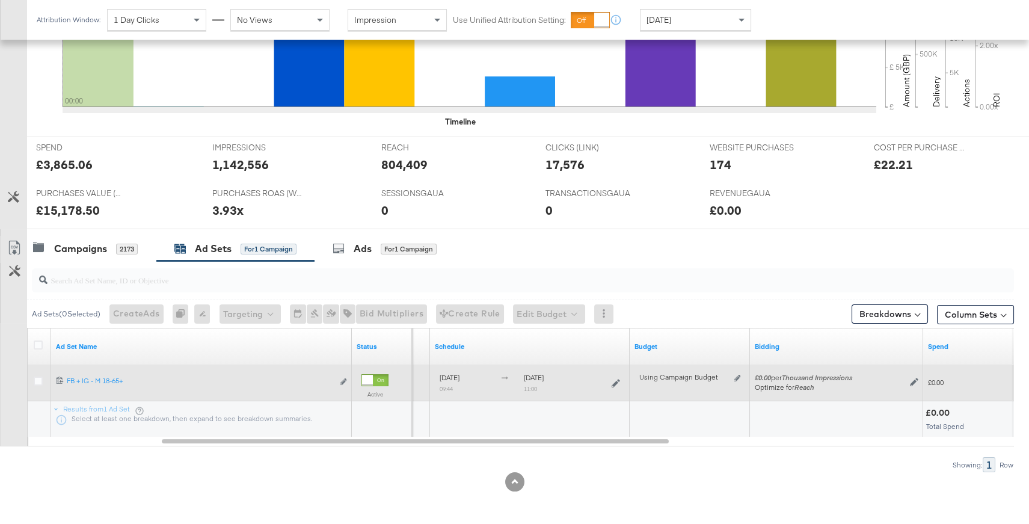
click at [32, 379] on div at bounding box center [40, 383] width 22 height 22
click at [37, 379] on icon at bounding box center [38, 380] width 9 height 9
click at [0, 0] on input "checkbox" at bounding box center [0, 0] width 0 height 0
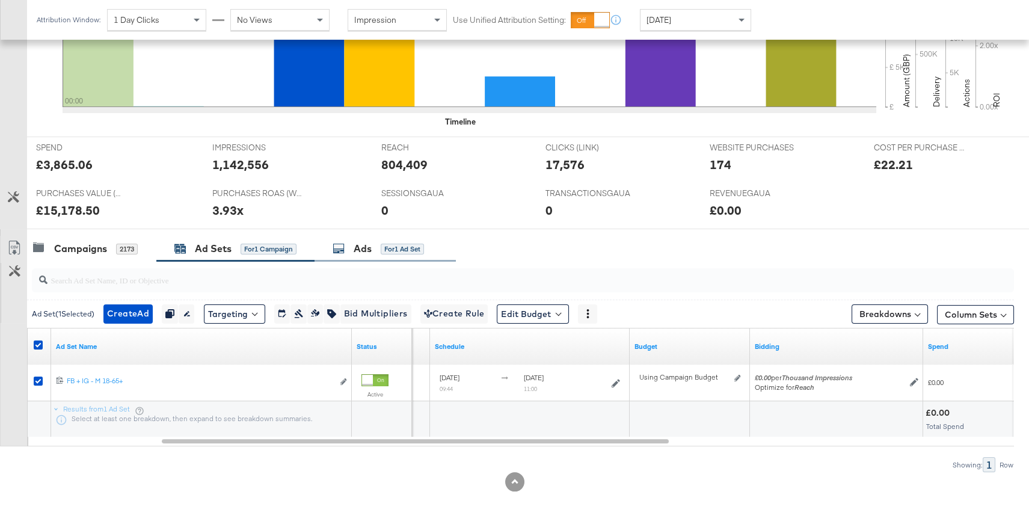
click at [349, 255] on div "Ads for 1 Ad Set" at bounding box center [384, 249] width 141 height 26
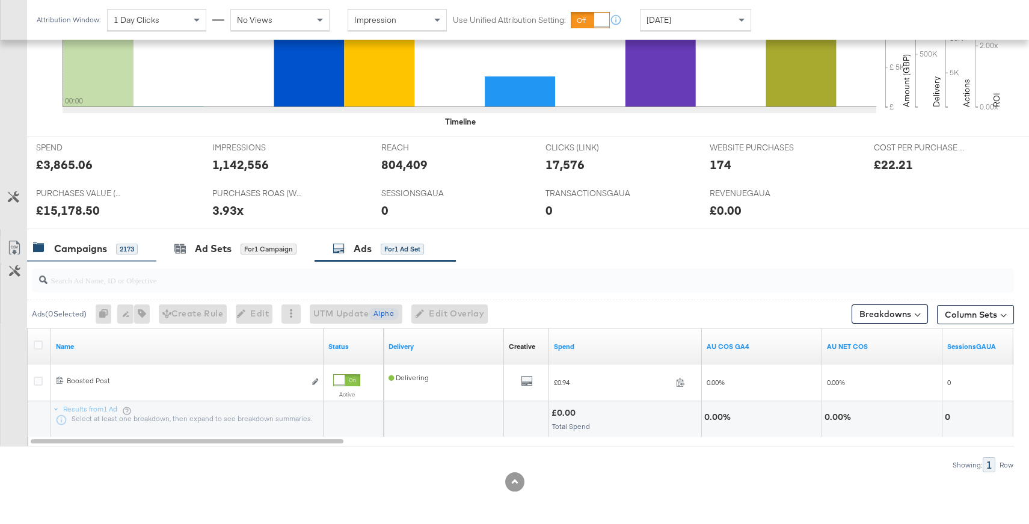
click at [128, 246] on div "2173" at bounding box center [127, 249] width 22 height 11
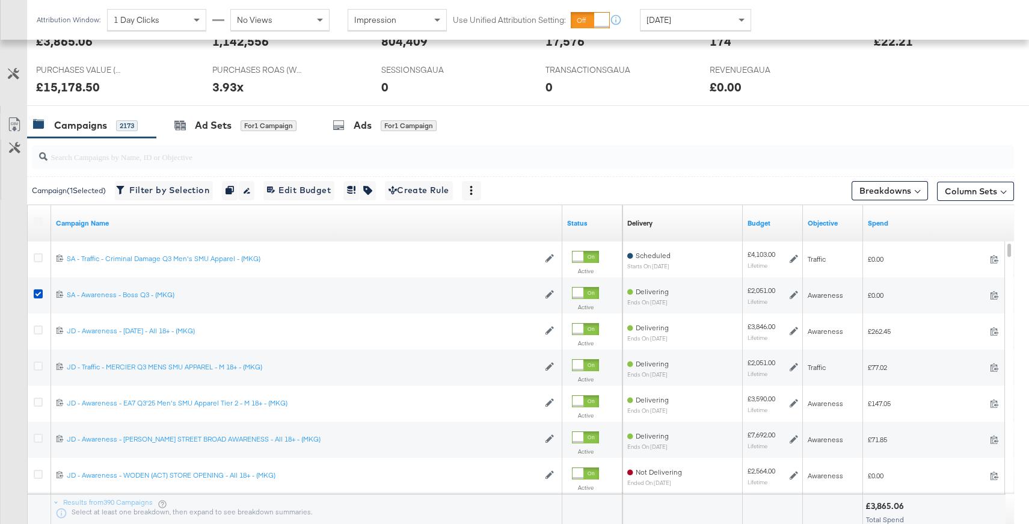
drag, startPoint x: 37, startPoint y: 289, endPoint x: 366, endPoint y: 232, distance: 333.3
click at [38, 289] on icon at bounding box center [38, 293] width 9 height 9
click at [0, 0] on input "checkbox" at bounding box center [0, 0] width 0 height 0
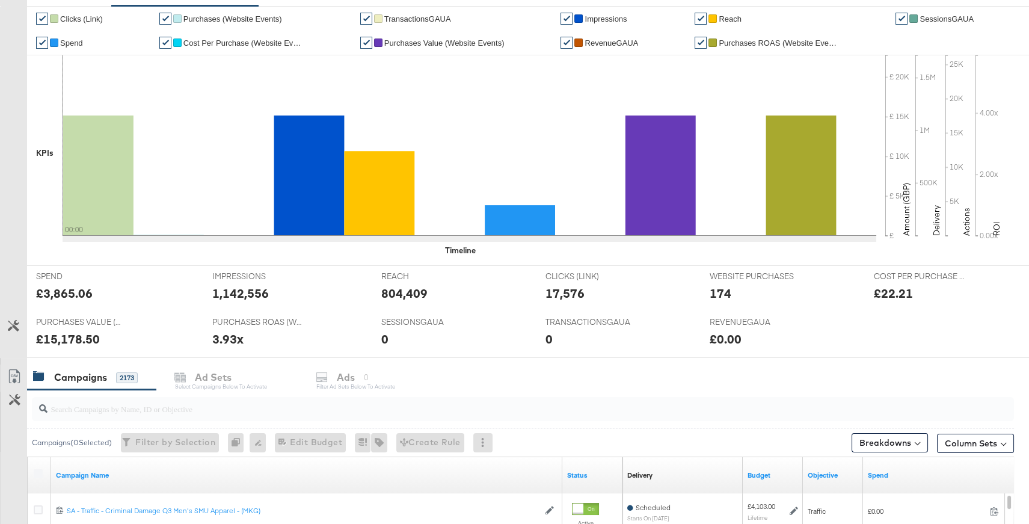
scroll to position [0, 0]
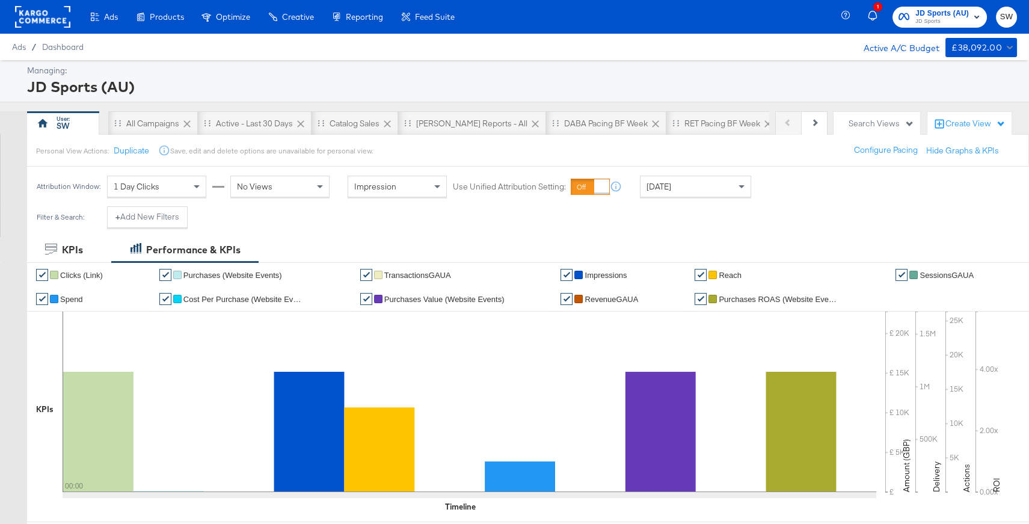
click at [966, 17] on span "JD Sports" at bounding box center [942, 22] width 54 height 10
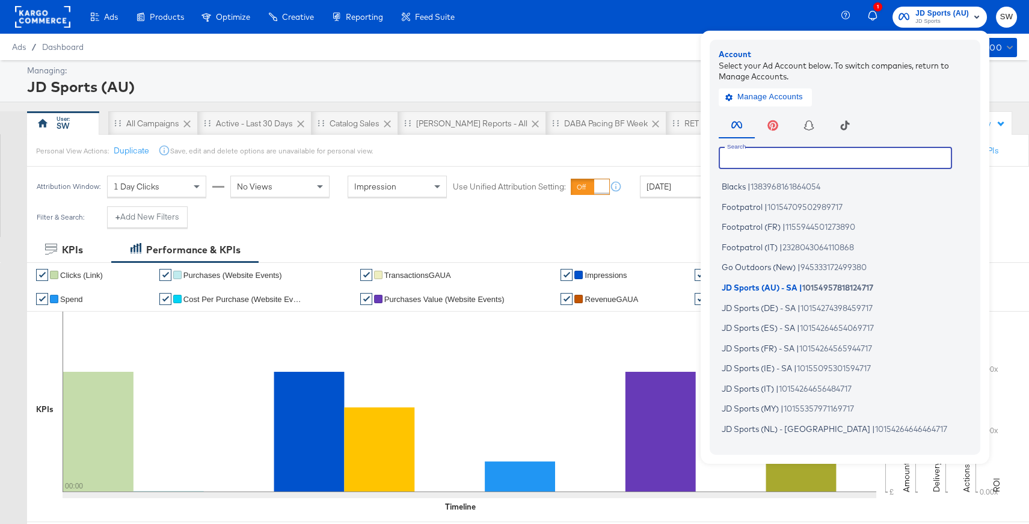
click at [787, 152] on input "text" at bounding box center [835, 158] width 233 height 22
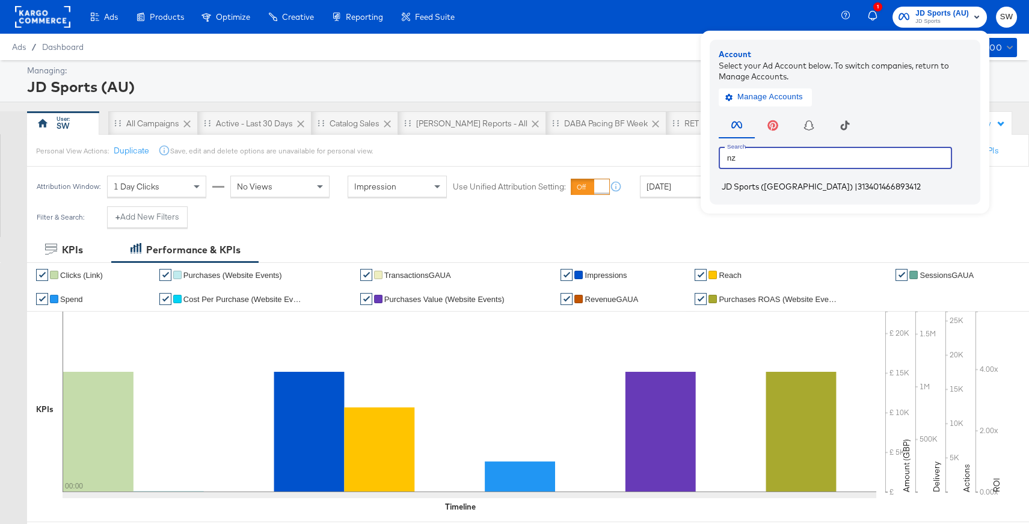
type input "nz"
drag, startPoint x: 805, startPoint y: 189, endPoint x: 1006, endPoint y: 306, distance: 232.6
click at [858, 189] on span "313401466893412" at bounding box center [889, 187] width 63 height 10
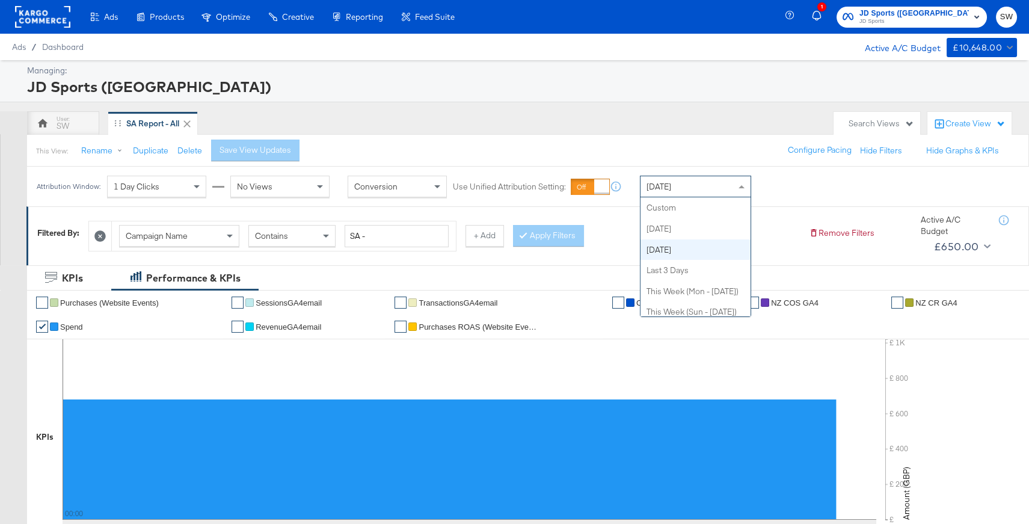
click at [695, 193] on div "[DATE]" at bounding box center [695, 186] width 110 height 20
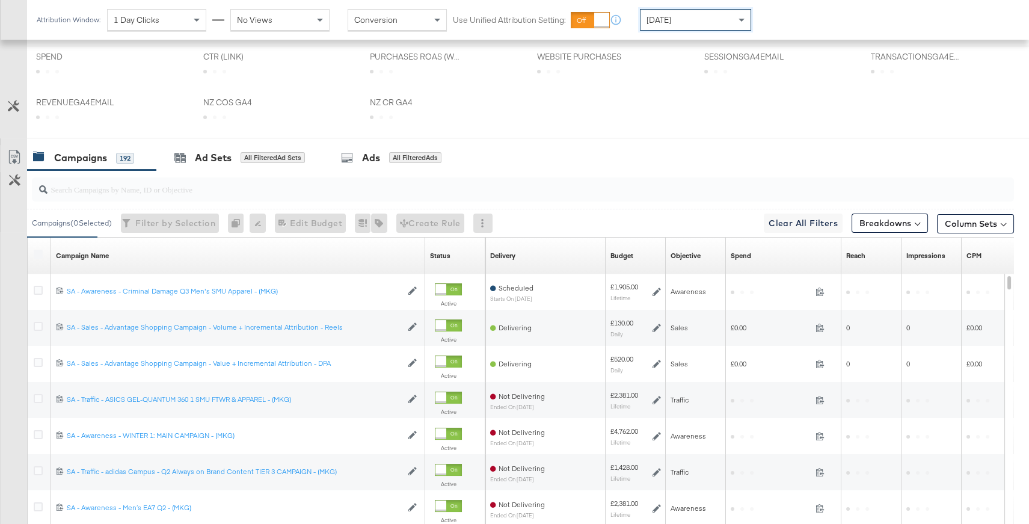
scroll to position [538, 0]
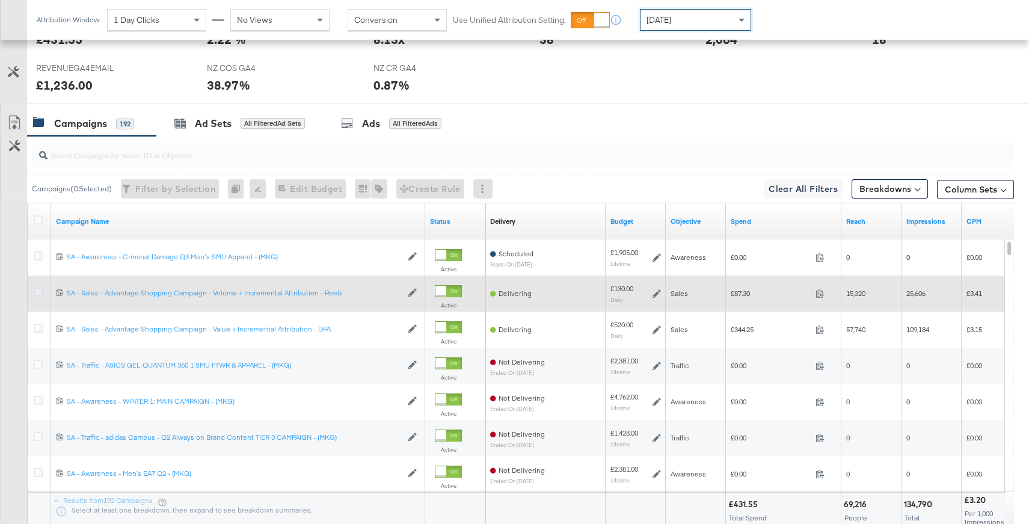
click at [37, 290] on icon at bounding box center [38, 291] width 9 height 9
click at [0, 0] on input "checkbox" at bounding box center [0, 0] width 0 height 0
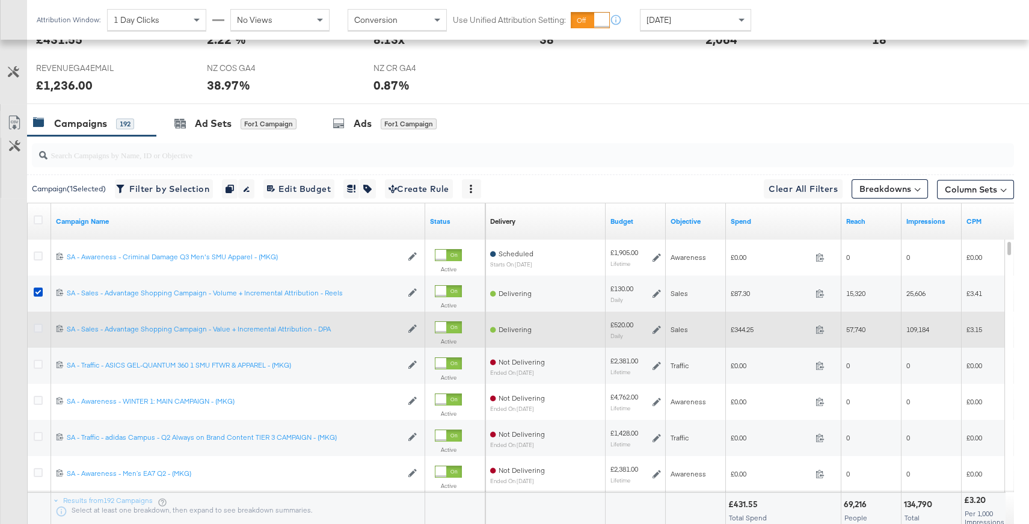
click at [37, 325] on icon at bounding box center [38, 328] width 9 height 9
click at [0, 0] on input "checkbox" at bounding box center [0, 0] width 0 height 0
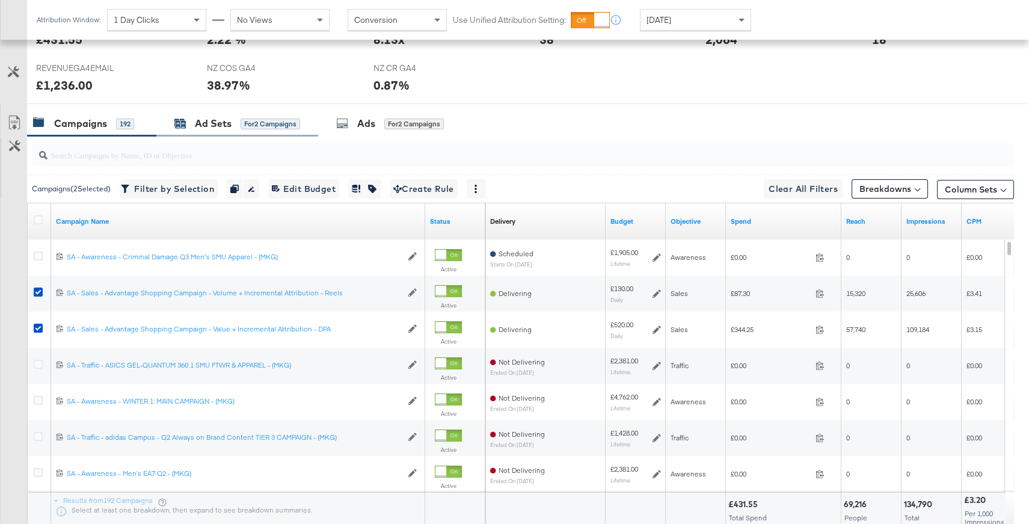
click at [236, 123] on div "Ad Sets for 2 Campaigns" at bounding box center [237, 124] width 126 height 14
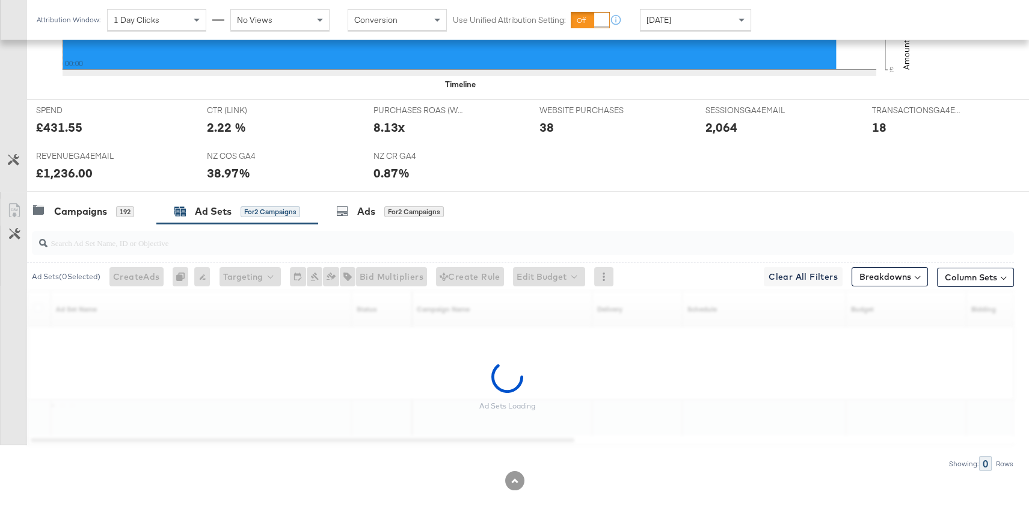
scroll to position [449, 0]
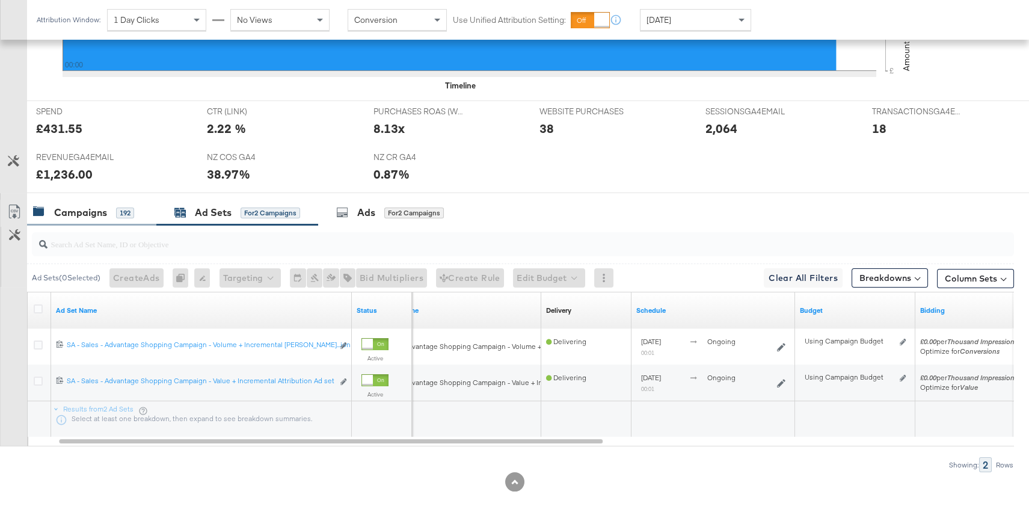
click at [111, 206] on div "Campaigns 192" at bounding box center [83, 213] width 101 height 14
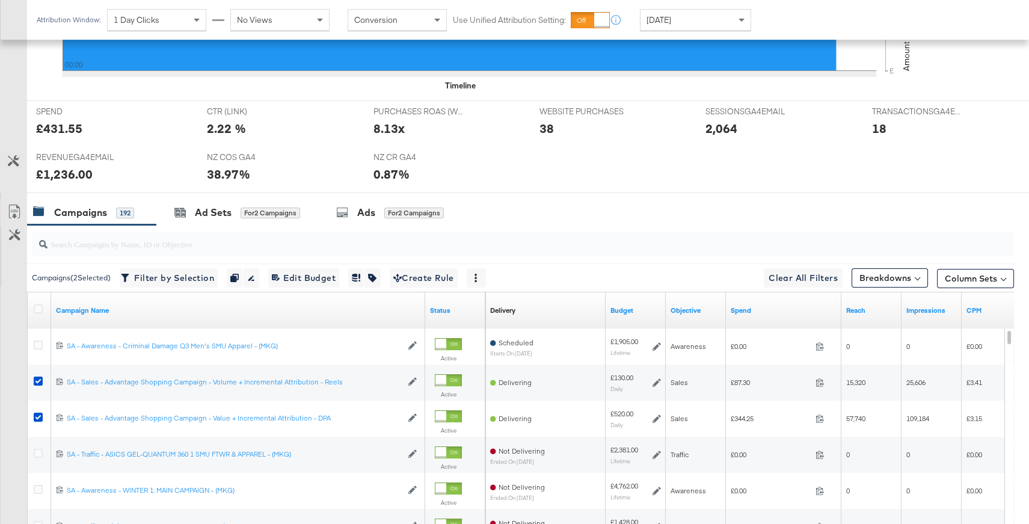
scroll to position [538, 0]
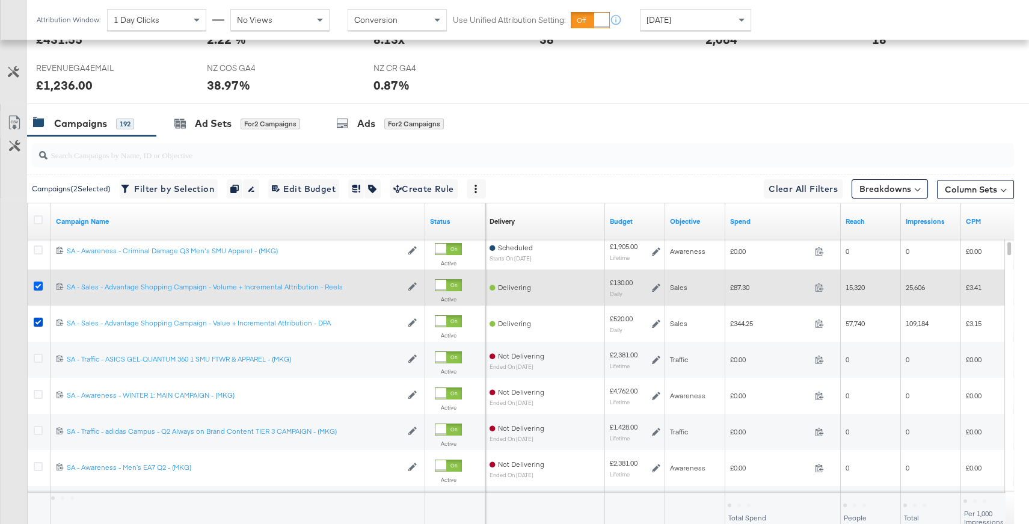
click at [39, 281] on icon at bounding box center [38, 285] width 9 height 9
click at [0, 0] on input "checkbox" at bounding box center [0, 0] width 0 height 0
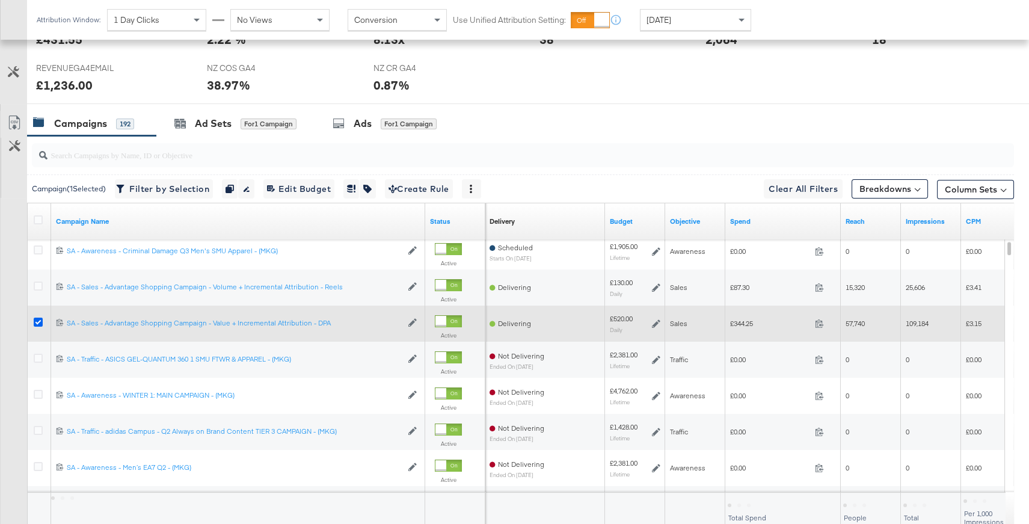
click at [38, 318] on icon at bounding box center [38, 322] width 9 height 9
click at [0, 0] on input "checkbox" at bounding box center [0, 0] width 0 height 0
